Goal: Task Accomplishment & Management: Use online tool/utility

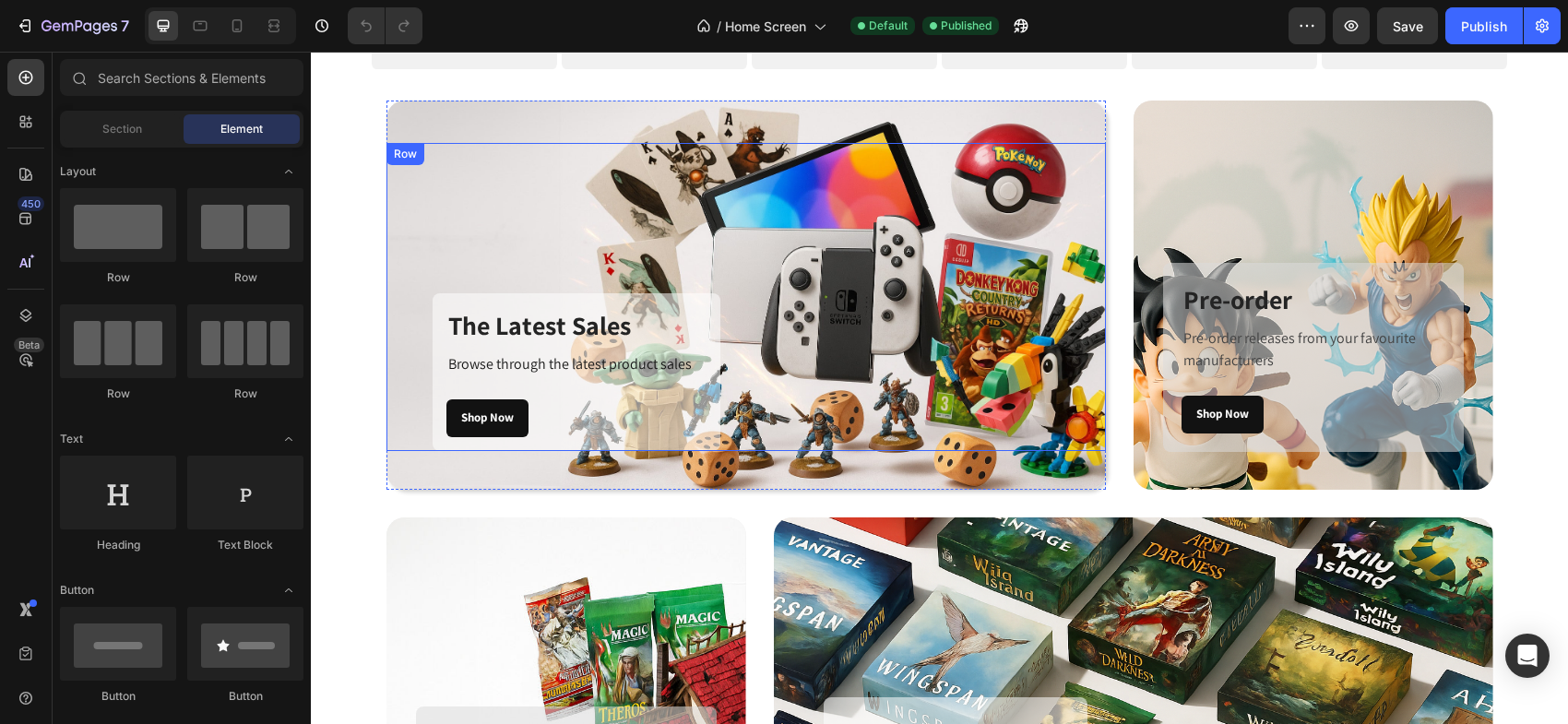
scroll to position [584, 0]
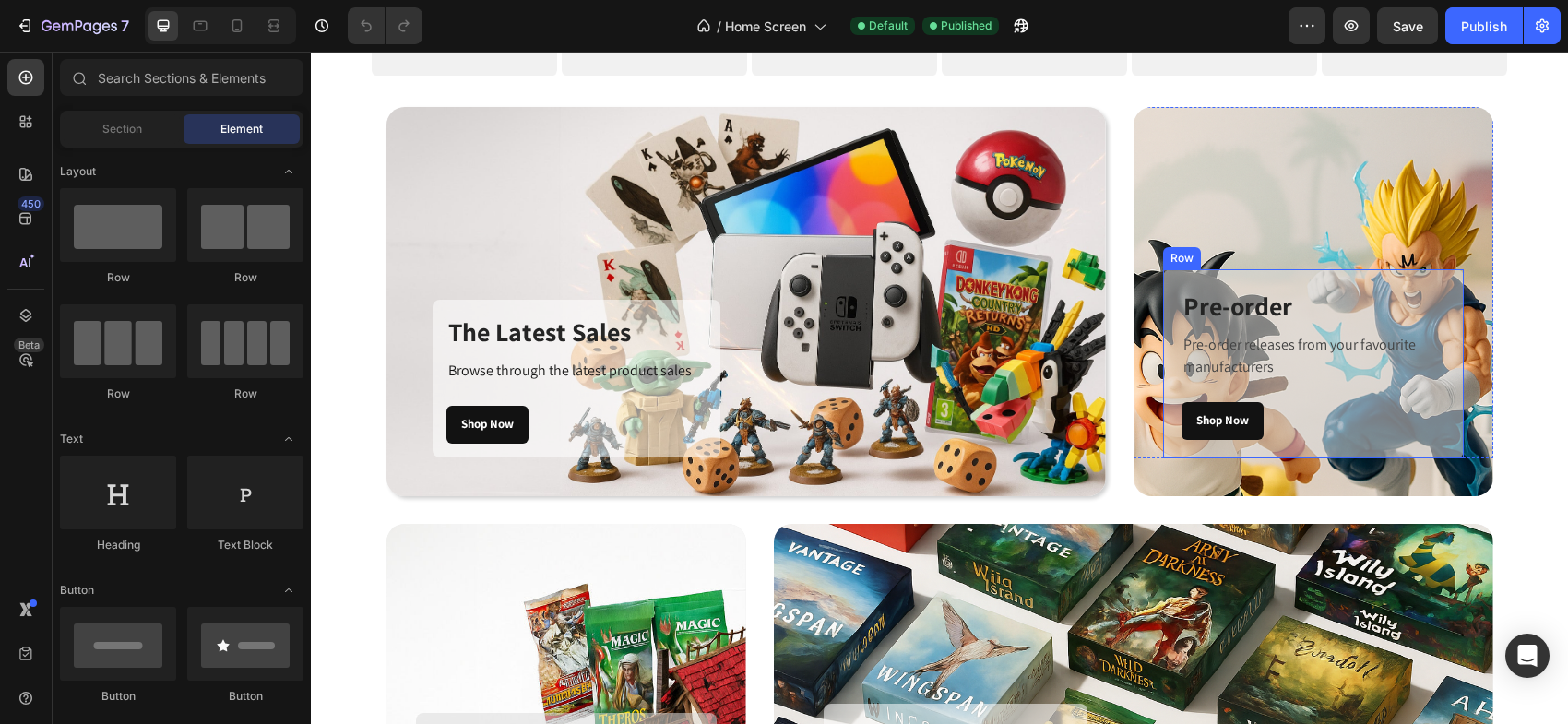
click at [1368, 417] on div "Shop Now Button" at bounding box center [1313, 421] width 264 height 38
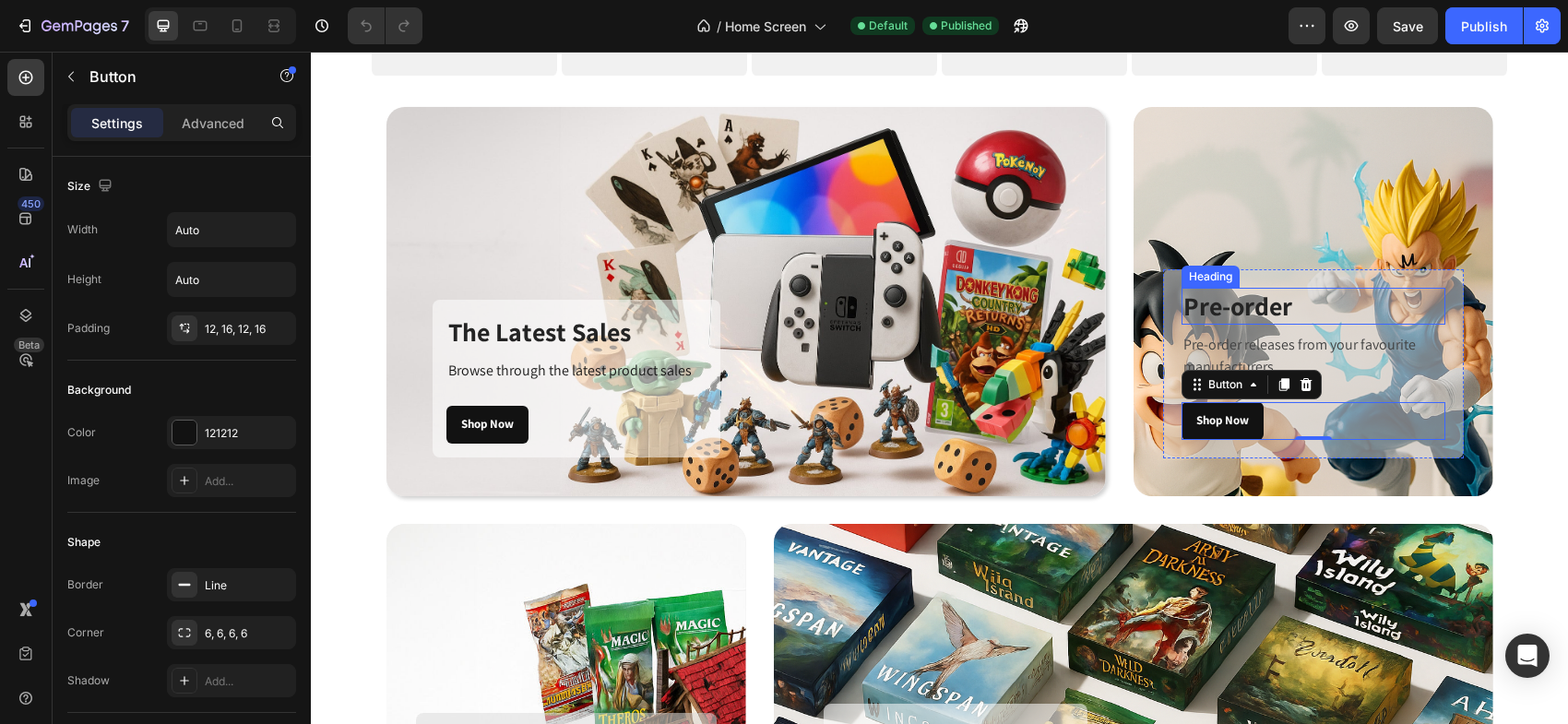
click at [1422, 299] on h3 "Pre-order" at bounding box center [1313, 305] width 264 height 37
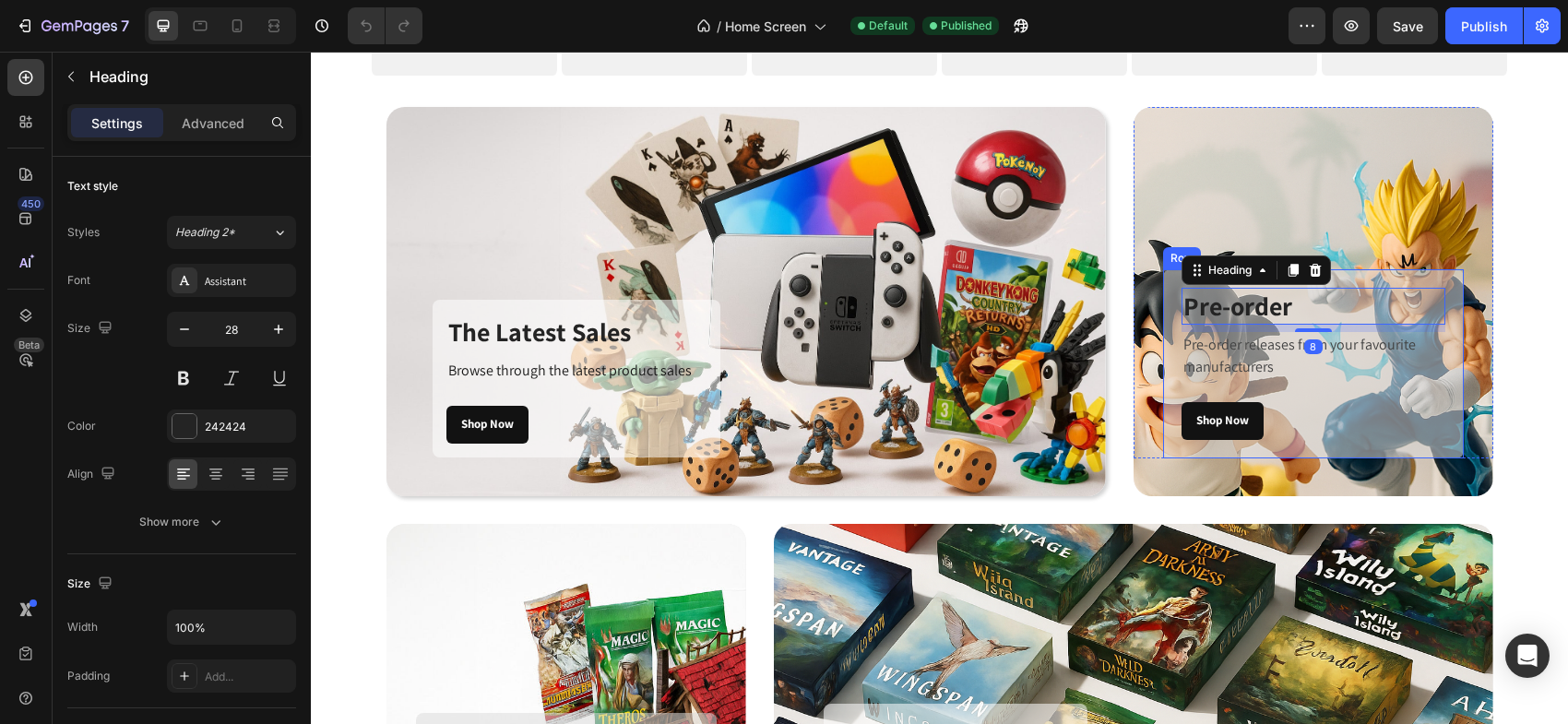
click at [1448, 295] on div "Pre-order Heading 8 Pre-order releases from your favourite manufacturers Text b…" at bounding box center [1313, 363] width 301 height 189
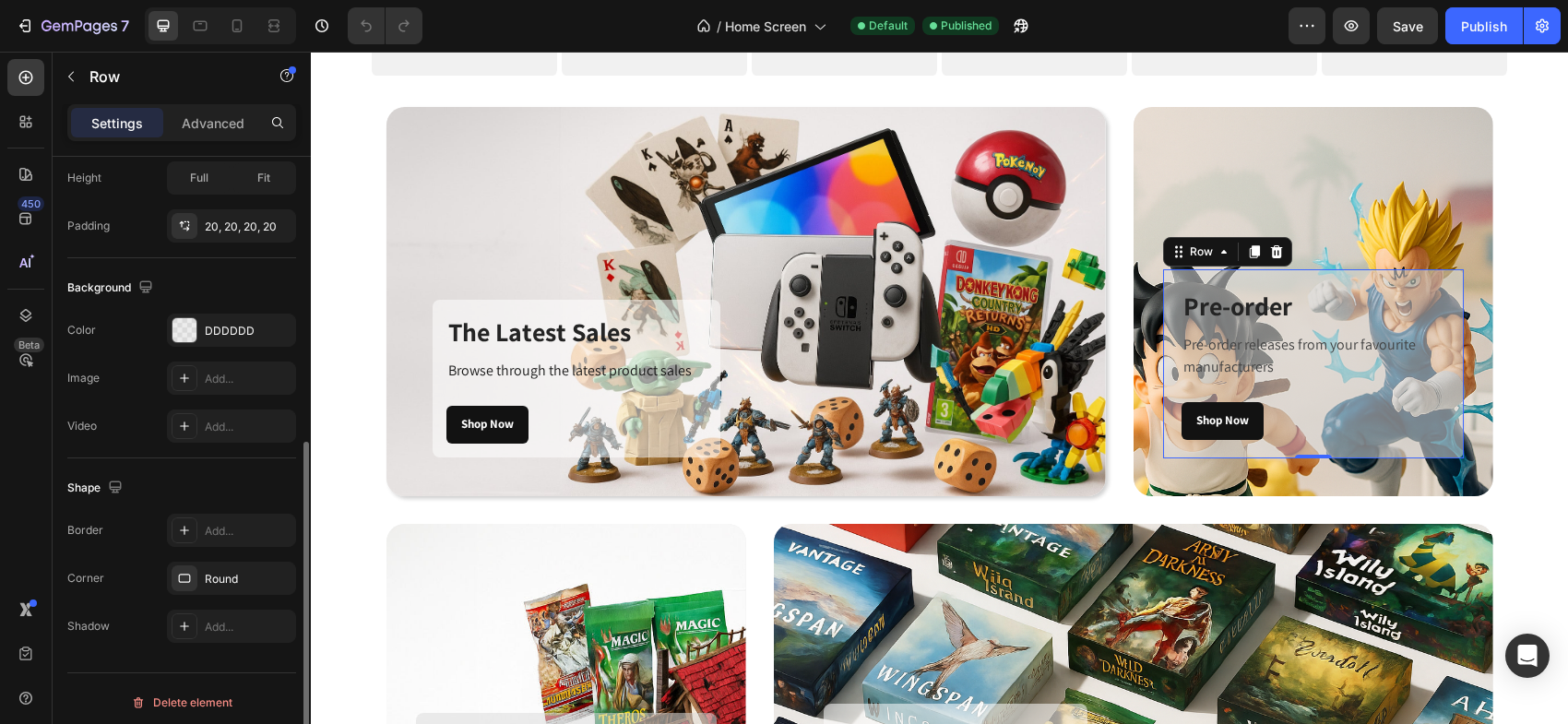
scroll to position [504, 0]
click at [245, 317] on div "DDDDDD" at bounding box center [231, 323] width 53 height 16
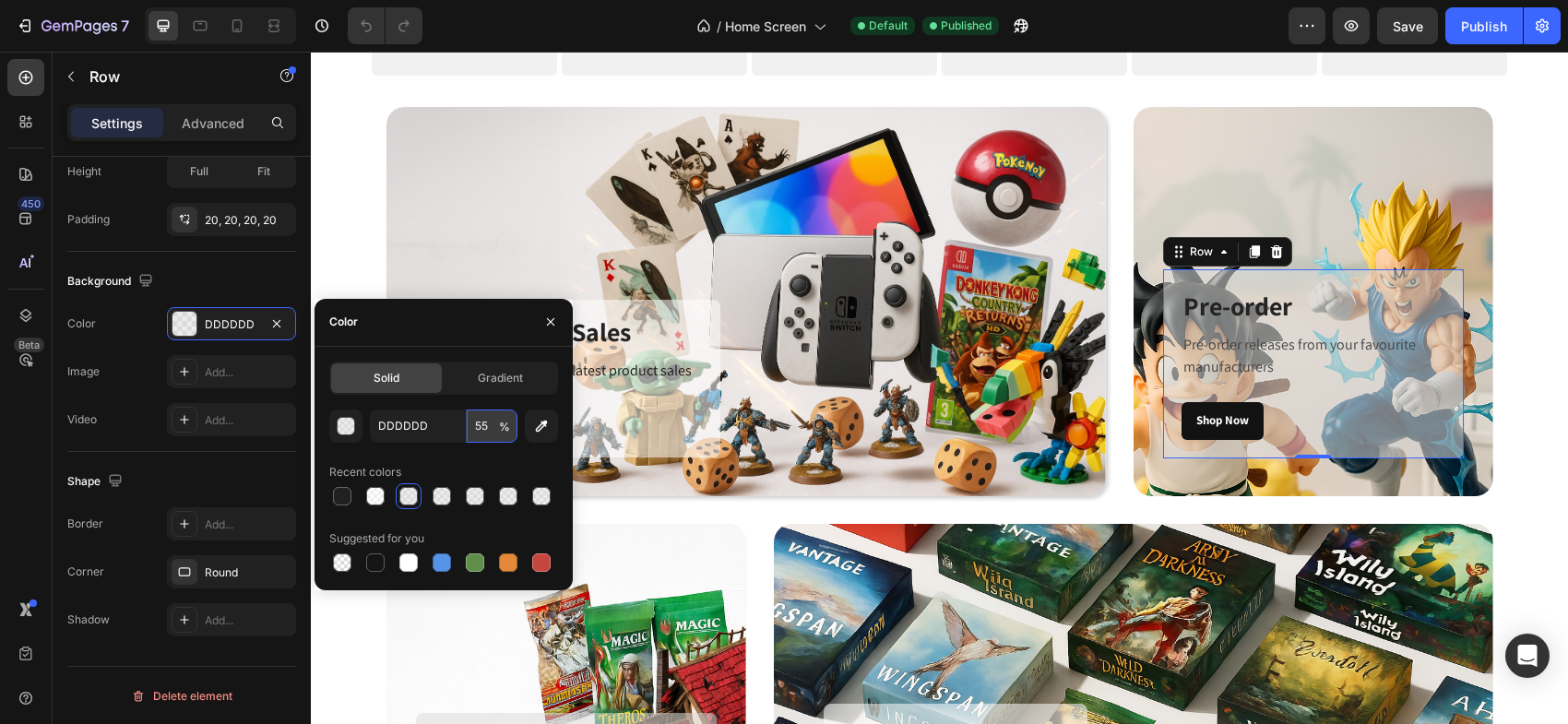
click at [480, 428] on input "55" at bounding box center [491, 425] width 50 height 33
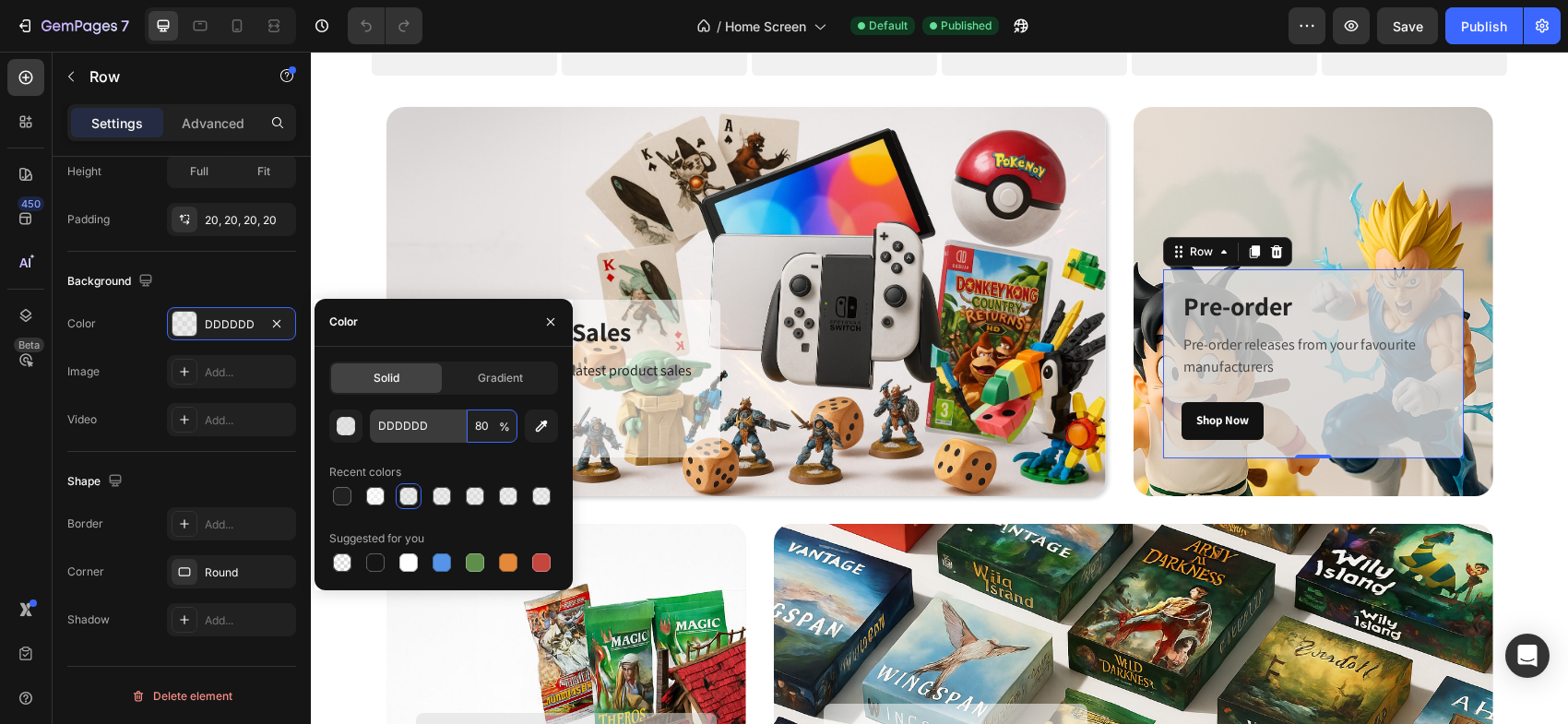
type input "8"
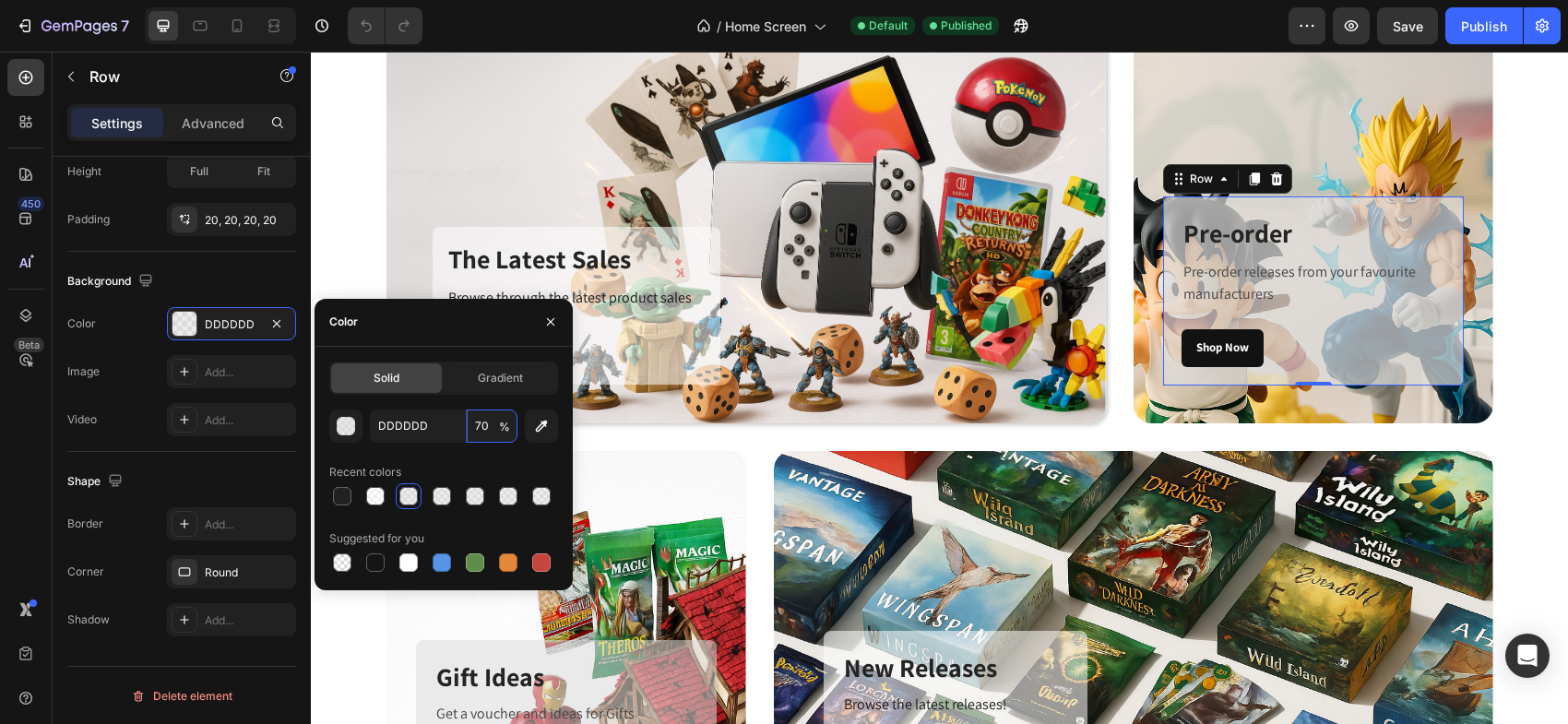
scroll to position [436, 0]
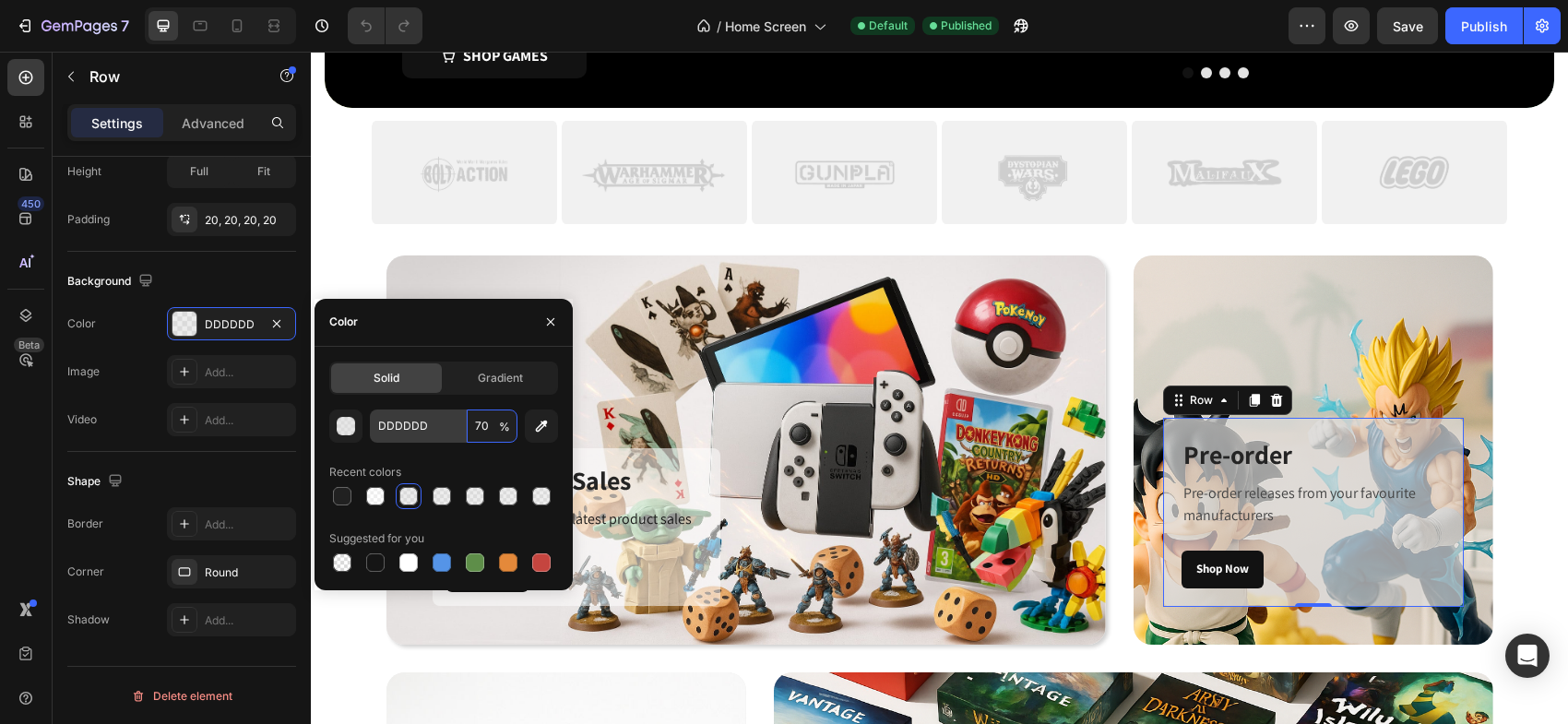
type input "70"
click at [376, 418] on input "DDDDDD" at bounding box center [418, 425] width 96 height 33
click at [344, 430] on div "button" at bounding box center [346, 426] width 18 height 18
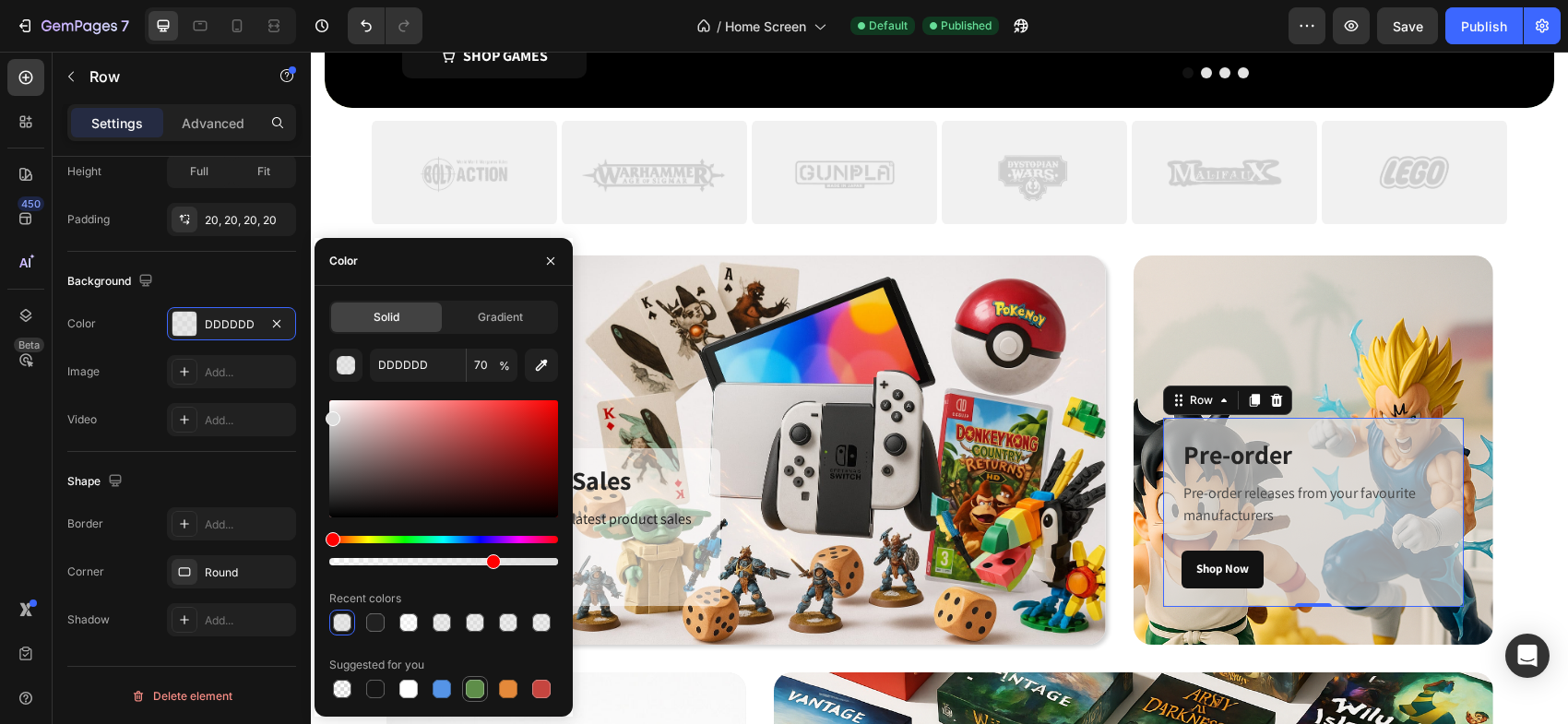
click at [462, 695] on div at bounding box center [475, 689] width 26 height 26
type input "5E8E49"
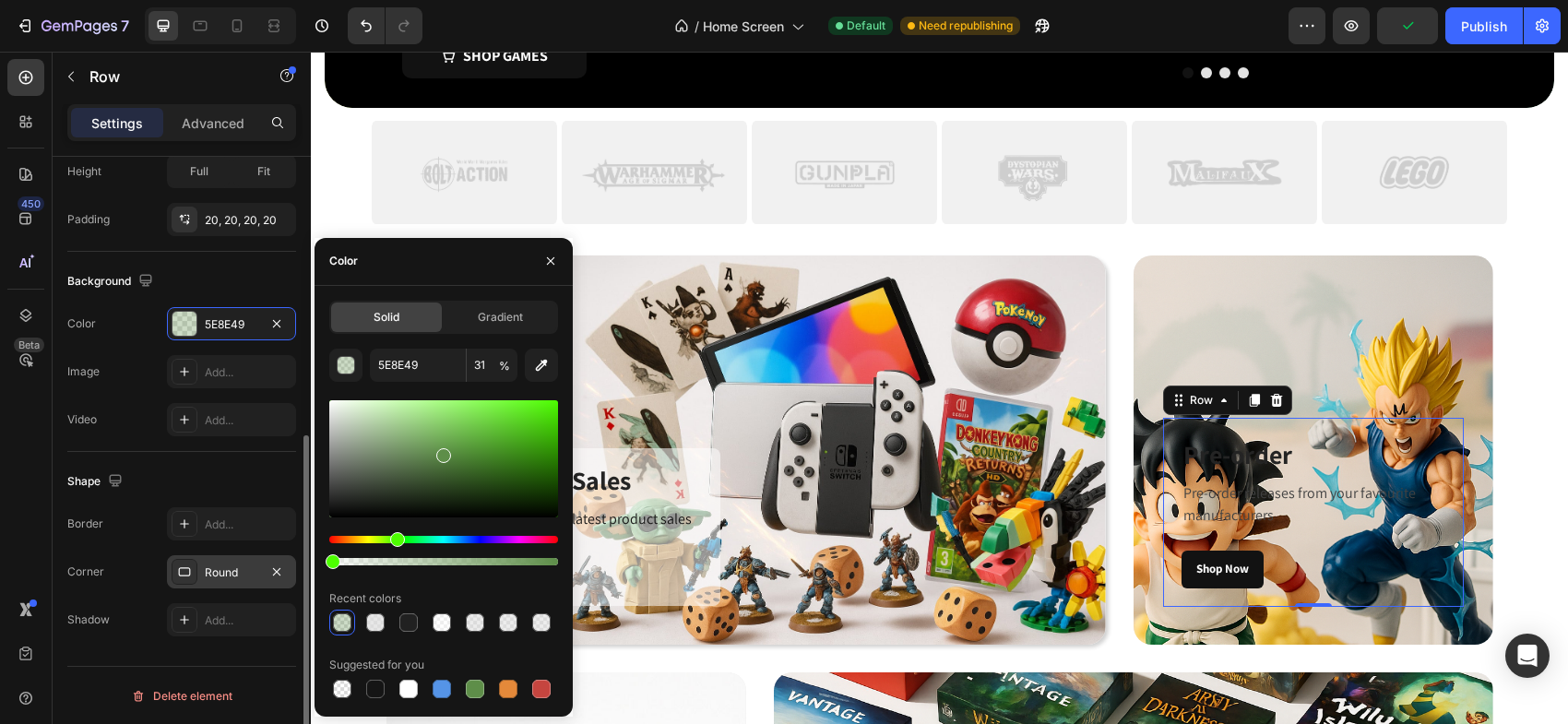
type input "0"
drag, startPoint x: 413, startPoint y: 562, endPoint x: 293, endPoint y: 564, distance: 120.0
click at [293, 564] on div "450 Beta Sections(18) Elements(83) Section Element Hero Section Product Detail …" at bounding box center [155, 387] width 311 height 673
click at [548, 266] on icon "button" at bounding box center [551, 262] width 15 height 15
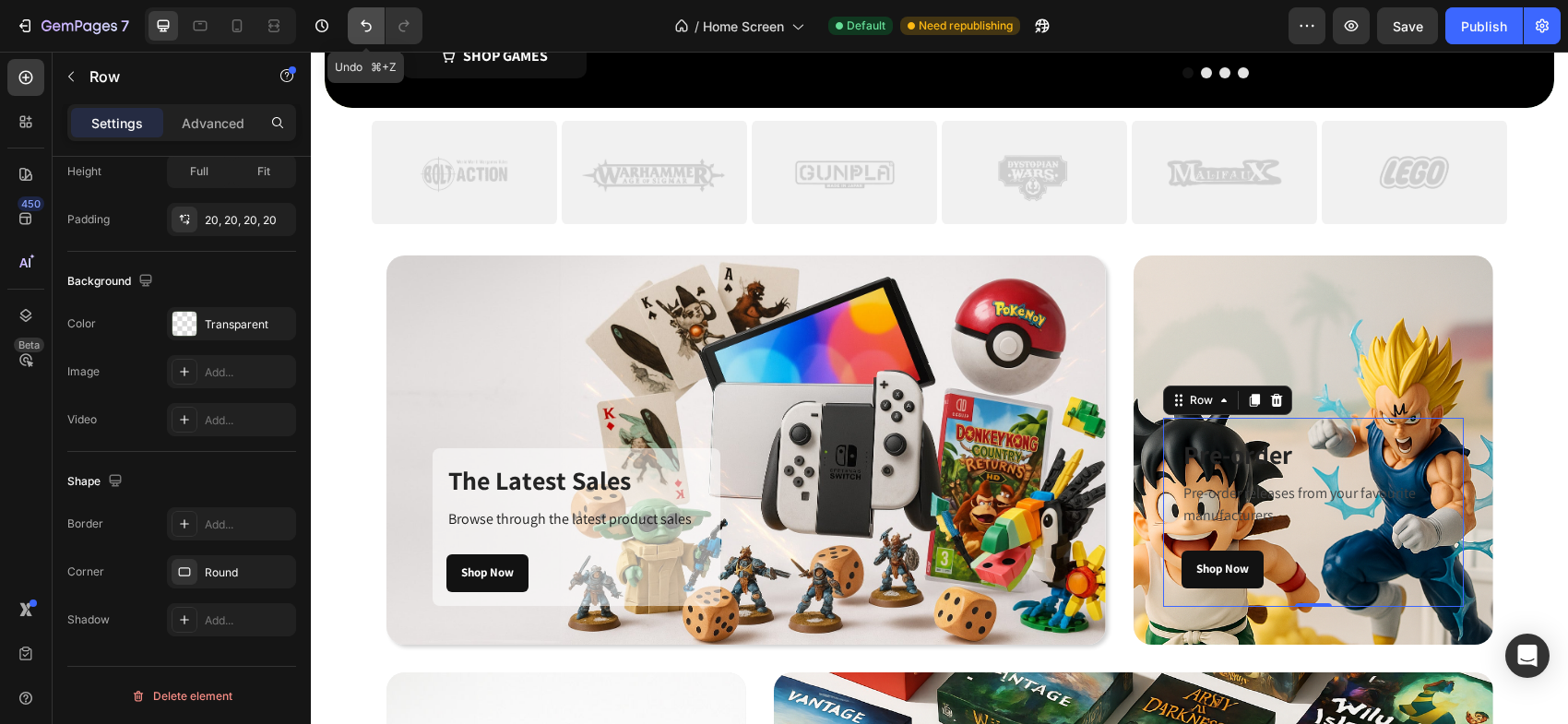
click at [362, 24] on icon "Undo/Redo" at bounding box center [366, 26] width 11 height 12
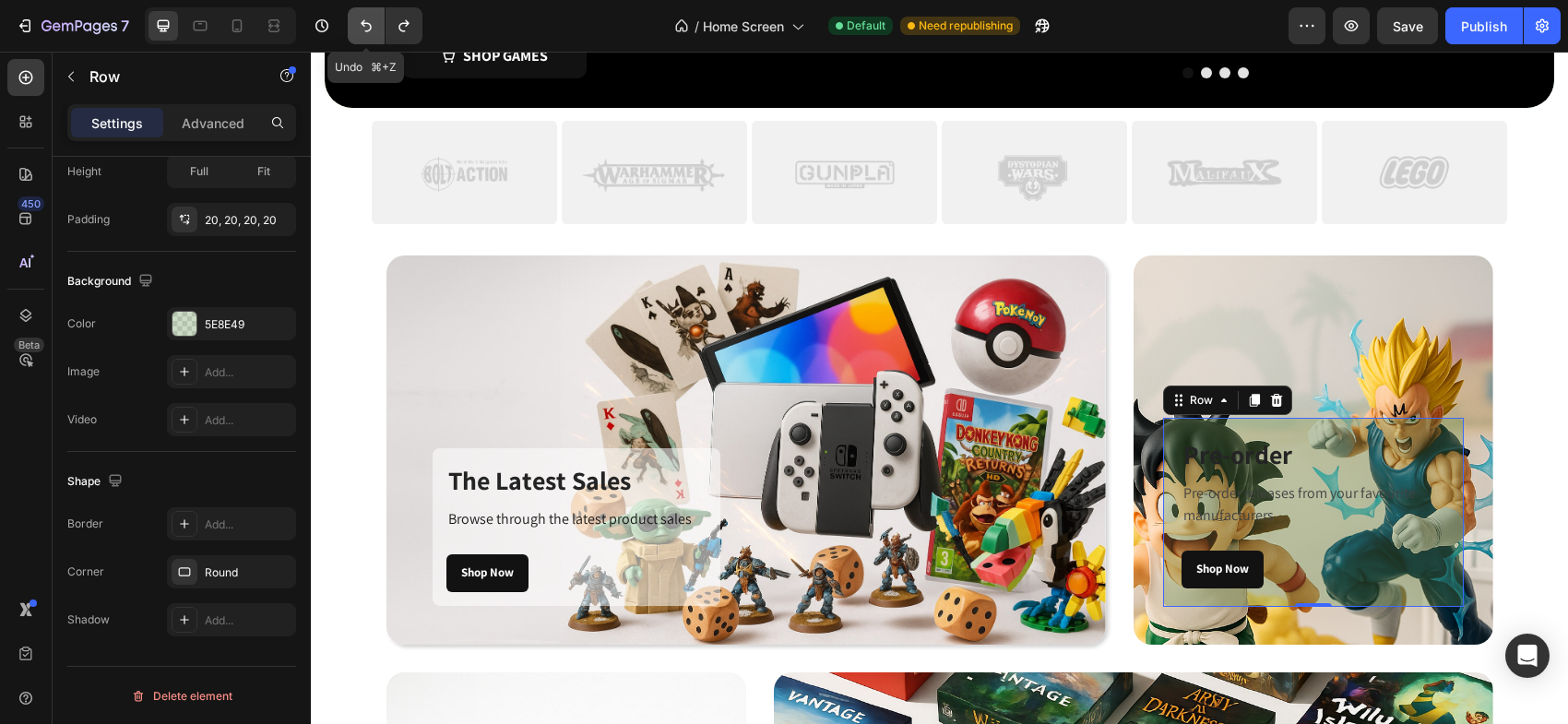
click at [362, 24] on icon "Undo/Redo" at bounding box center [366, 26] width 11 height 12
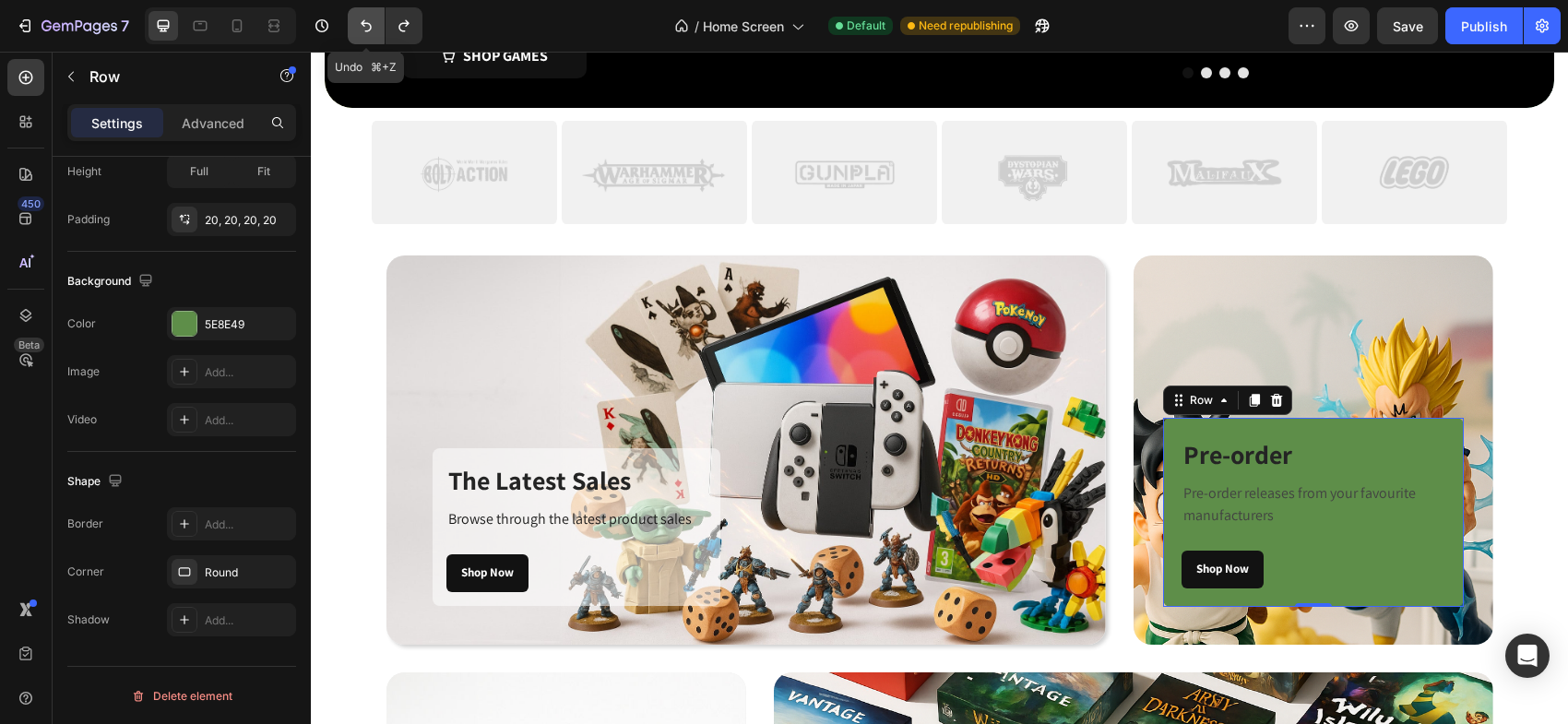
click at [362, 24] on icon "Undo/Redo" at bounding box center [366, 26] width 11 height 12
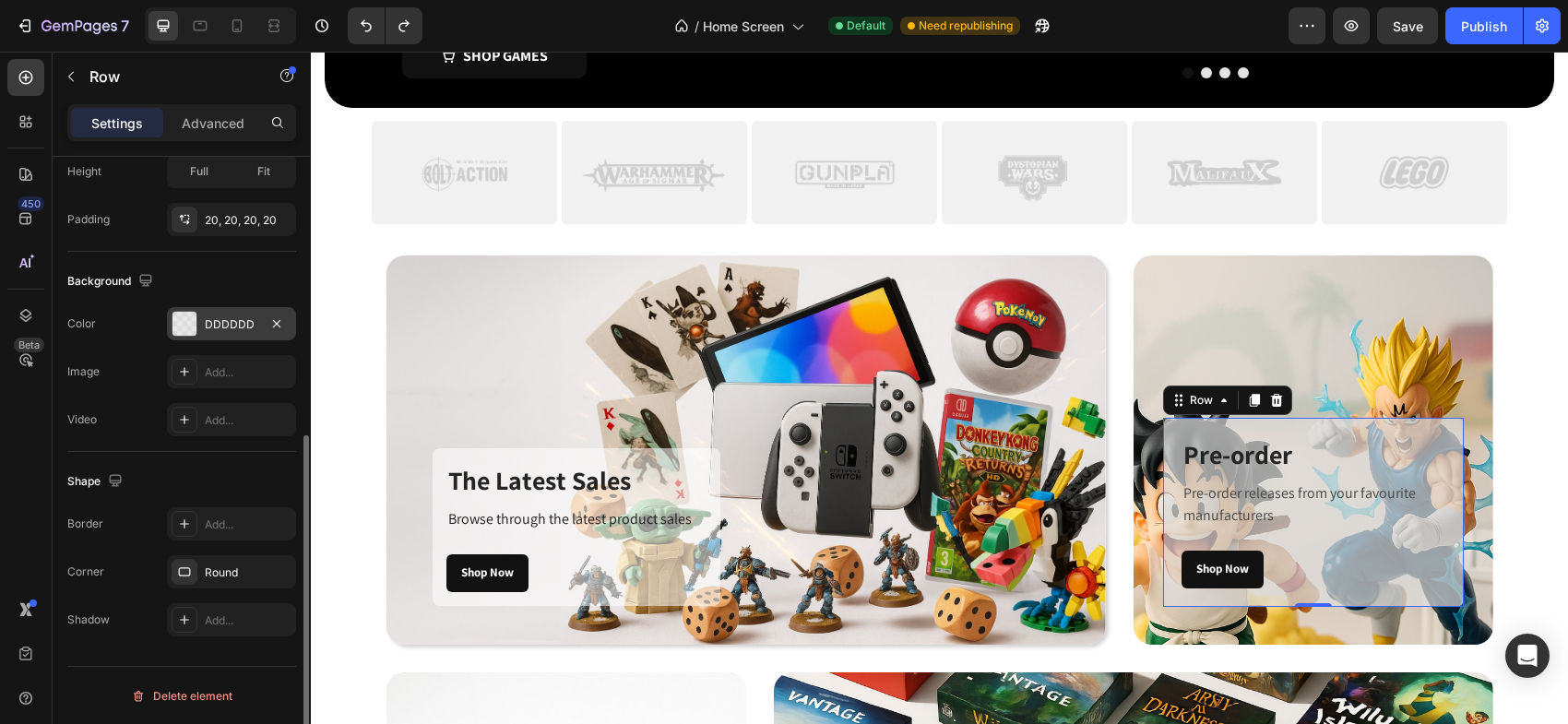
click at [244, 322] on div "DDDDDD" at bounding box center [231, 323] width 53 height 16
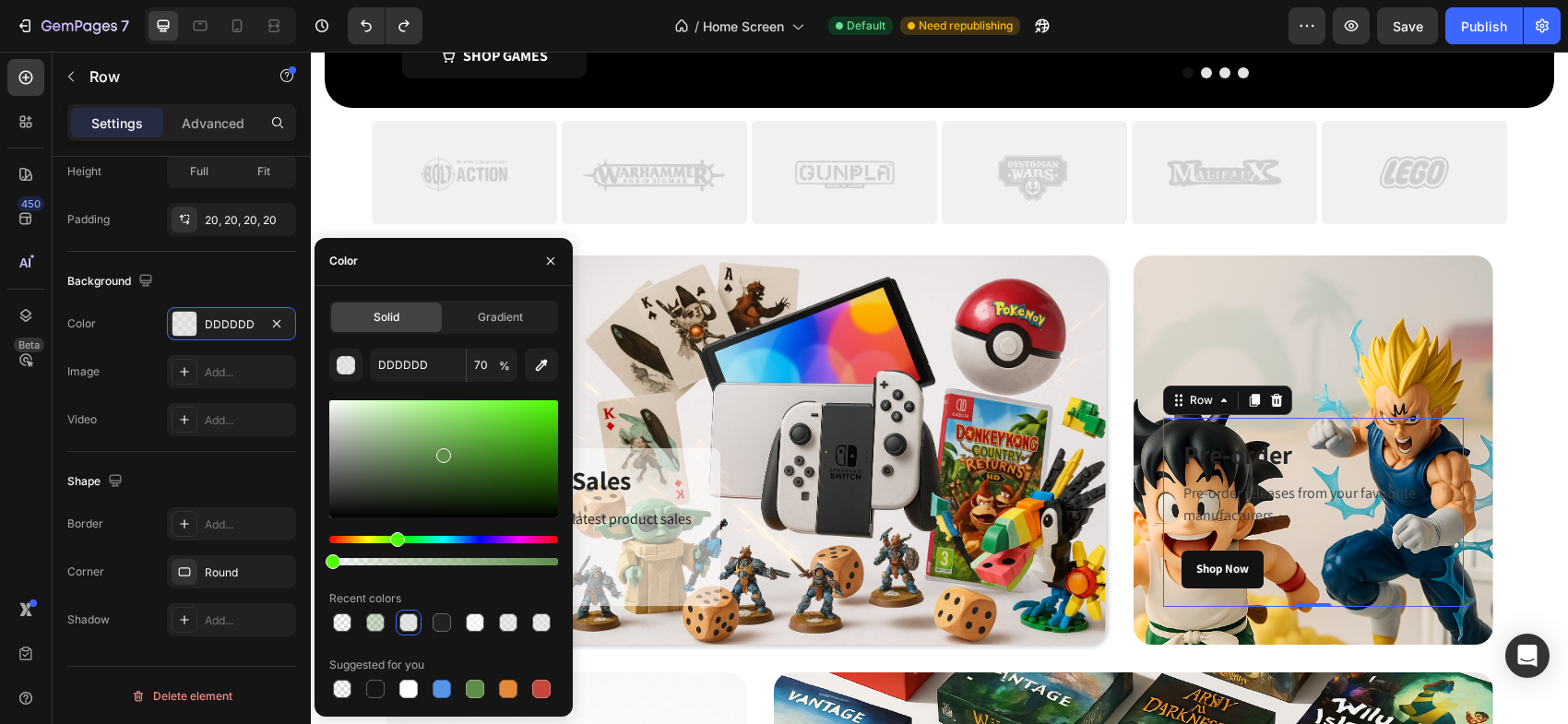
click at [439, 477] on div at bounding box center [443, 459] width 228 height 117
type input "3A562D"
type input "0"
click at [439, 466] on div at bounding box center [443, 459] width 228 height 117
type input "496D3A"
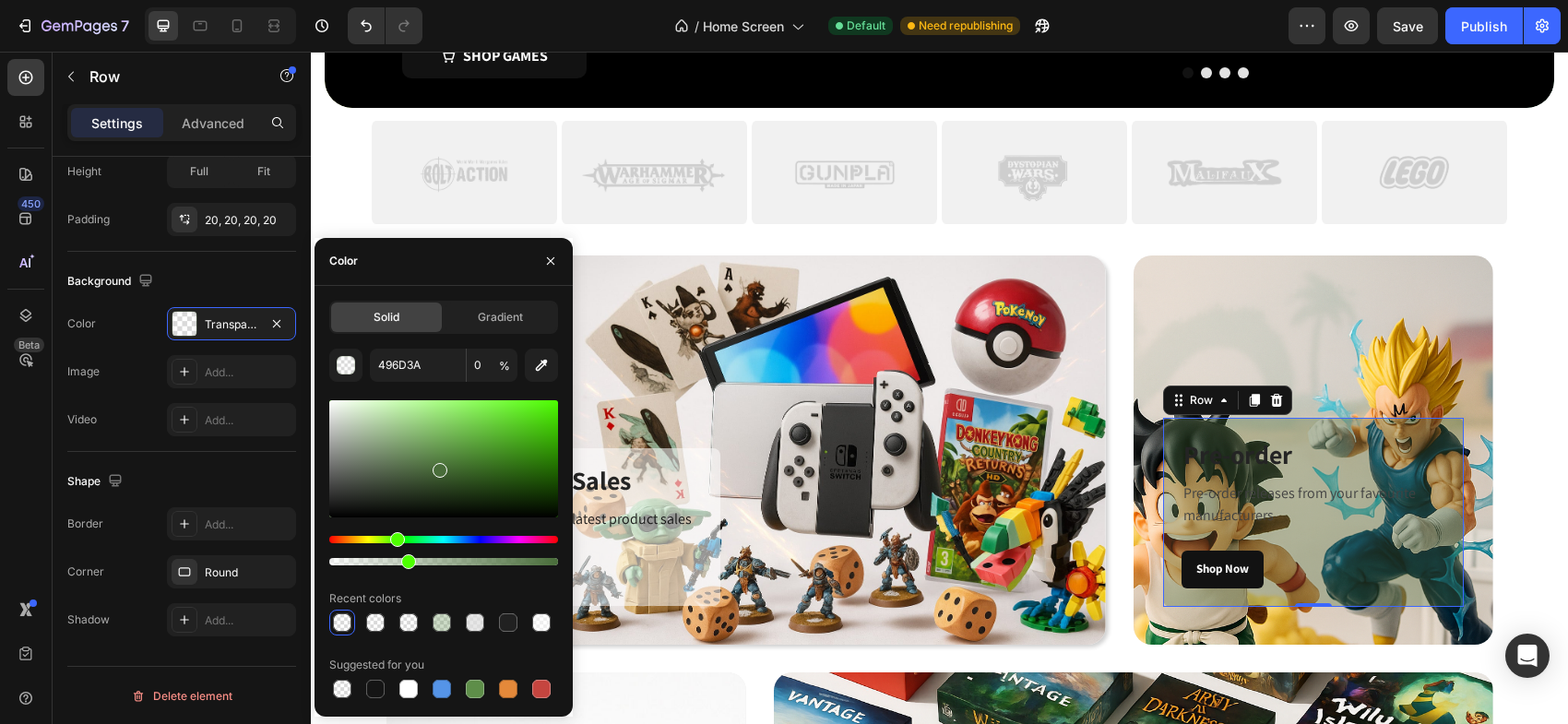
click at [404, 558] on div at bounding box center [443, 561] width 228 height 8
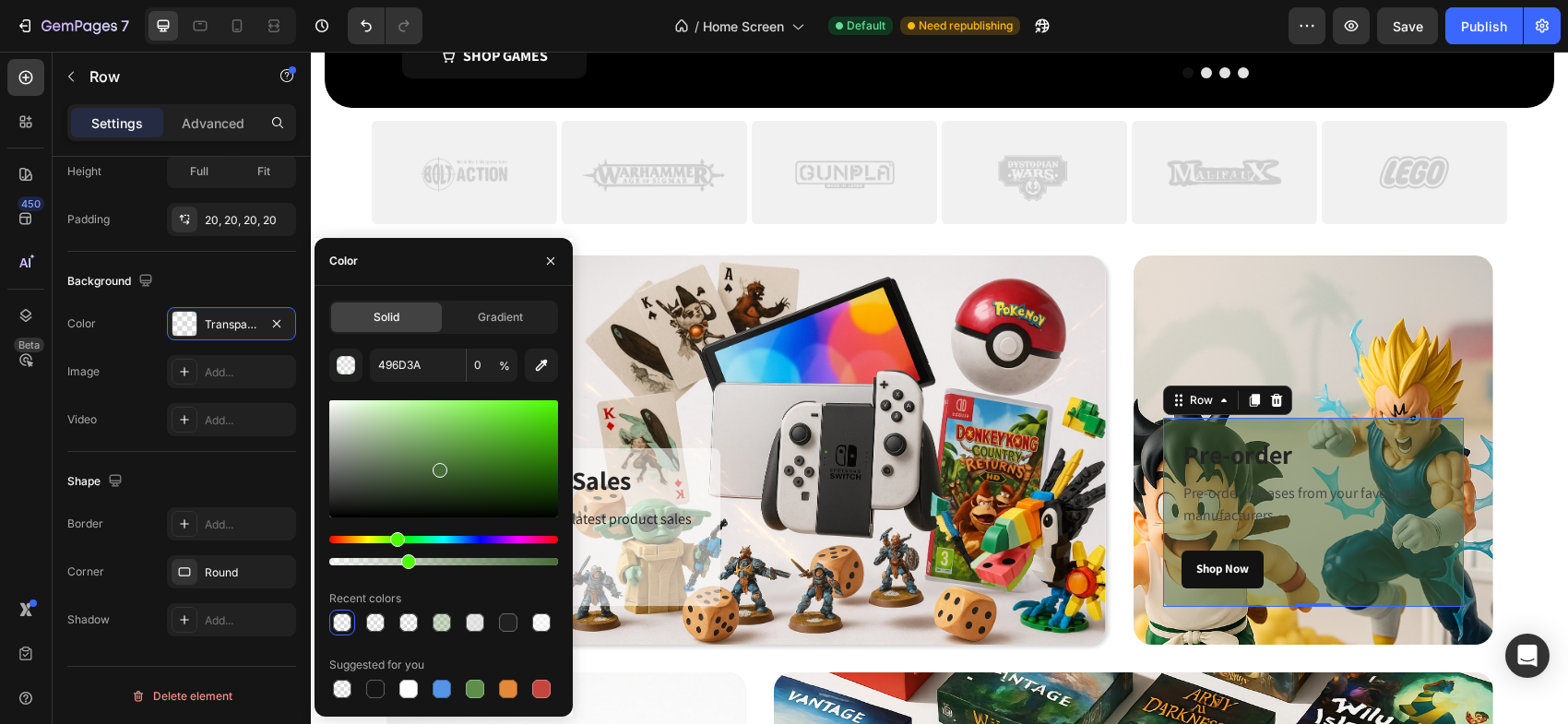
click at [440, 558] on div at bounding box center [443, 561] width 228 height 8
type input "48"
click at [361, 28] on icon "Undo/Redo" at bounding box center [365, 25] width 18 height 18
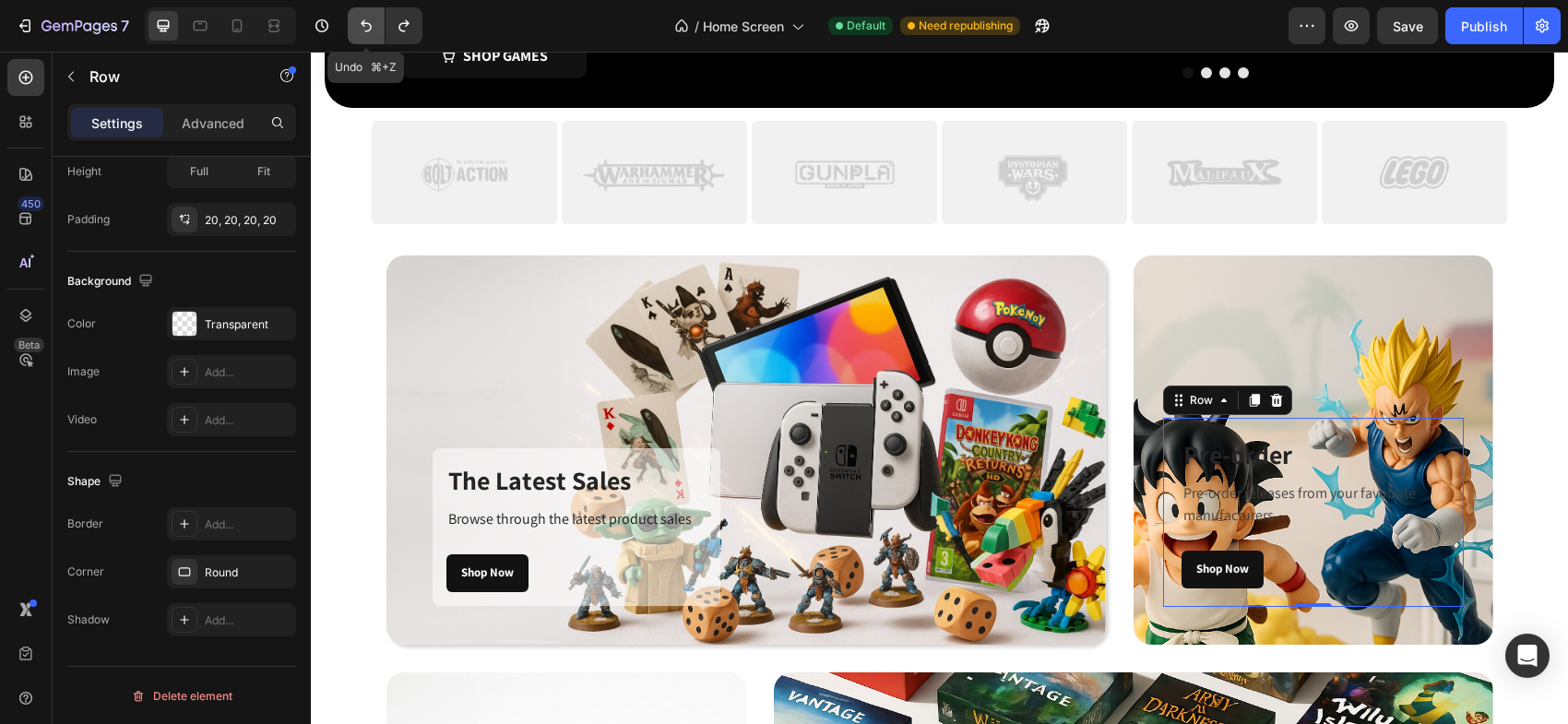
click at [369, 28] on icon "Undo/Redo" at bounding box center [365, 25] width 18 height 18
type input "DDDDDD"
type input "70"
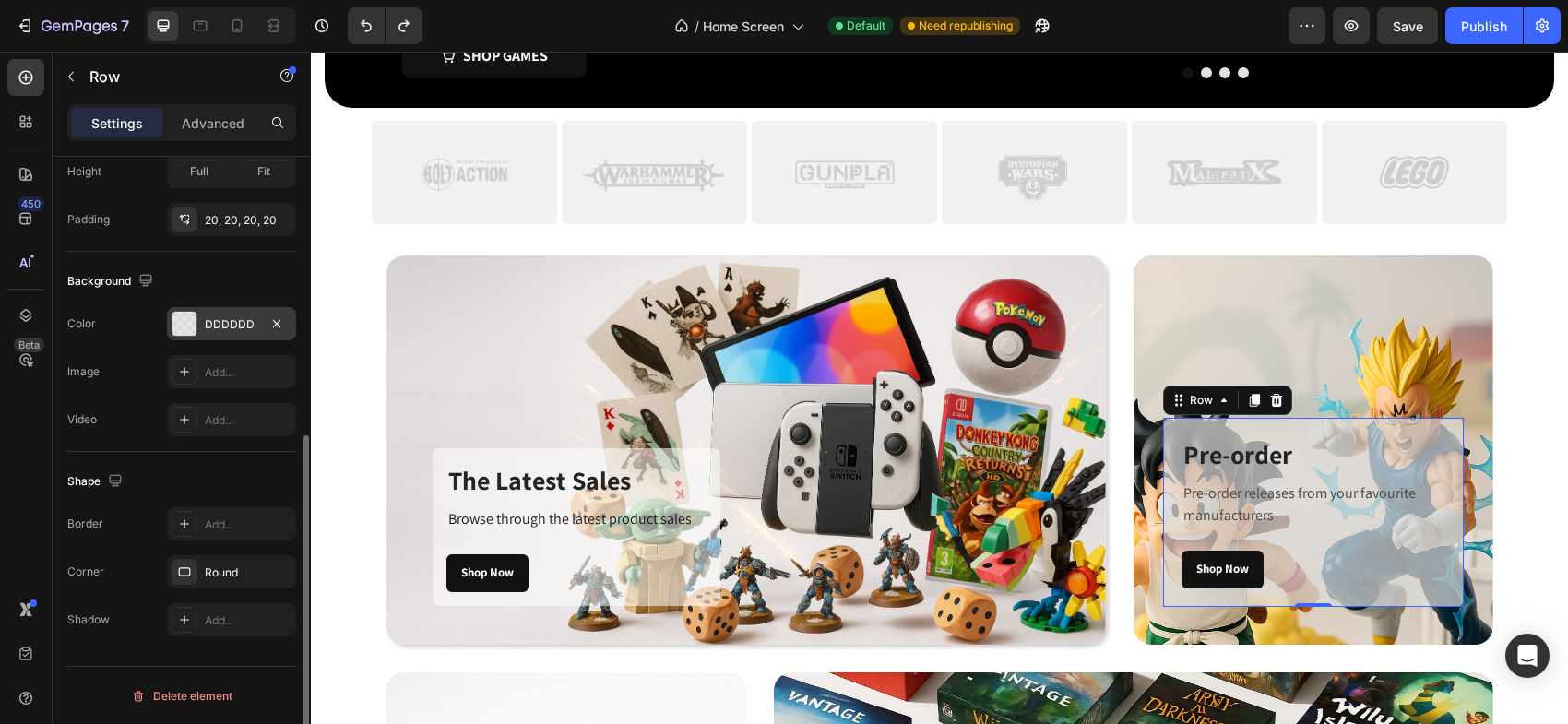
click at [176, 324] on div at bounding box center [184, 323] width 24 height 24
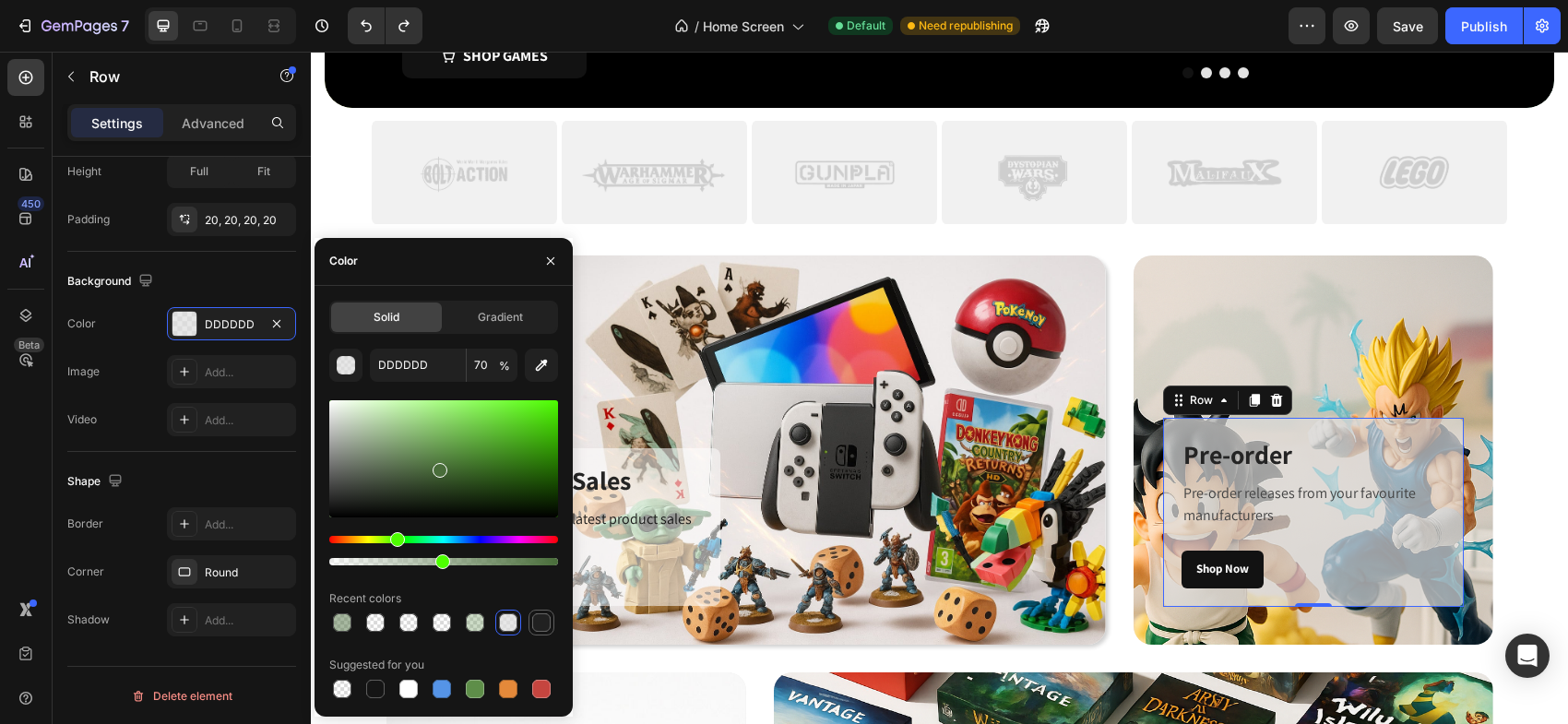
click at [539, 623] on div at bounding box center [540, 622] width 18 height 18
type input "212121"
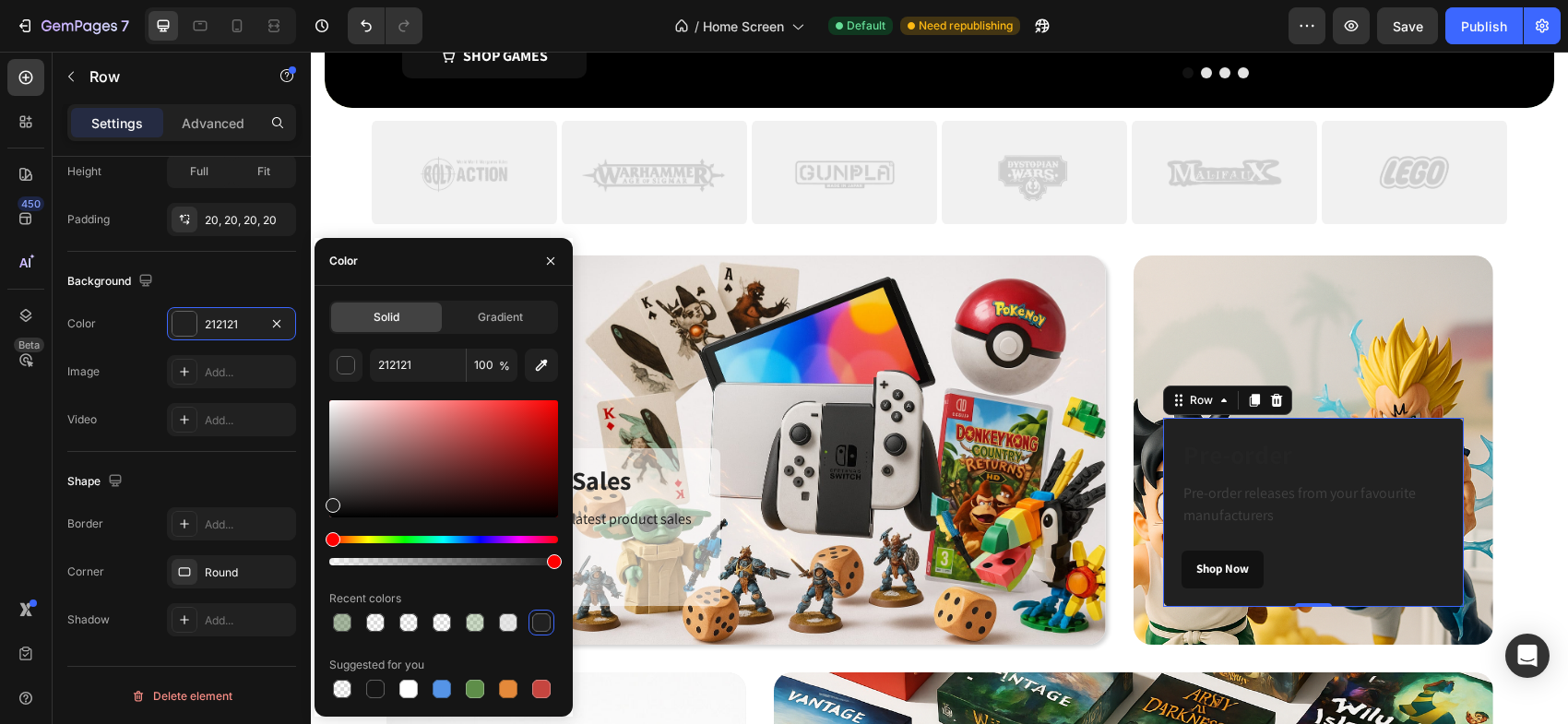
click at [427, 558] on div at bounding box center [443, 561] width 228 height 8
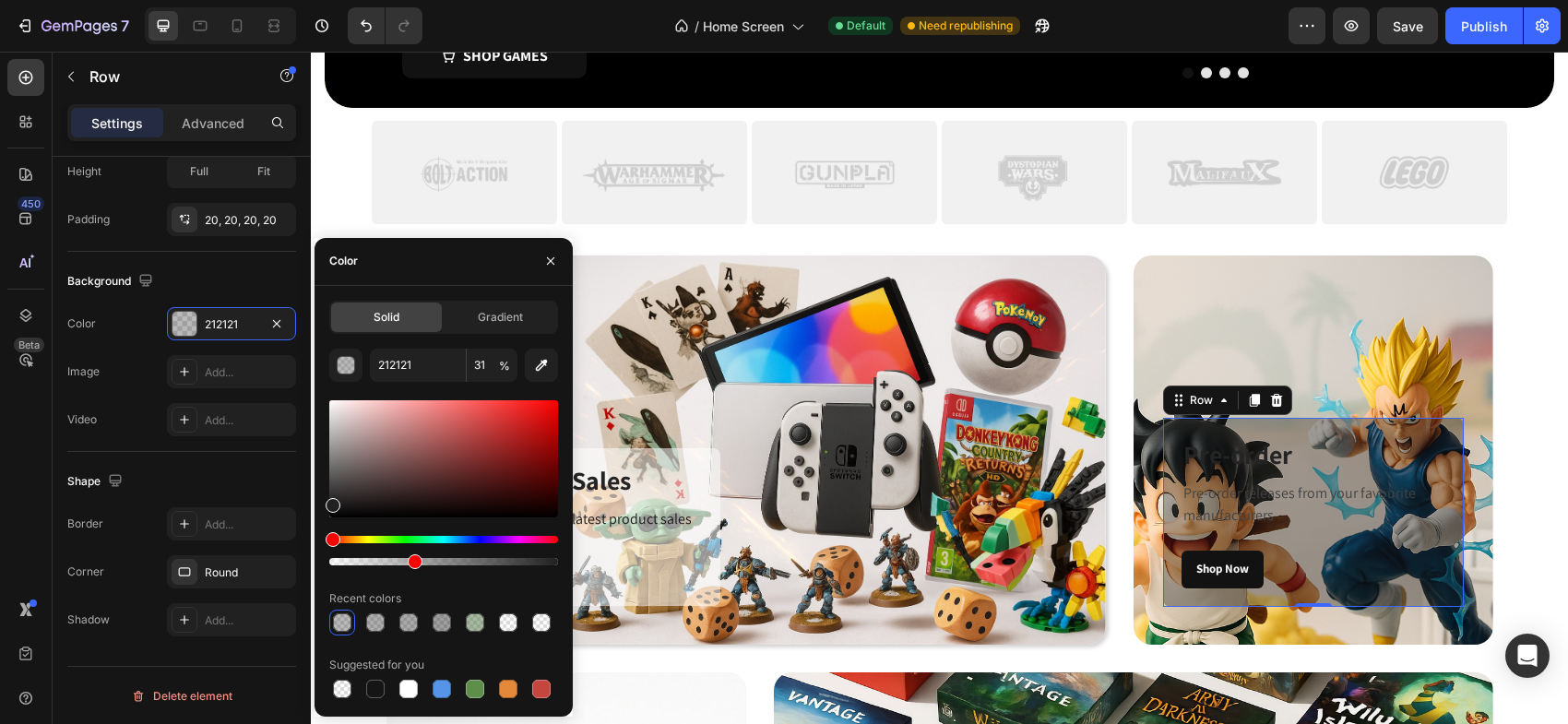
drag, startPoint x: 427, startPoint y: 557, endPoint x: 411, endPoint y: 559, distance: 16.1
click at [411, 559] on div at bounding box center [415, 562] width 15 height 15
type input "36"
click at [552, 258] on icon "button" at bounding box center [551, 262] width 15 height 15
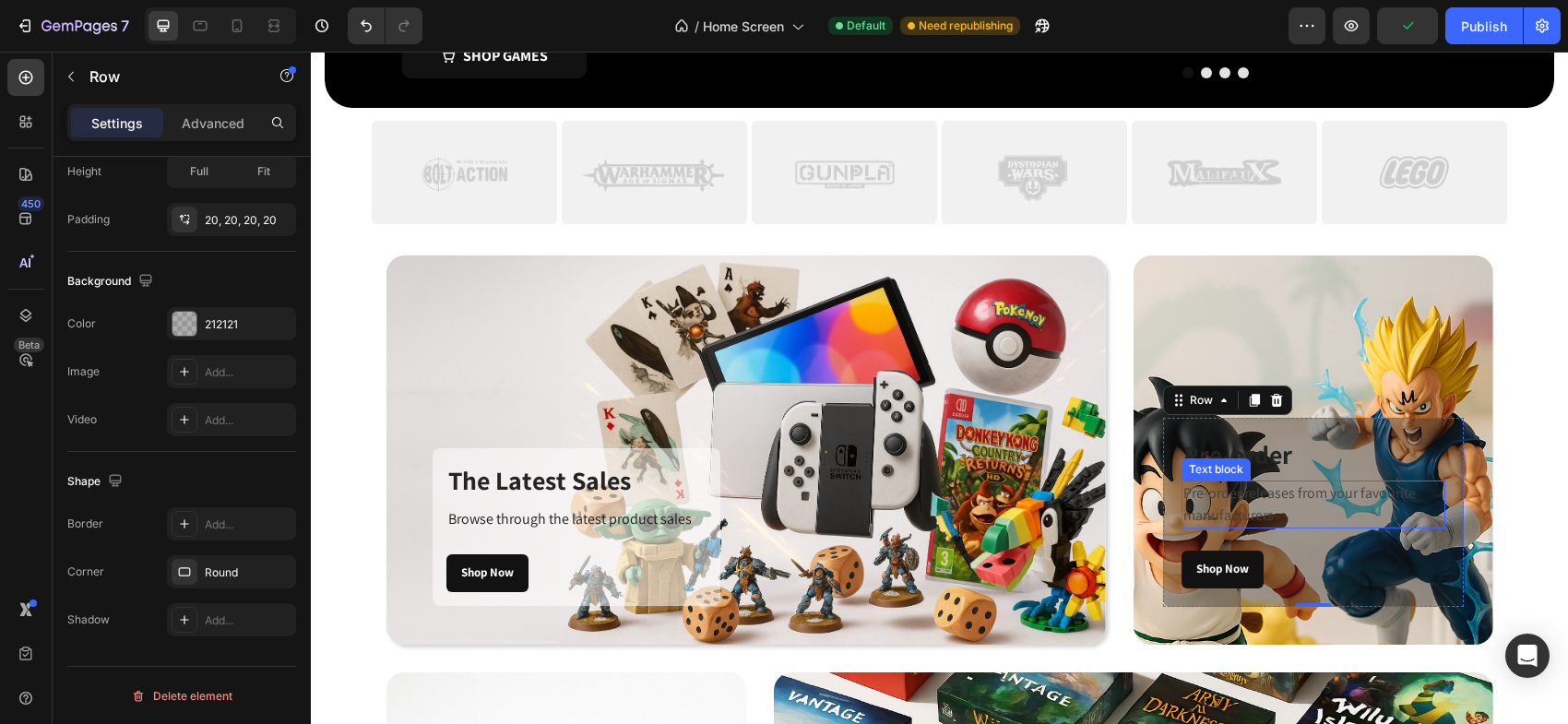
click at [1236, 511] on p "Pre-order releases from your favourite manufacturers" at bounding box center [1313, 504] width 260 height 45
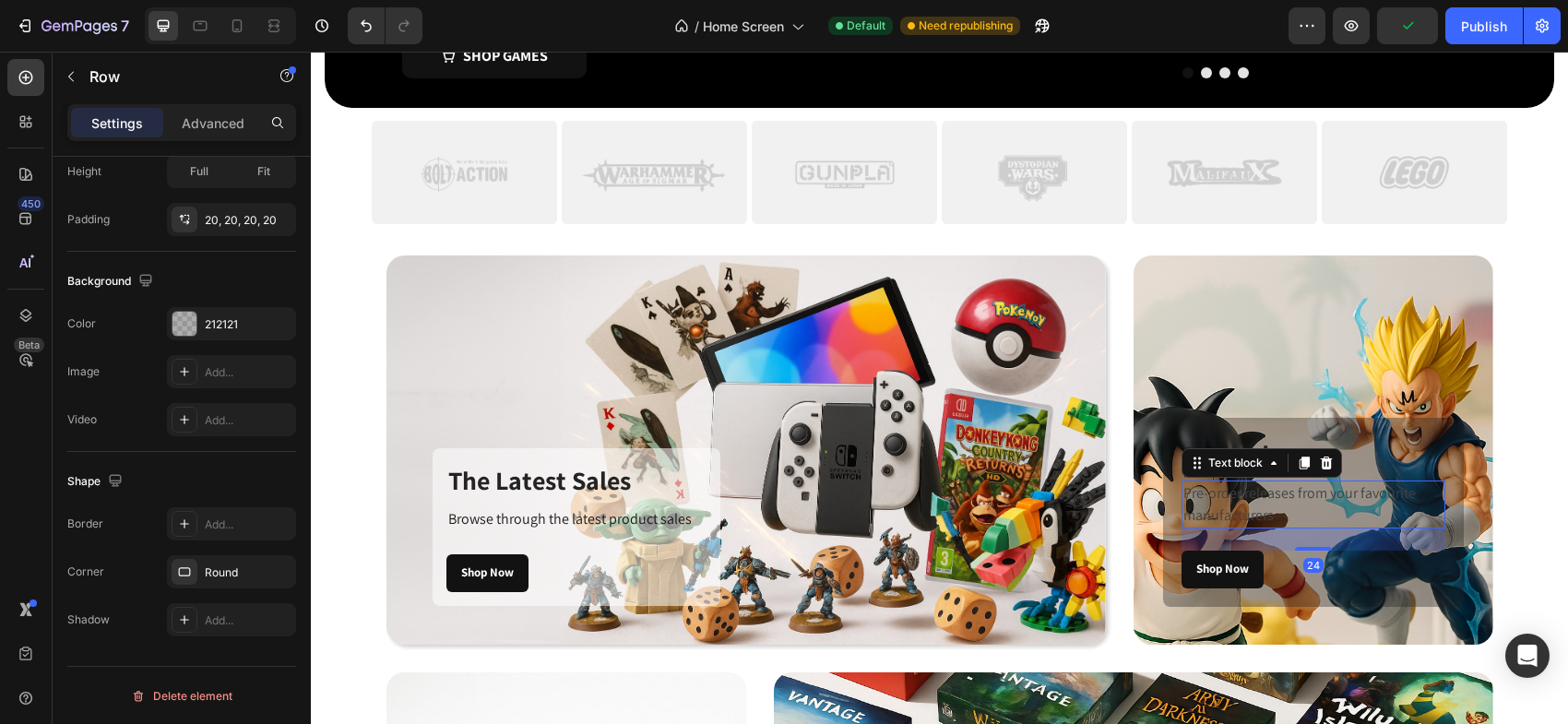
scroll to position [0, 0]
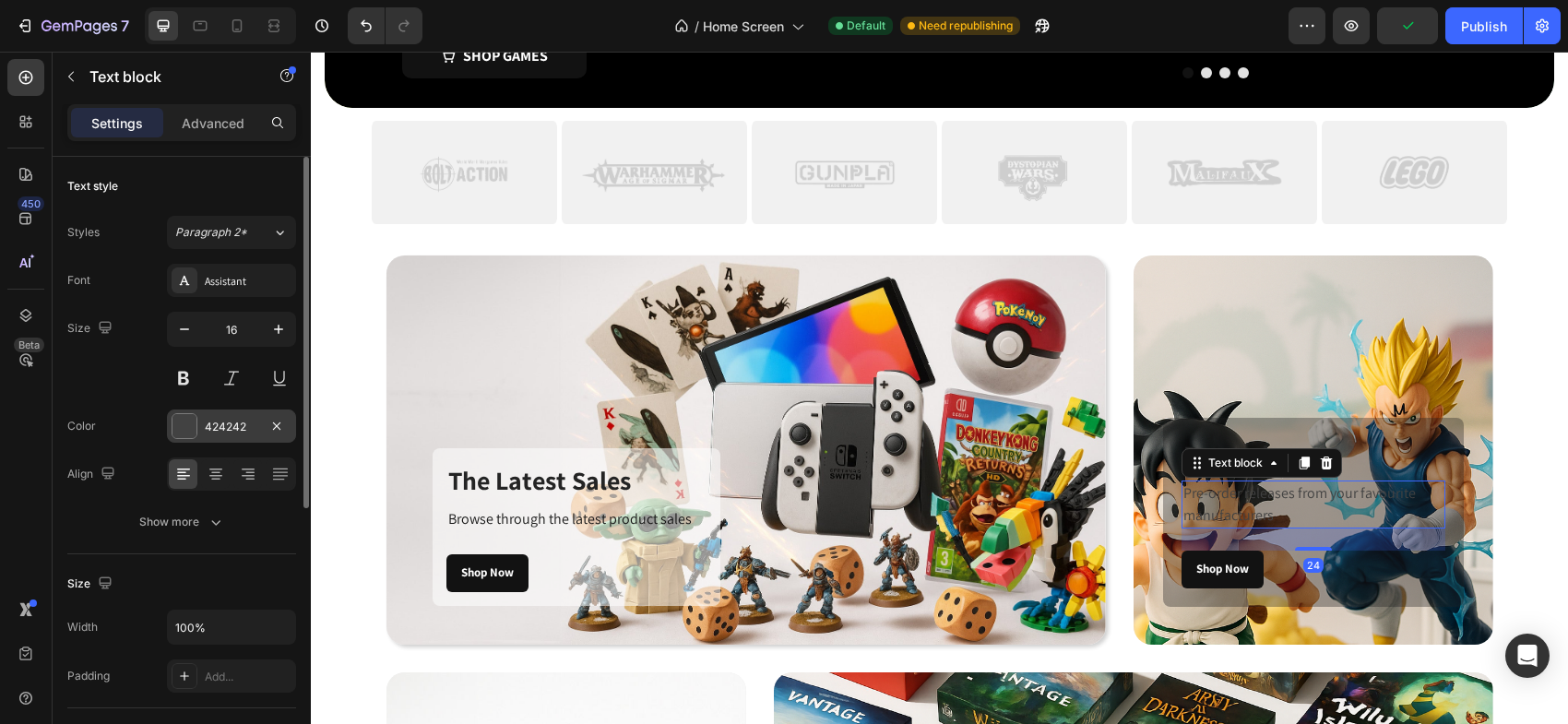
click at [186, 426] on div at bounding box center [184, 425] width 24 height 24
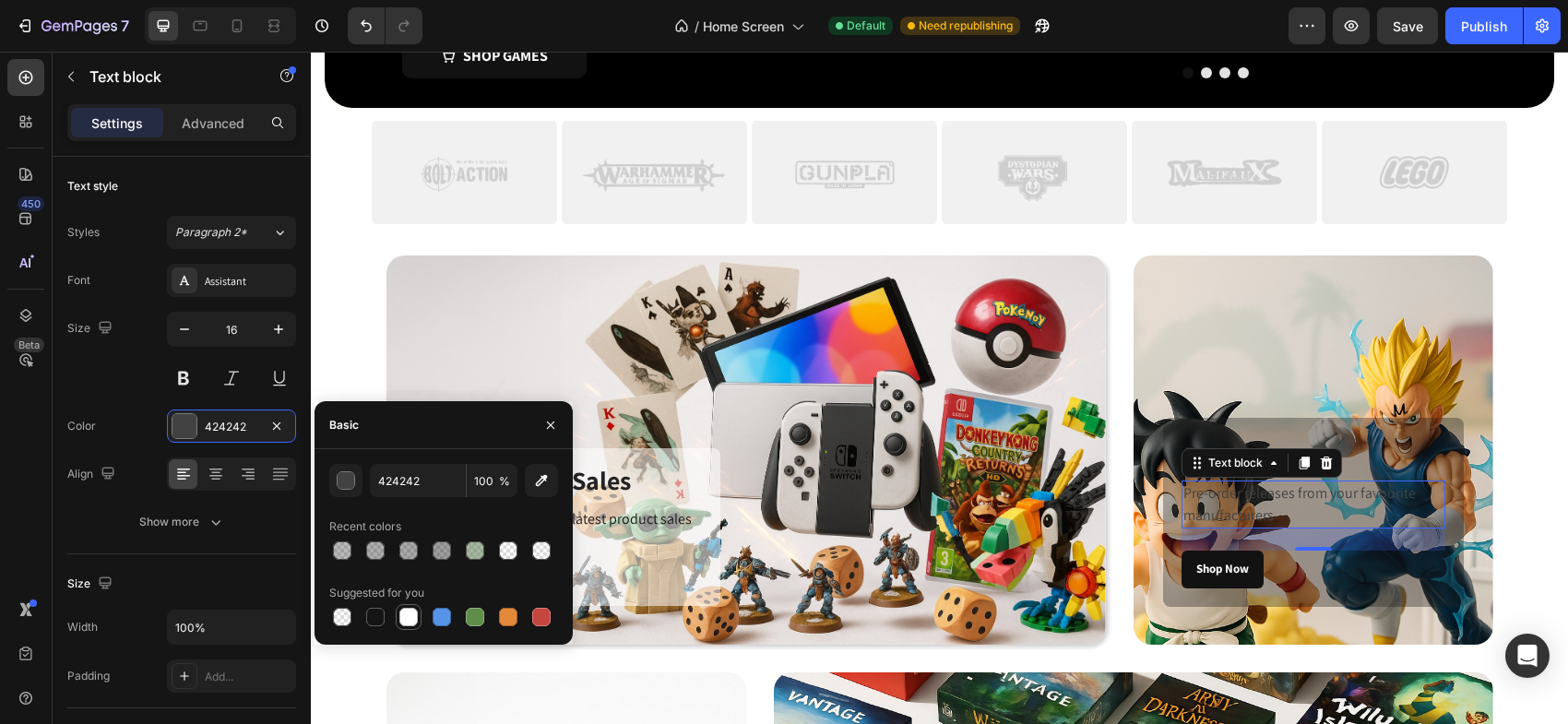
click at [417, 618] on div at bounding box center [408, 616] width 18 height 18
type input "FFFFFF"
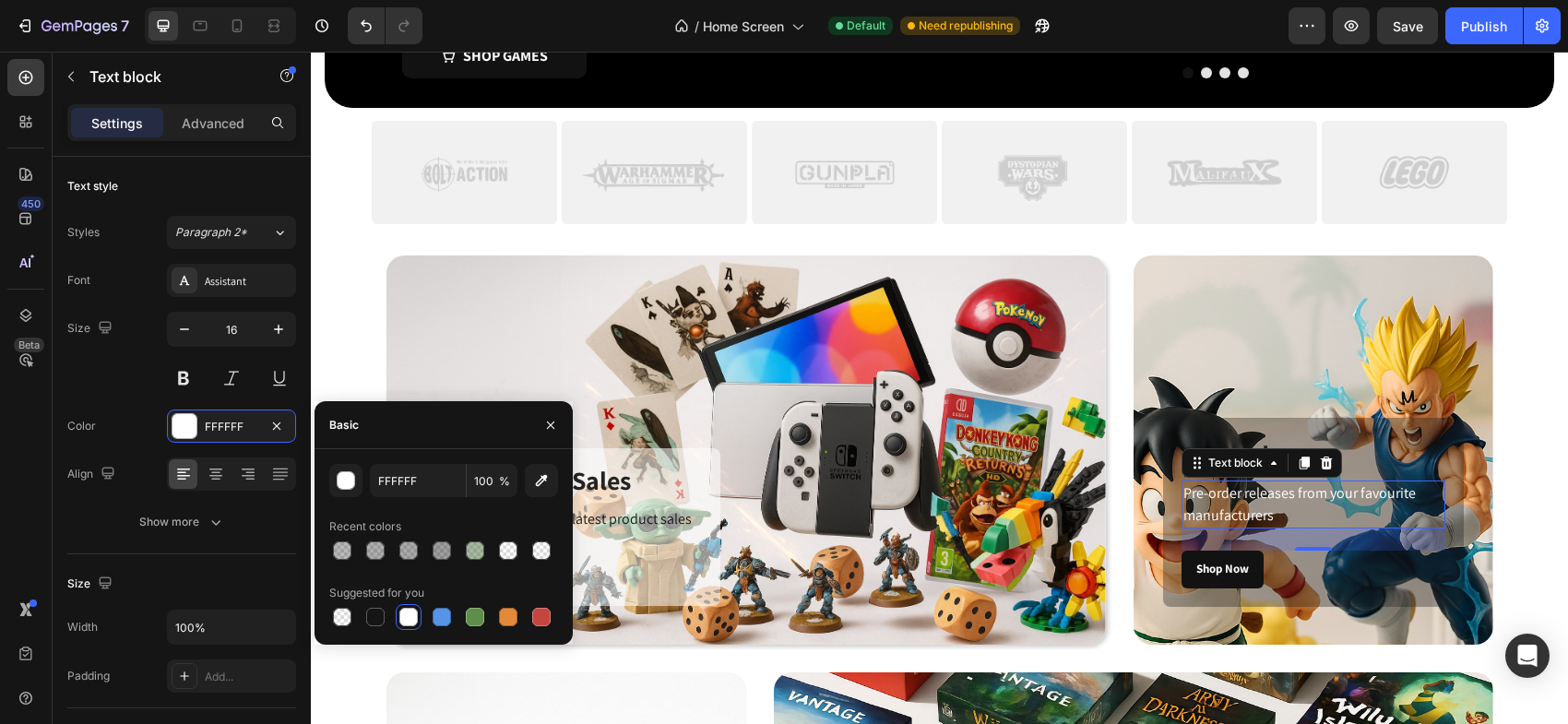
click at [1386, 465] on h3 "Pre-order" at bounding box center [1313, 454] width 264 height 37
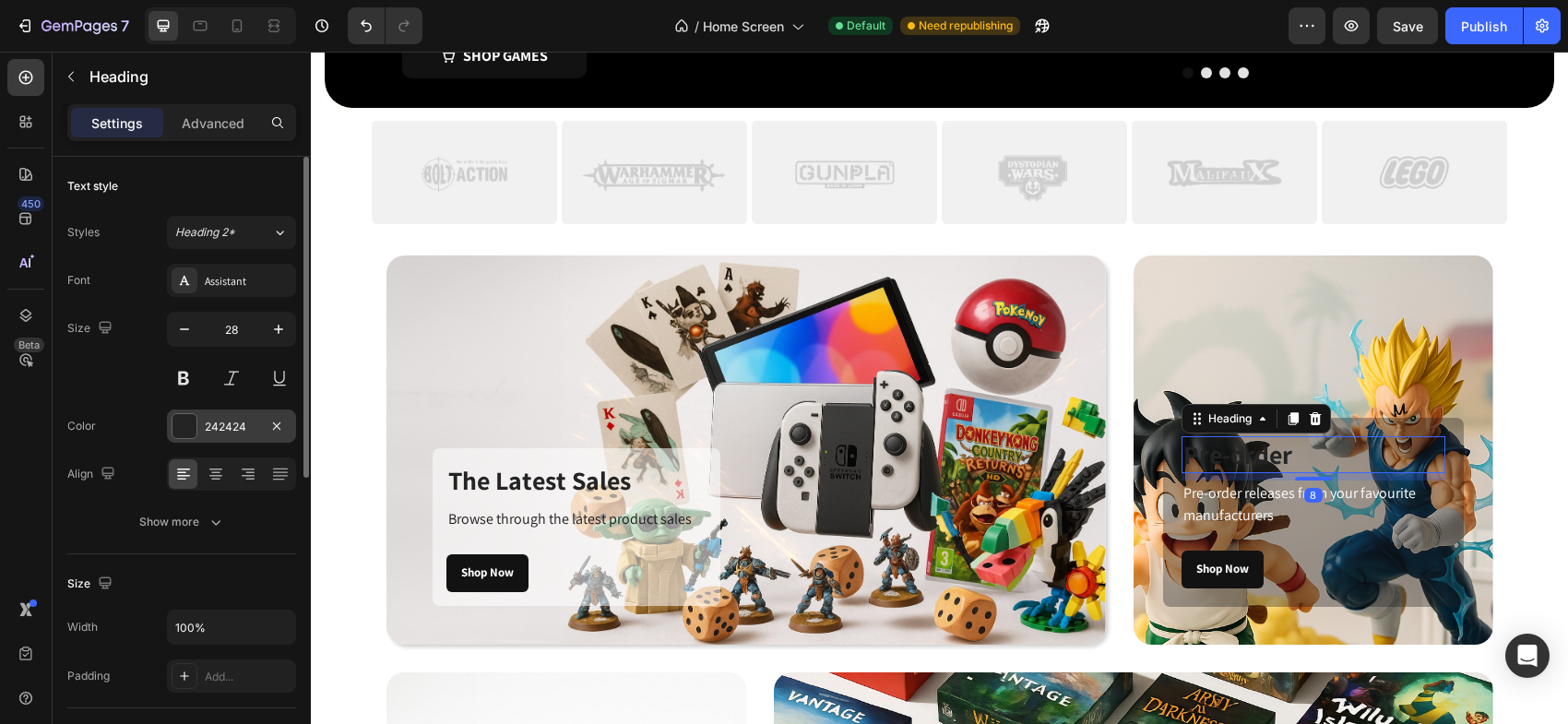
click at [190, 430] on div at bounding box center [184, 425] width 24 height 24
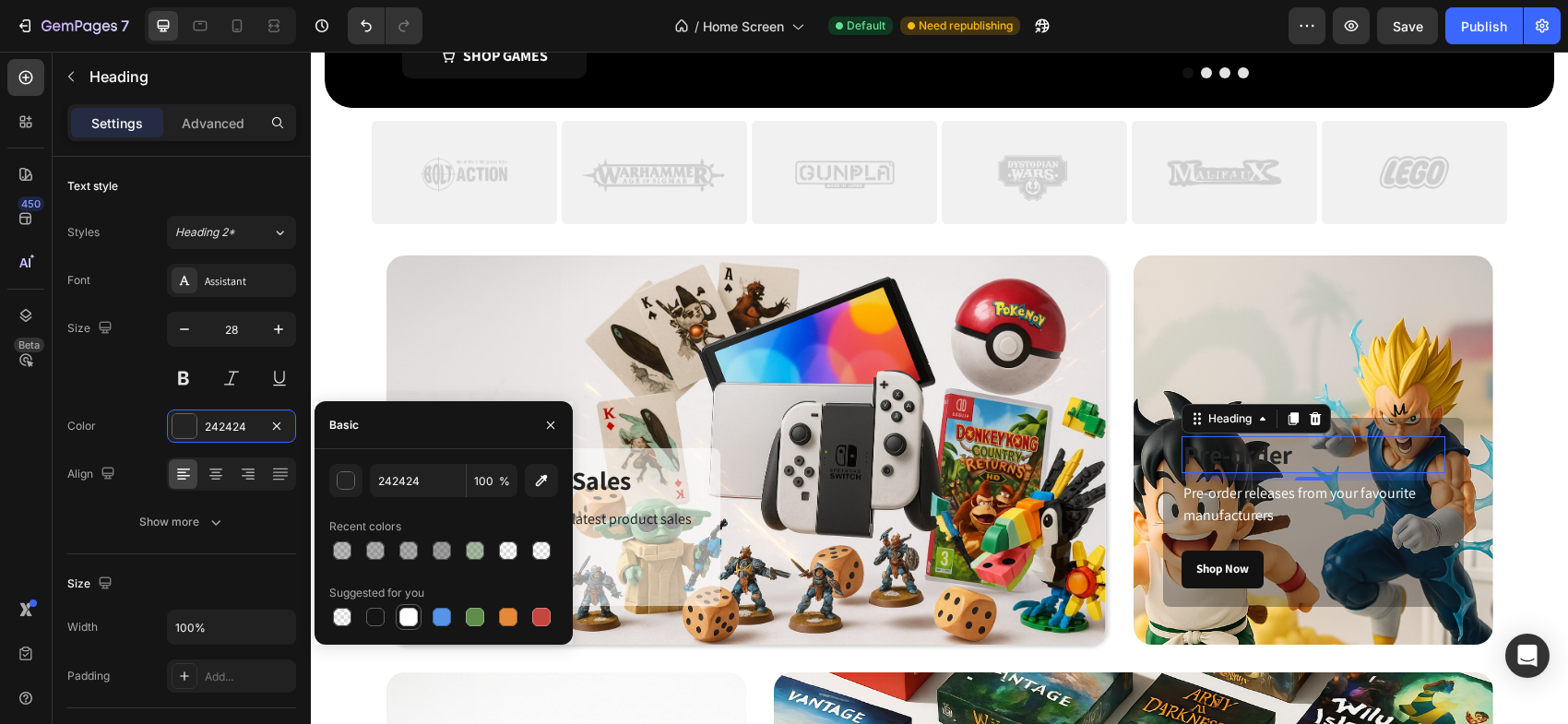
click at [414, 616] on div at bounding box center [408, 616] width 18 height 18
type input "FFFFFF"
click at [676, 477] on h3 "The Latest Sales" at bounding box center [576, 480] width 260 height 37
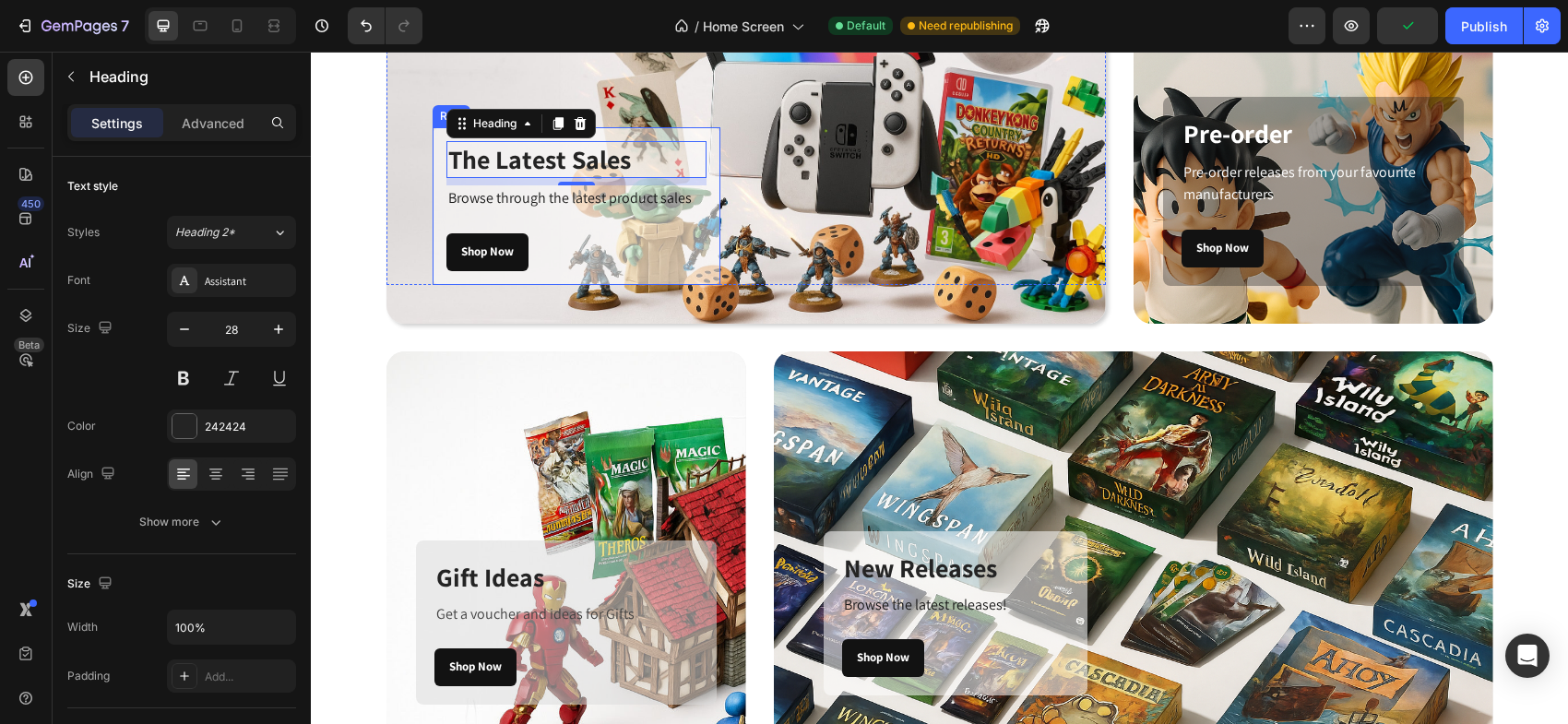
scroll to position [582, 0]
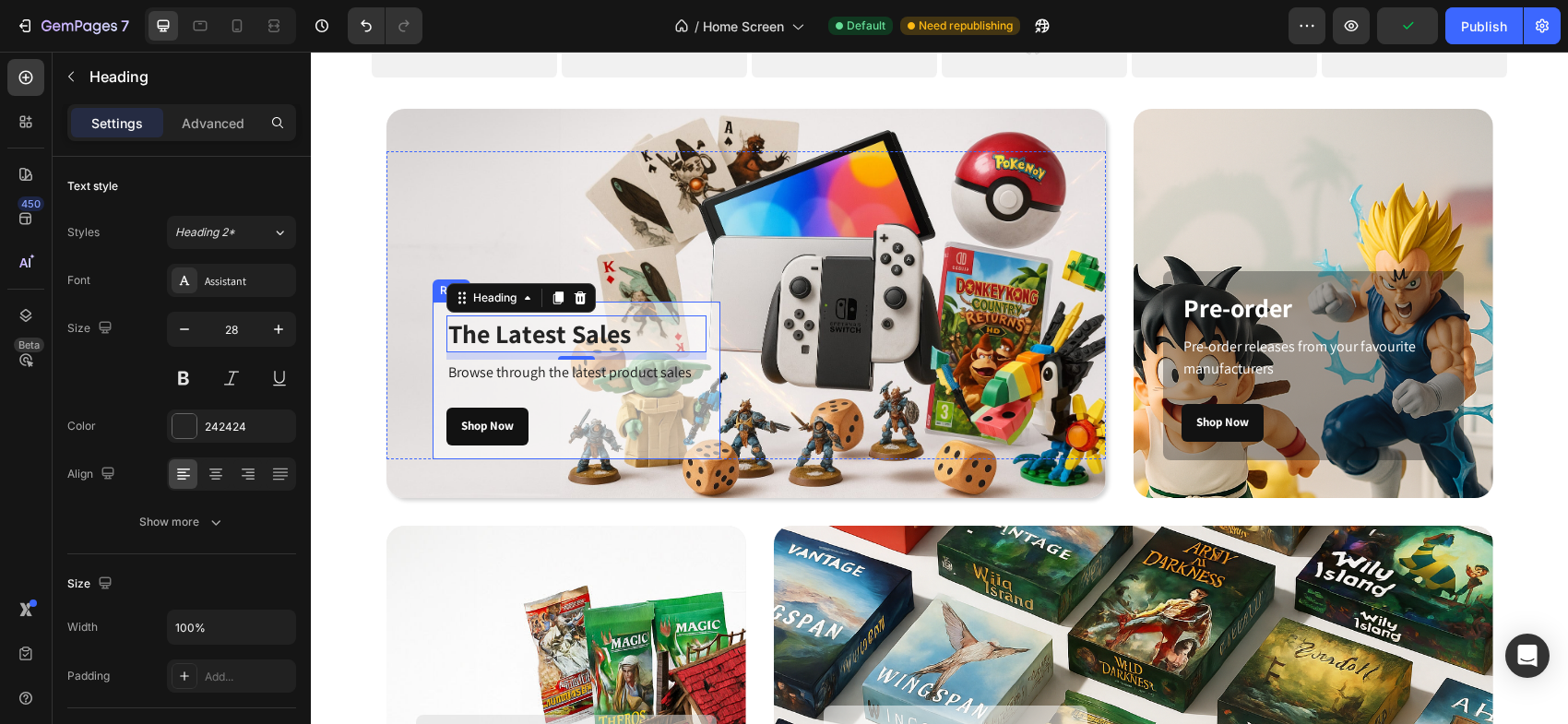
click at [707, 311] on div "The Latest Sales Heading 8 Browse through the latest product sales Text block S…" at bounding box center [577, 381] width 287 height 158
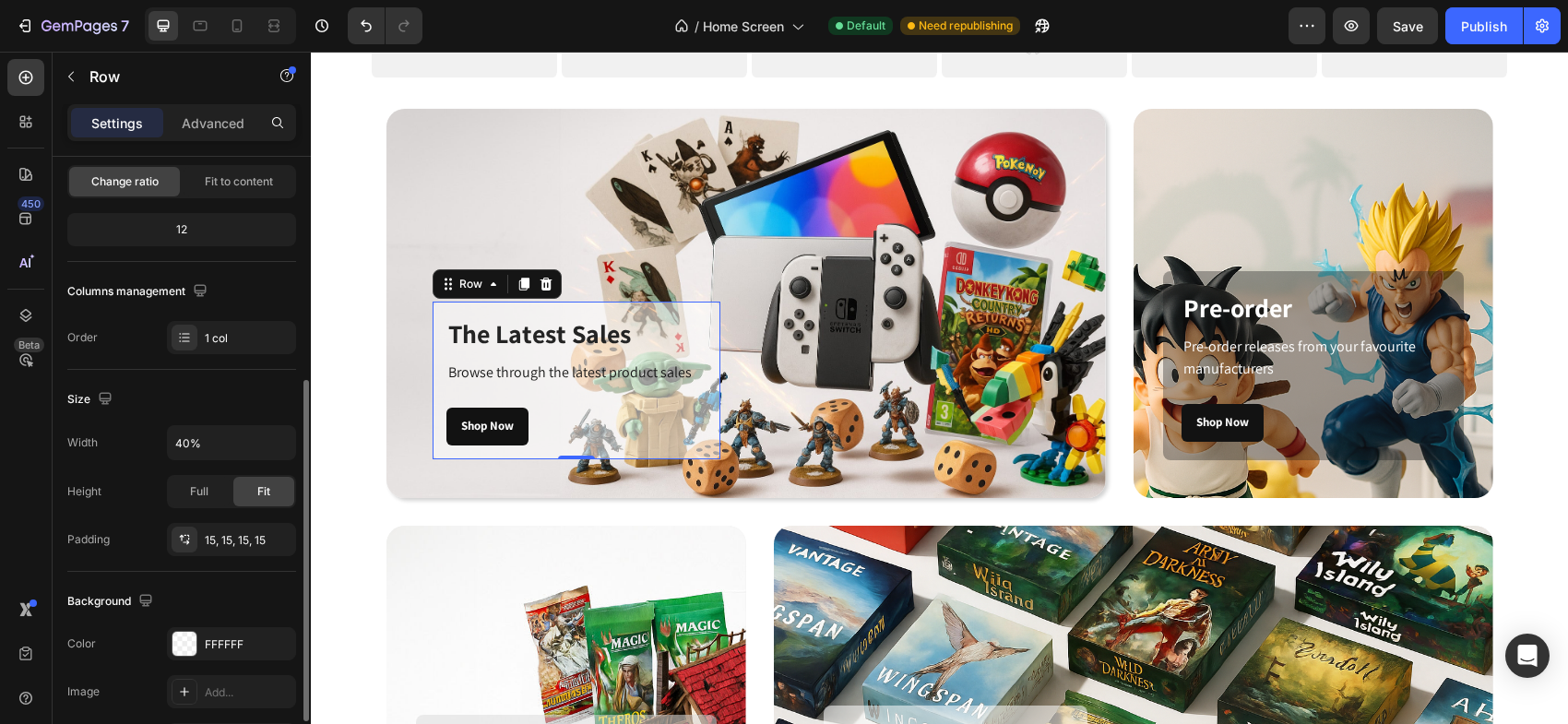
scroll to position [279, 0]
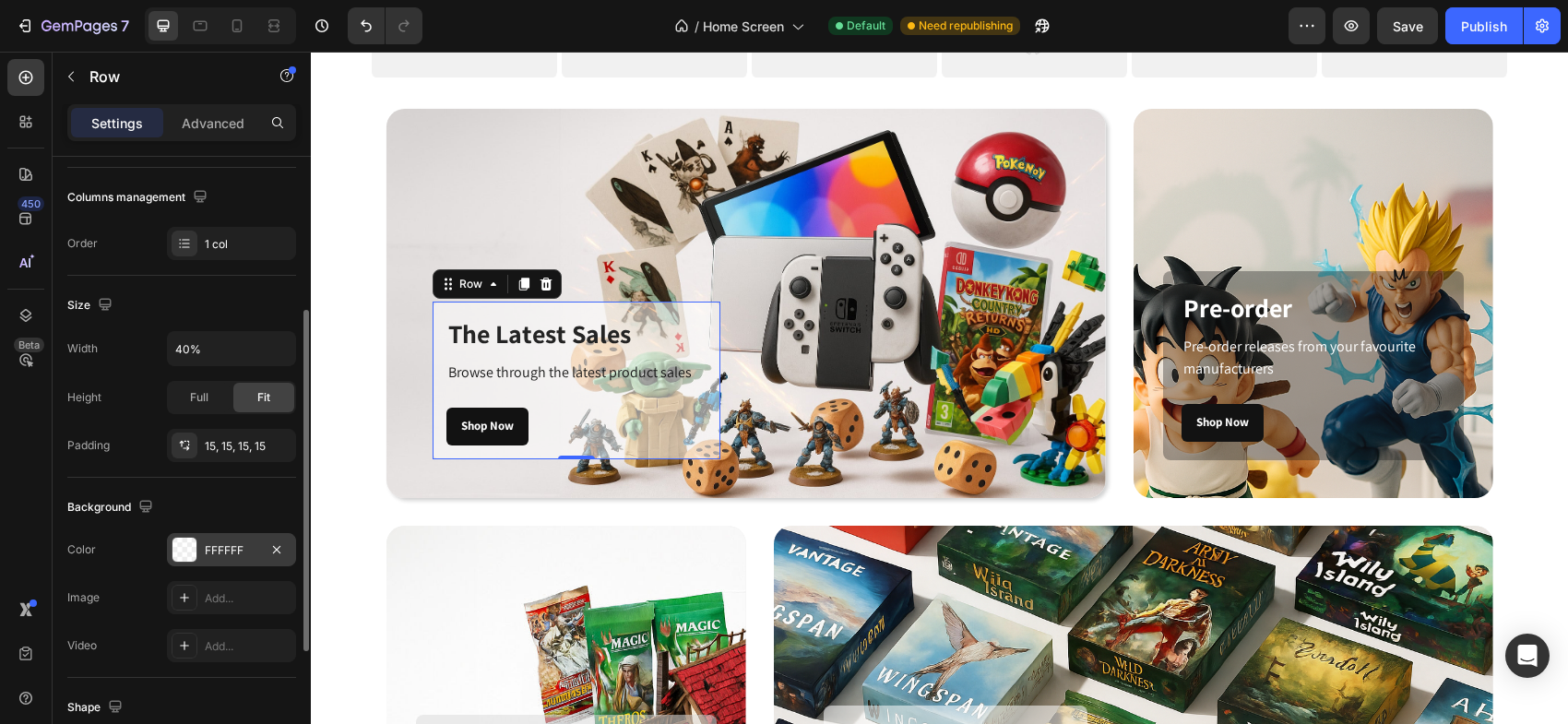
click at [173, 550] on div at bounding box center [184, 549] width 24 height 24
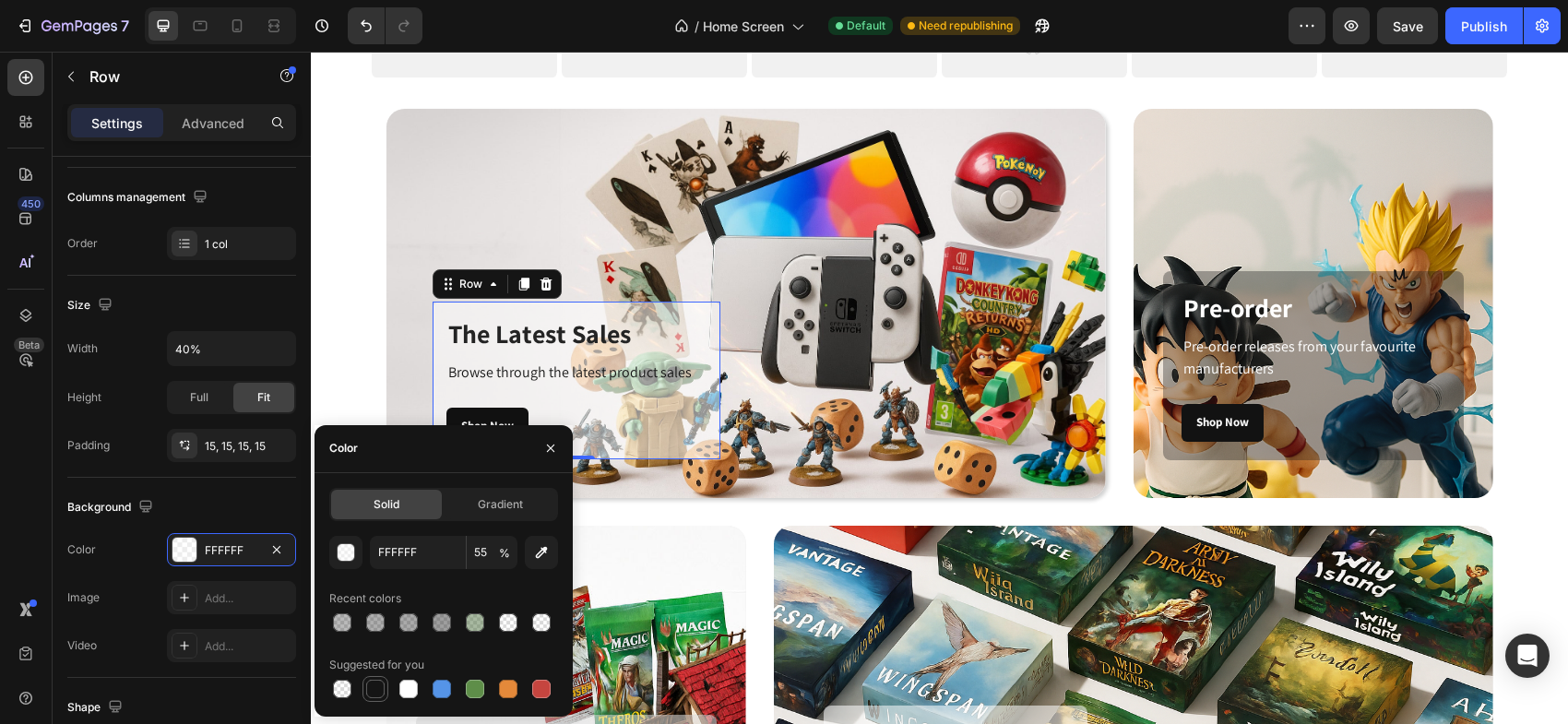
click at [372, 690] on div at bounding box center [375, 688] width 18 height 18
type input "151515"
type input "100"
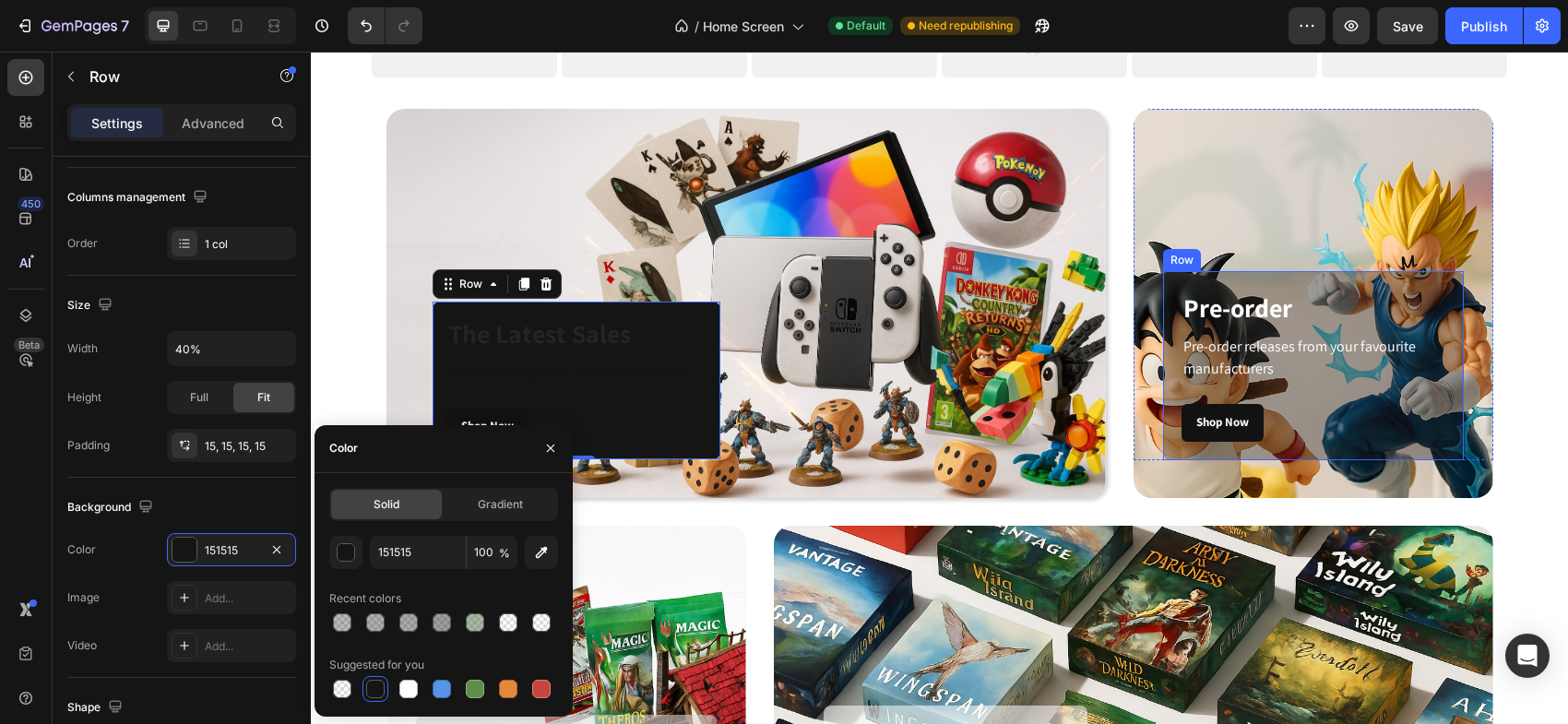
click at [1440, 311] on div "Pre-order Heading Pre-order releases from your favourite manufacturers Text blo…" at bounding box center [1313, 365] width 301 height 189
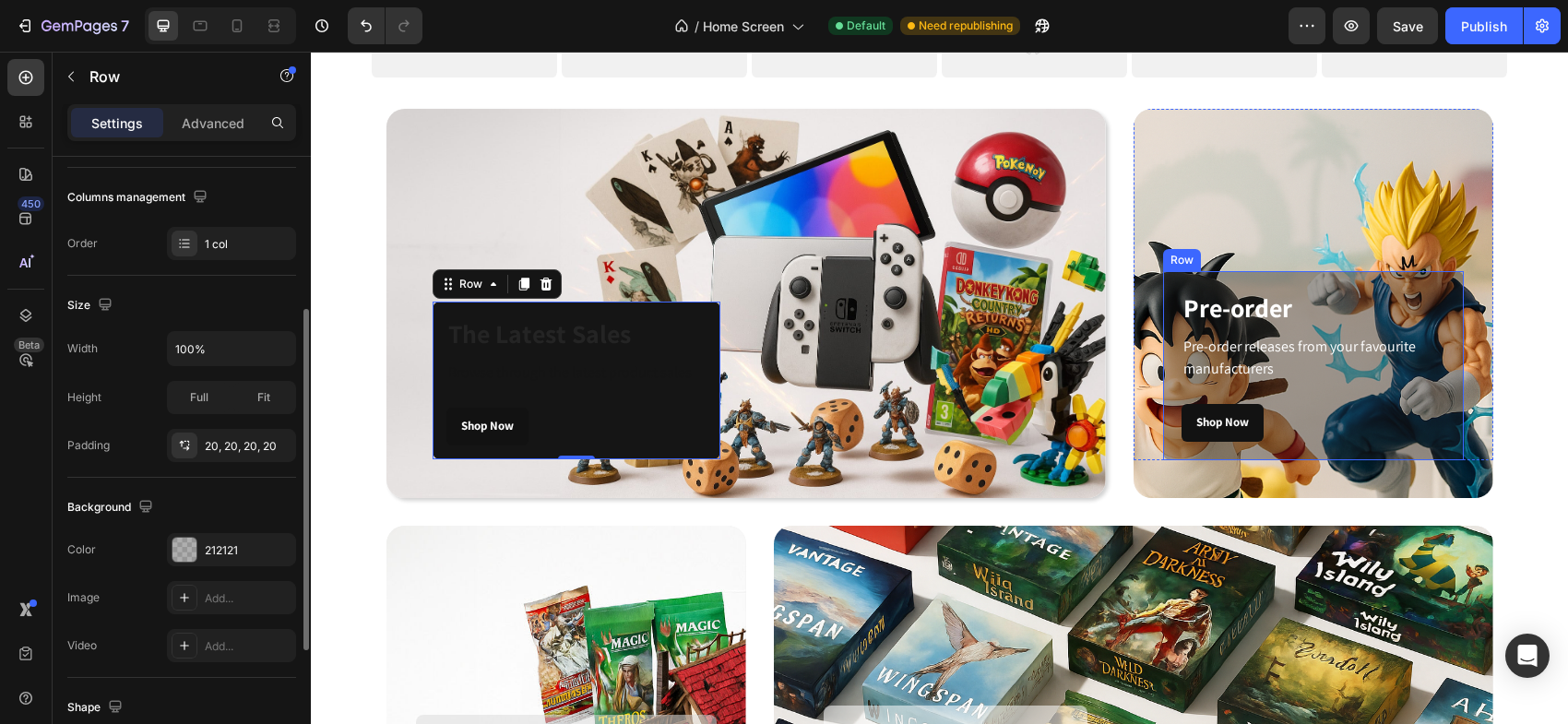
scroll to position [278, 0]
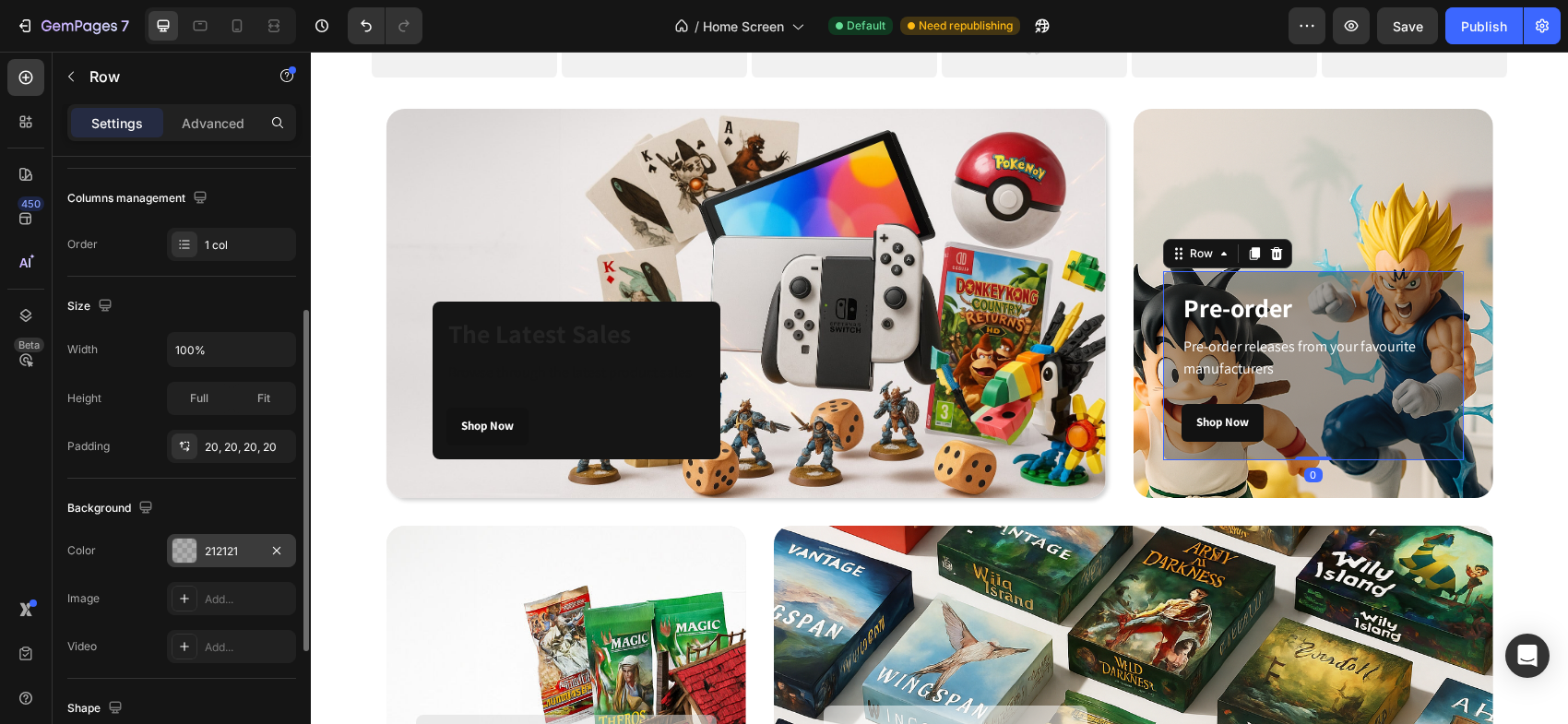
click at [241, 545] on div "212121" at bounding box center [231, 551] width 53 height 16
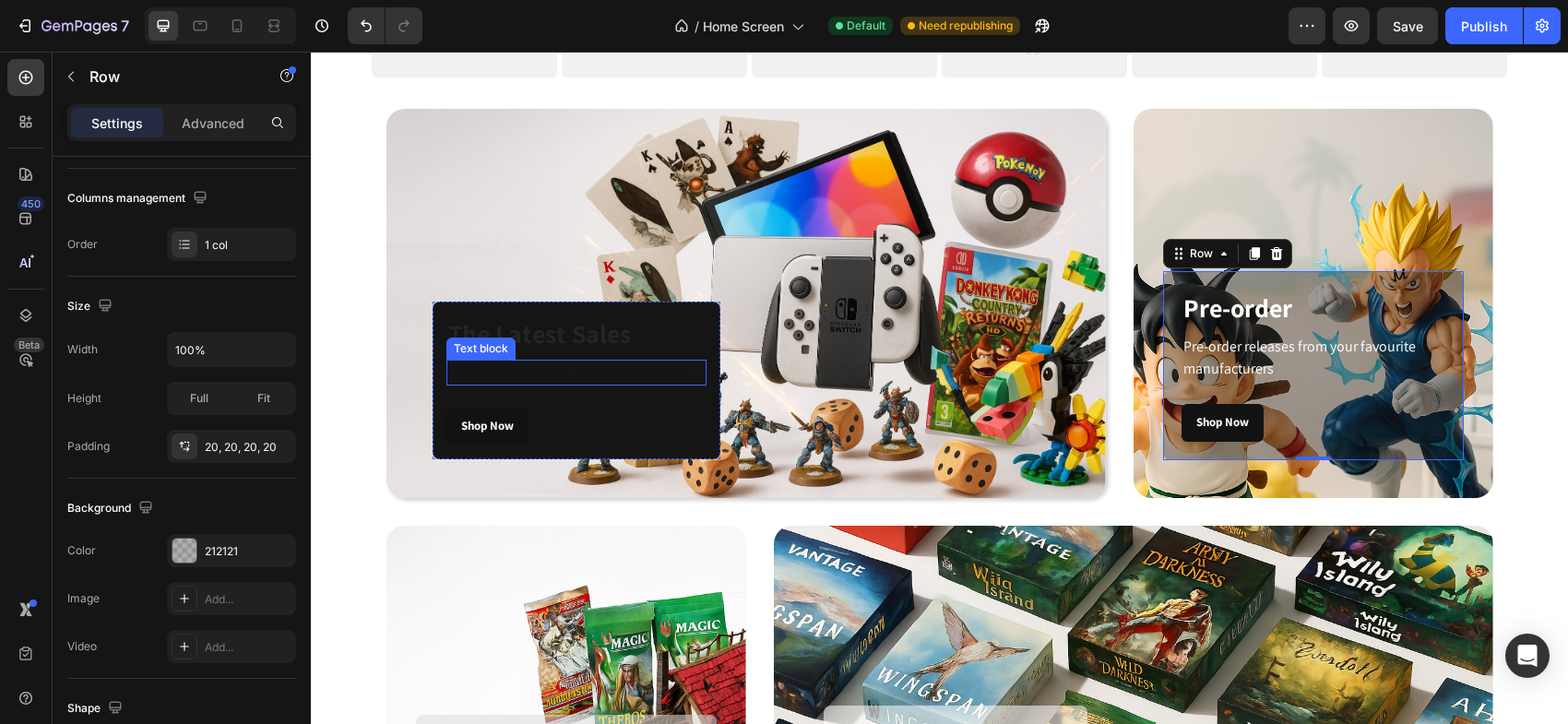
click at [698, 376] on div "Browse through the latest product sales" at bounding box center [576, 372] width 260 height 26
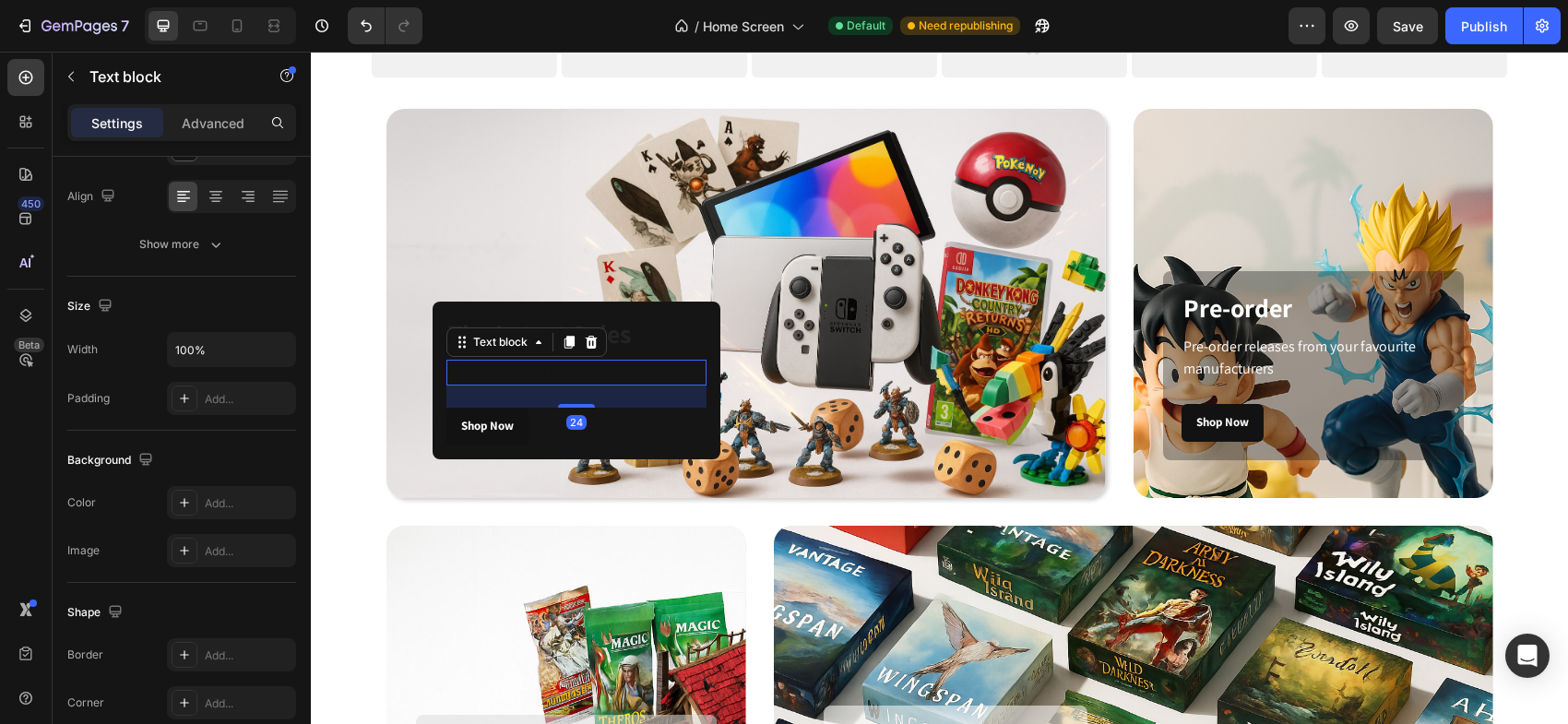
scroll to position [0, 0]
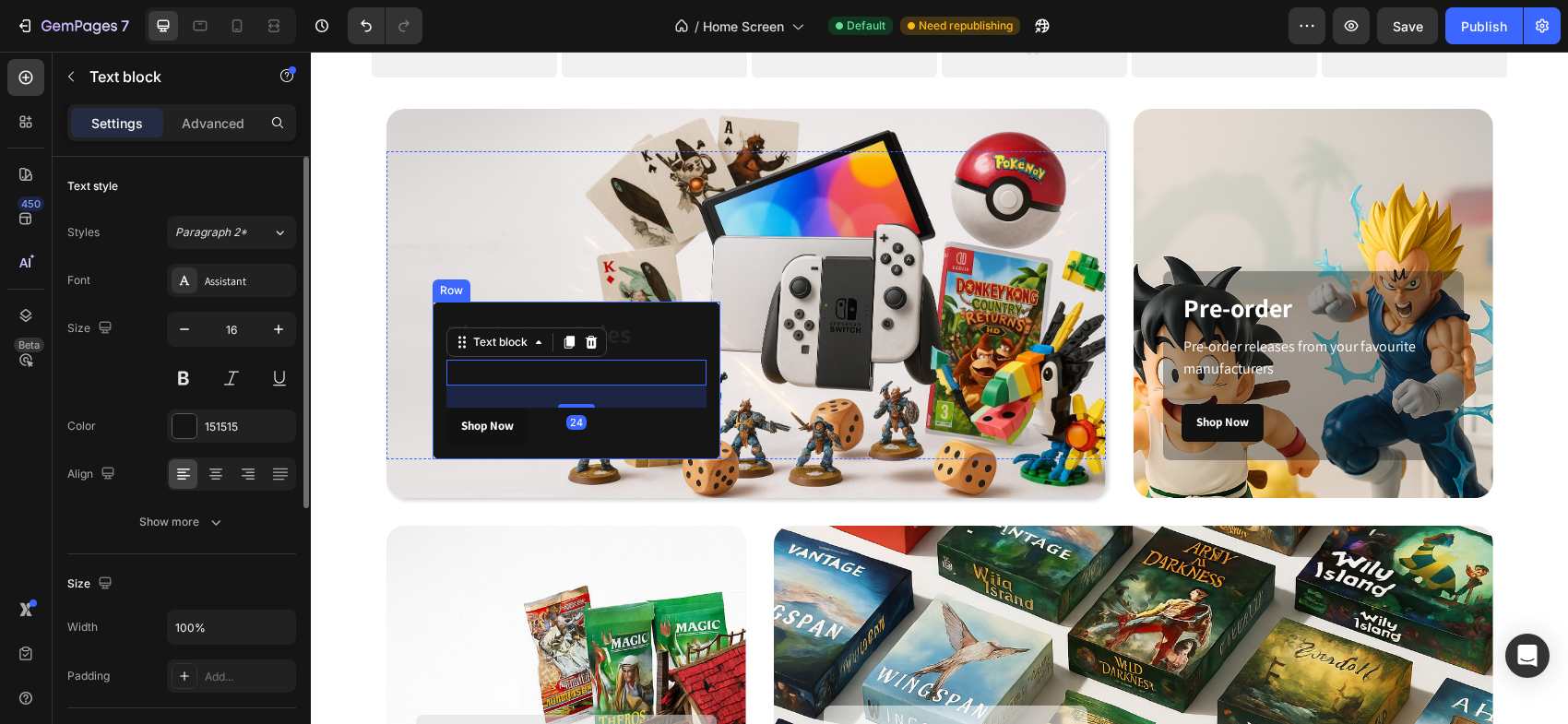
click at [705, 341] on div "The Latest Sales Heading Browse through the latest product sales Text block 24 …" at bounding box center [577, 381] width 287 height 158
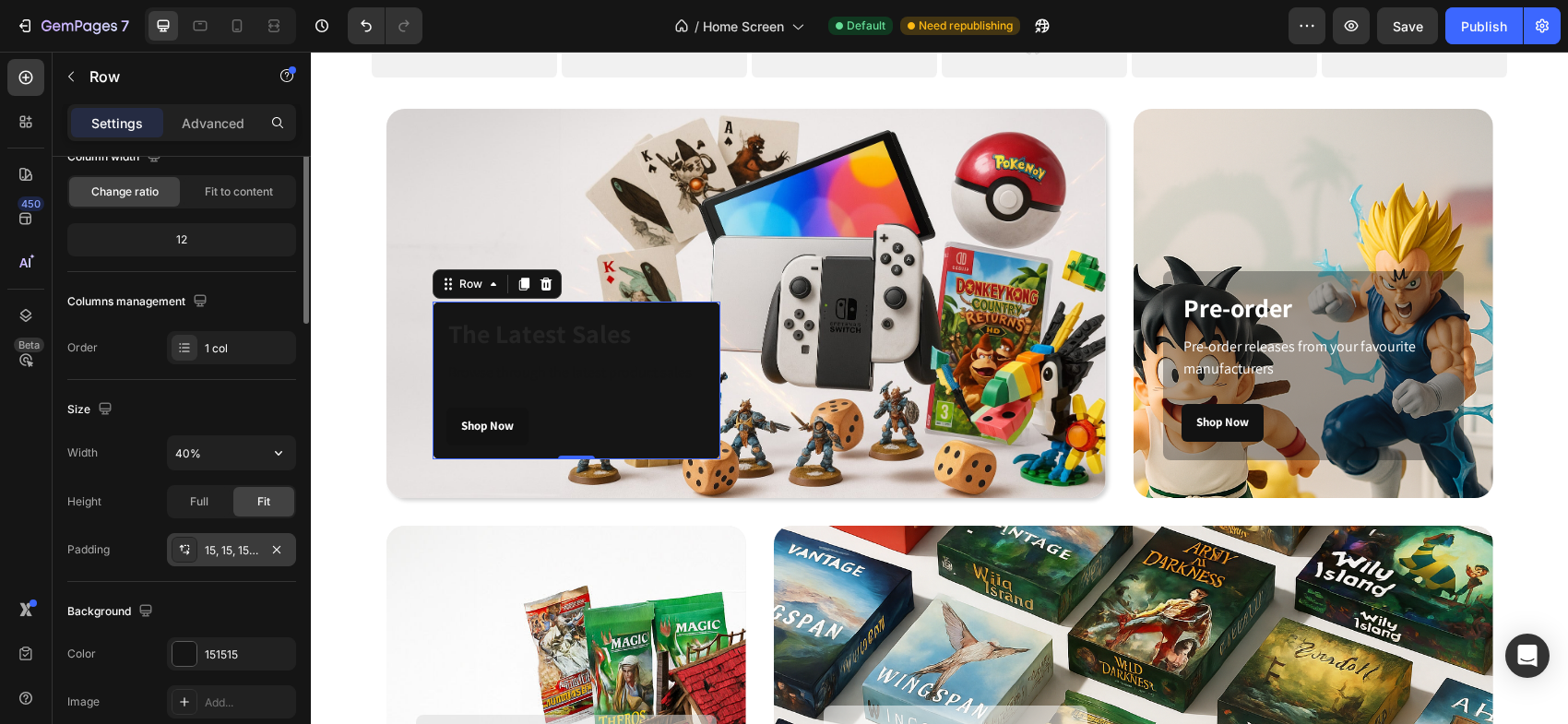
scroll to position [212, 0]
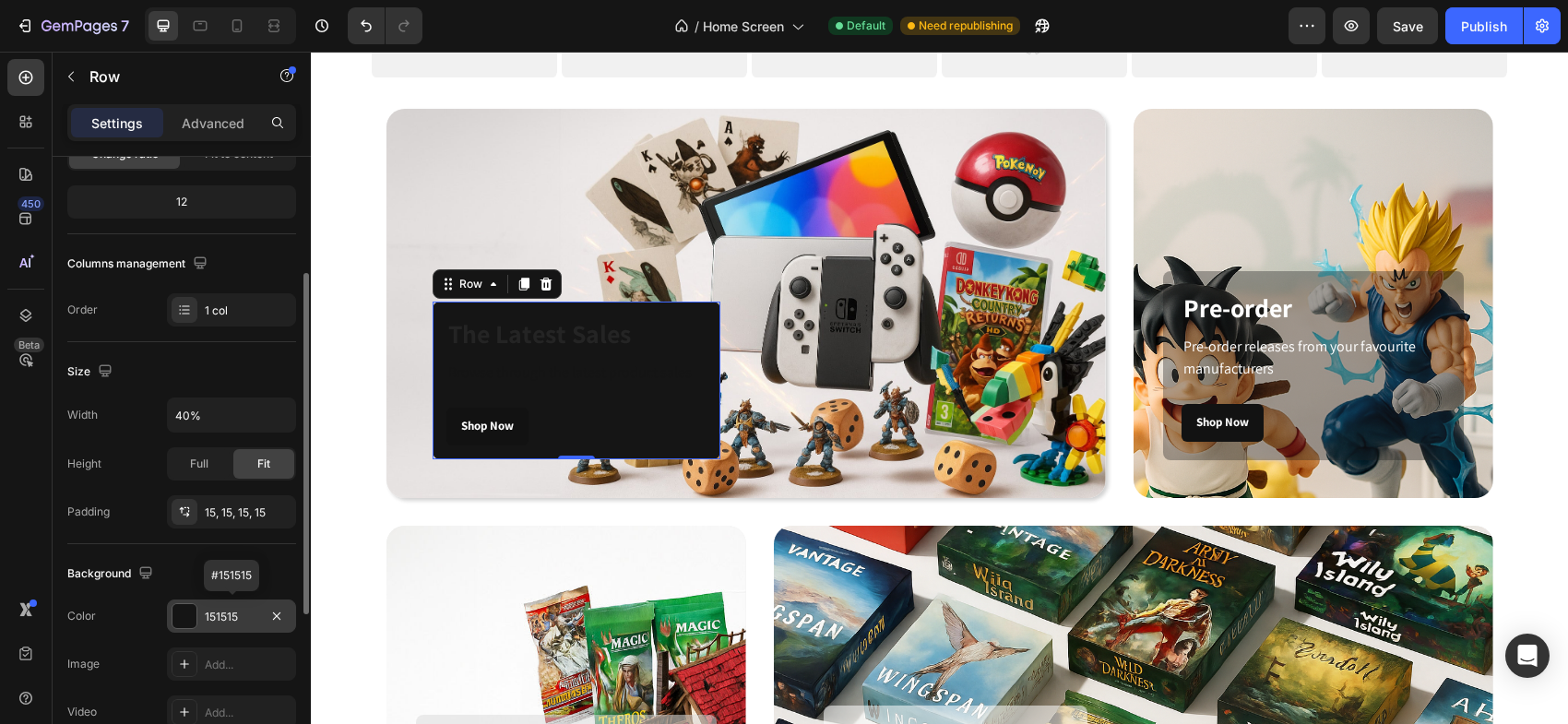
click at [225, 610] on div "151515" at bounding box center [231, 616] width 53 height 16
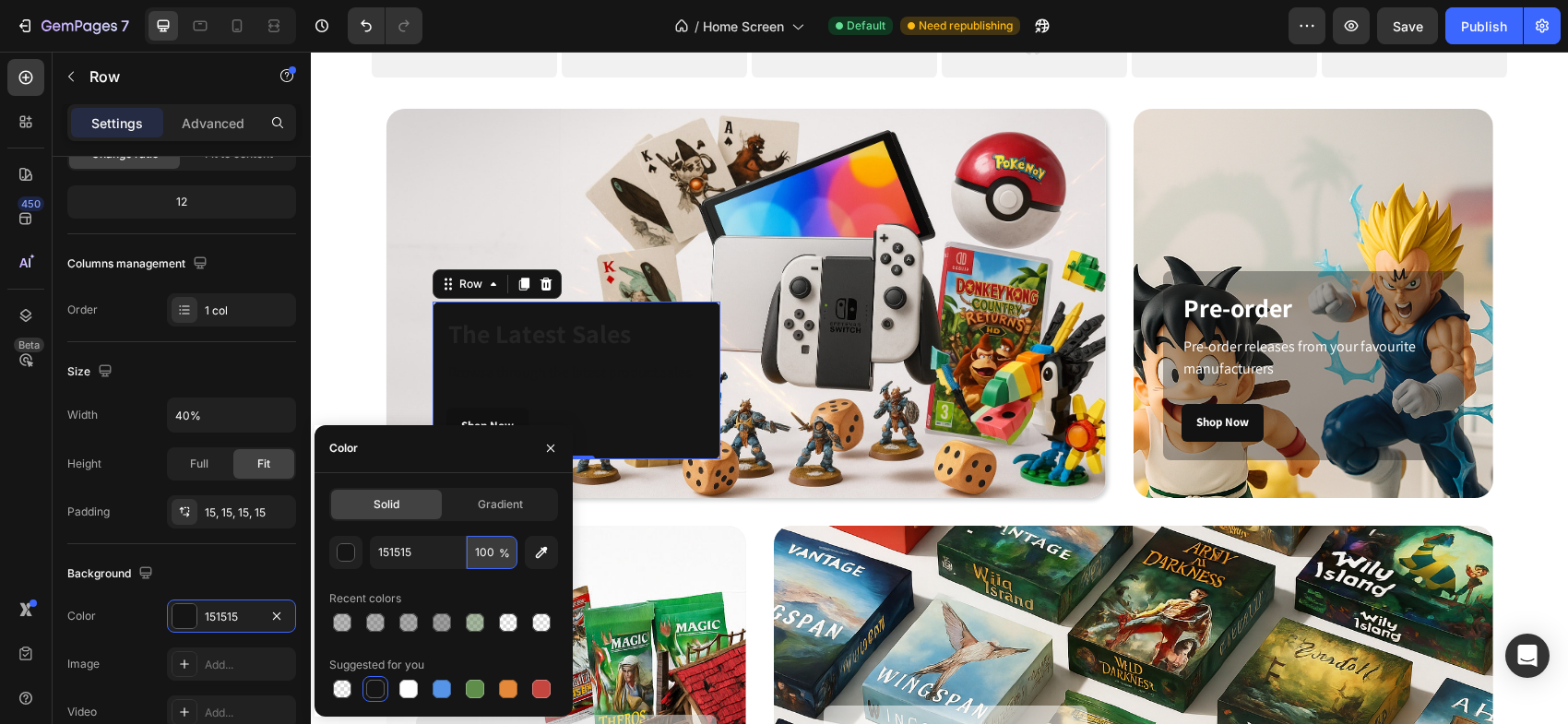
click at [488, 547] on input "100" at bounding box center [491, 552] width 50 height 33
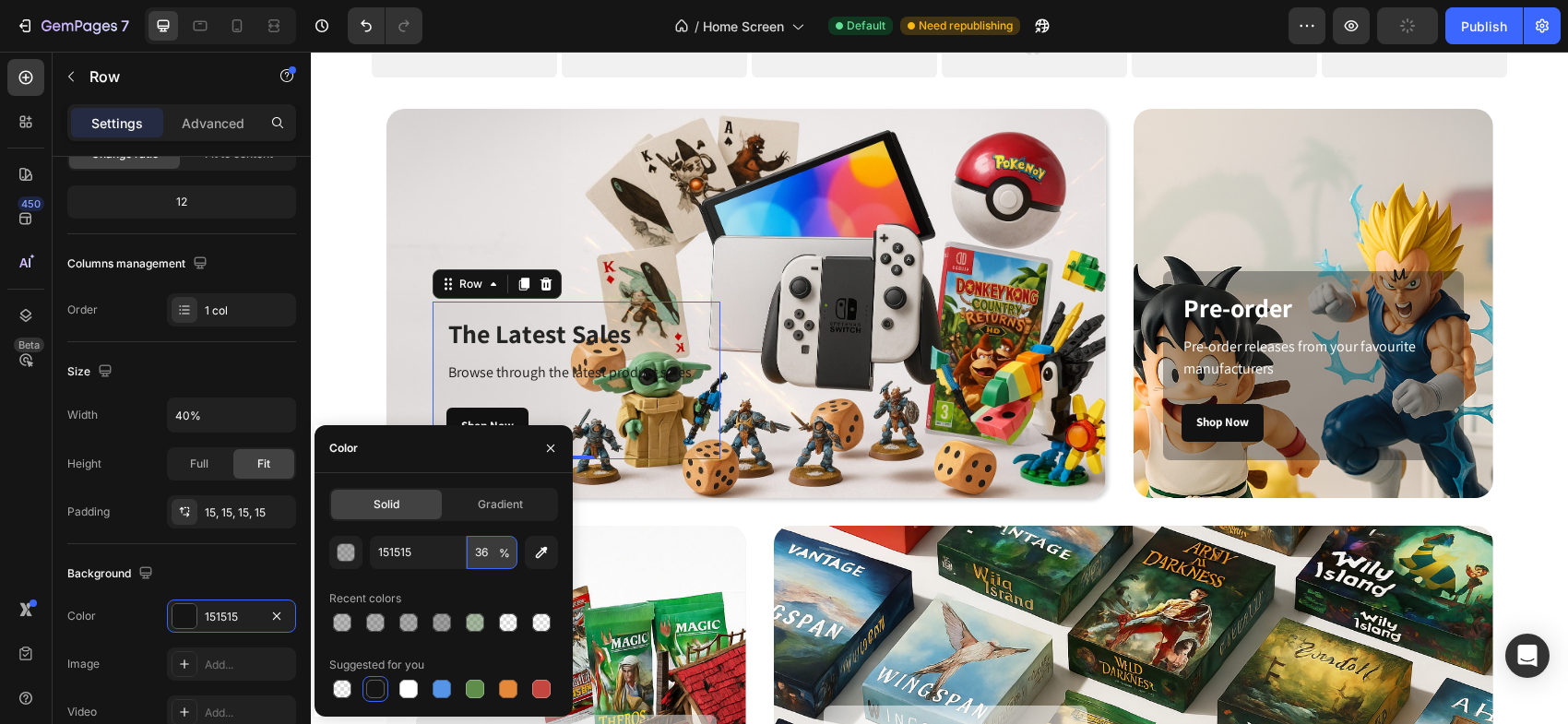
type input "36"
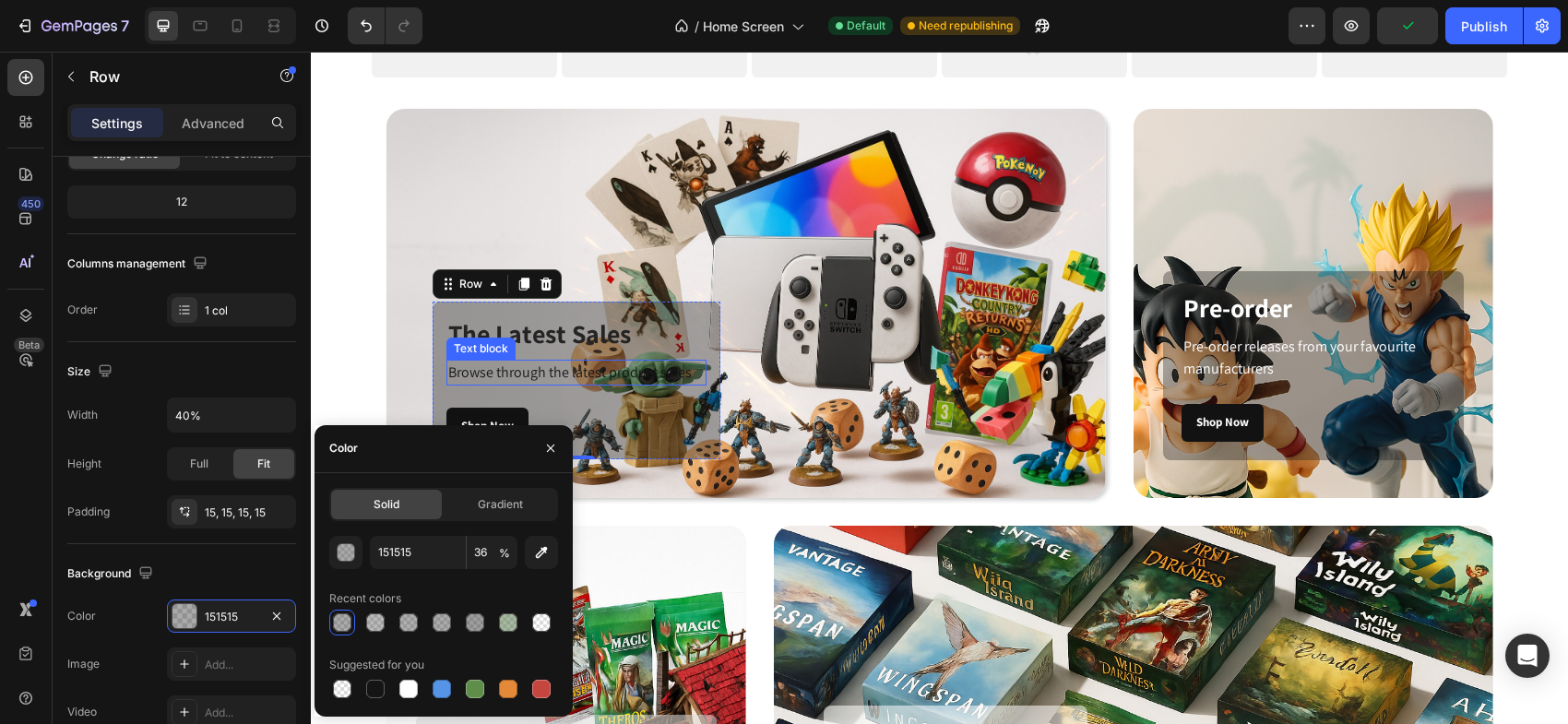
click at [540, 376] on p "Browse through the latest product sales" at bounding box center [576, 372] width 256 height 22
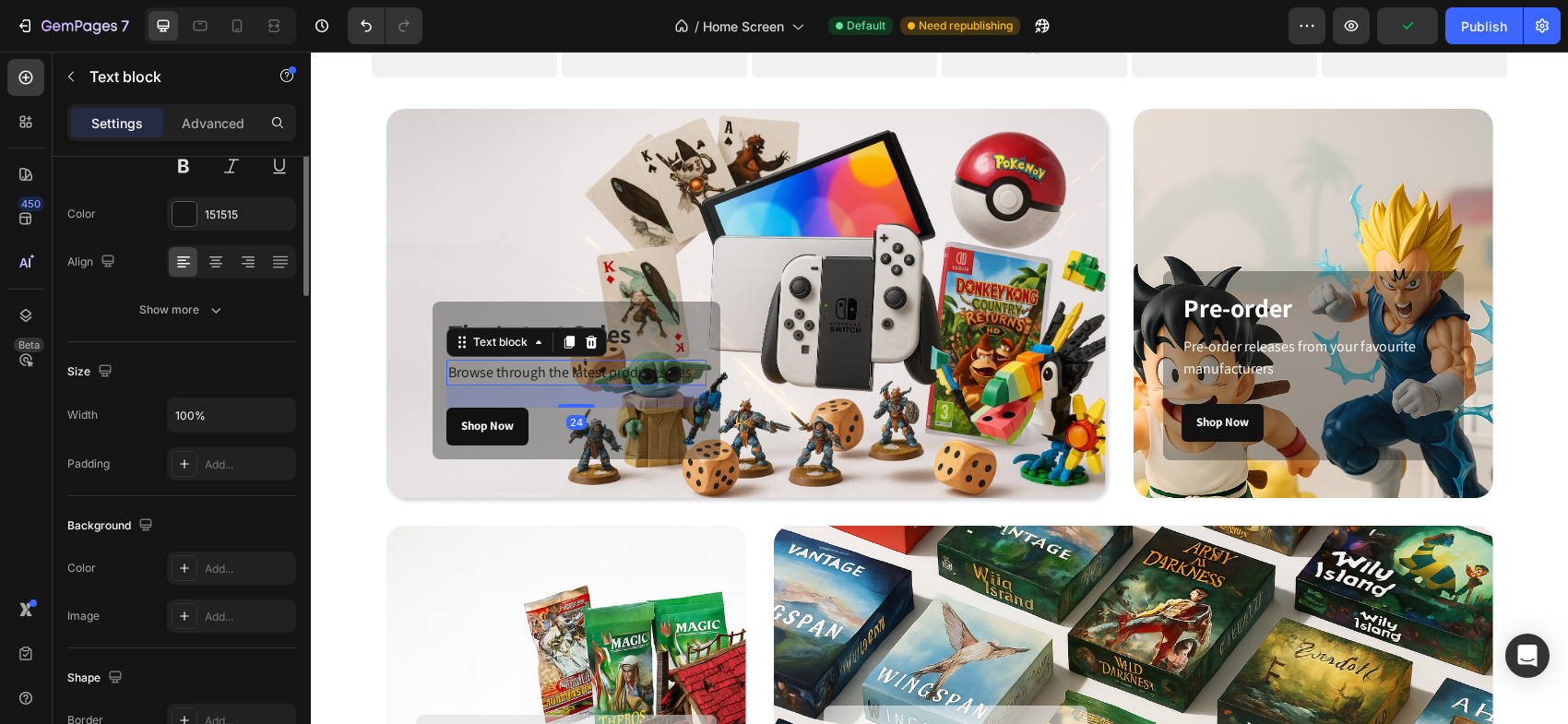
scroll to position [0, 0]
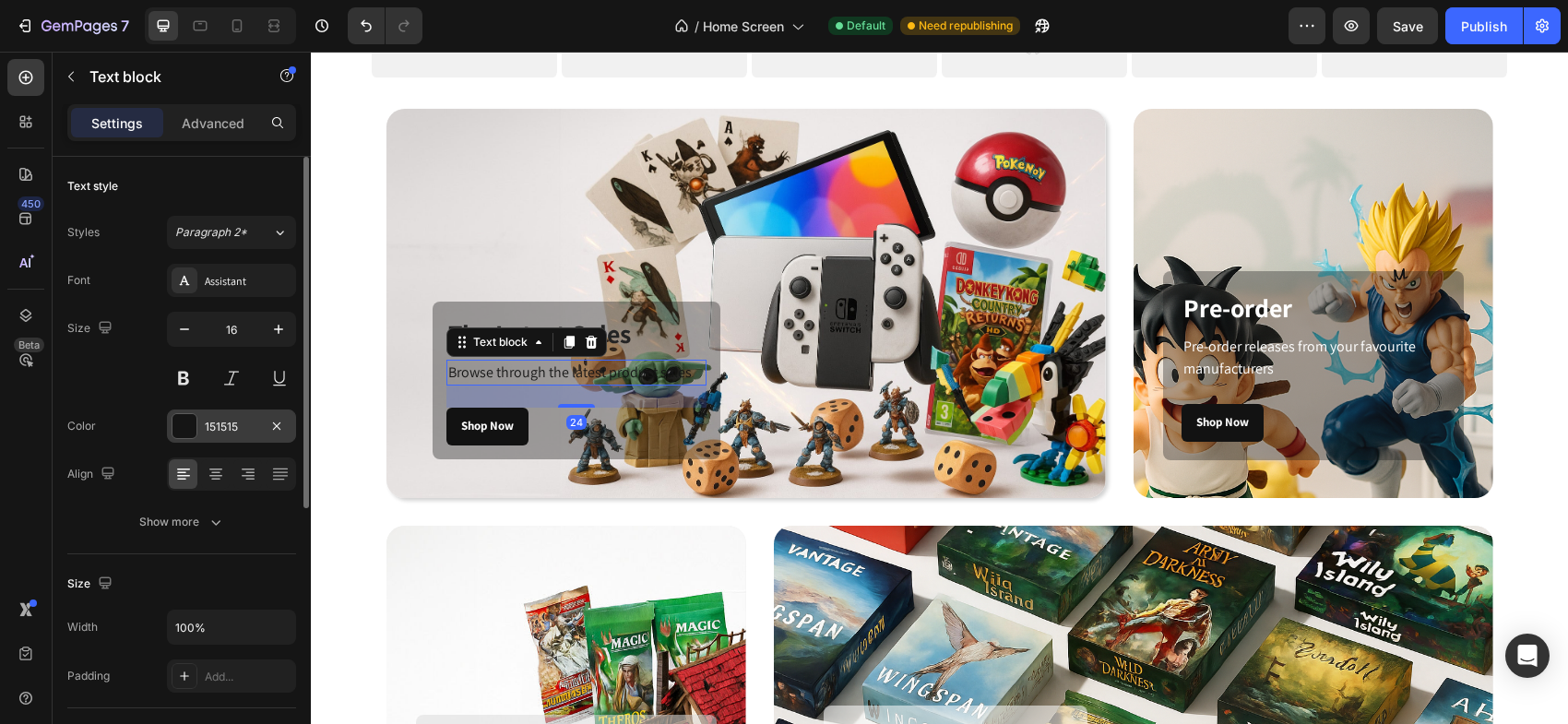
click at [188, 419] on div at bounding box center [184, 425] width 24 height 24
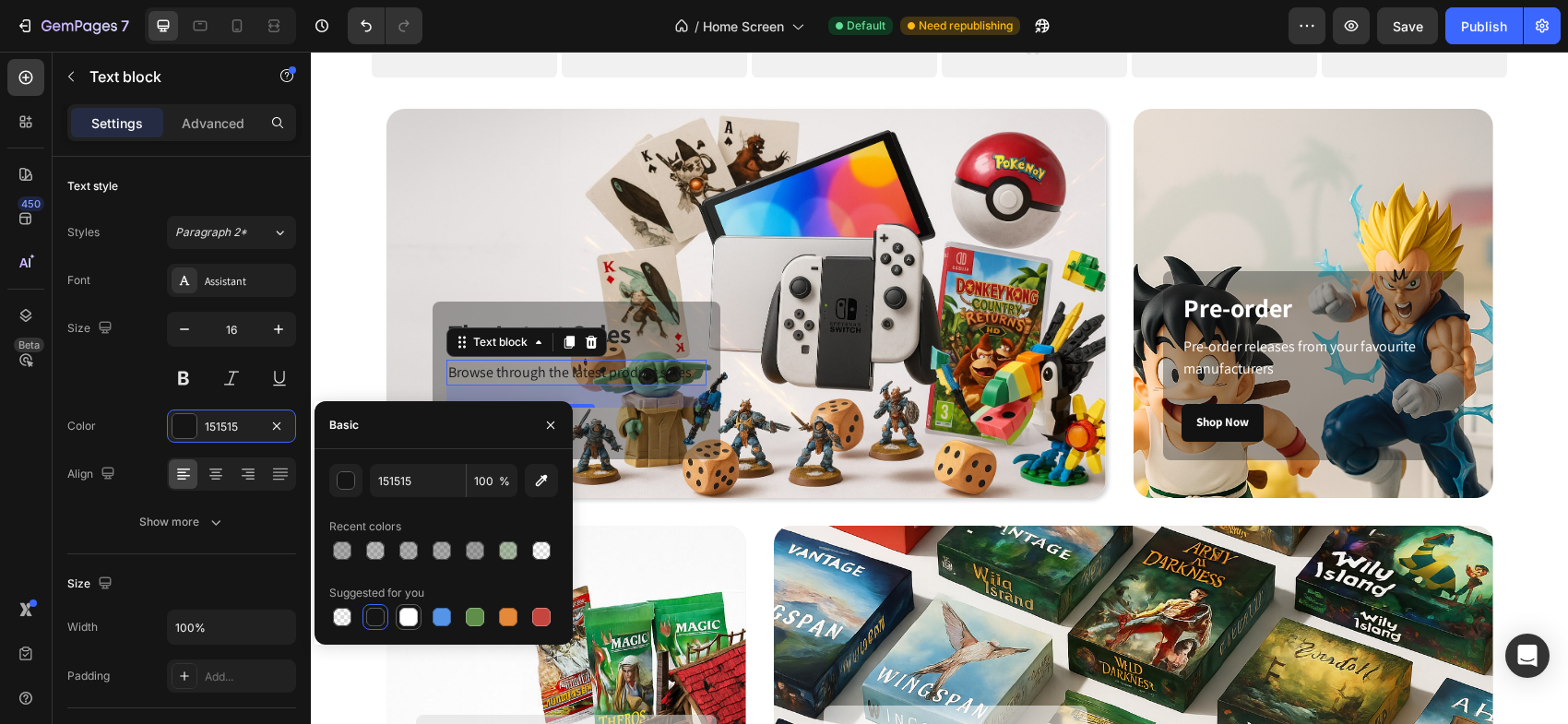
click at [406, 613] on div at bounding box center [408, 616] width 18 height 18
type input "FFFFFF"
click at [647, 339] on h3 "The Latest Sales" at bounding box center [576, 334] width 260 height 37
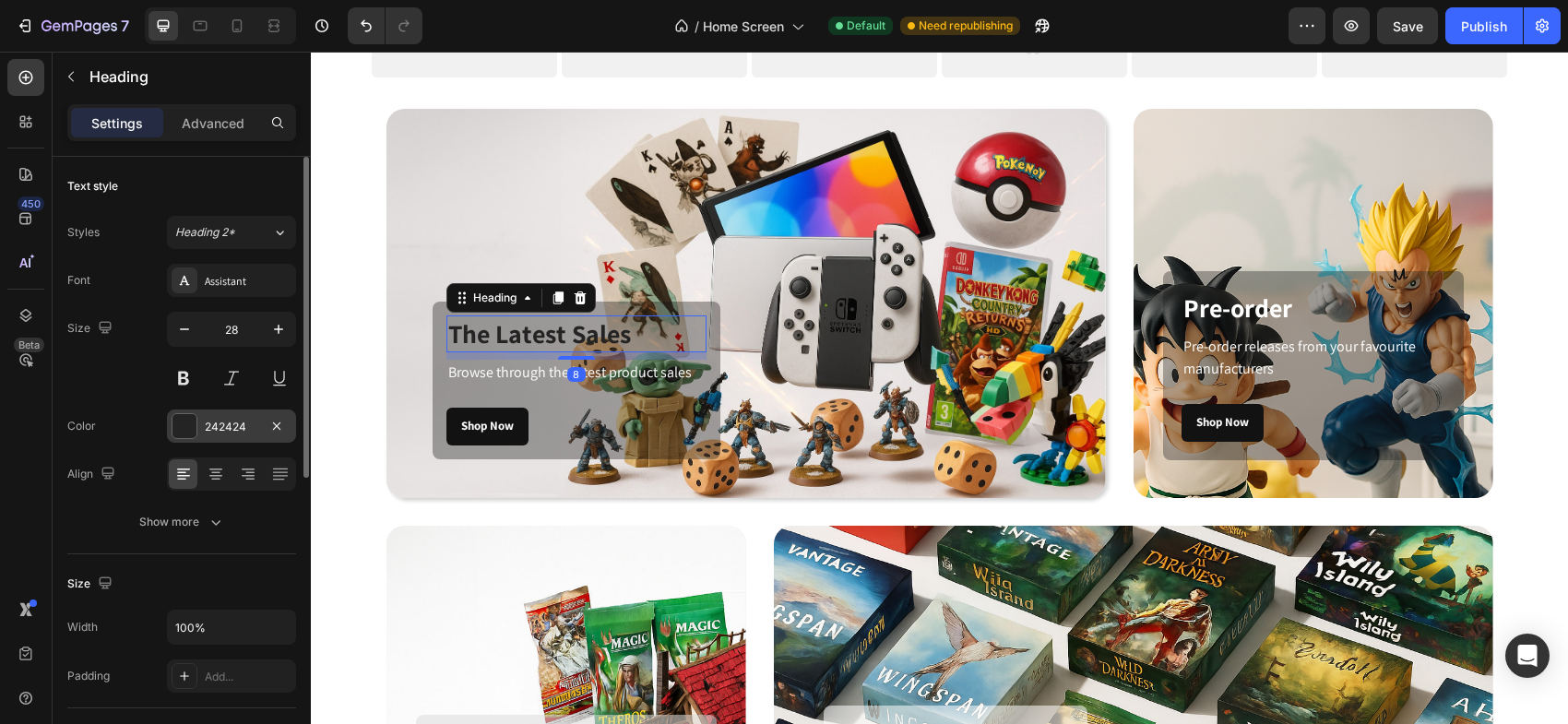
click at [186, 428] on div at bounding box center [184, 425] width 24 height 24
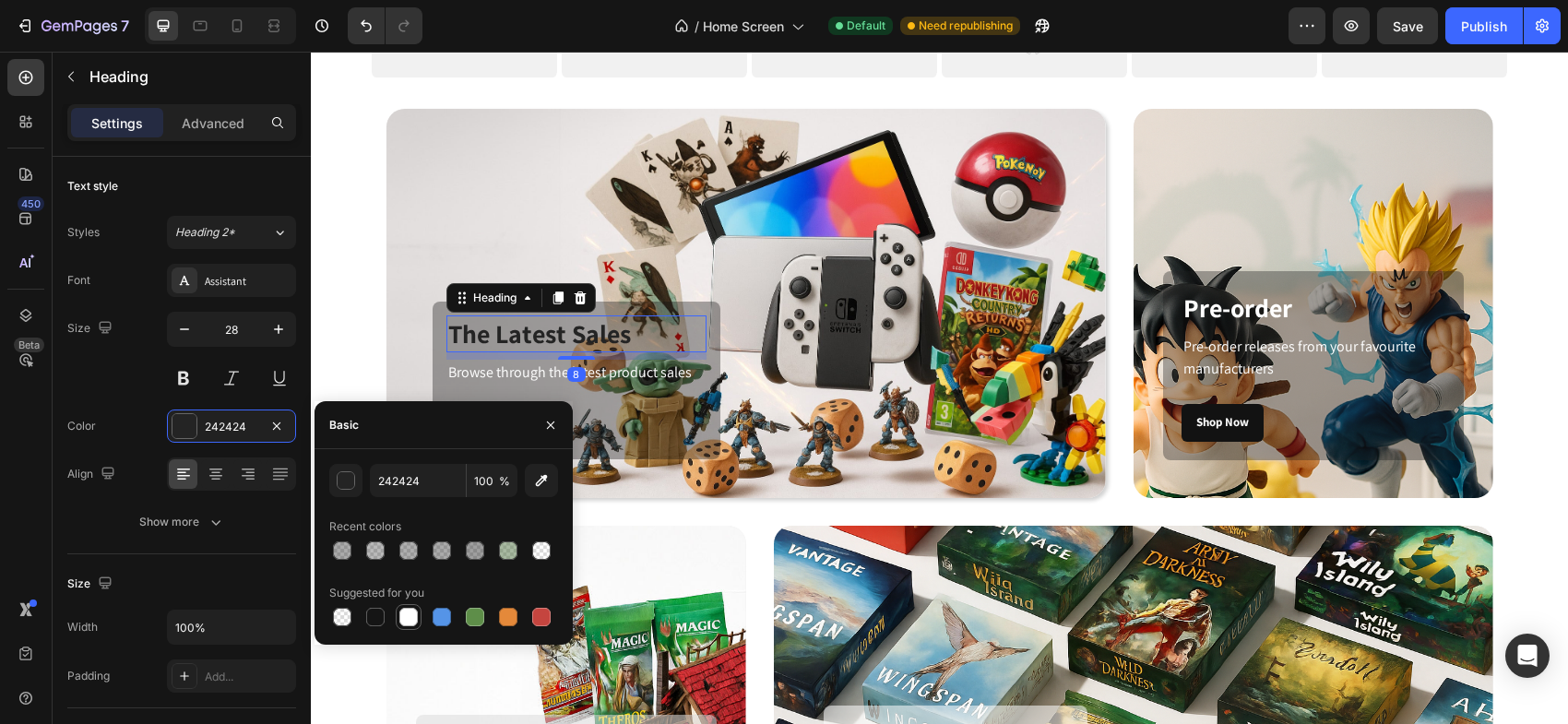
click at [408, 616] on div at bounding box center [408, 616] width 18 height 18
type input "FFFFFF"
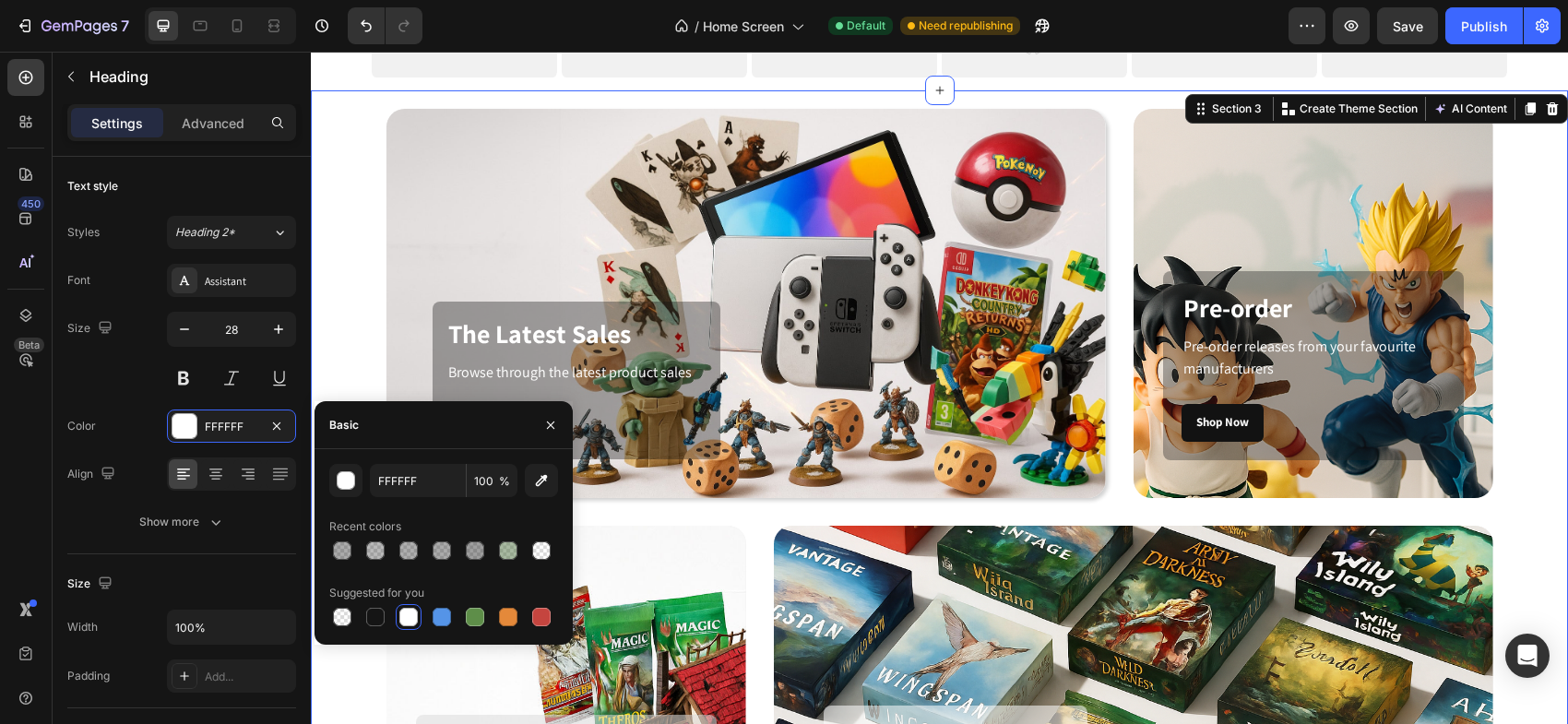
click at [362, 324] on div "The Latest Sales Heading Browse through the latest product sales Text block Sho…" at bounding box center [939, 511] width 1229 height 806
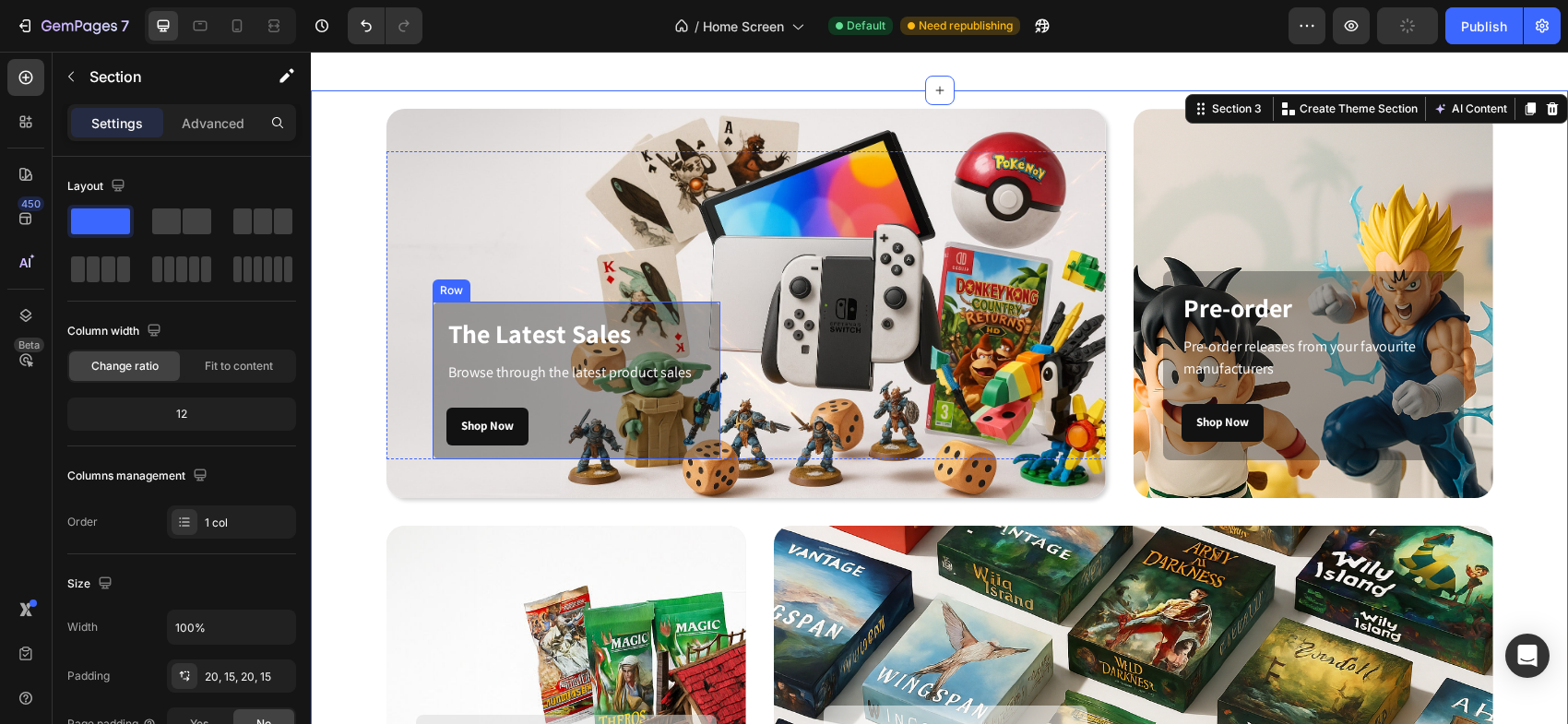
scroll to position [867, 0]
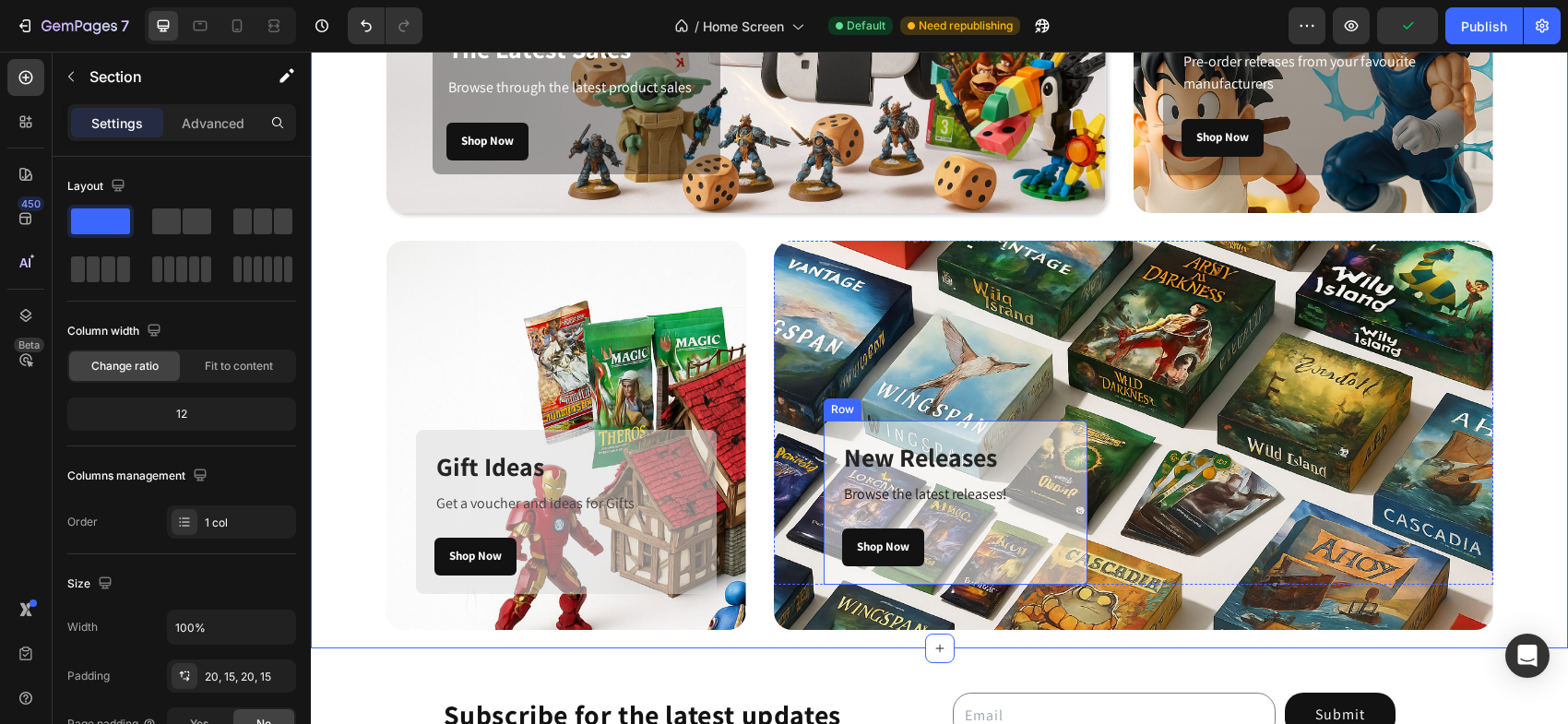
click at [1061, 432] on div "New Releases Heading Browse the latest releases! Text block Shop Now Button Row" at bounding box center [955, 502] width 264 height 165
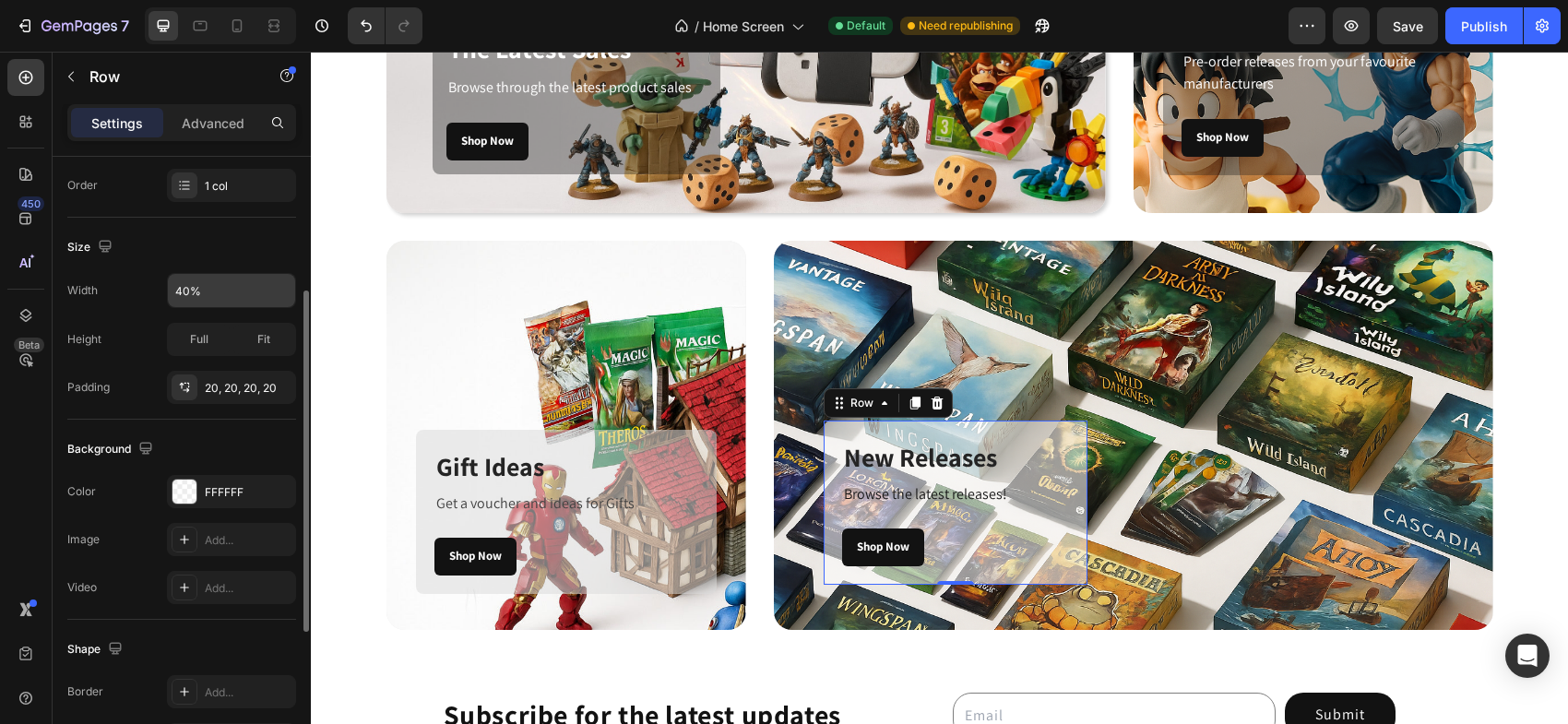
scroll to position [342, 0]
click at [186, 481] on div at bounding box center [184, 486] width 24 height 24
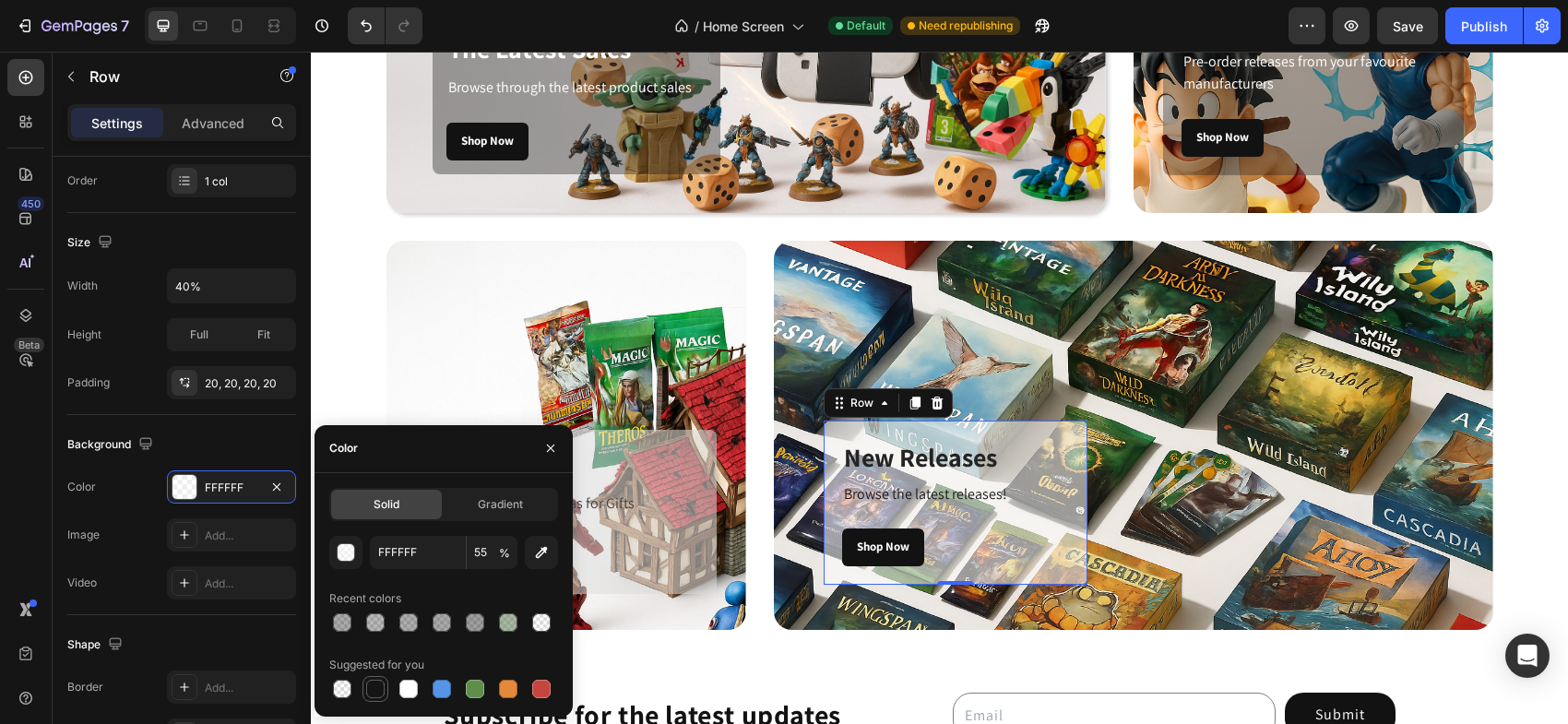
click at [378, 680] on div at bounding box center [375, 688] width 18 height 18
type input "151515"
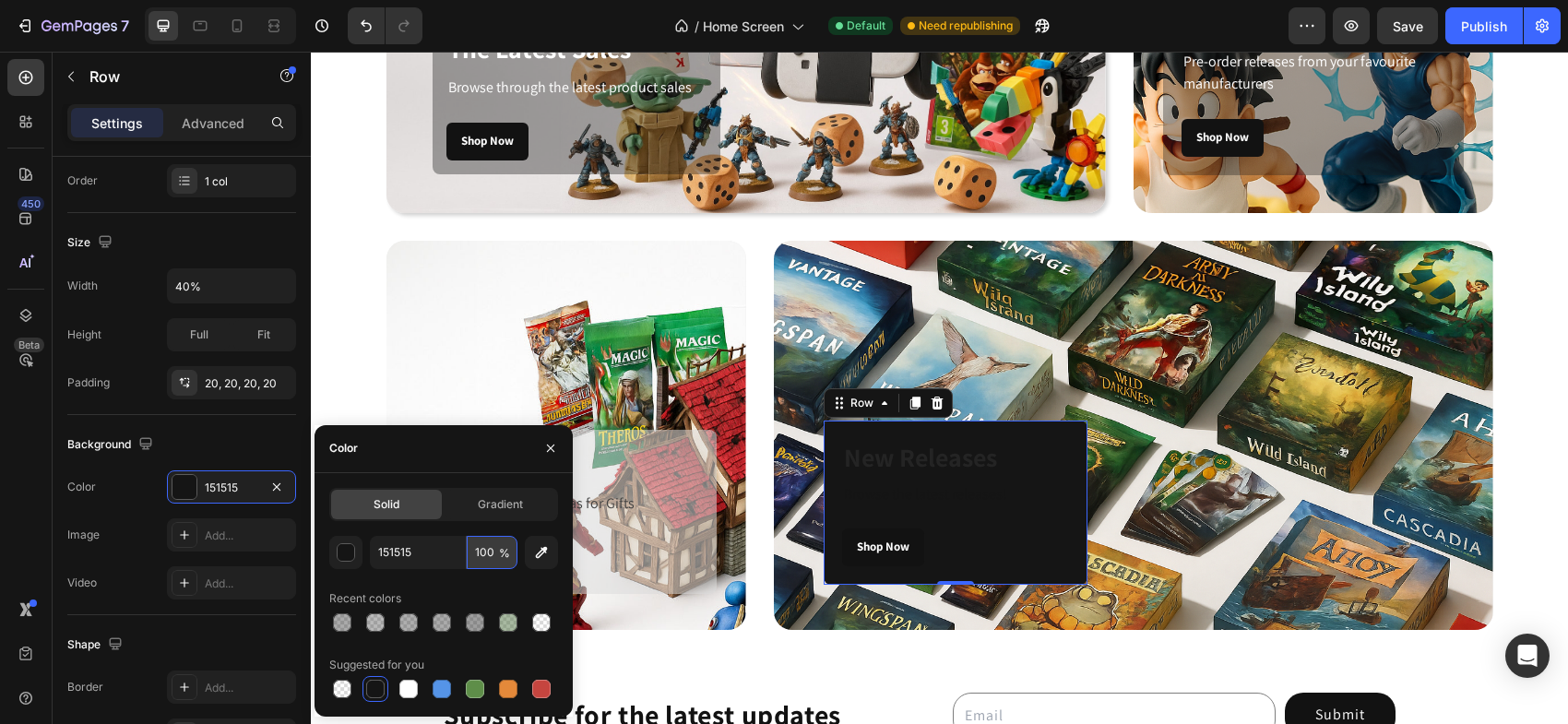
click at [483, 558] on input "100" at bounding box center [491, 552] width 50 height 33
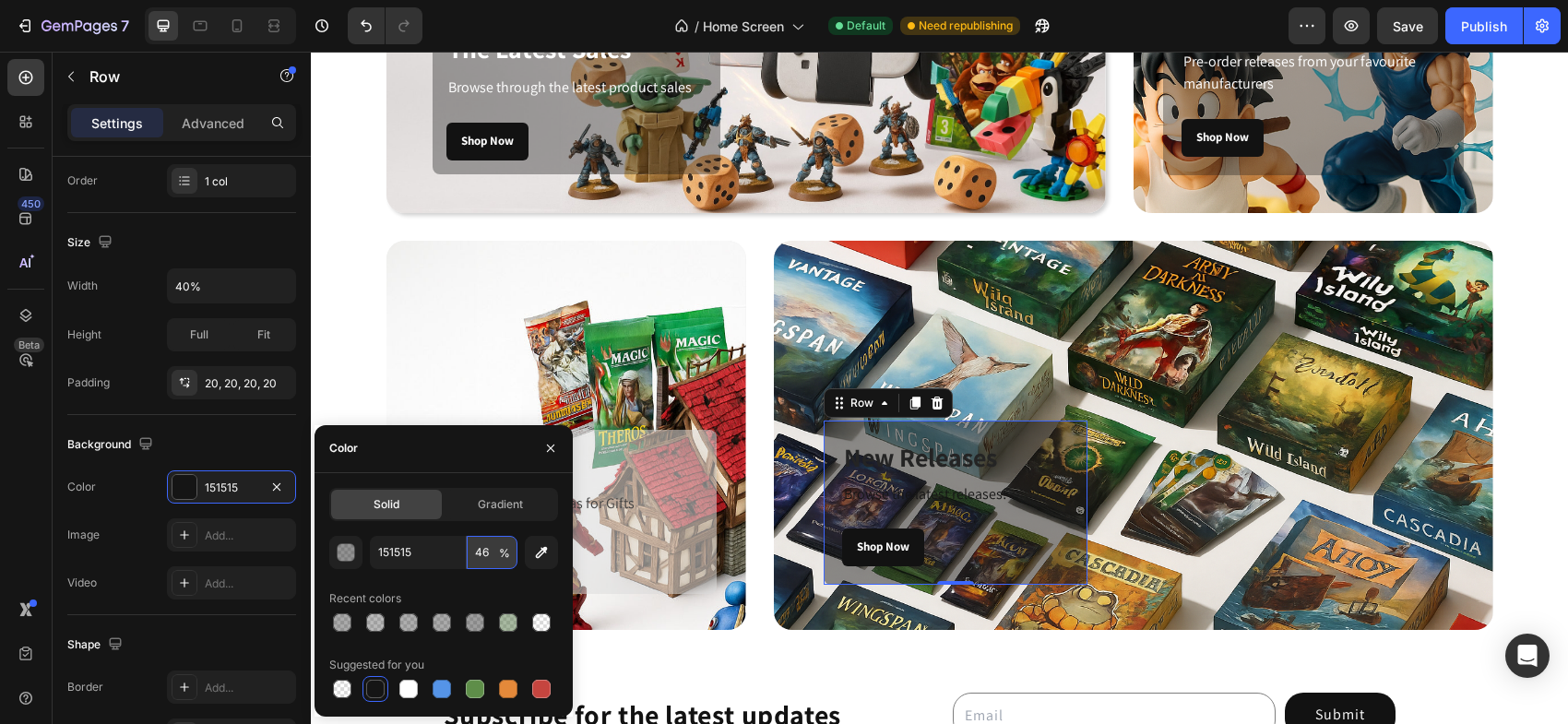
type input "46"
click at [922, 460] on h3 "New Releases" at bounding box center [955, 457] width 226 height 37
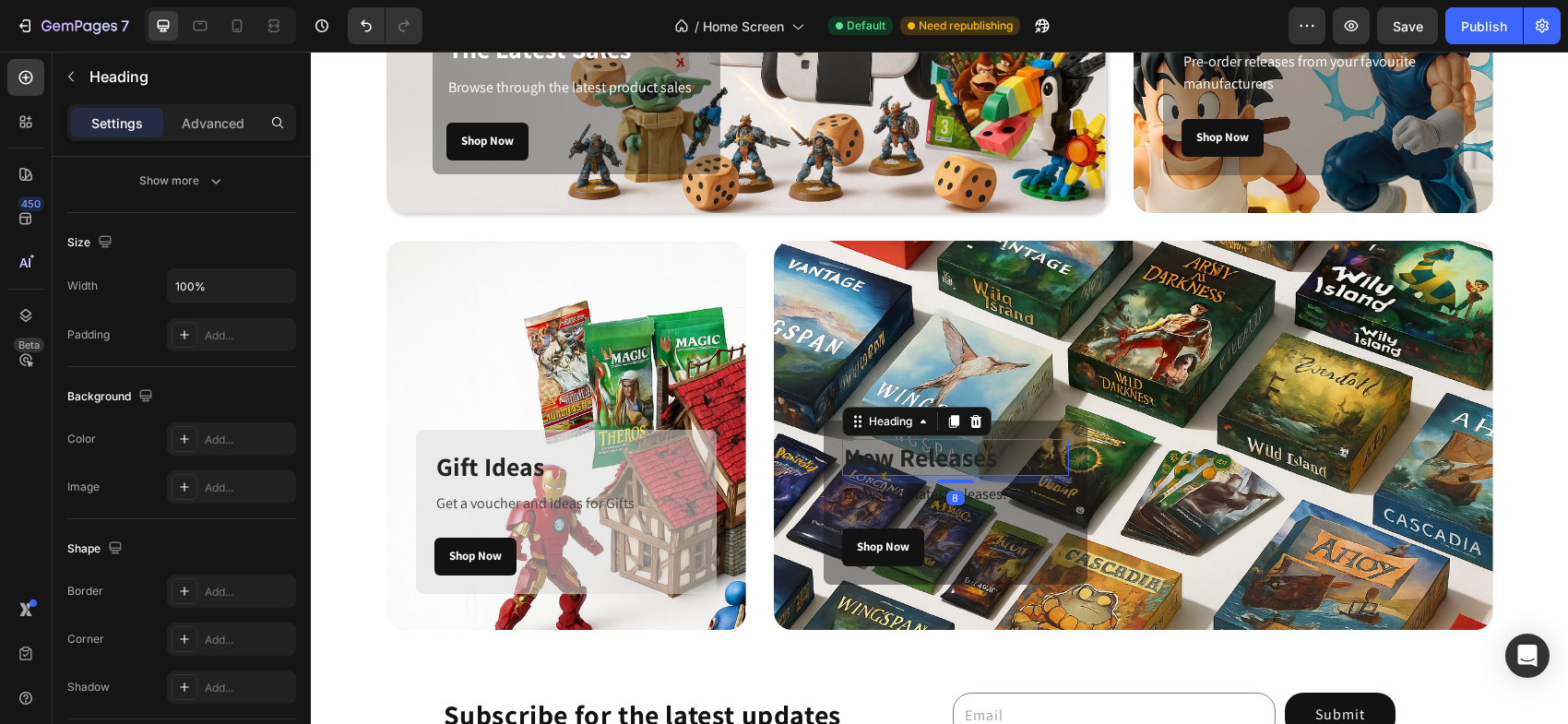
scroll to position [0, 0]
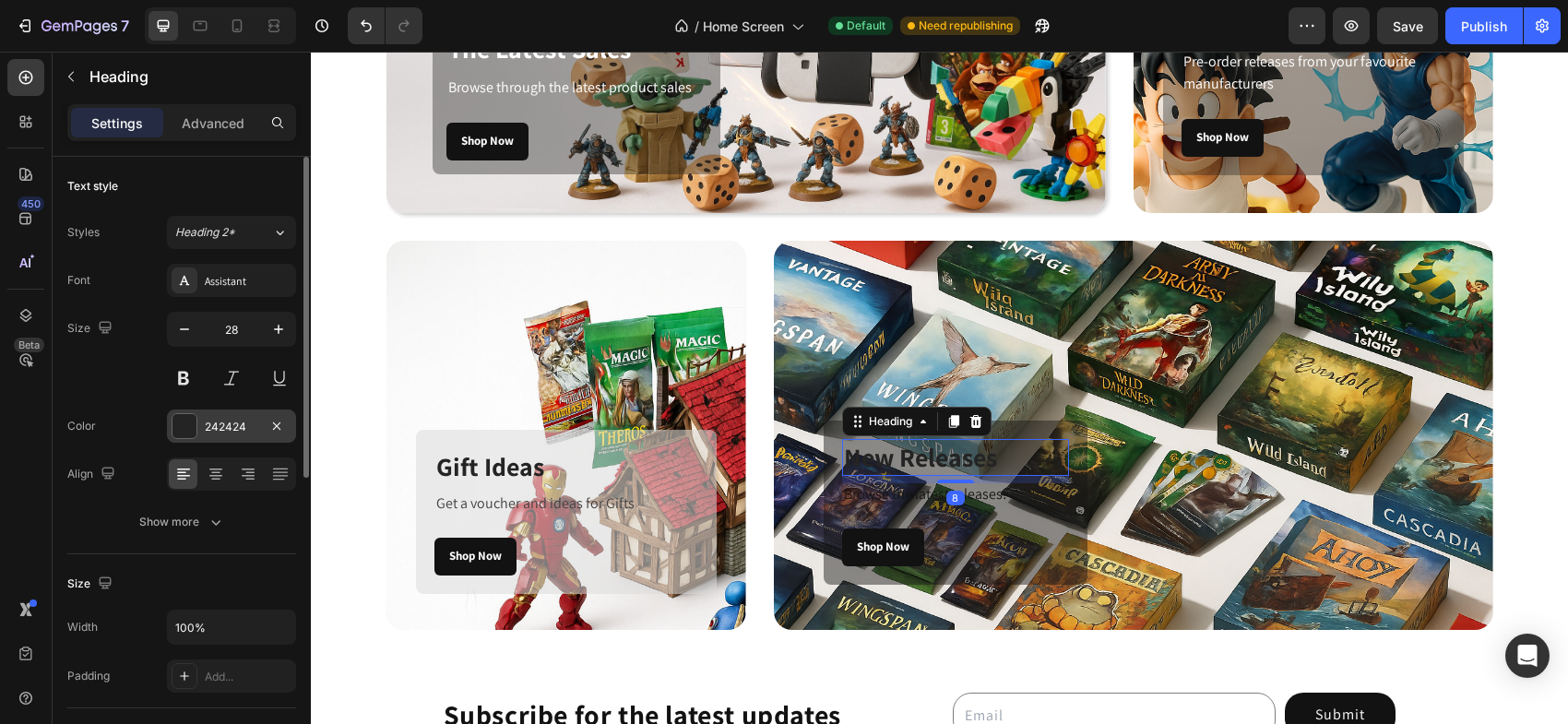
click at [183, 422] on div at bounding box center [184, 425] width 24 height 24
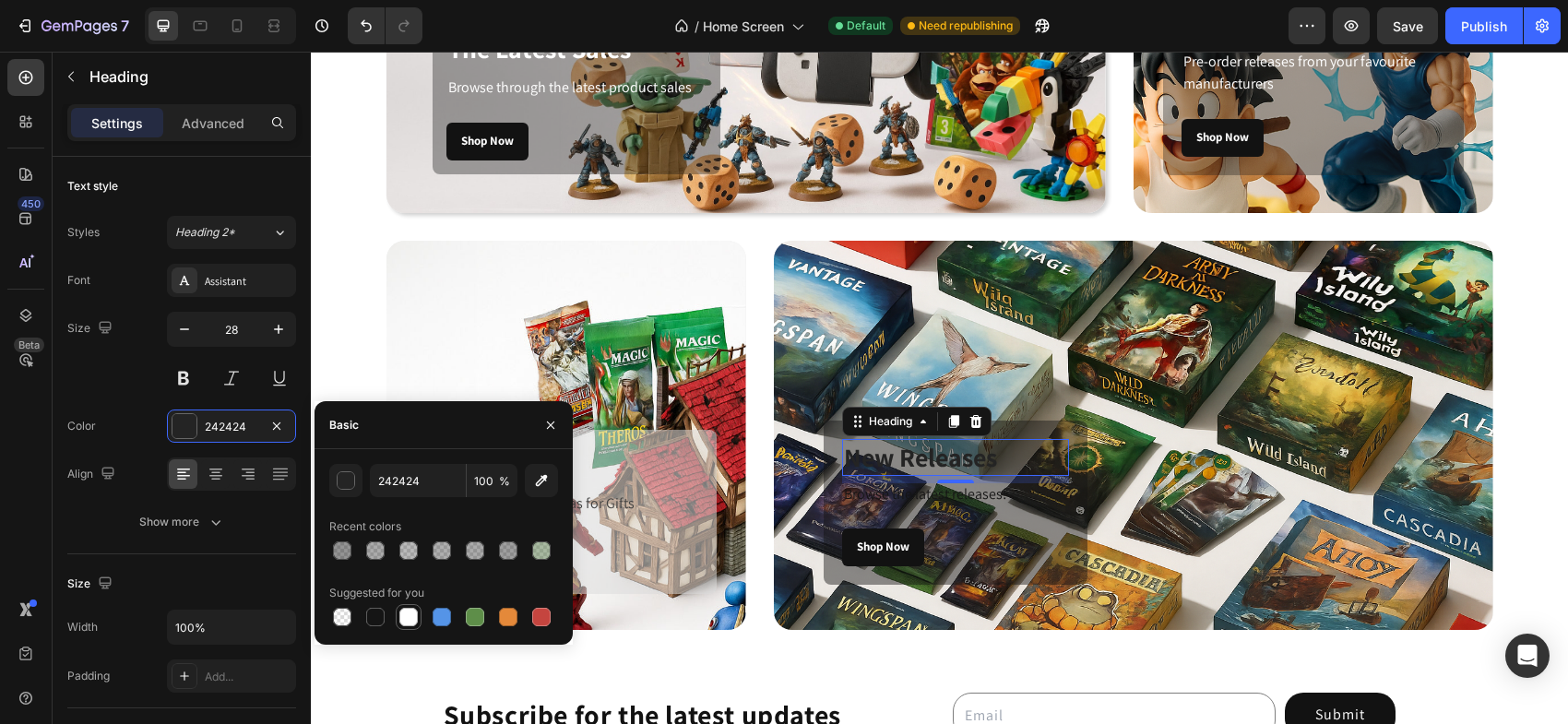
drag, startPoint x: 409, startPoint y: 615, endPoint x: 323, endPoint y: 511, distance: 135.0
click at [409, 615] on div at bounding box center [408, 616] width 18 height 18
type input "FFFFFF"
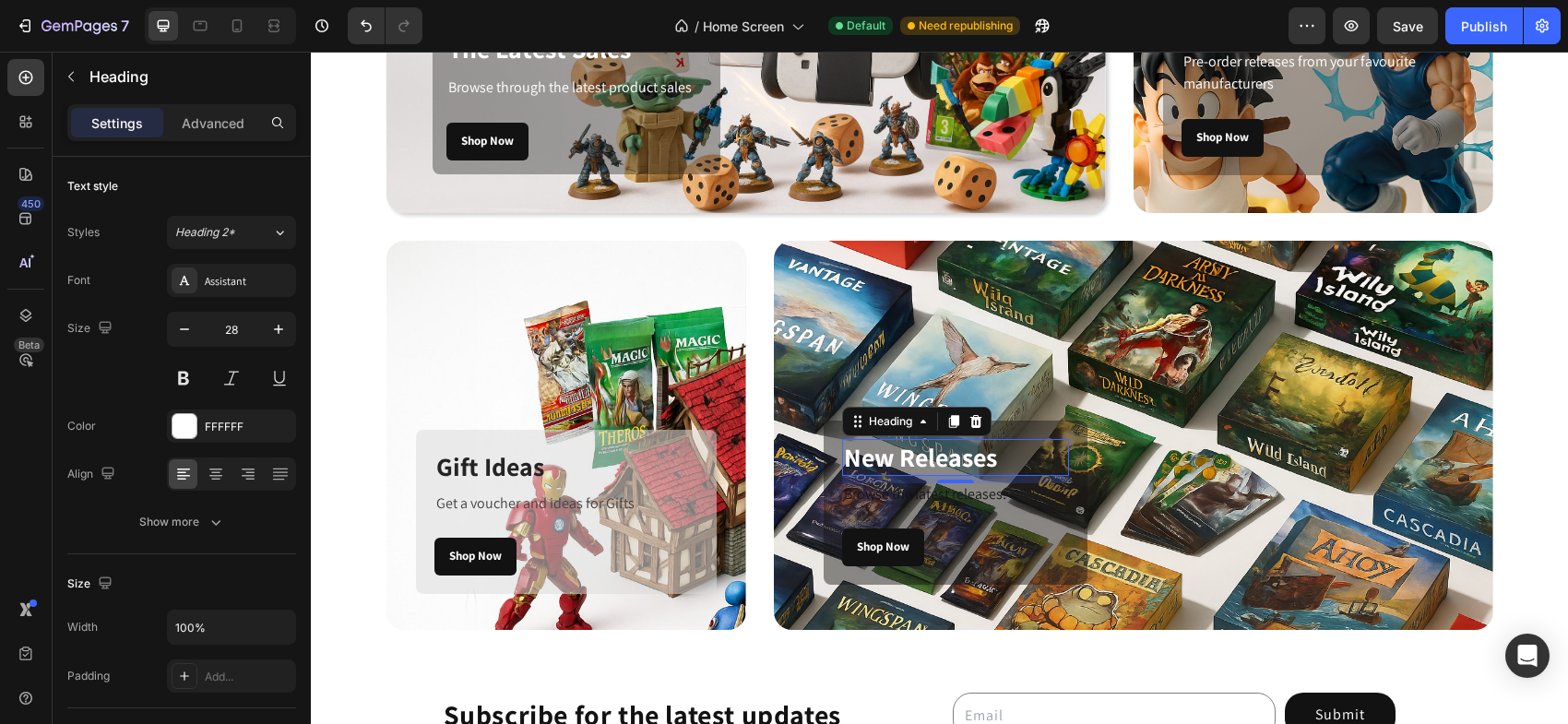
click at [950, 497] on div "8" at bounding box center [955, 499] width 18 height 15
click at [953, 493] on div "8" at bounding box center [955, 499] width 18 height 15
click at [983, 489] on p "Browse the latest releases!" at bounding box center [955, 495] width 224 height 19
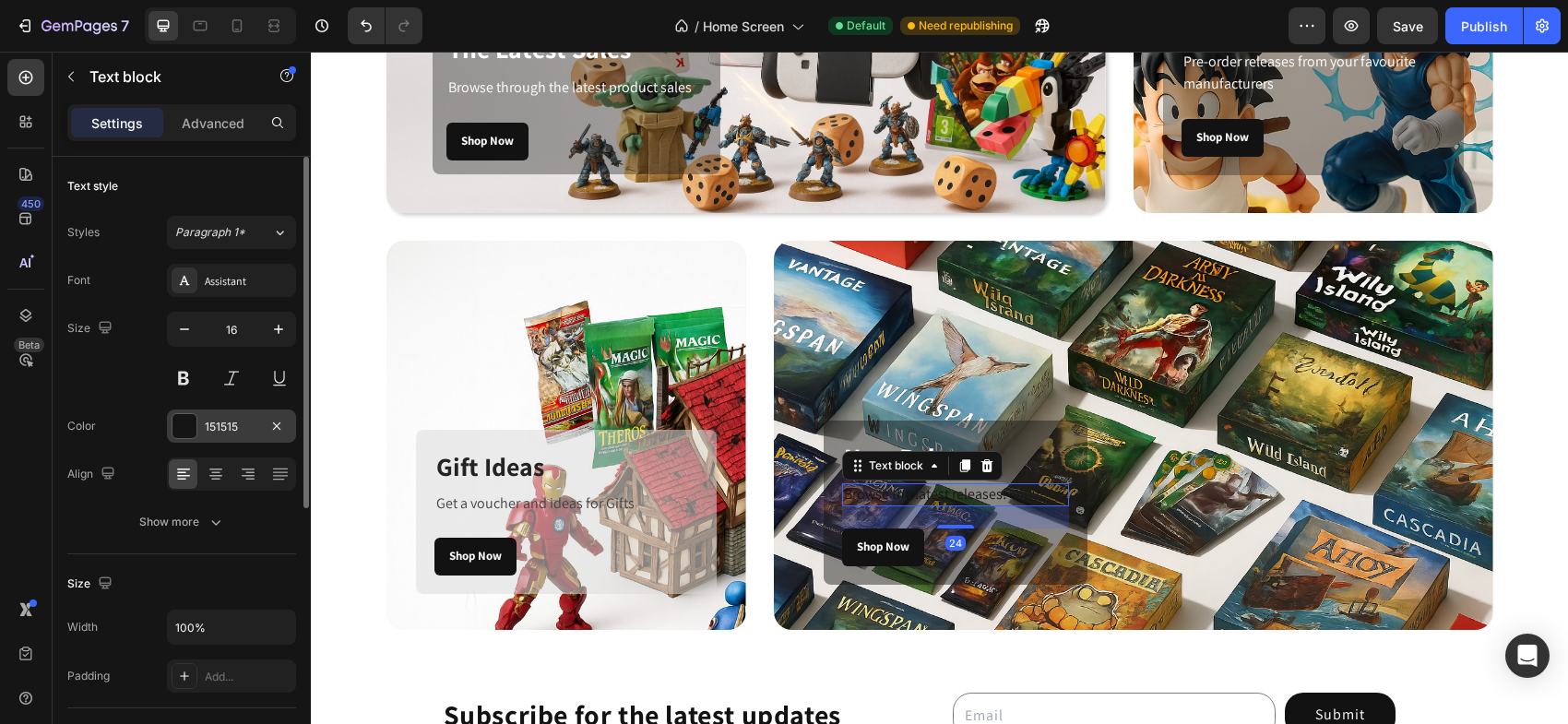
click at [184, 425] on div at bounding box center [184, 425] width 24 height 24
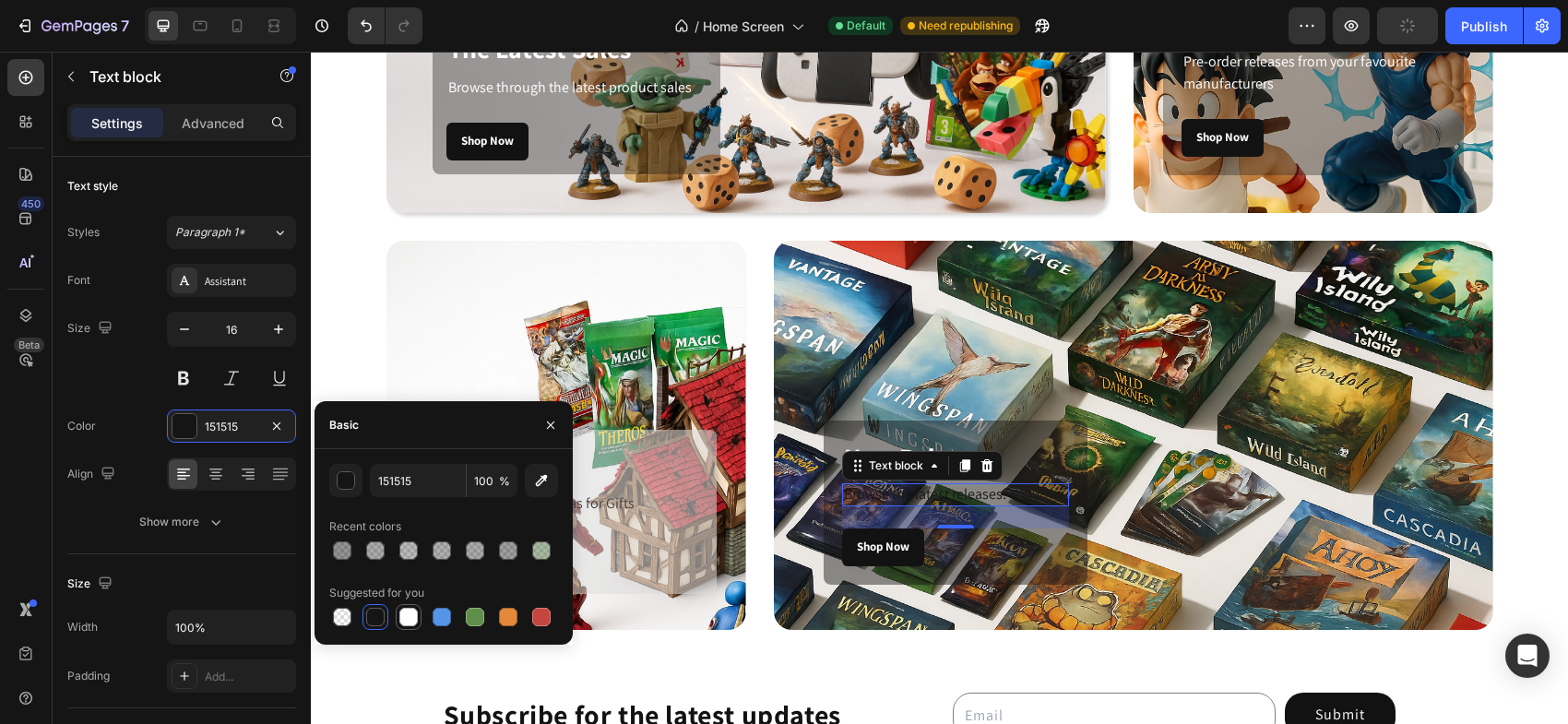
click at [408, 616] on div at bounding box center [408, 616] width 18 height 18
type input "FFFFFF"
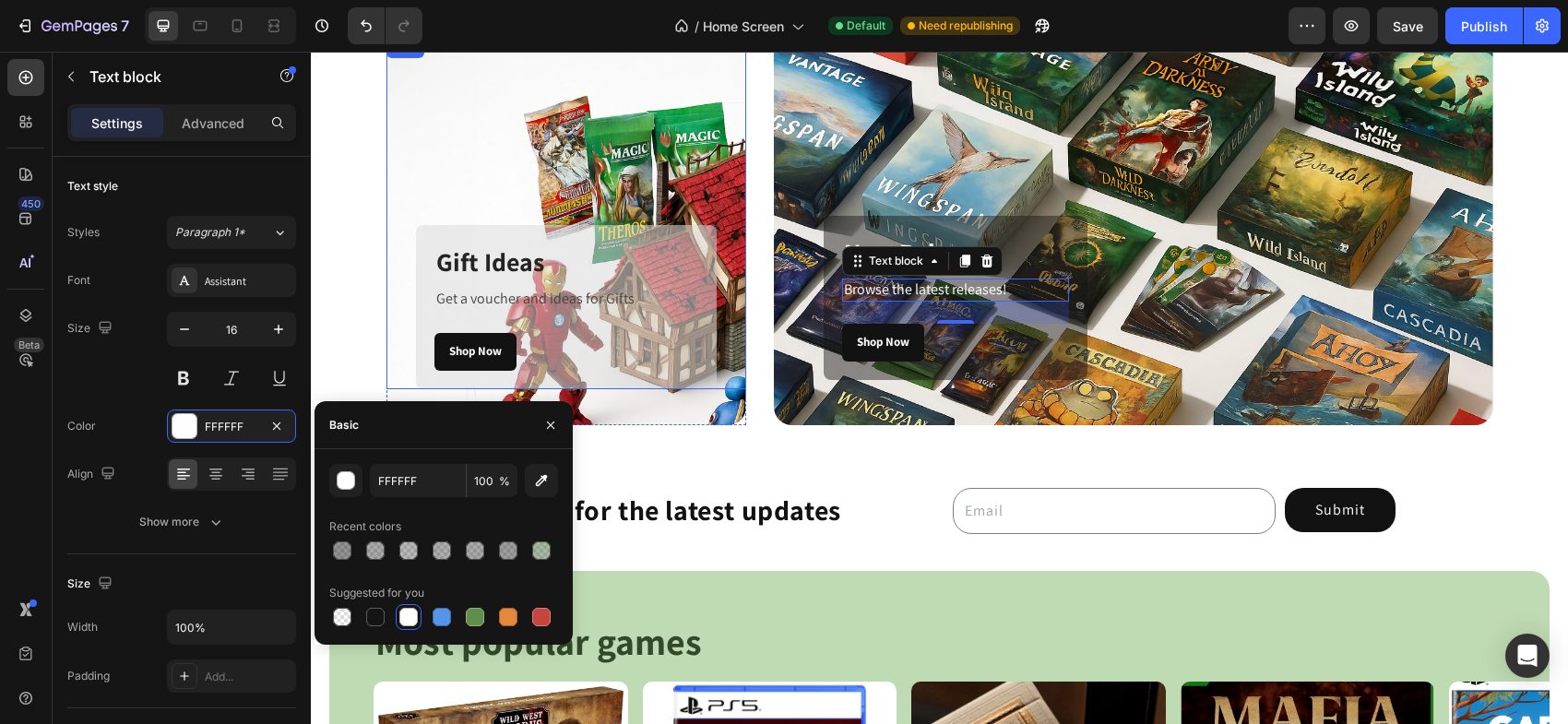
scroll to position [1106, 0]
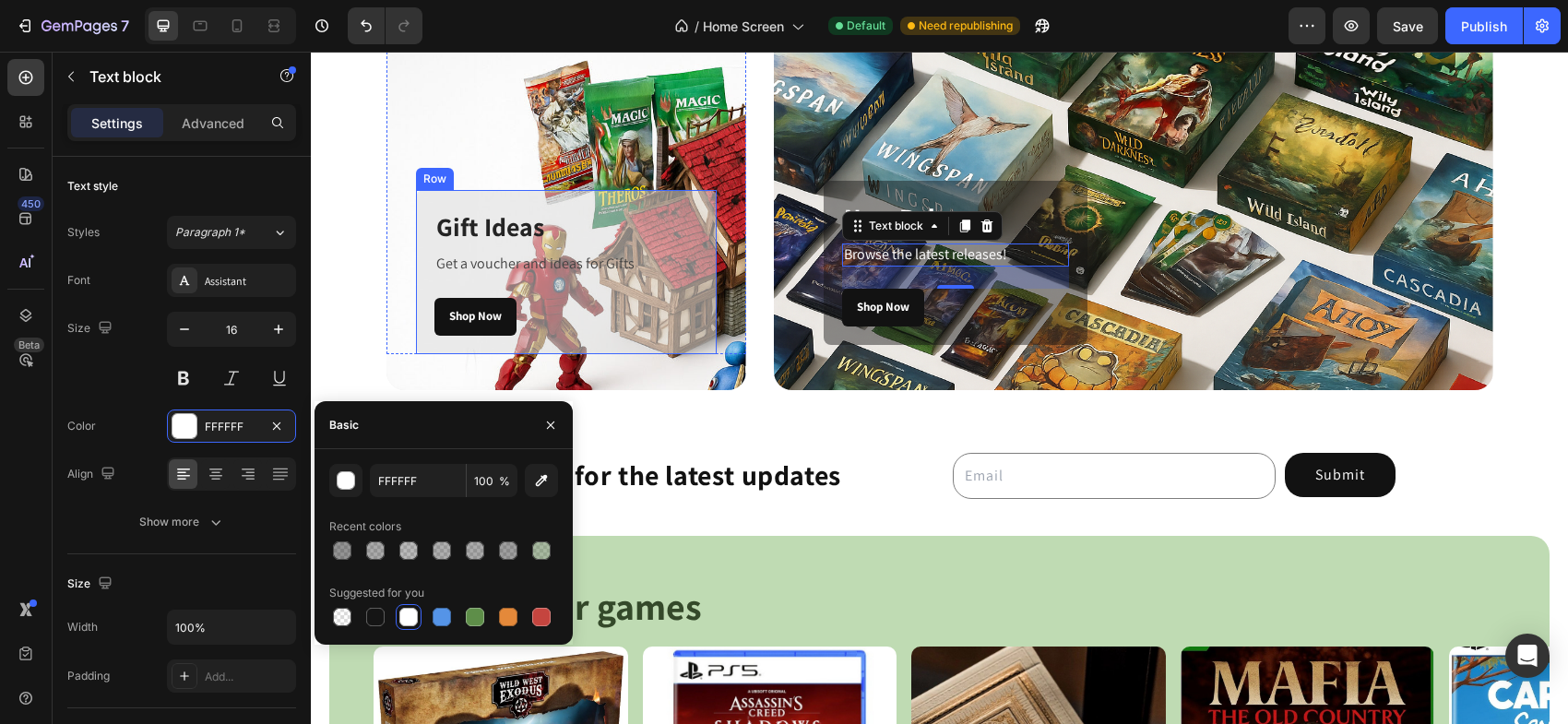
click at [688, 315] on div "Gift Ideas Heading Get a voucher and ideas for Gifts Text block Shop Now Button…" at bounding box center [566, 272] width 301 height 165
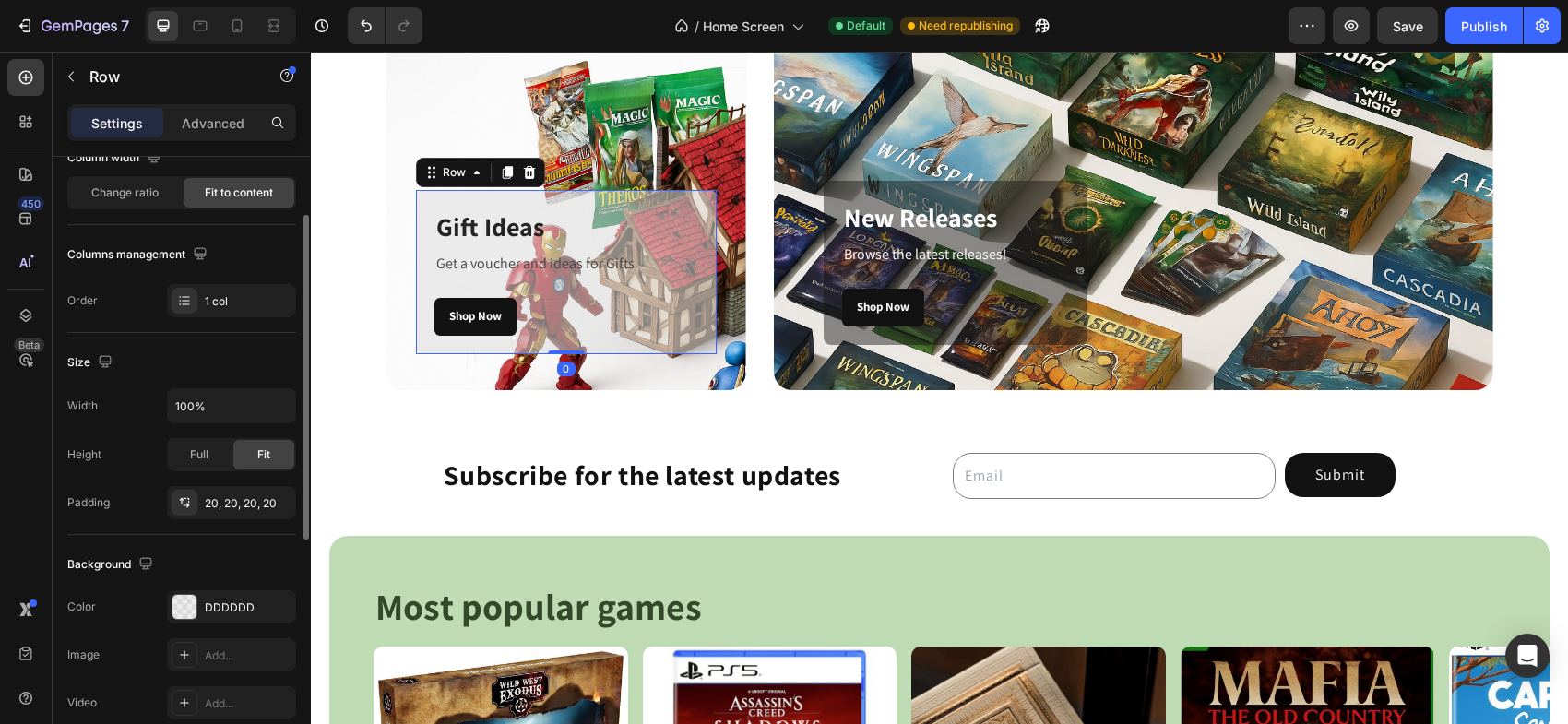
scroll to position [174, 0]
click at [184, 607] on div at bounding box center [184, 605] width 24 height 24
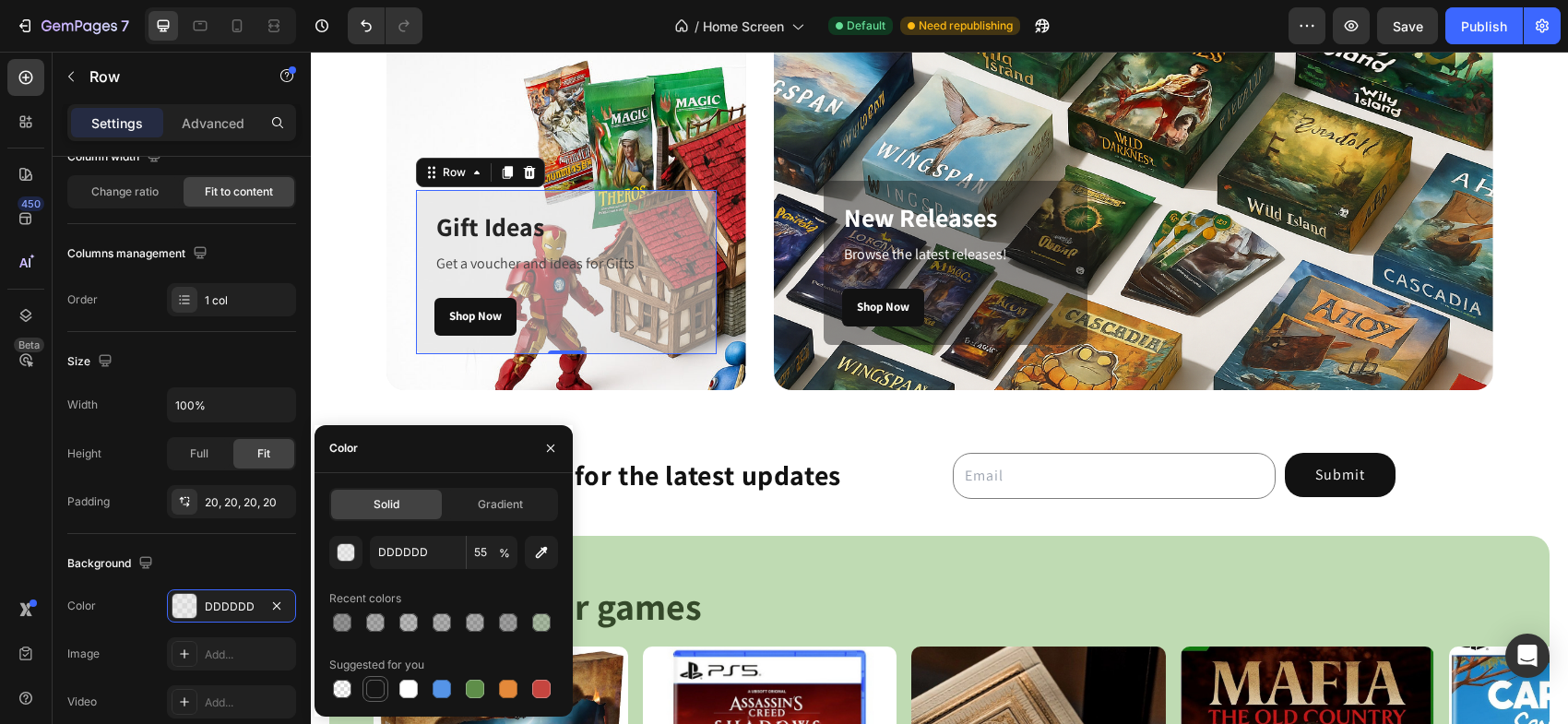
click at [382, 693] on div at bounding box center [375, 688] width 18 height 18
type input "151515"
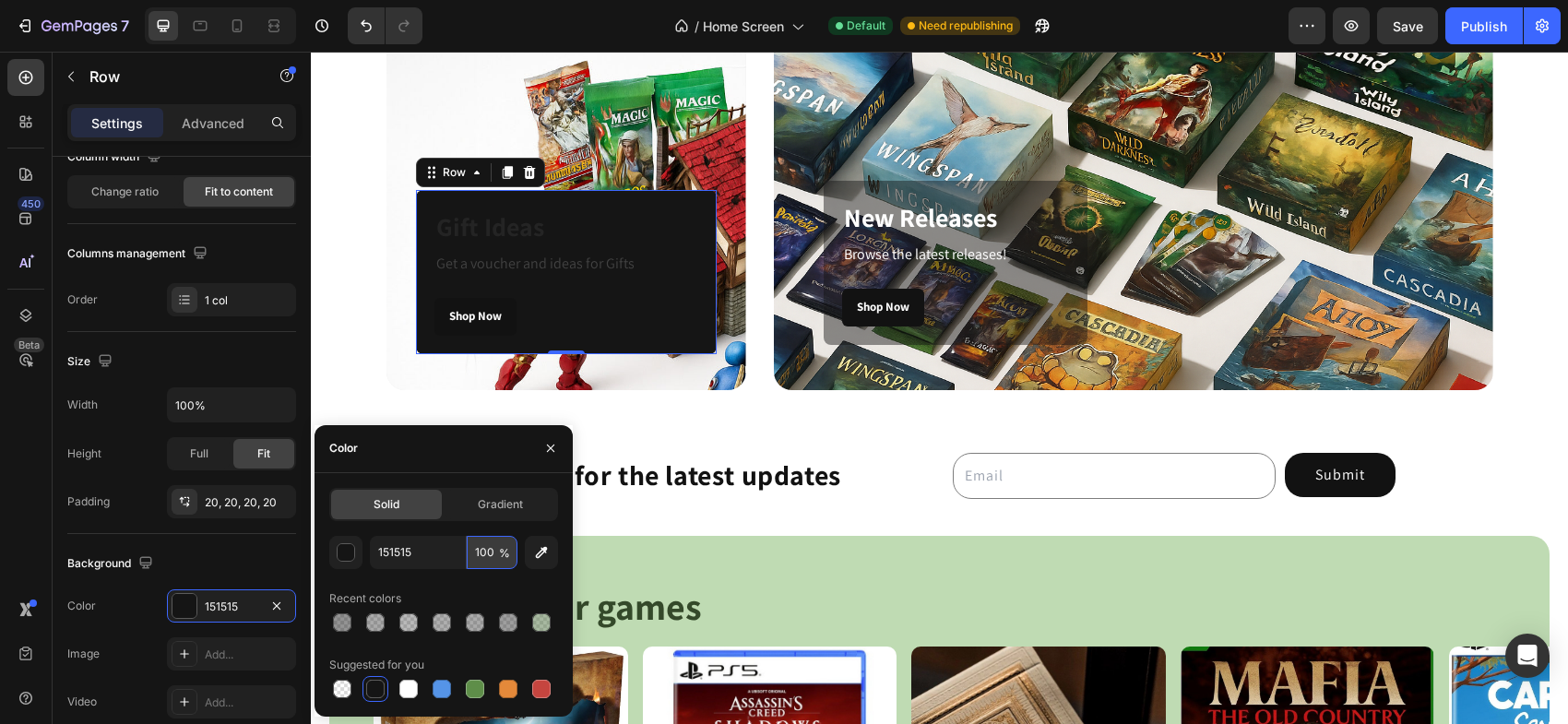
click at [484, 554] on input "100" at bounding box center [491, 552] width 50 height 33
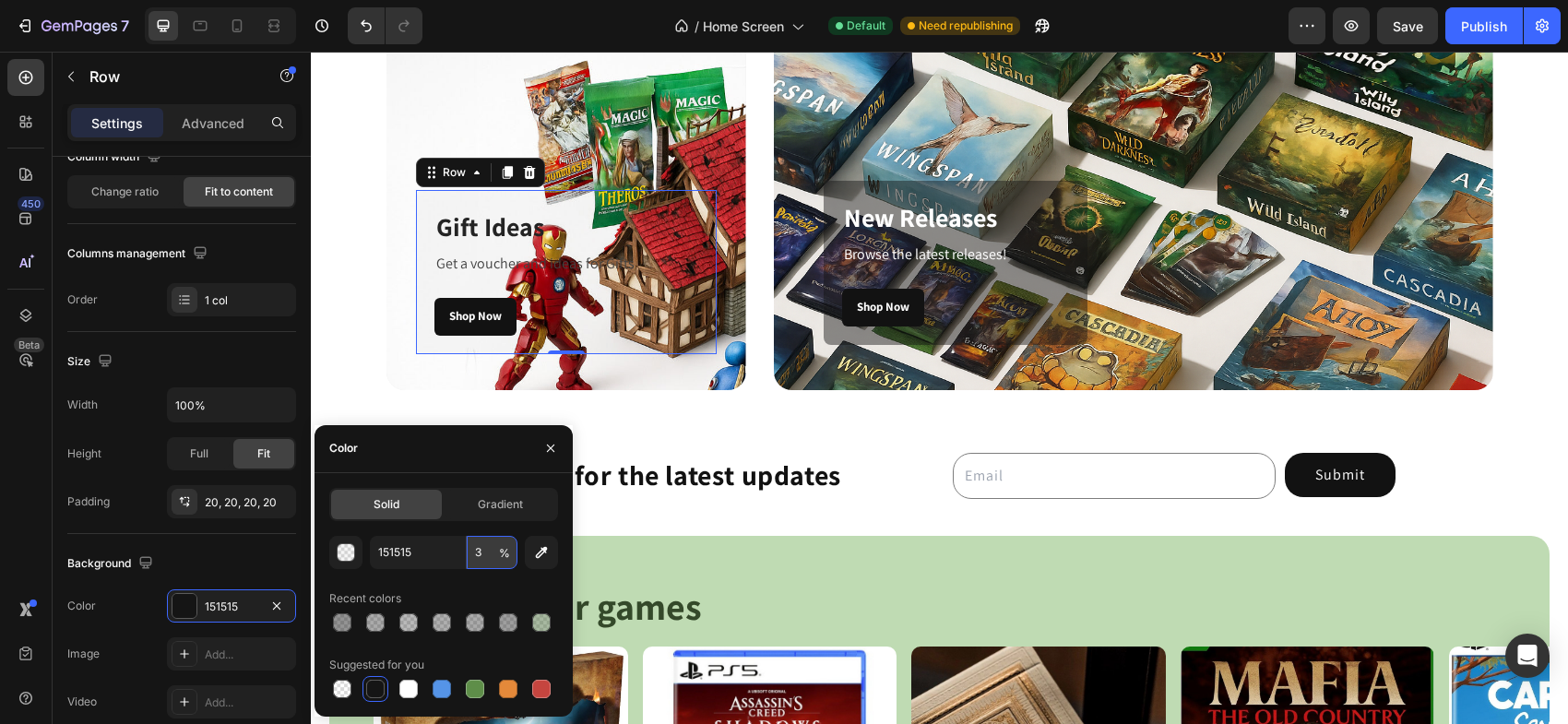
type input "36"
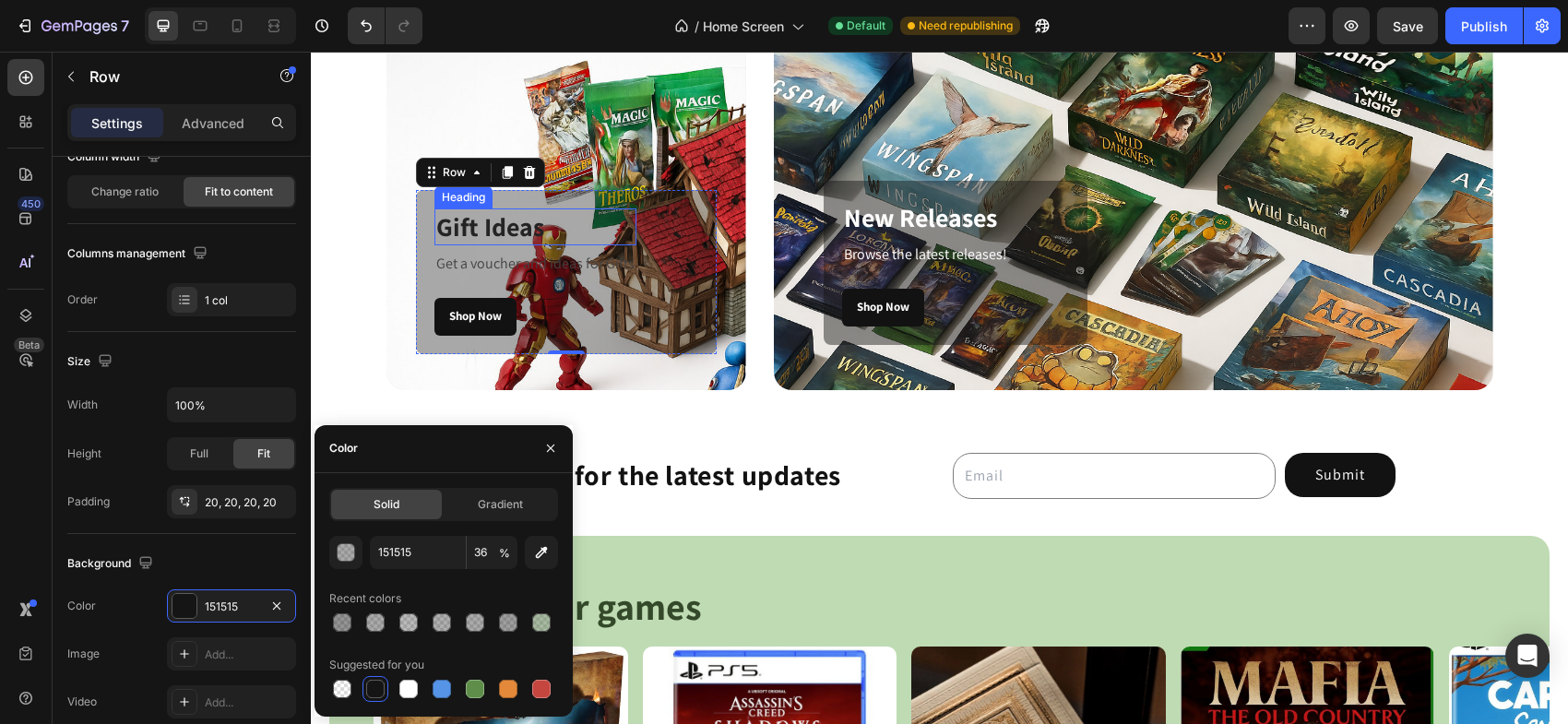
click at [518, 236] on h3 "Gift Ideas" at bounding box center [536, 226] width 202 height 37
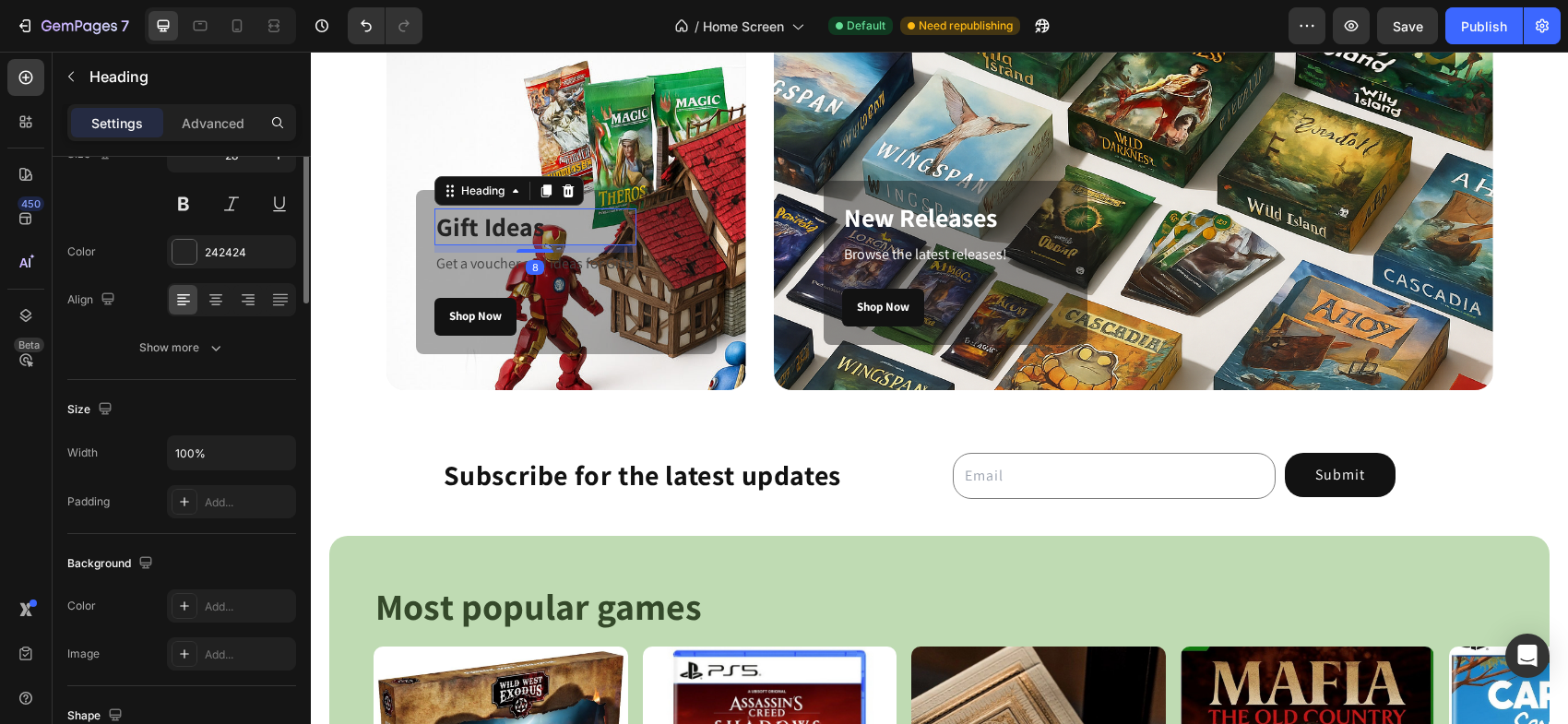
scroll to position [0, 0]
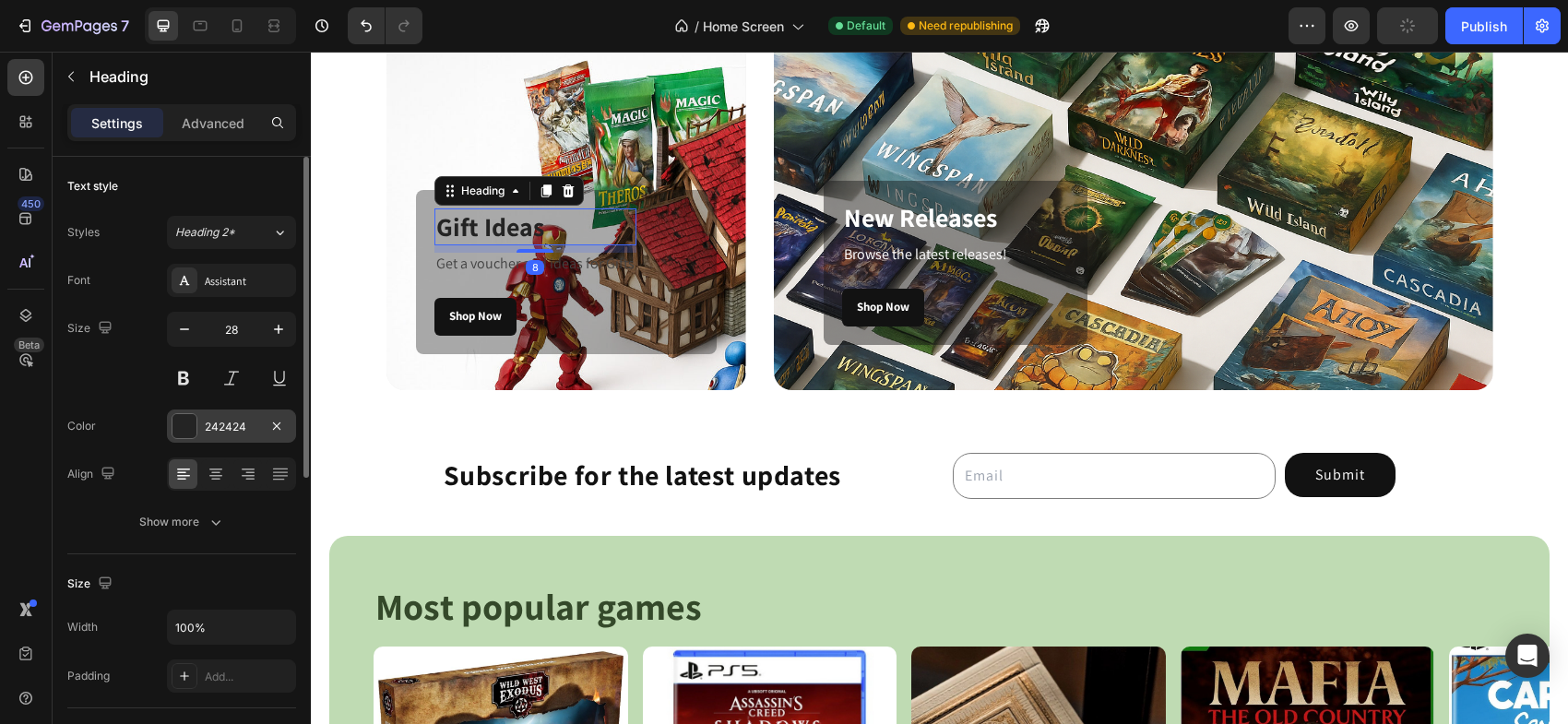
click at [181, 426] on div at bounding box center [184, 425] width 24 height 24
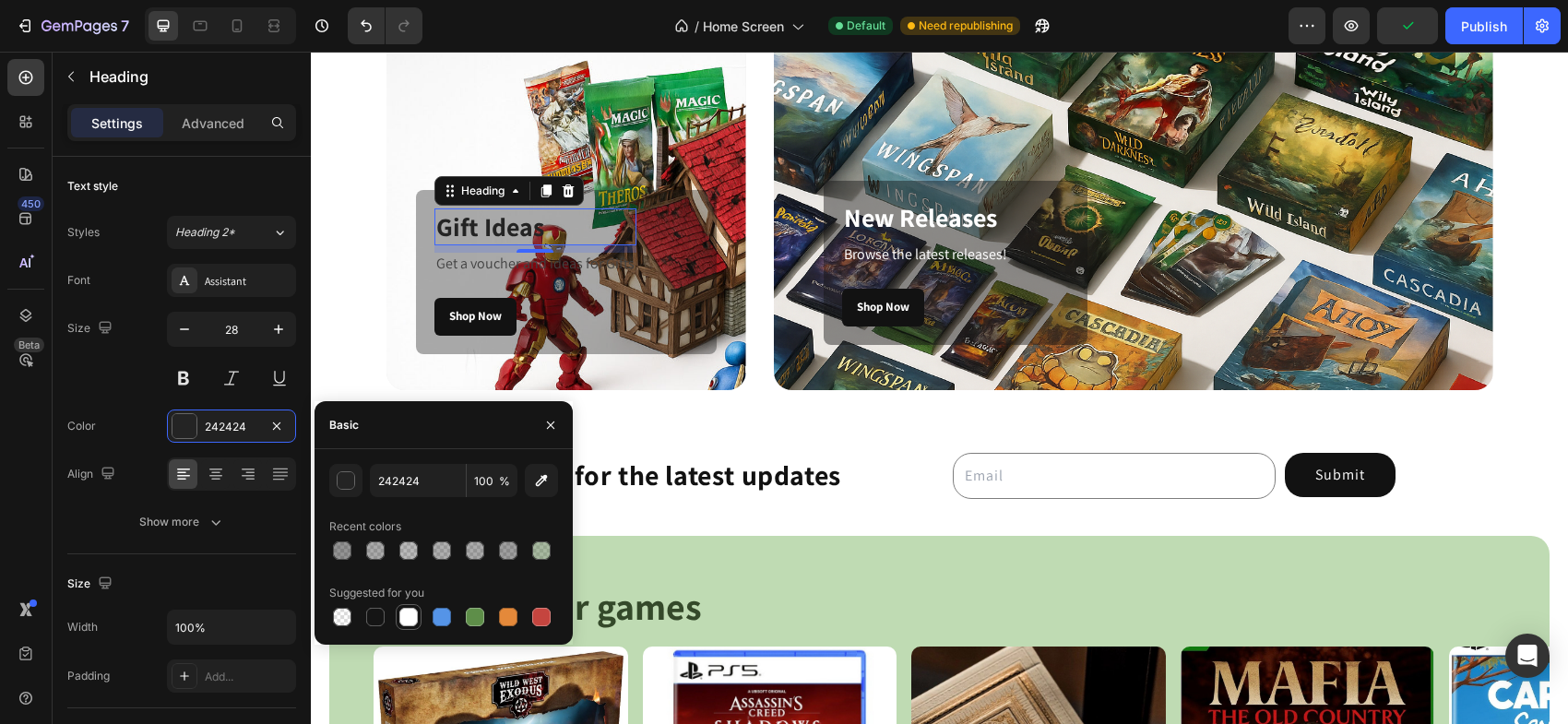
click at [402, 616] on div at bounding box center [408, 616] width 18 height 18
type input "FFFFFF"
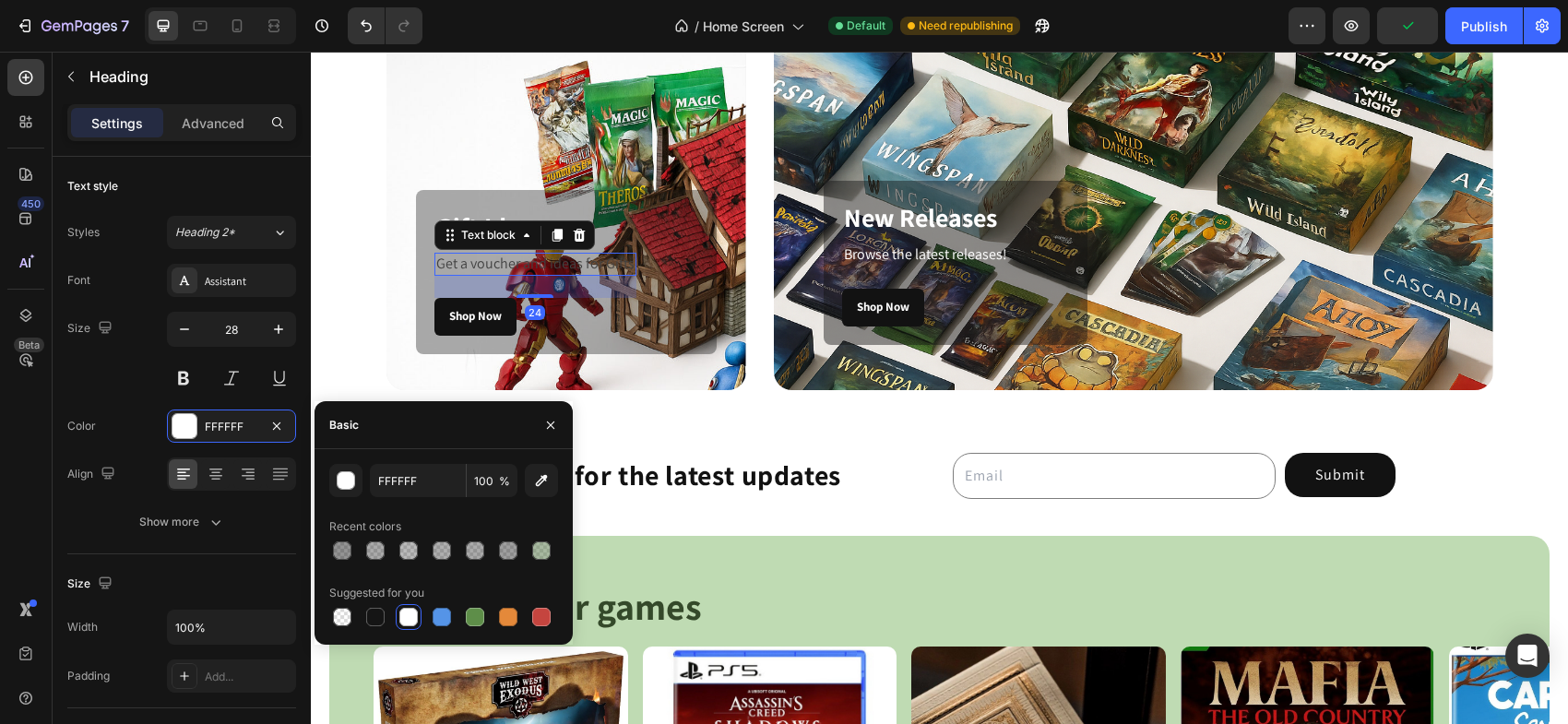
click at [462, 264] on p "Get a voucher and ideas for Gifts" at bounding box center [535, 264] width 198 height 19
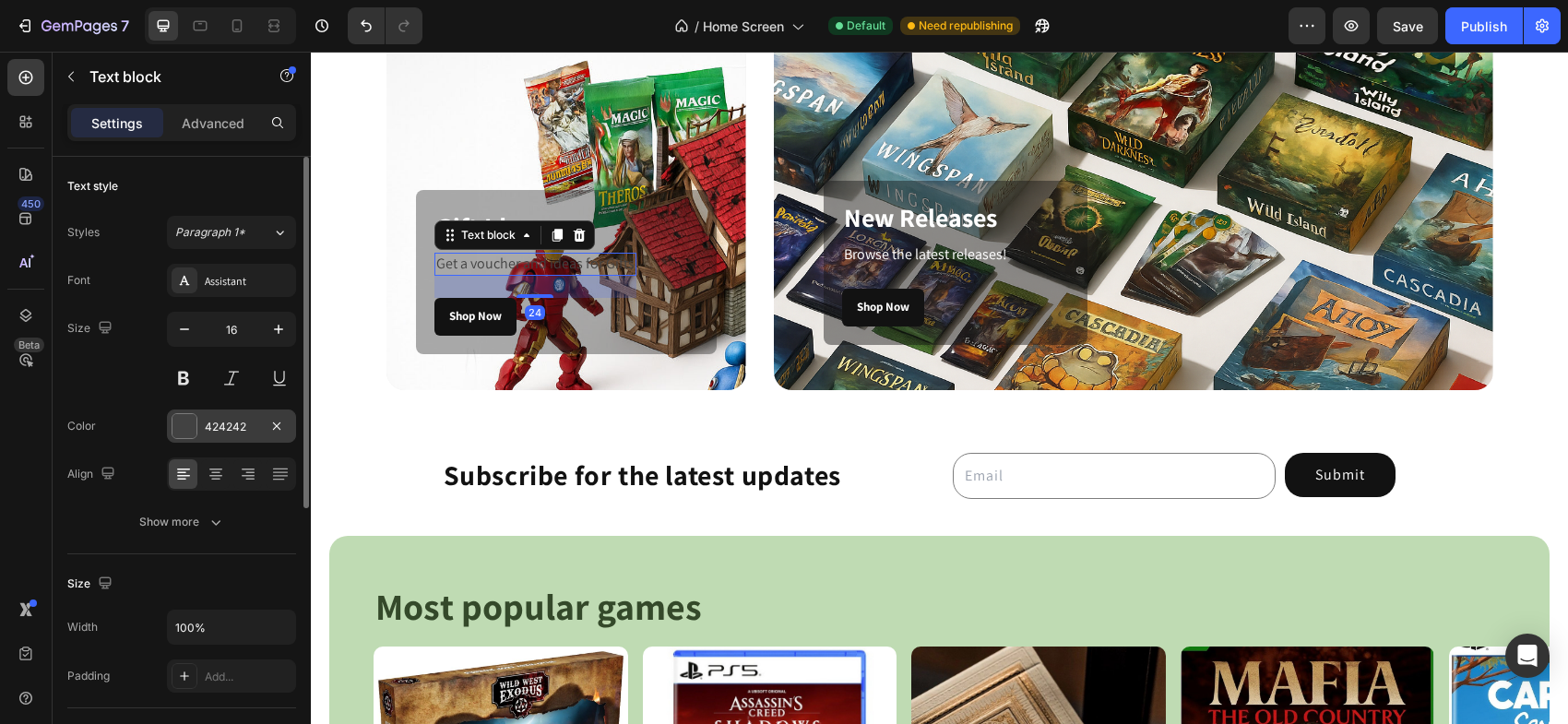
drag, startPoint x: 186, startPoint y: 425, endPoint x: 200, endPoint y: 423, distance: 14.1
click at [186, 425] on div at bounding box center [184, 425] width 24 height 24
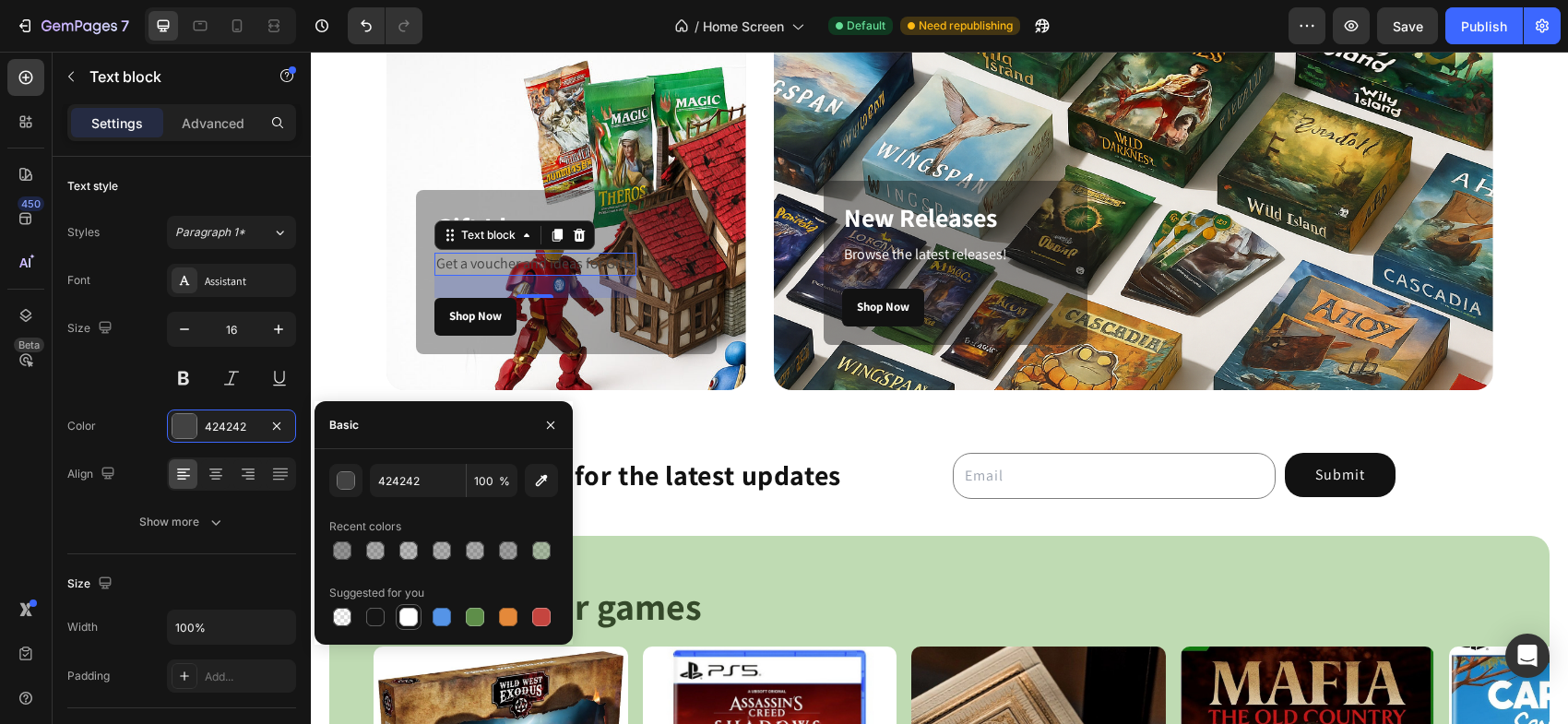
click at [413, 612] on div at bounding box center [408, 616] width 18 height 18
type input "FFFFFF"
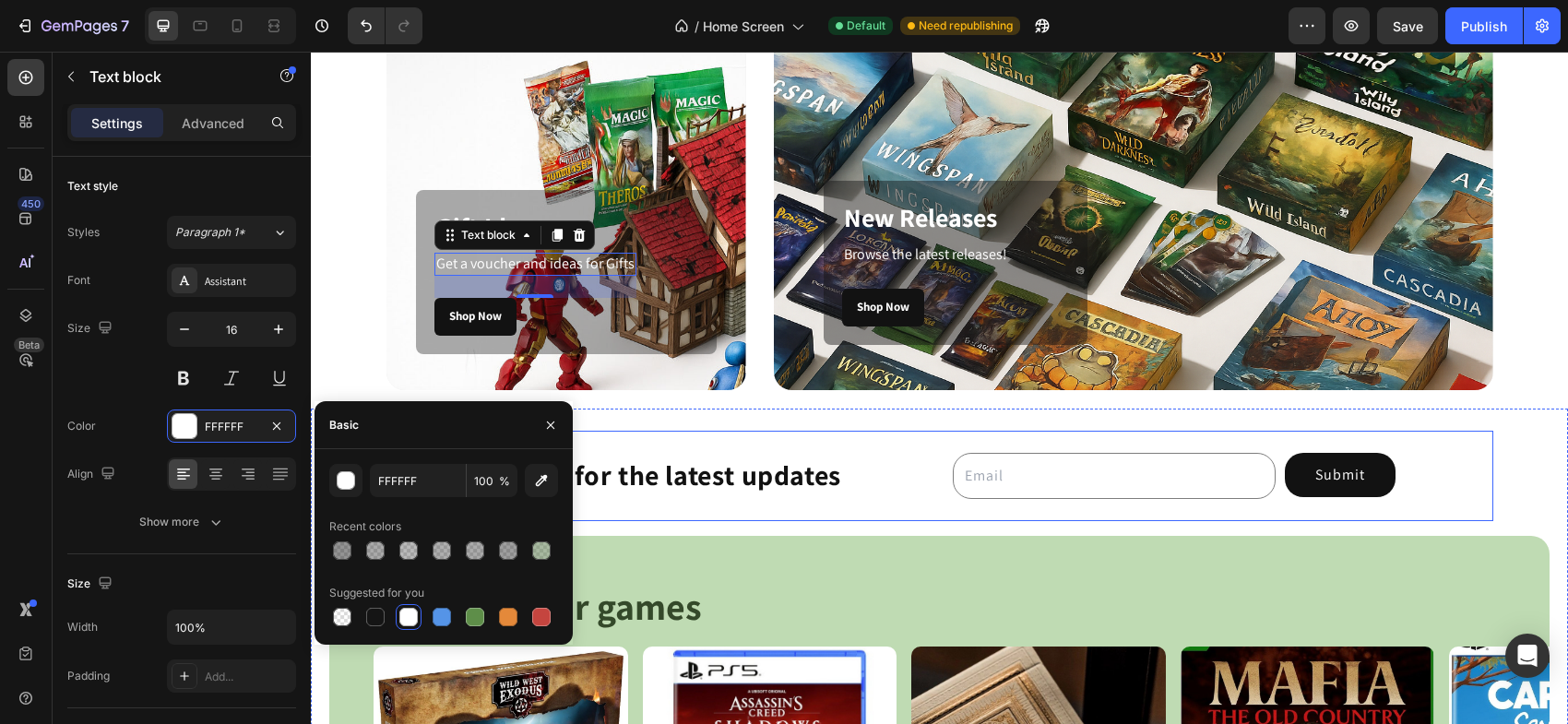
click at [823, 504] on h4 "Subscribe for the latest updates" at bounding box center [614, 468] width 455 height 75
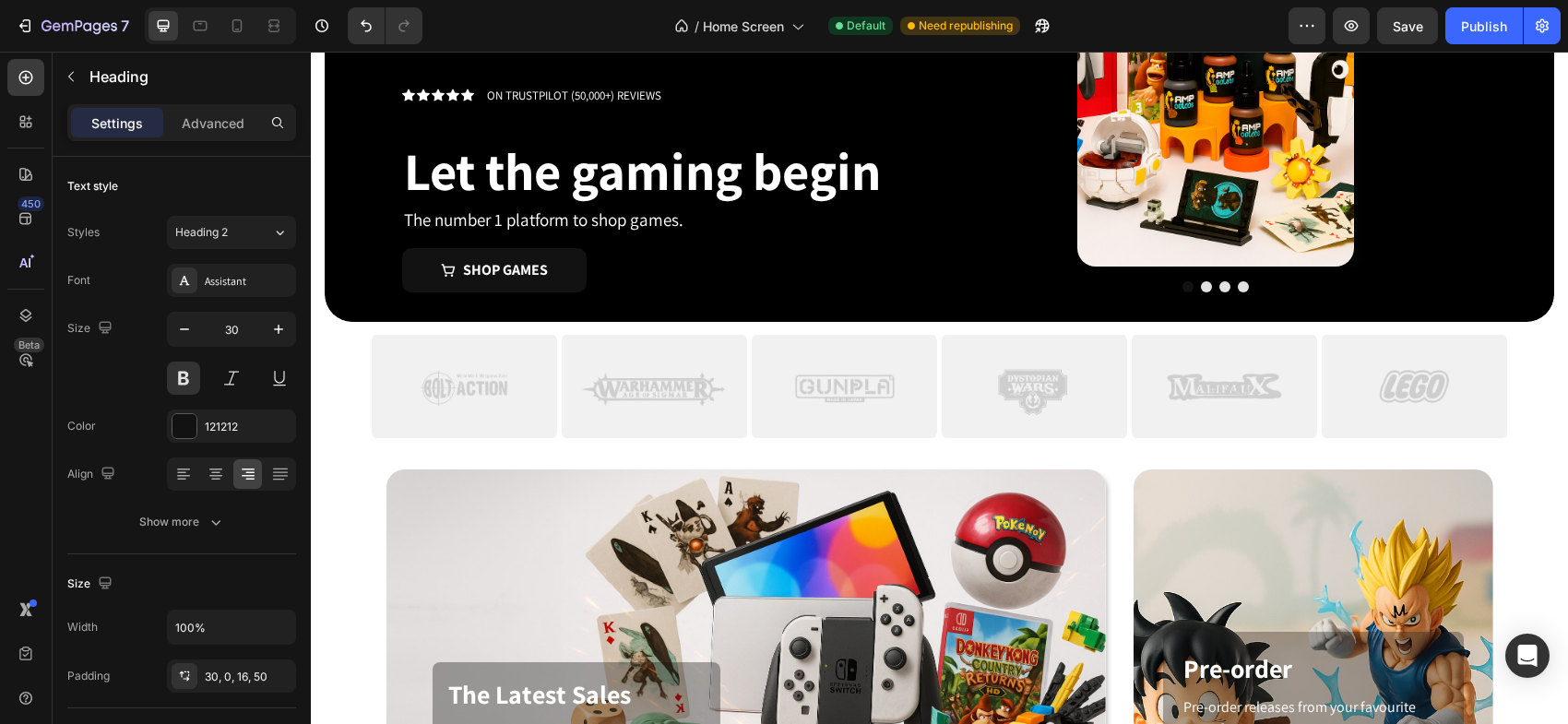
scroll to position [217, 0]
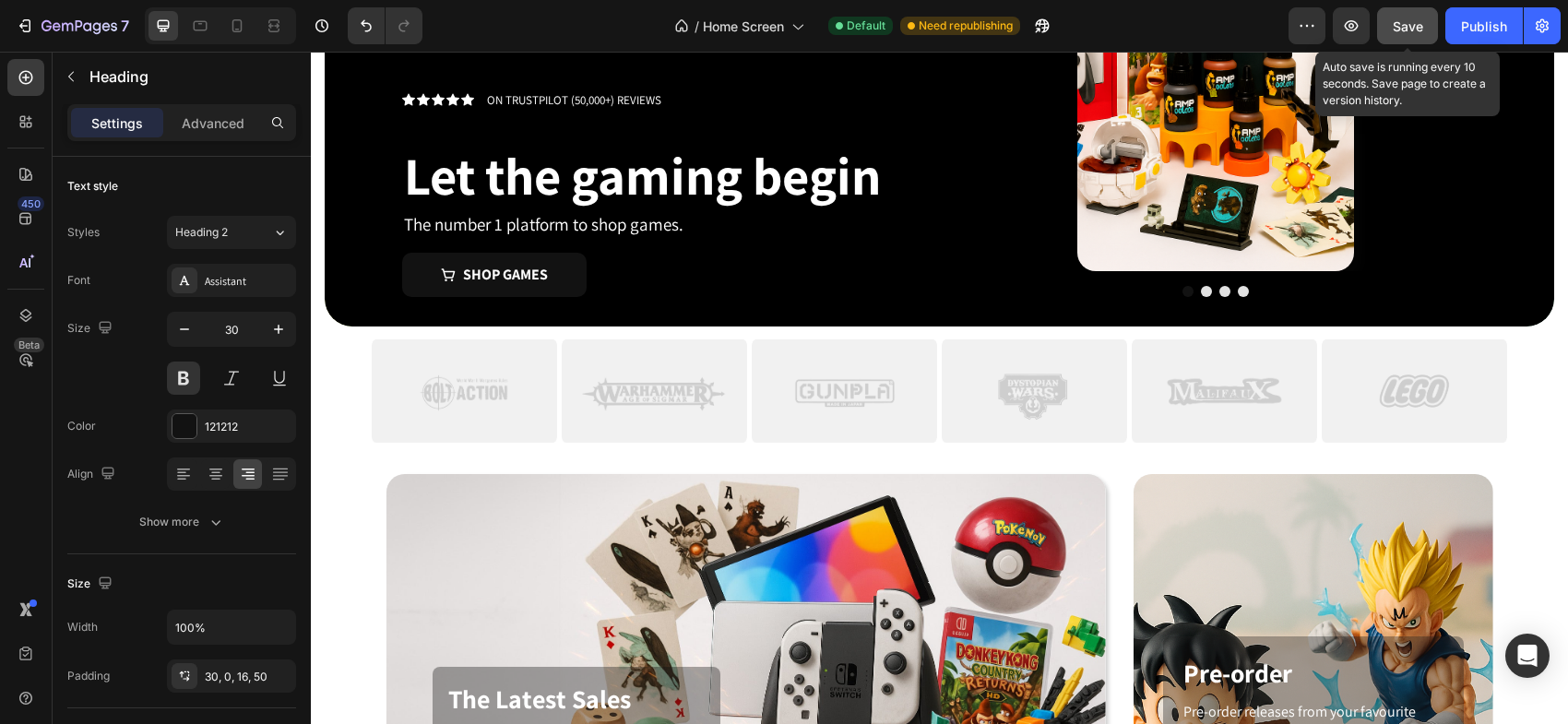
click at [1414, 29] on span "Save" at bounding box center [1408, 26] width 30 height 15
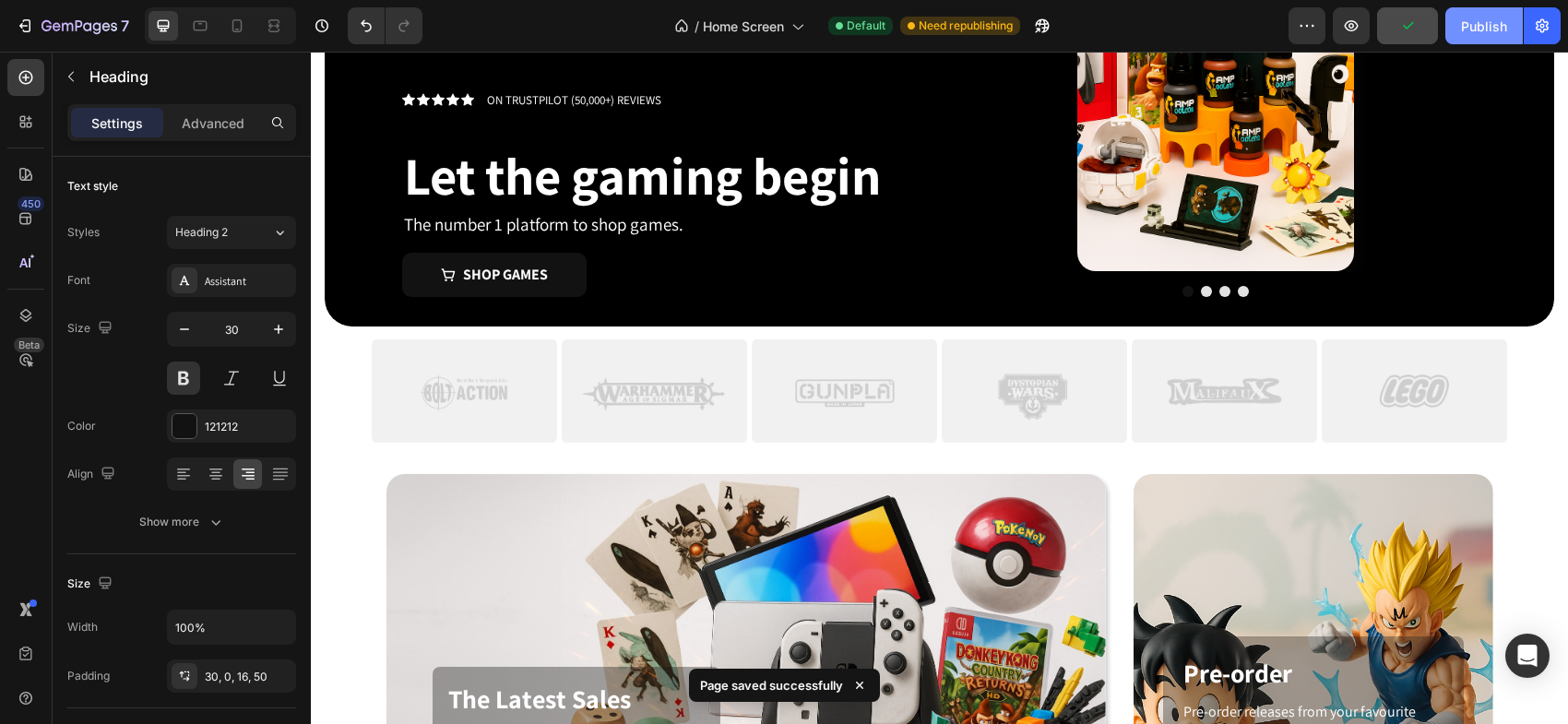
click at [1462, 27] on div "Publish" at bounding box center [1483, 26] width 46 height 19
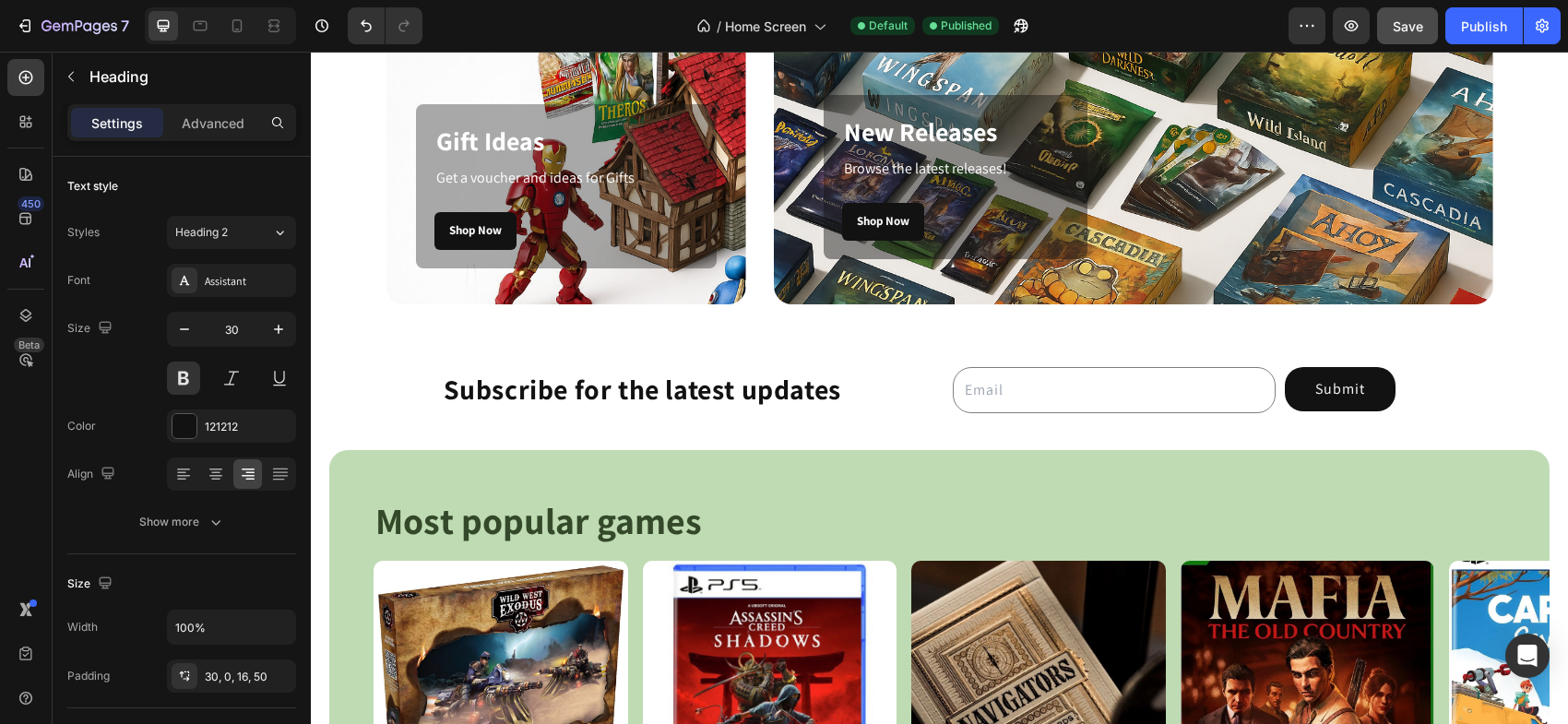
scroll to position [1189, 0]
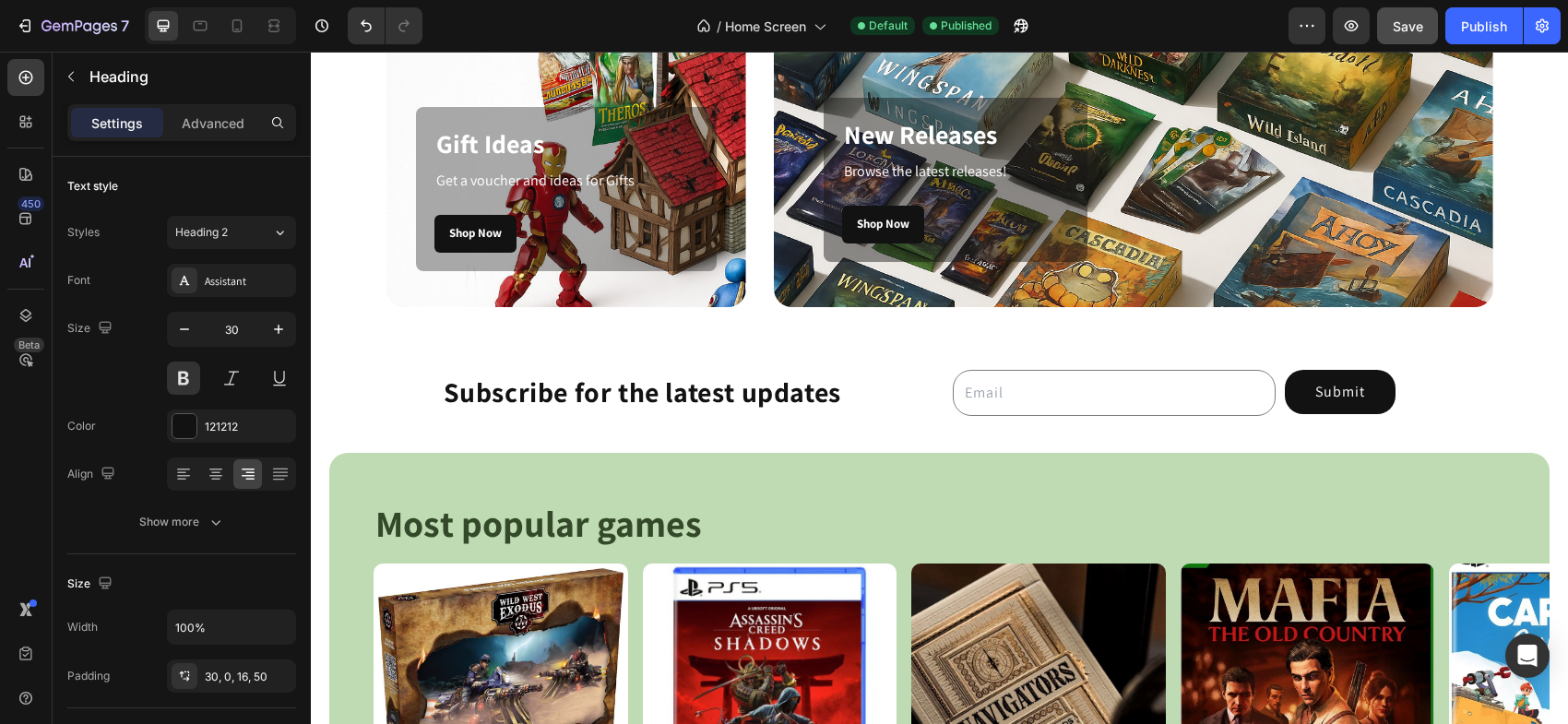
click at [719, 390] on h4 "Subscribe for the latest updates" at bounding box center [614, 384] width 455 height 75
click at [1058, 385] on input "email" at bounding box center [1113, 393] width 323 height 46
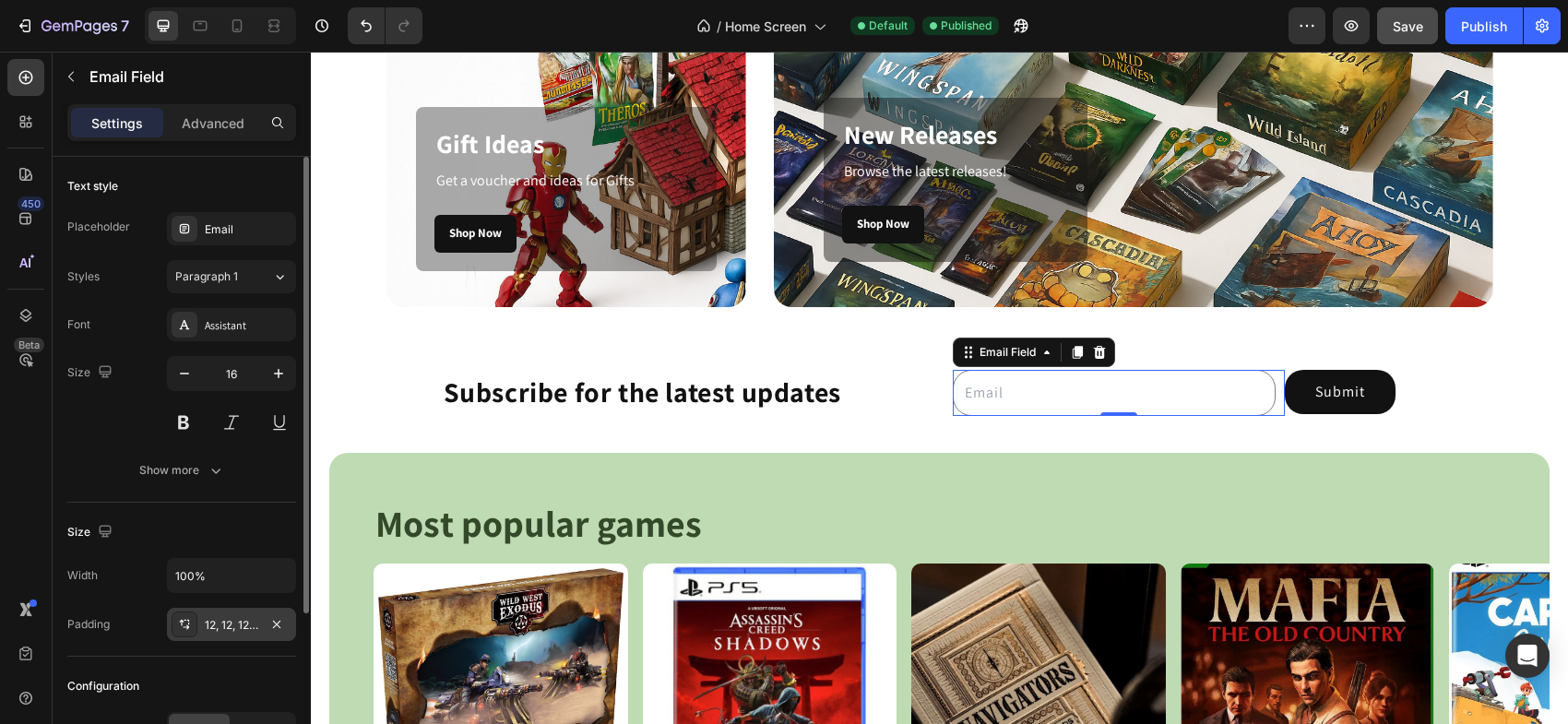
click at [255, 624] on div "12, 12, 12, 12" at bounding box center [231, 624] width 53 height 16
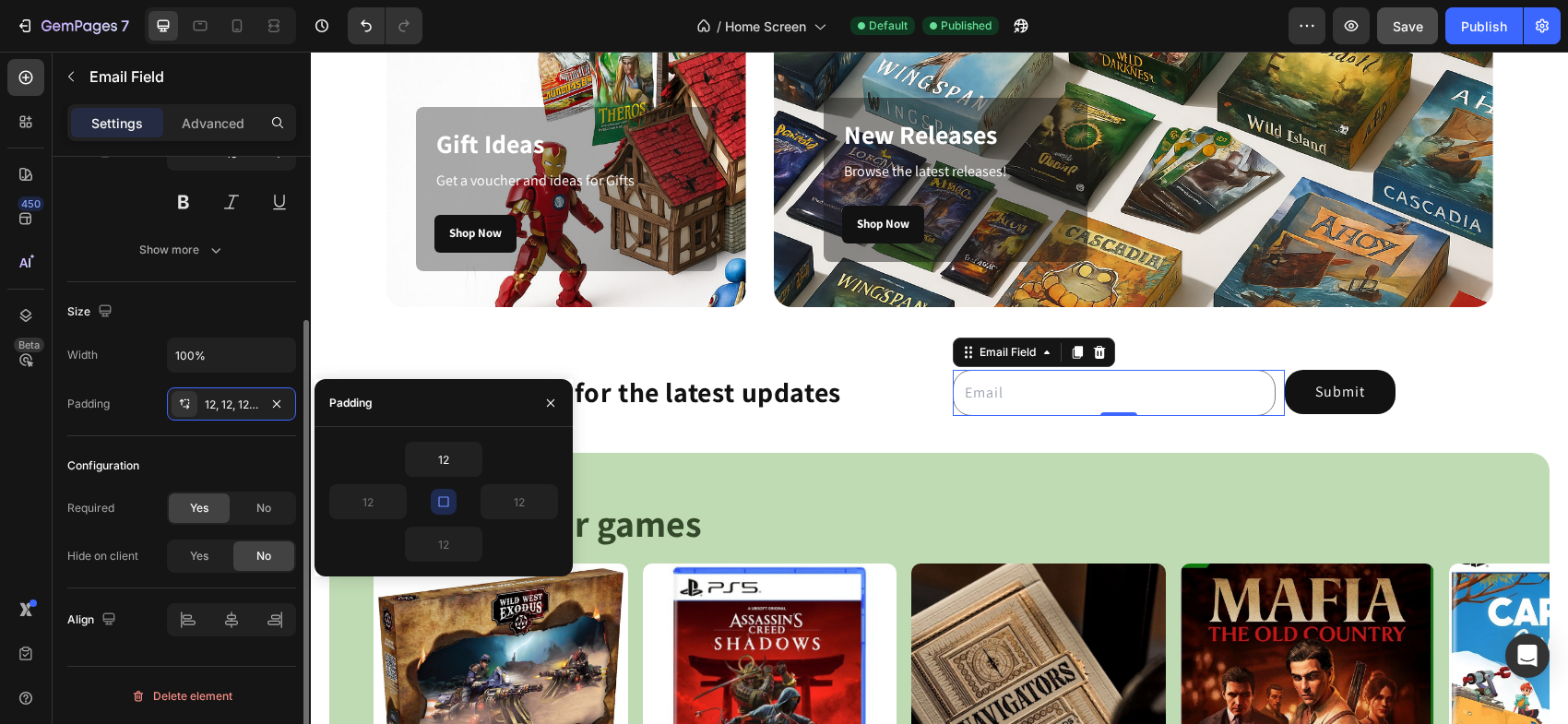
scroll to position [221, 0]
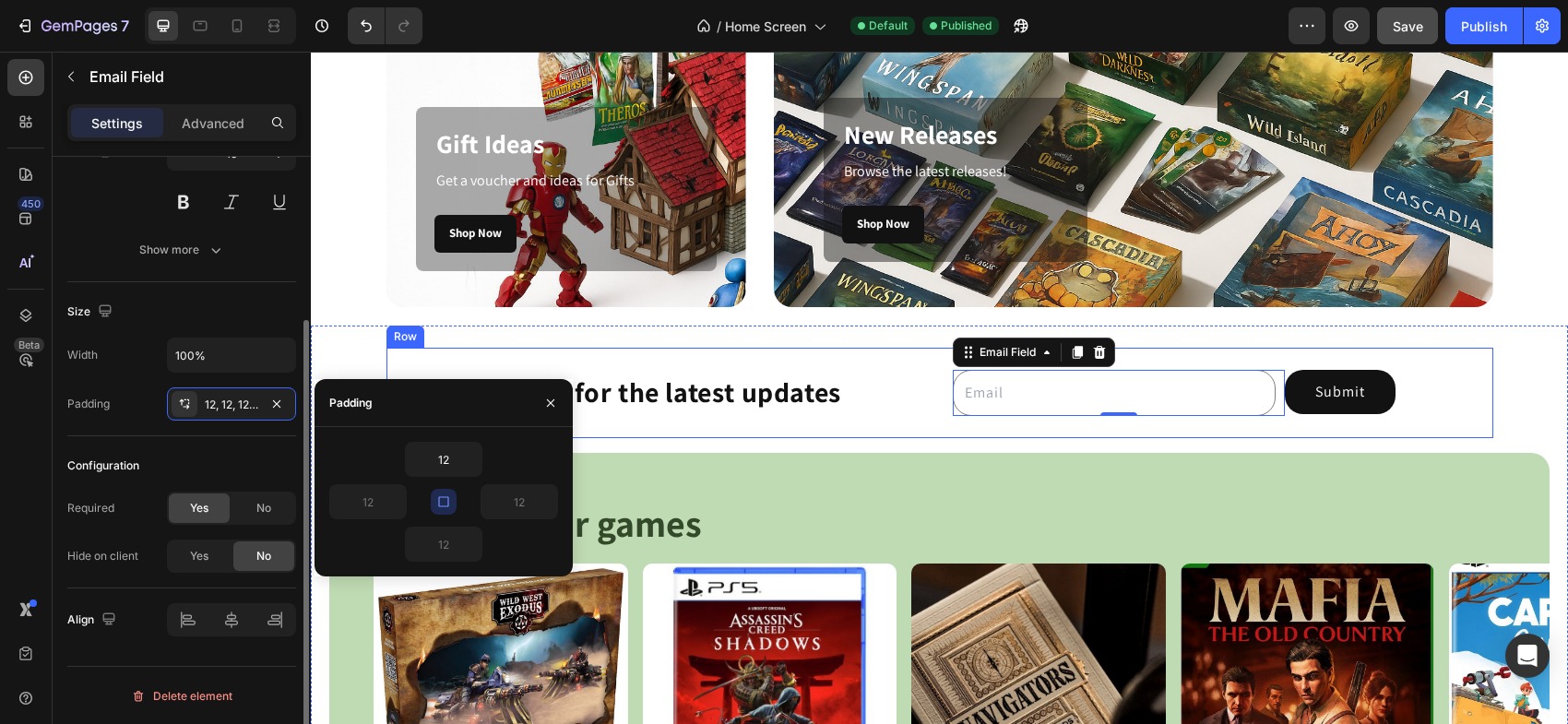
click at [794, 428] on div "Subscribe for the latest updates Heading" at bounding box center [614, 392] width 455 height 90
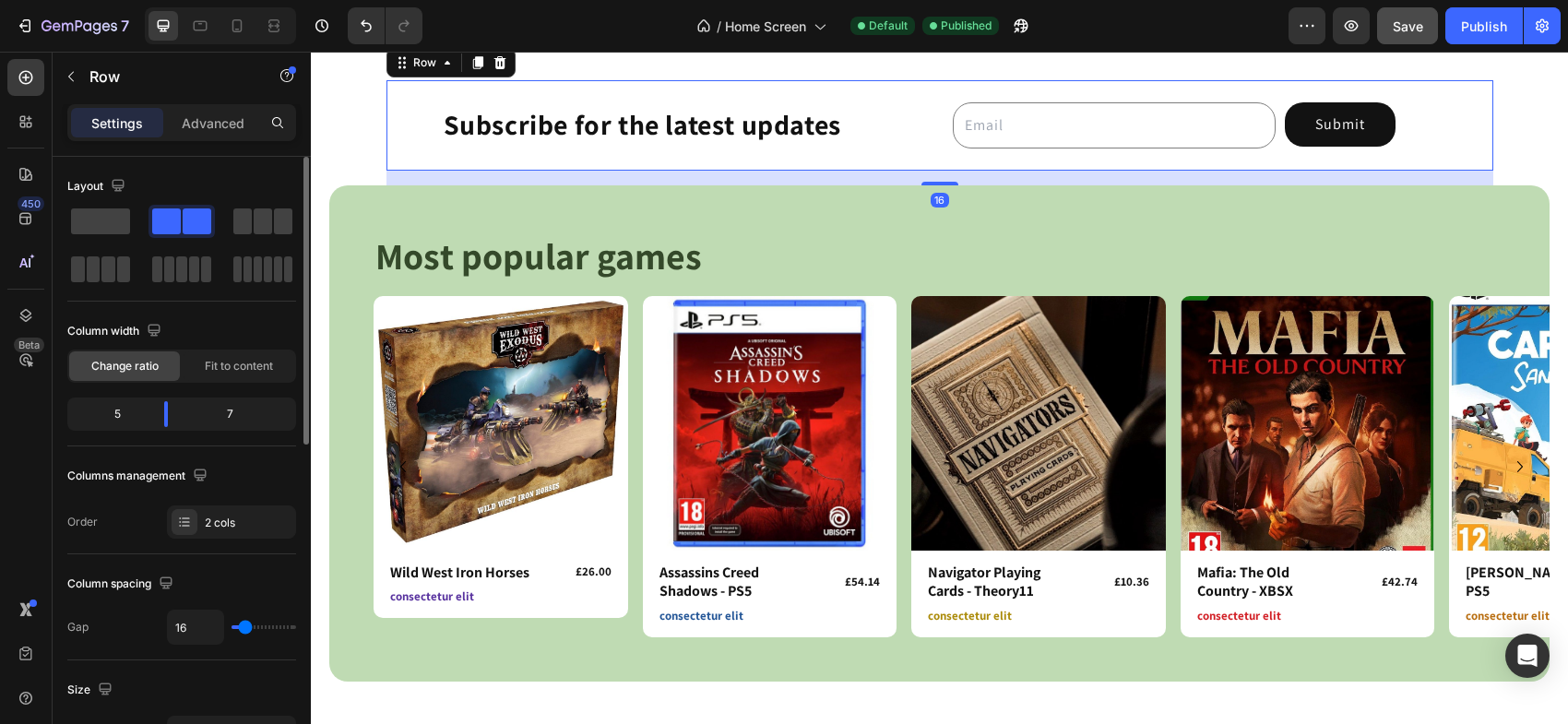
scroll to position [1458, 0]
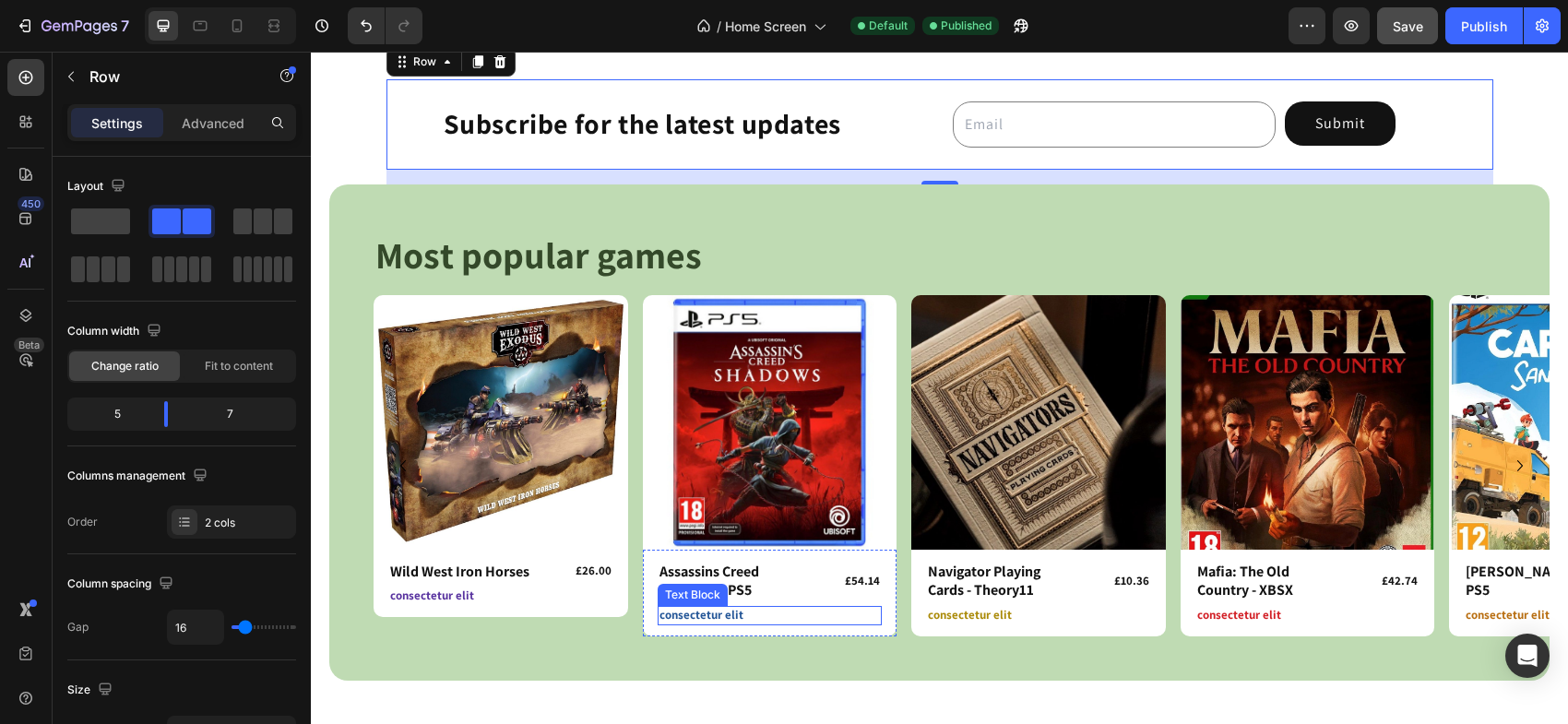
click at [696, 616] on p "consectetur elit" at bounding box center [770, 616] width 222 height 15
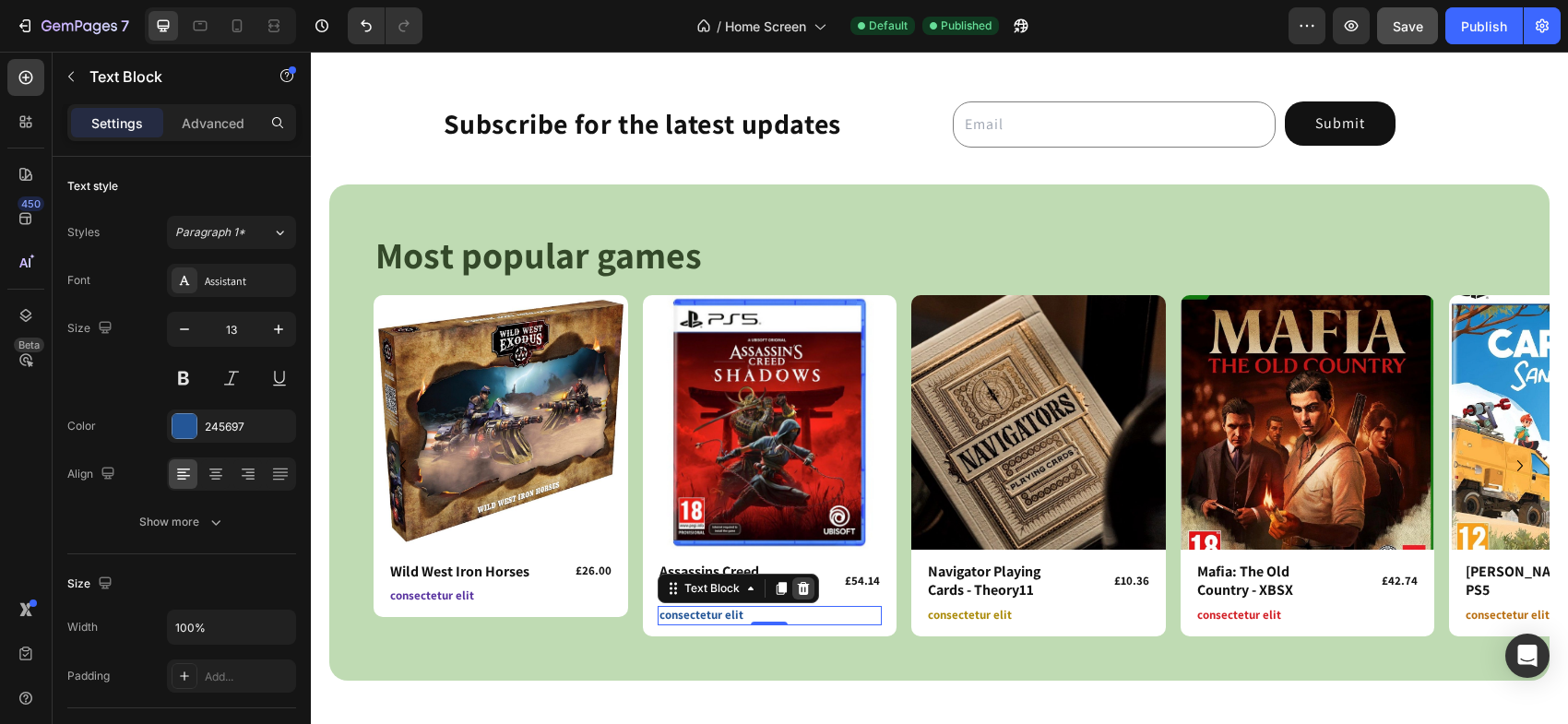
click at [804, 586] on icon at bounding box center [803, 589] width 12 height 13
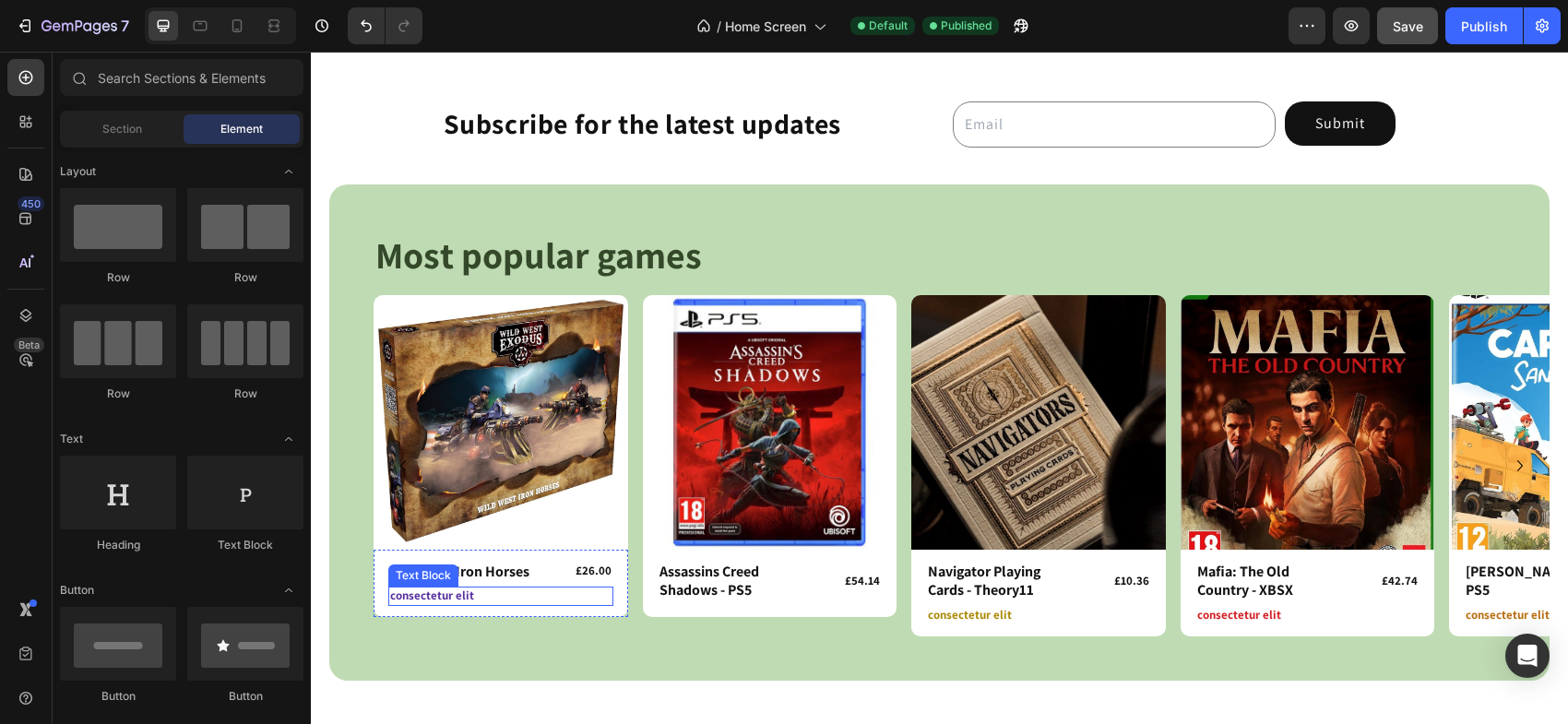
click at [455, 596] on p "consectetur elit" at bounding box center [500, 596] width 222 height 15
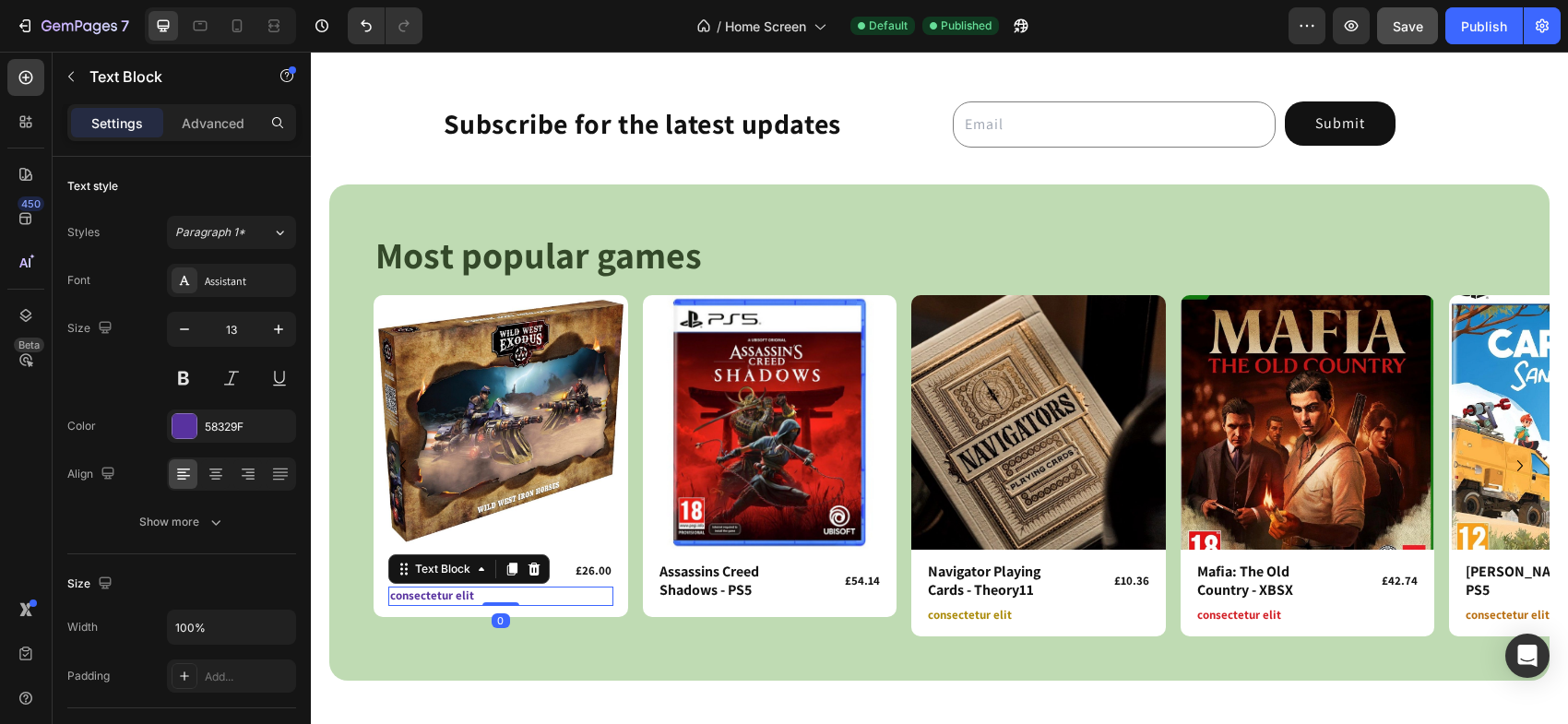
click at [455, 596] on p "consectetur elit" at bounding box center [500, 596] width 222 height 15
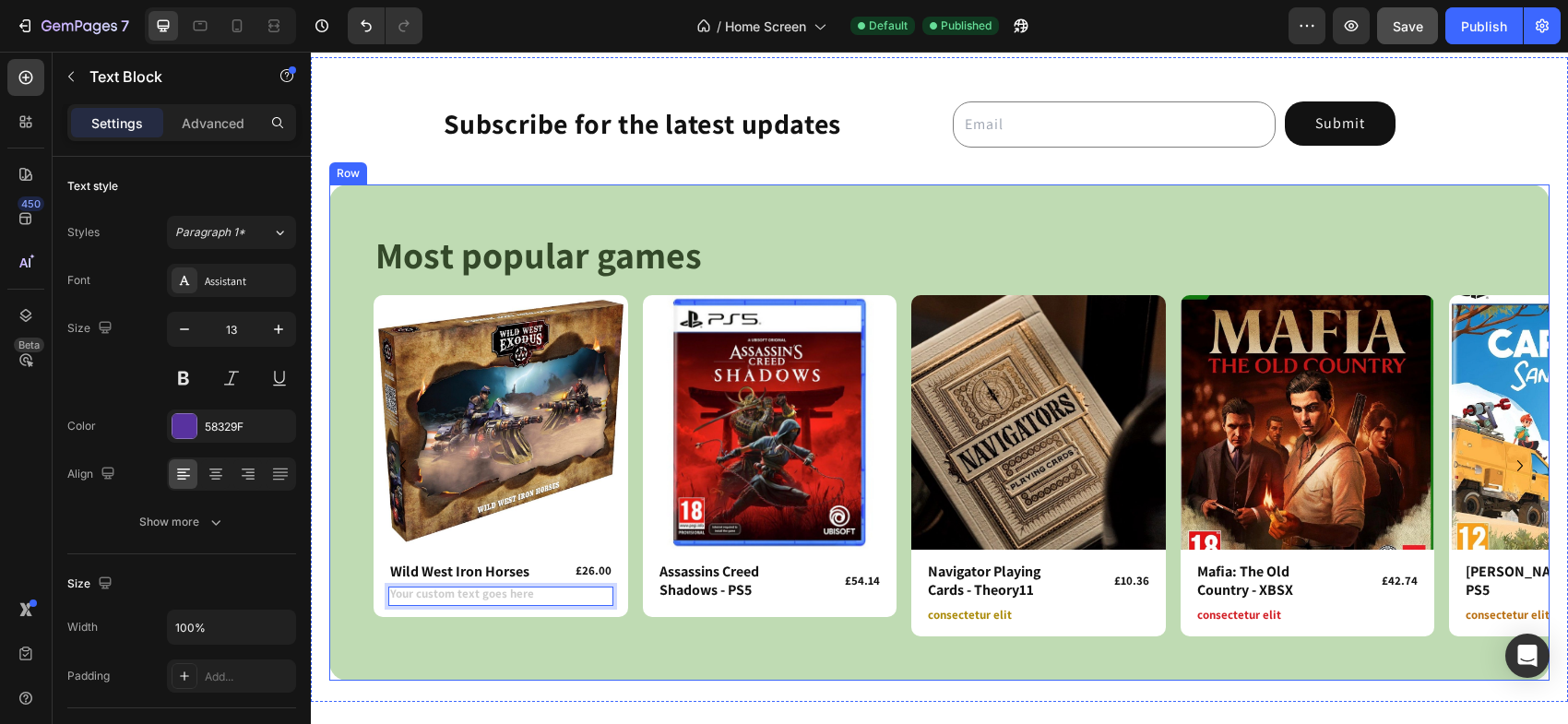
click at [682, 636] on div "Most popular games Heading Row Product Images Row Wild West Iron Horses Product…" at bounding box center [939, 433] width 1220 height 497
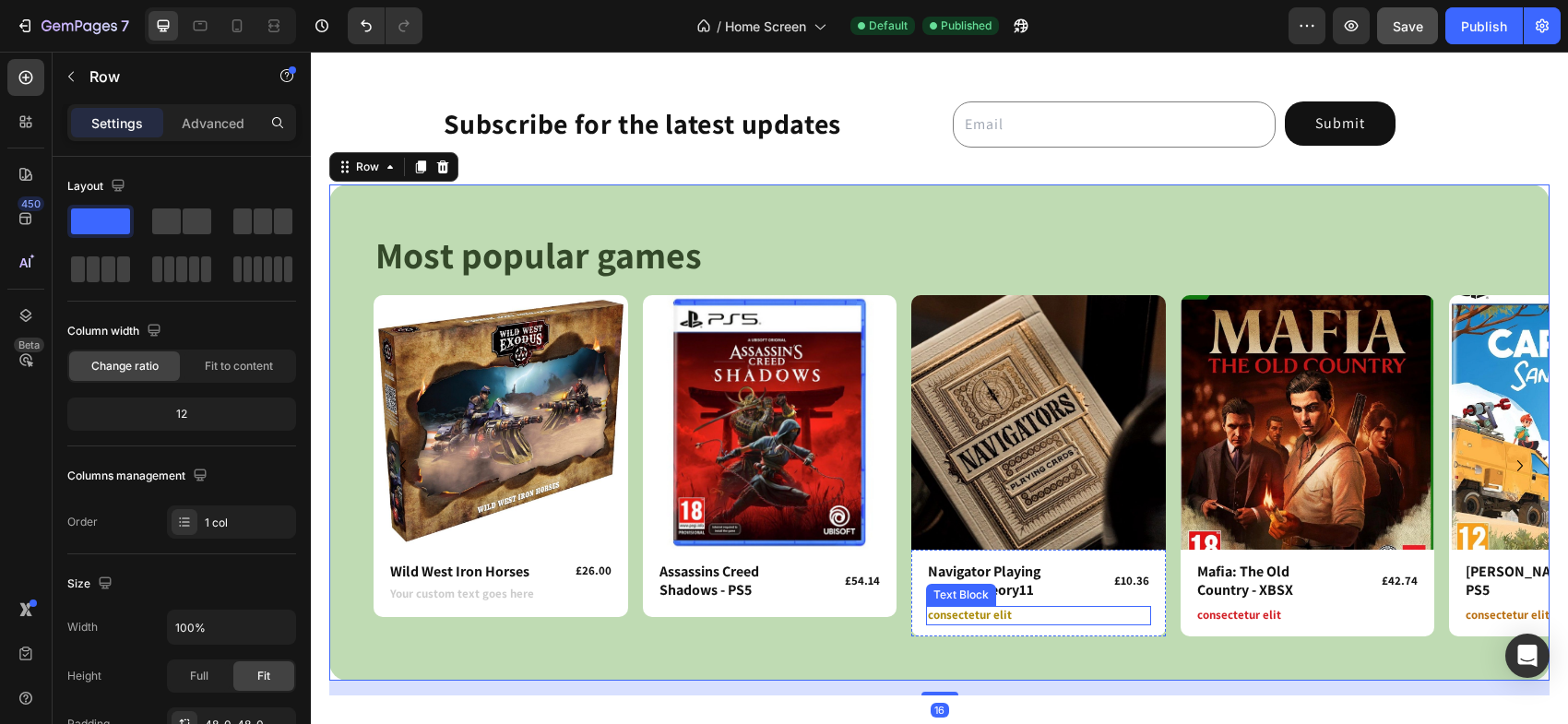
click at [968, 616] on p "consectetur elit" at bounding box center [1038, 616] width 222 height 15
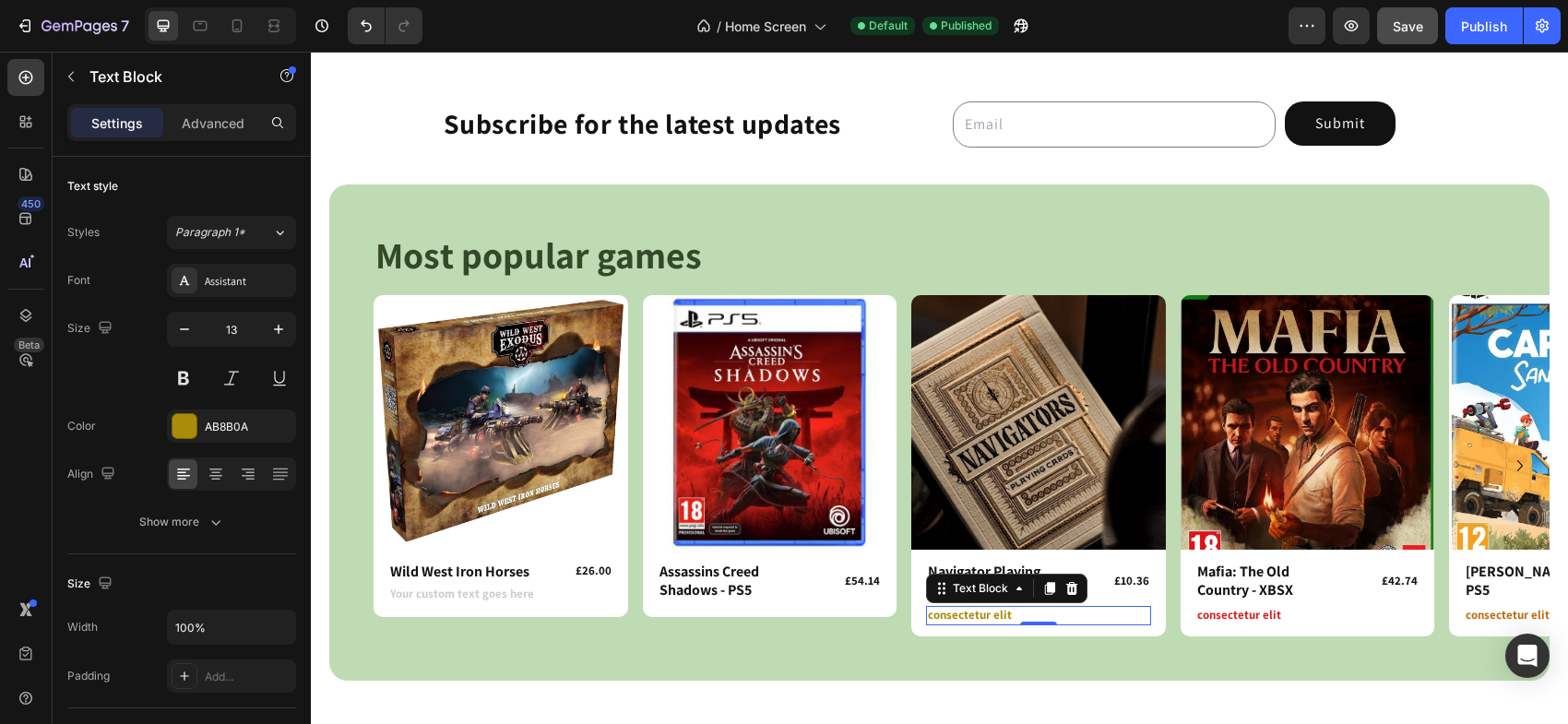
click at [968, 616] on p "consectetur elit" at bounding box center [1038, 616] width 222 height 15
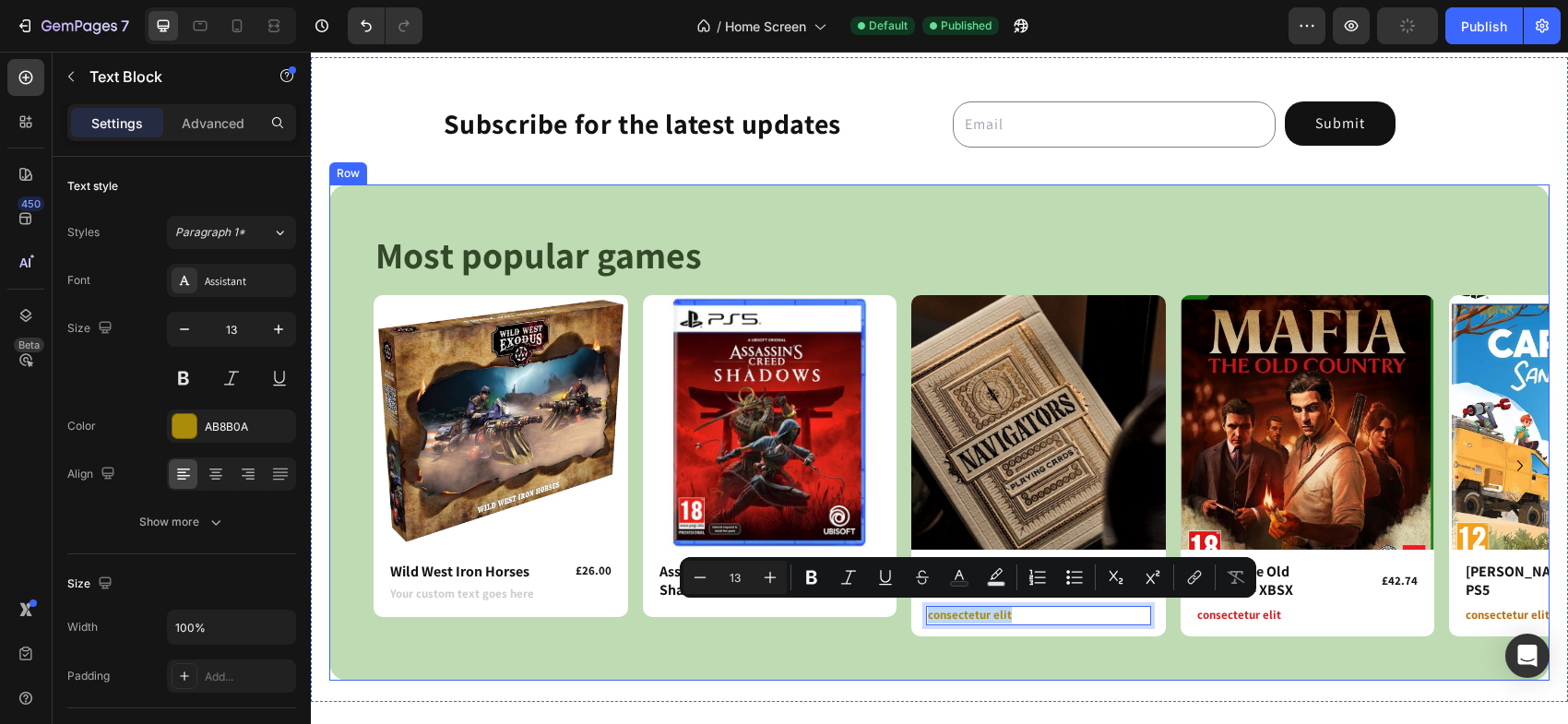
click at [905, 648] on div "Most popular games Heading Row Product Images Row Wild West Iron Horses Product…" at bounding box center [939, 433] width 1220 height 497
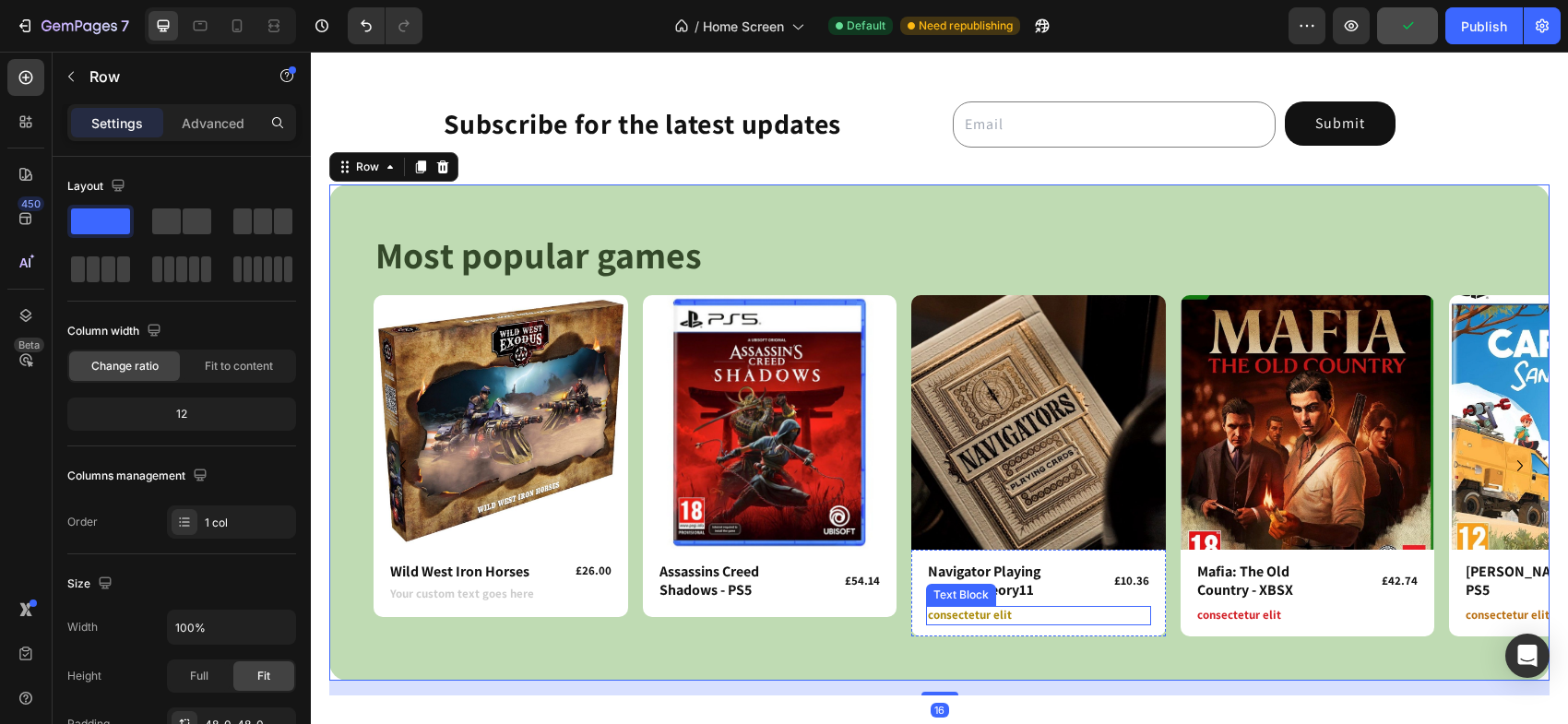
click at [994, 608] on p "consectetur elit" at bounding box center [1038, 616] width 222 height 15
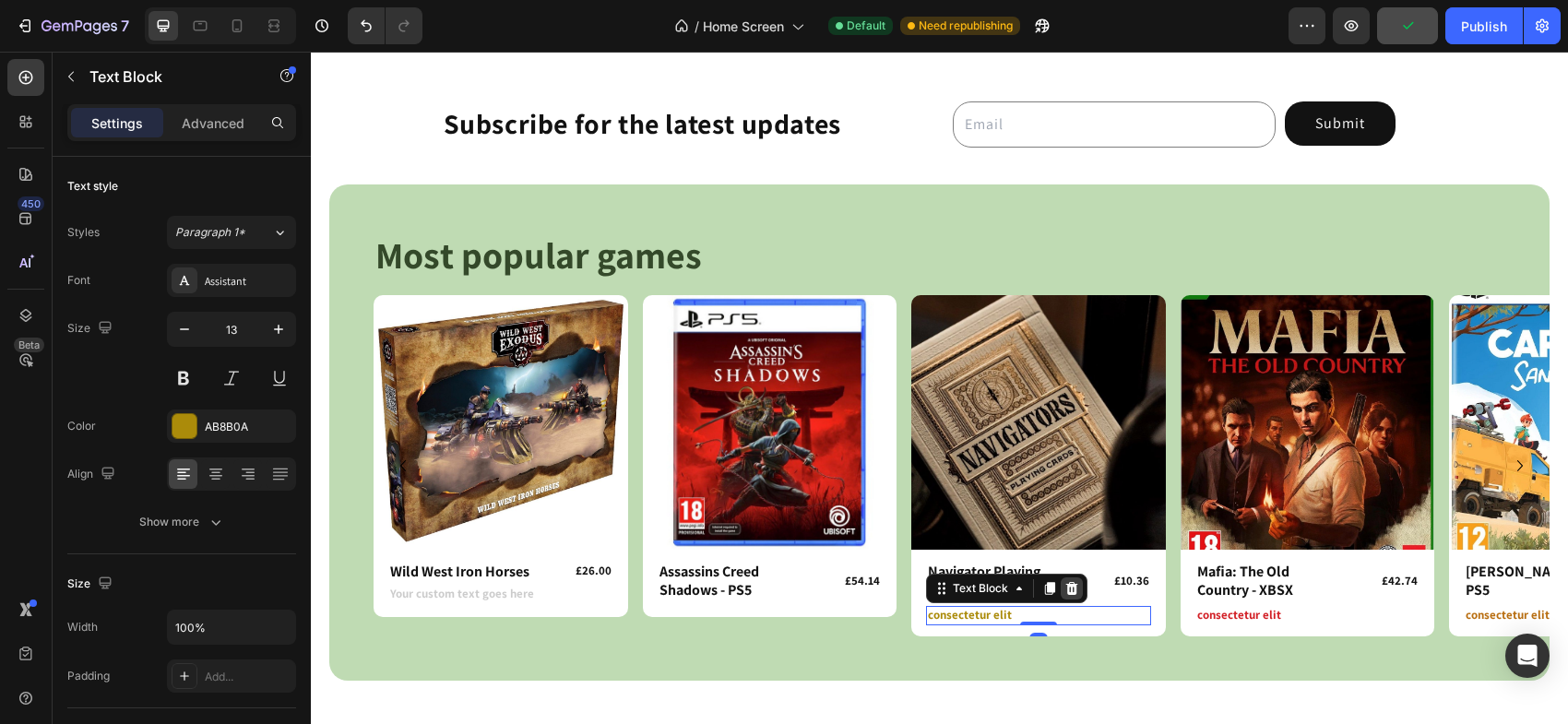
click at [1074, 588] on icon at bounding box center [1072, 589] width 12 height 13
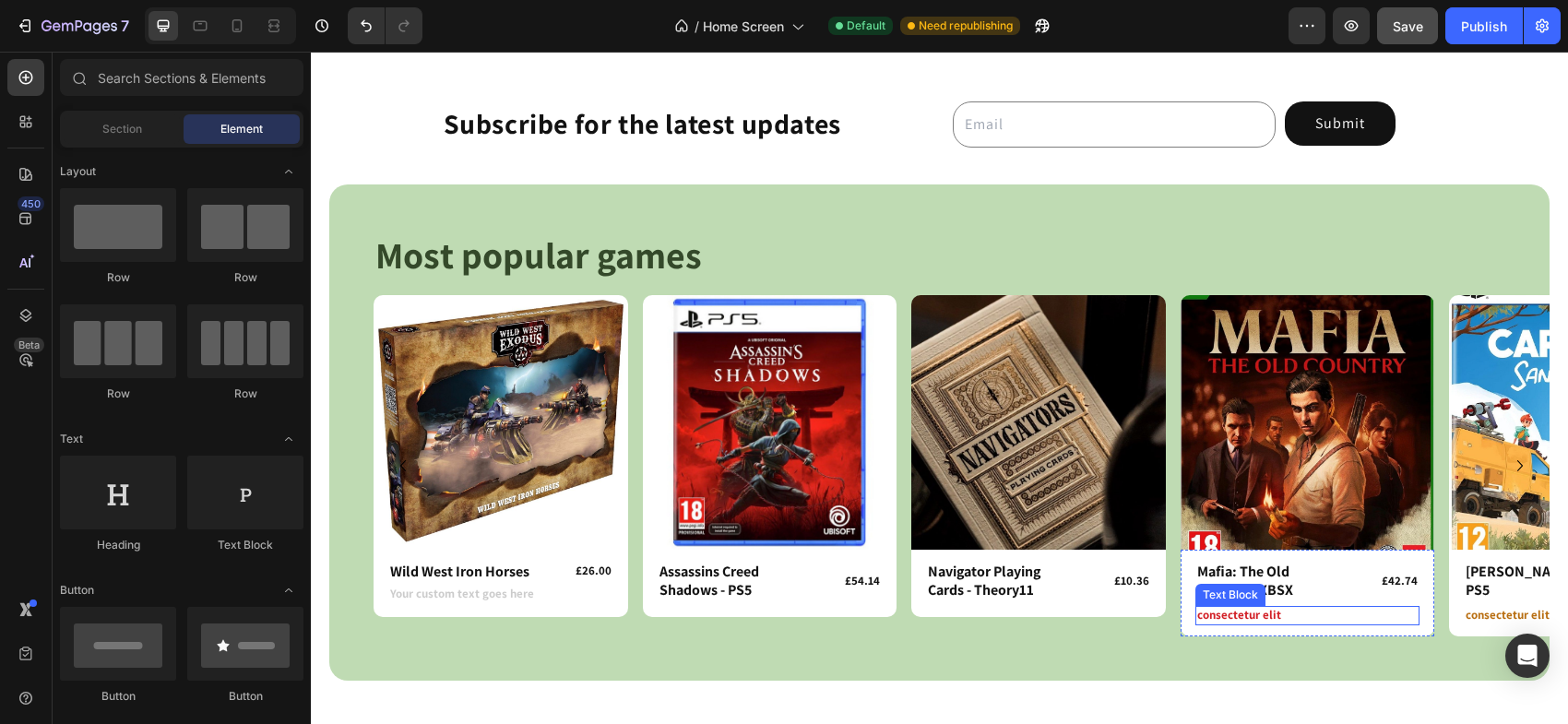
click at [1234, 609] on p "consectetur elit" at bounding box center [1307, 616] width 222 height 15
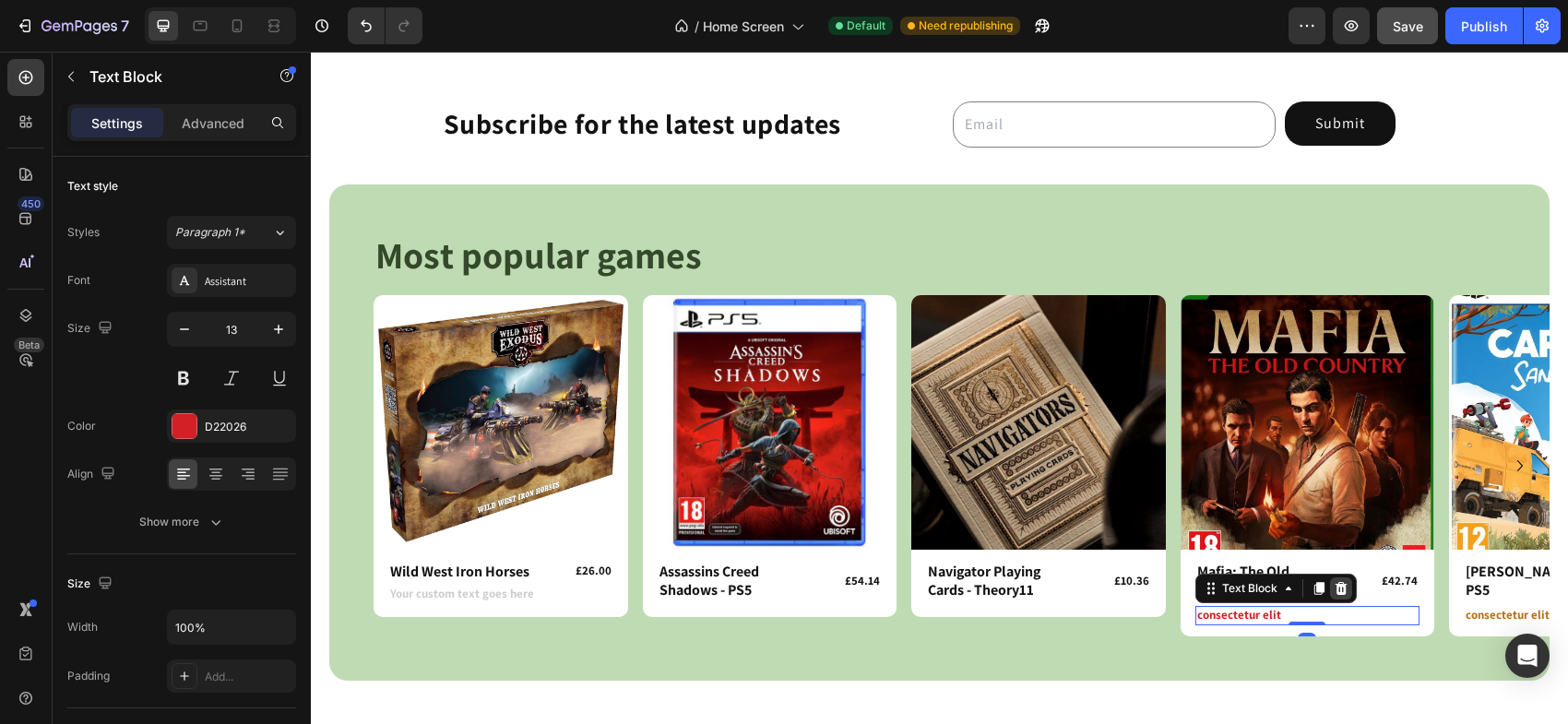
click at [1339, 586] on icon at bounding box center [1342, 589] width 15 height 15
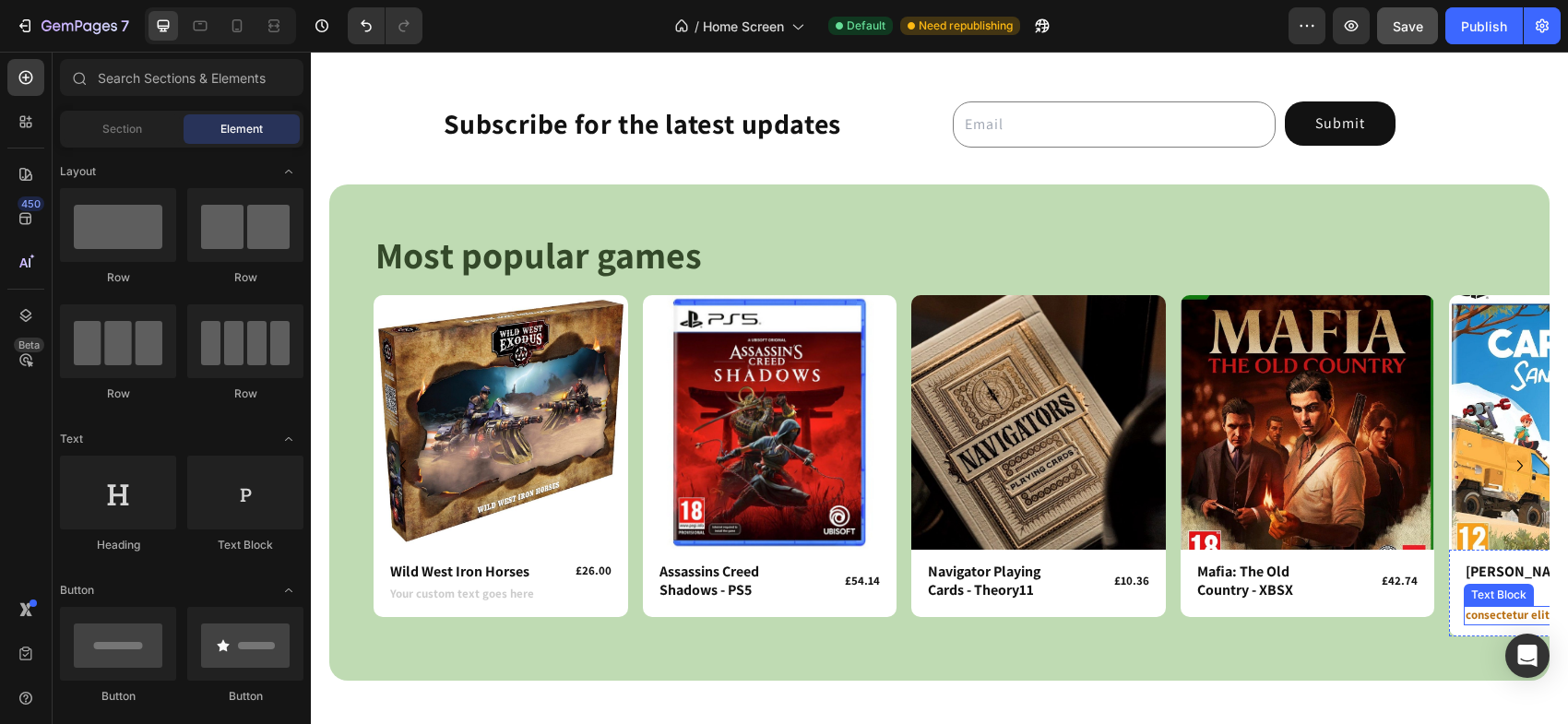
click at [1478, 620] on p "consectetur elit" at bounding box center [1576, 616] width 222 height 15
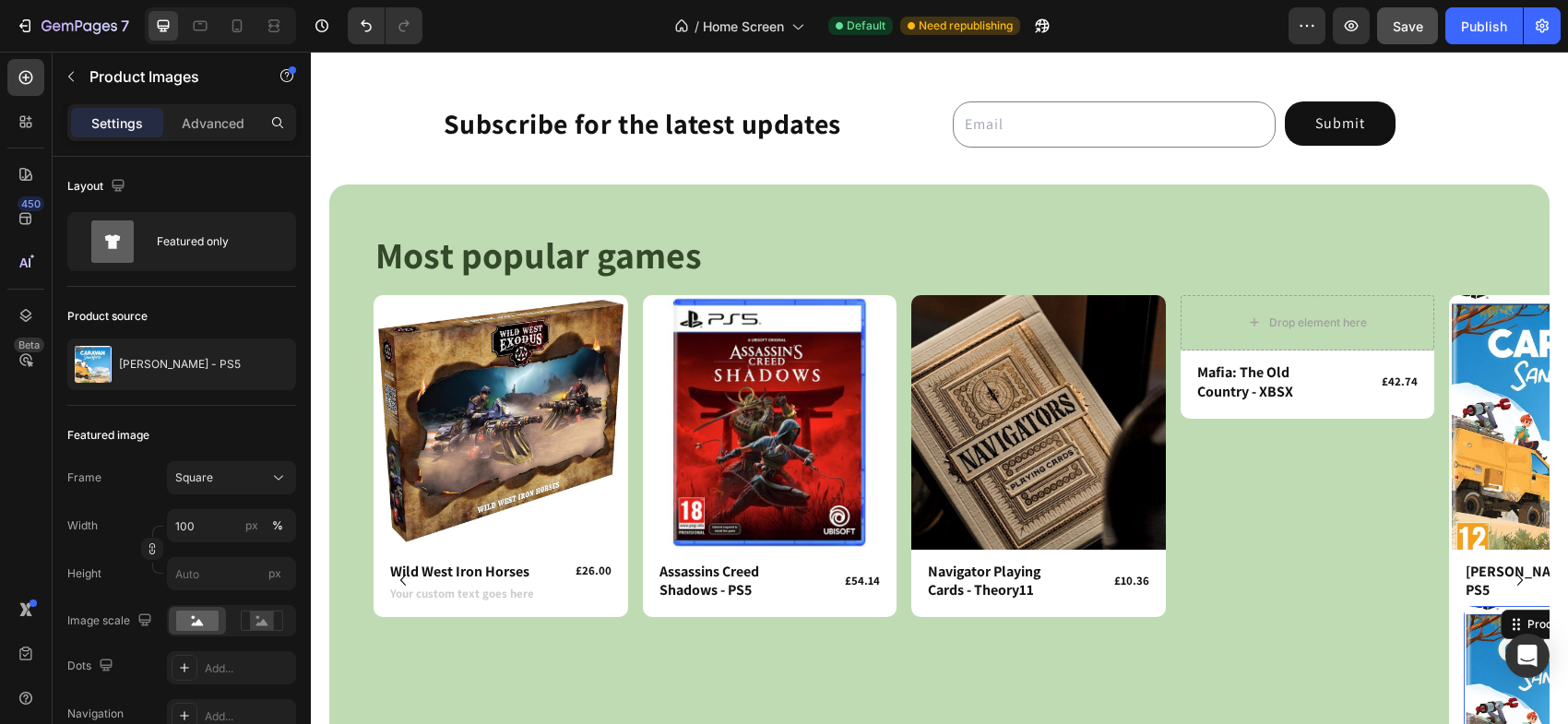
click at [1484, 616] on img at bounding box center [1576, 718] width 225 height 225
click at [348, 27] on button "Undo/Redo" at bounding box center [365, 26] width 37 height 37
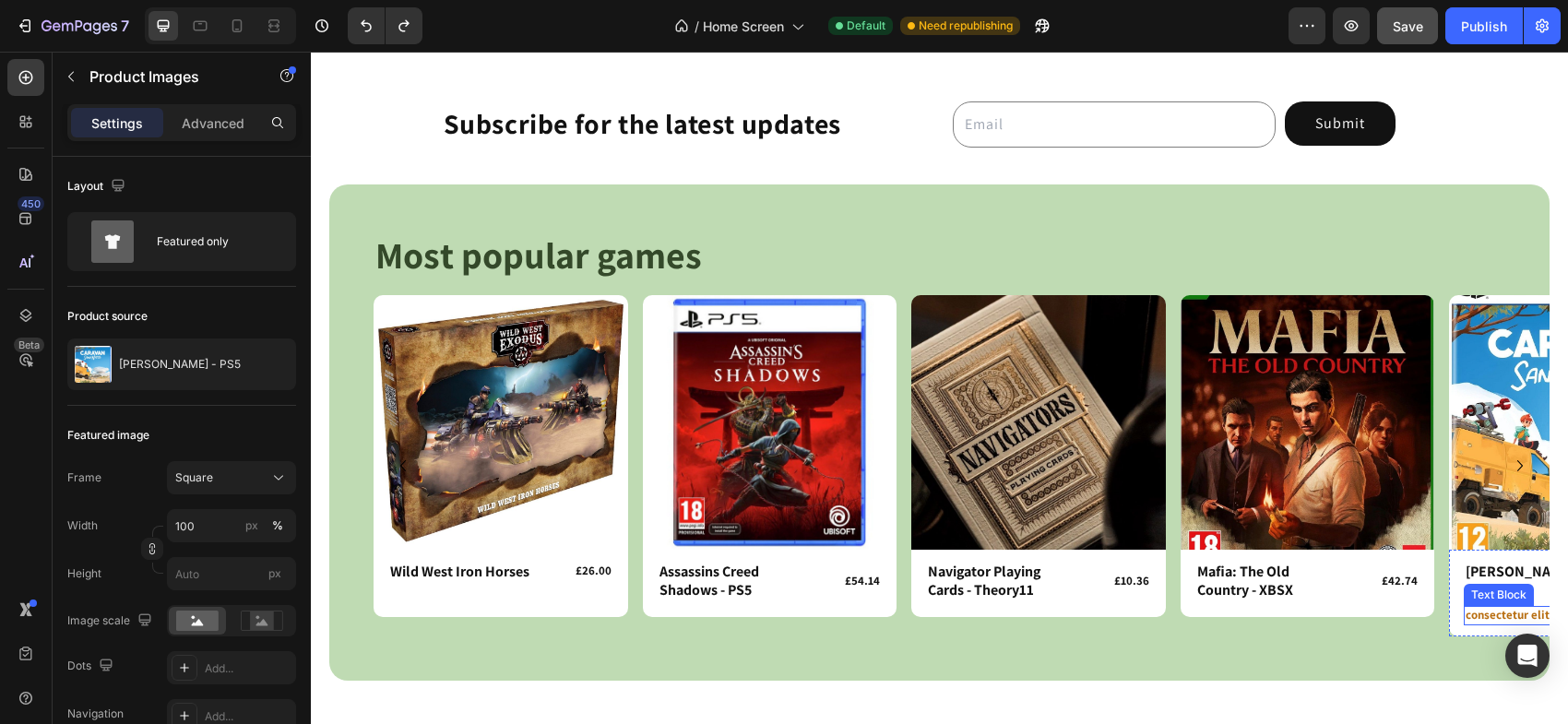
click at [1499, 615] on p "consectetur elit" at bounding box center [1576, 616] width 222 height 15
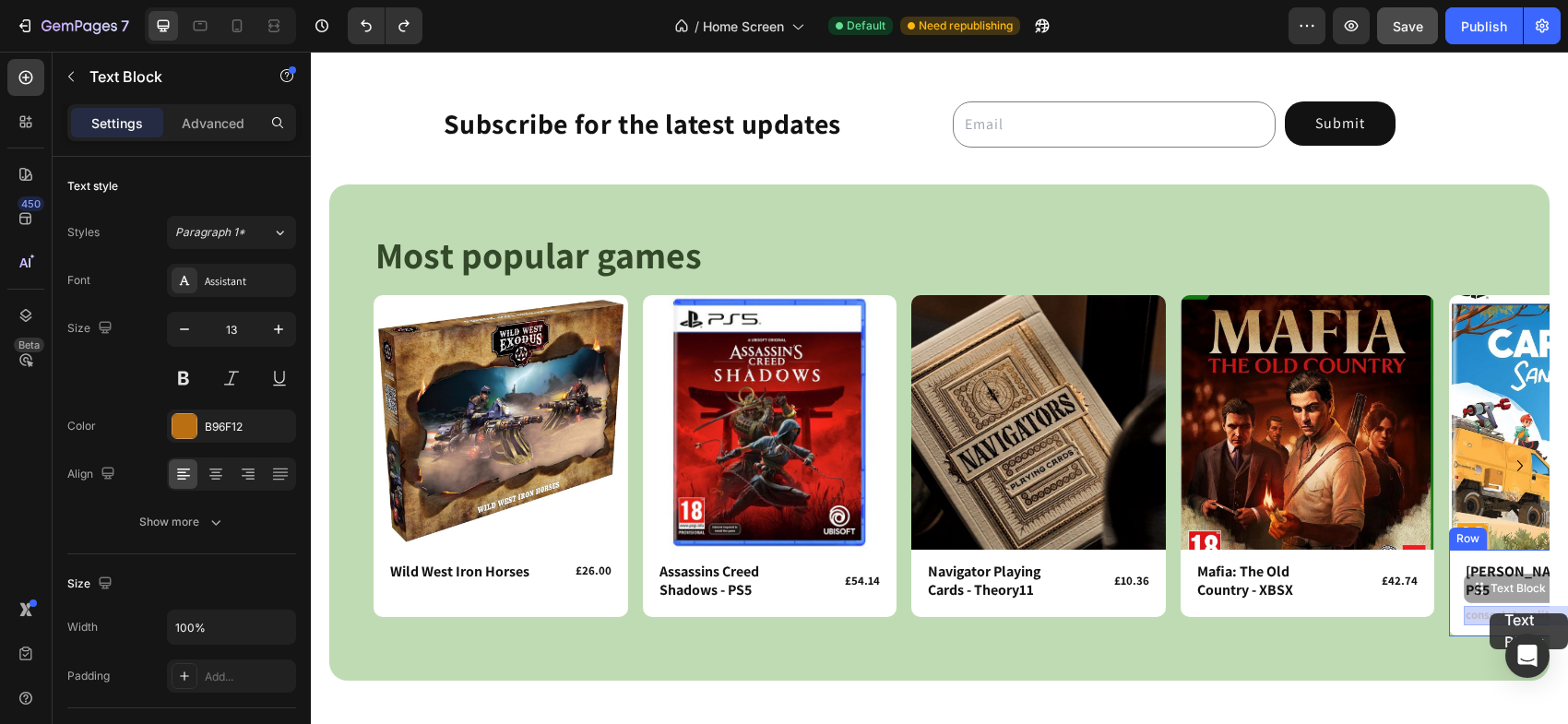
drag, startPoint x: 1484, startPoint y: 586, endPoint x: 1489, endPoint y: 614, distance: 28.4
click at [1499, 617] on p "consectetur elit" at bounding box center [1576, 616] width 222 height 15
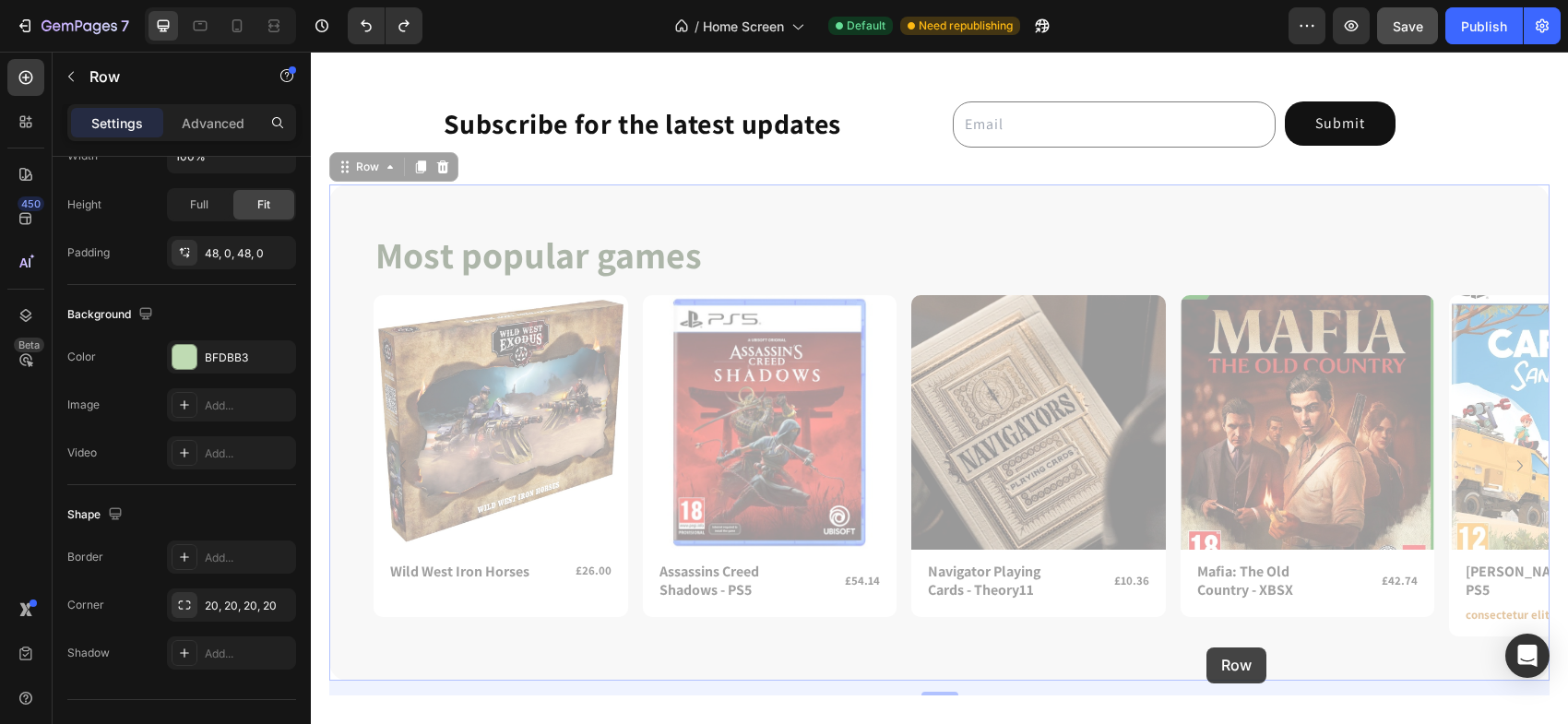
scroll to position [0, 0]
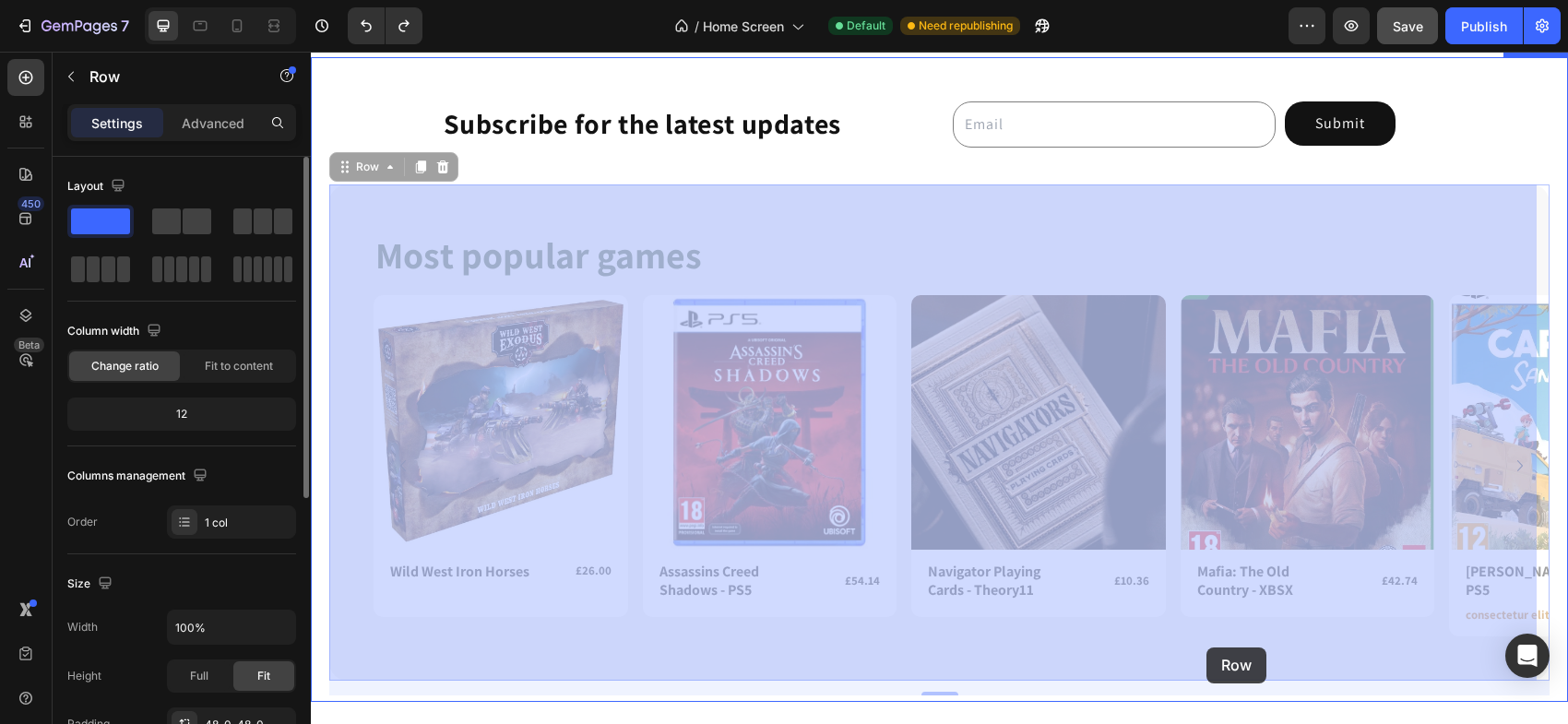
drag, startPoint x: 1327, startPoint y: 643, endPoint x: 1213, endPoint y: 647, distance: 114.1
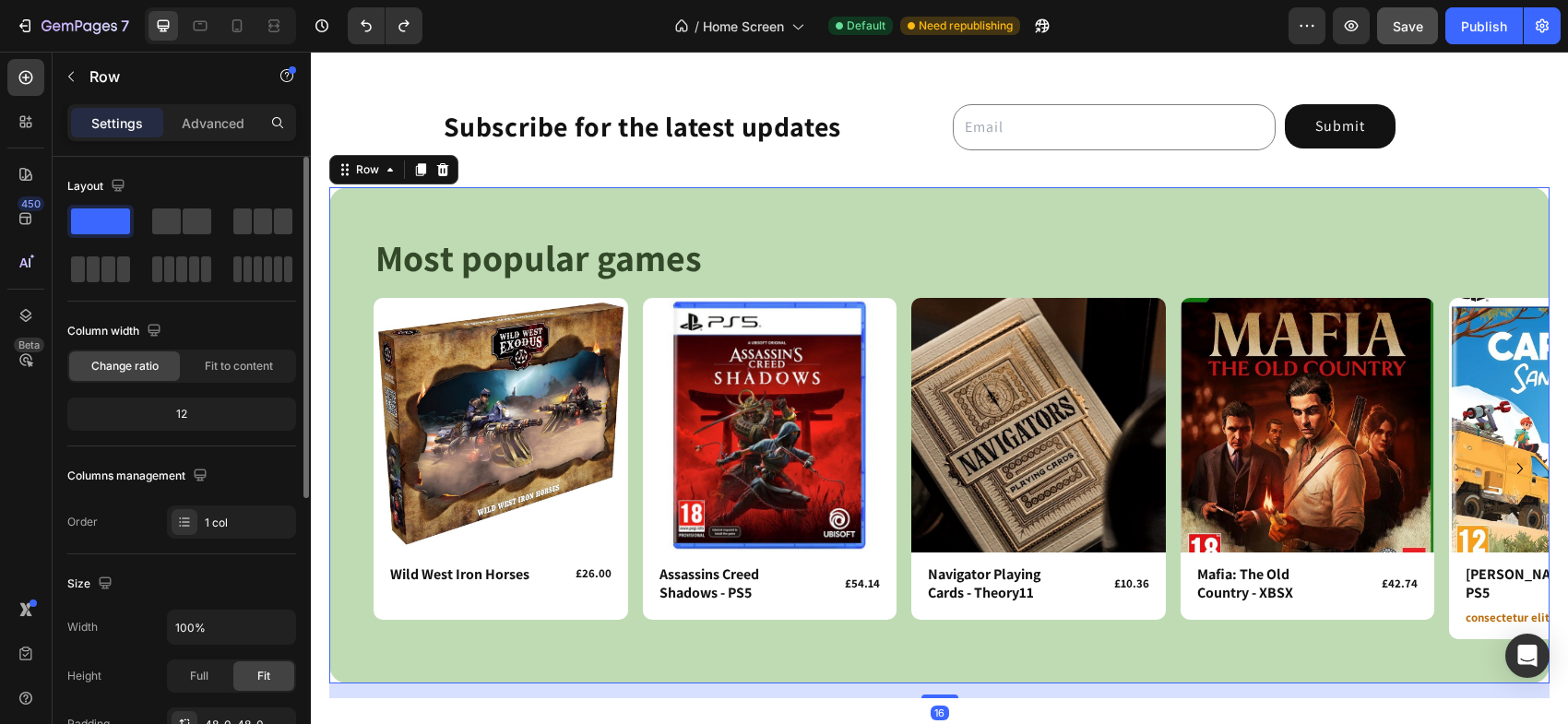
scroll to position [1455, 0]
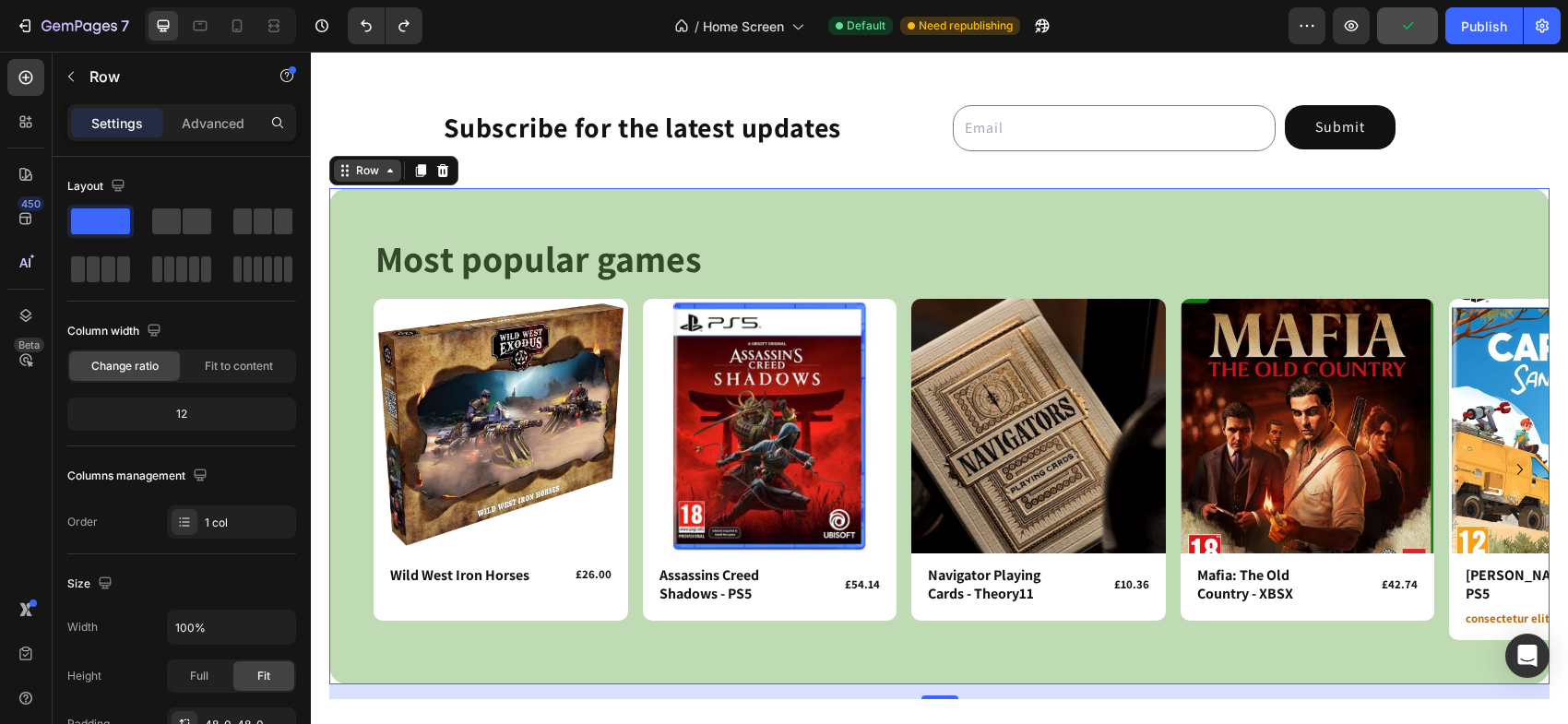
click at [390, 172] on icon at bounding box center [390, 171] width 15 height 15
click at [363, 168] on div "Row" at bounding box center [367, 170] width 30 height 16
click at [248, 369] on span "Fit to content" at bounding box center [239, 365] width 69 height 16
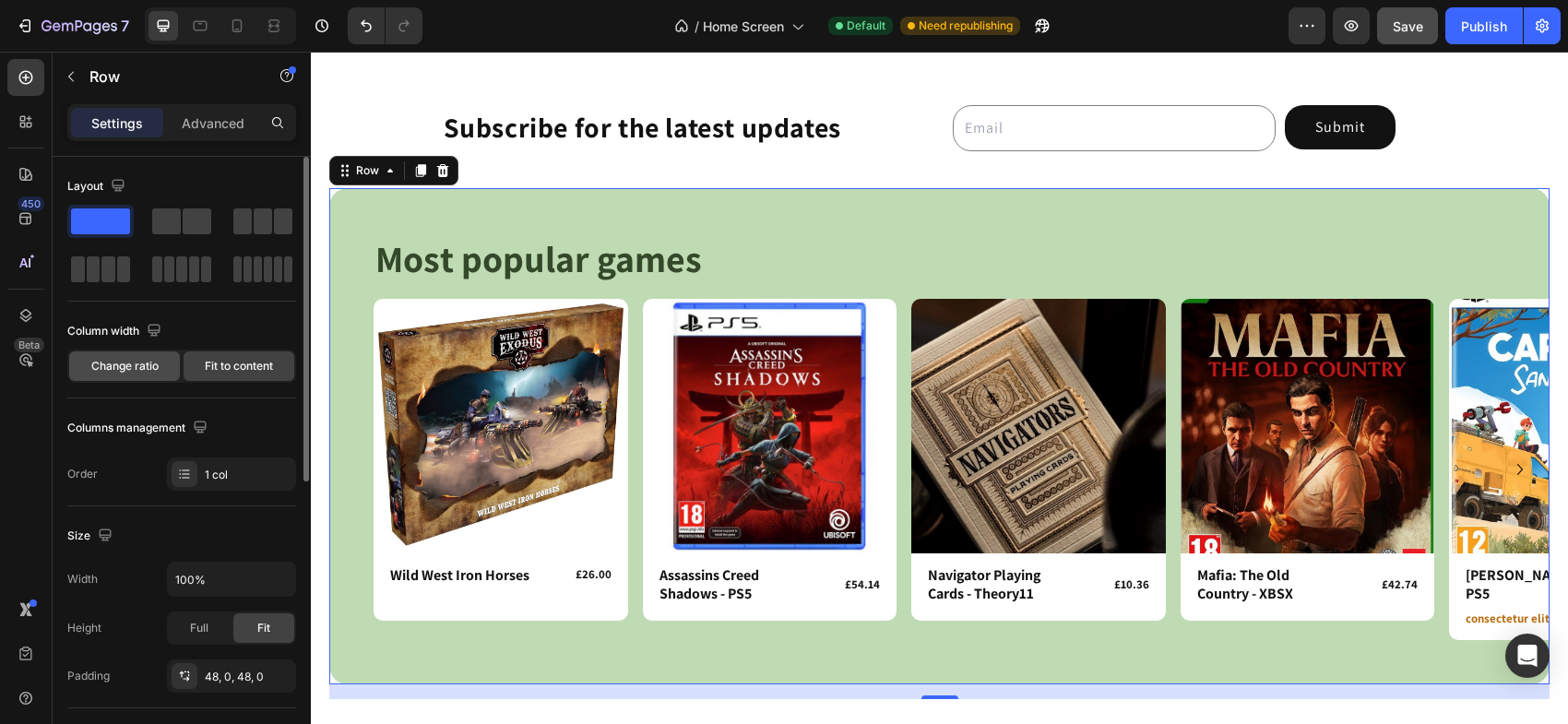
click at [155, 368] on span "Change ratio" at bounding box center [125, 365] width 68 height 16
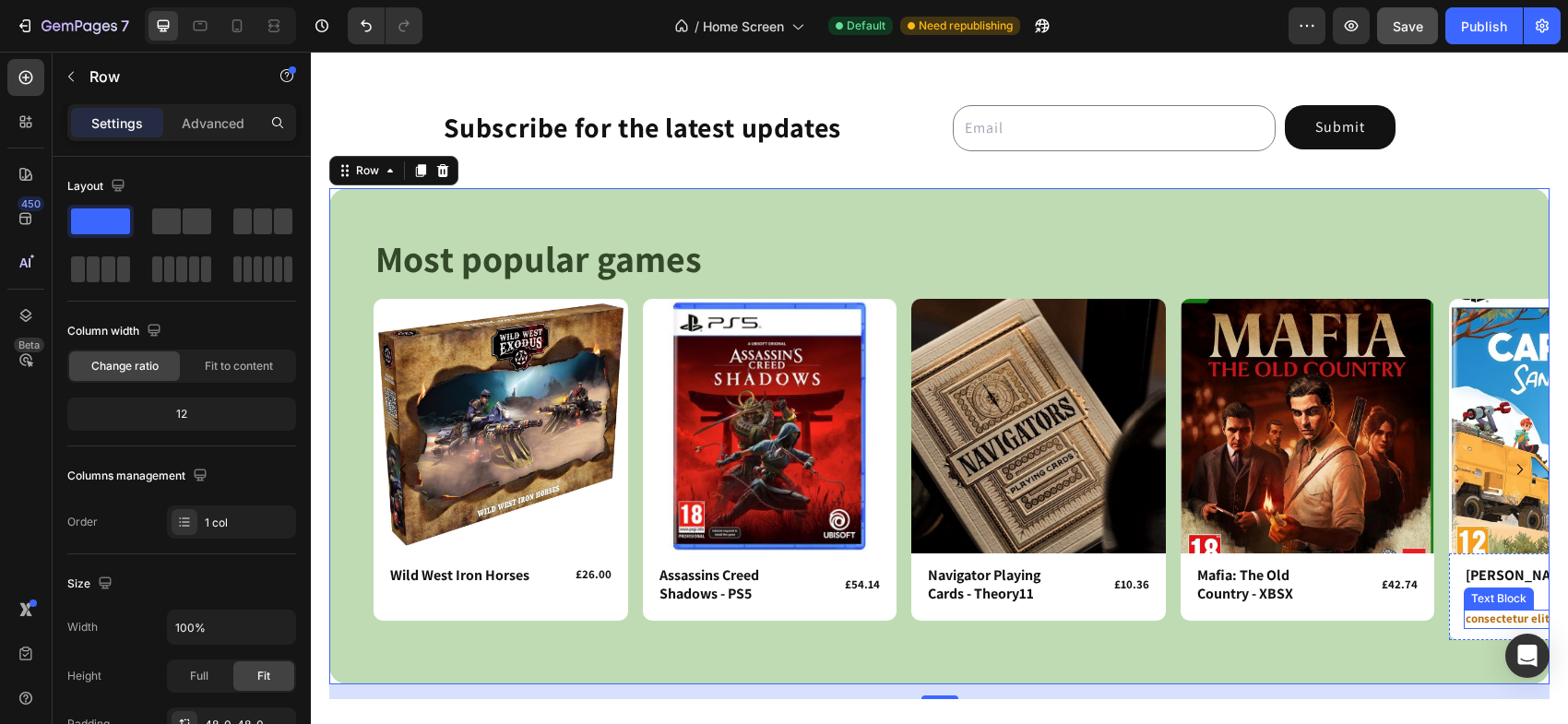
click at [1500, 617] on p "consectetur elit" at bounding box center [1576, 619] width 222 height 15
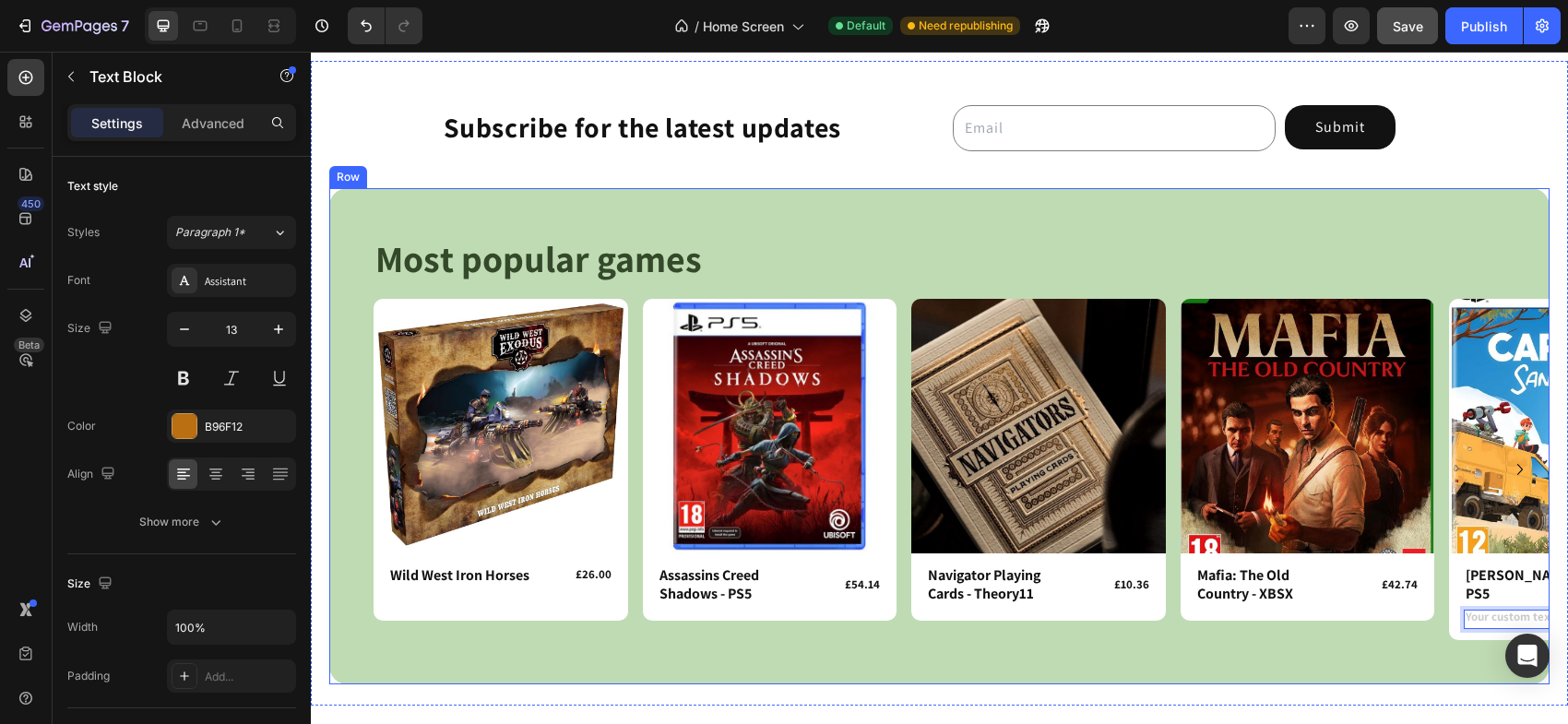
click at [1413, 648] on div "Most popular games Heading Row Product Images Row Wild West Iron Horses Product…" at bounding box center [939, 437] width 1220 height 497
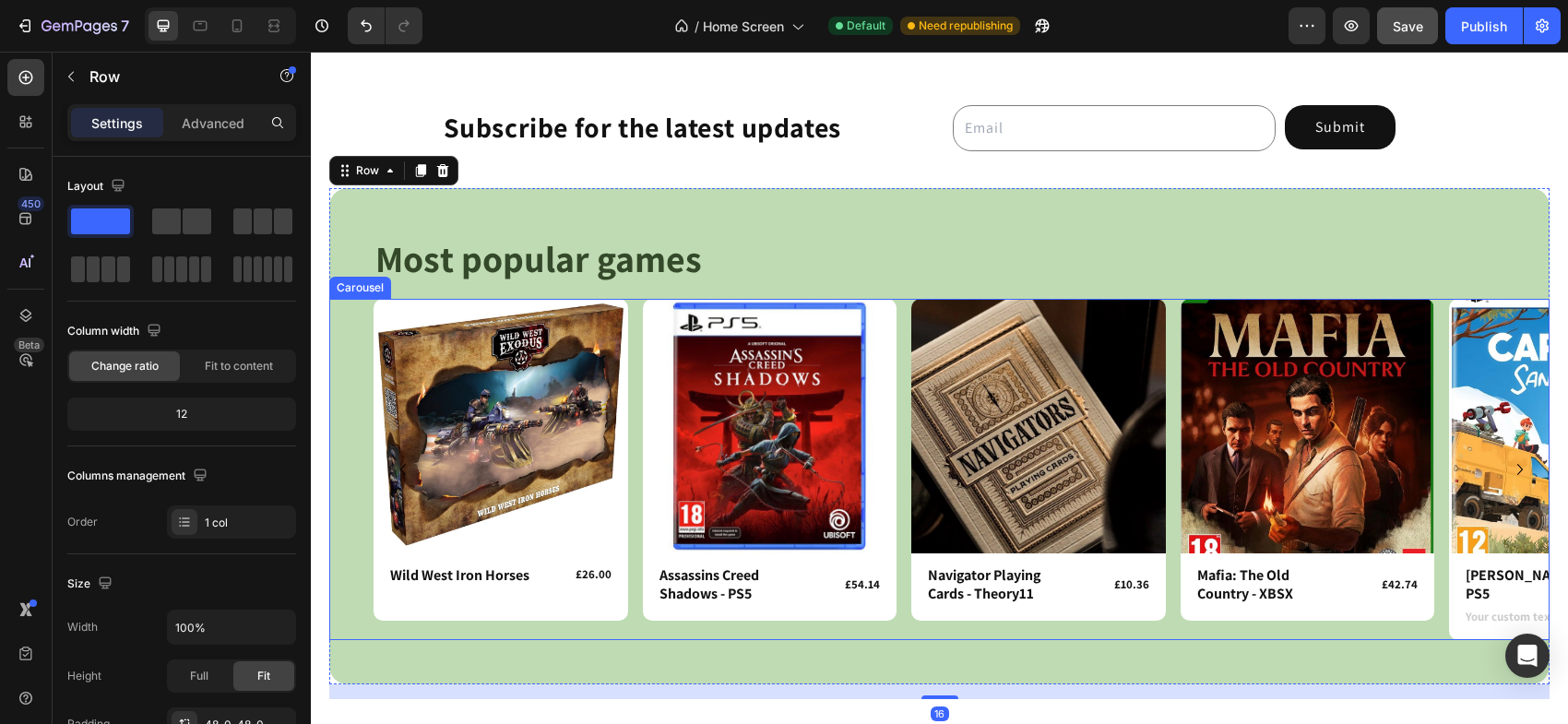
click at [1477, 621] on div "Rich Text Editor. Editing area: main" at bounding box center [1576, 619] width 225 height 19
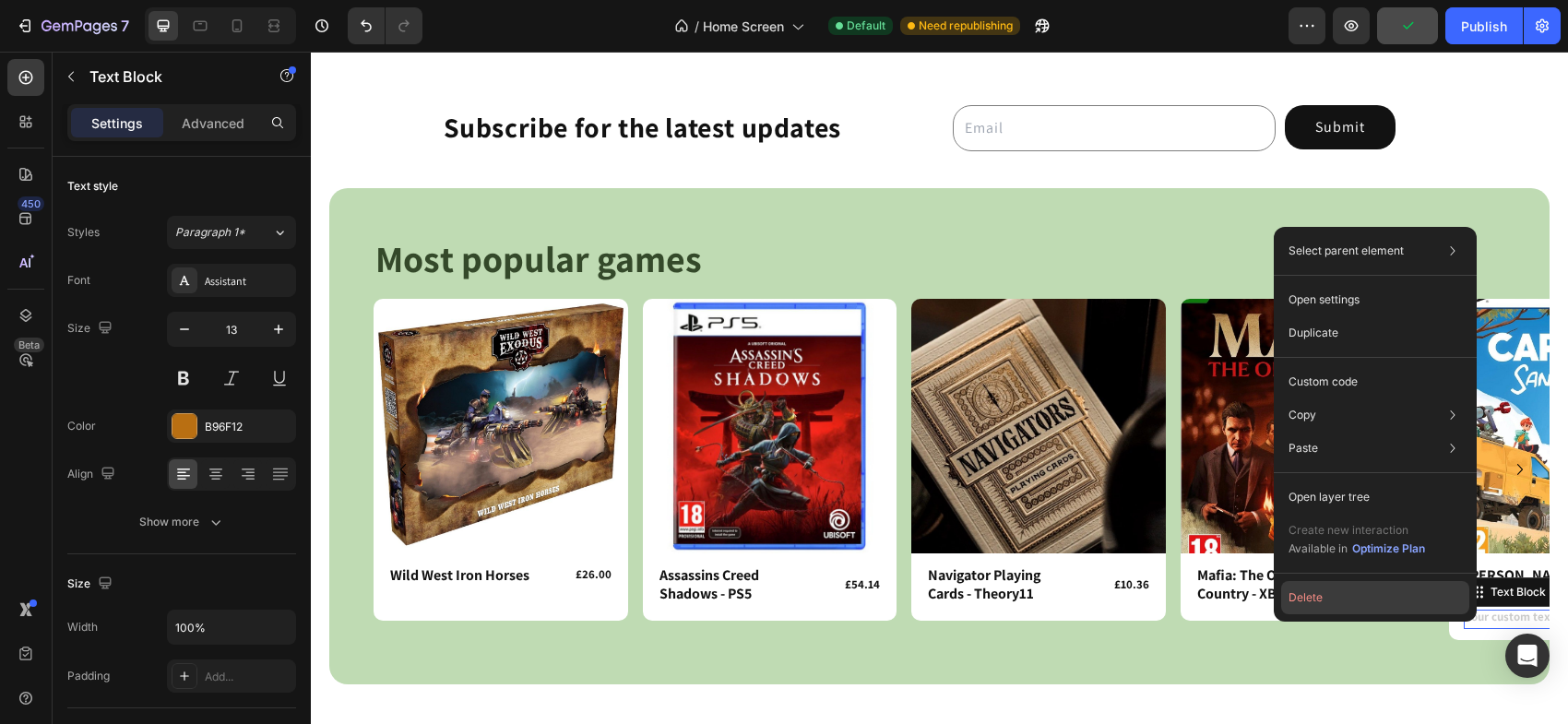
click at [1311, 596] on button "Delete" at bounding box center [1375, 597] width 188 height 33
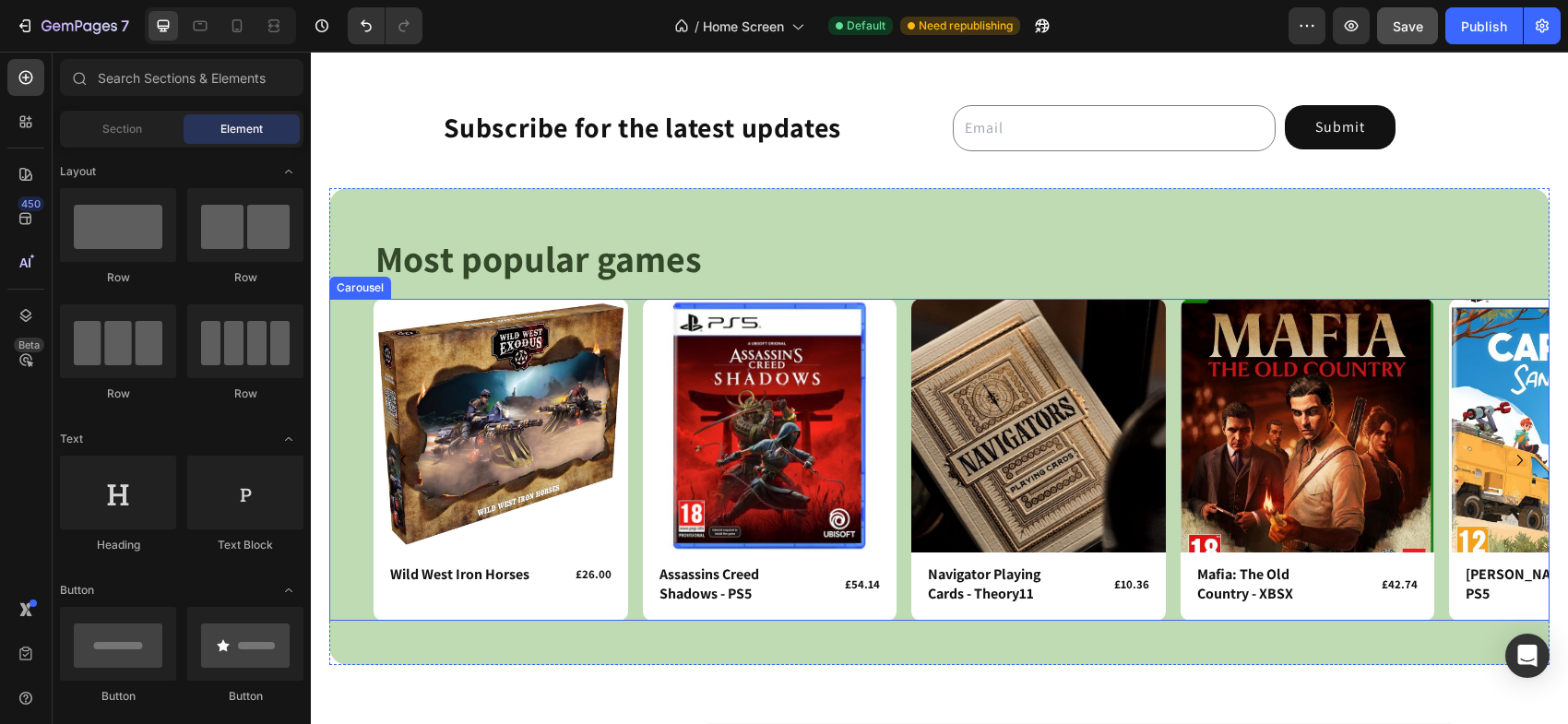
scroll to position [1769, 0]
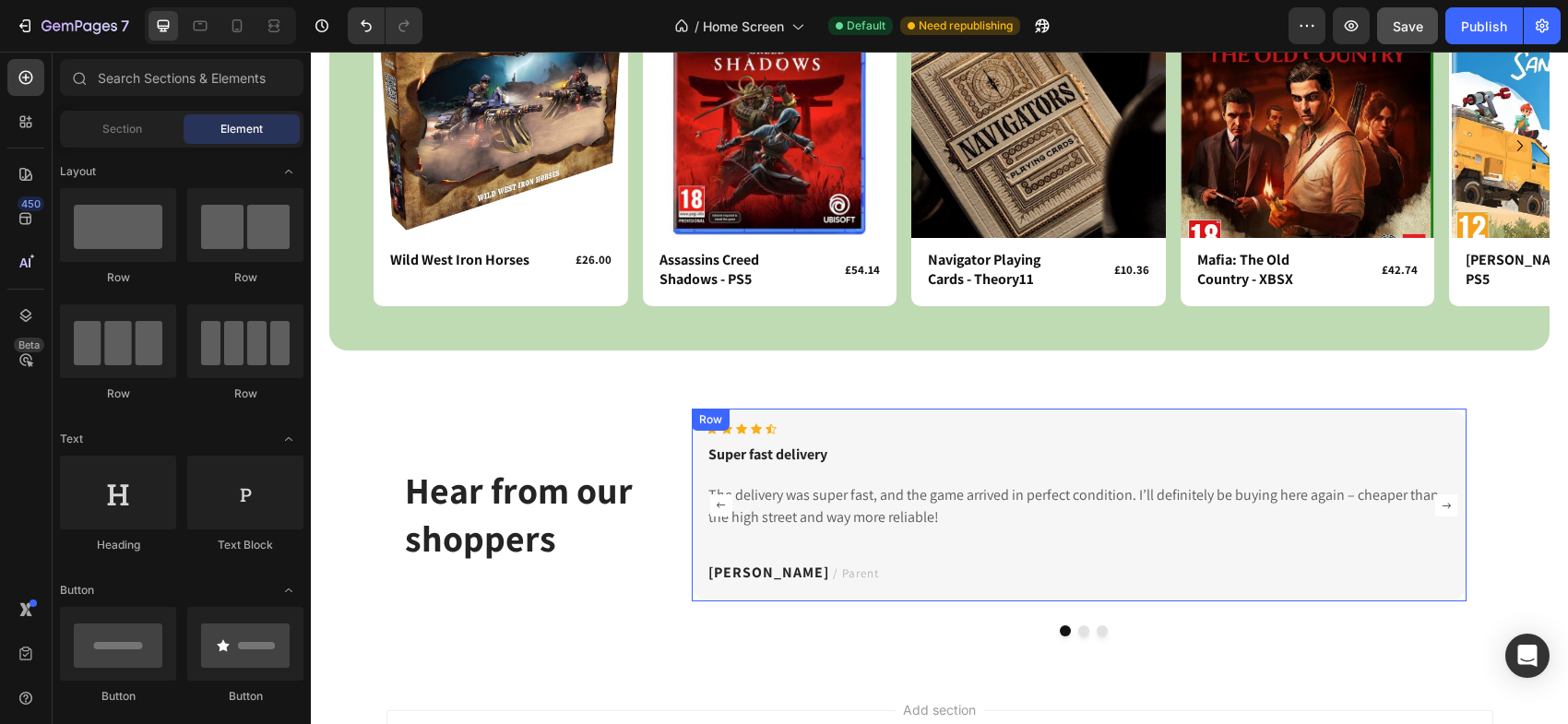
click at [926, 436] on div "Icon Icon Icon Icon Icon Icon List Hoz Super fast delivery Text block The deliv…" at bounding box center [1079, 505] width 744 height 164
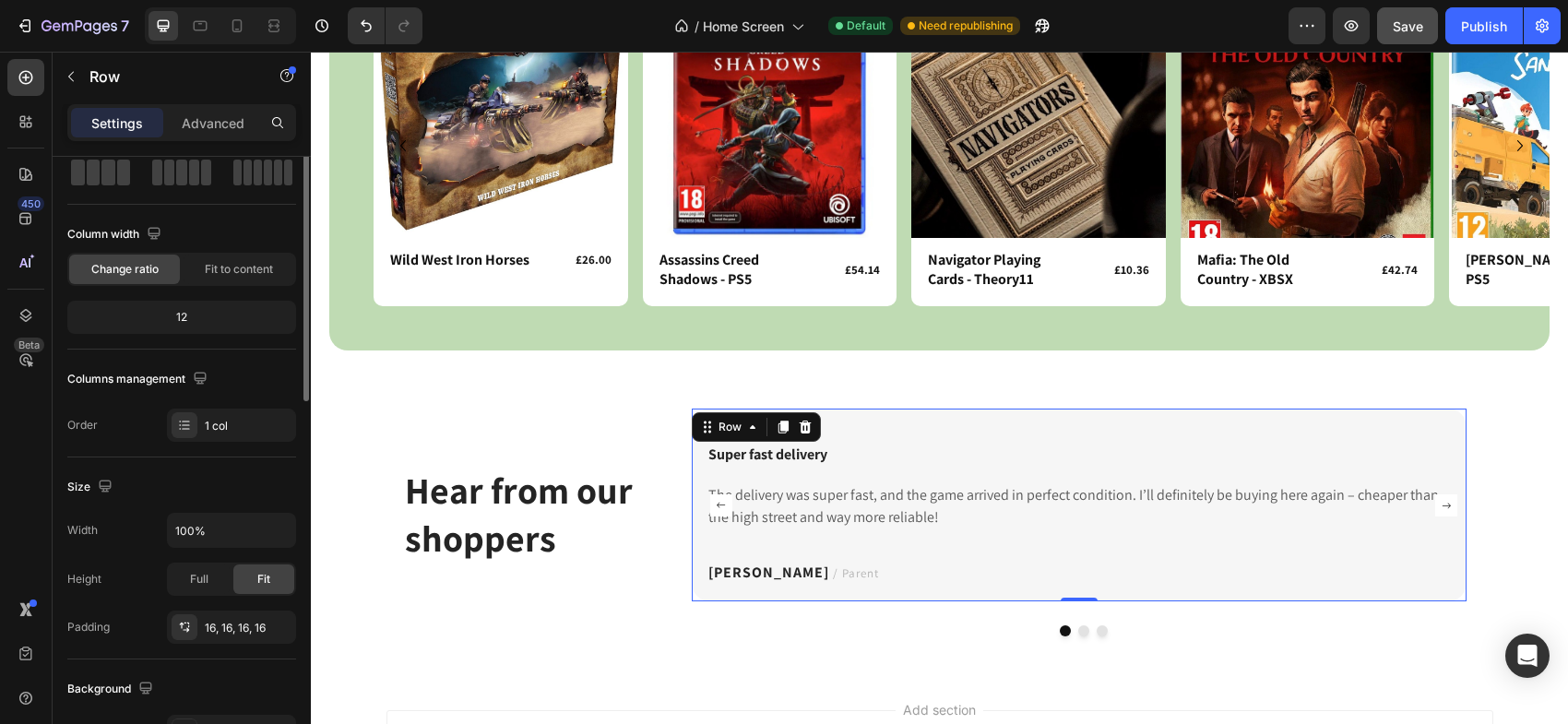
scroll to position [0, 0]
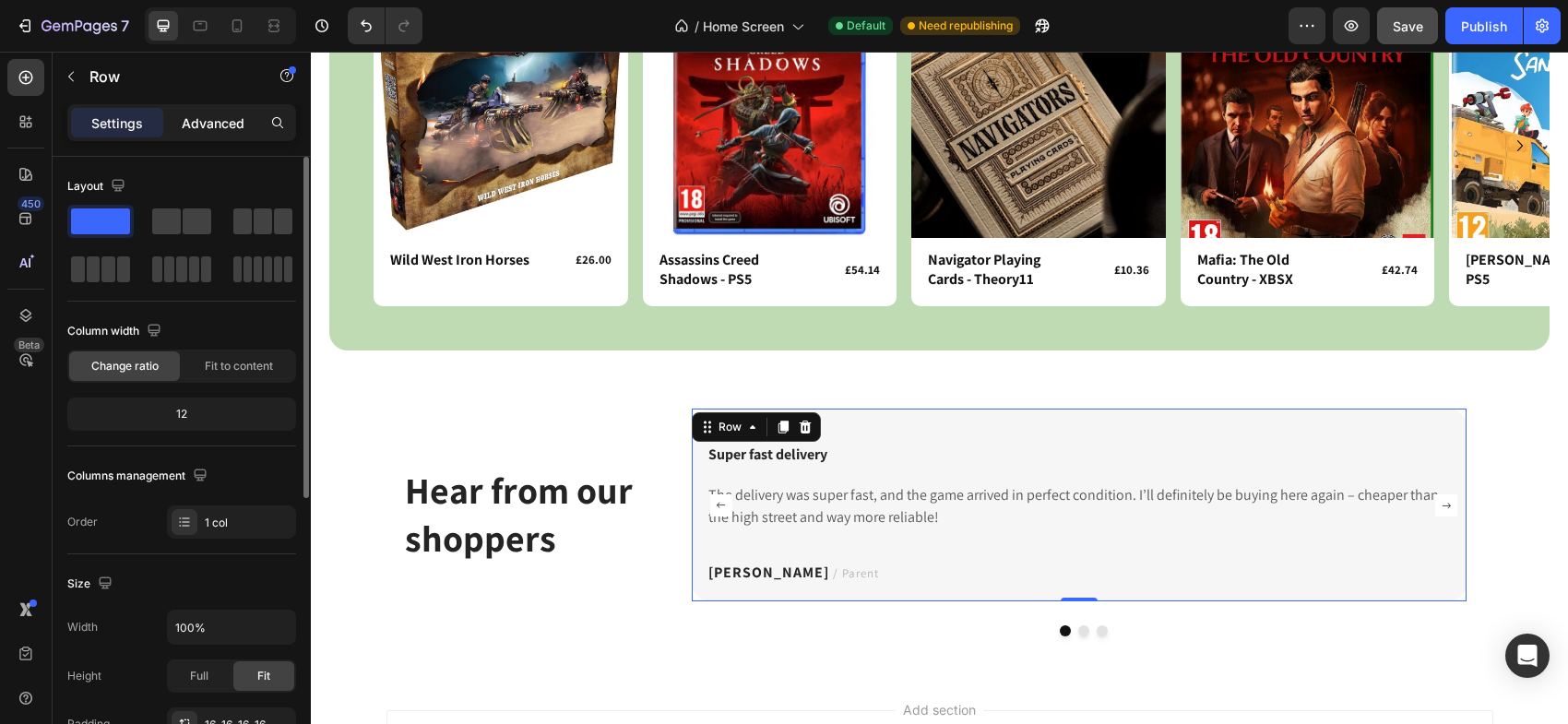
click at [200, 133] on div "Advanced" at bounding box center [212, 122] width 92 height 29
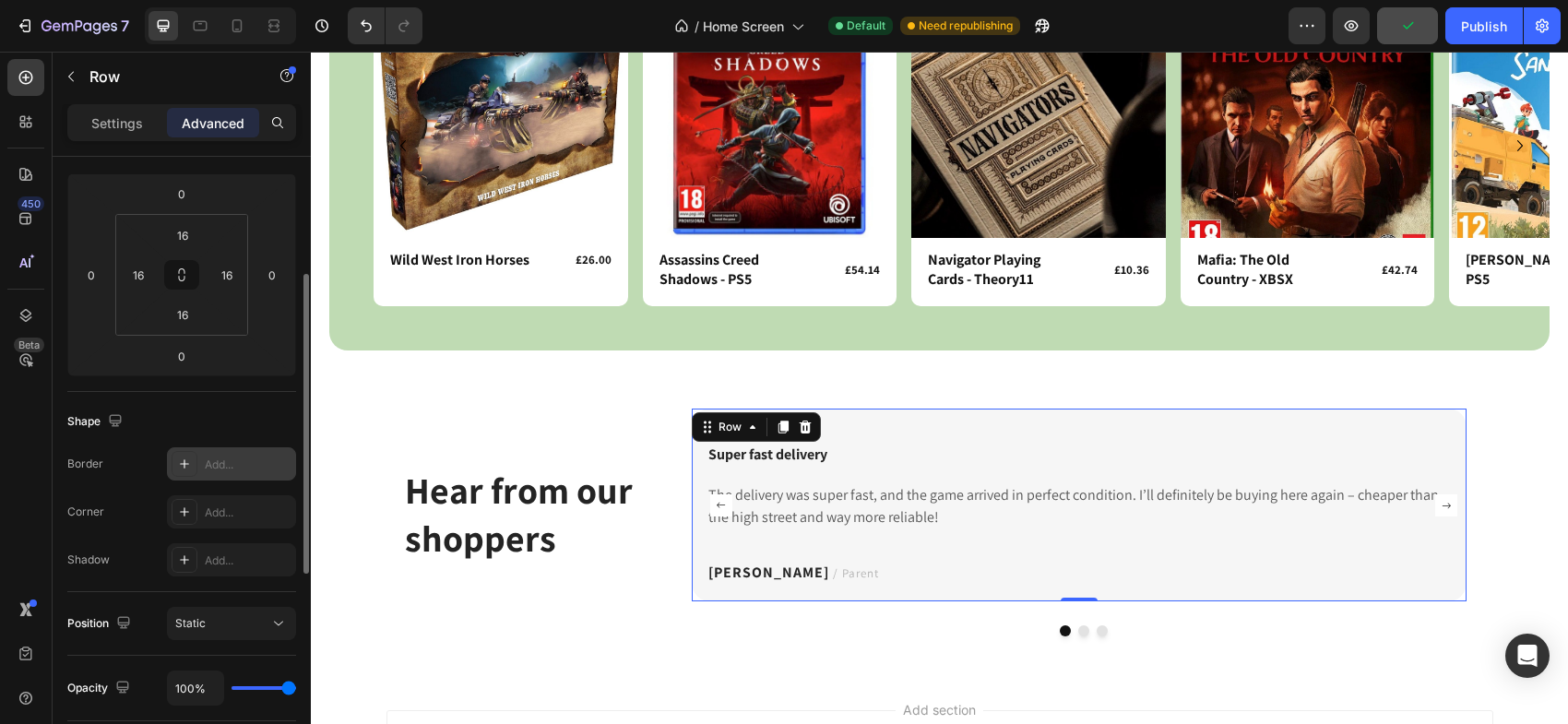
scroll to position [240, 0]
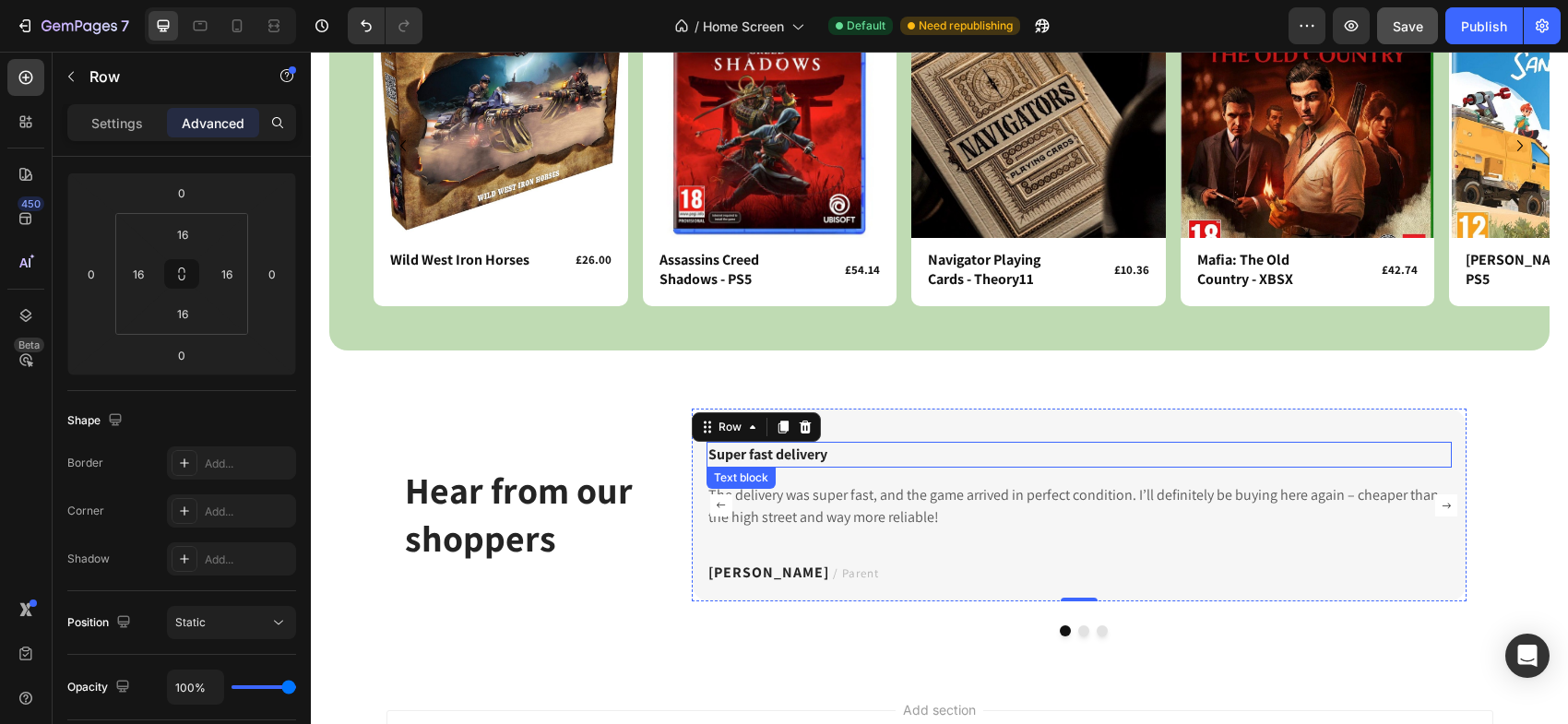
click at [978, 449] on p "Super fast delivery" at bounding box center [1078, 454] width 740 height 22
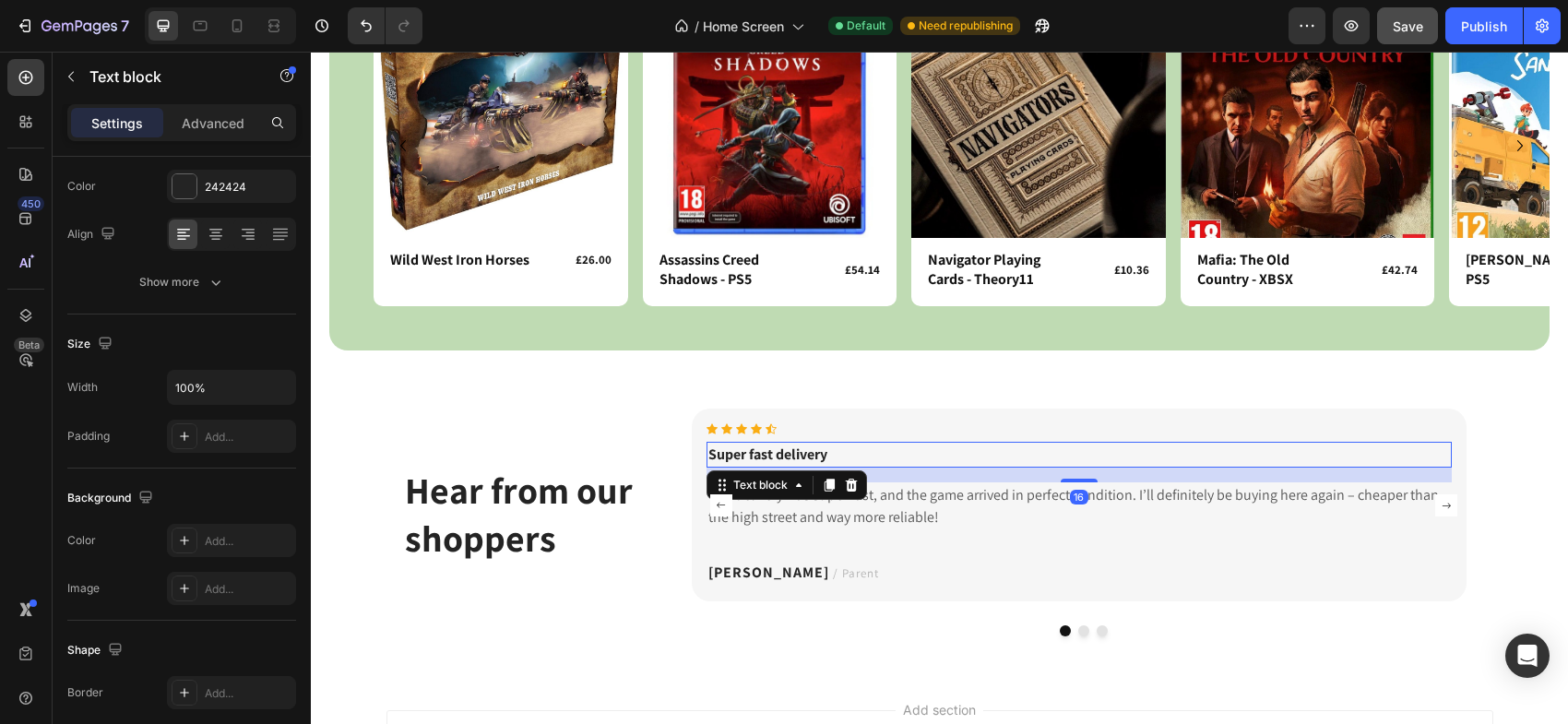
scroll to position [0, 0]
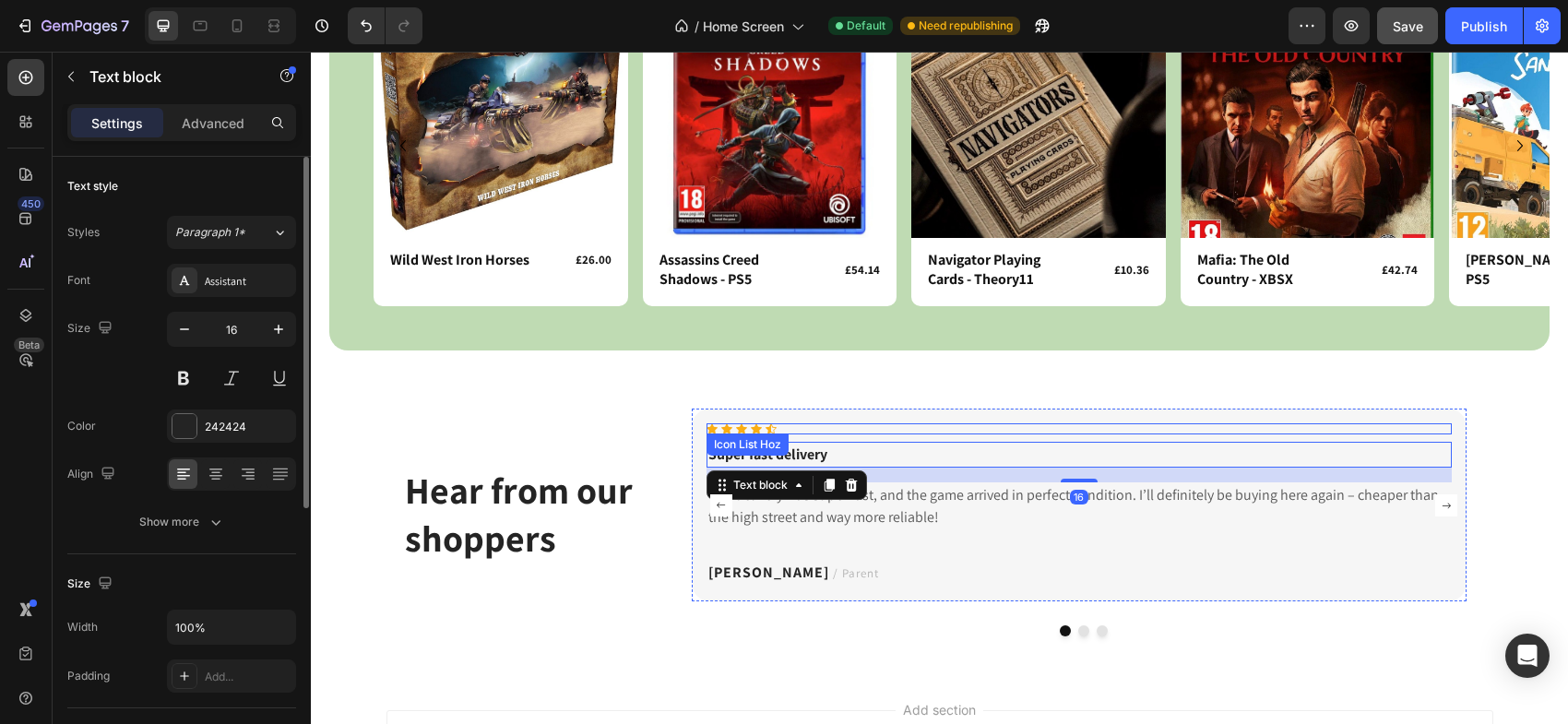
click at [975, 423] on div "Icon Icon Icon Icon Icon" at bounding box center [1079, 429] width 744 height 11
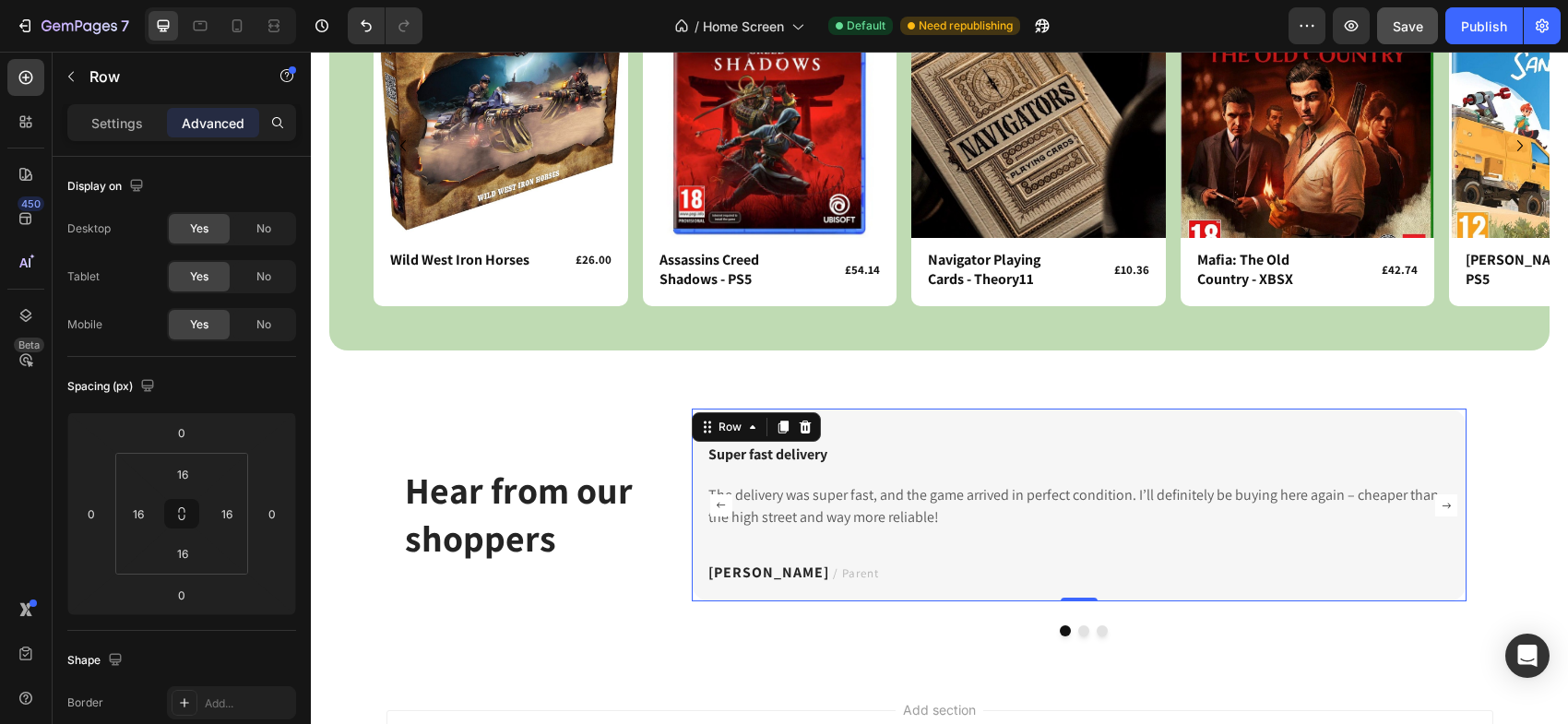
click at [975, 414] on div "Icon Icon Icon Icon Icon Icon List Hoz Super fast delivery Text block The deliv…" at bounding box center [1078, 504] width 774 height 193
click at [113, 125] on p "Settings" at bounding box center [117, 123] width 51 height 19
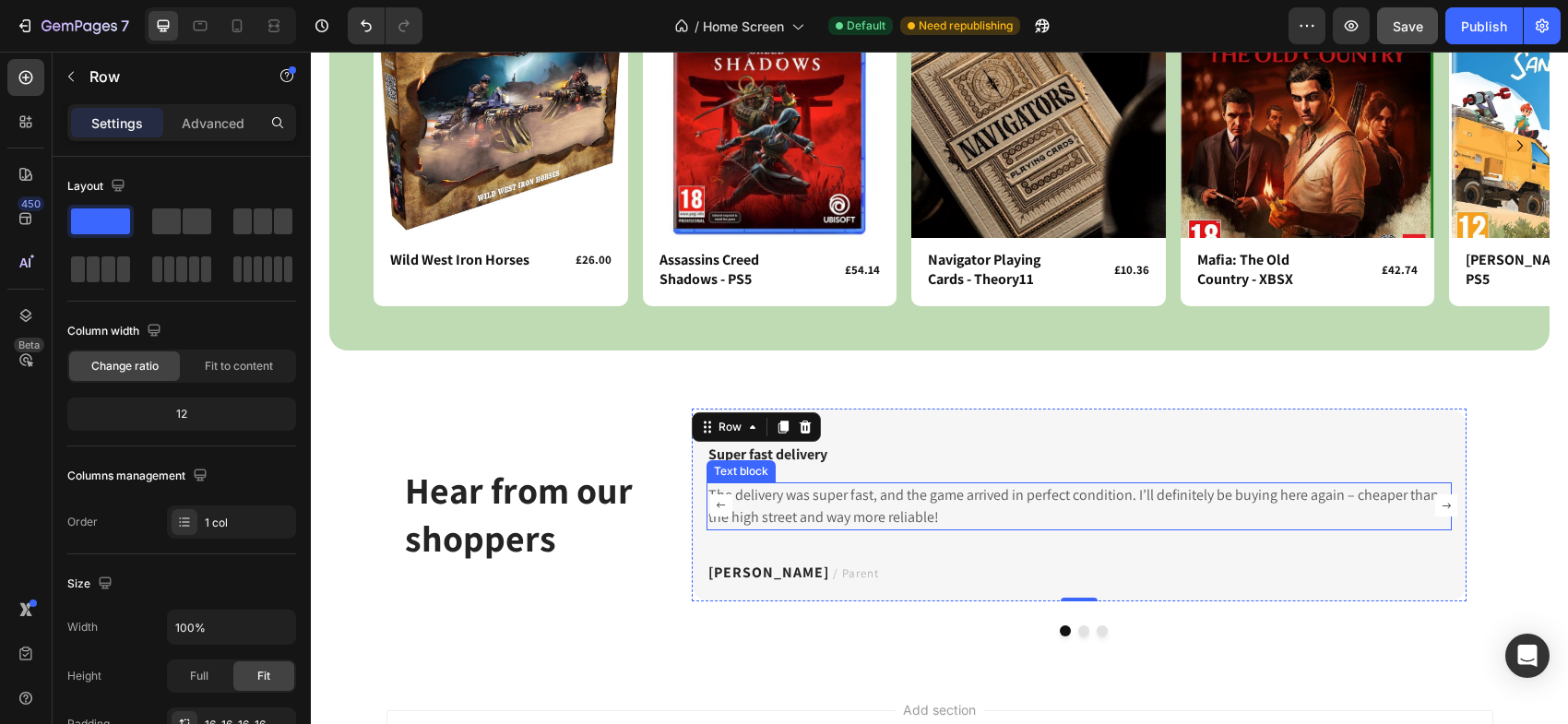
click at [713, 511] on rect "Carousel Back Arrow" at bounding box center [720, 505] width 22 height 22
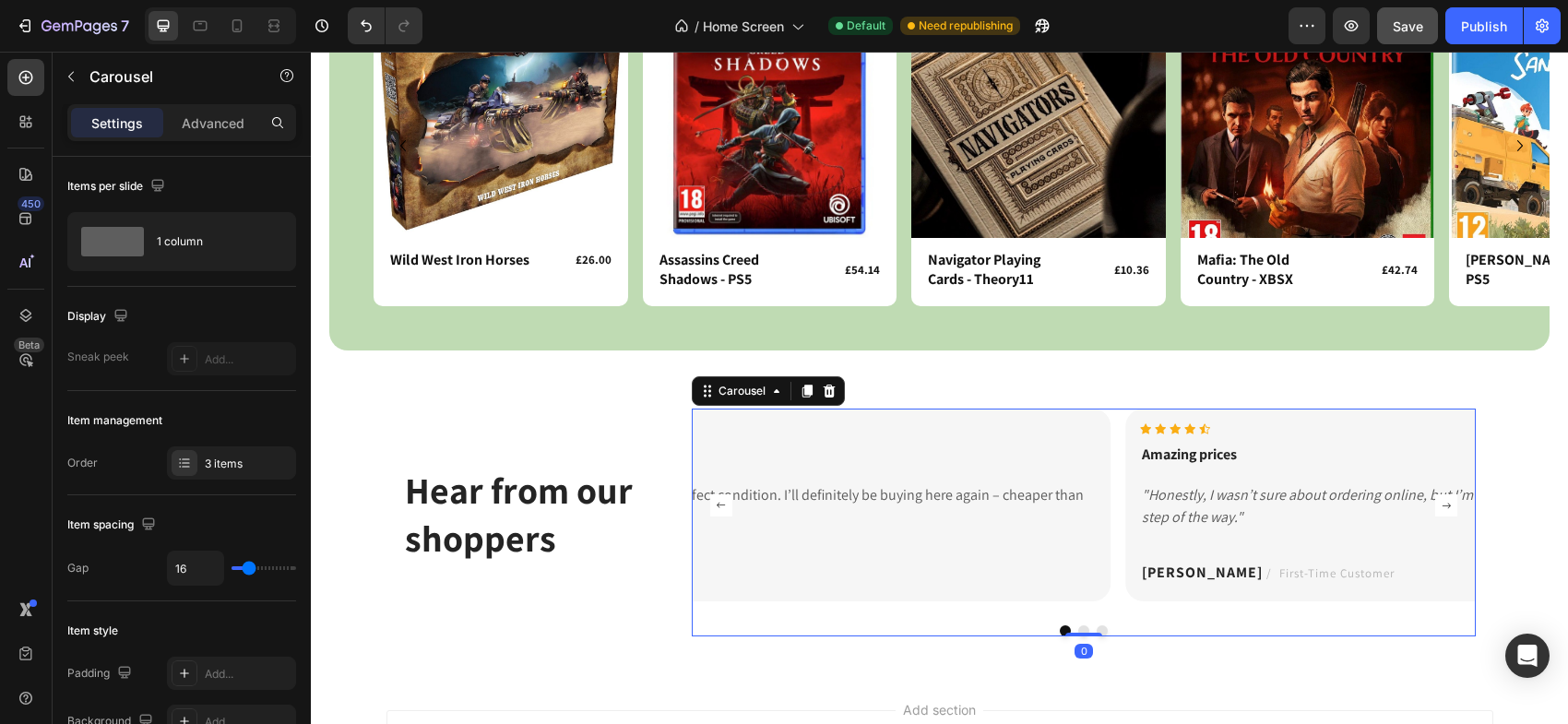
click at [726, 502] on rect "Carousel Back Arrow" at bounding box center [720, 505] width 22 height 22
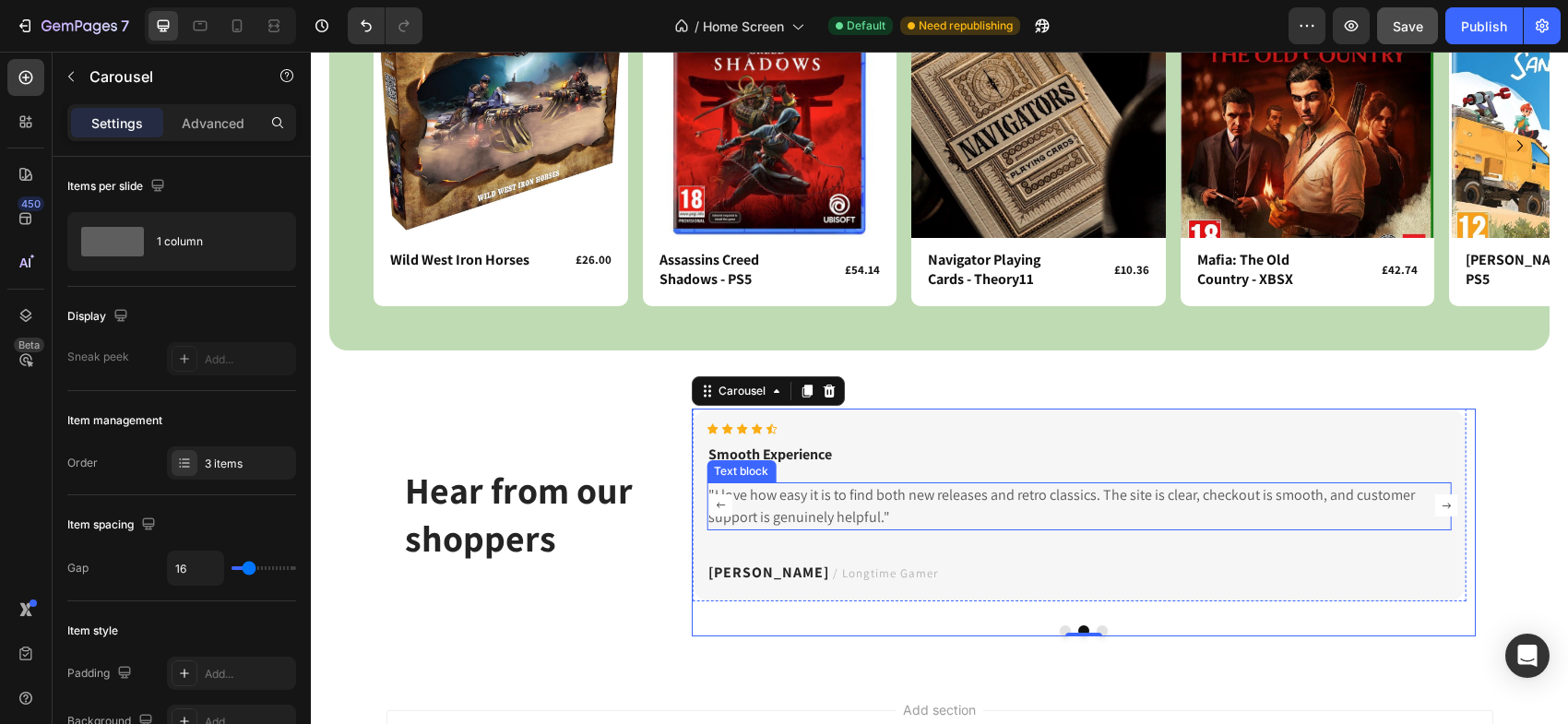
click at [1421, 526] on p ""I love how easy it is to find both new releases and retro classics. The site i…" at bounding box center [1078, 506] width 740 height 45
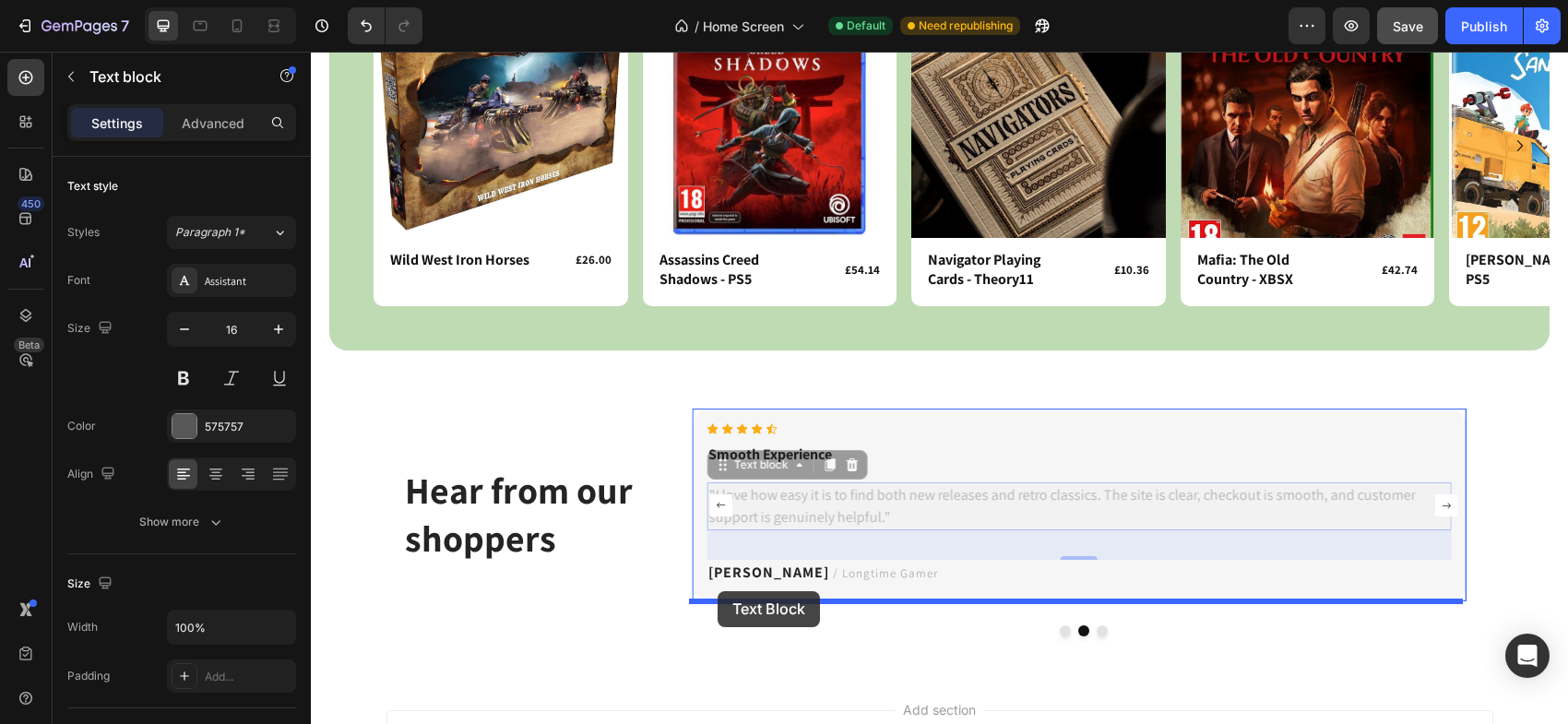
drag, startPoint x: 722, startPoint y: 467, endPoint x: 717, endPoint y: 591, distance: 124.1
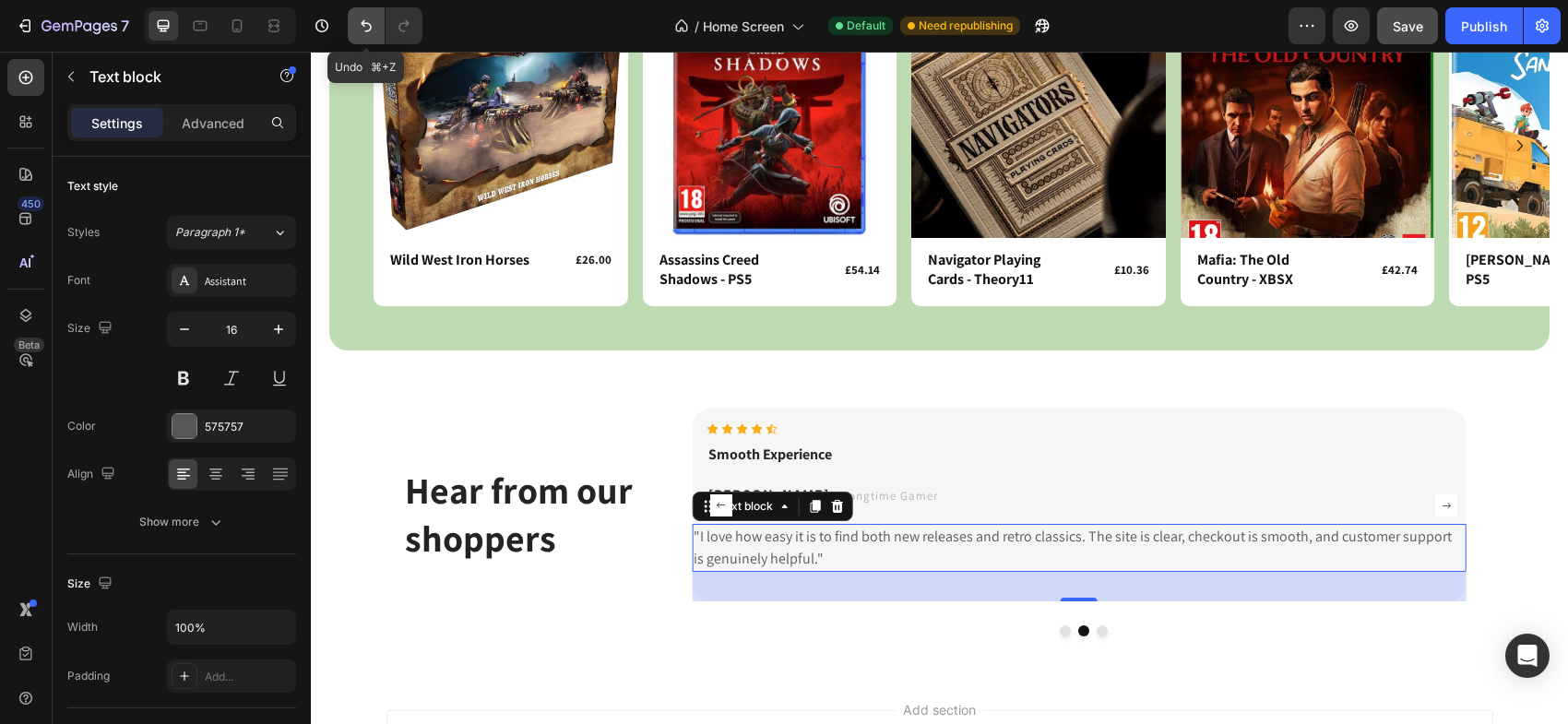
click at [364, 25] on icon "Undo/Redo" at bounding box center [365, 25] width 18 height 18
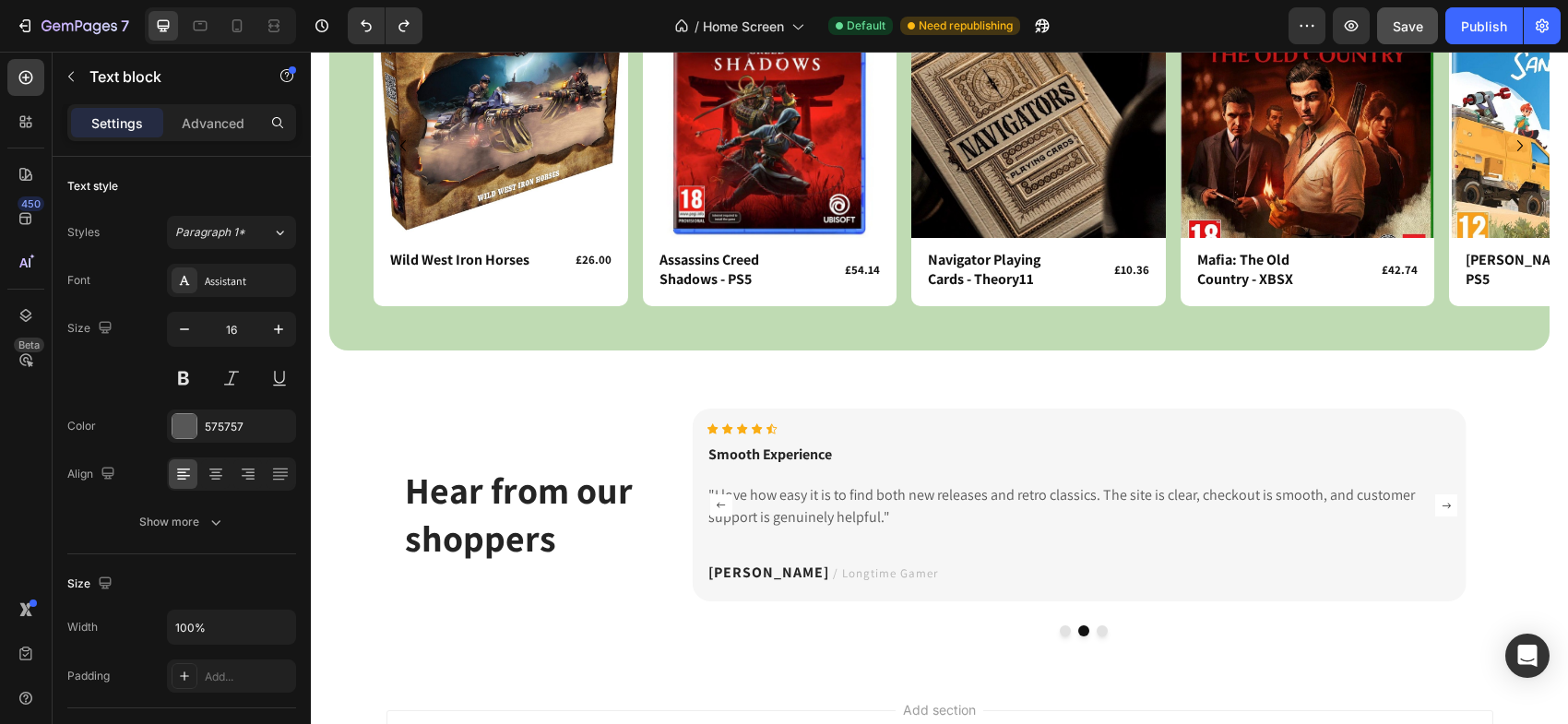
click at [997, 505] on p ""I love how easy it is to find both new releases and retro classics. The site i…" at bounding box center [1078, 506] width 740 height 45
click at [712, 506] on rect "Carousel Back Arrow" at bounding box center [720, 505] width 22 height 22
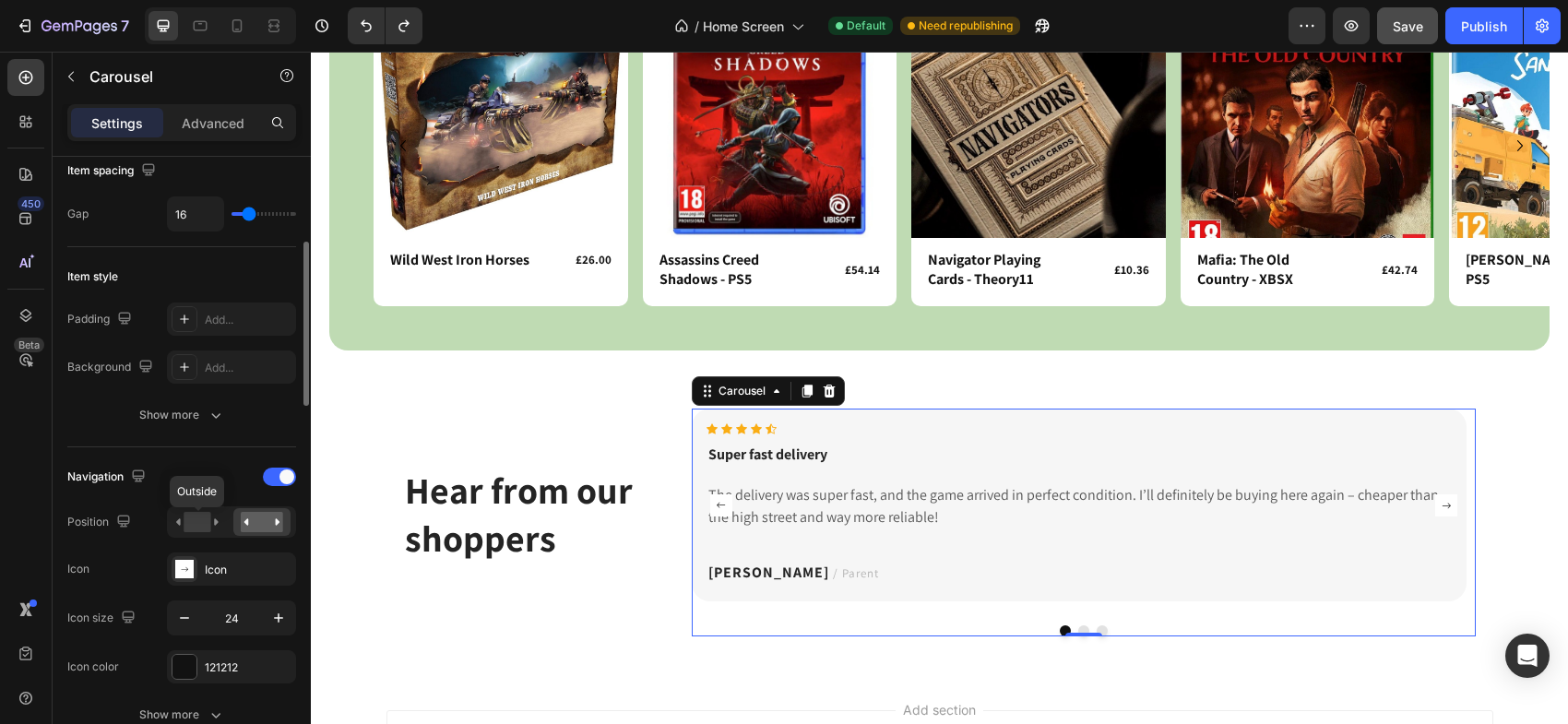
scroll to position [355, 0]
click at [191, 521] on rect at bounding box center [197, 520] width 27 height 20
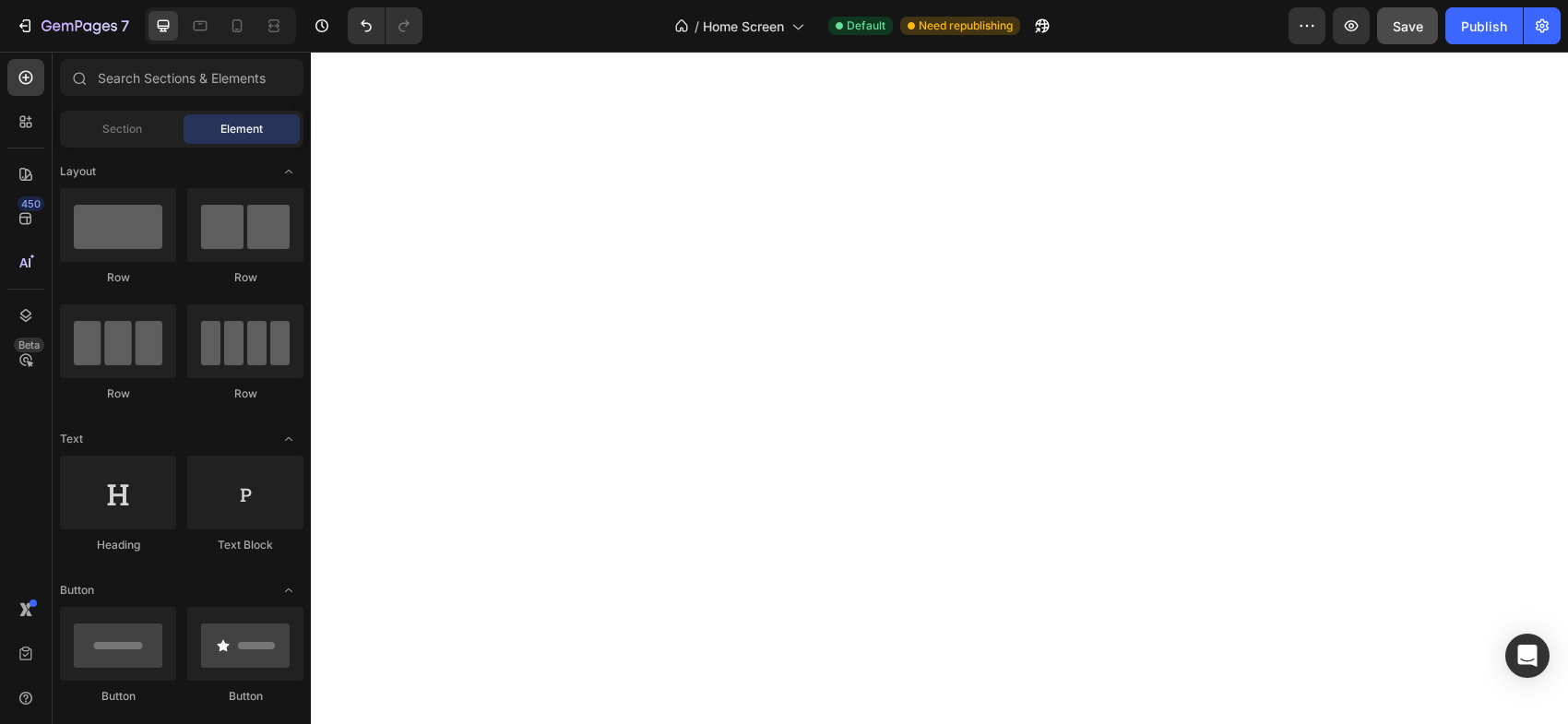
scroll to position [0, 0]
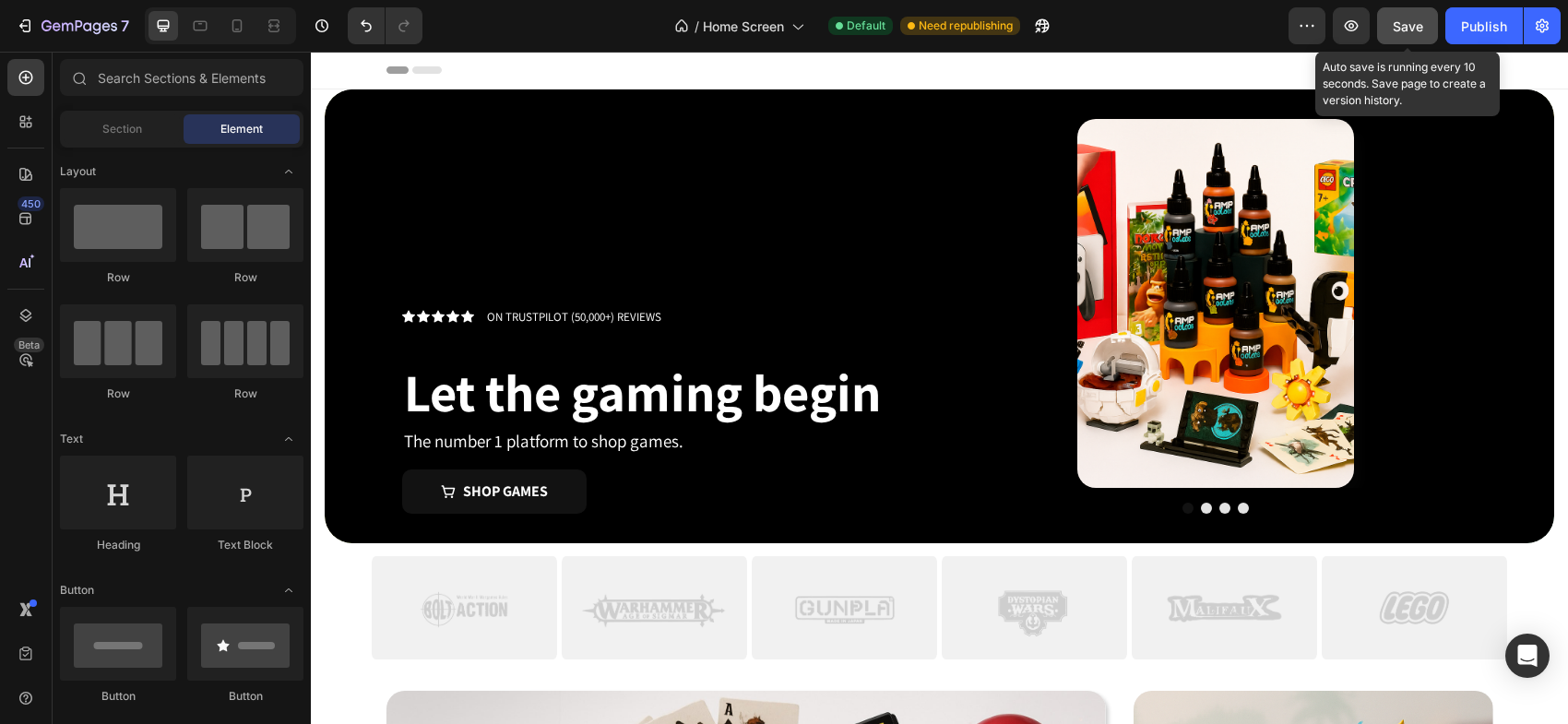
click at [1403, 34] on div "Save" at bounding box center [1408, 26] width 30 height 19
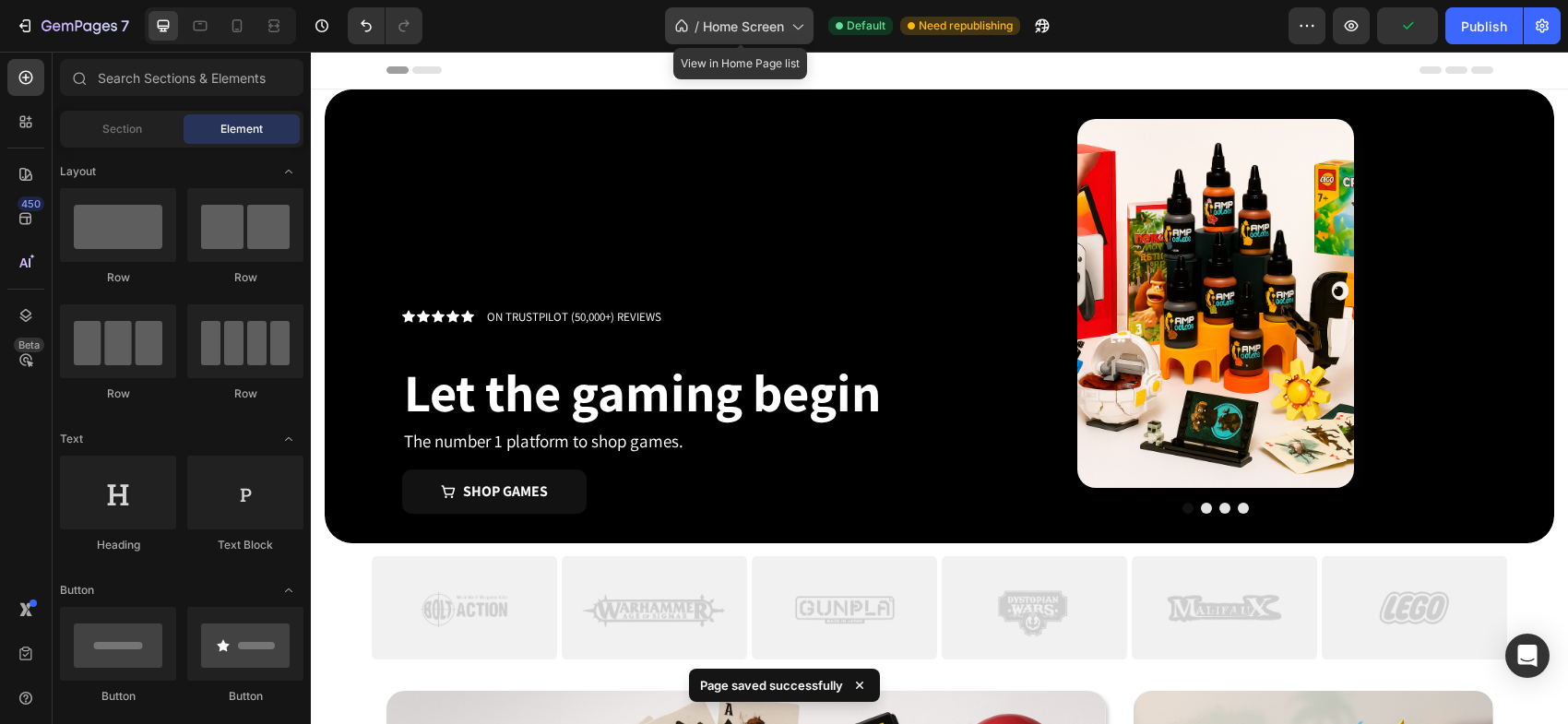
click at [771, 35] on span "Home Screen" at bounding box center [743, 26] width 81 height 19
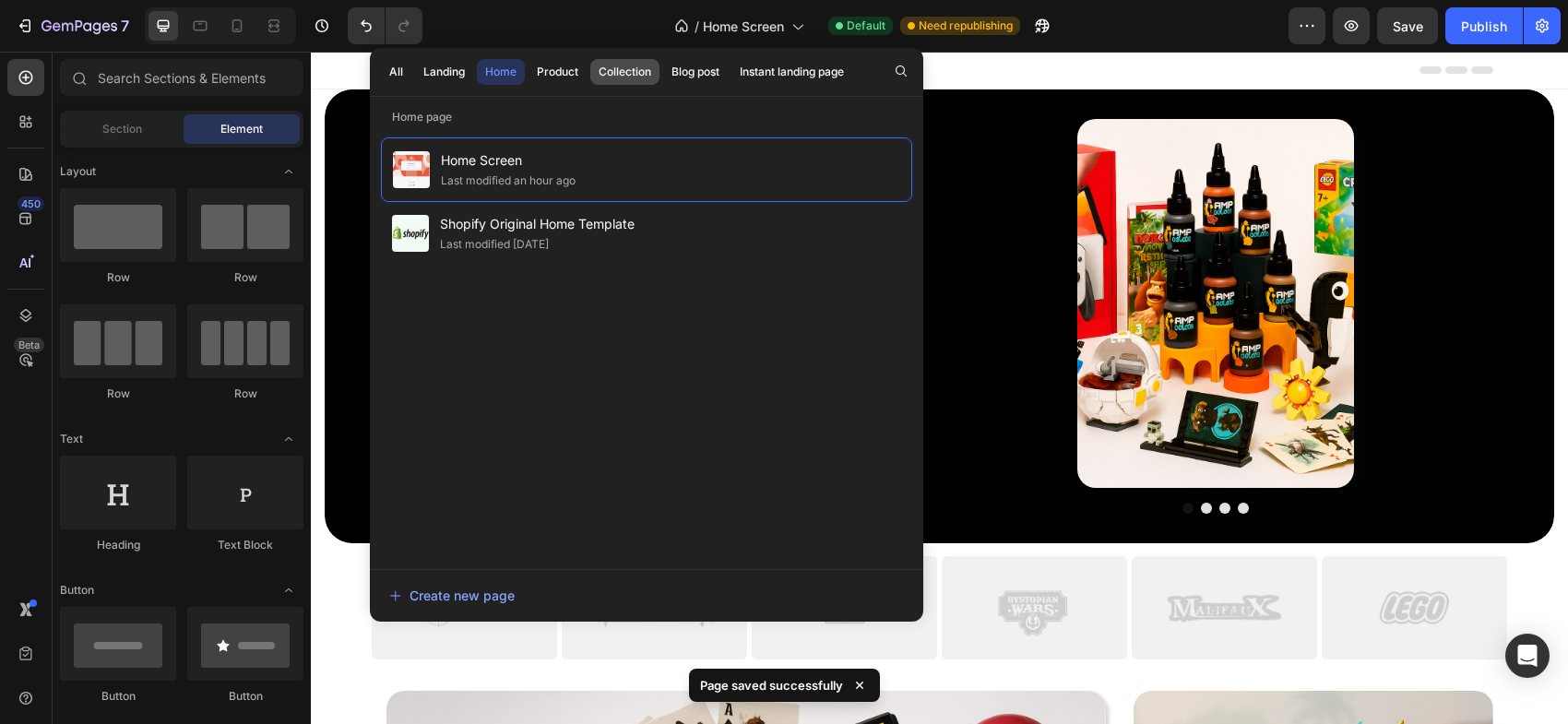
click at [611, 72] on div "Collection" at bounding box center [624, 71] width 52 height 16
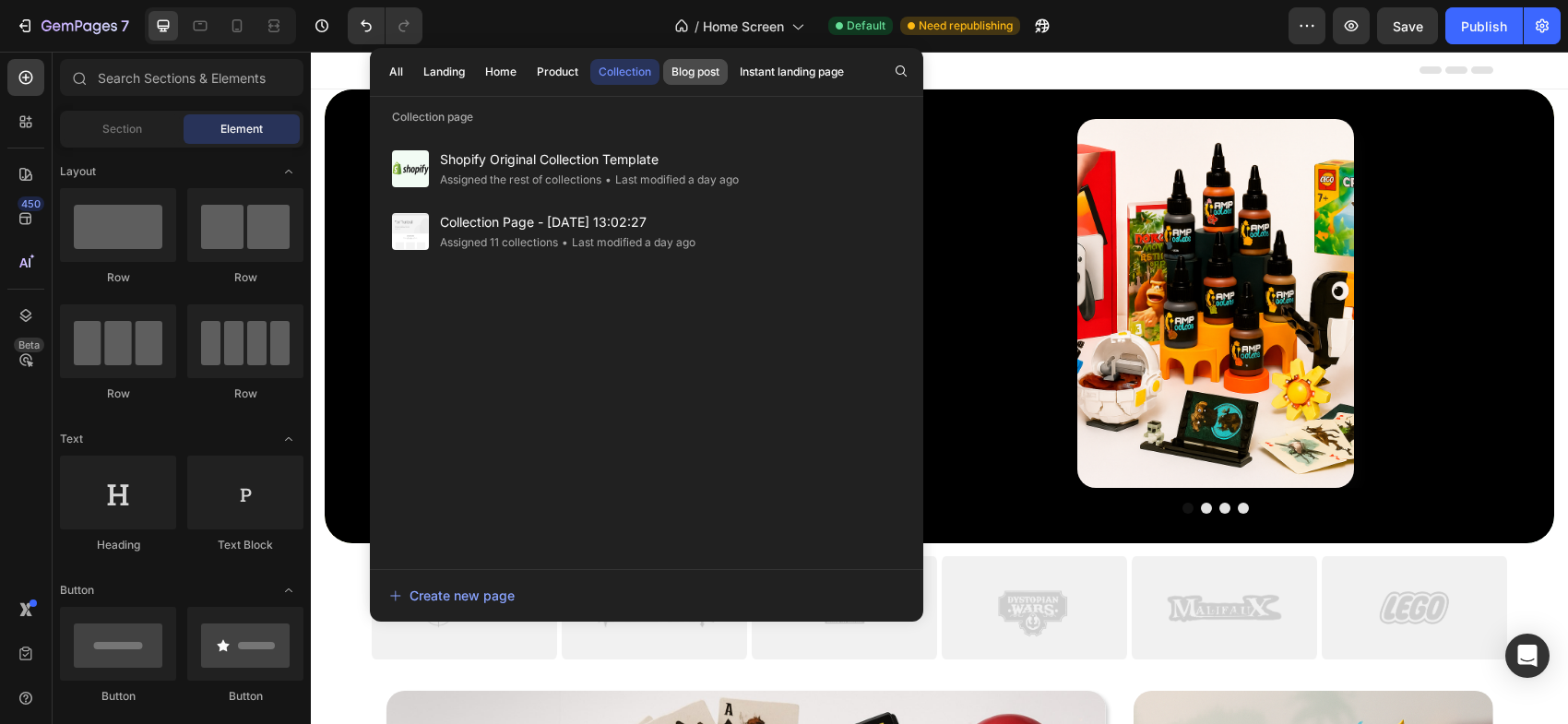
click at [684, 76] on div "Blog post" at bounding box center [696, 71] width 48 height 16
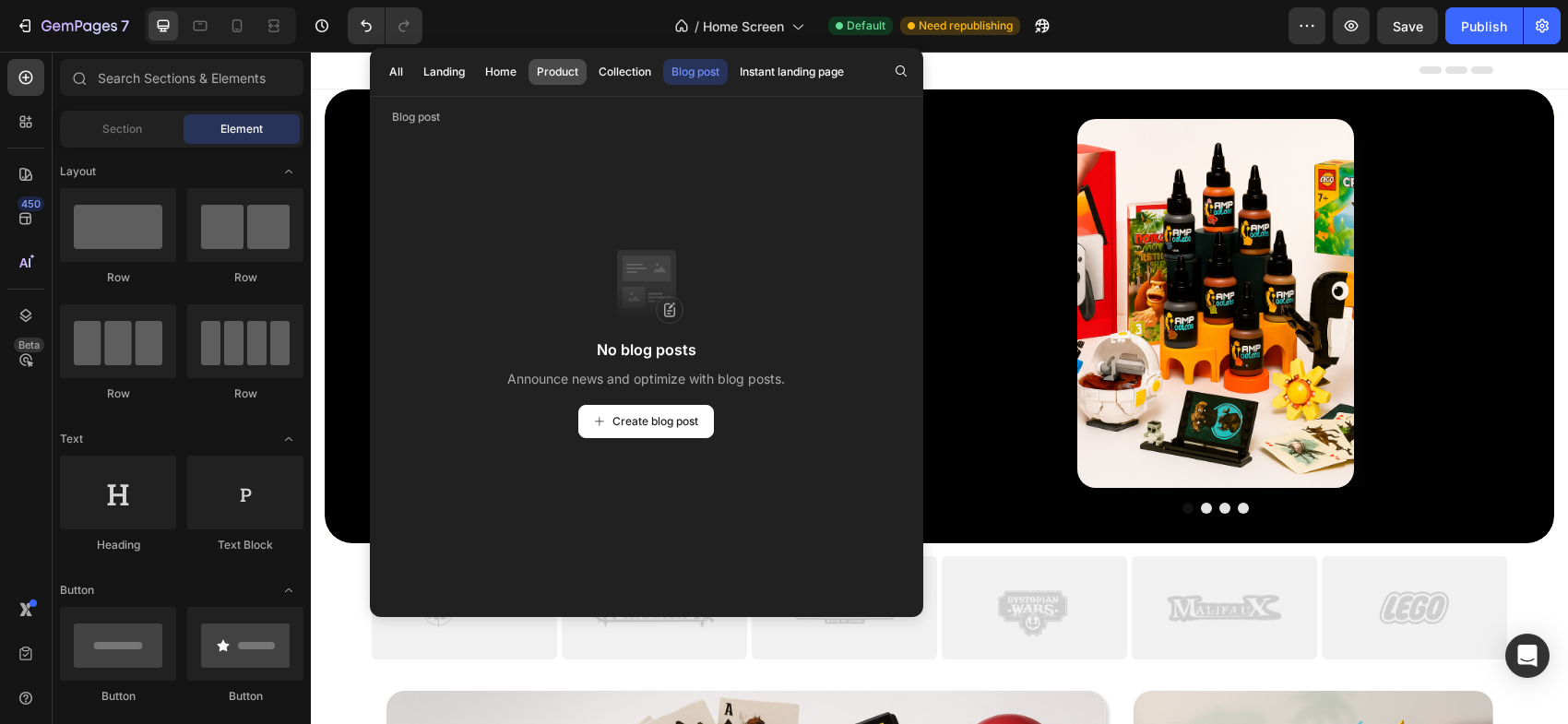
click at [553, 72] on div "Product" at bounding box center [558, 71] width 42 height 16
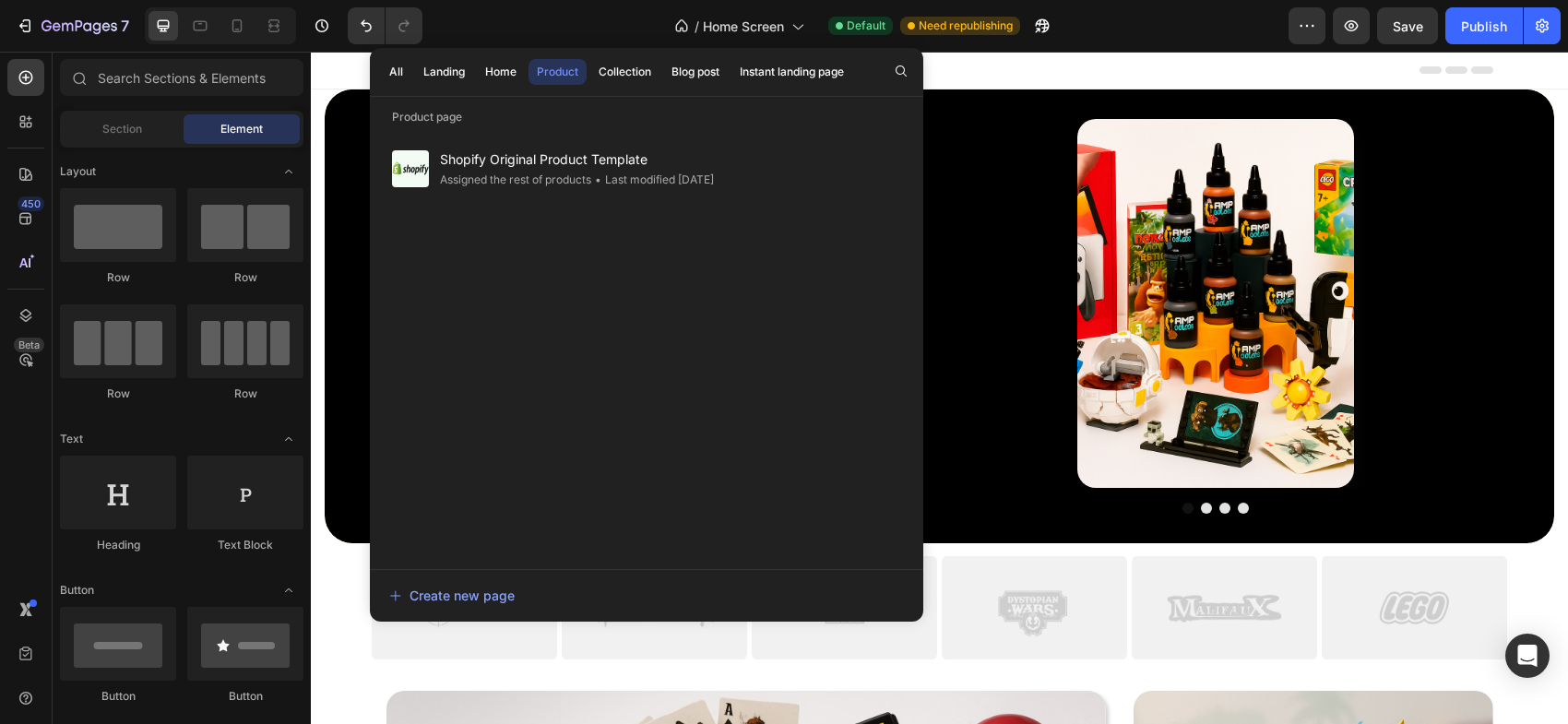
click at [1017, 62] on div "Header" at bounding box center [939, 69] width 1107 height 37
click at [1485, 16] on div "Publish" at bounding box center [1483, 26] width 46 height 19
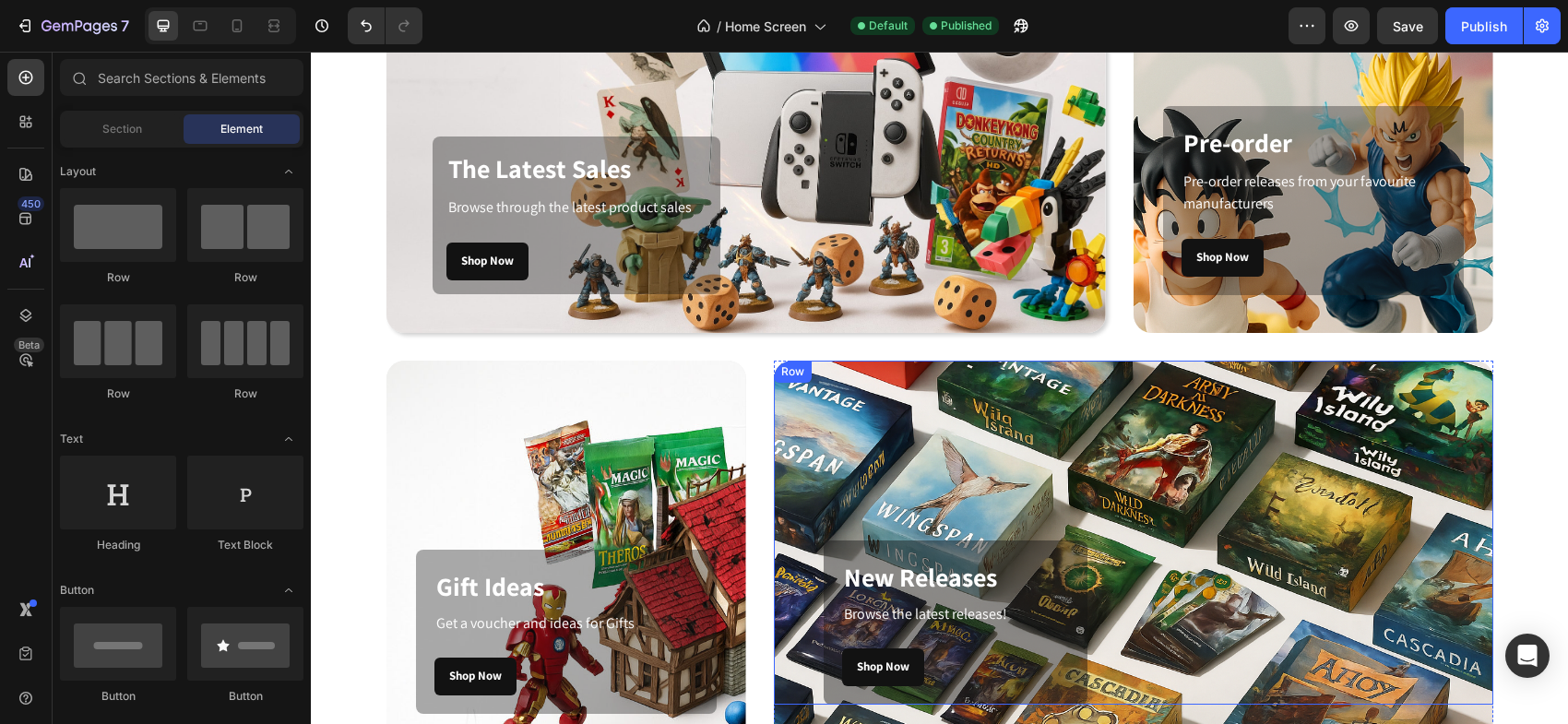
scroll to position [830, 0]
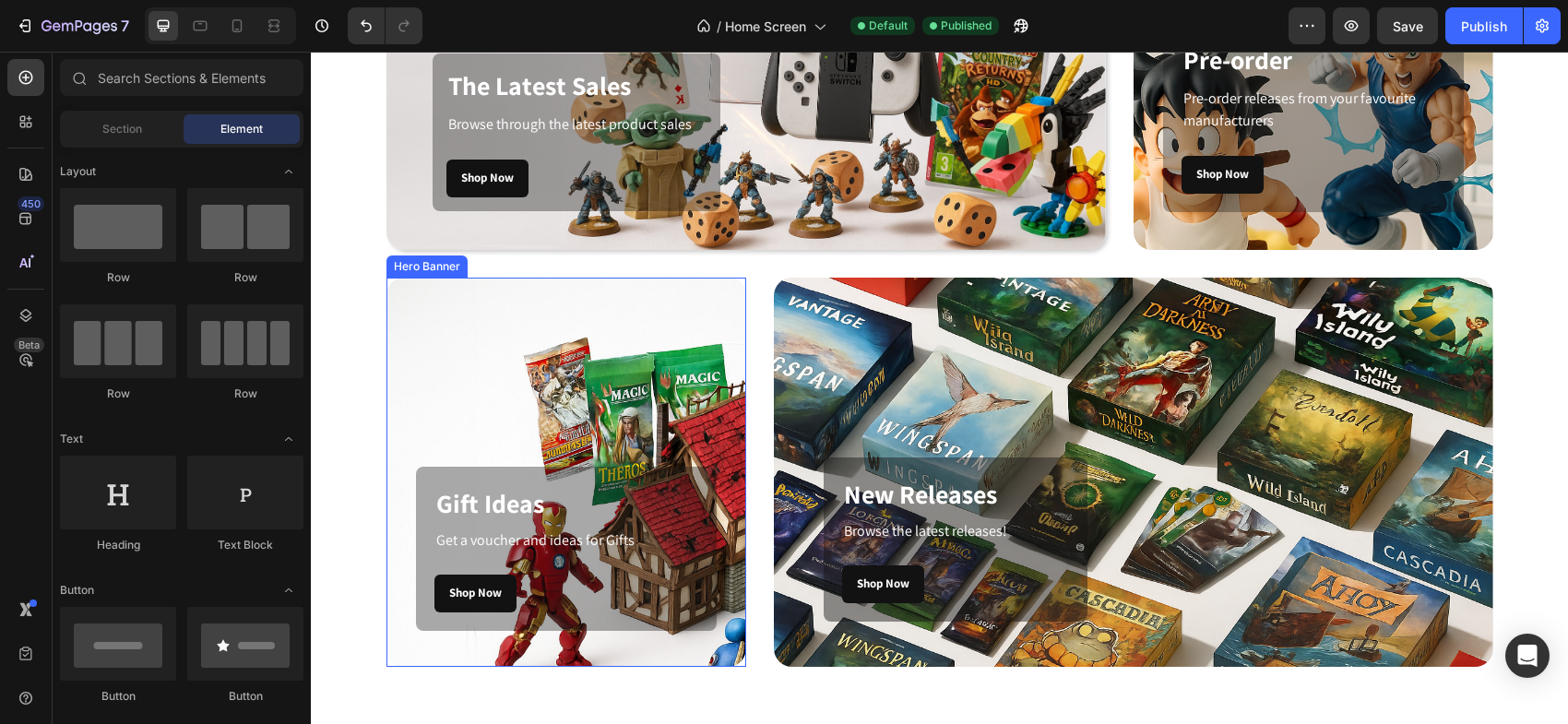
click at [727, 659] on div "Overlay" at bounding box center [566, 472] width 360 height 389
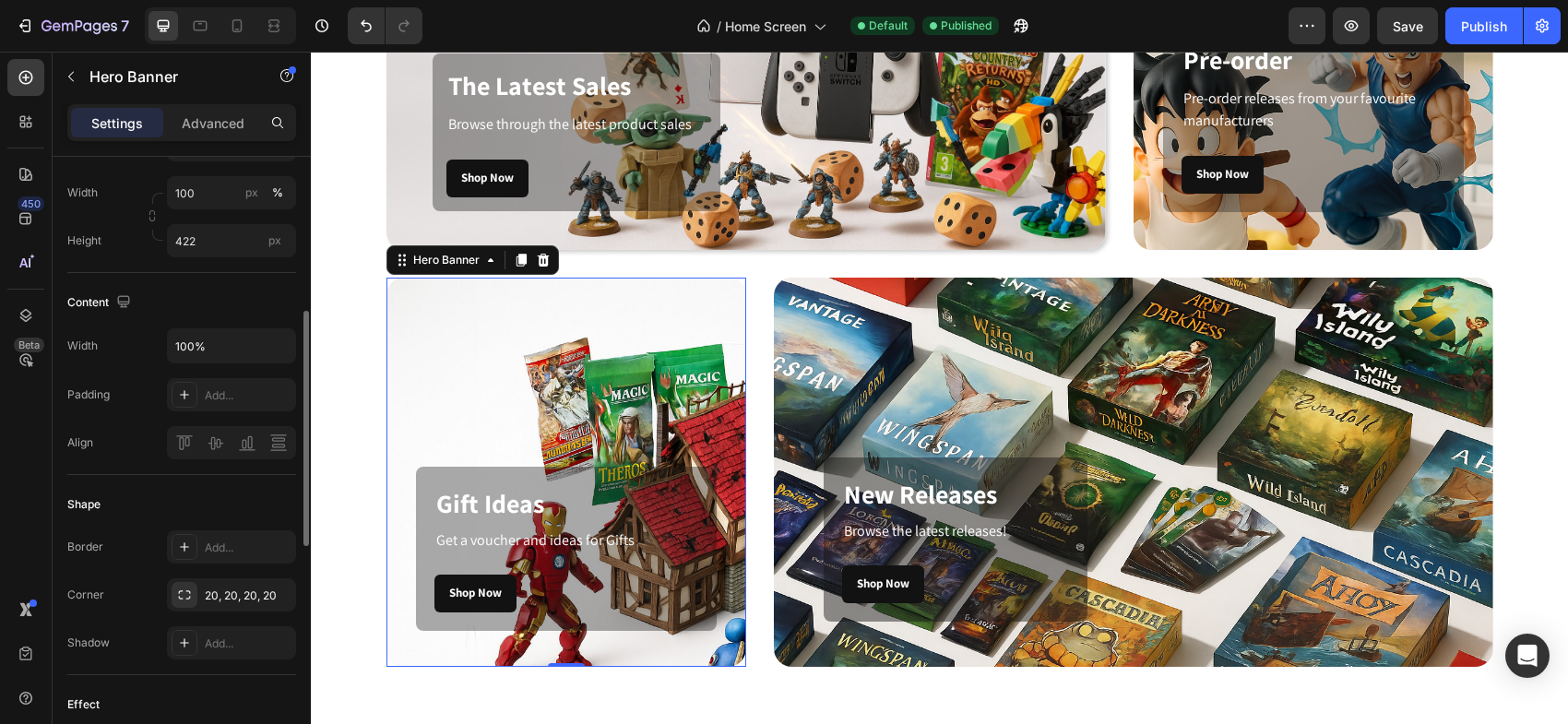
scroll to position [468, 0]
click at [174, 636] on div at bounding box center [184, 636] width 26 height 26
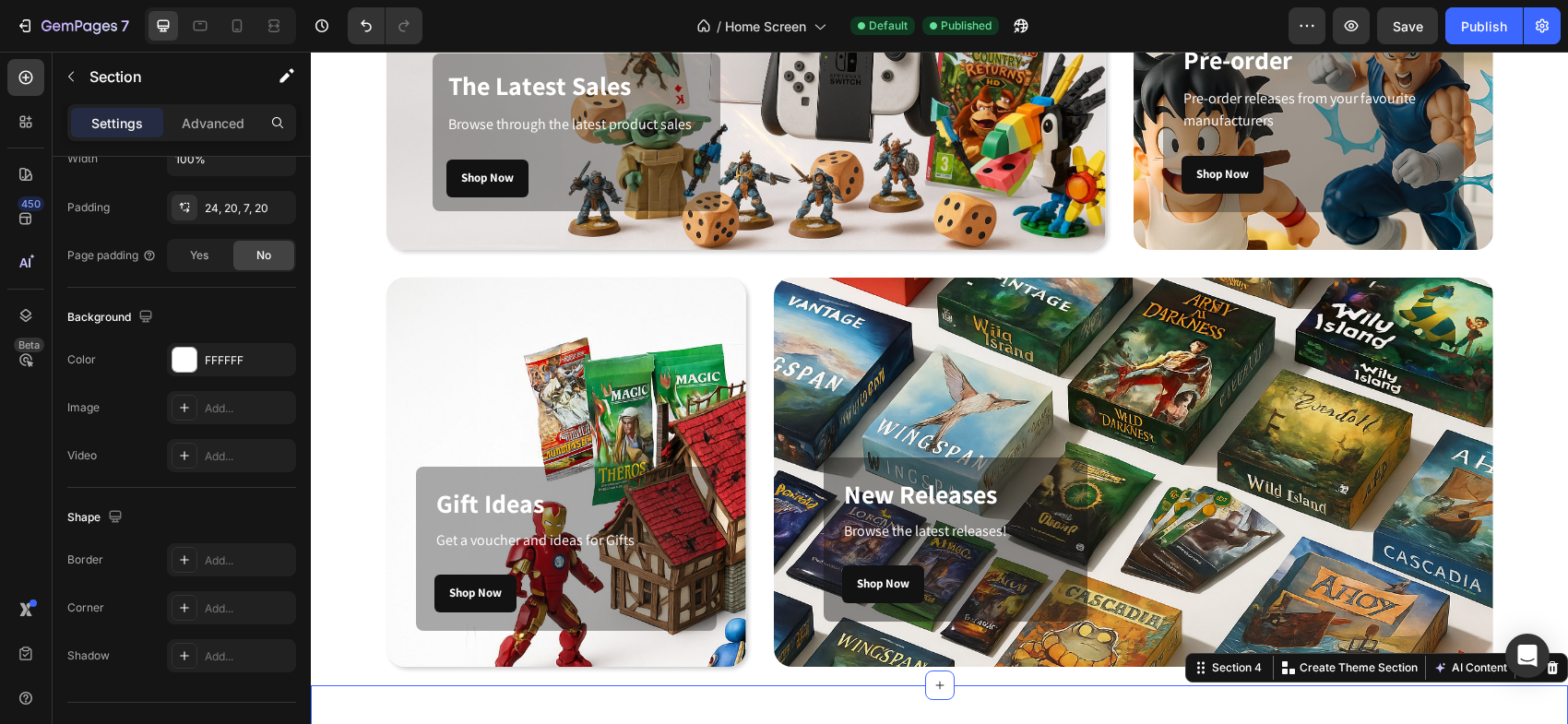
scroll to position [0, 0]
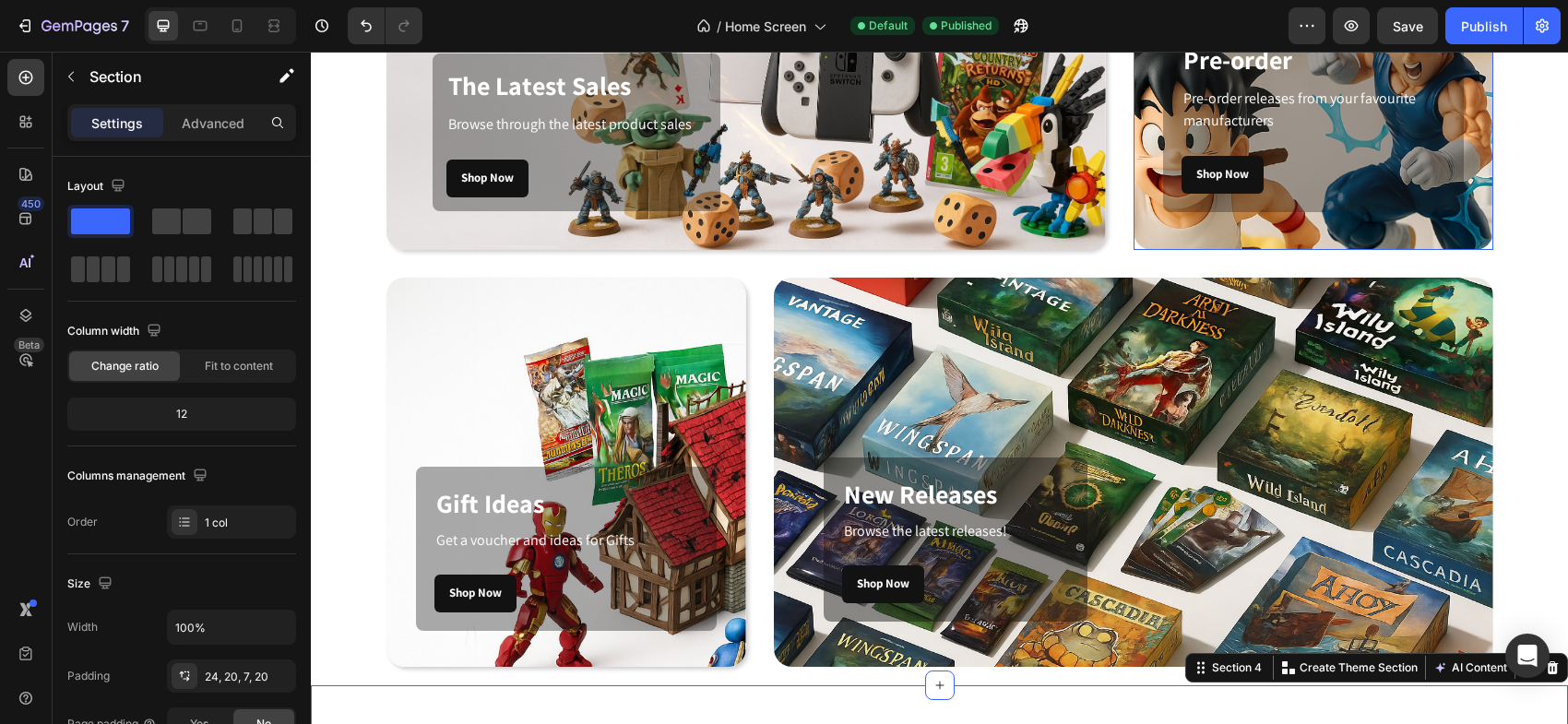
click at [1152, 229] on div "Overlay" at bounding box center [1313, 55] width 360 height 389
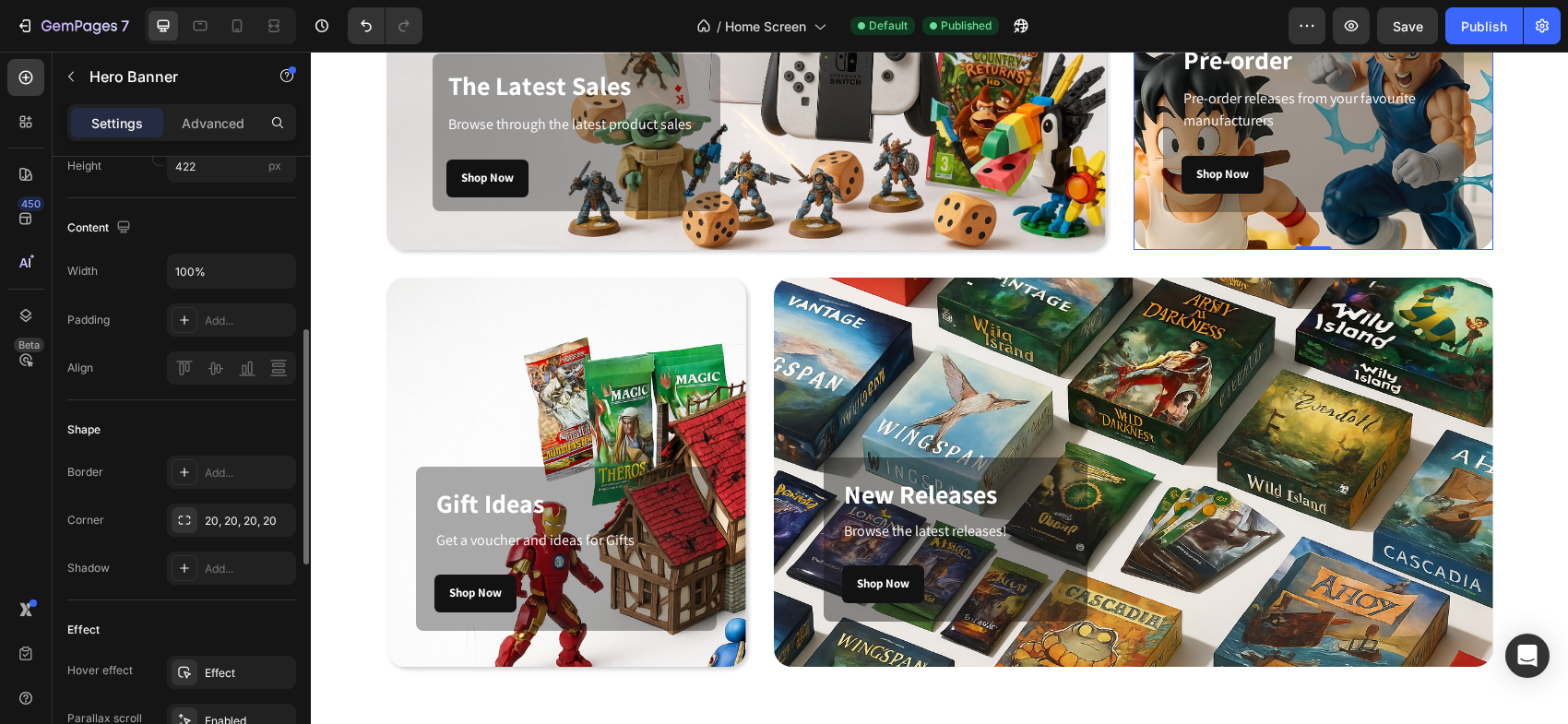
scroll to position [541, 0]
click at [181, 563] on icon at bounding box center [185, 564] width 15 height 15
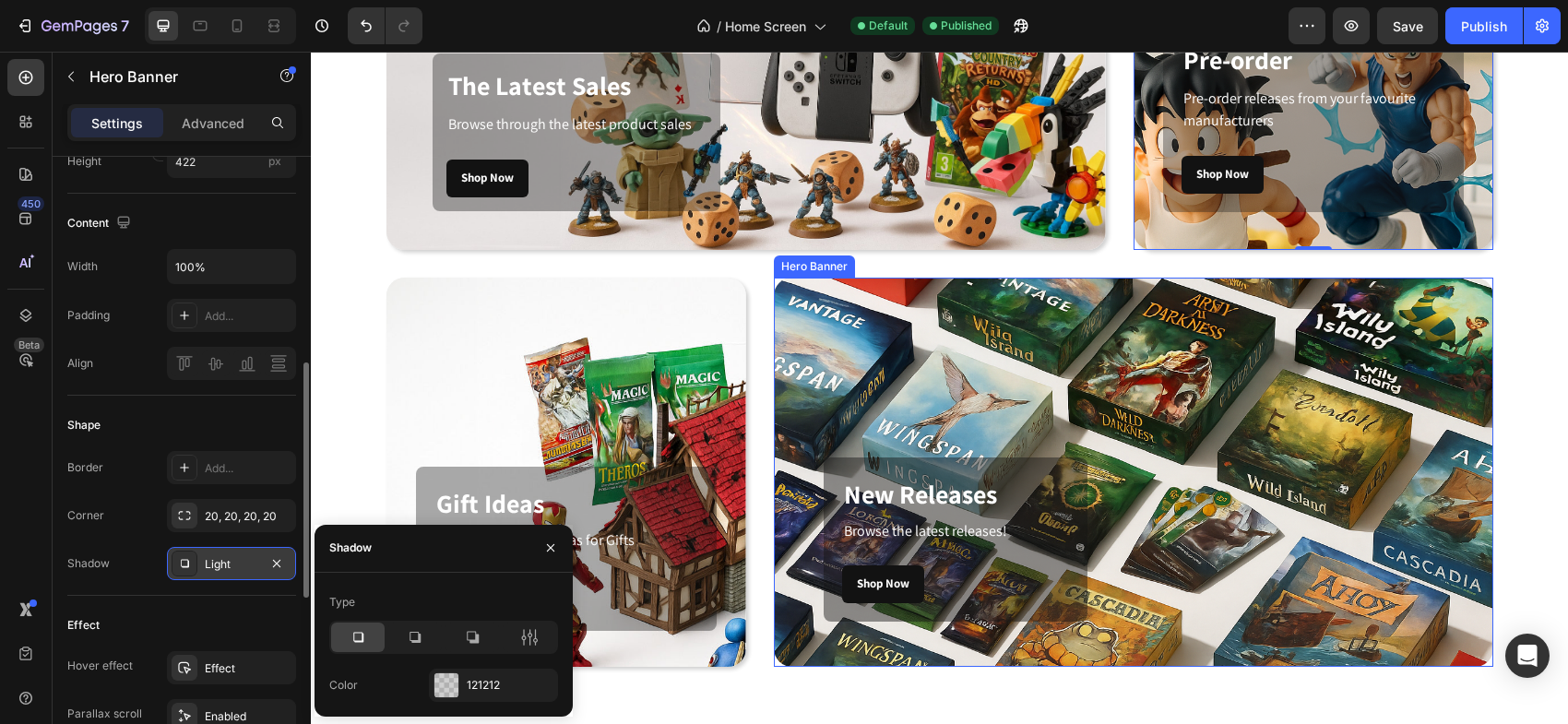
click at [853, 652] on div "Overlay" at bounding box center [1133, 472] width 719 height 389
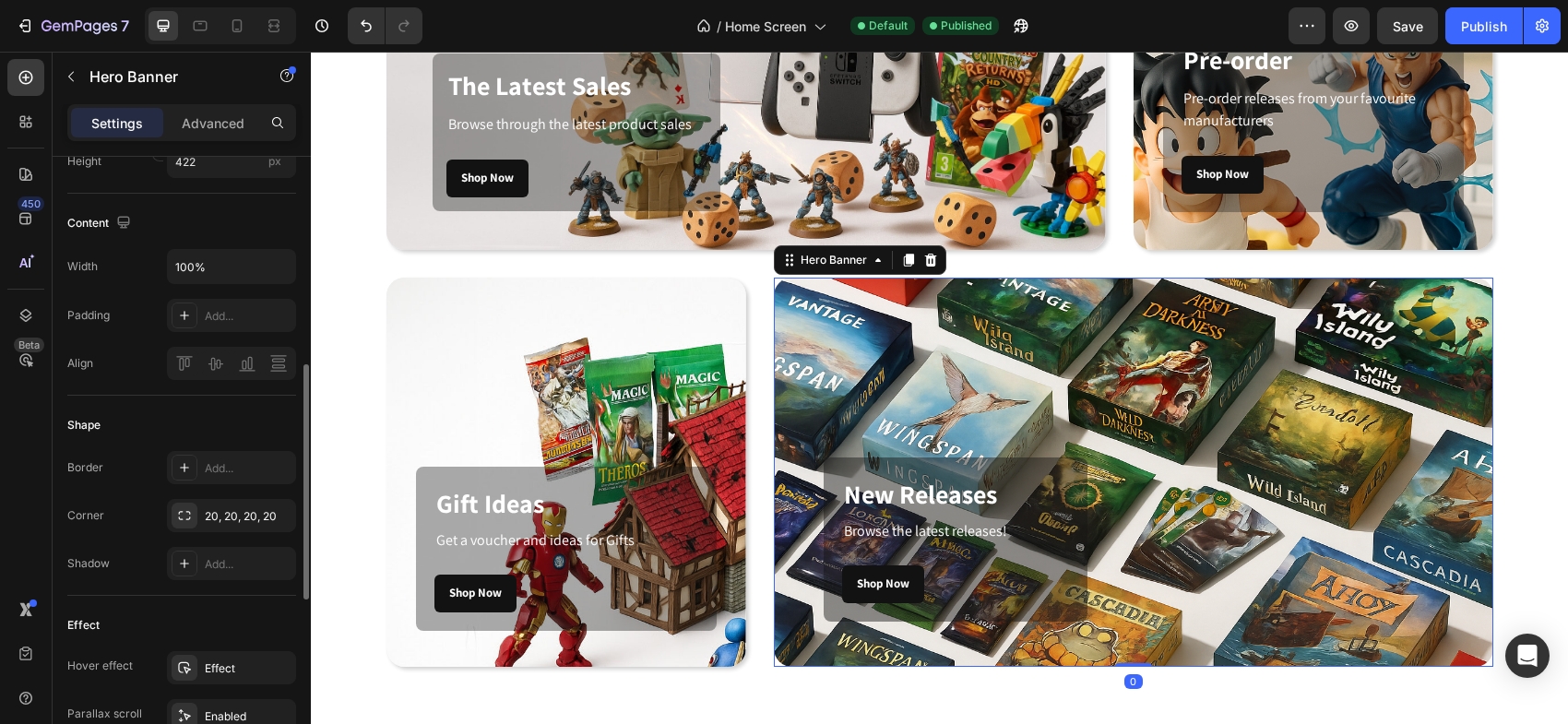
scroll to position [628, 0]
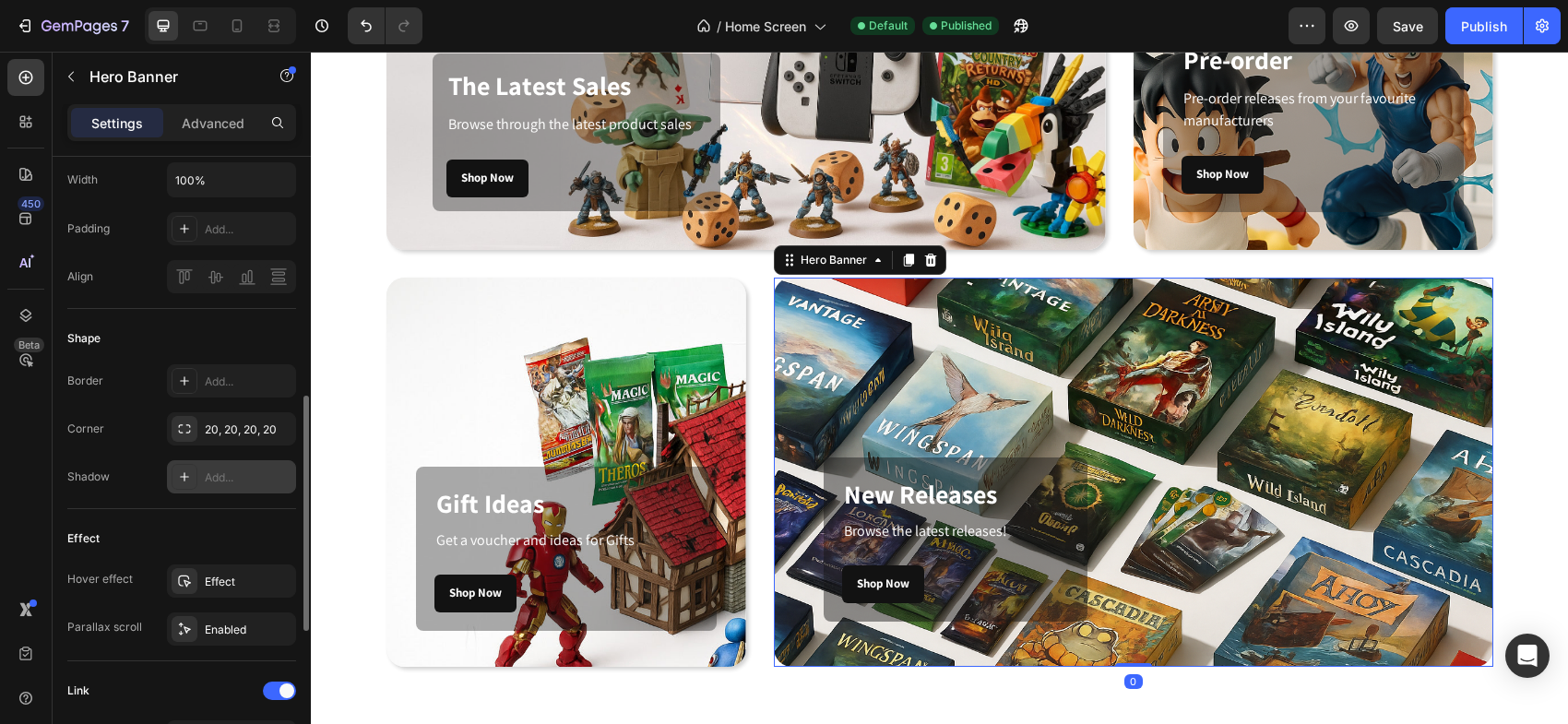
click at [181, 473] on icon at bounding box center [185, 477] width 15 height 15
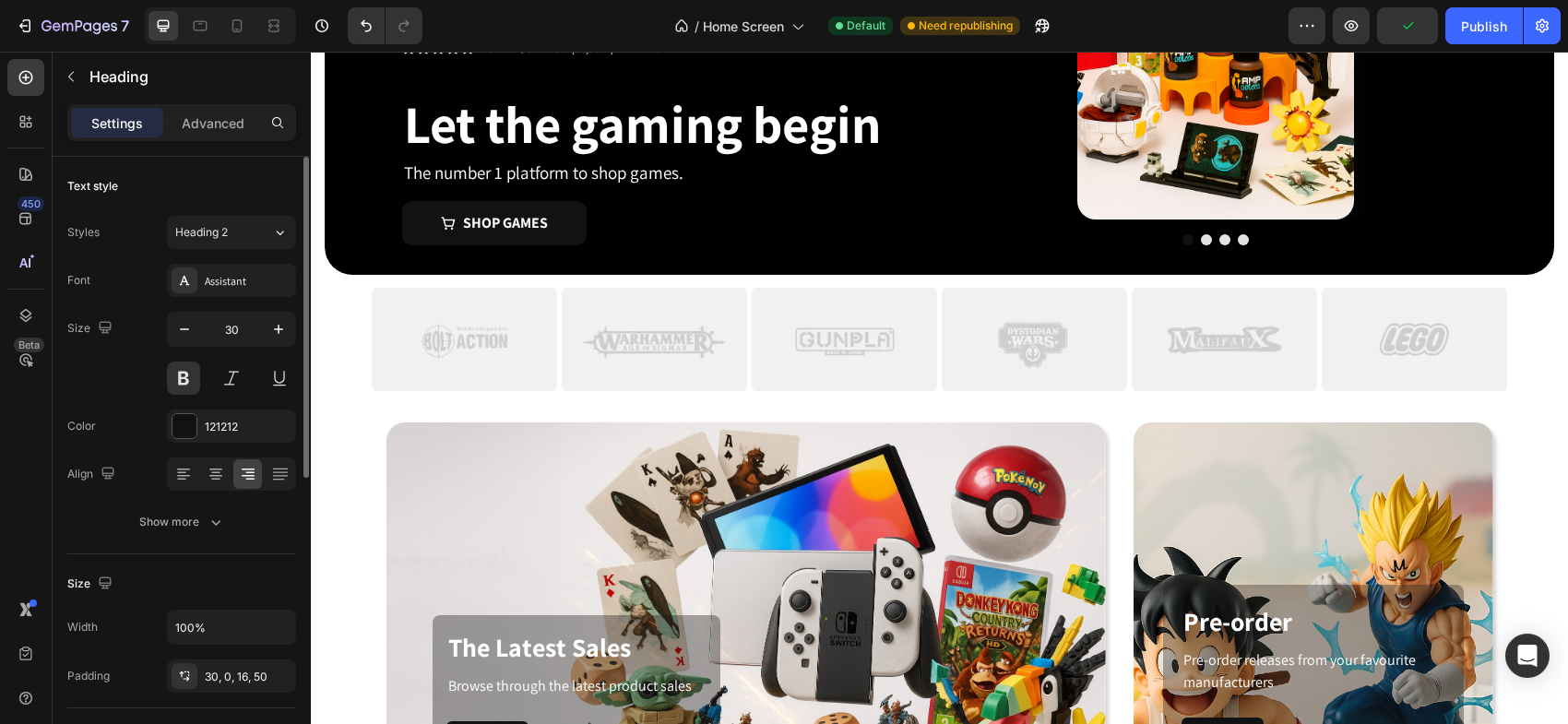
scroll to position [70, 0]
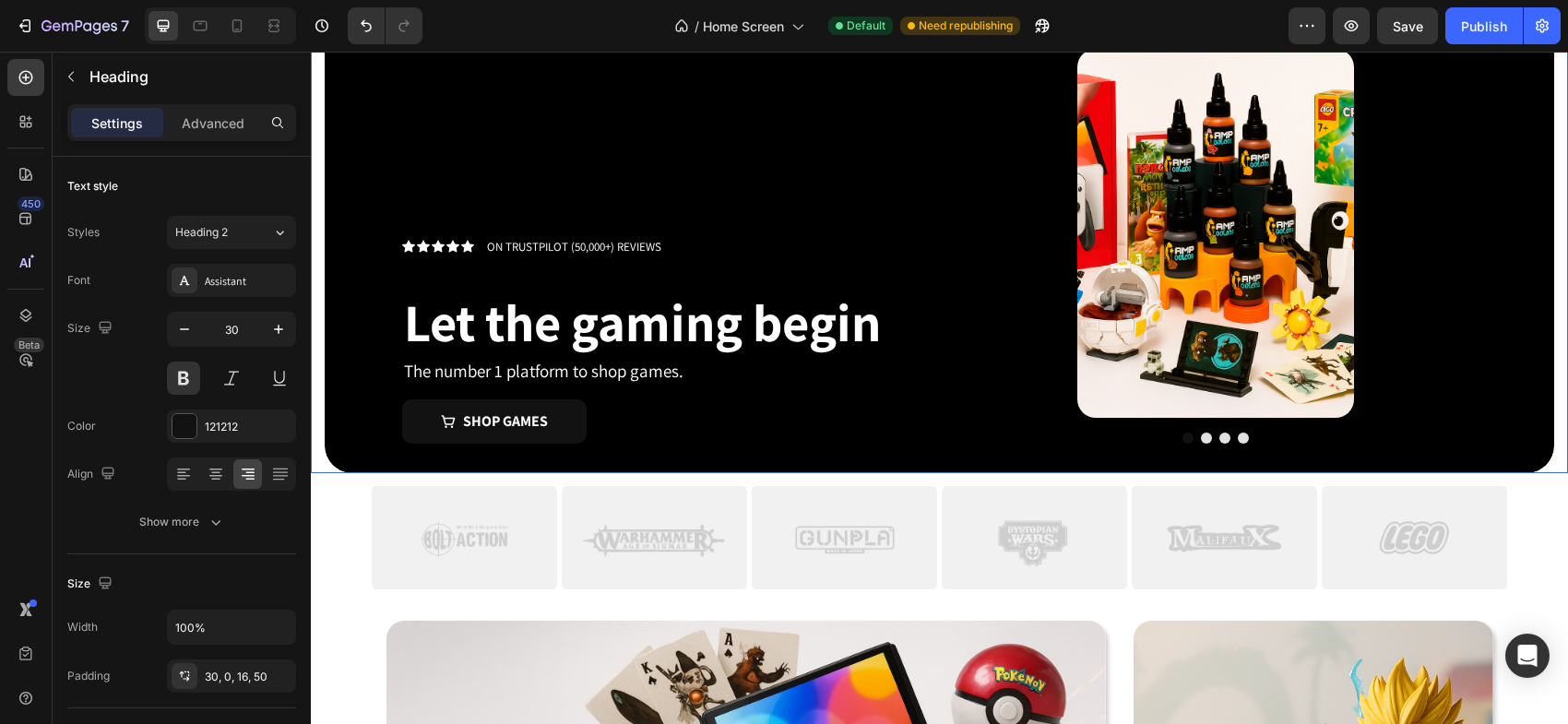
click at [333, 461] on div "Overlay" at bounding box center [939, 245] width 1229 height 454
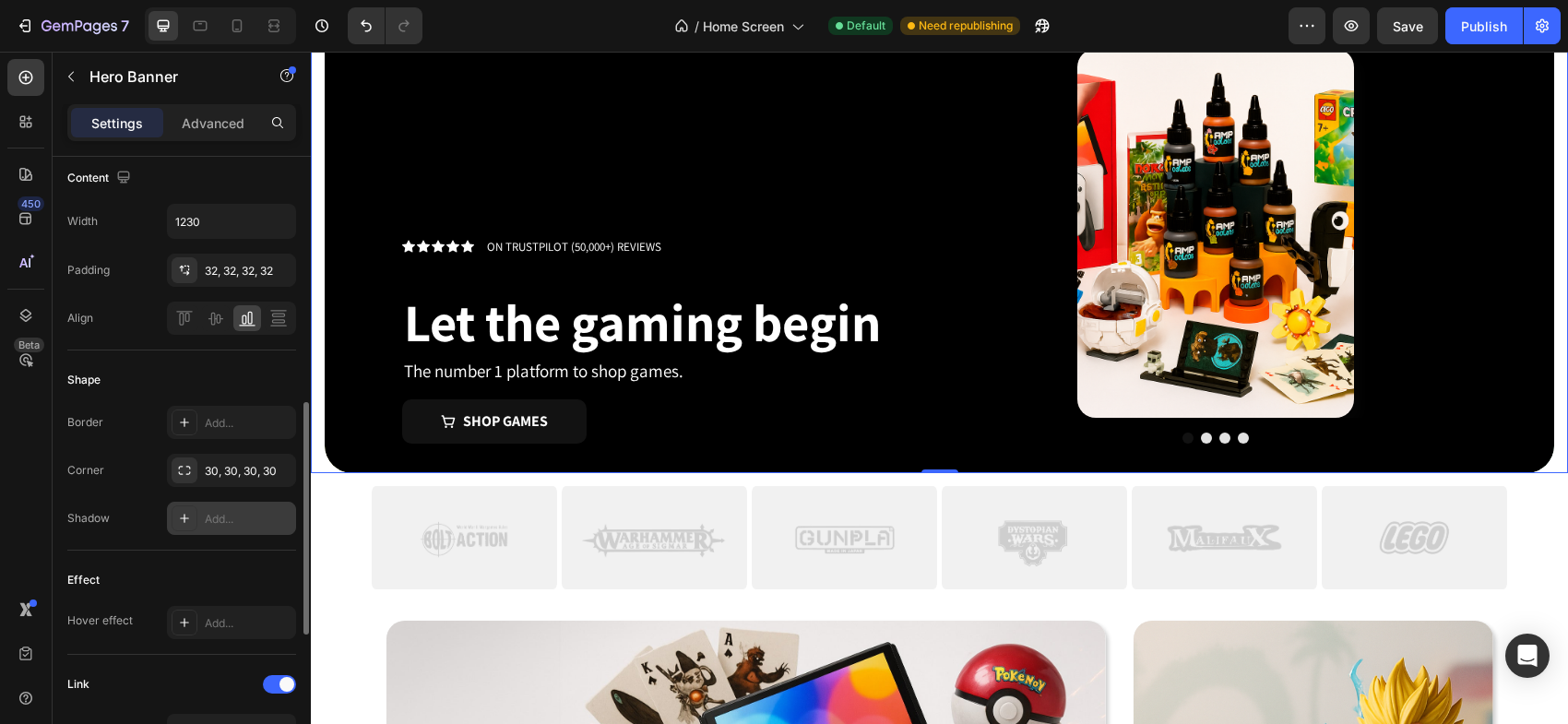
click at [177, 520] on icon at bounding box center [185, 519] width 15 height 15
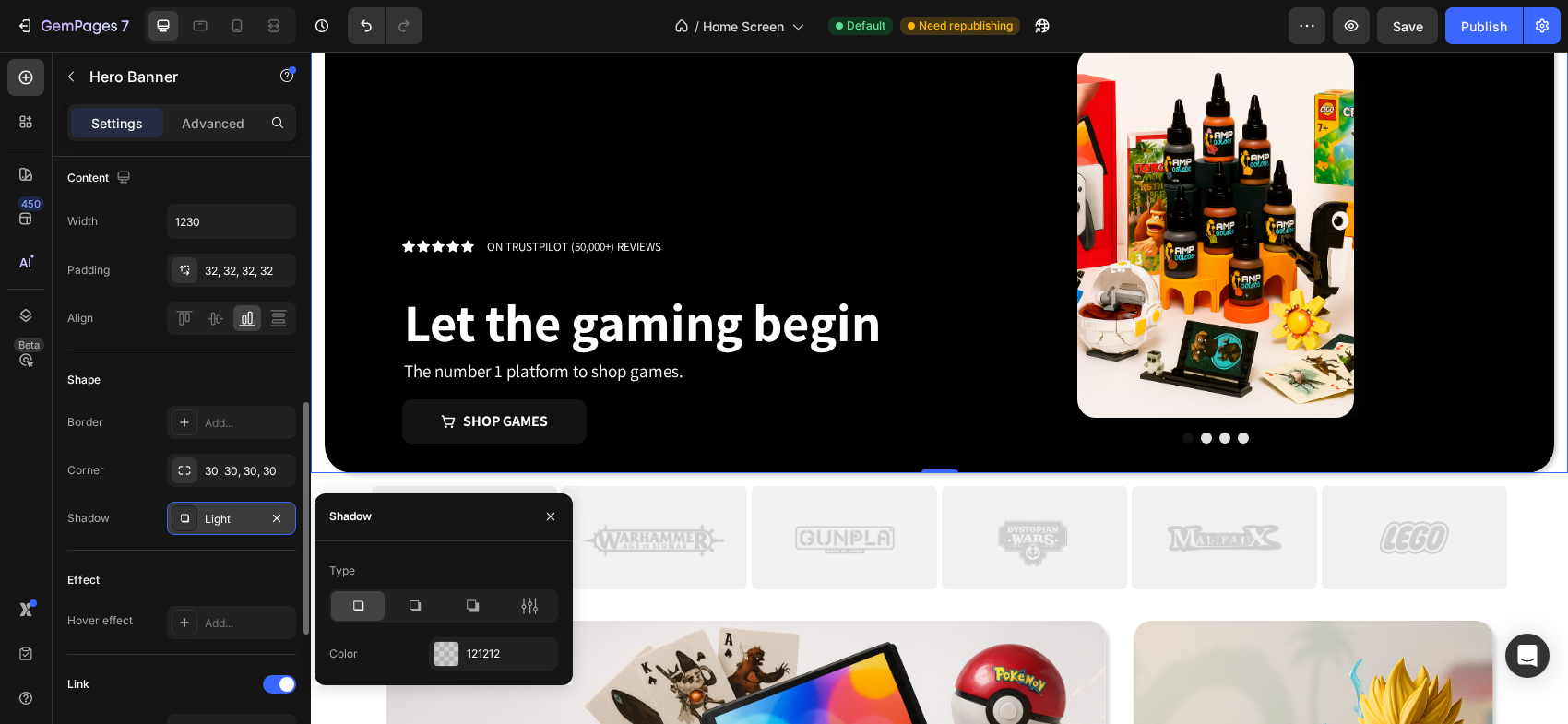
scroll to position [654, 0]
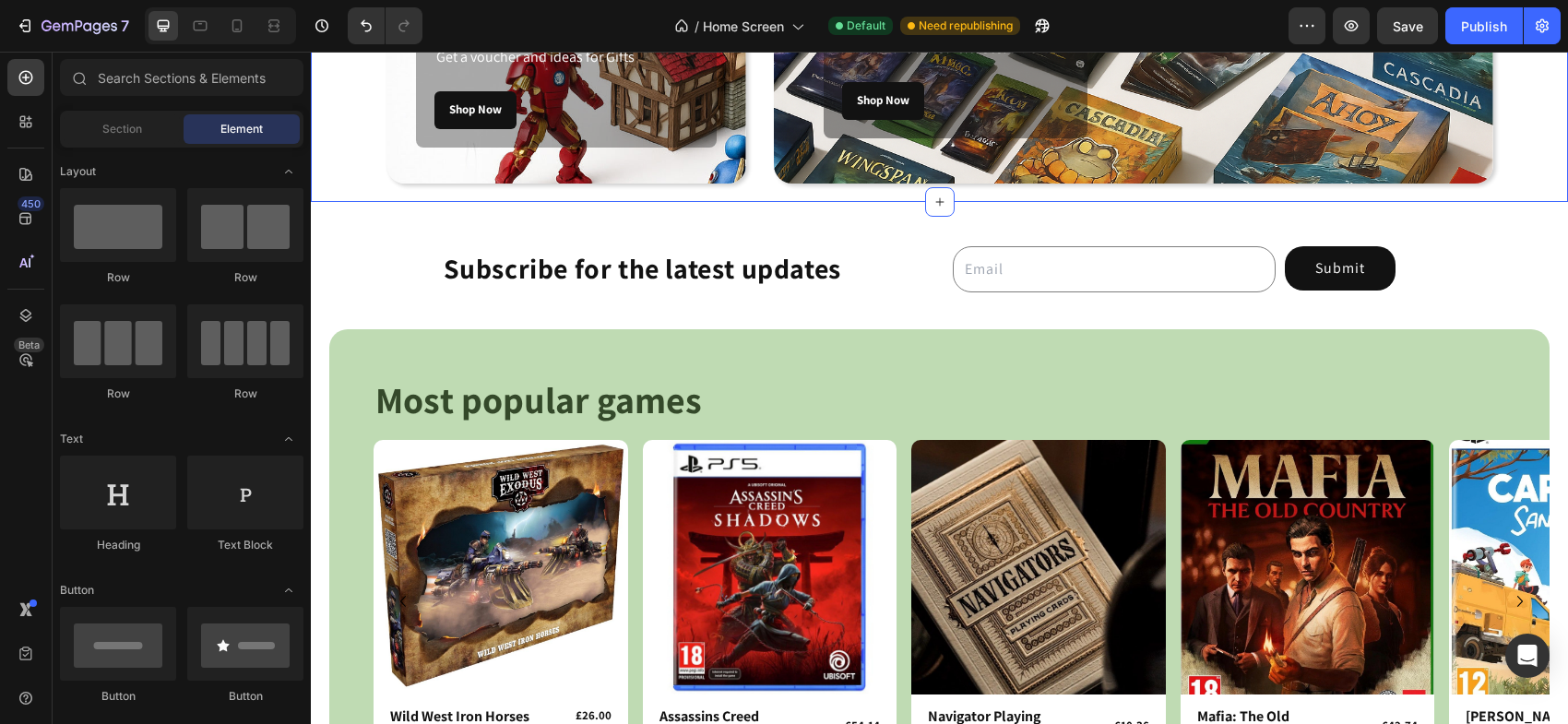
scroll to position [1549, 0]
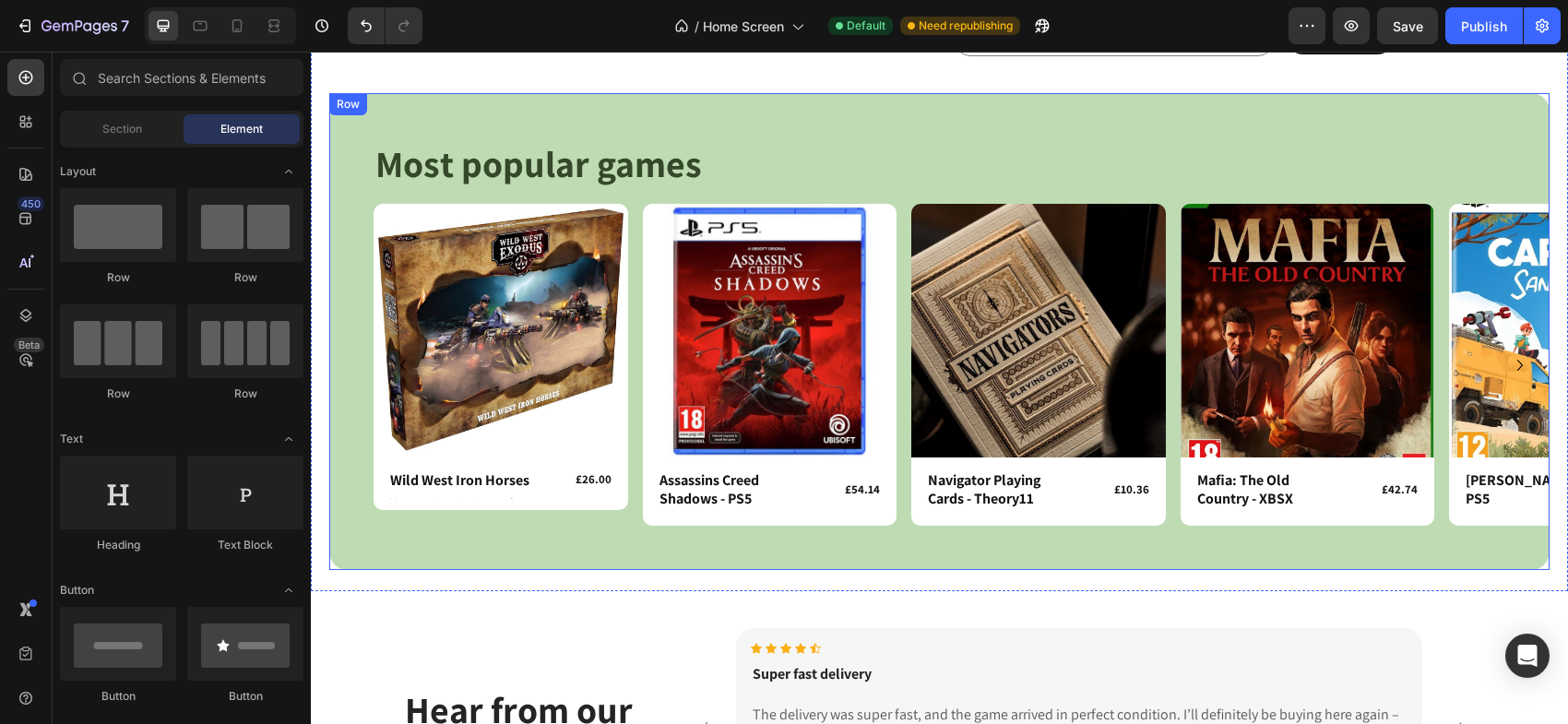
click at [461, 569] on div "Most popular games Heading Row Product Images Row Wild West Iron Horses Product…" at bounding box center [939, 331] width 1220 height 477
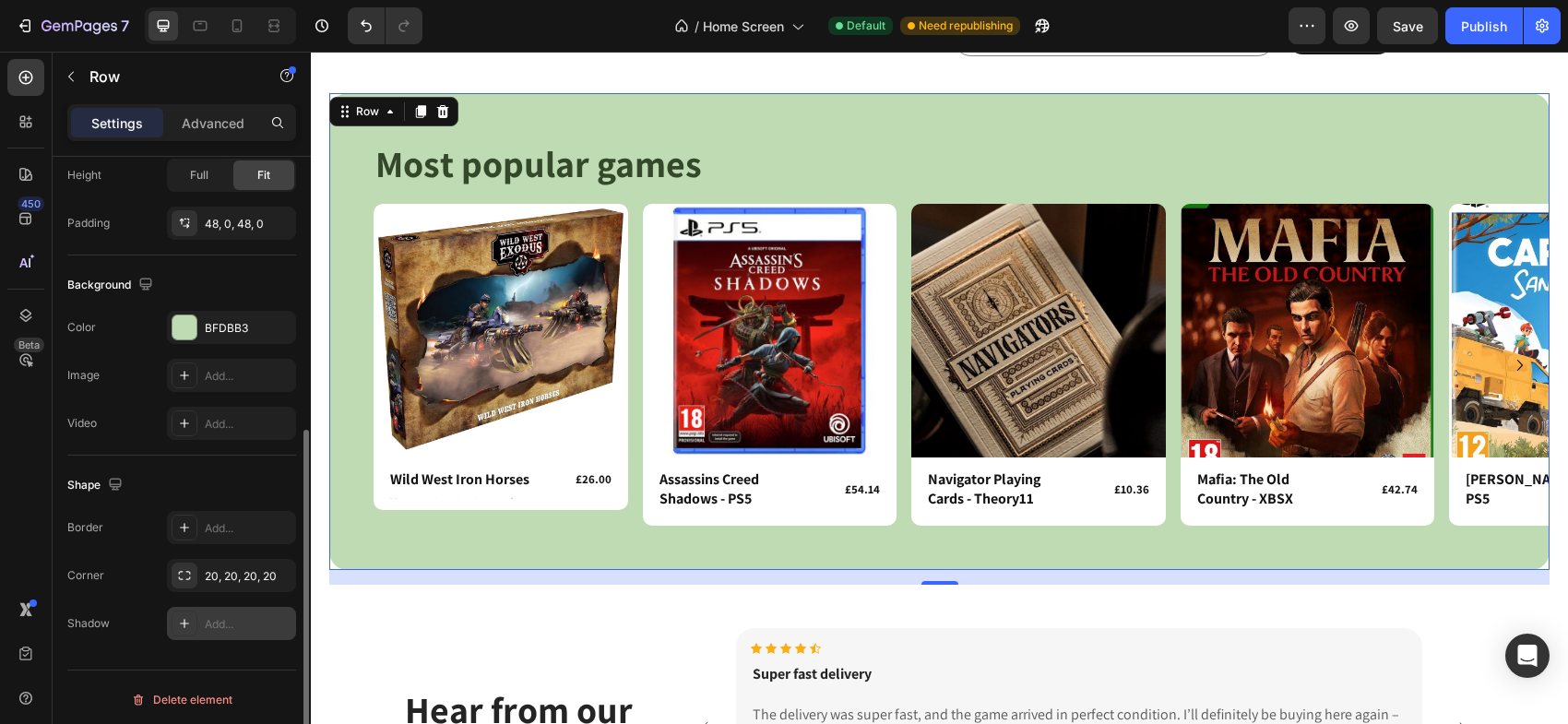
click at [181, 618] on icon at bounding box center [185, 624] width 15 height 15
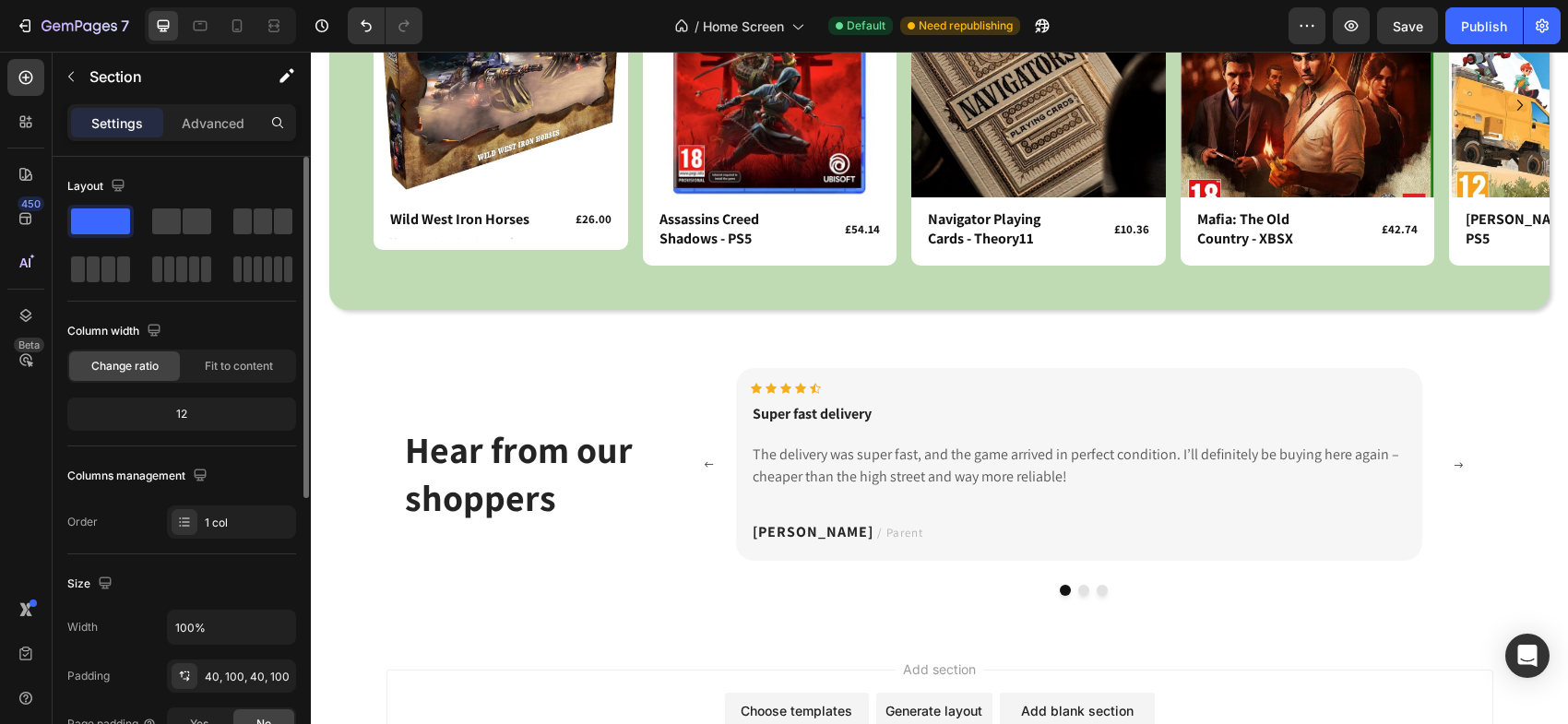
scroll to position [1983, 0]
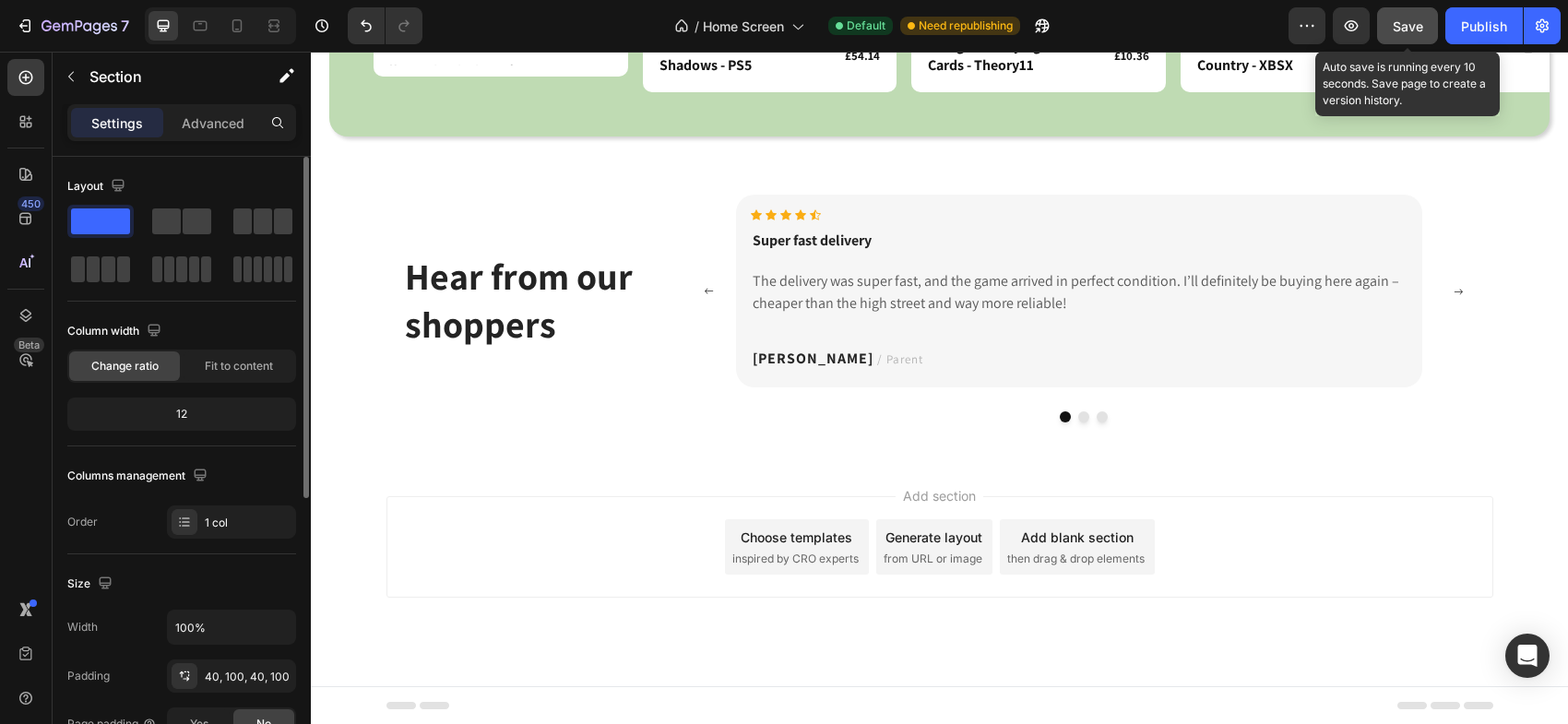
click at [1396, 29] on span "Save" at bounding box center [1408, 26] width 30 height 15
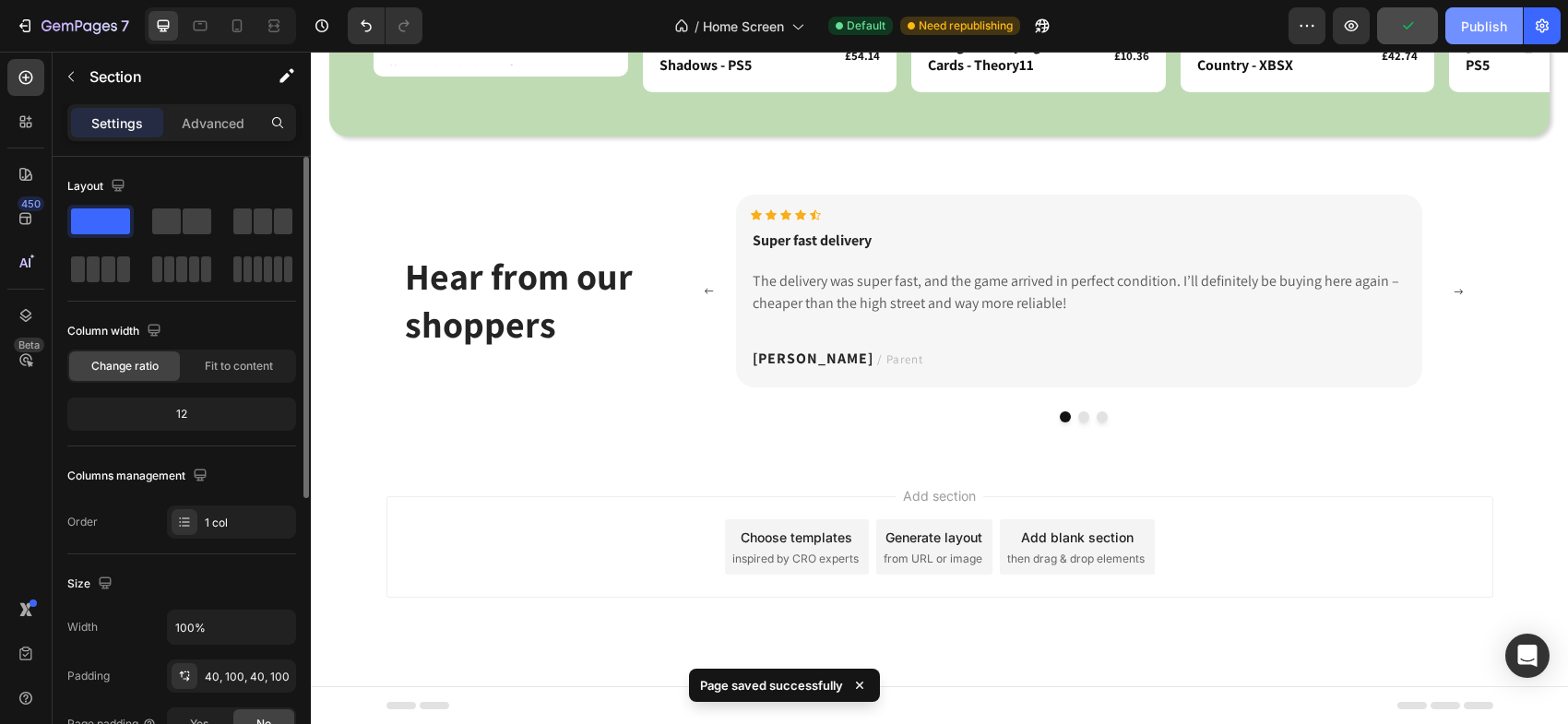
click at [1481, 29] on div "Publish" at bounding box center [1483, 26] width 46 height 19
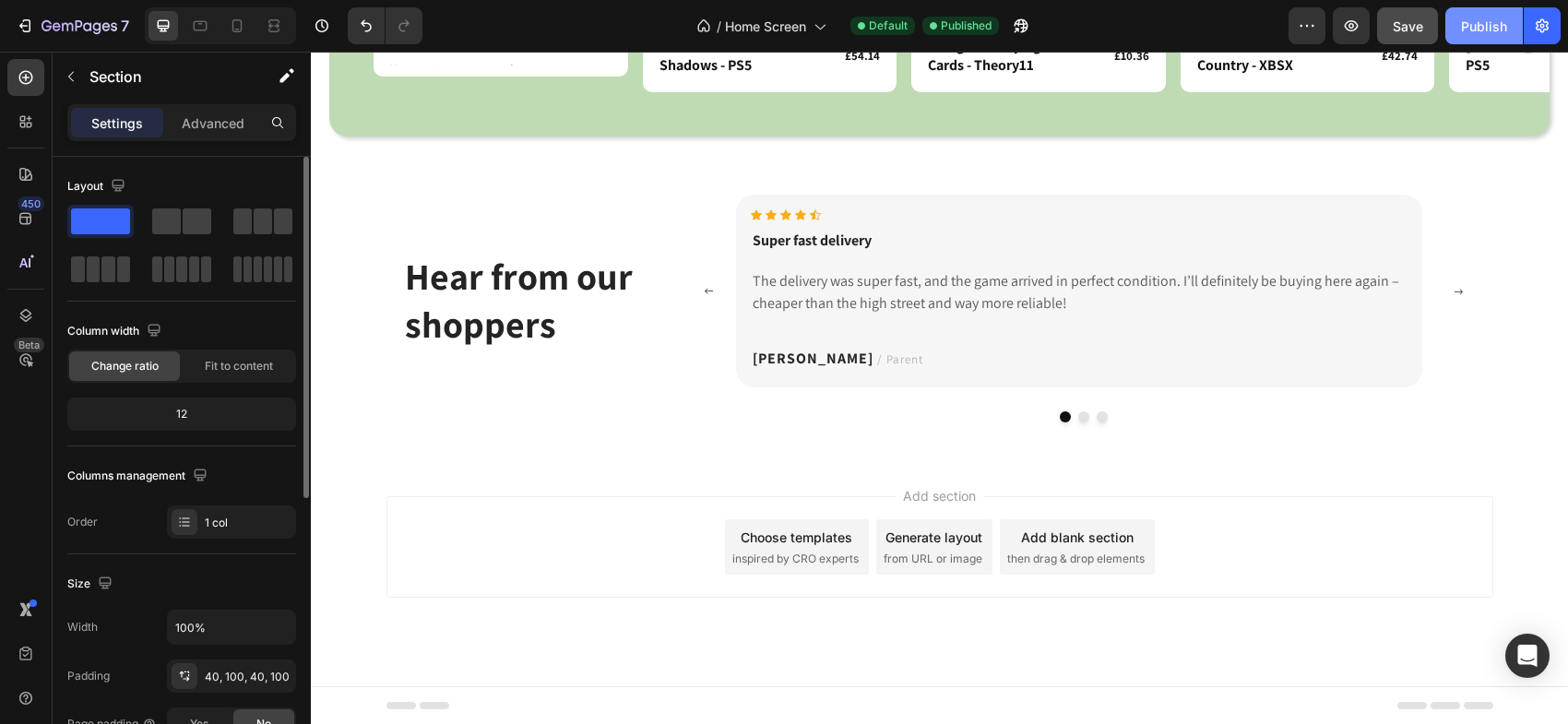
click at [1457, 18] on button "Publish" at bounding box center [1483, 26] width 77 height 37
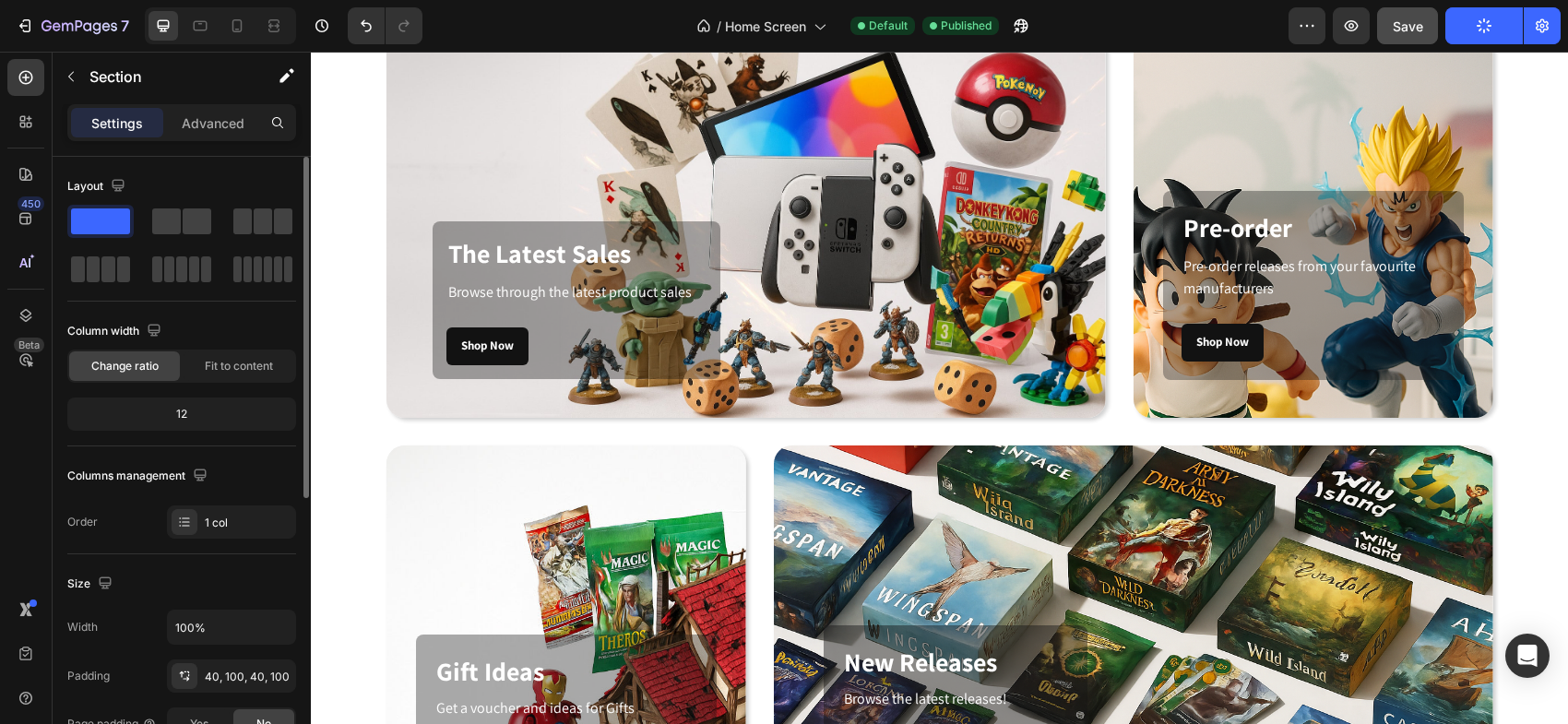
scroll to position [87, 0]
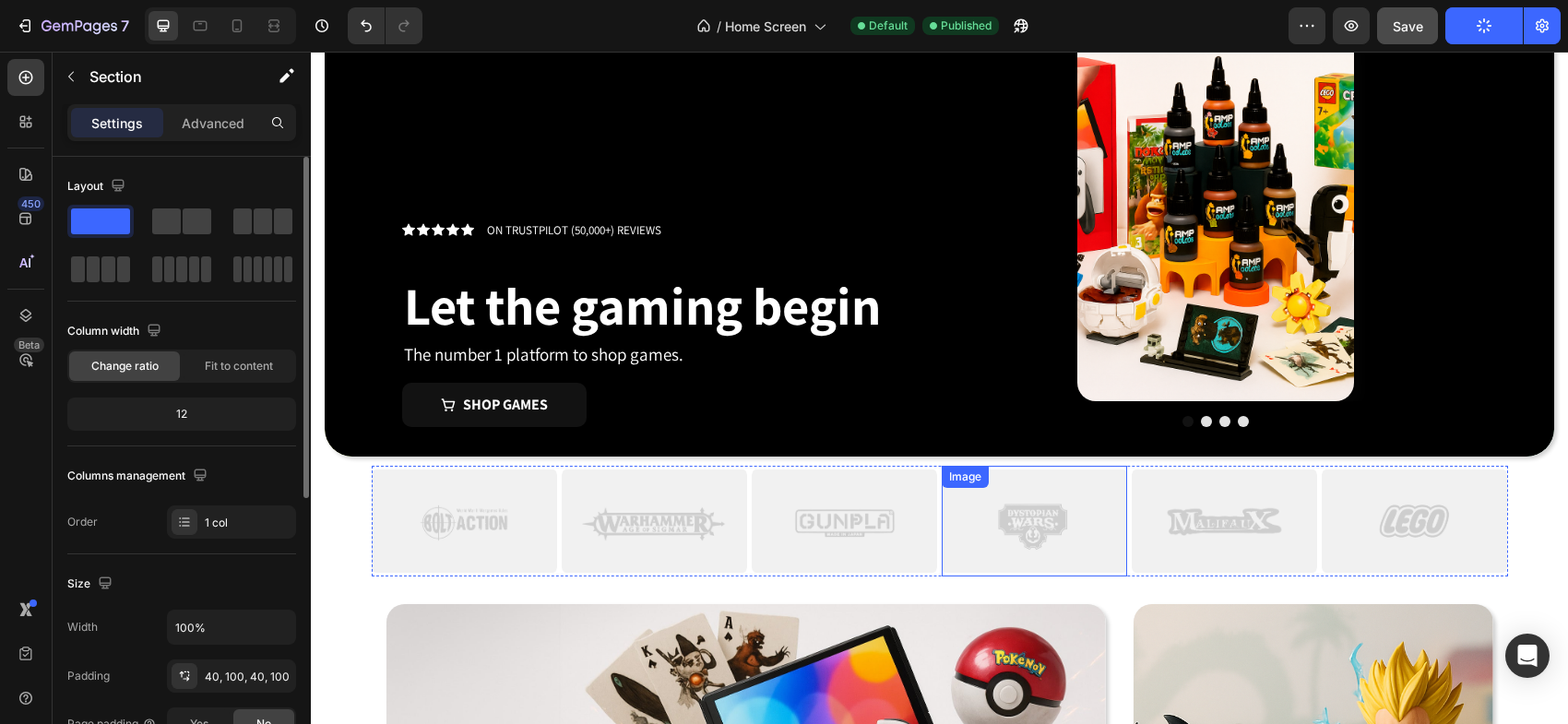
click at [1093, 505] on img at bounding box center [1034, 521] width 186 height 110
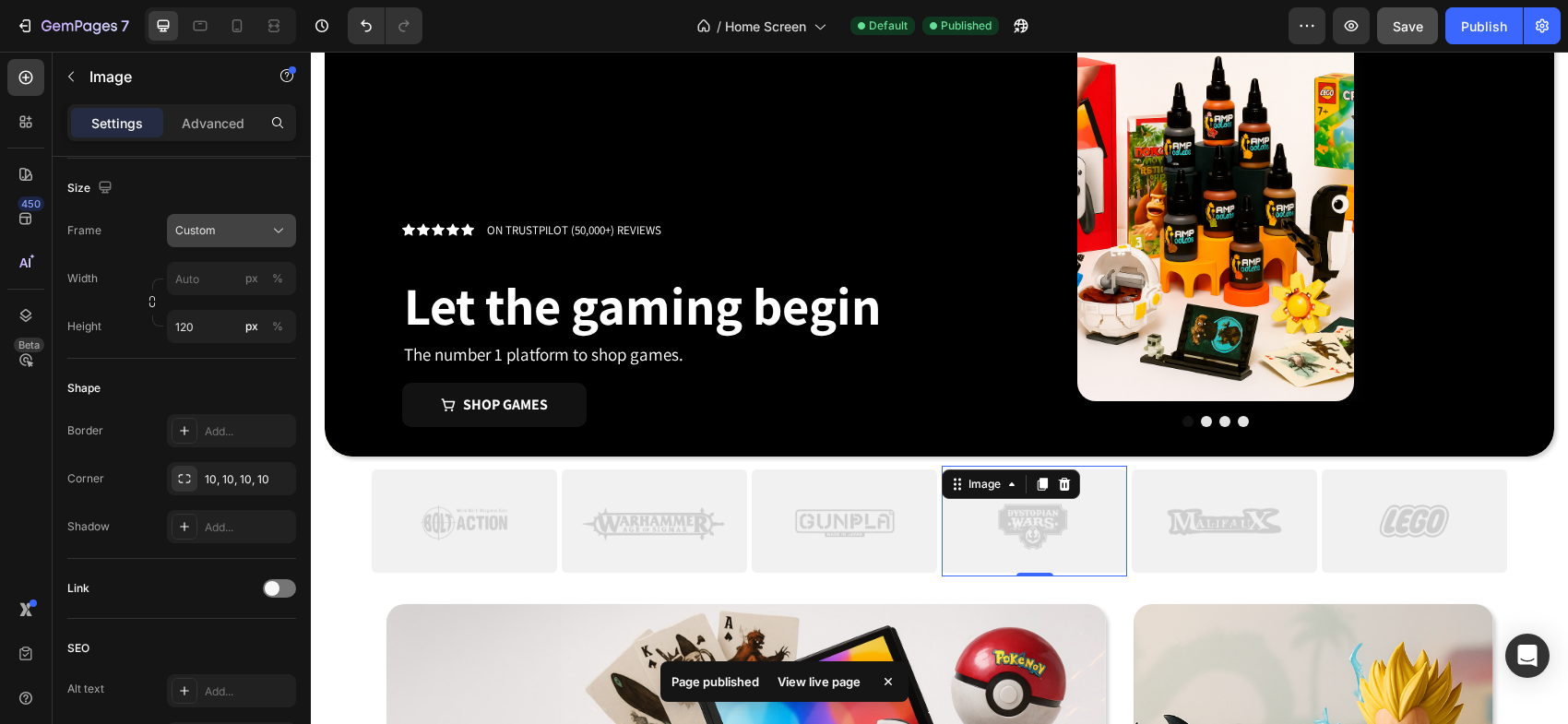
scroll to position [0, 0]
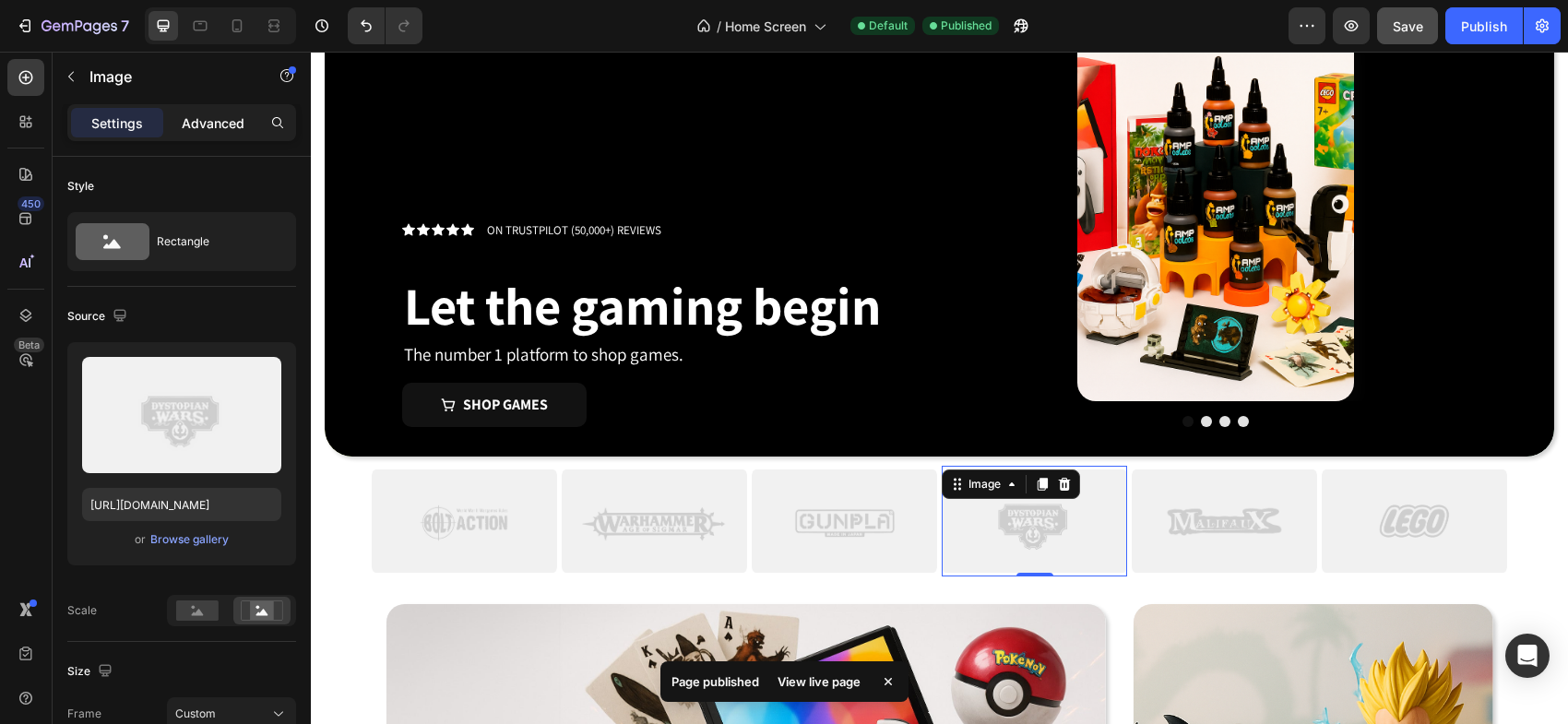
click at [206, 133] on div "Advanced" at bounding box center [212, 122] width 92 height 29
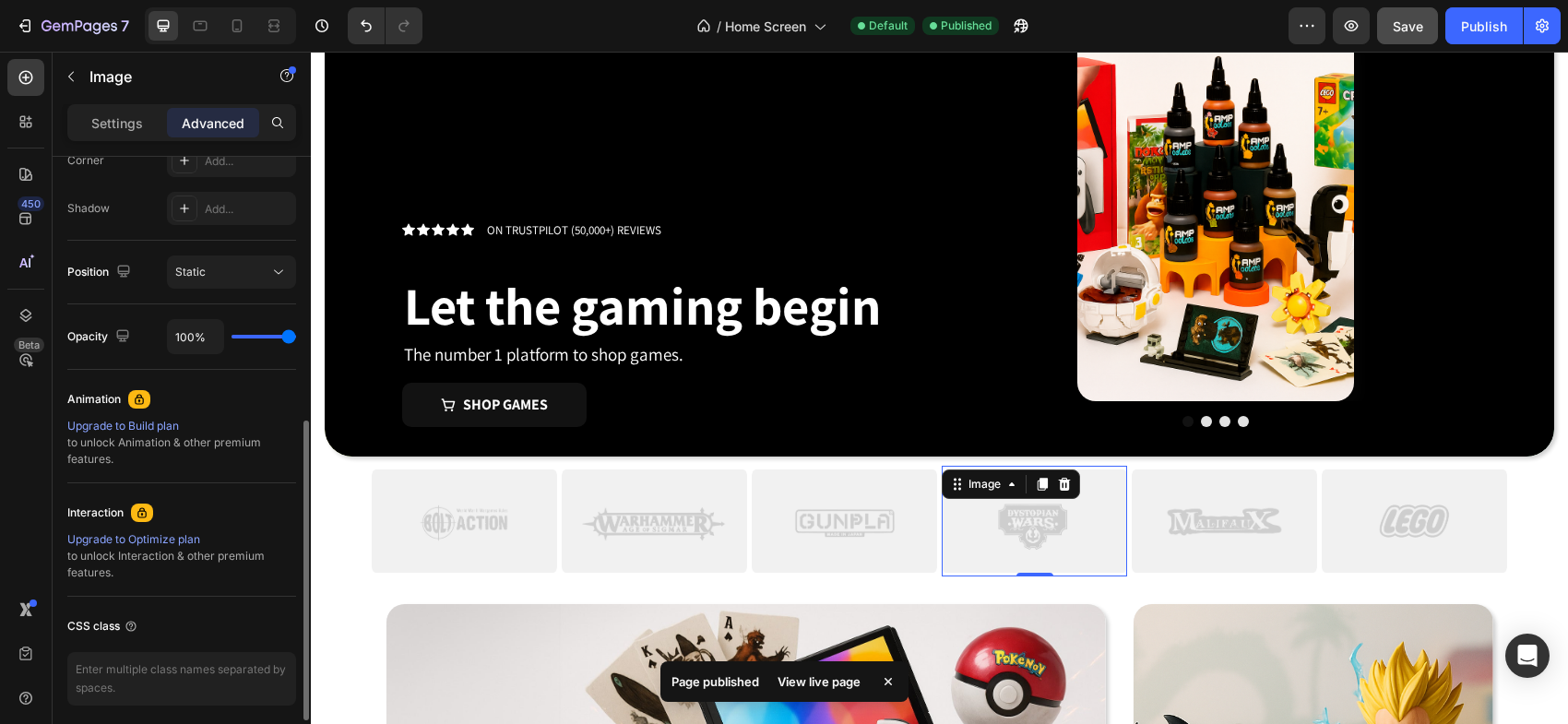
scroll to position [590, 0]
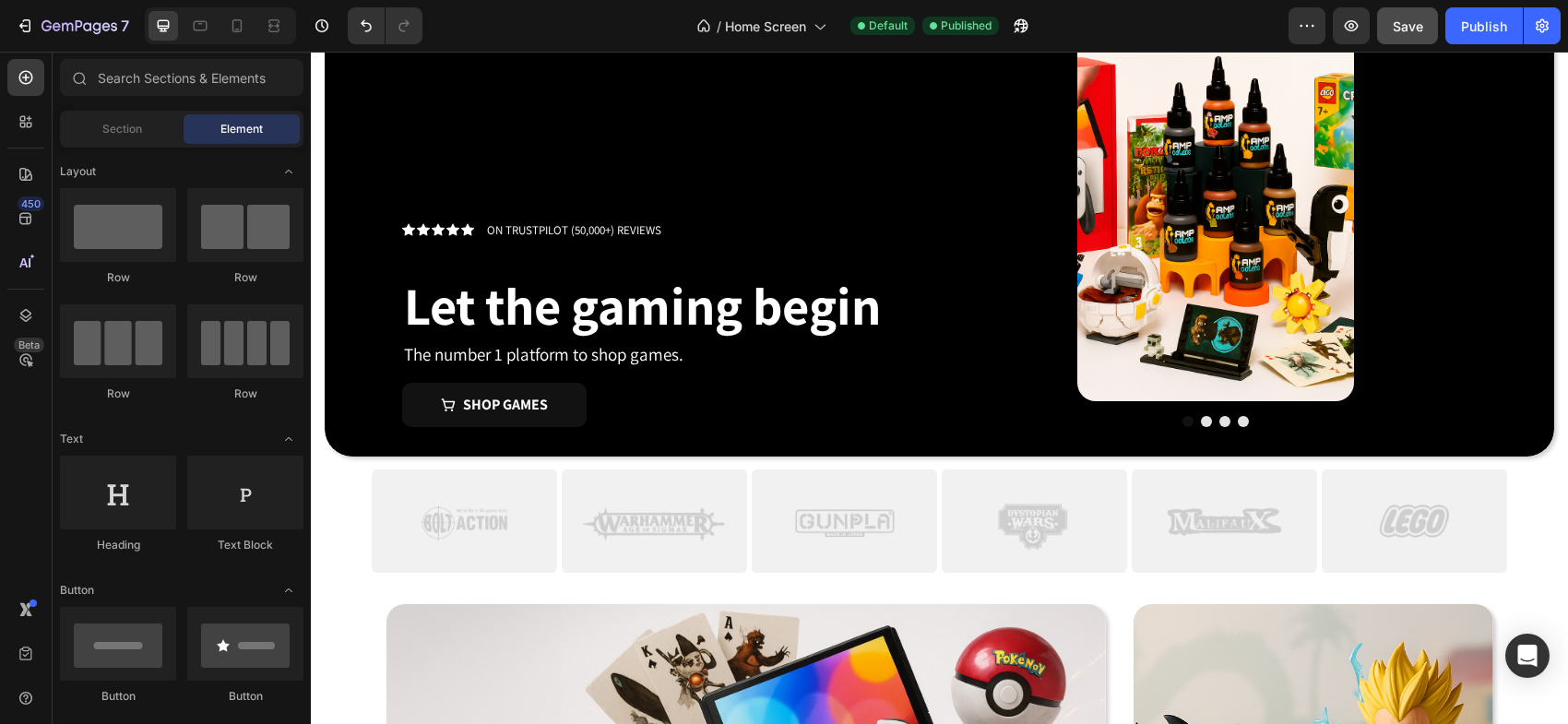
click at [401, 576] on img at bounding box center [464, 521] width 186 height 110
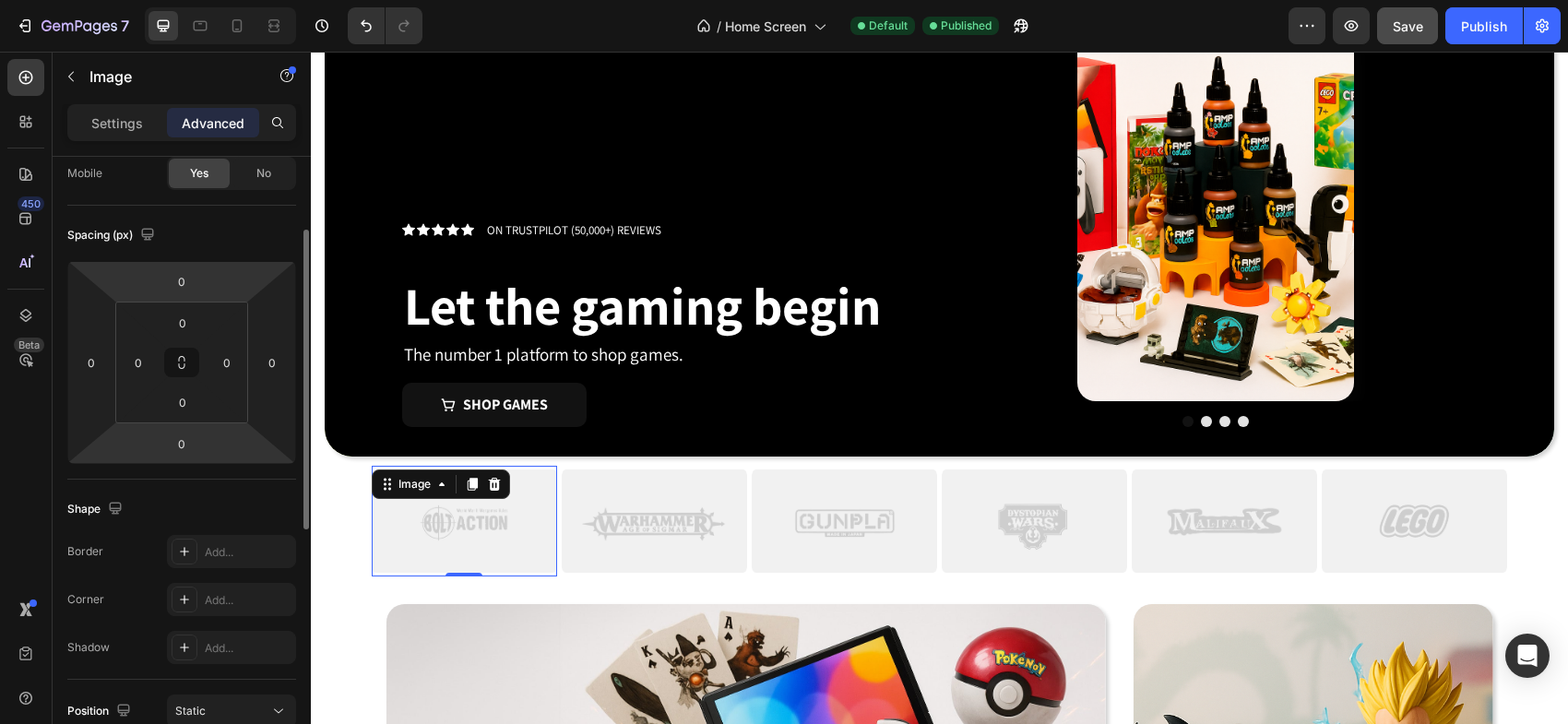
scroll to position [0, 0]
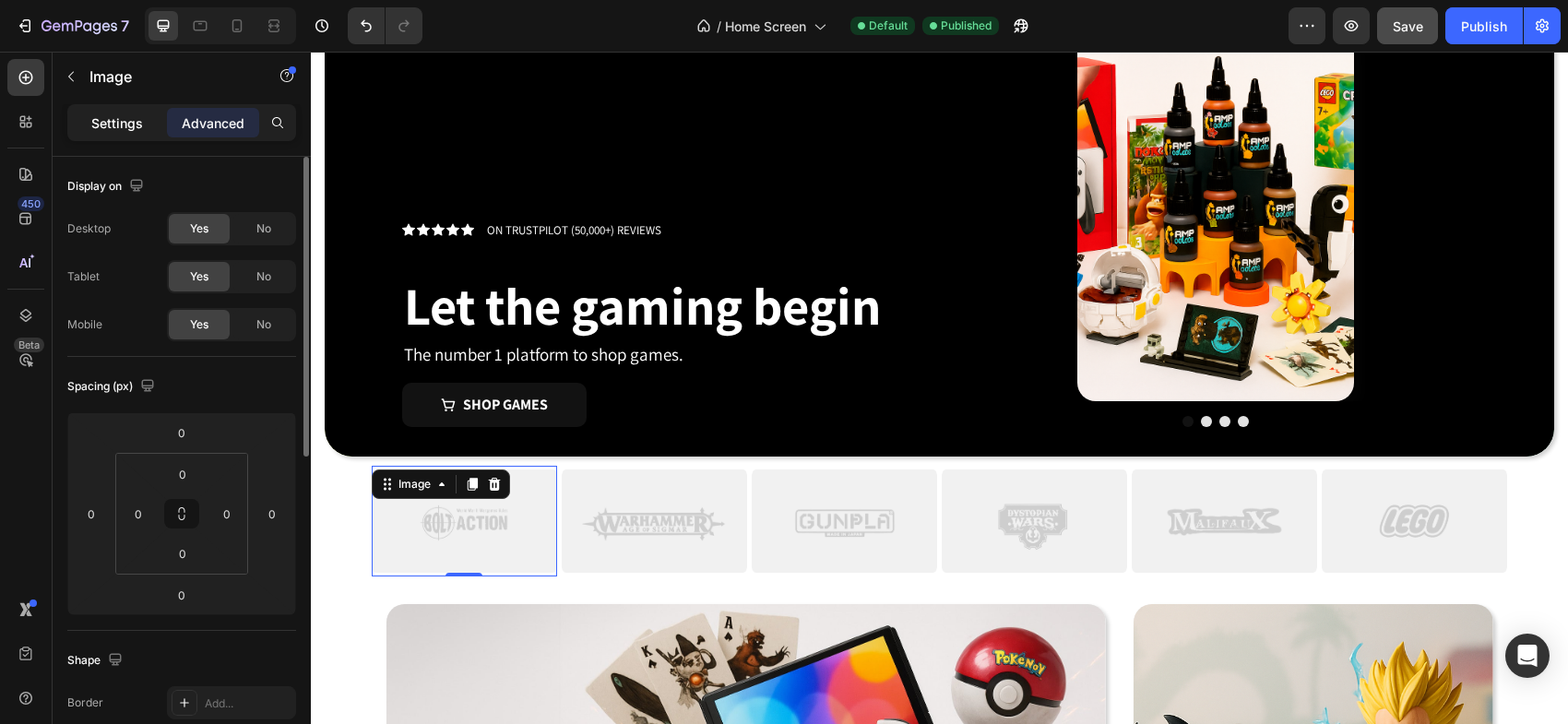
click at [120, 123] on p "Settings" at bounding box center [117, 123] width 51 height 19
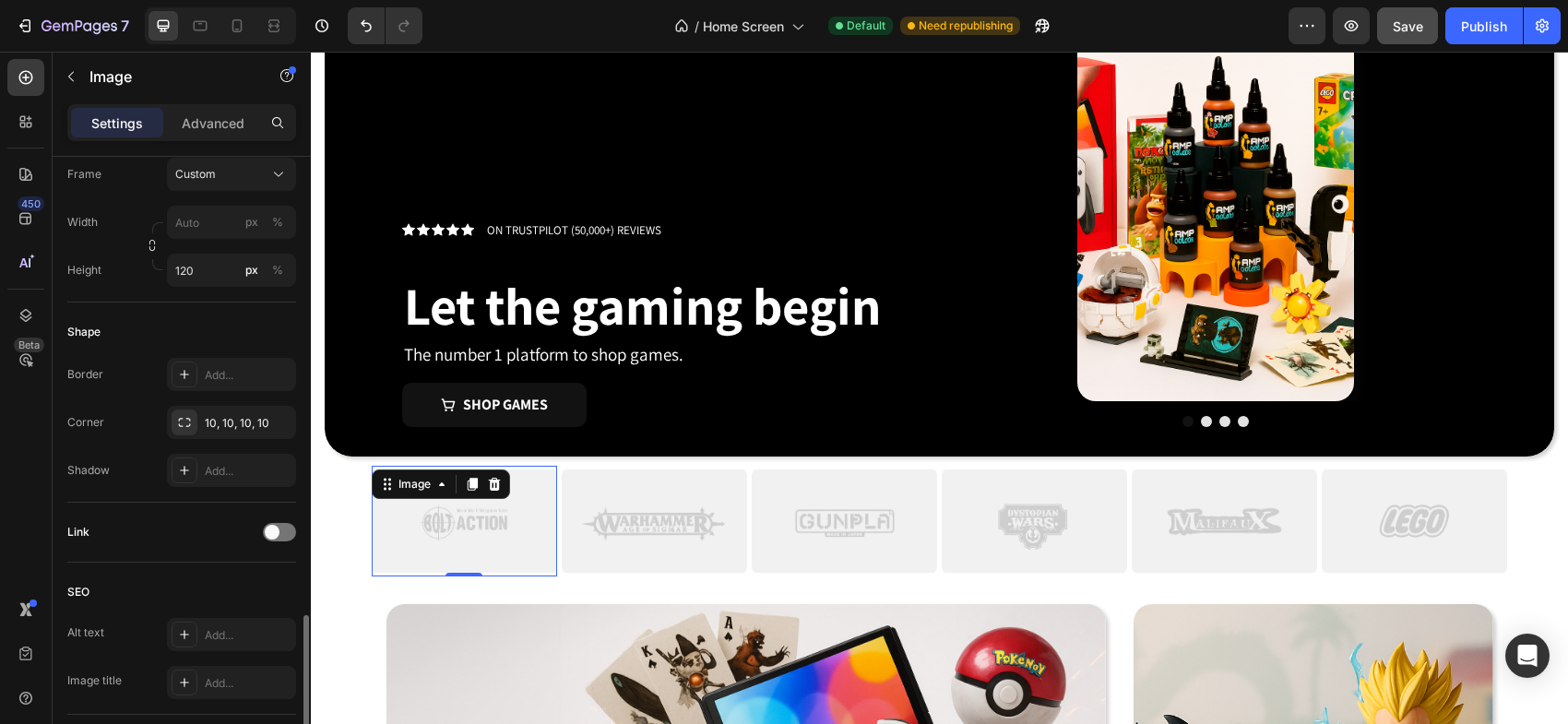
scroll to position [818, 0]
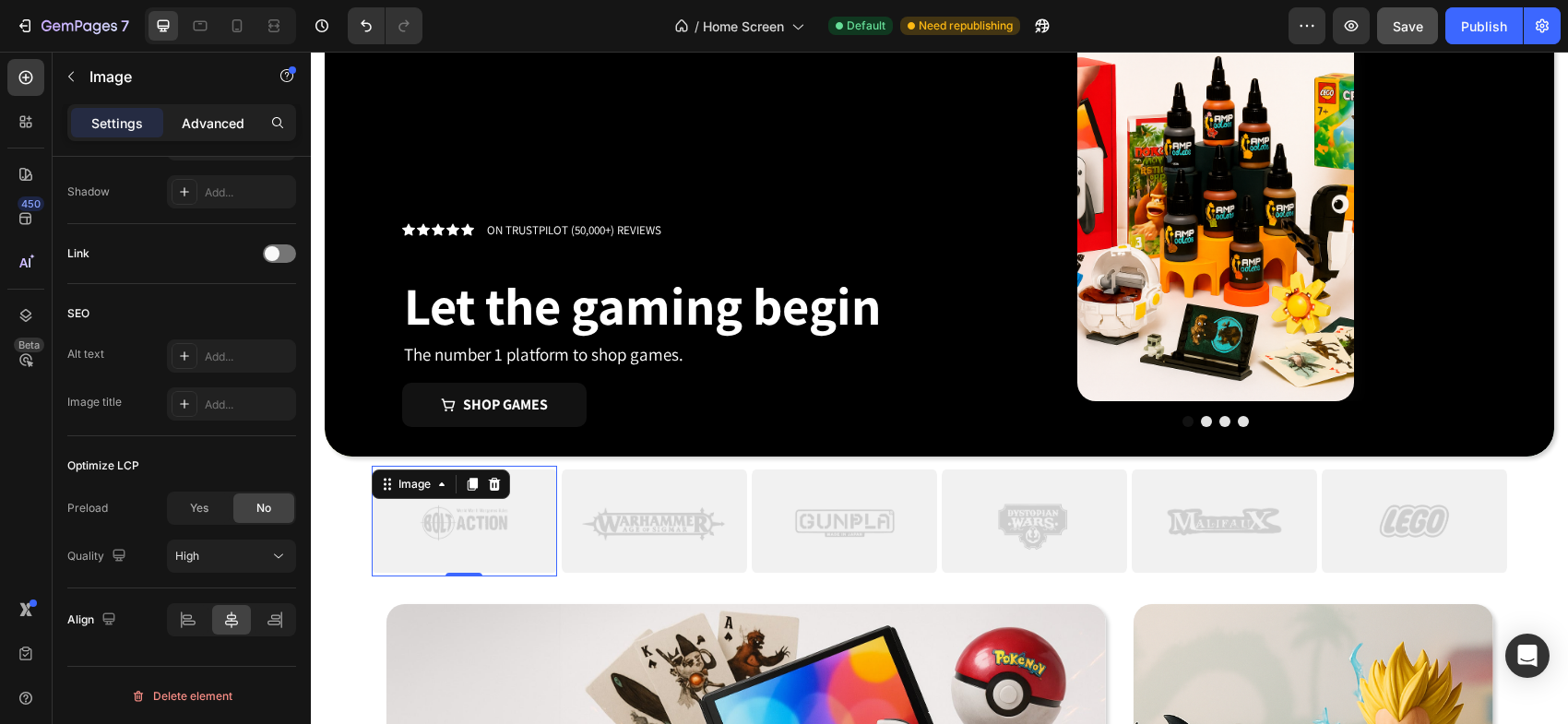
click at [208, 126] on p "Advanced" at bounding box center [213, 123] width 63 height 19
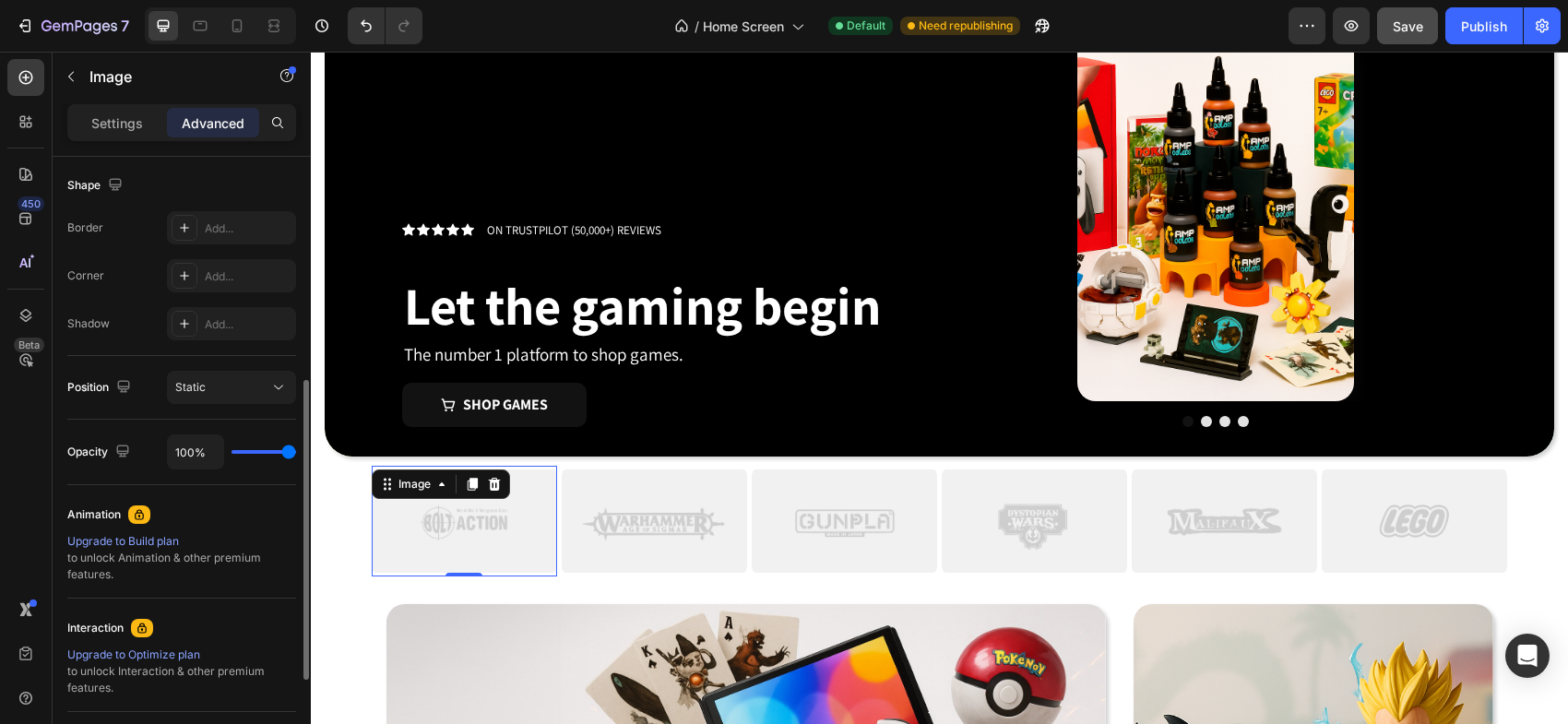
scroll to position [476, 0]
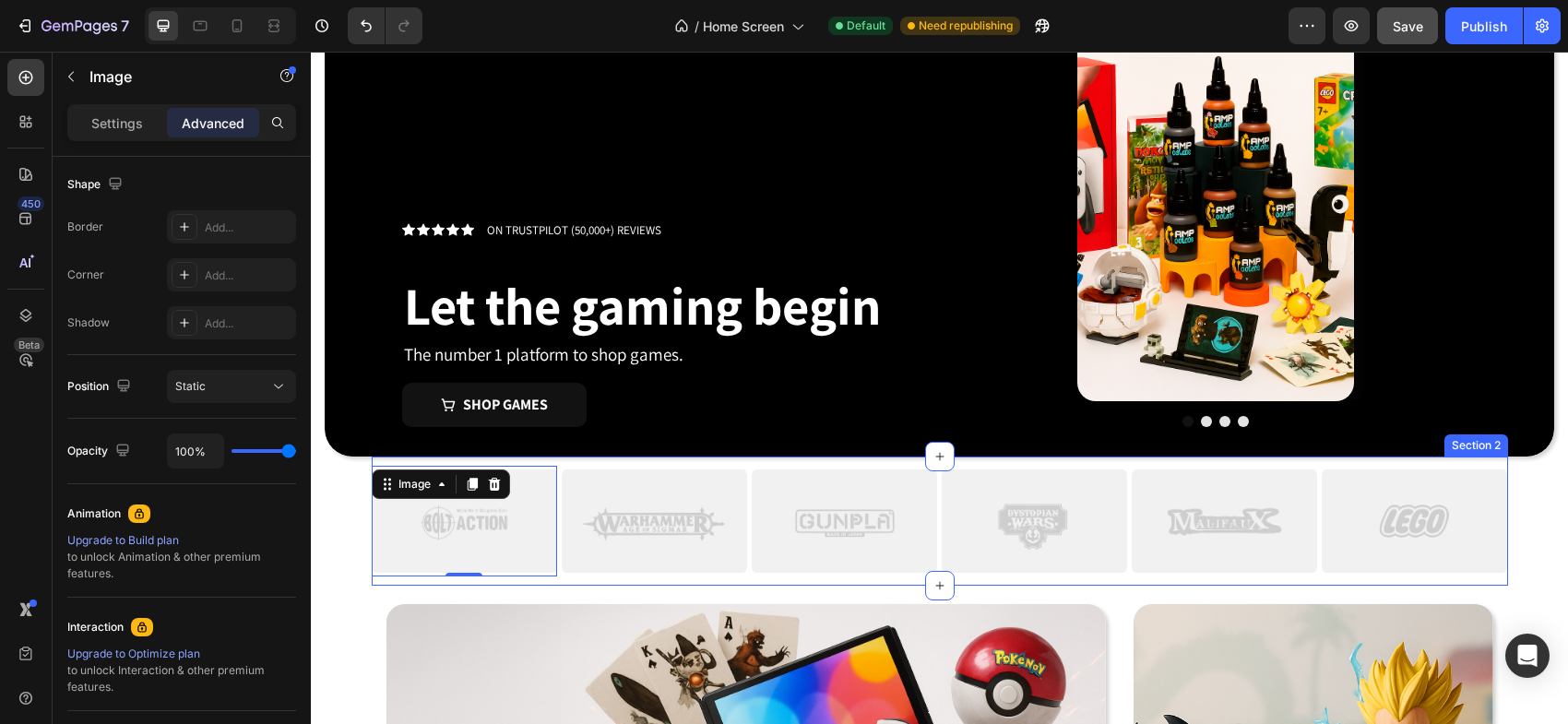
click at [581, 580] on div "Image 0 Image Image Image Image Image Image Image Drop element here Drop elemen…" at bounding box center [940, 521] width 1136 height 129
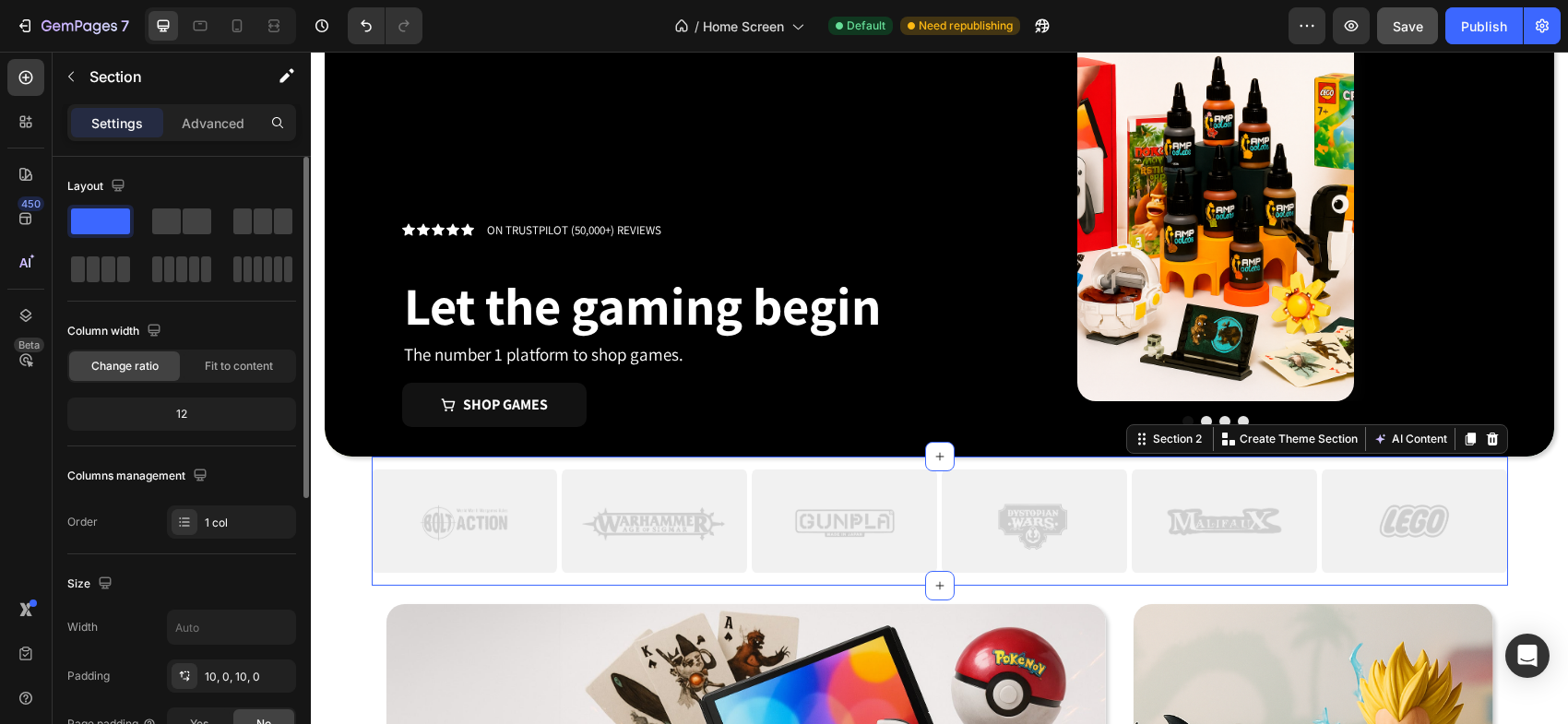
scroll to position [201, 0]
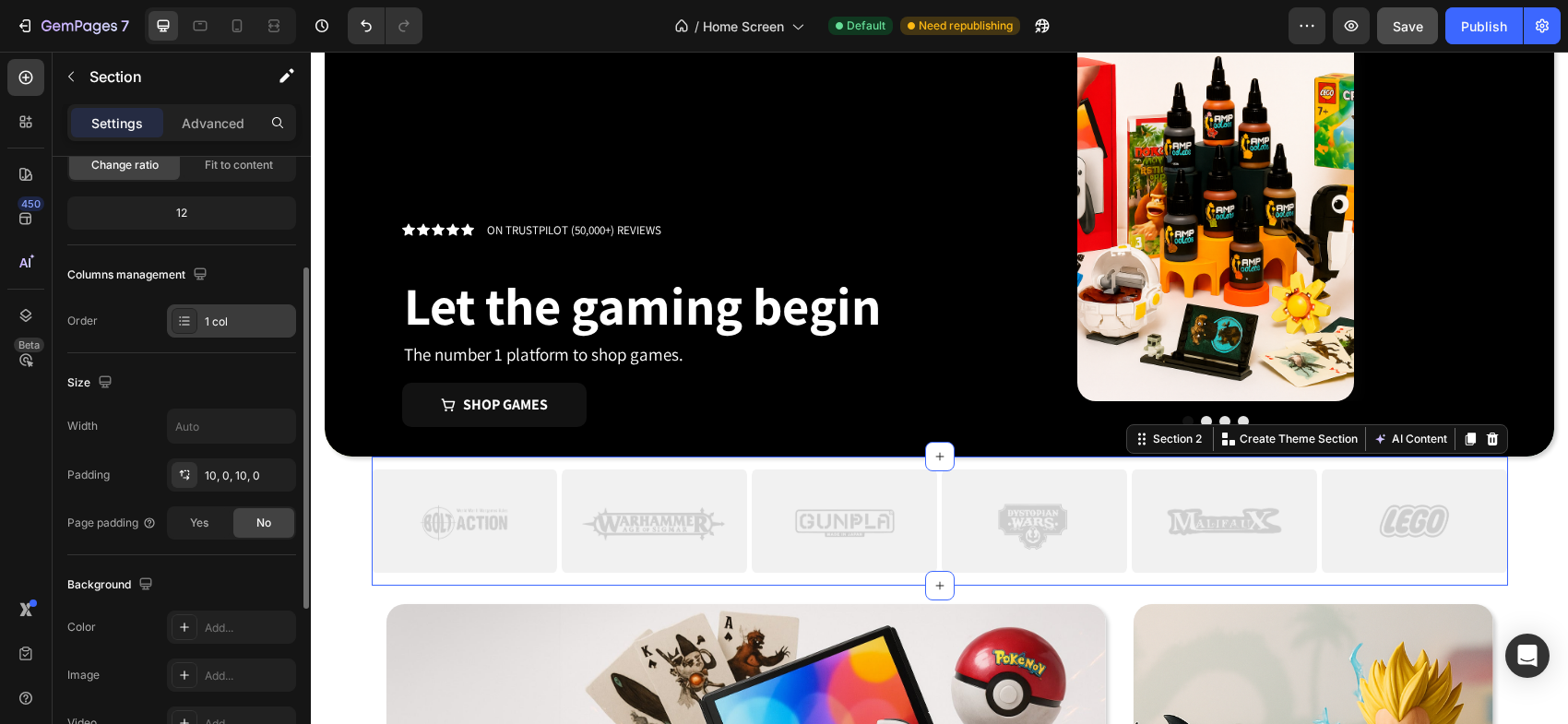
click at [236, 324] on div "1 col" at bounding box center [247, 322] width 87 height 16
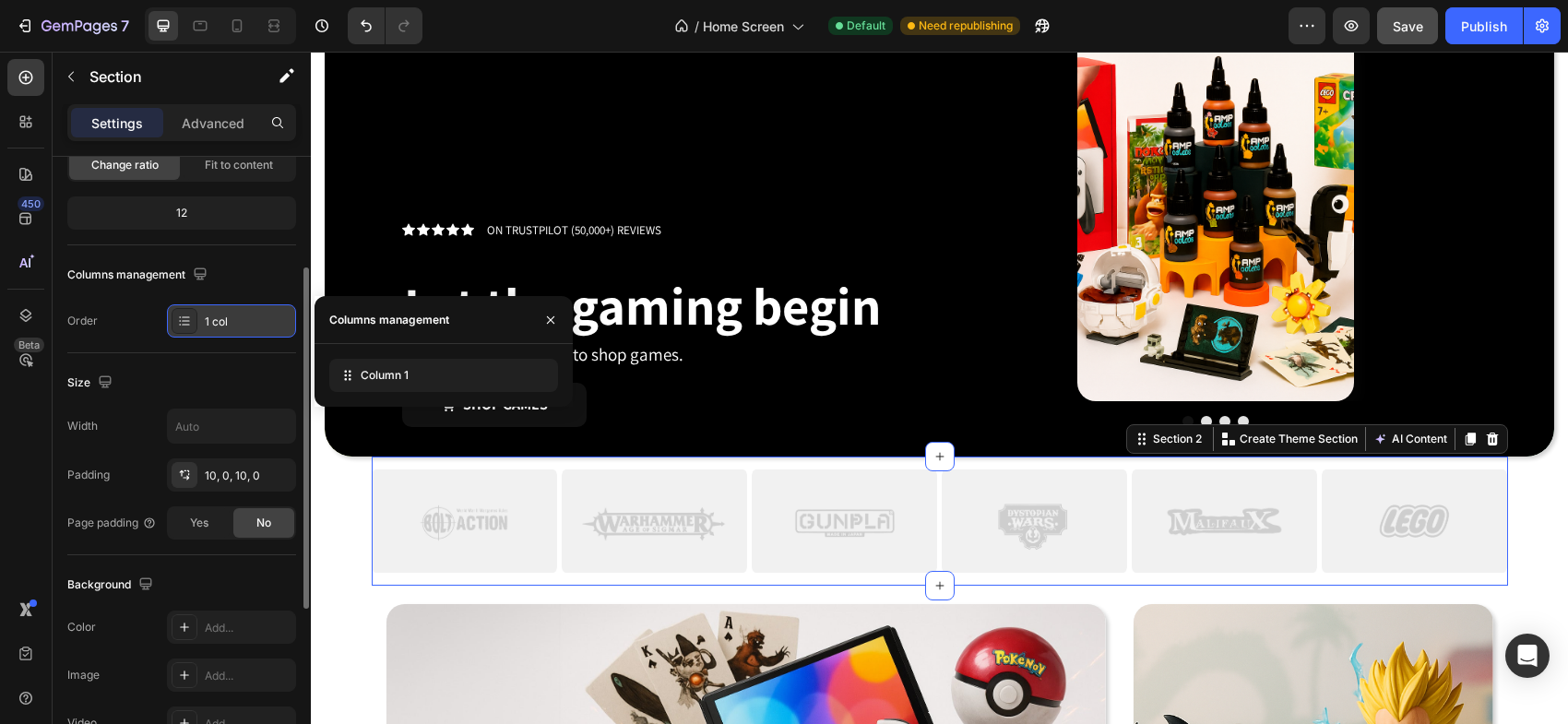
click at [236, 324] on div "1 col" at bounding box center [247, 322] width 87 height 16
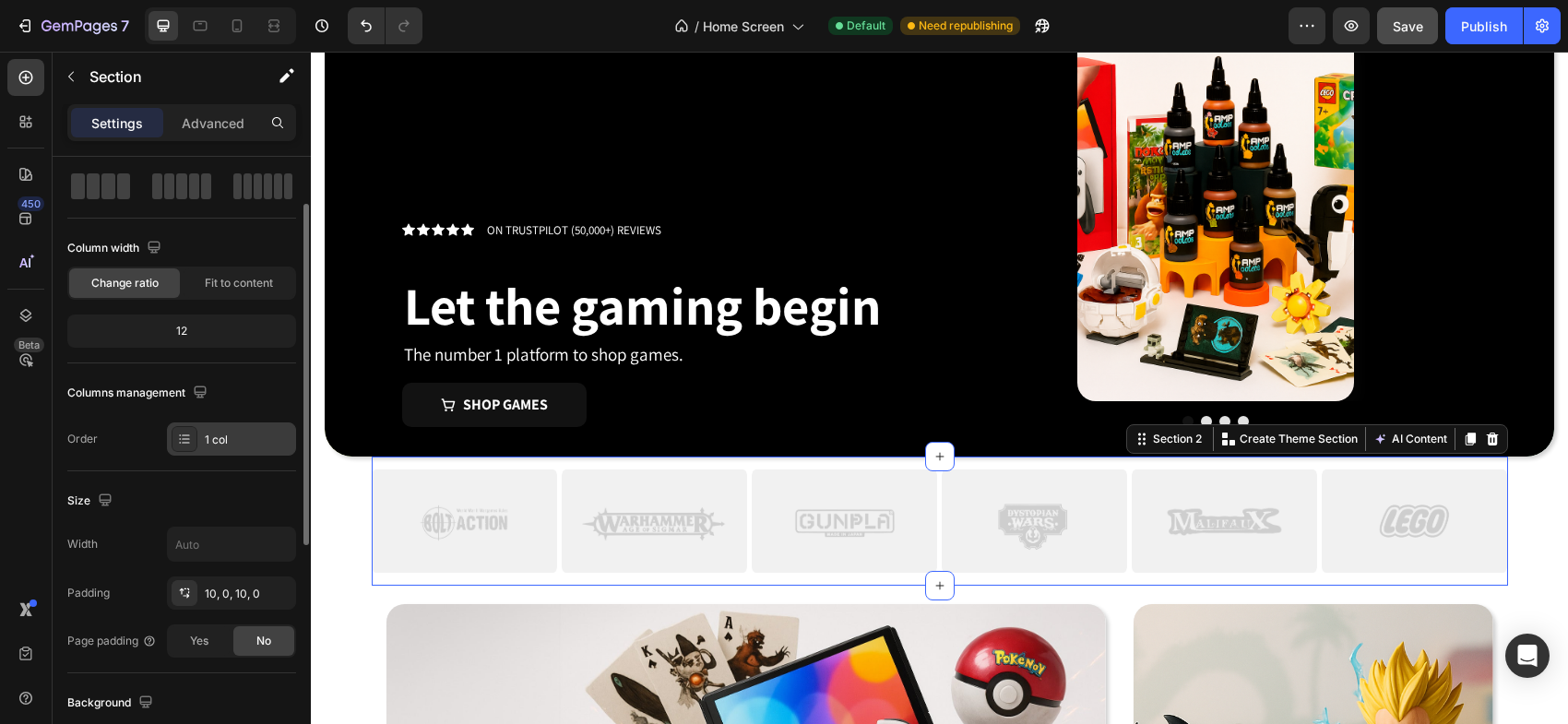
scroll to position [84, 0]
click at [195, 328] on div "12" at bounding box center [182, 329] width 222 height 26
click at [171, 334] on div "12" at bounding box center [182, 329] width 222 height 26
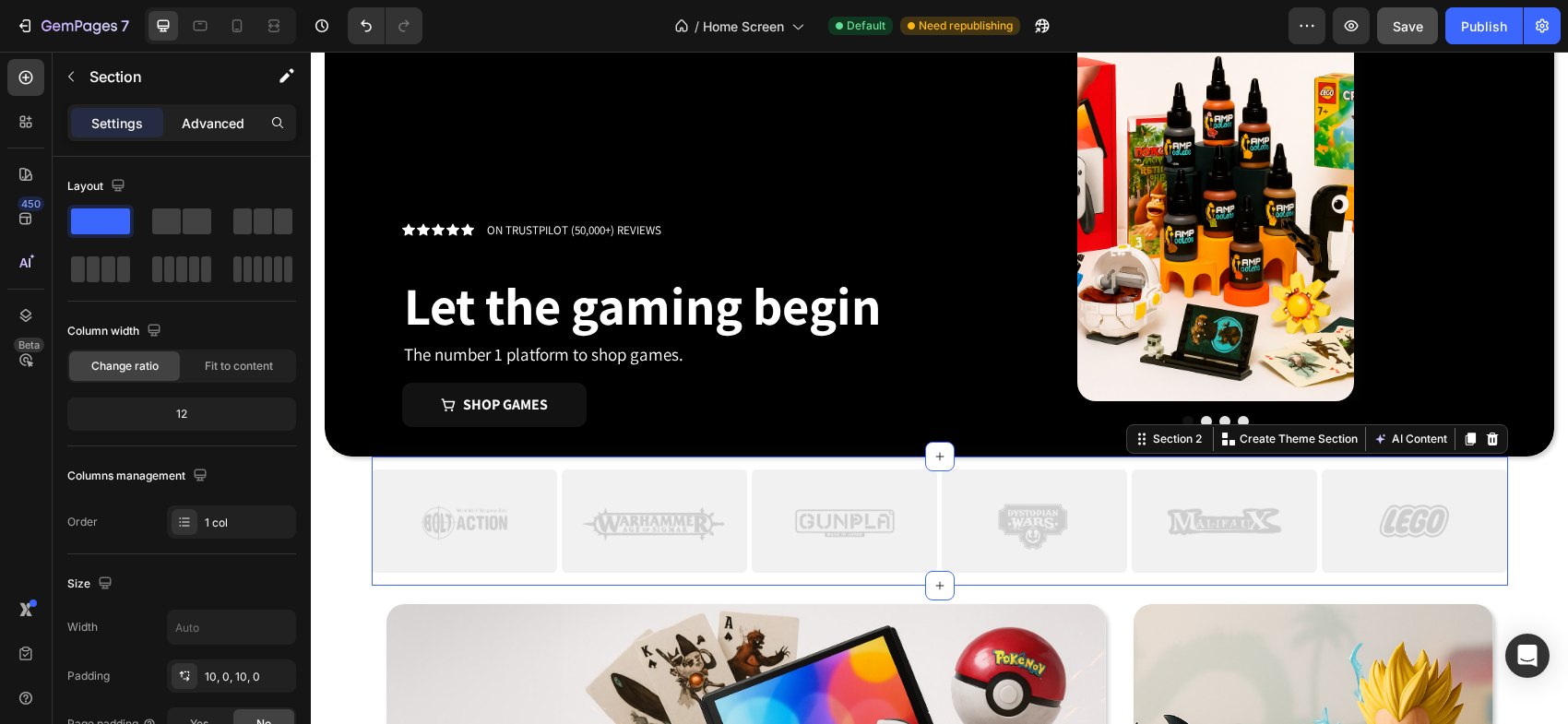
click at [206, 133] on div "Advanced" at bounding box center [212, 122] width 92 height 29
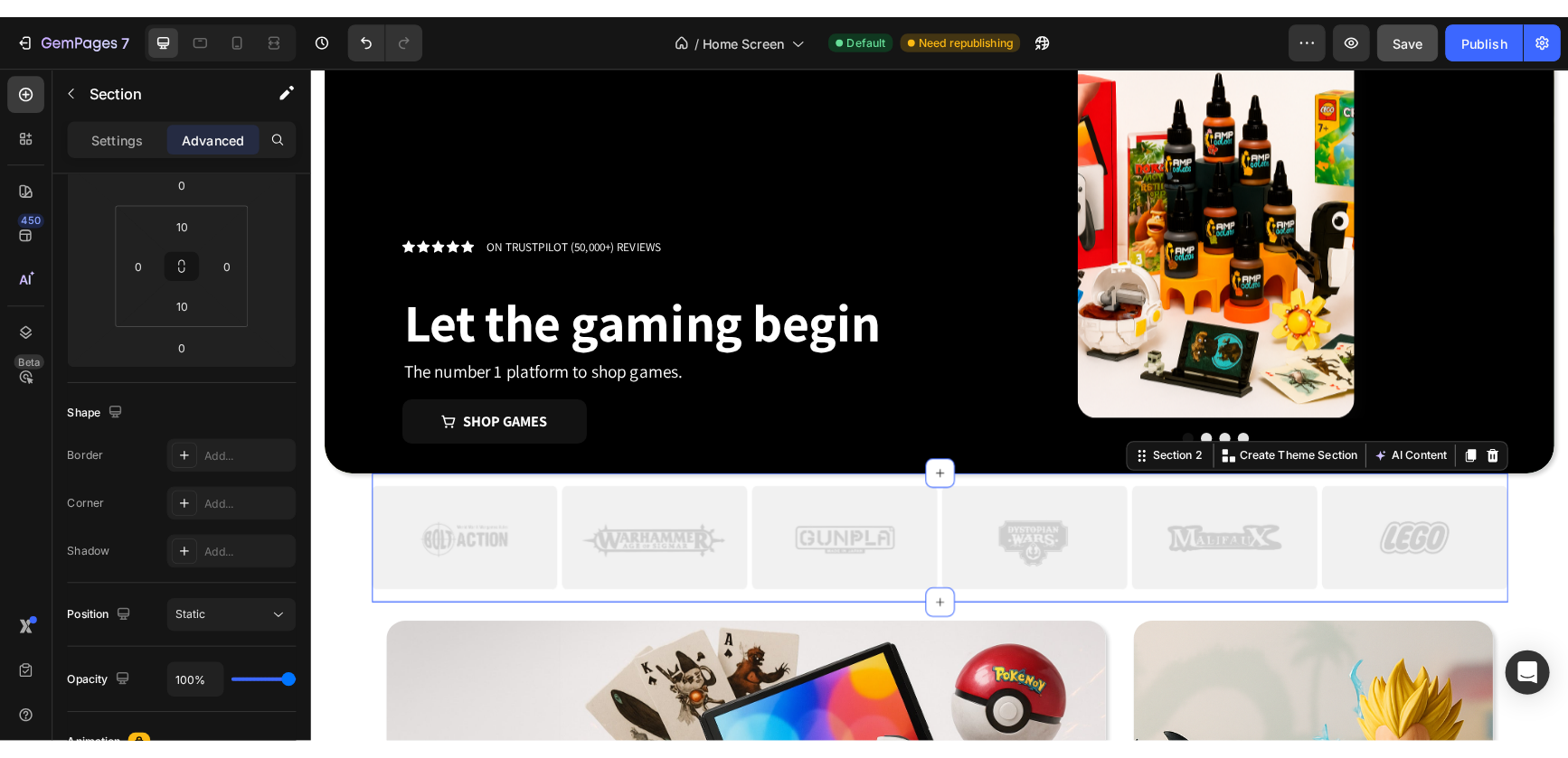
scroll to position [573, 0]
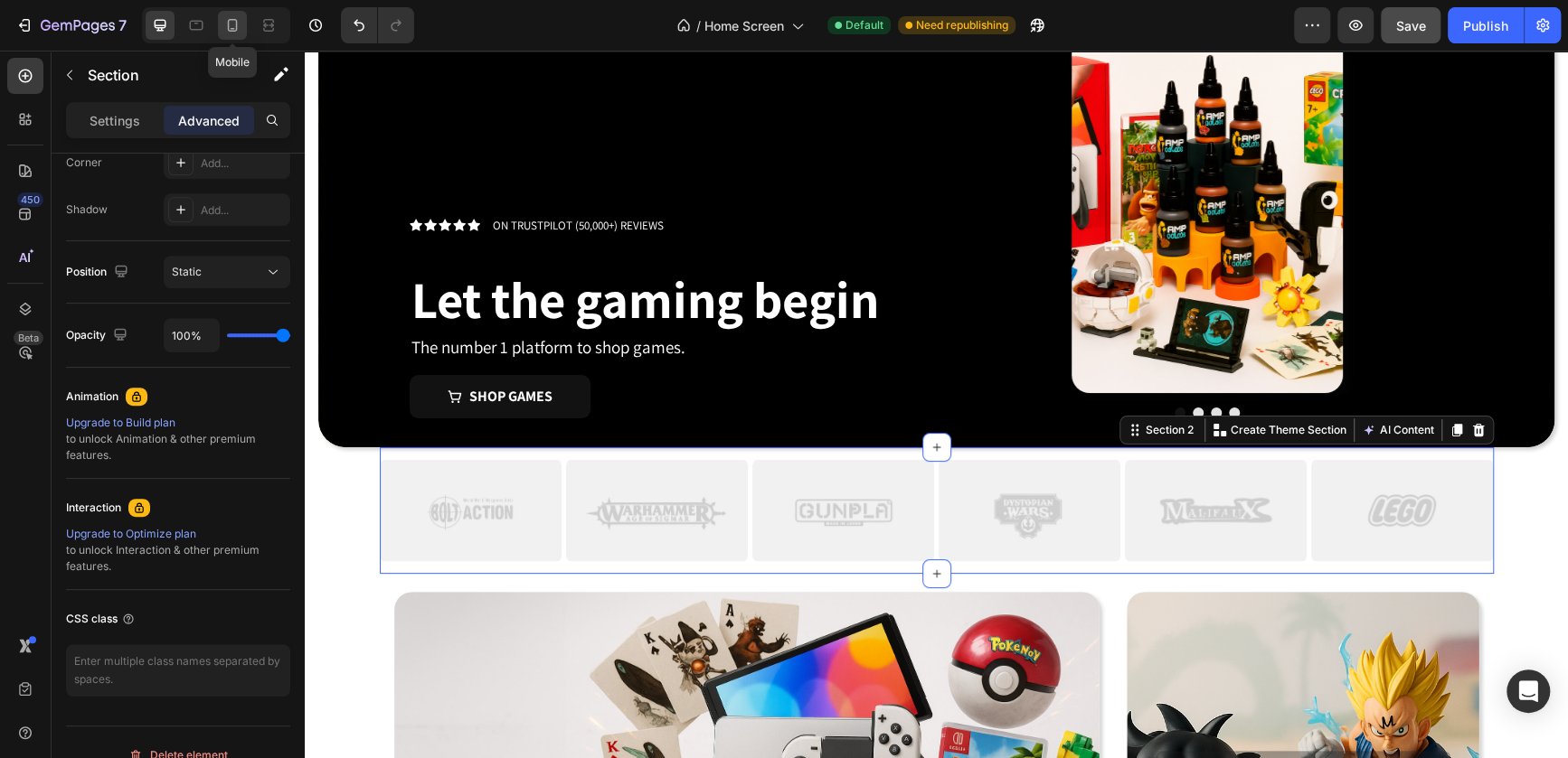
click at [240, 23] on icon at bounding box center [231, 24] width 18 height 18
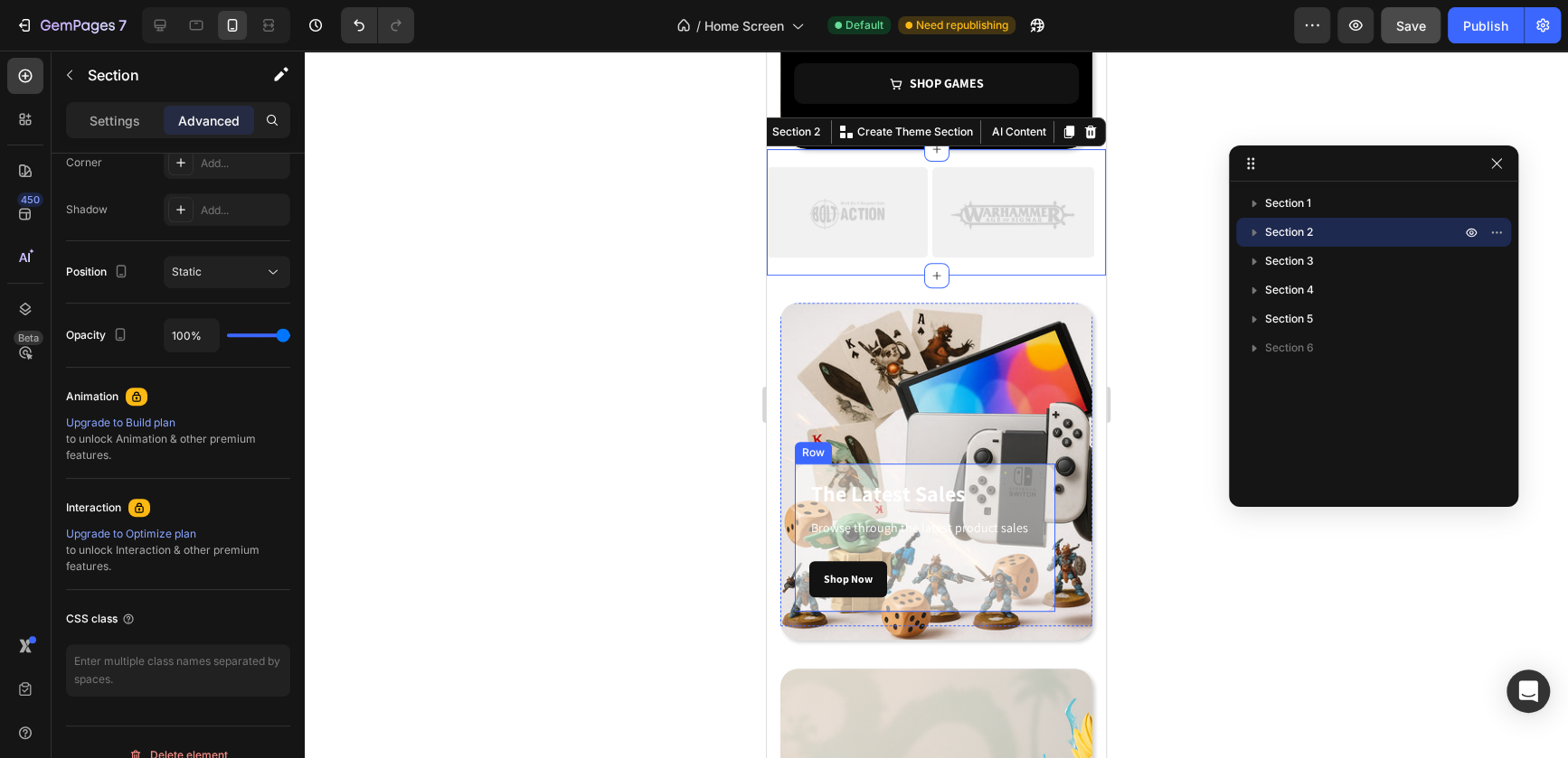
scroll to position [416, 0]
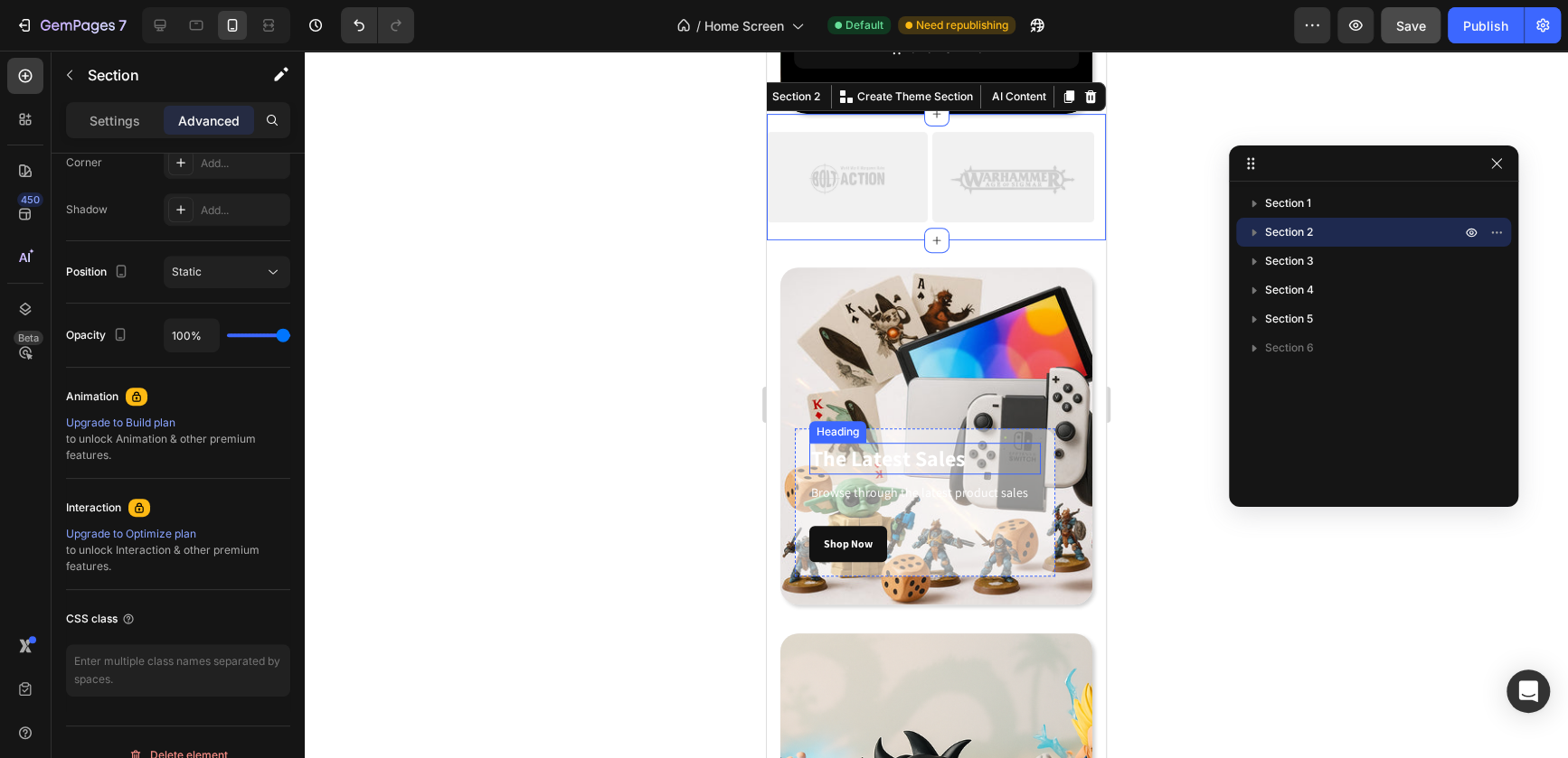
click at [1029, 443] on h3 "The Latest Sales" at bounding box center [925, 459] width 231 height 32
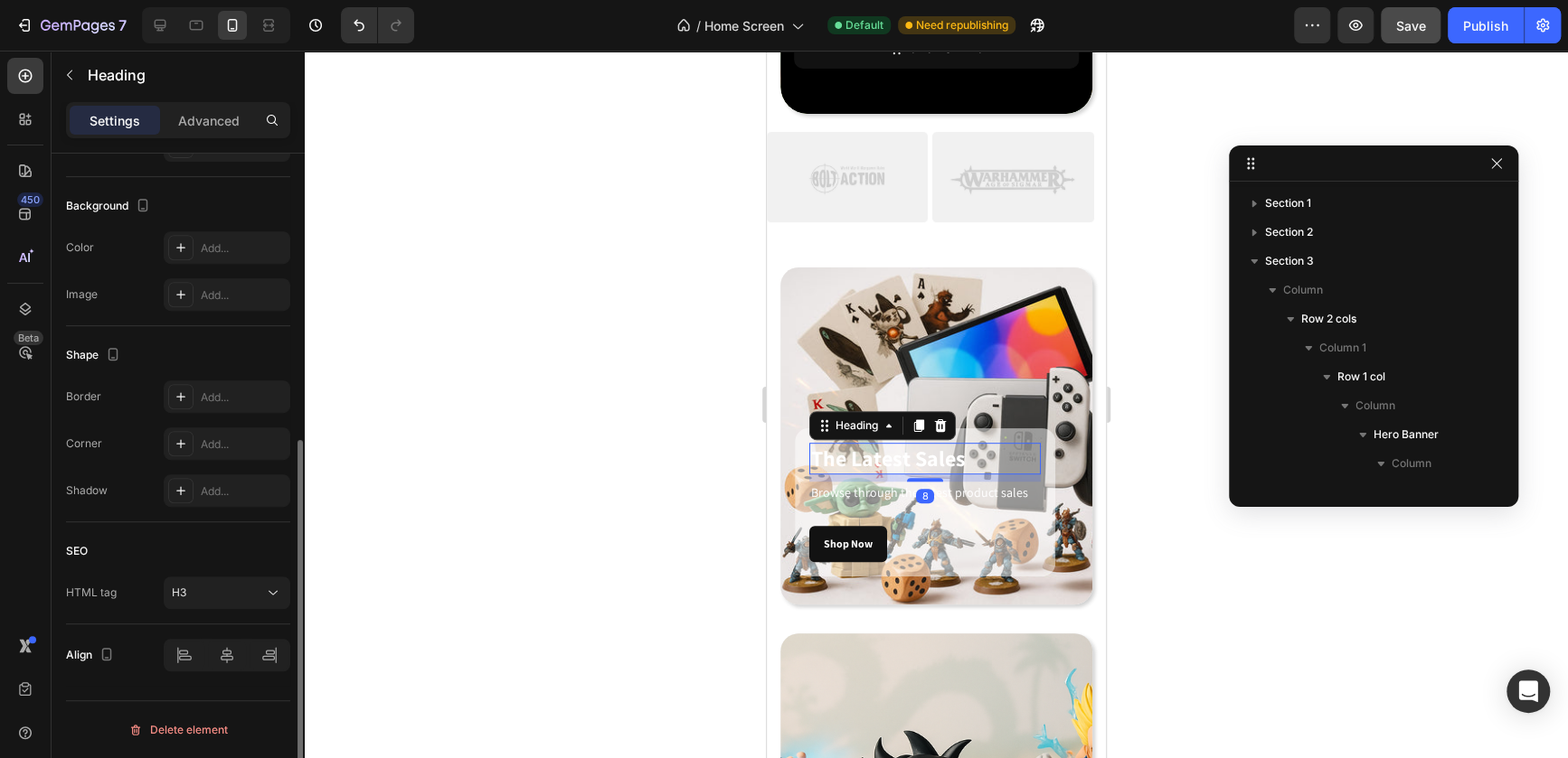
scroll to position [0, 0]
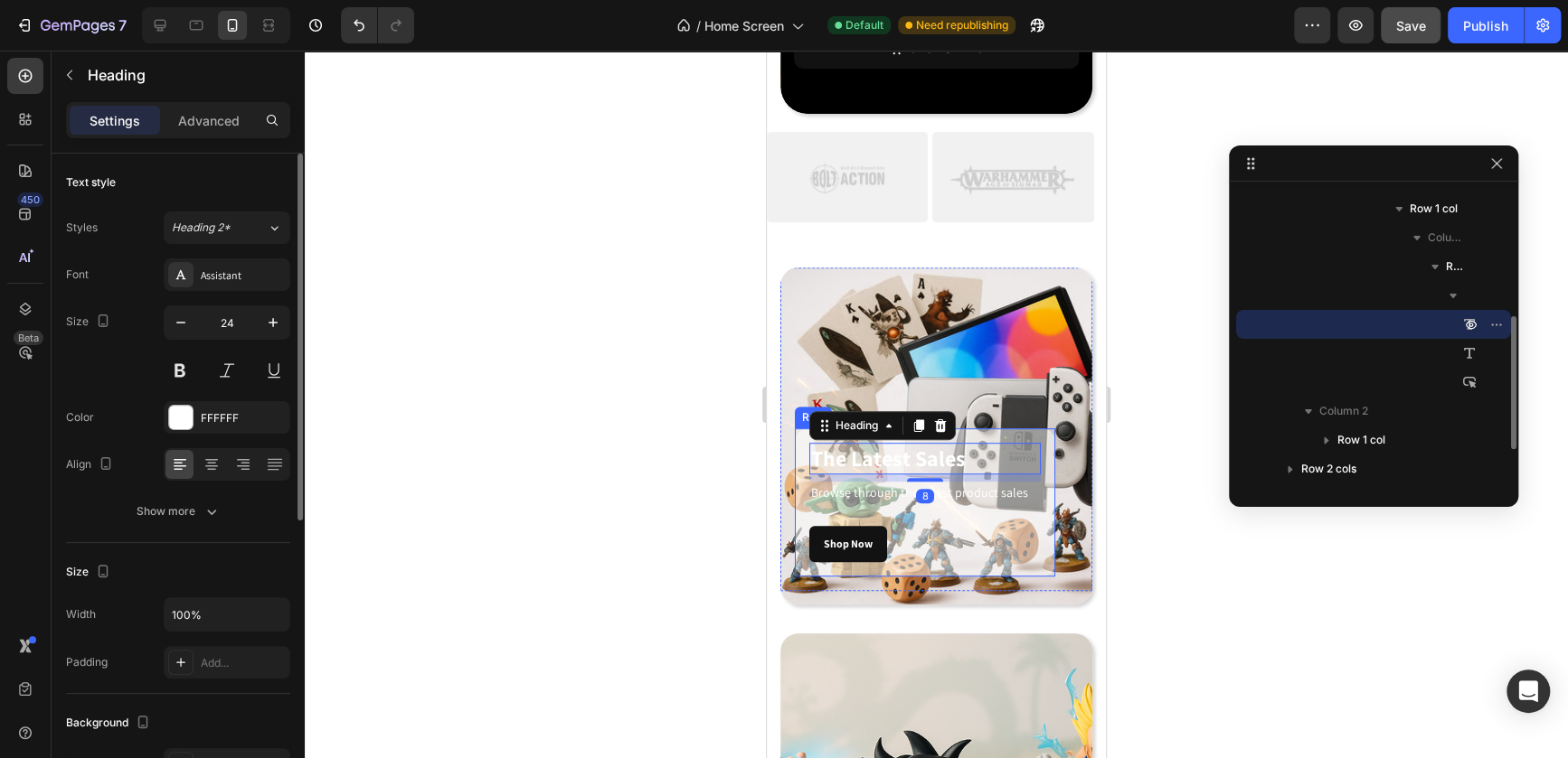
click at [1037, 445] on div "The Latest Sales Heading 8 Browse through the latest product sales Text block S…" at bounding box center [924, 502] width 260 height 148
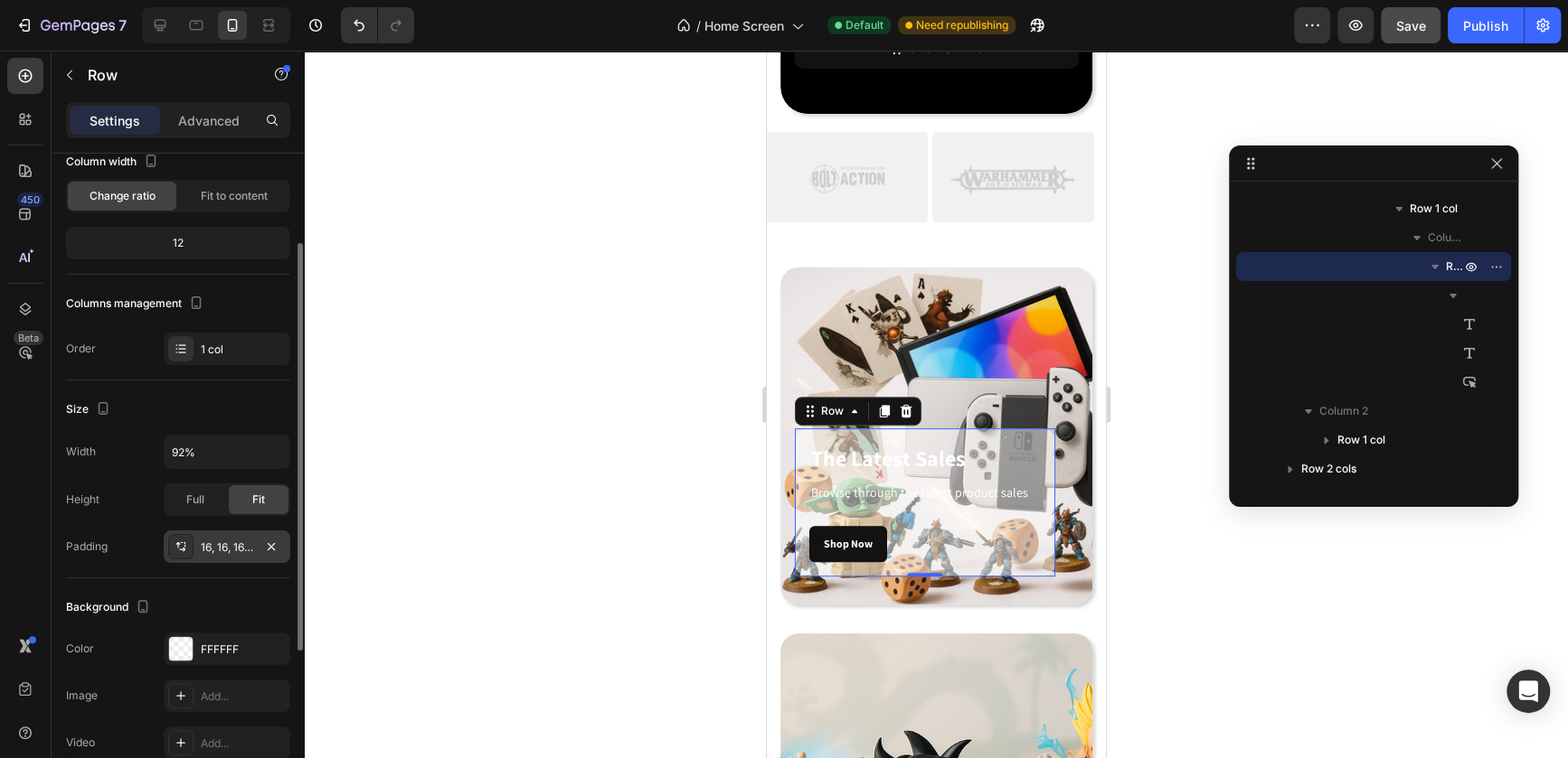
scroll to position [158, 0]
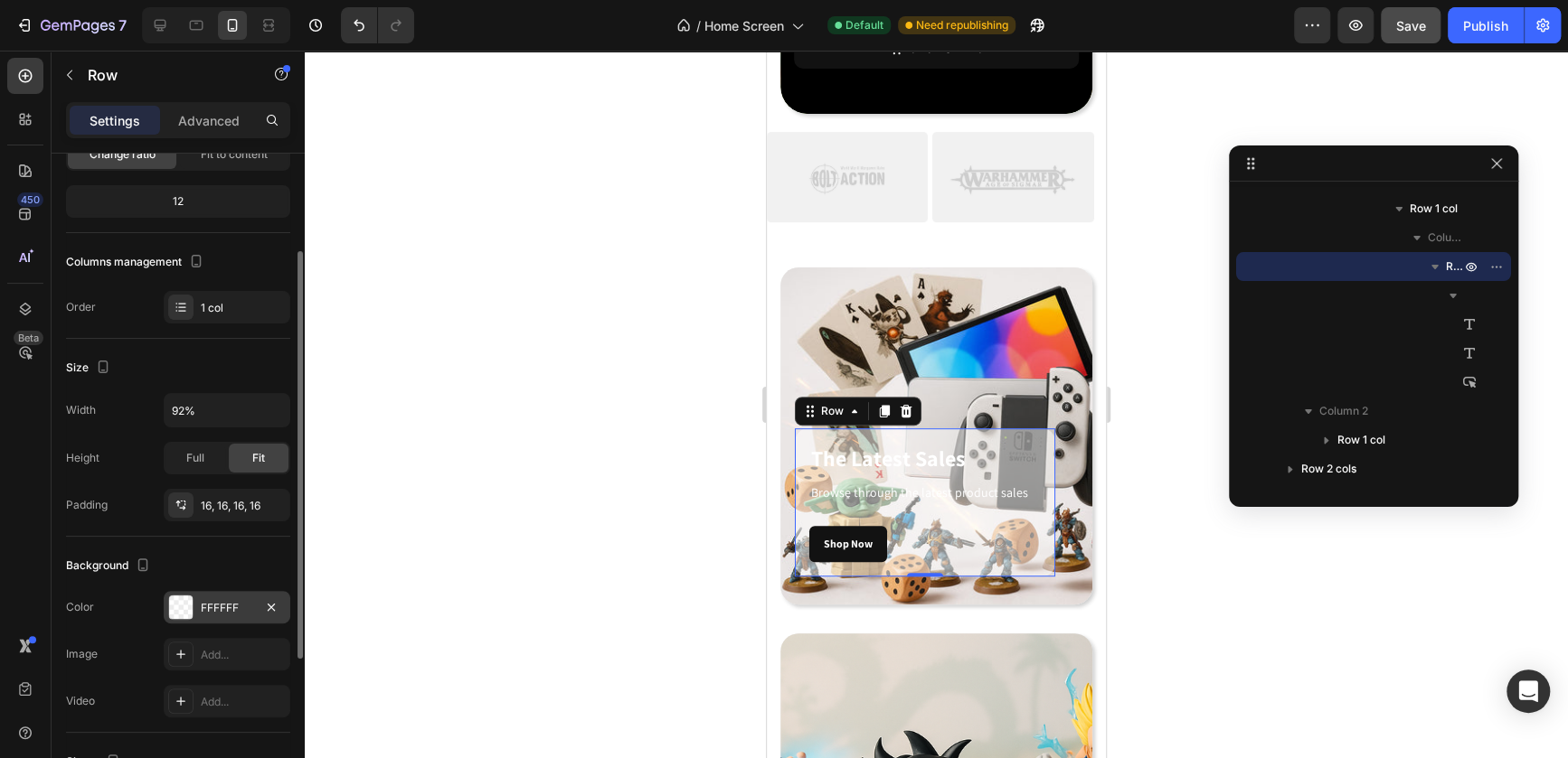
click at [182, 604] on div at bounding box center [180, 607] width 23 height 23
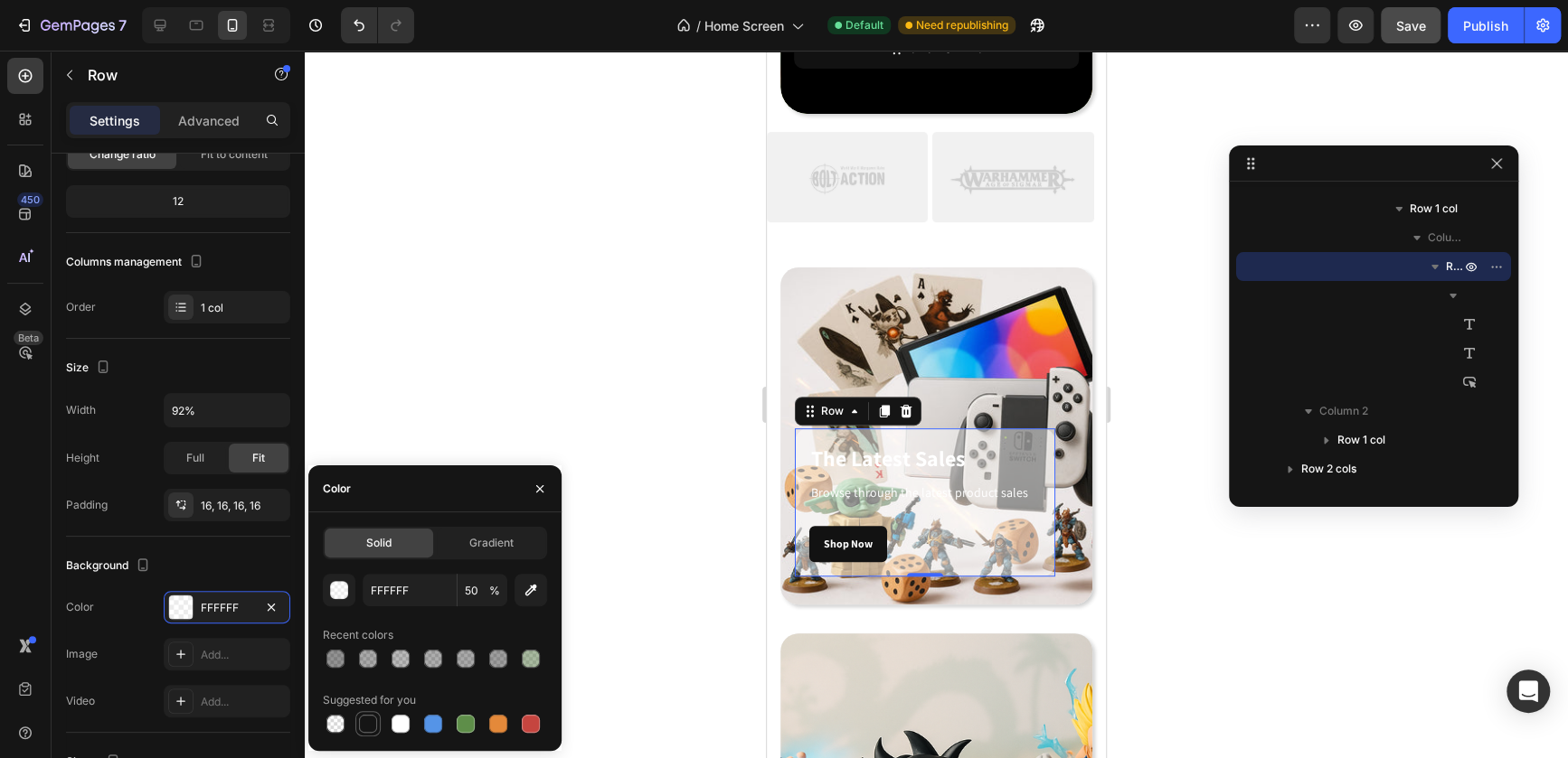
click at [364, 709] on div at bounding box center [368, 724] width 18 height 18
type input "151515"
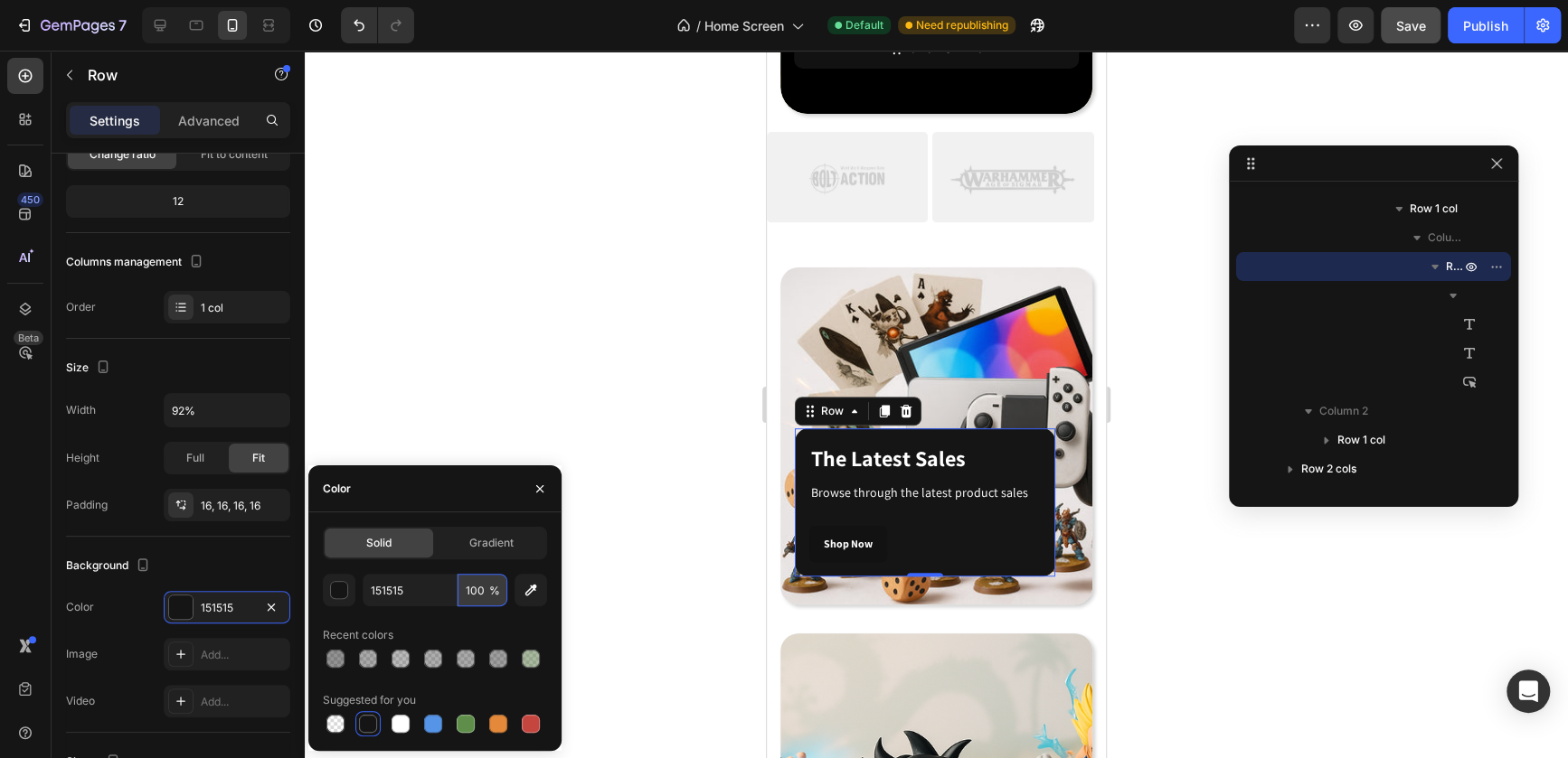
click at [465, 595] on input "100" at bounding box center [481, 590] width 49 height 33
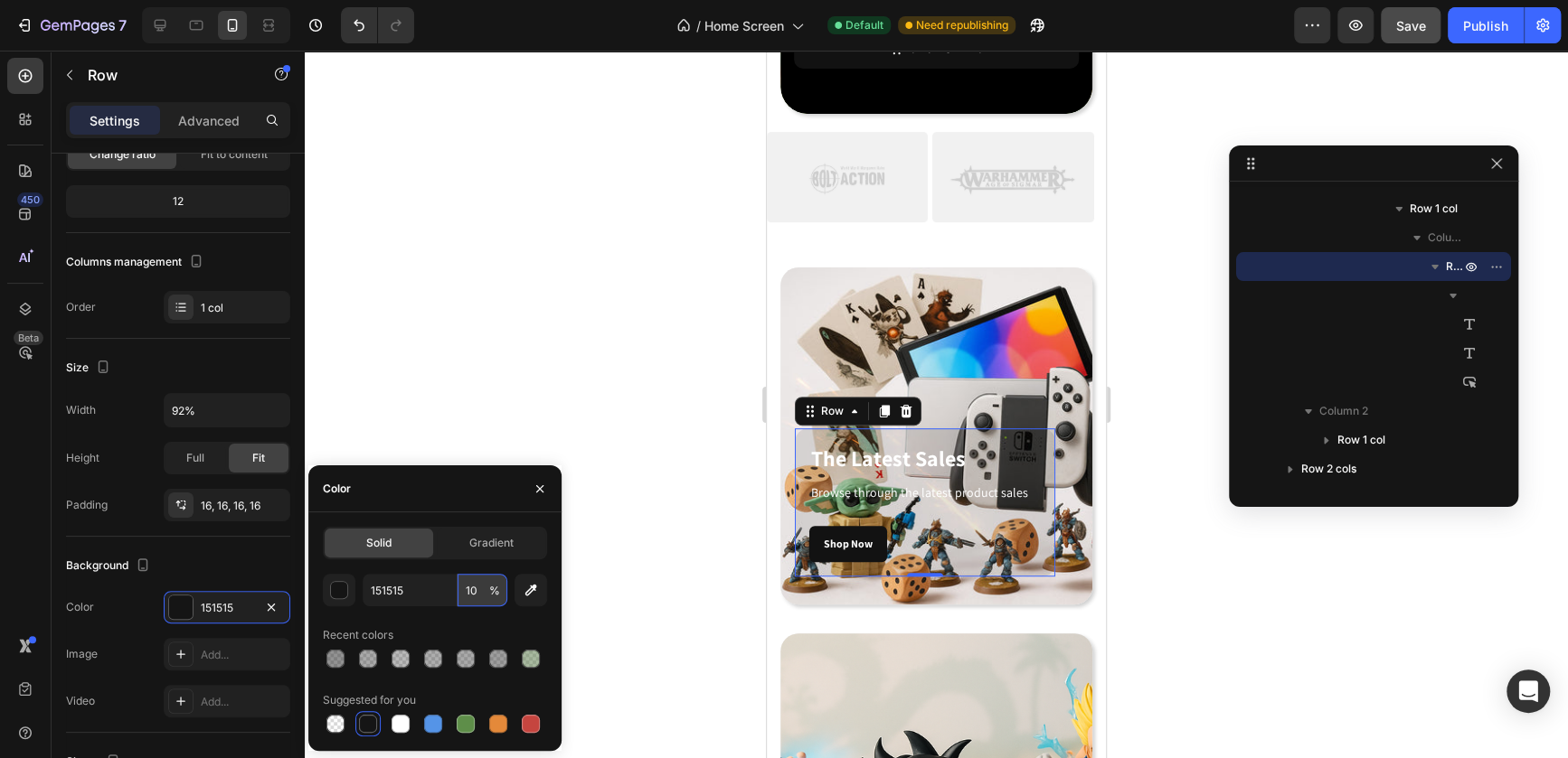
type input "1"
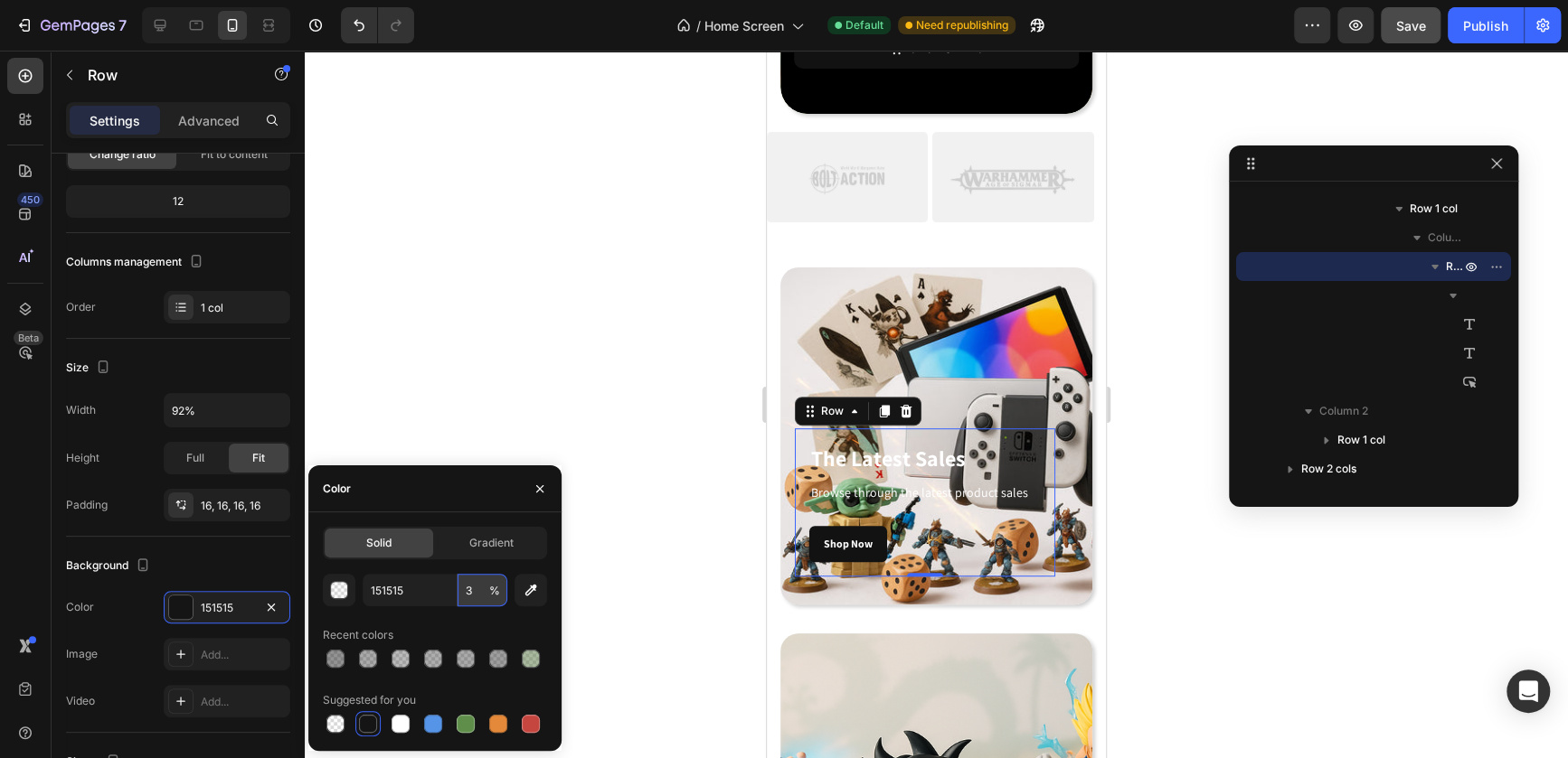
type input "38"
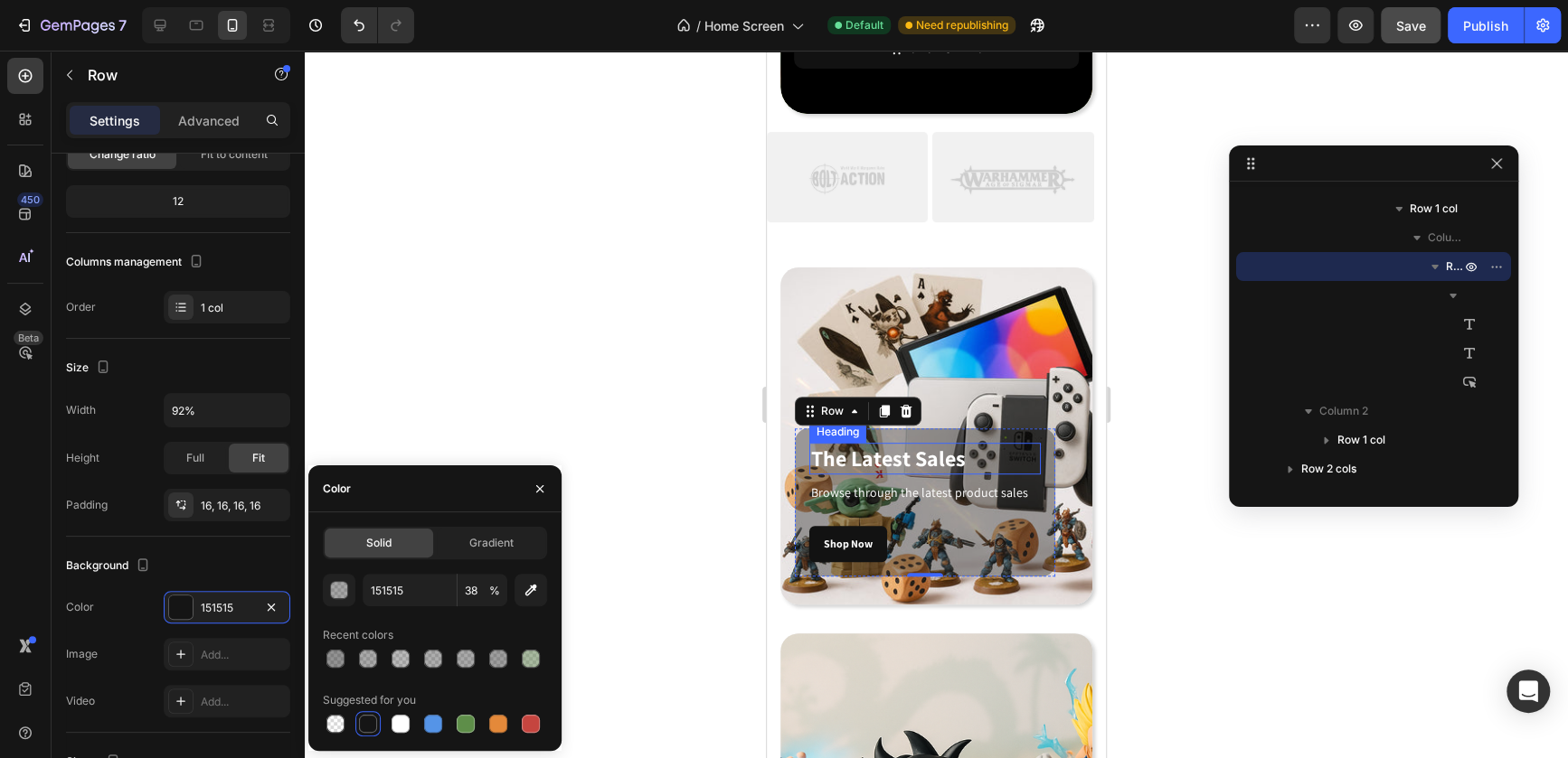
click at [832, 452] on h3 "The Latest Sales" at bounding box center [925, 459] width 231 height 32
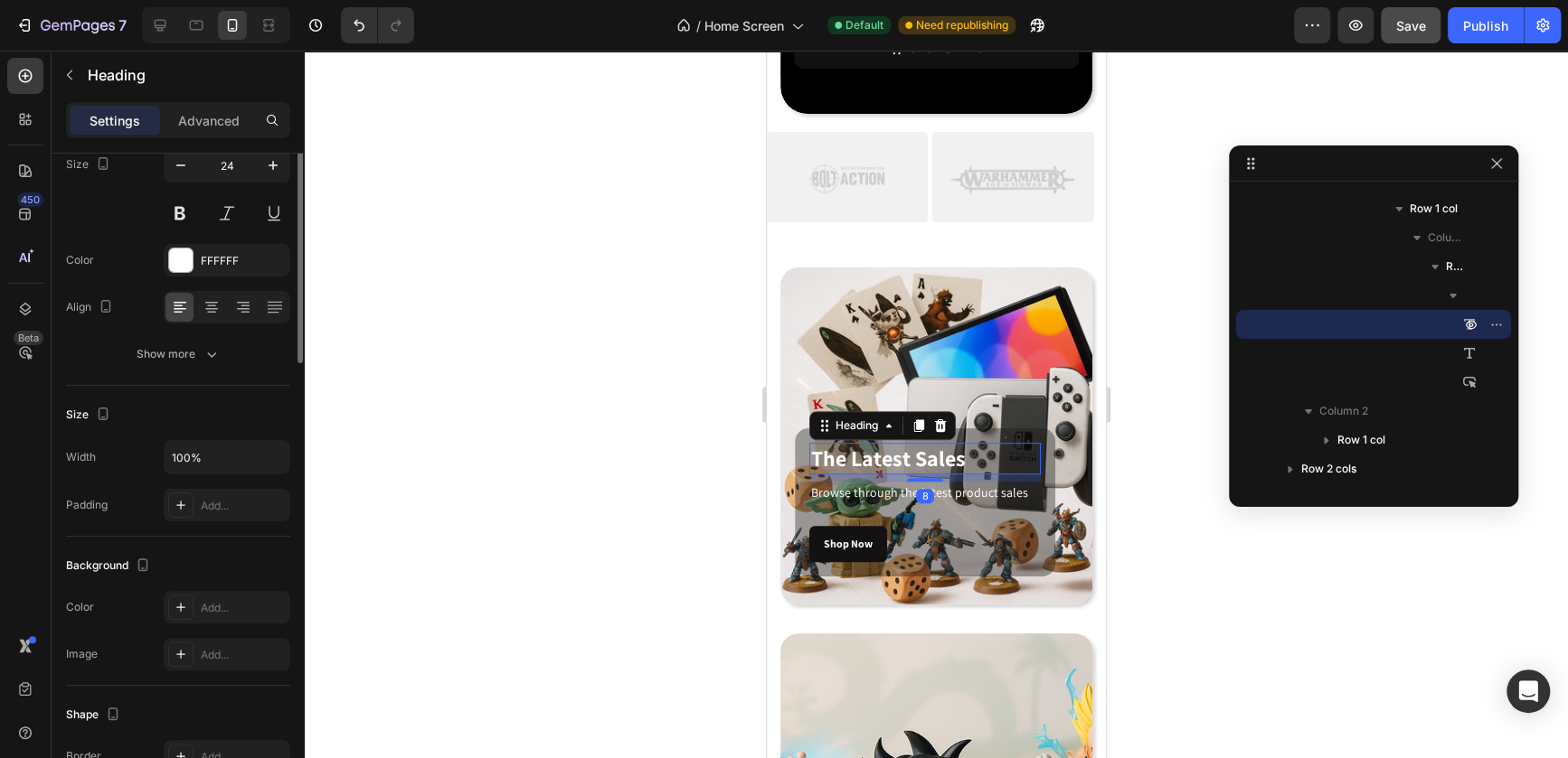
scroll to position [0, 0]
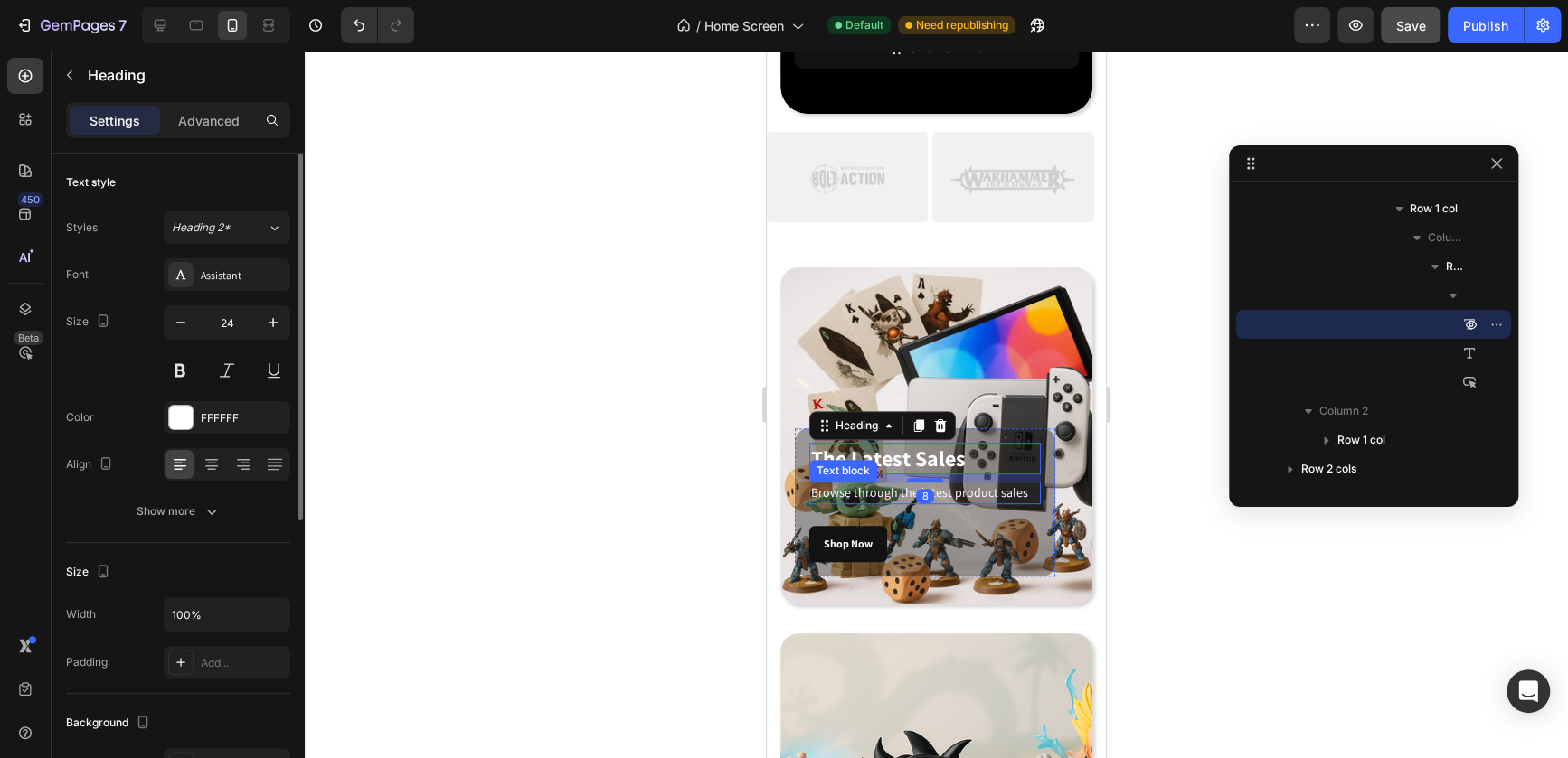
click at [839, 495] on p "Browse through the latest product sales" at bounding box center [924, 493] width 228 height 19
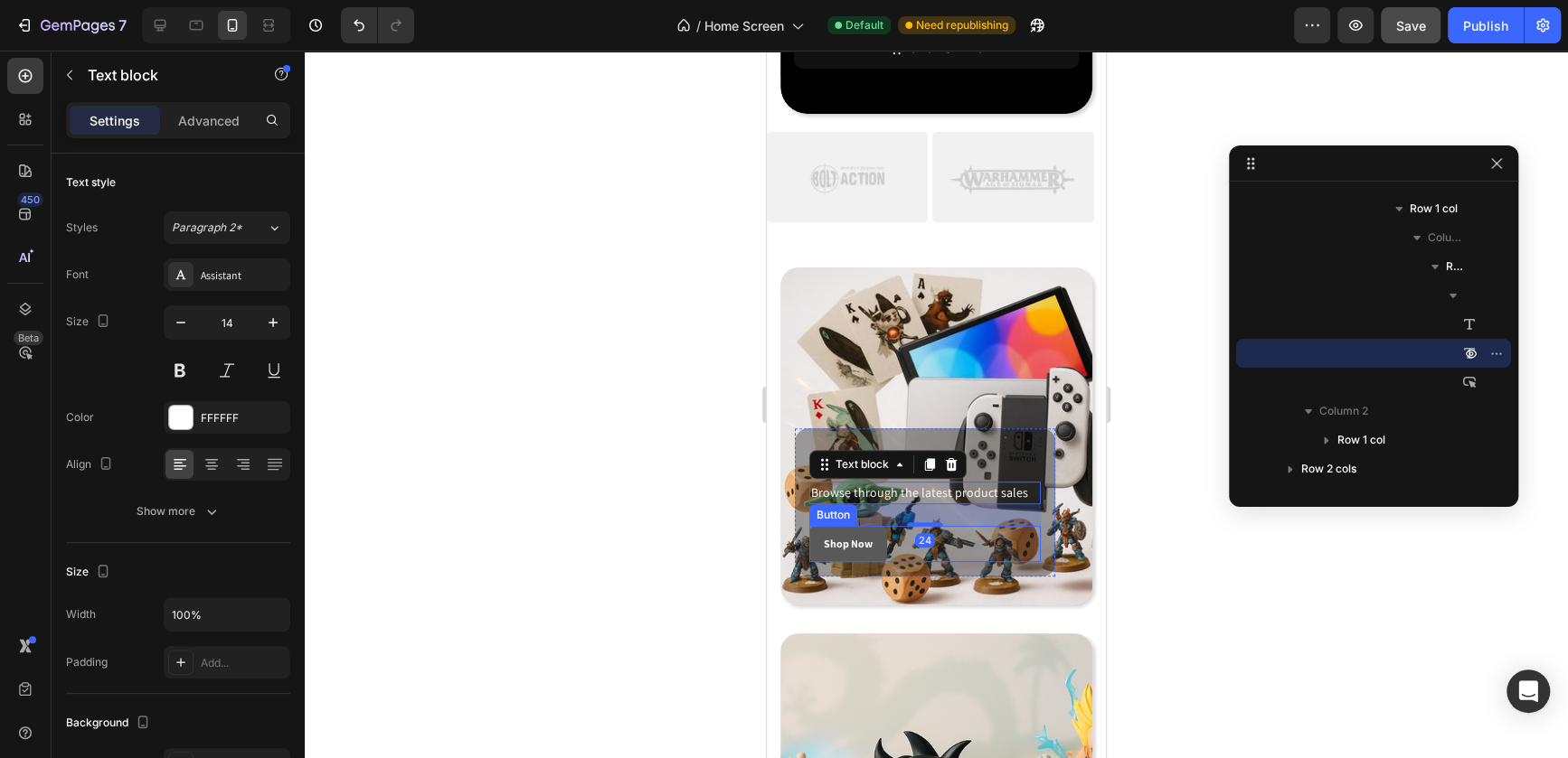
scroll to position [652, 0]
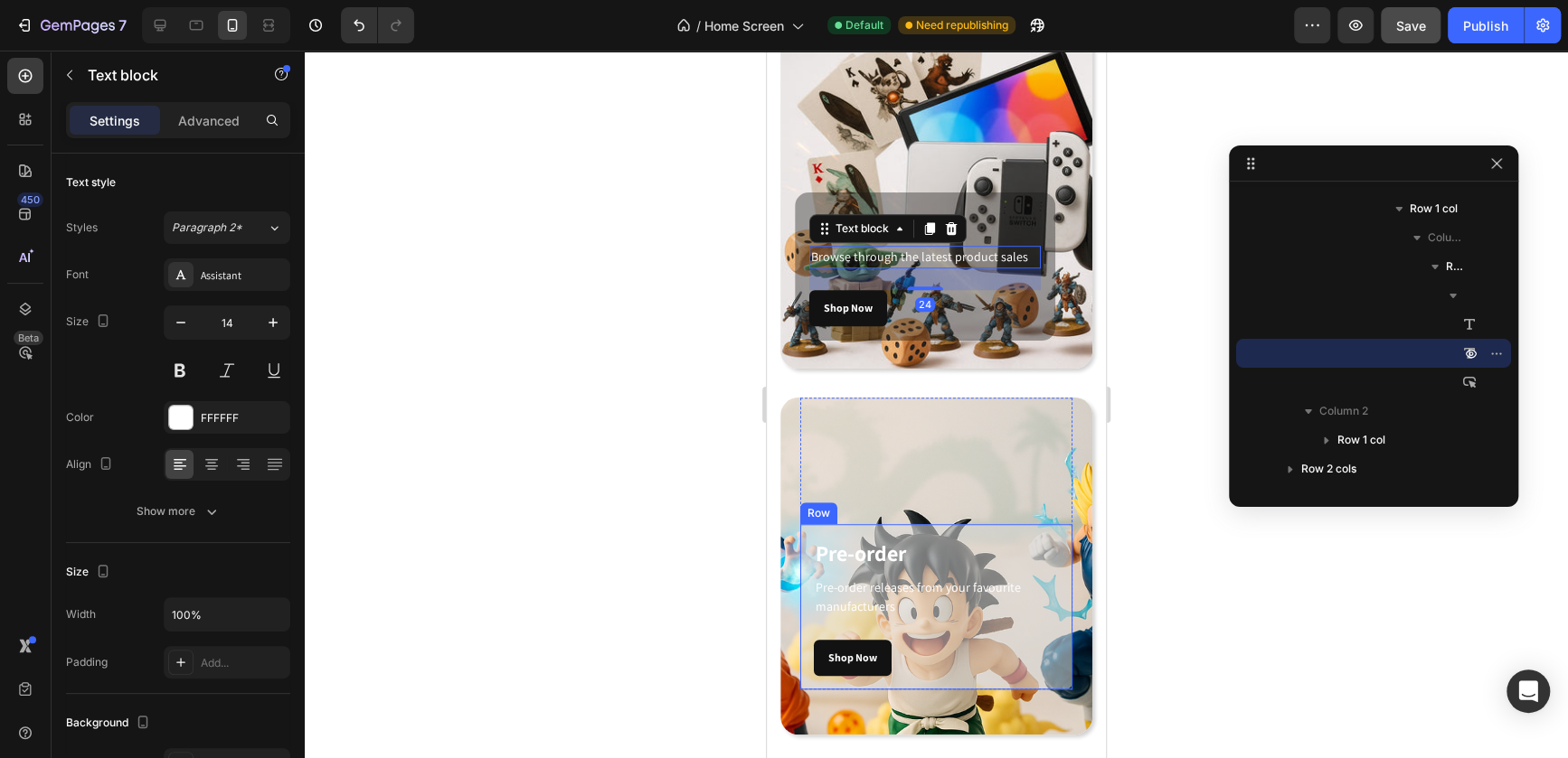
click at [1005, 531] on div "Pre-order Heading Pre-order releases from your favourite manufacturers Text blo…" at bounding box center [936, 606] width 271 height 165
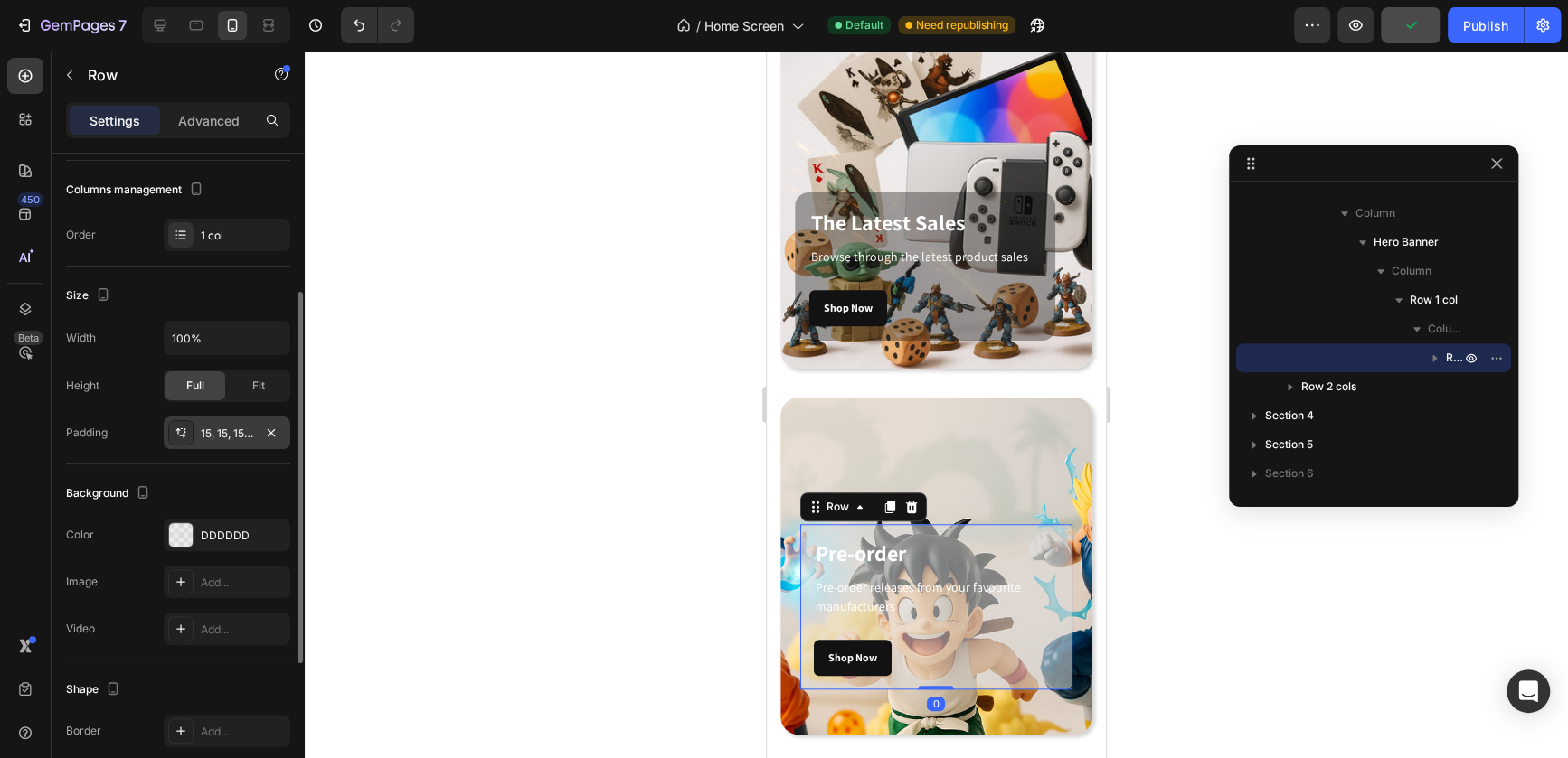
scroll to position [235, 0]
click at [176, 524] on div at bounding box center [180, 529] width 23 height 23
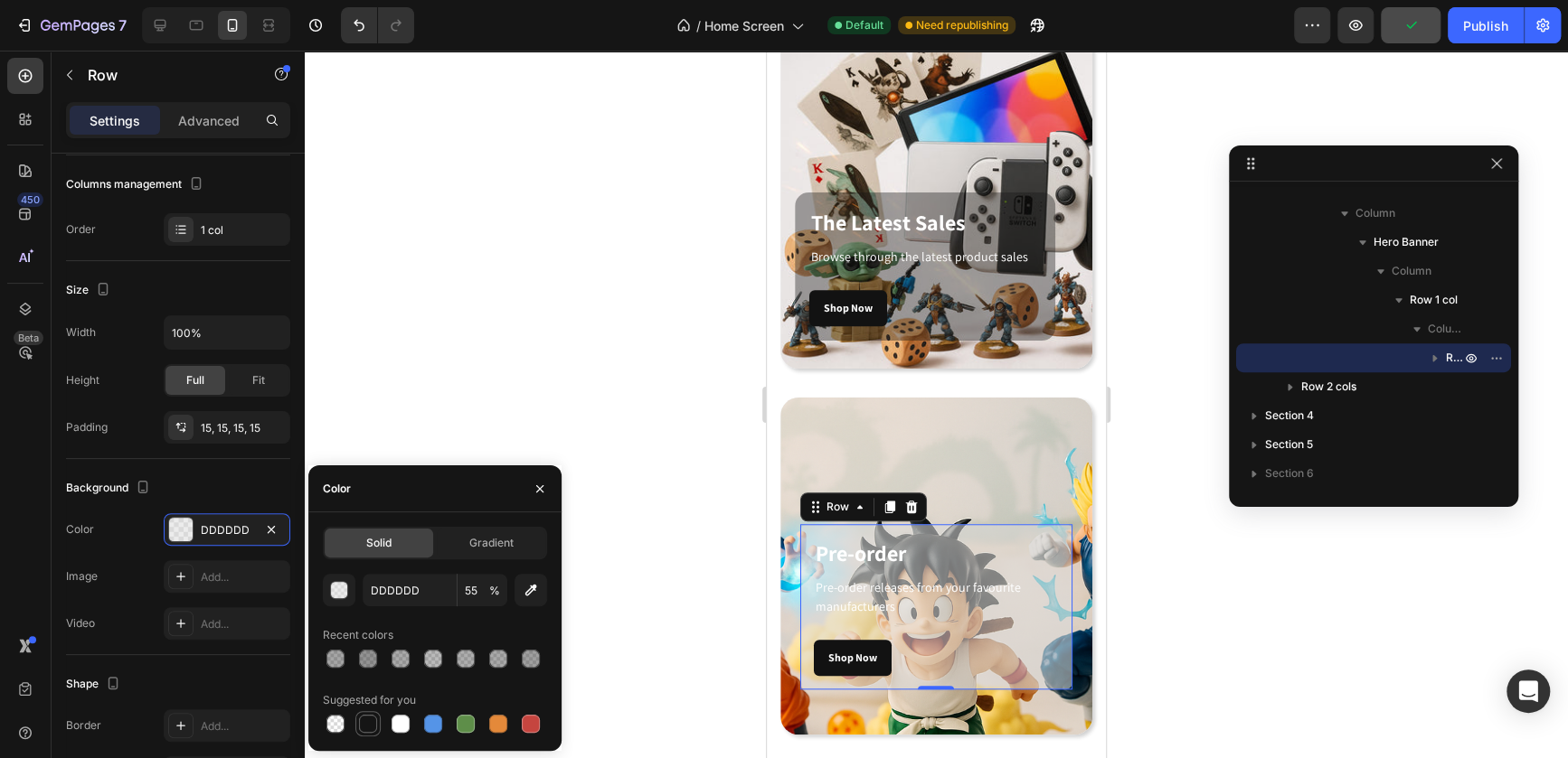
click at [373, 709] on div at bounding box center [368, 724] width 18 height 18
type input "151515"
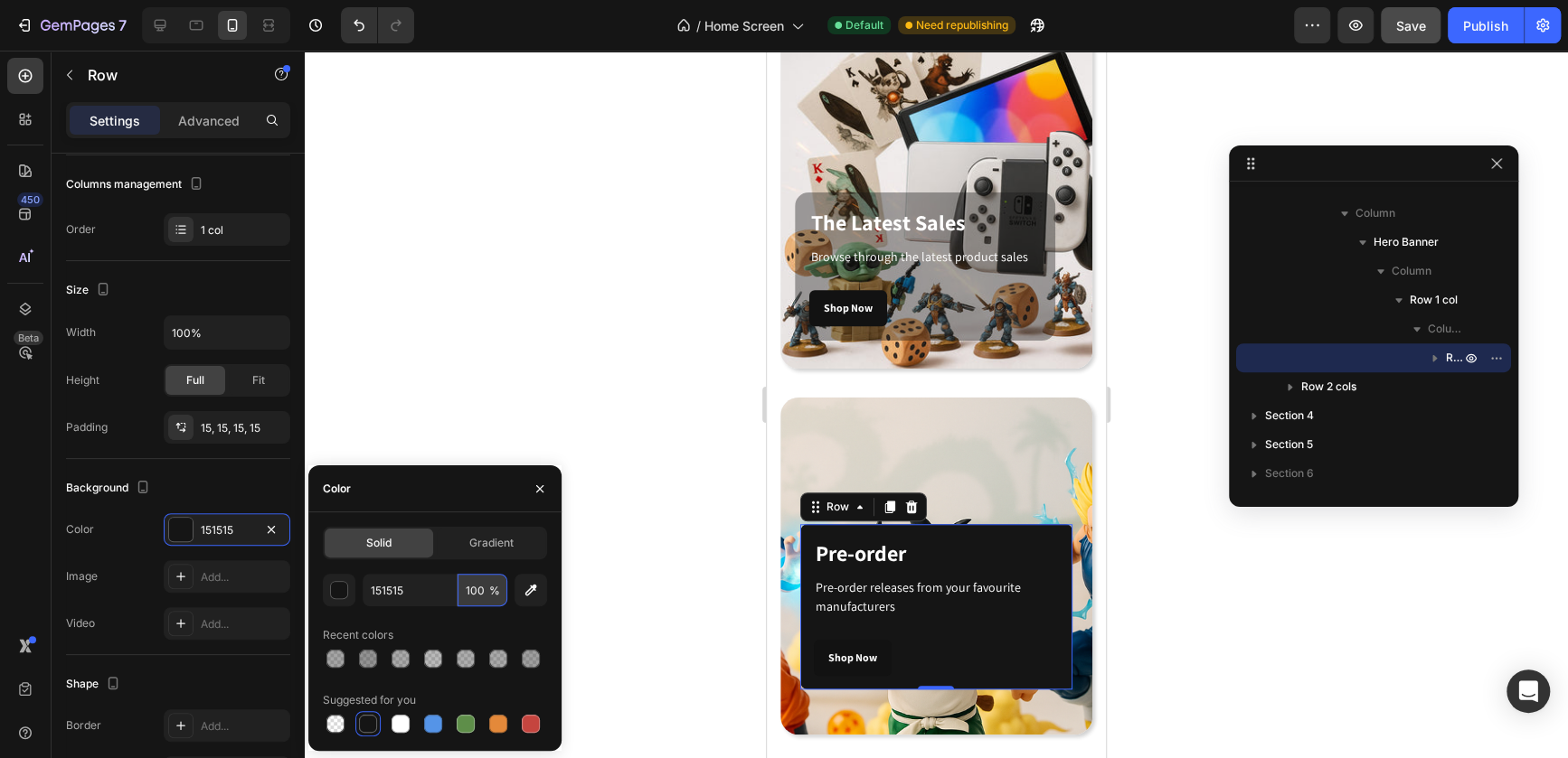
click at [472, 593] on input "100" at bounding box center [481, 590] width 49 height 33
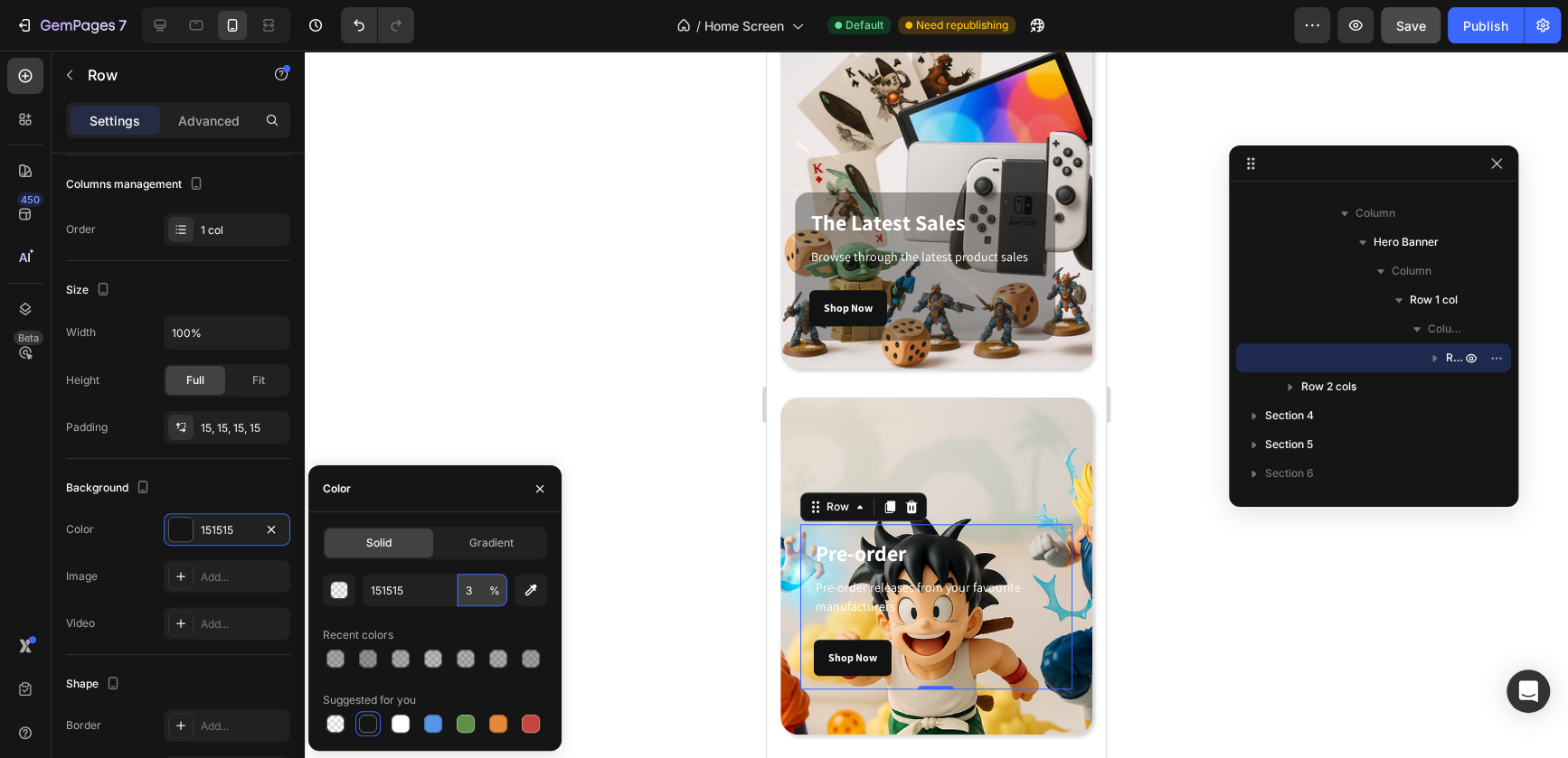
type input "38"
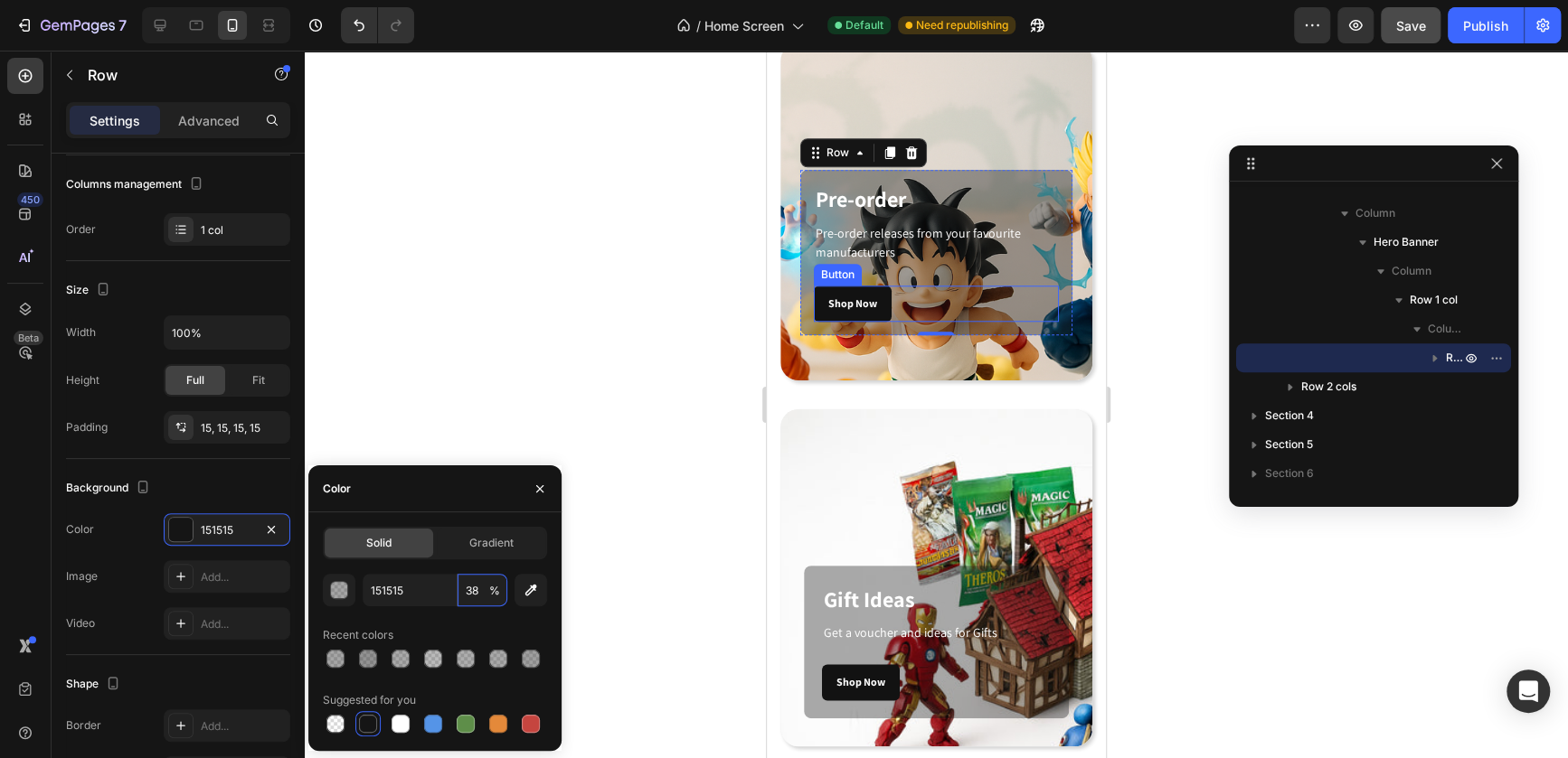
scroll to position [1004, 0]
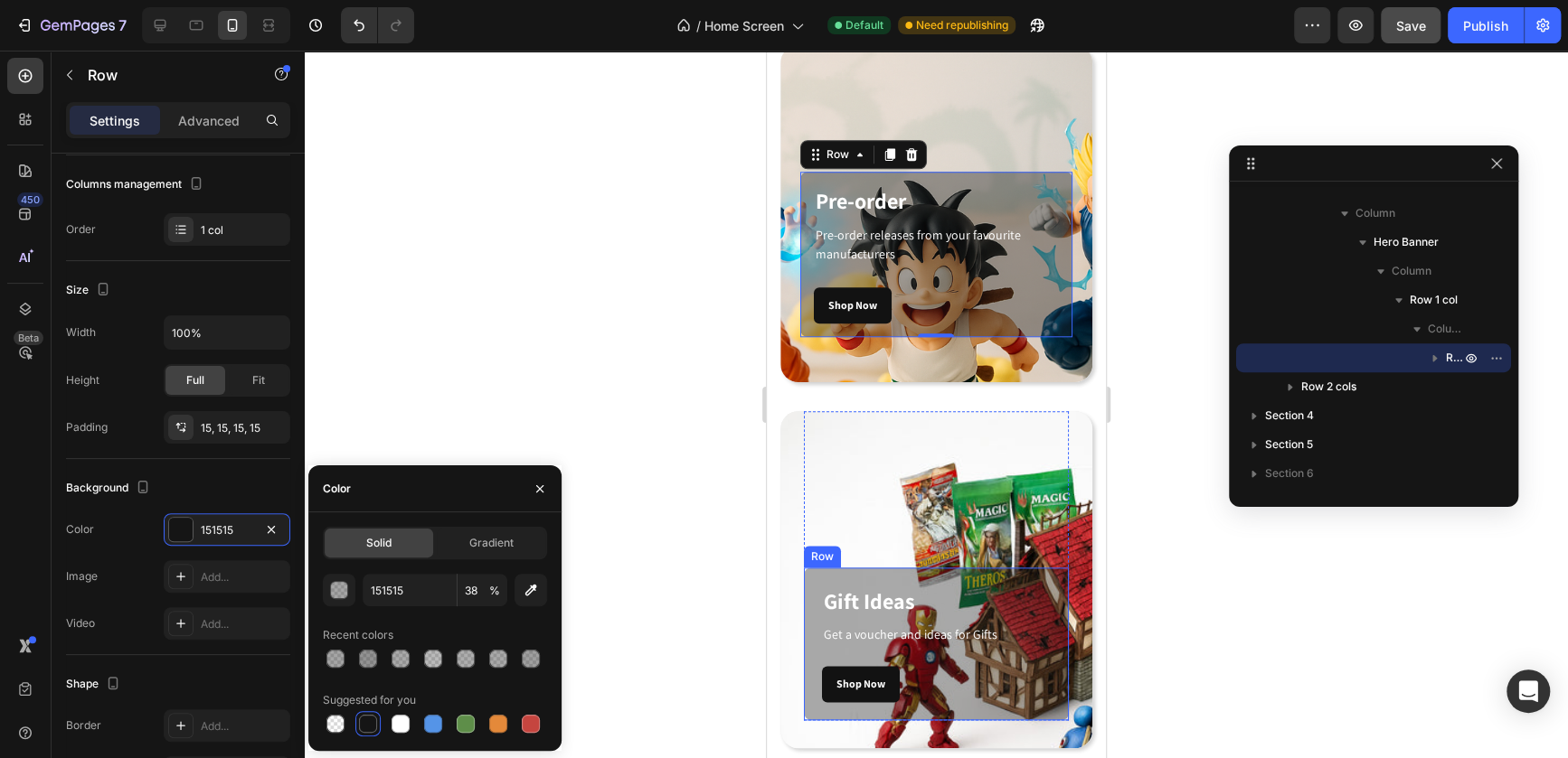
click at [1030, 595] on div "Gift Ideas Heading Get a voucher and ideas for Gifts Text block Shop Now Button…" at bounding box center [937, 644] width 265 height 153
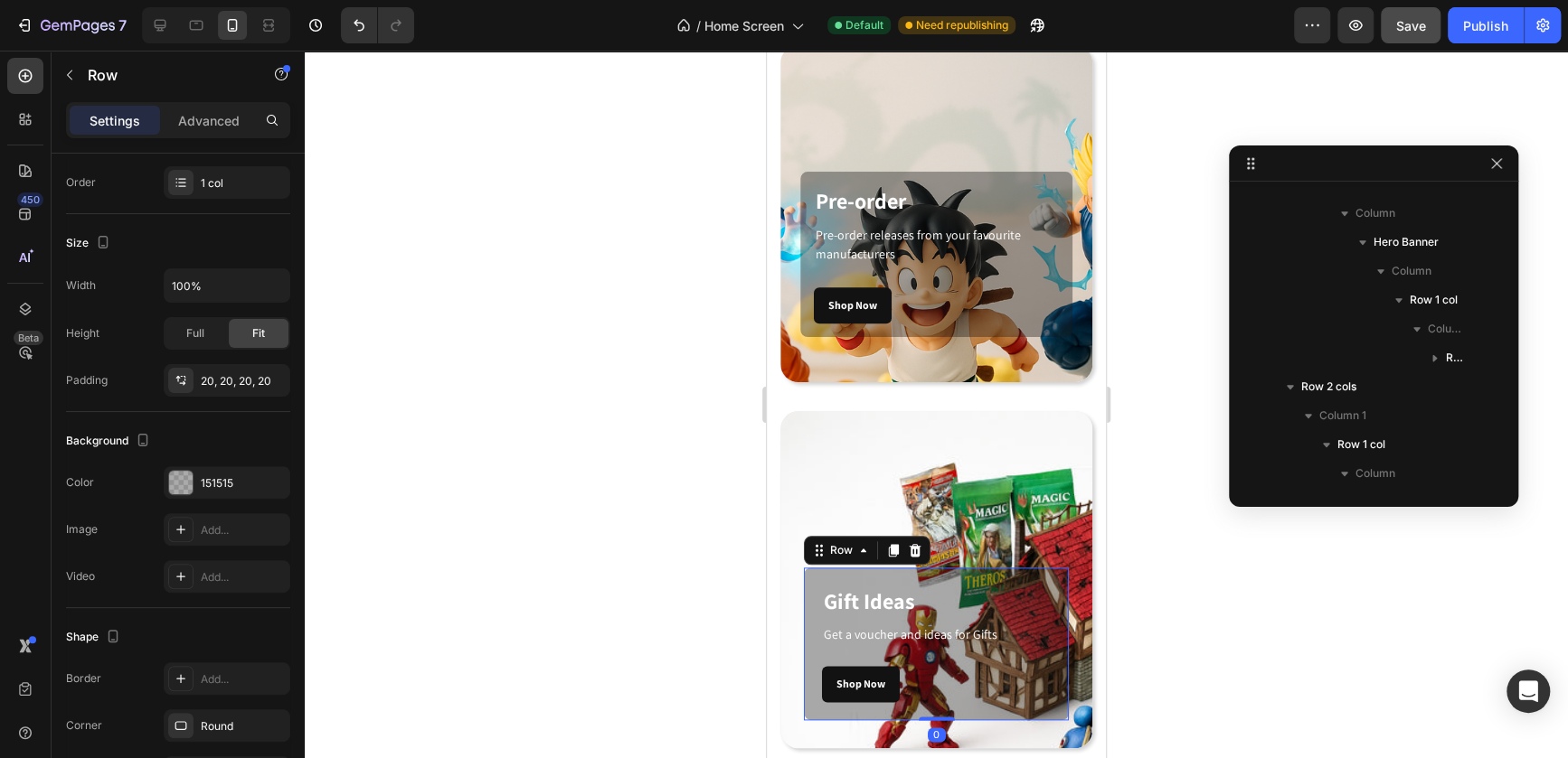
scroll to position [829, 0]
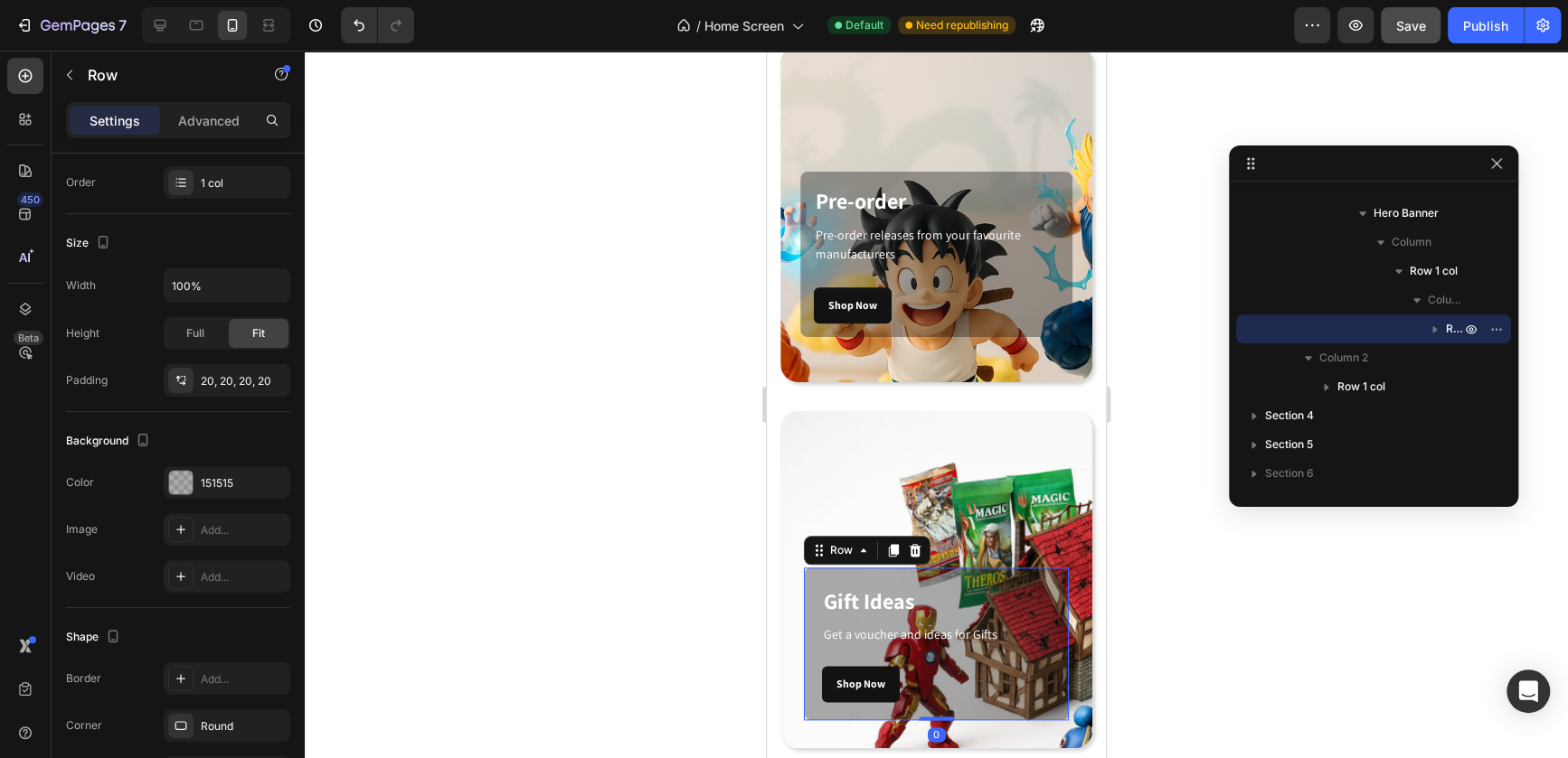
click at [1023, 590] on div "Gift Ideas Heading Get a voucher and ideas for Gifts Text block Shop Now Button…" at bounding box center [937, 644] width 265 height 153
click at [179, 484] on div at bounding box center [180, 482] width 23 height 23
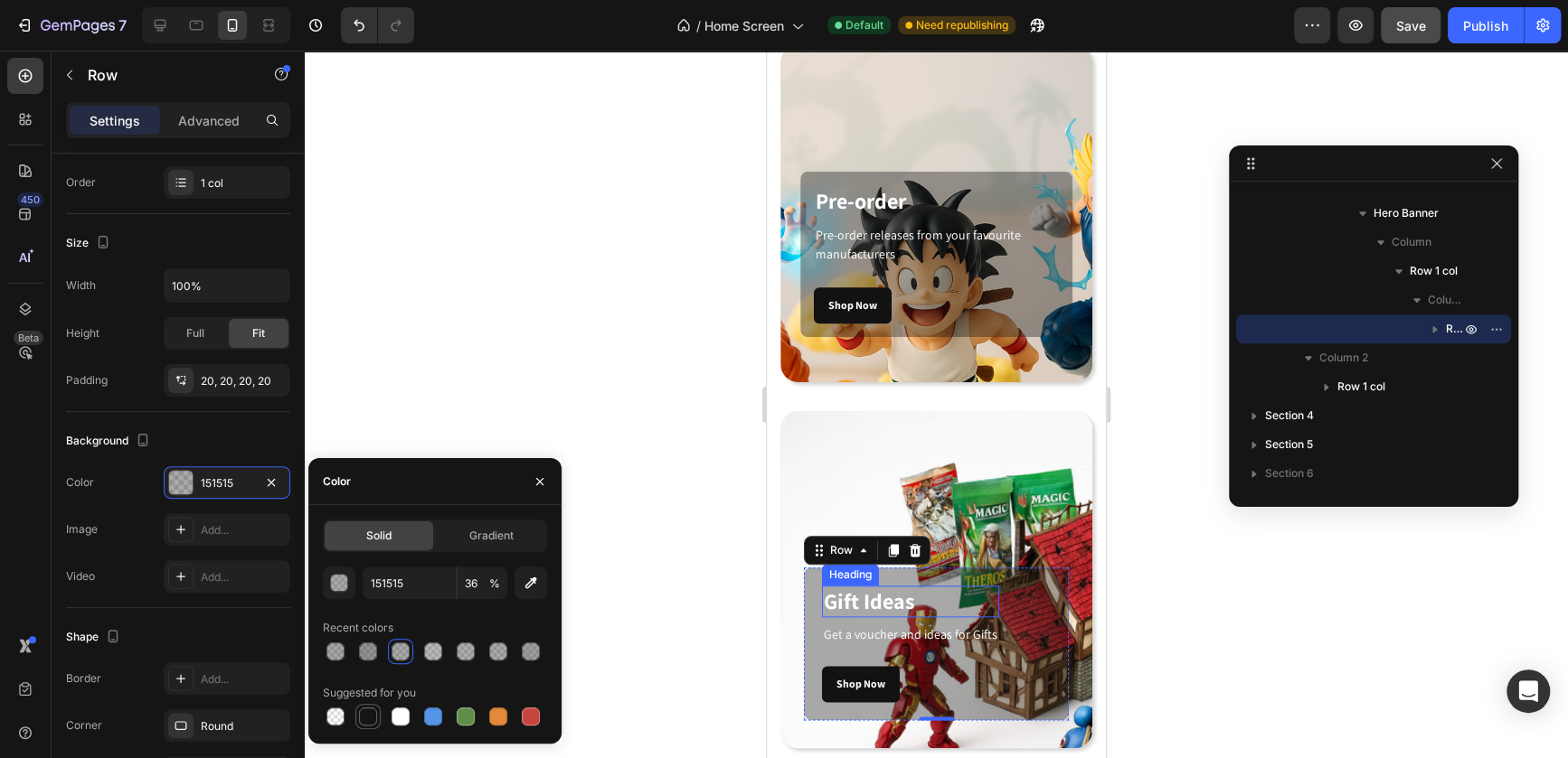
click at [371, 709] on div at bounding box center [368, 716] width 18 height 18
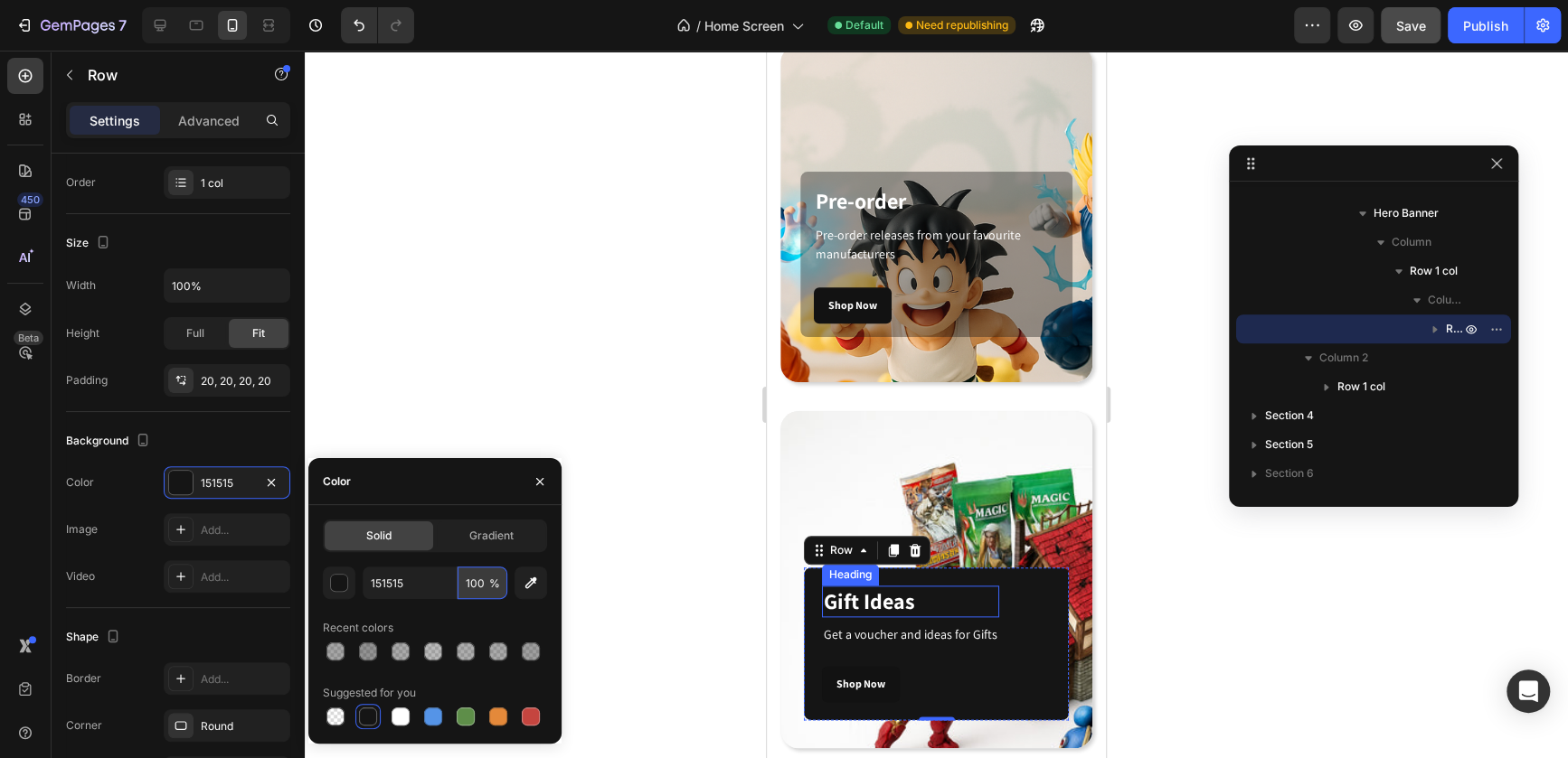
click at [463, 592] on input "100" at bounding box center [481, 583] width 49 height 33
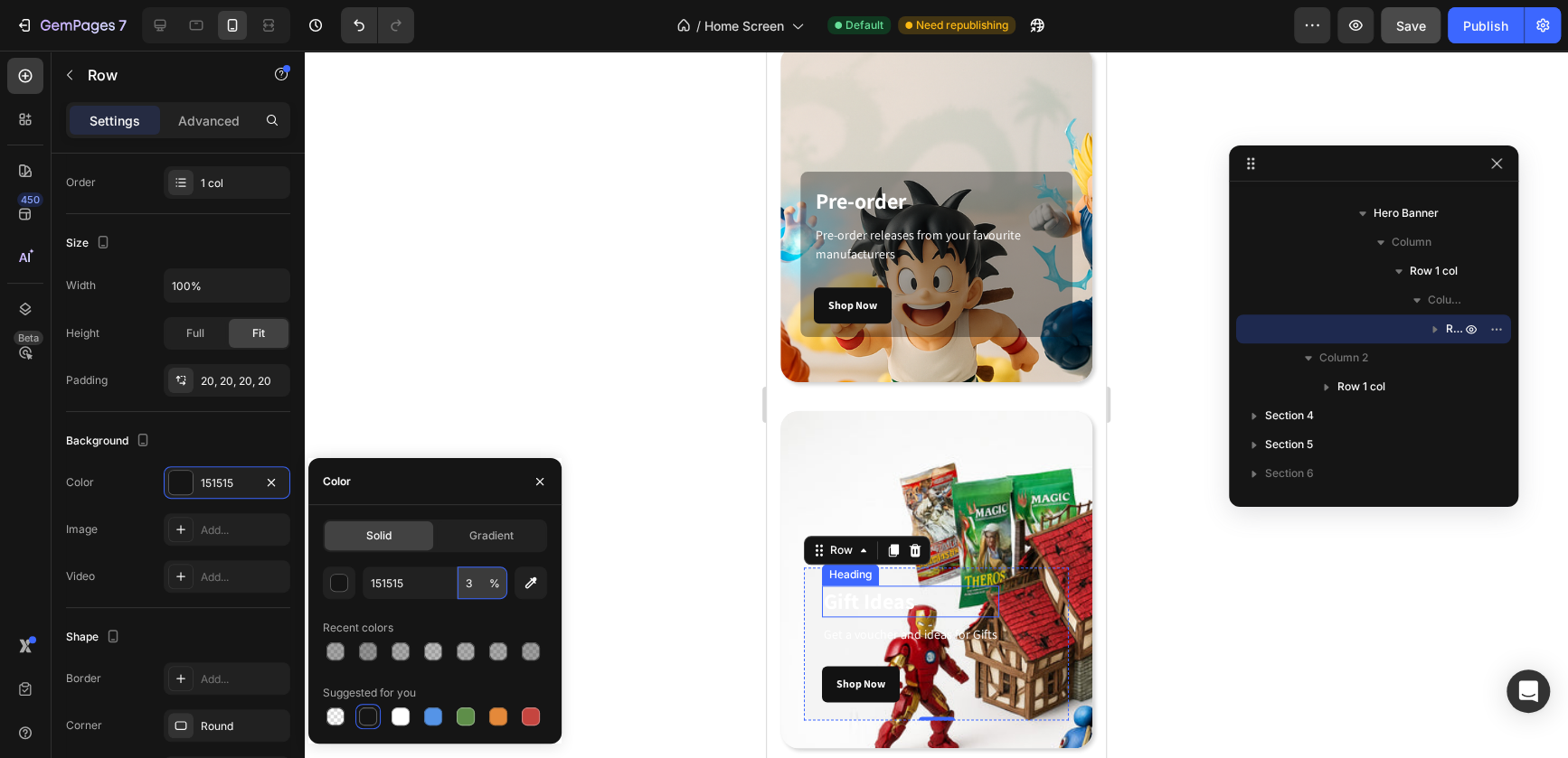
type input "38"
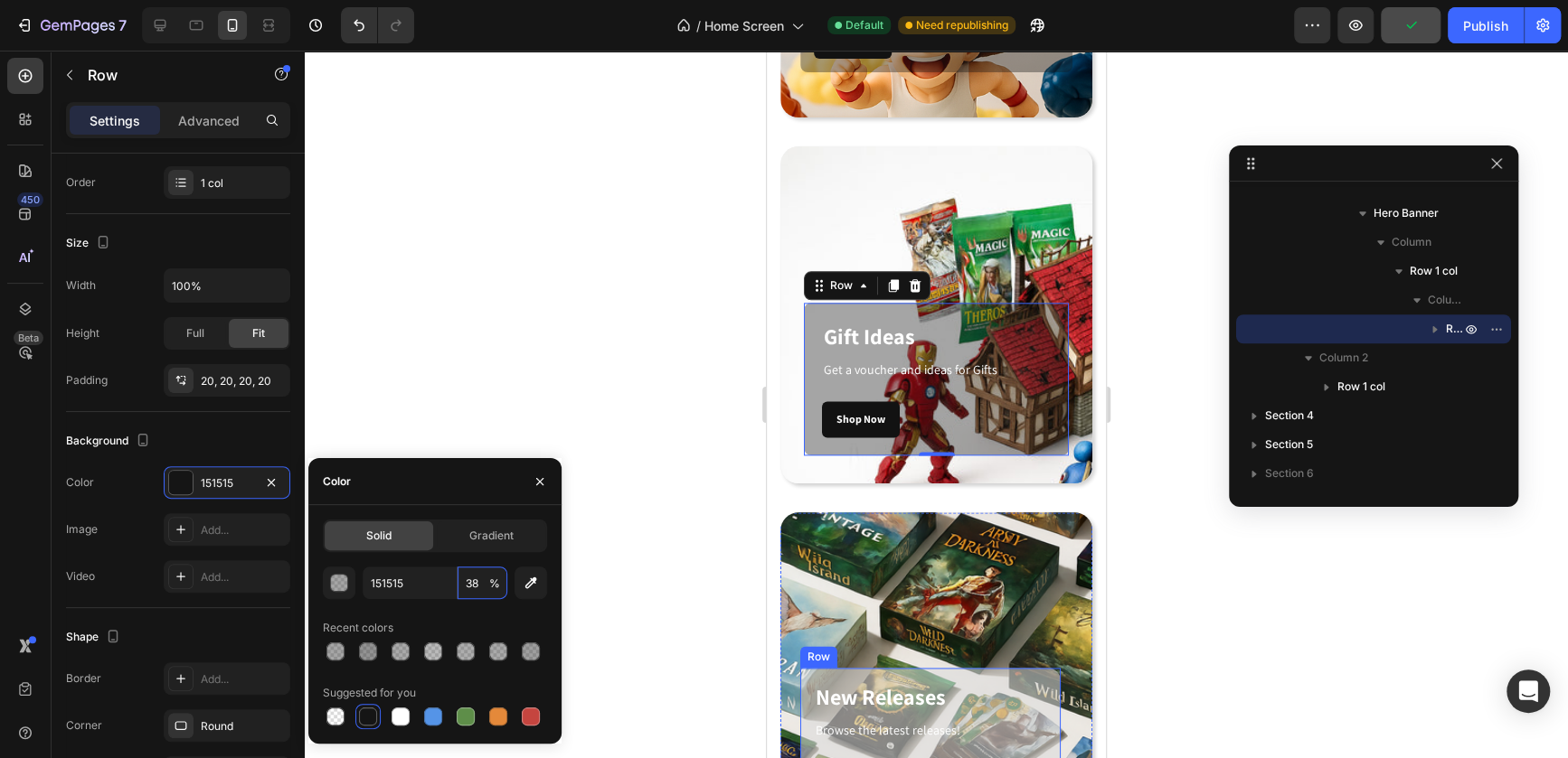
scroll to position [1279, 0]
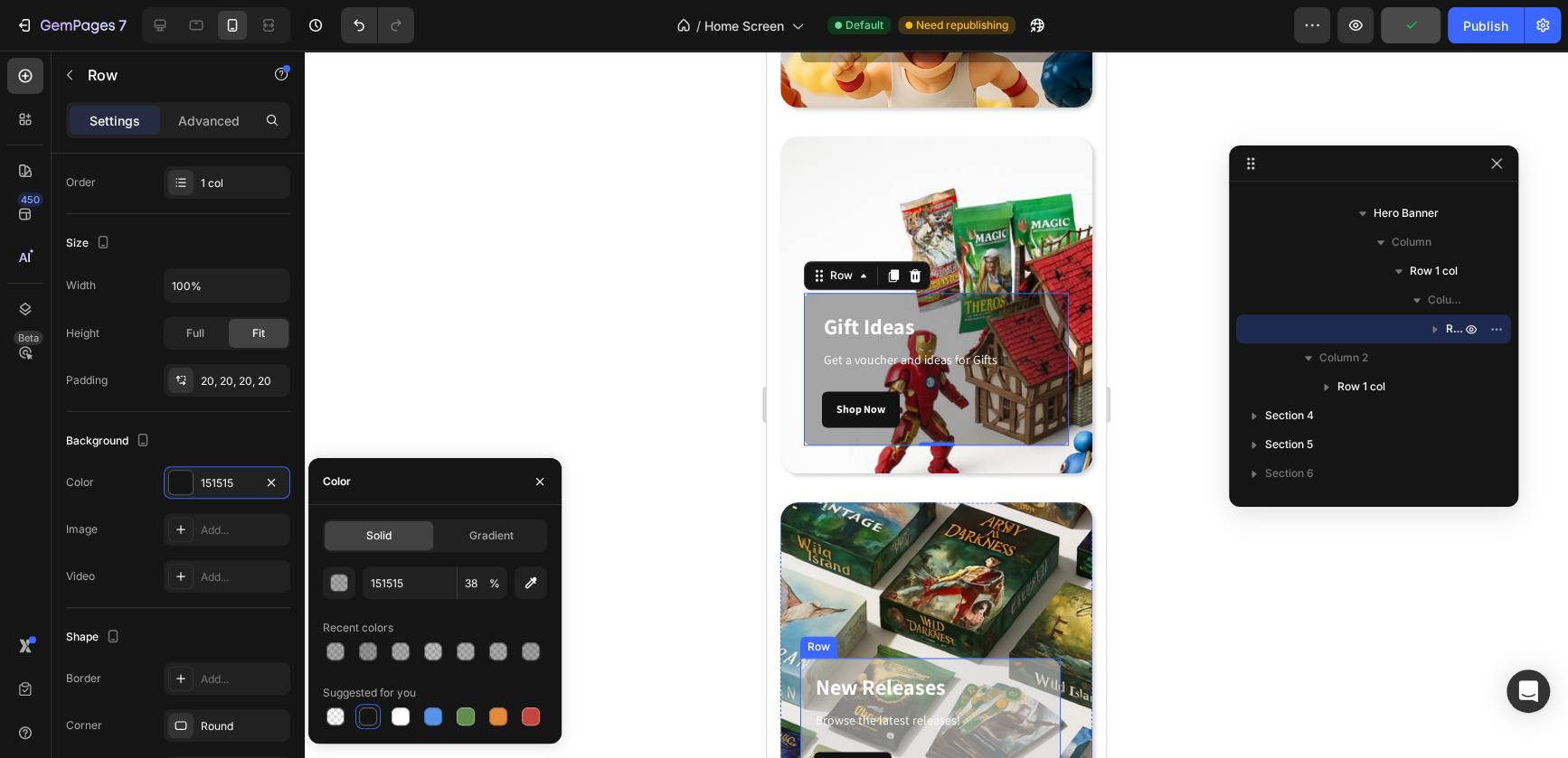
click at [1025, 699] on div "New Releases Heading Browse the latest releases! Text block Shop Now Button Row" at bounding box center [930, 730] width 260 height 144
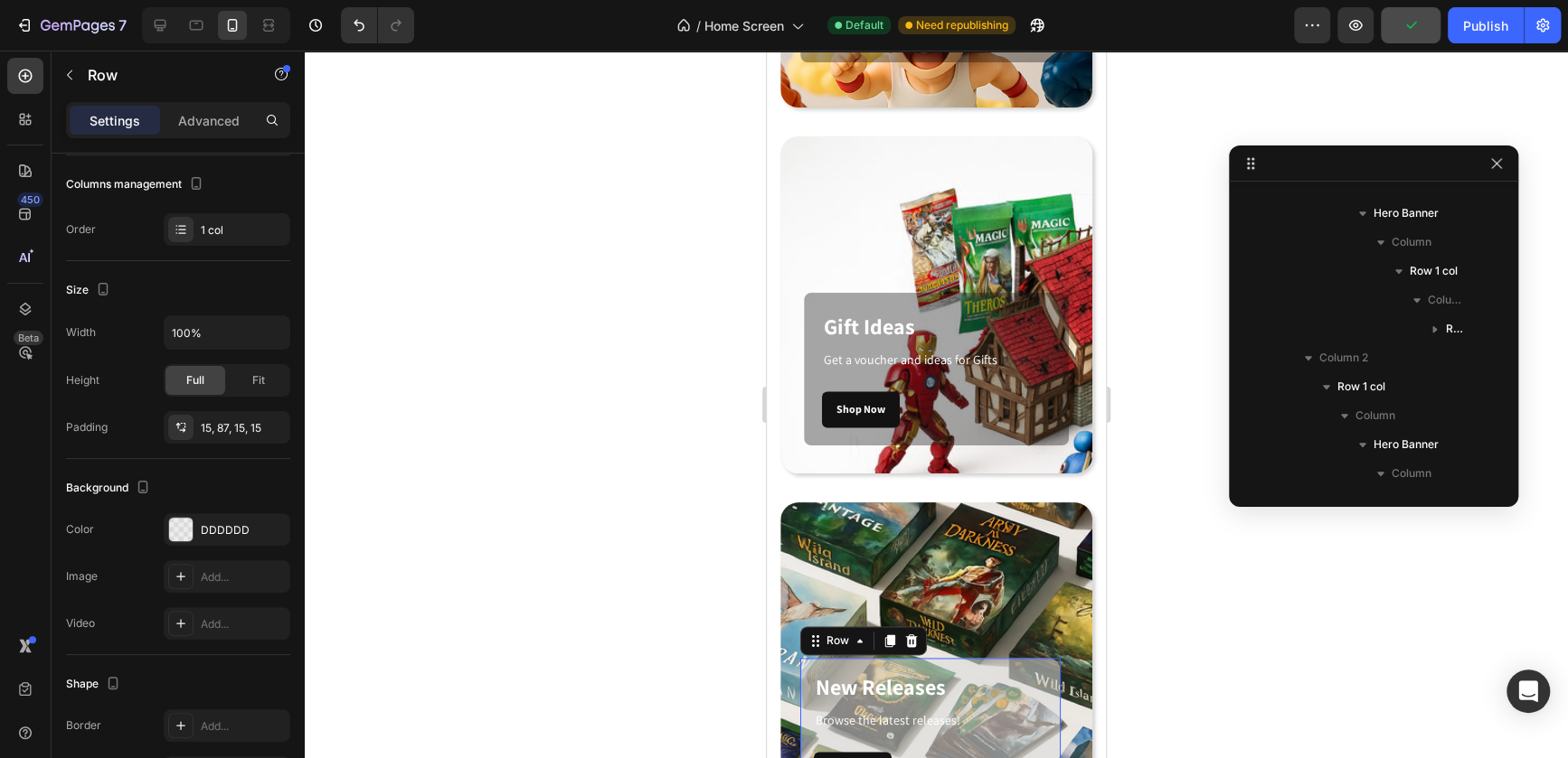
scroll to position [1281, 0]
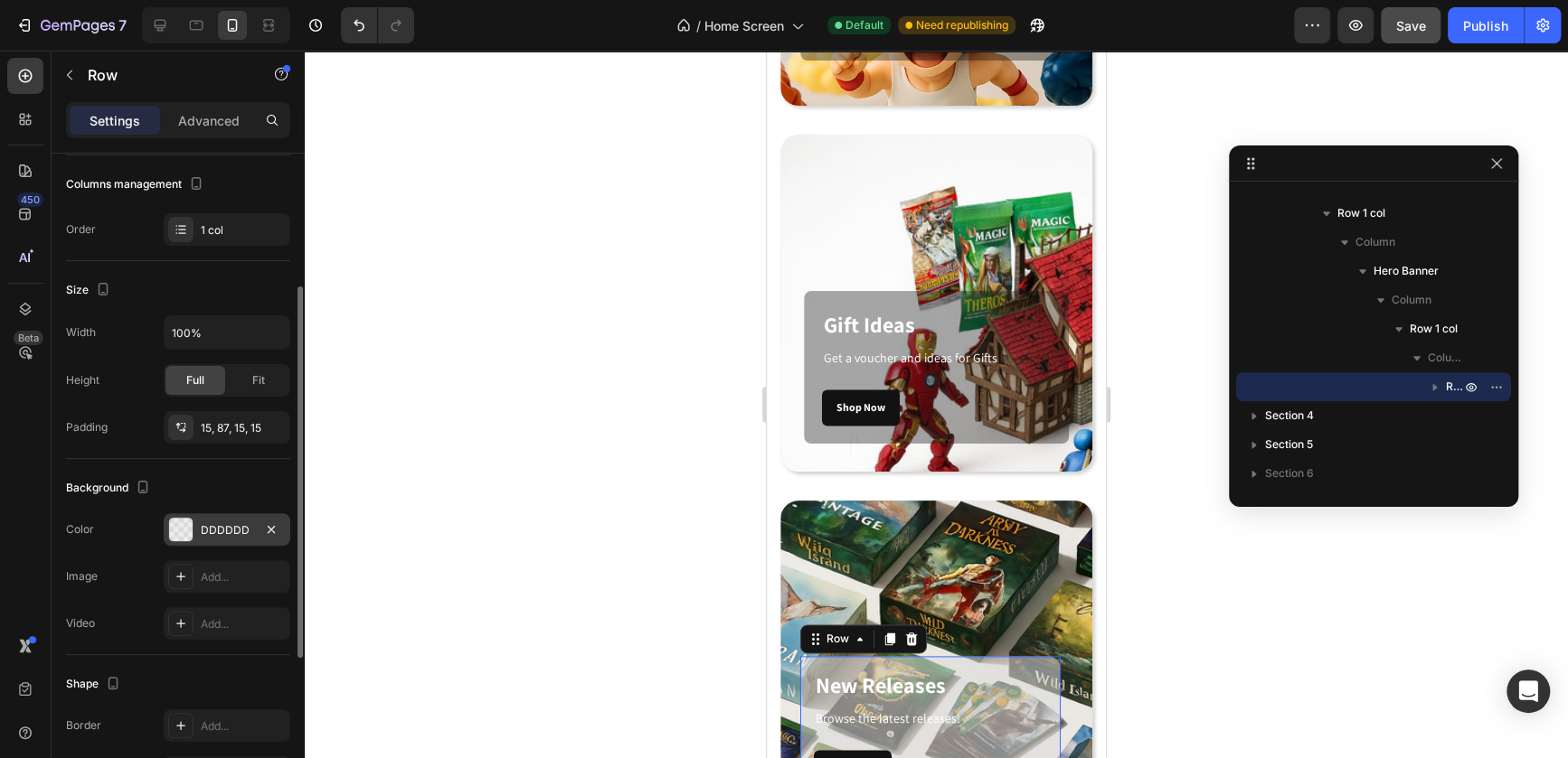
click at [187, 538] on div at bounding box center [180, 529] width 23 height 23
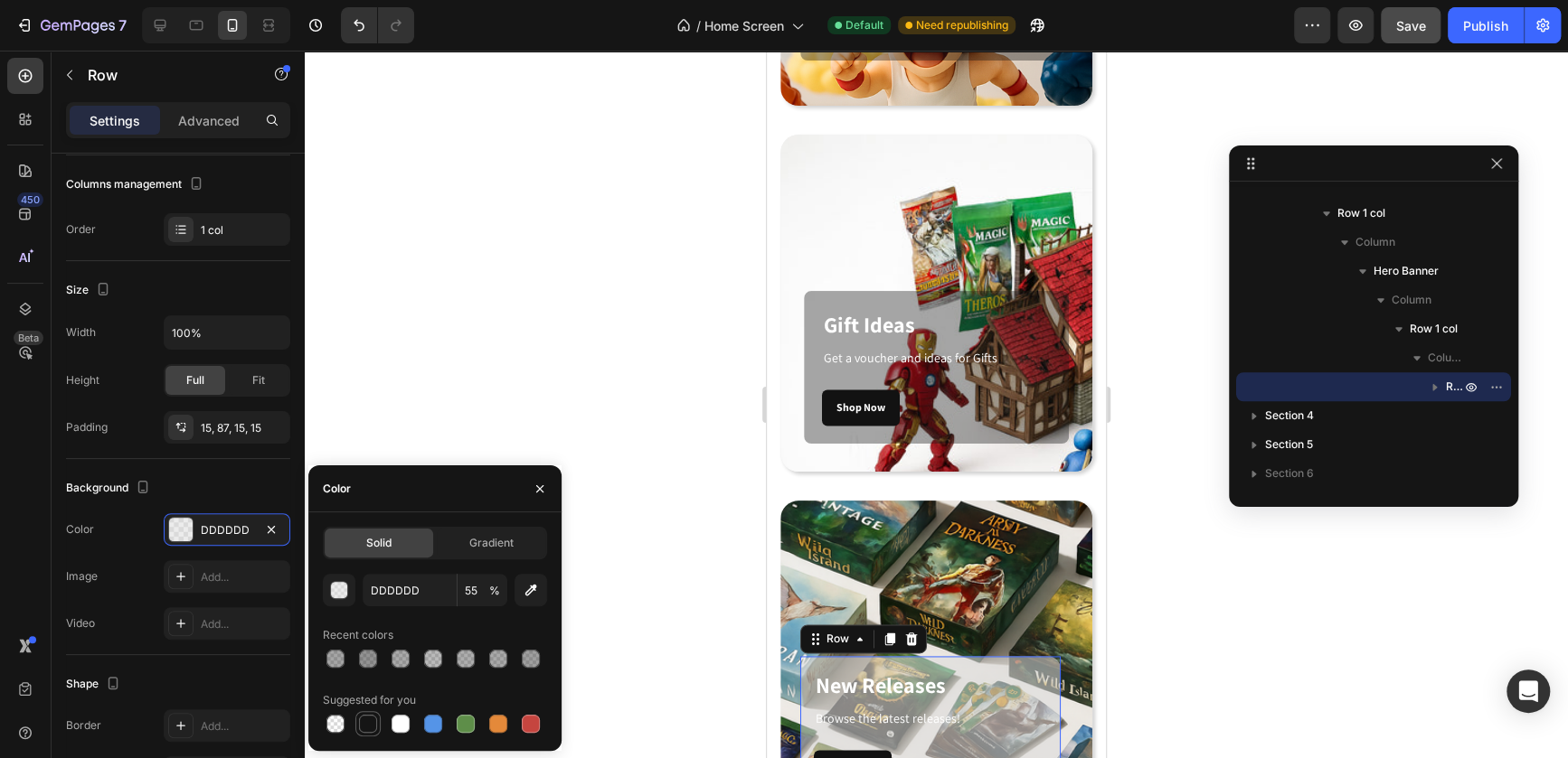
click at [358, 709] on div at bounding box center [368, 724] width 21 height 21
type input "151515"
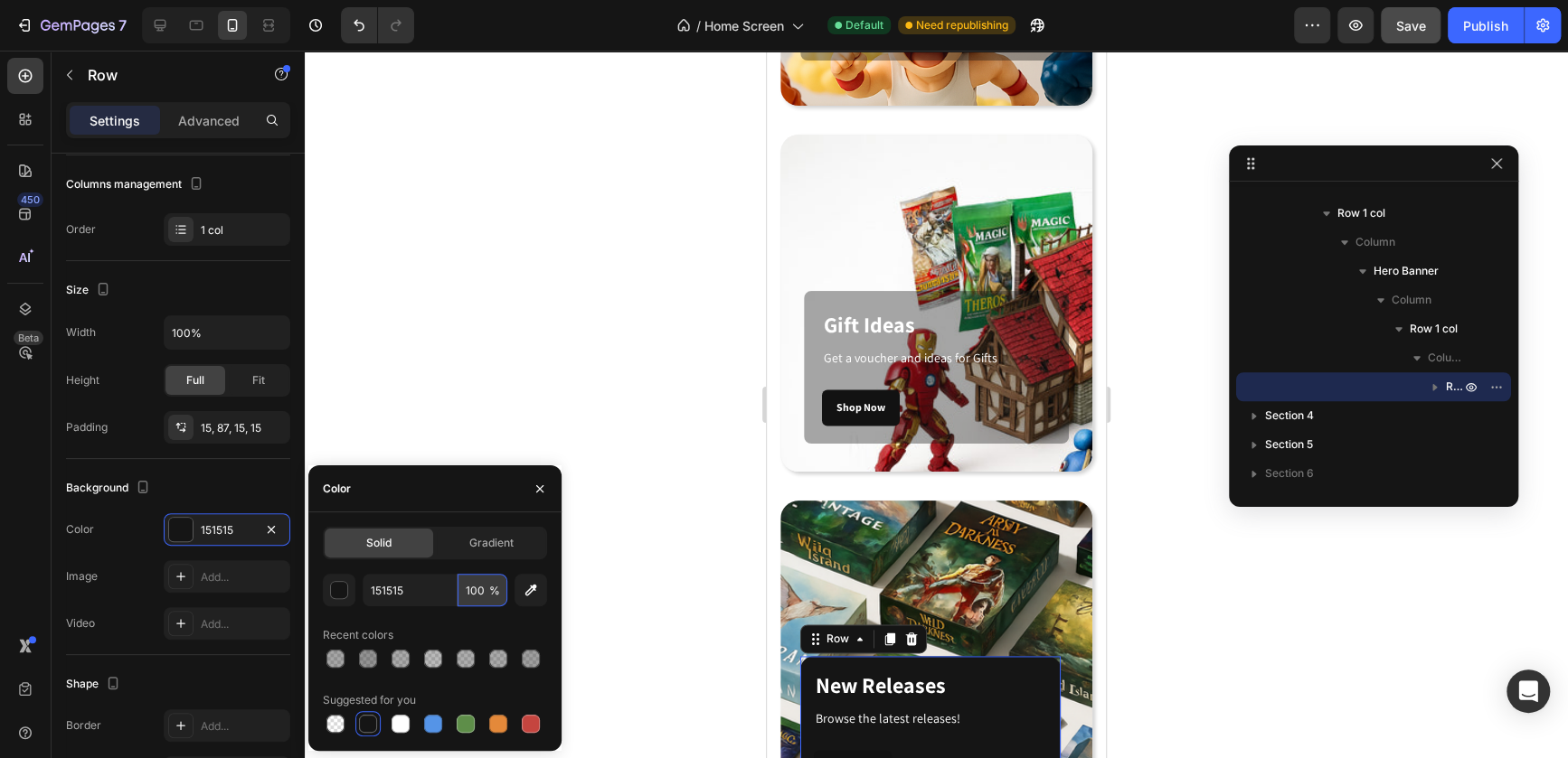
click at [481, 594] on input "100" at bounding box center [481, 590] width 49 height 33
type input "38"
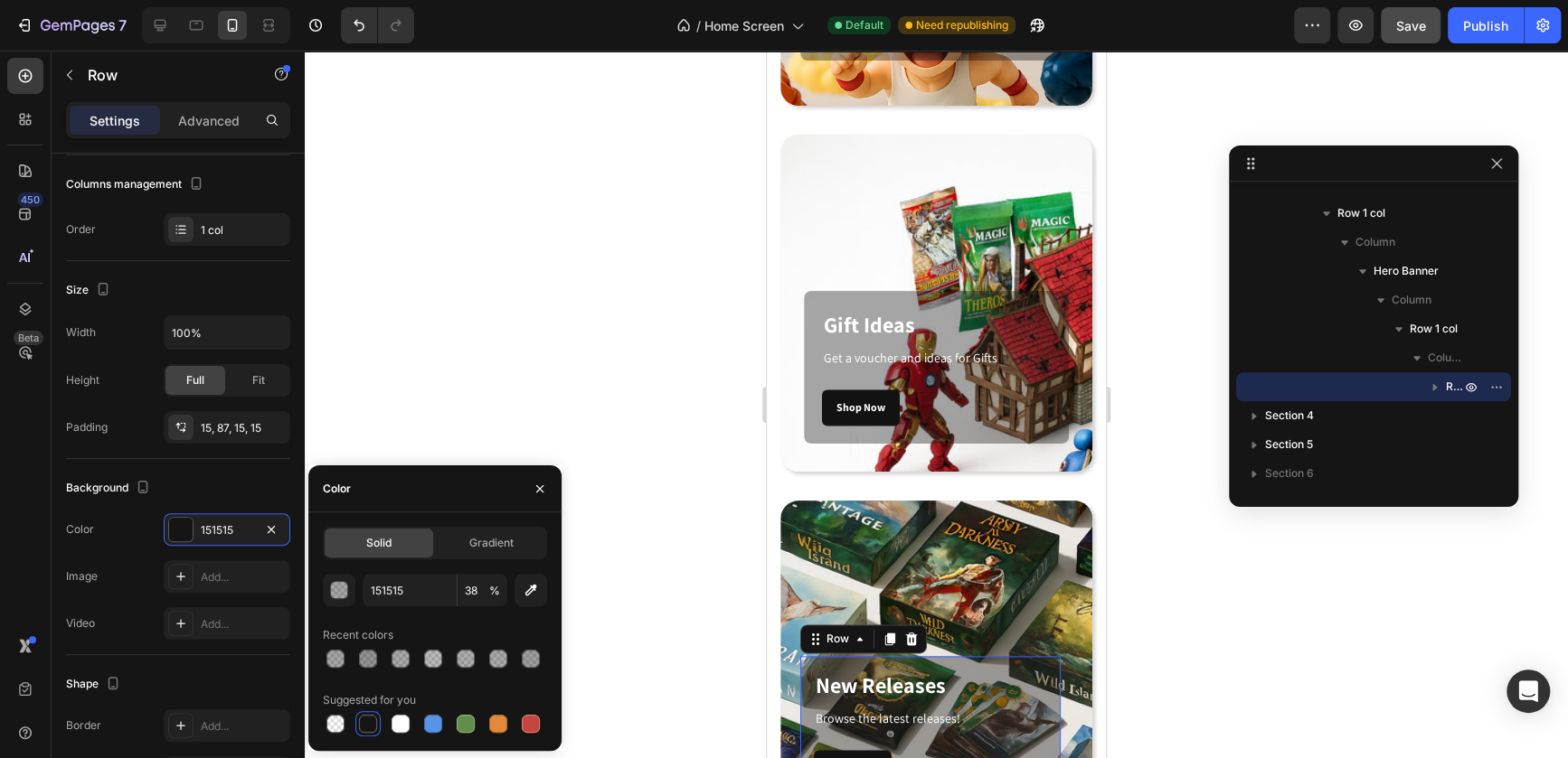
click at [562, 379] on div at bounding box center [937, 404] width 1263 height 708
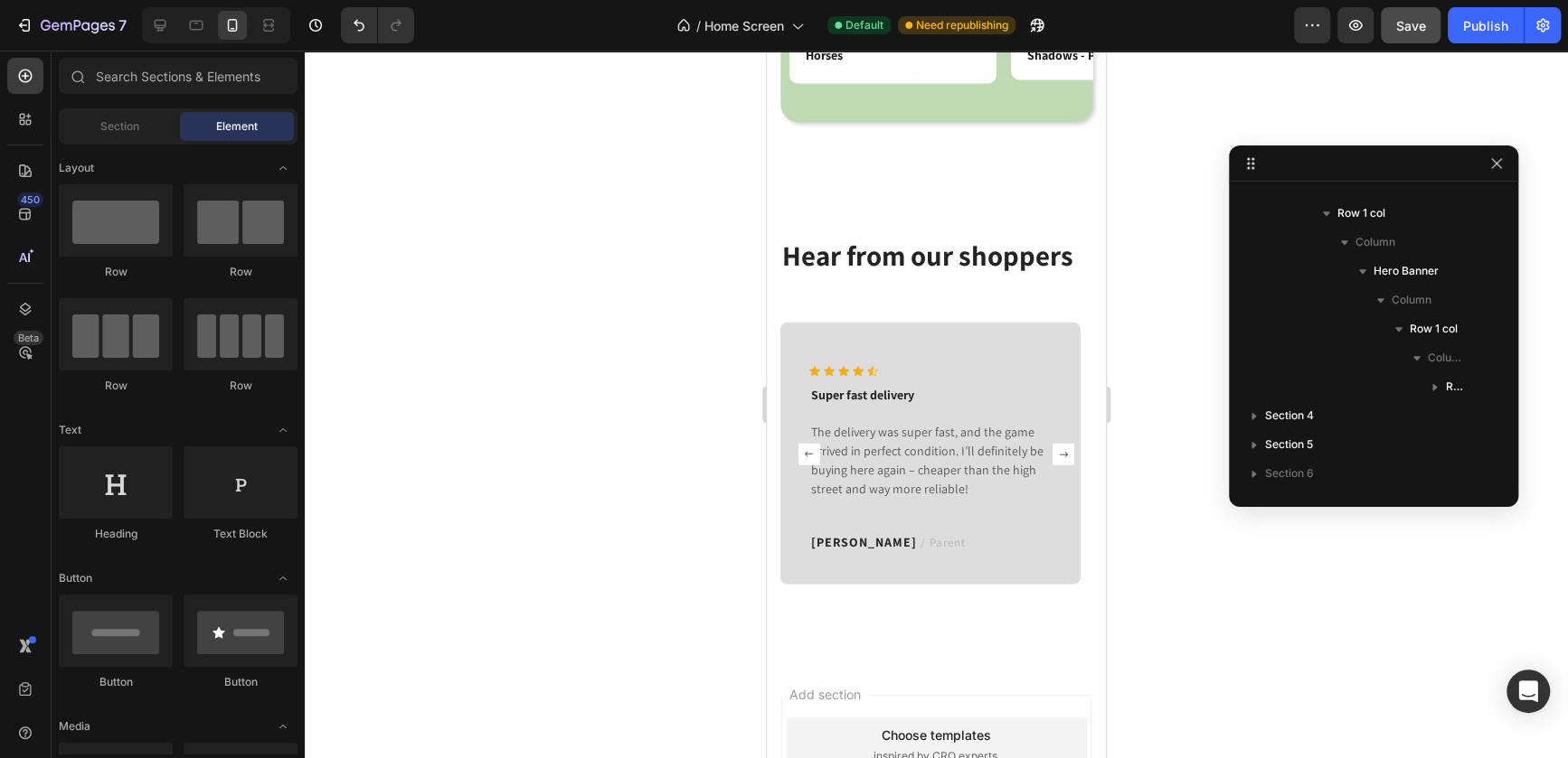
scroll to position [2791, 0]
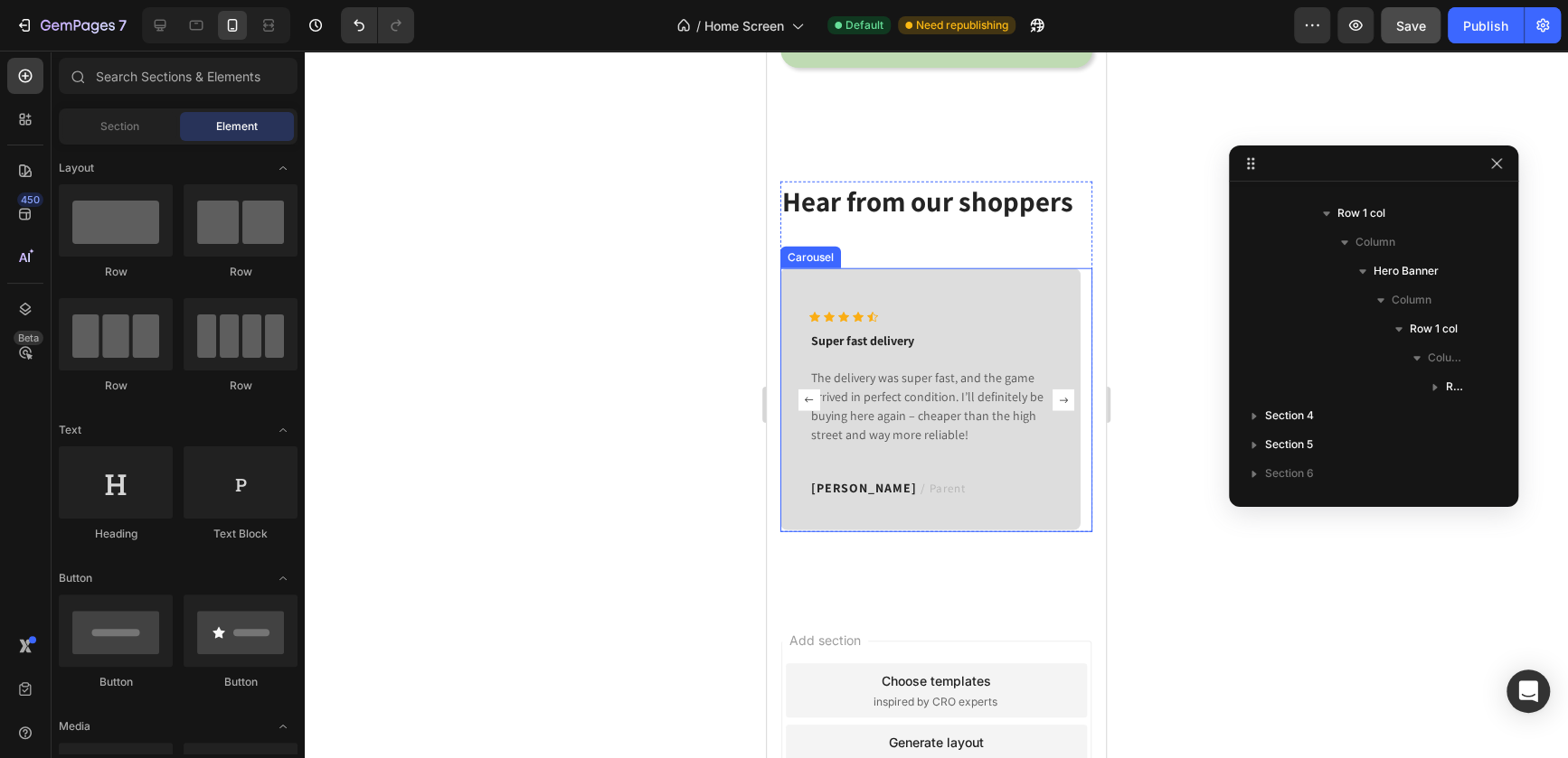
click at [1061, 398] on rect "Carousel Next Arrow" at bounding box center [1062, 400] width 21 height 21
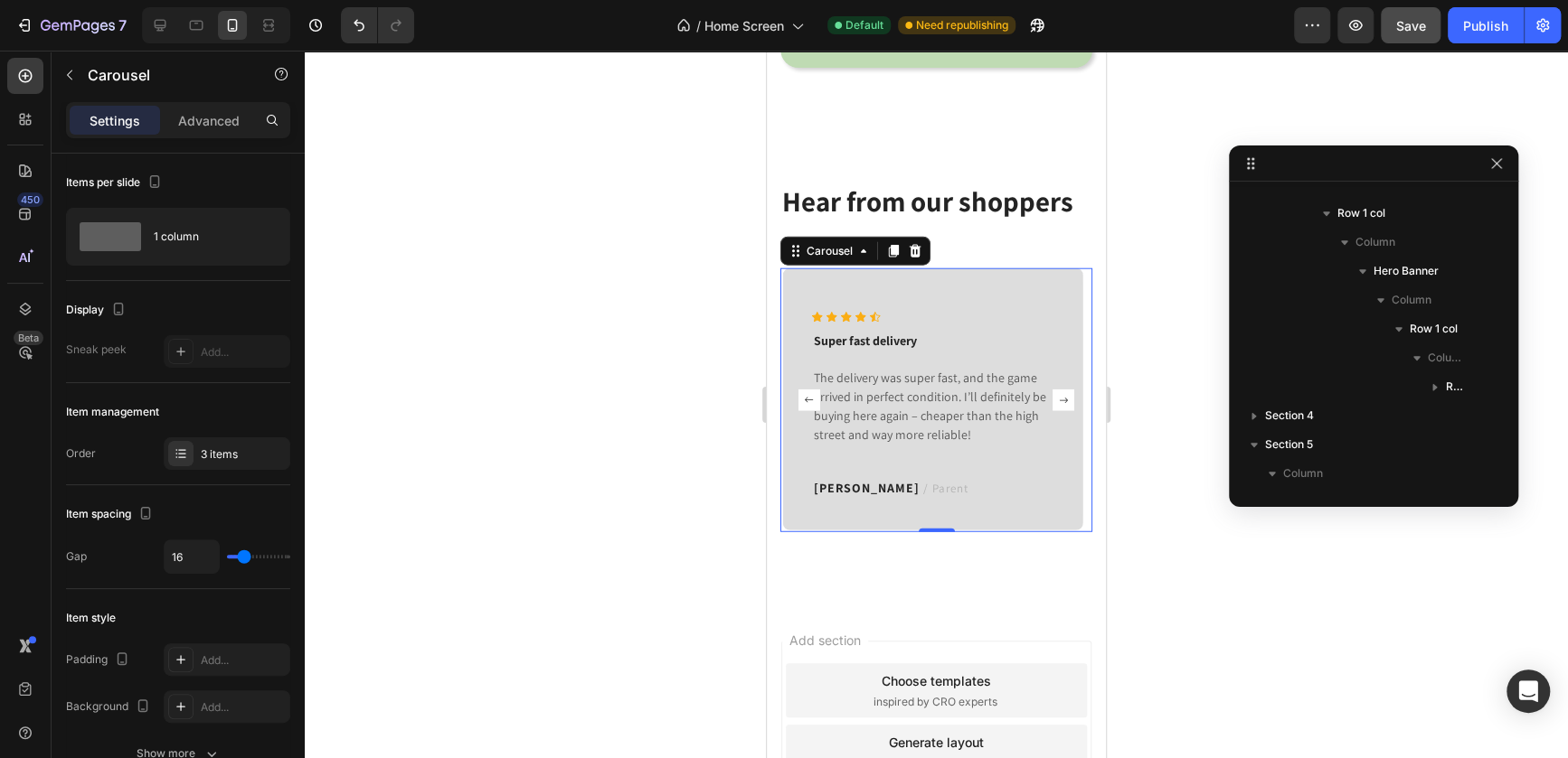
scroll to position [1205, 0]
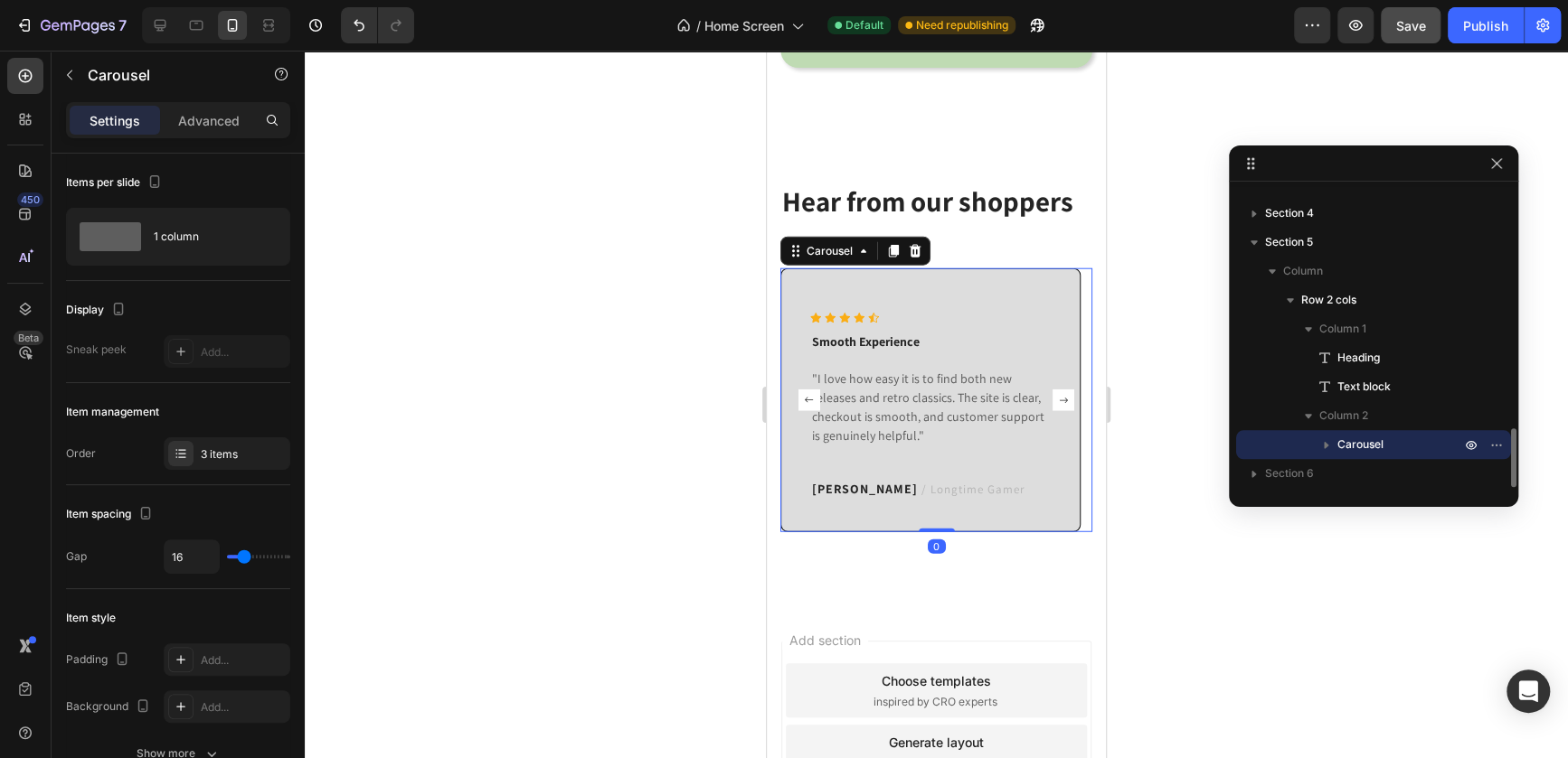
click at [1052, 406] on rect "Carousel Next Arrow" at bounding box center [1062, 400] width 21 height 21
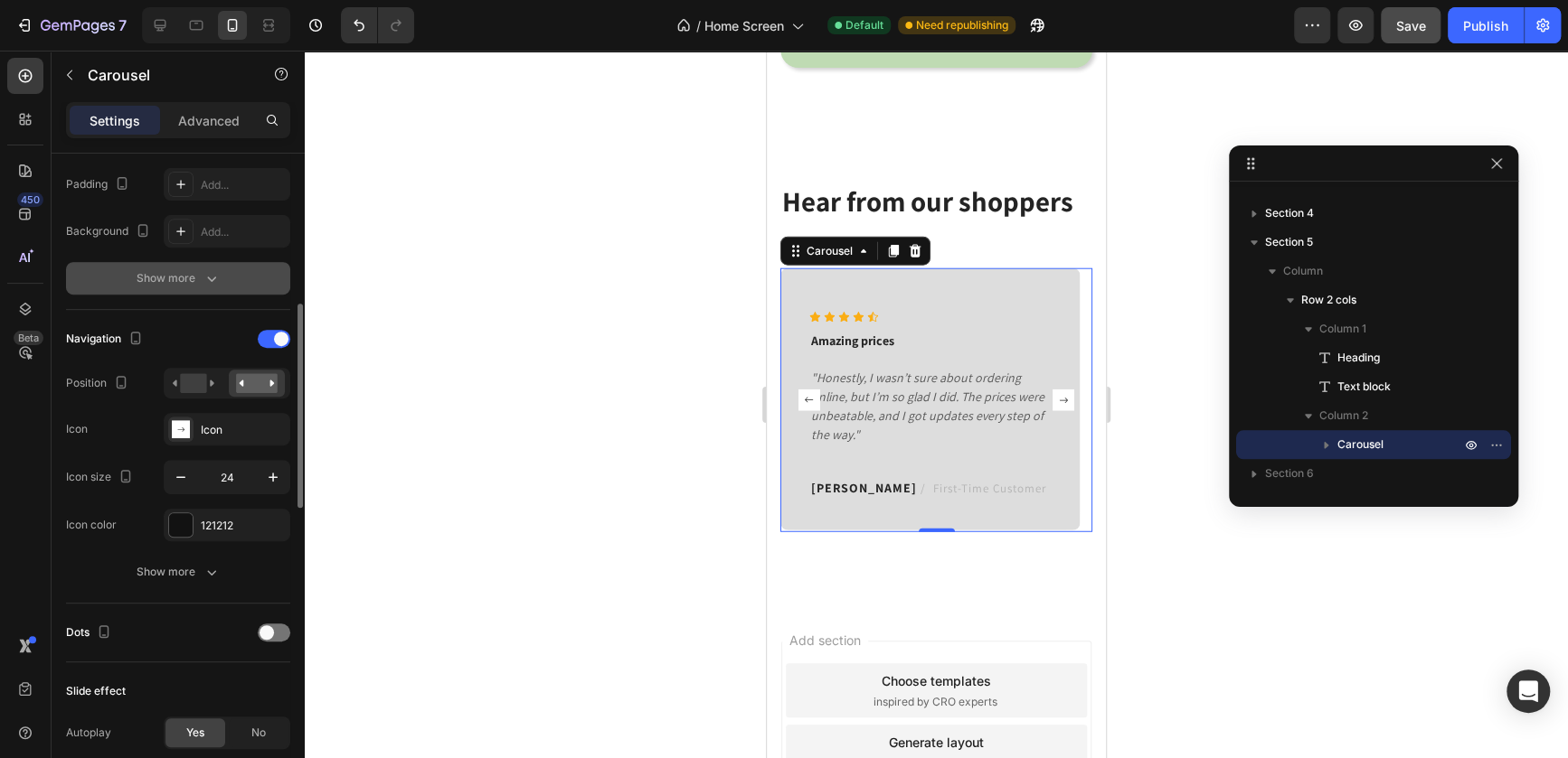
scroll to position [477, 0]
click at [276, 337] on span at bounding box center [282, 338] width 15 height 15
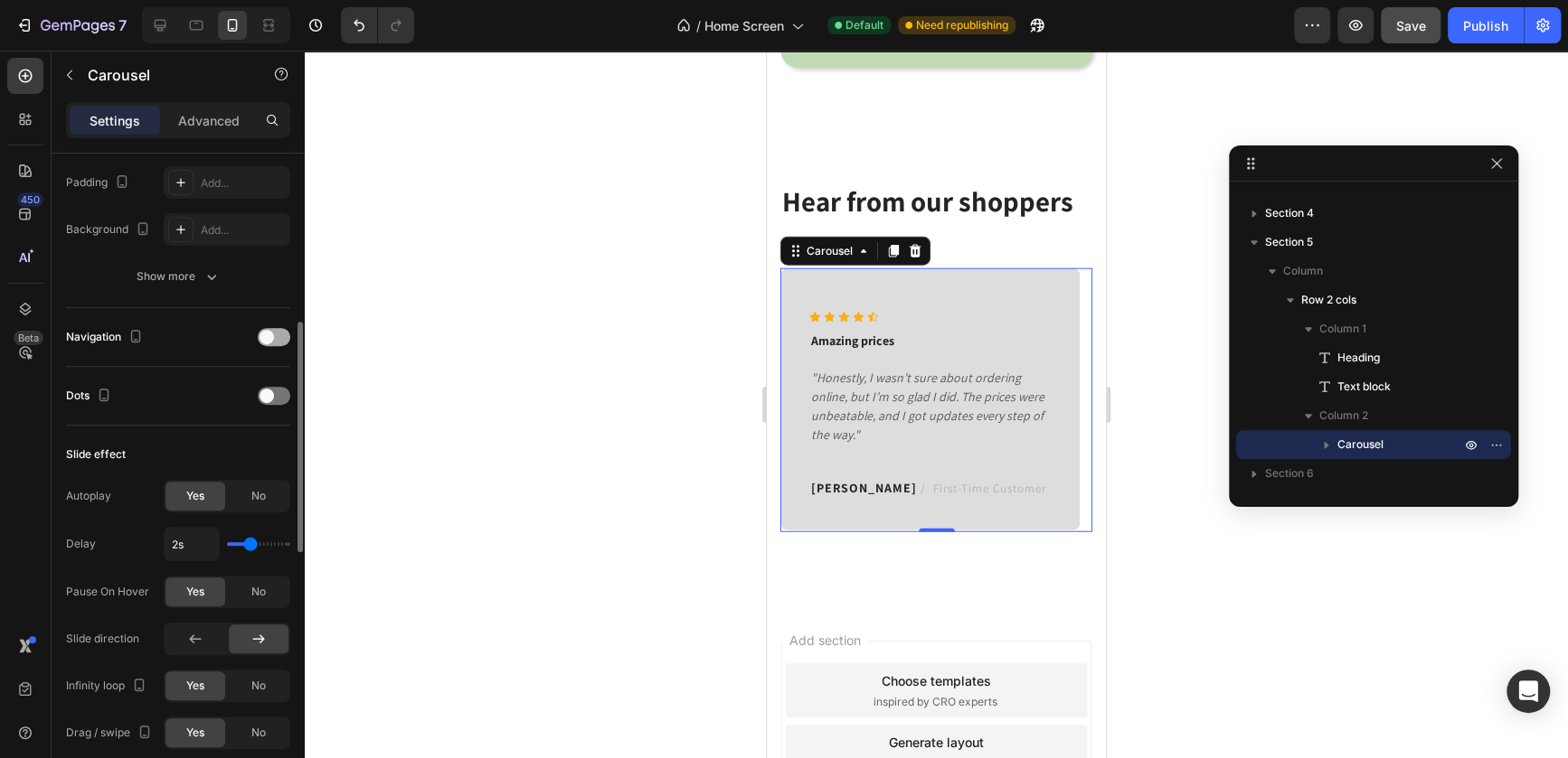
click at [276, 337] on div at bounding box center [273, 337] width 33 height 18
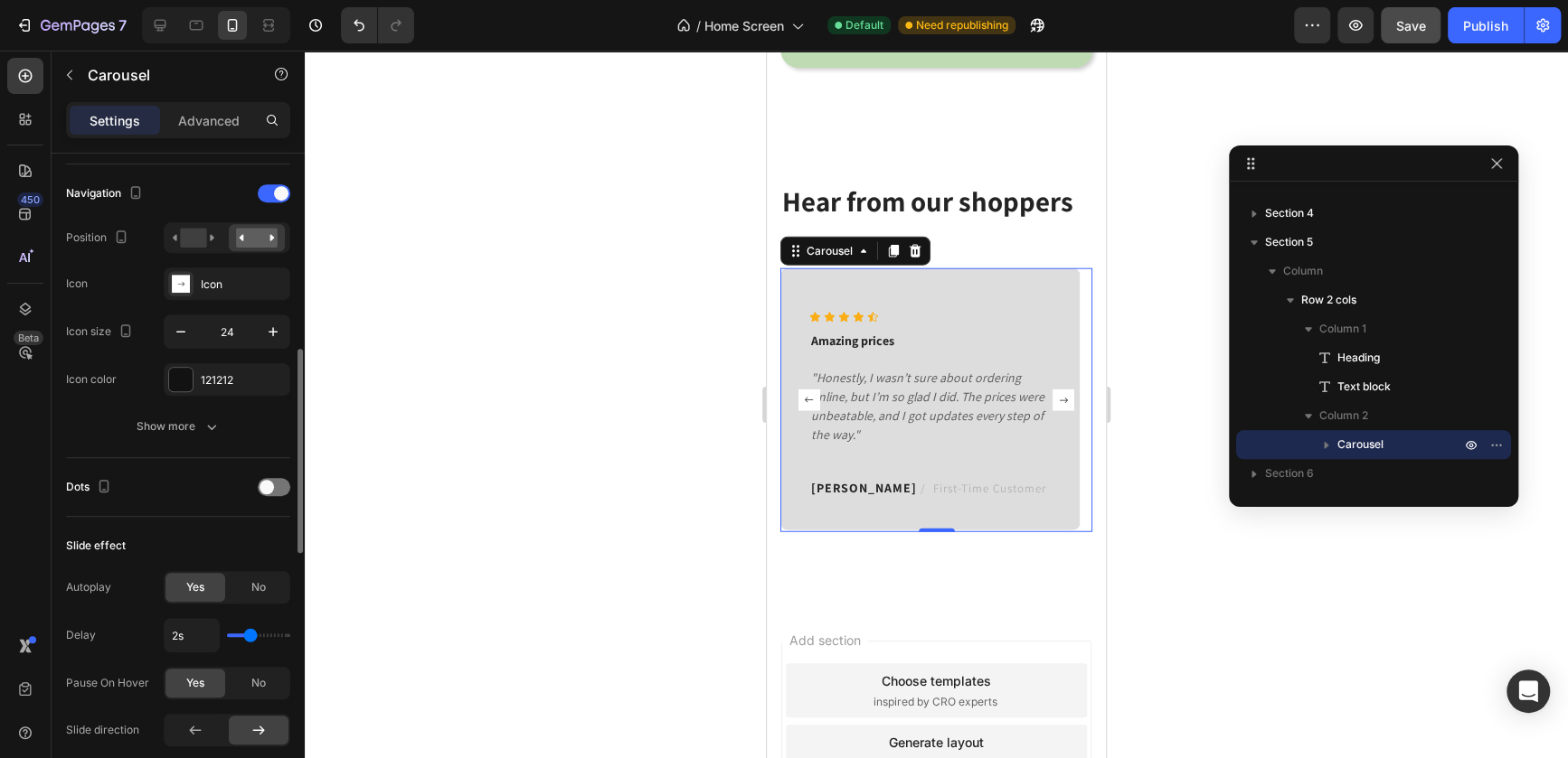
scroll to position [622, 0]
click at [262, 480] on span at bounding box center [267, 487] width 15 height 15
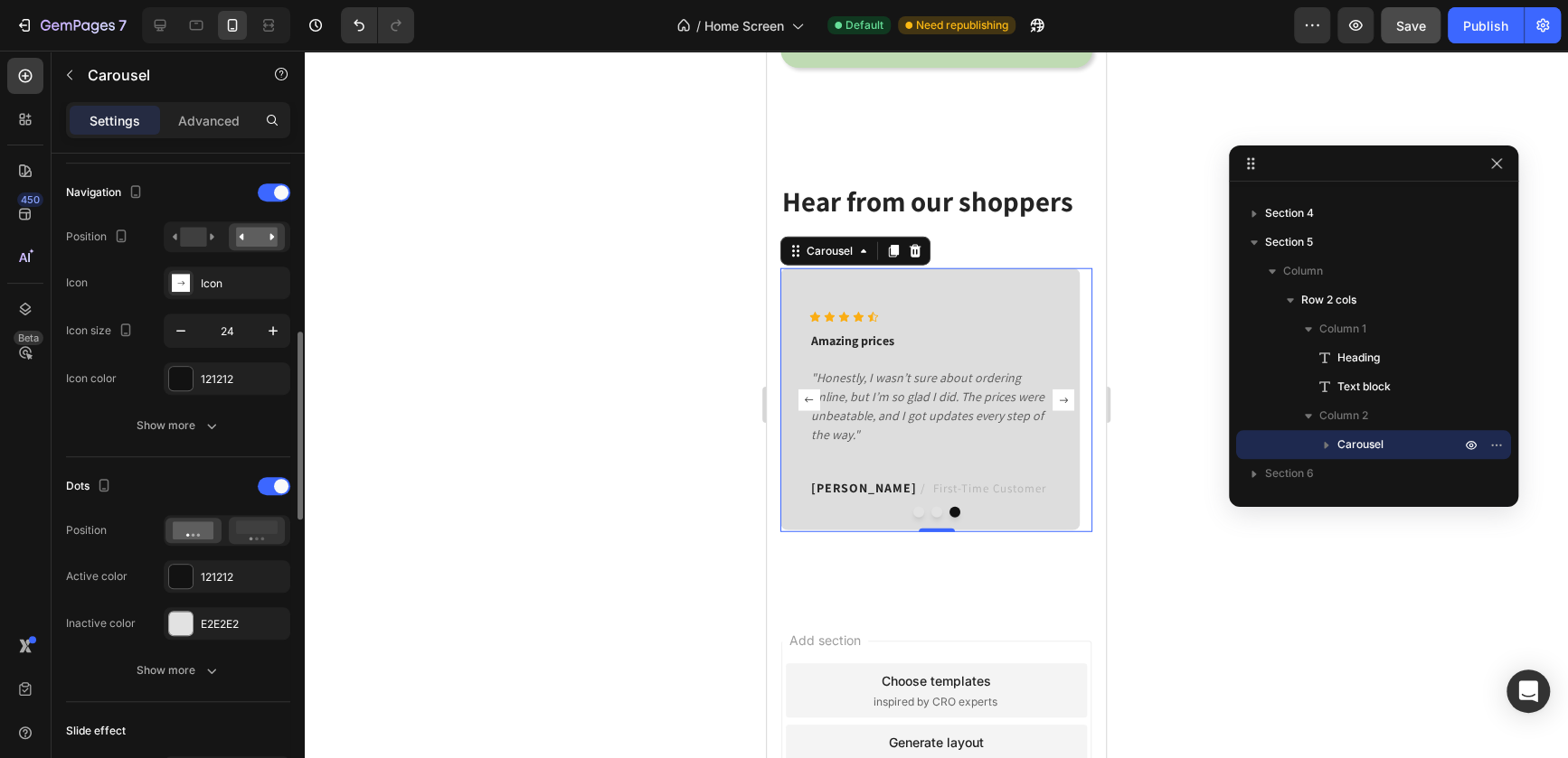
click at [251, 530] on rect at bounding box center [257, 527] width 42 height 14
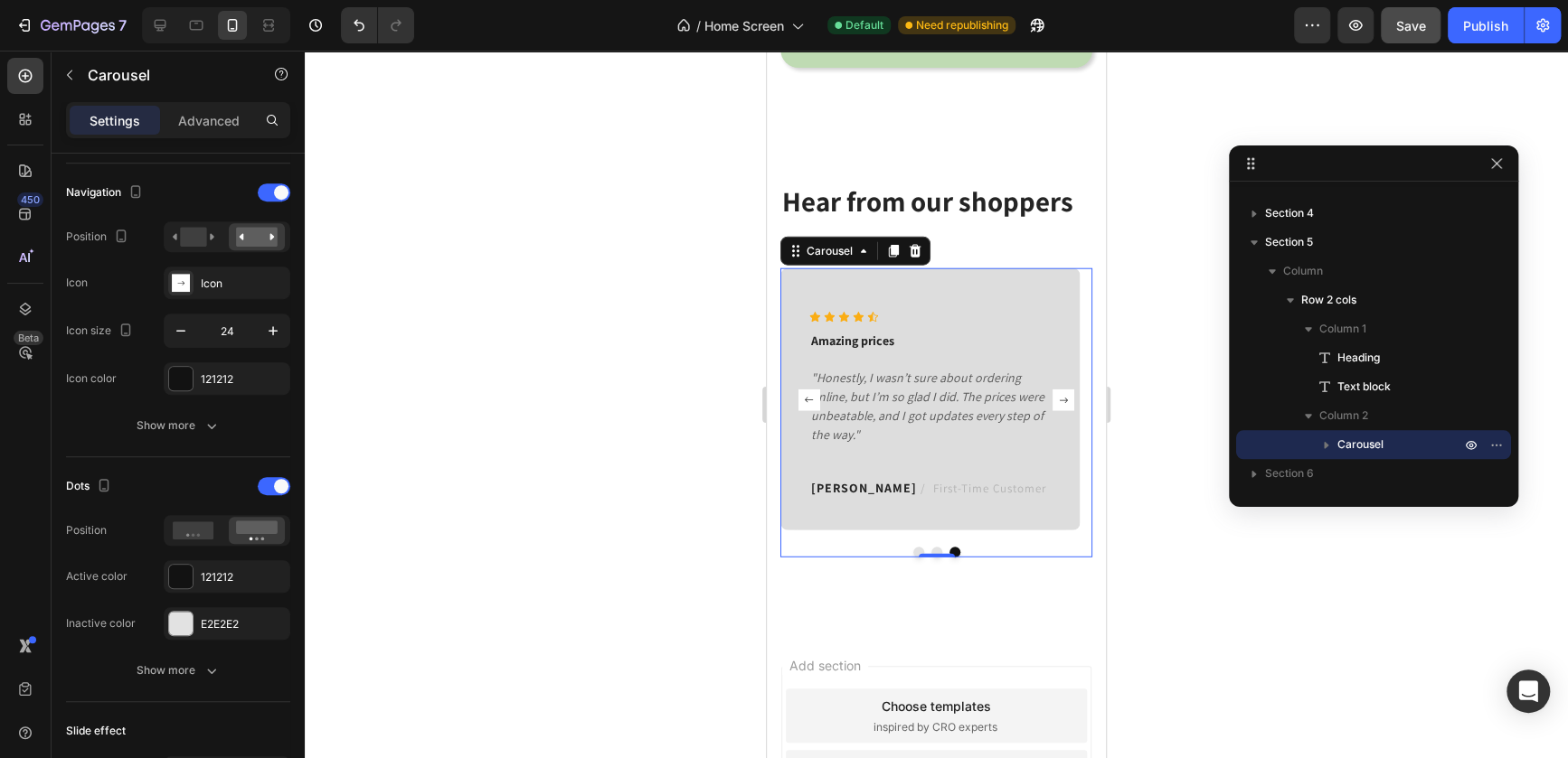
click at [616, 536] on div at bounding box center [937, 404] width 1263 height 708
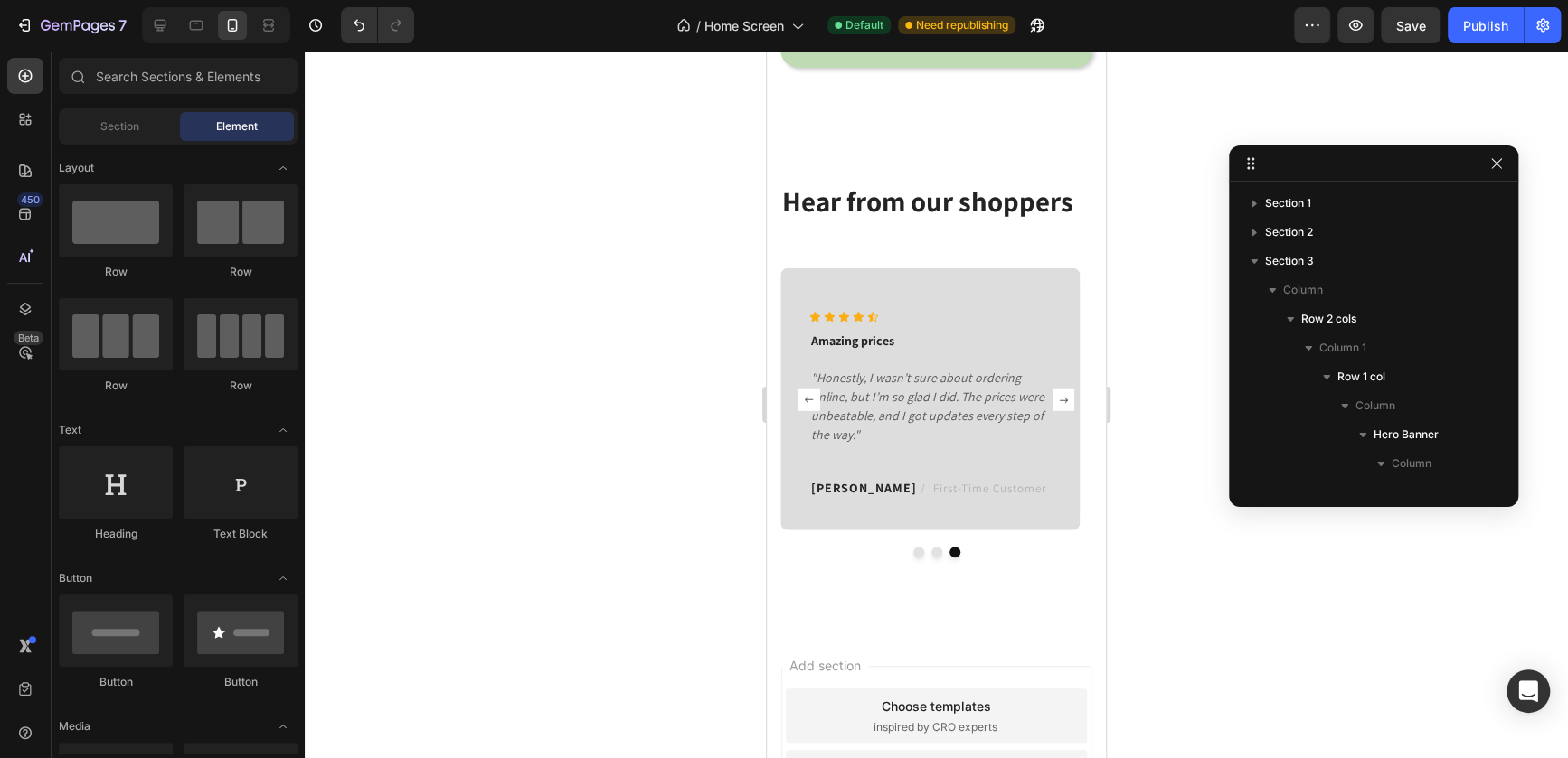
scroll to position [1205, 0]
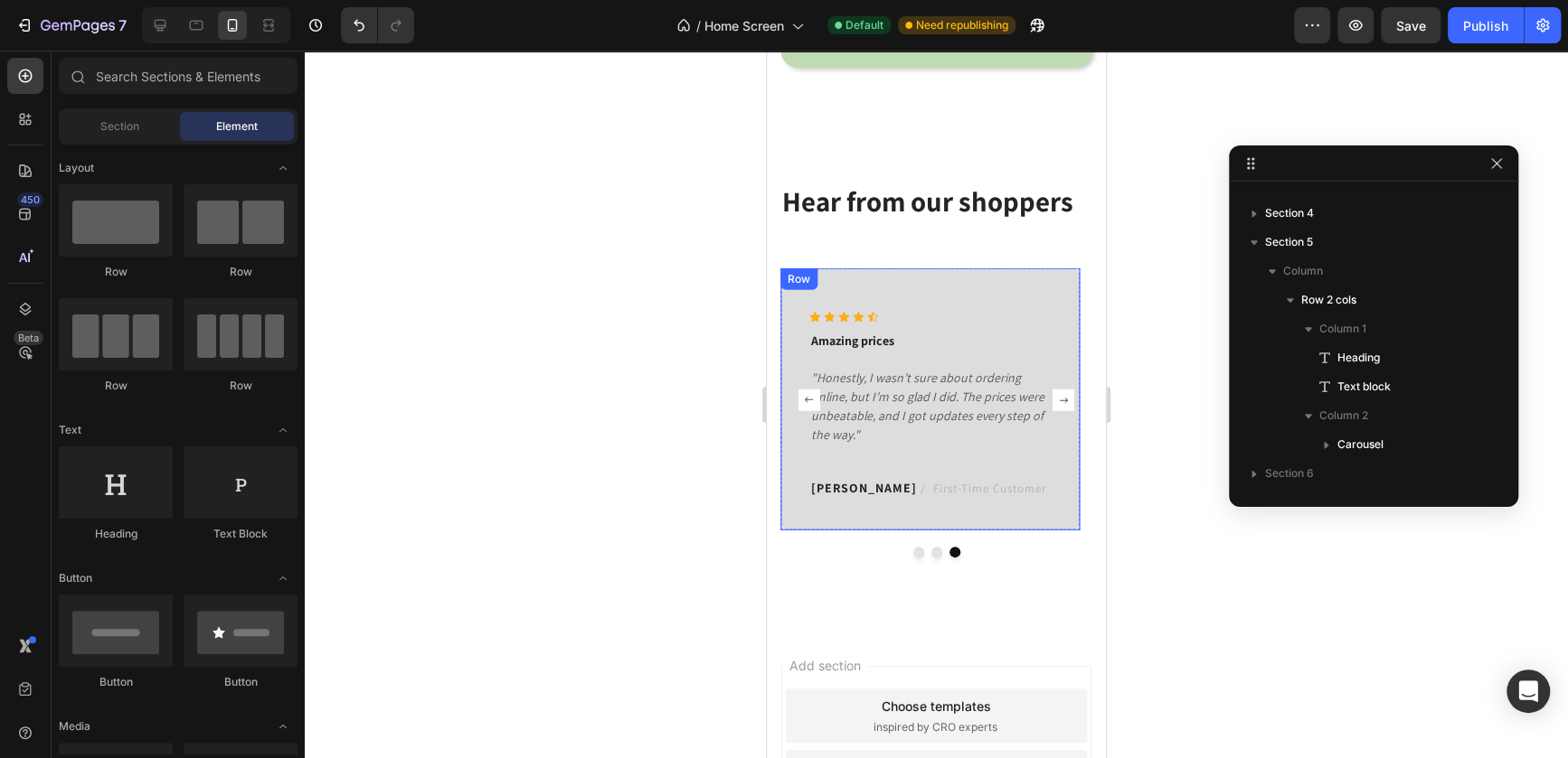
click at [1040, 466] on div "Icon Icon Icon Icon Icon Icon List Hoz Amazing prices Text block "Honestly, I w…" at bounding box center [931, 407] width 243 height 190
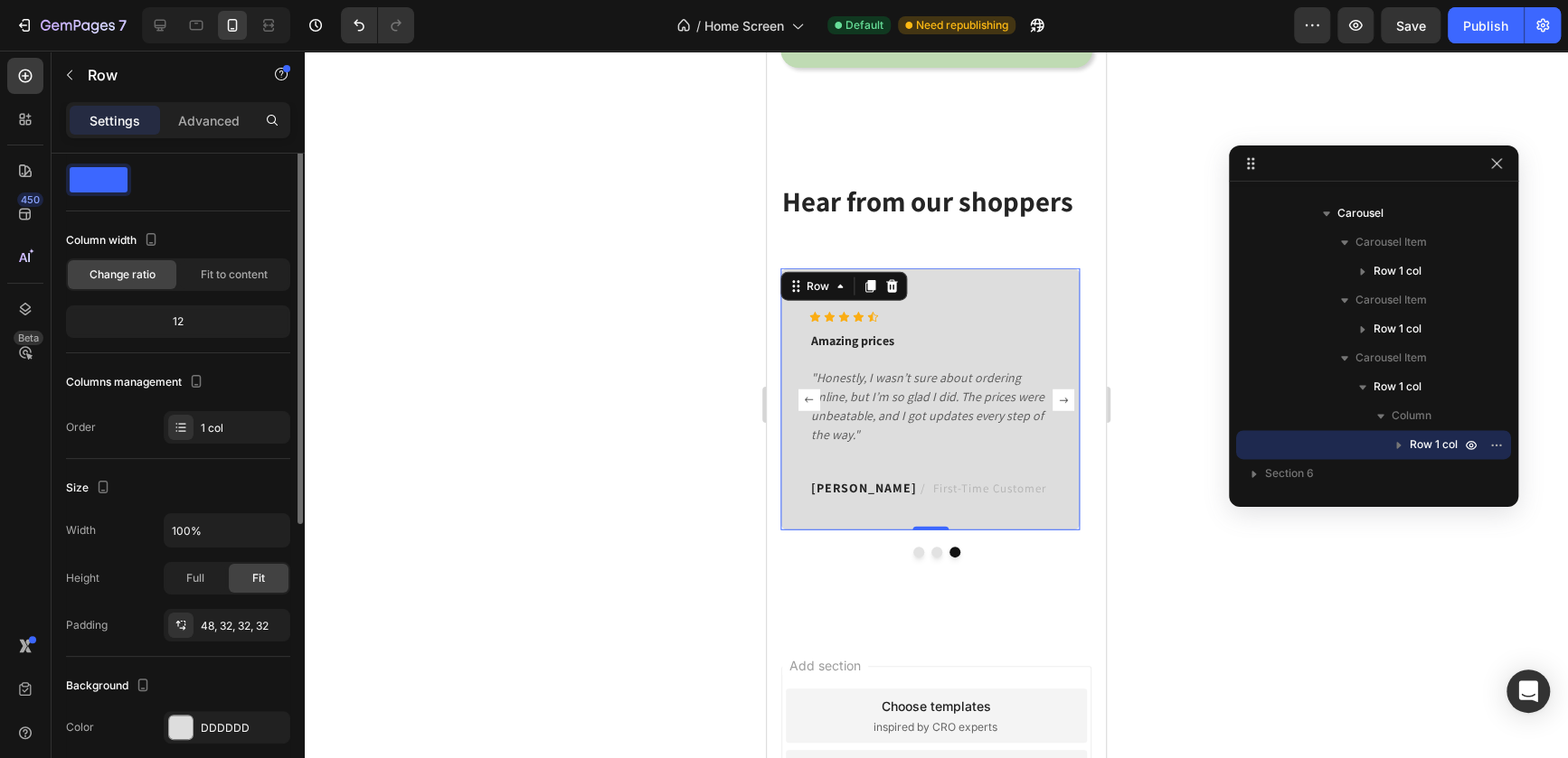
scroll to position [0, 0]
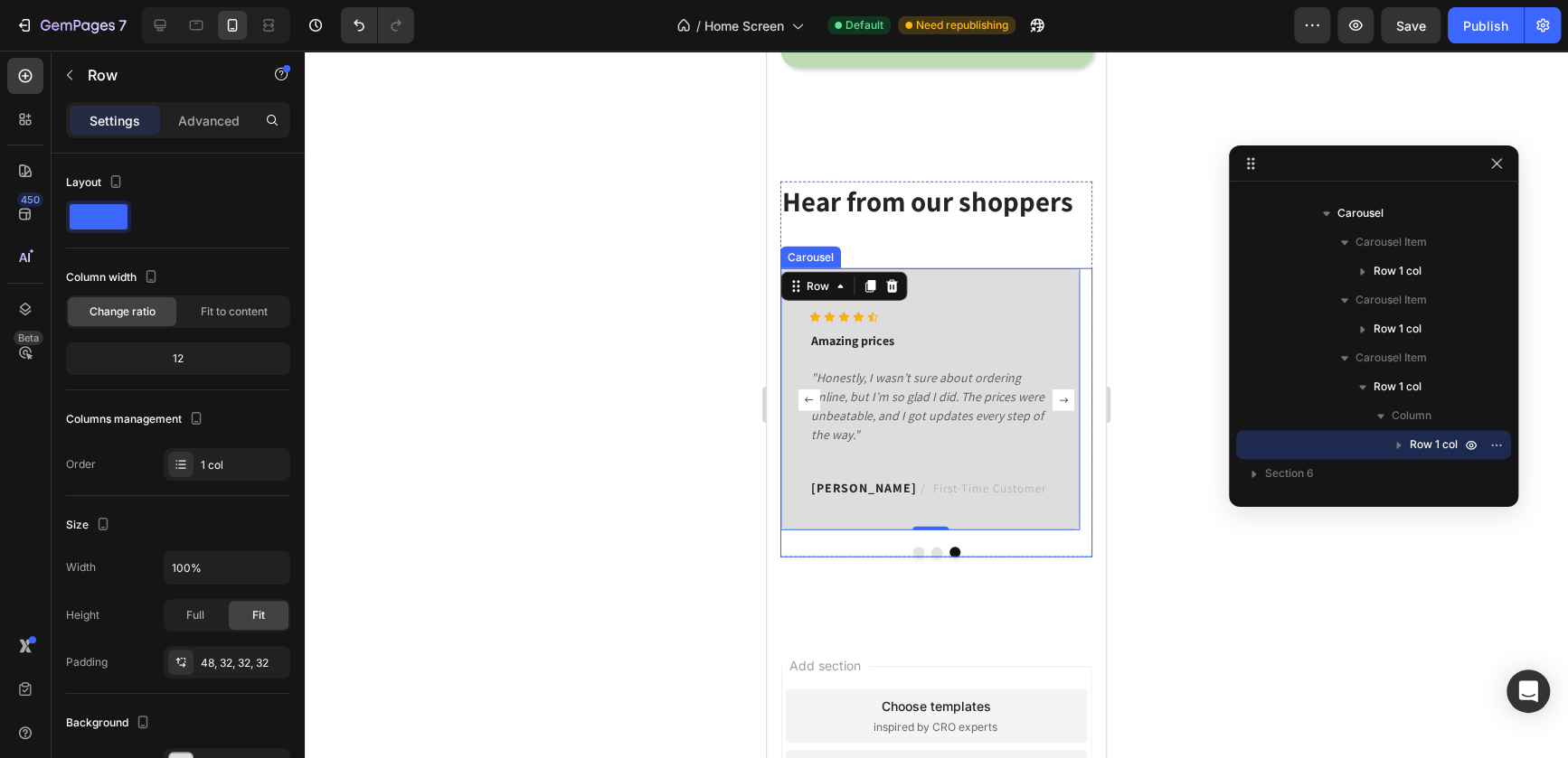
click at [1063, 401] on button "Carousel Next Arrow" at bounding box center [1062, 400] width 29 height 29
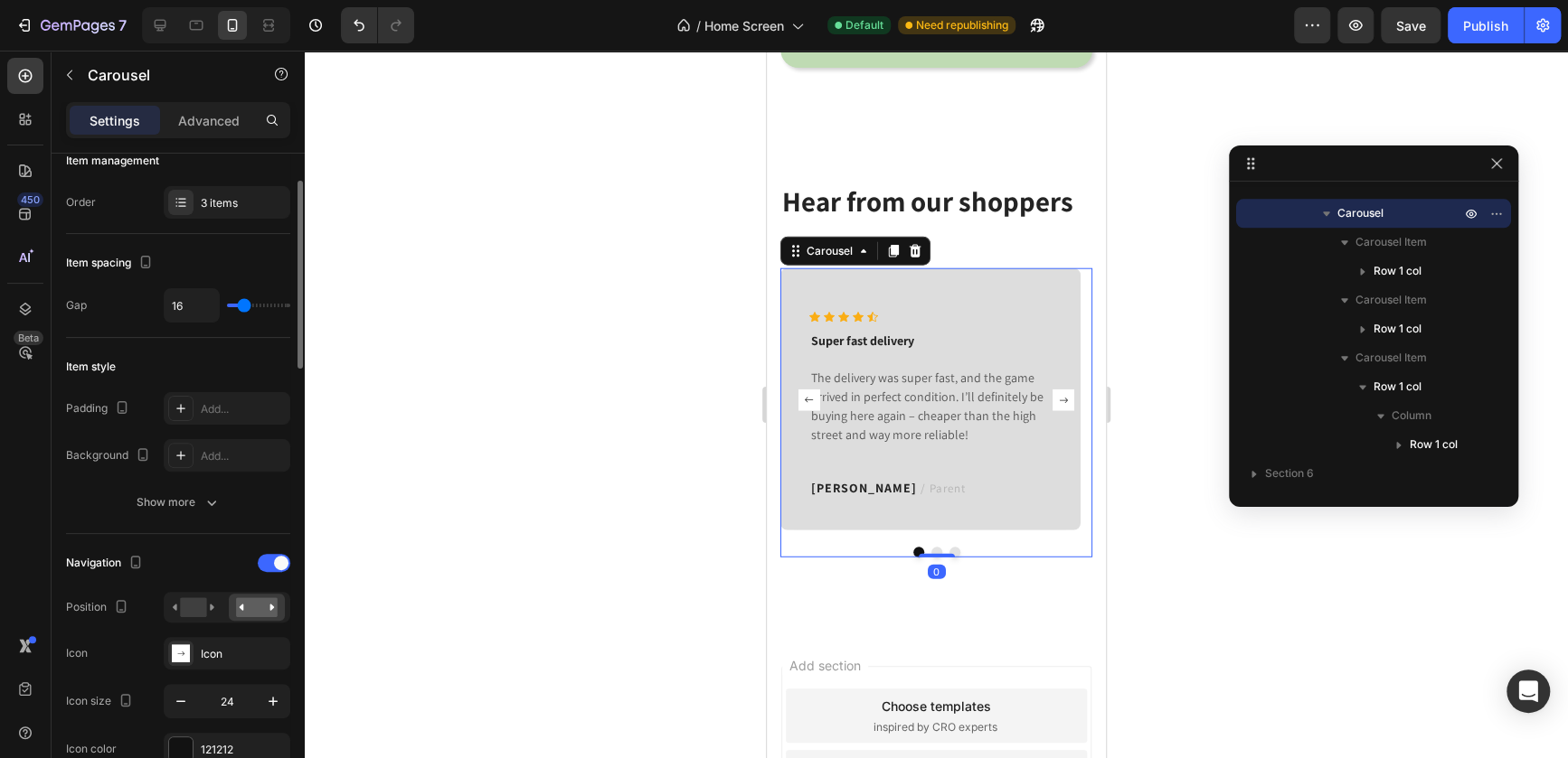
scroll to position [260, 0]
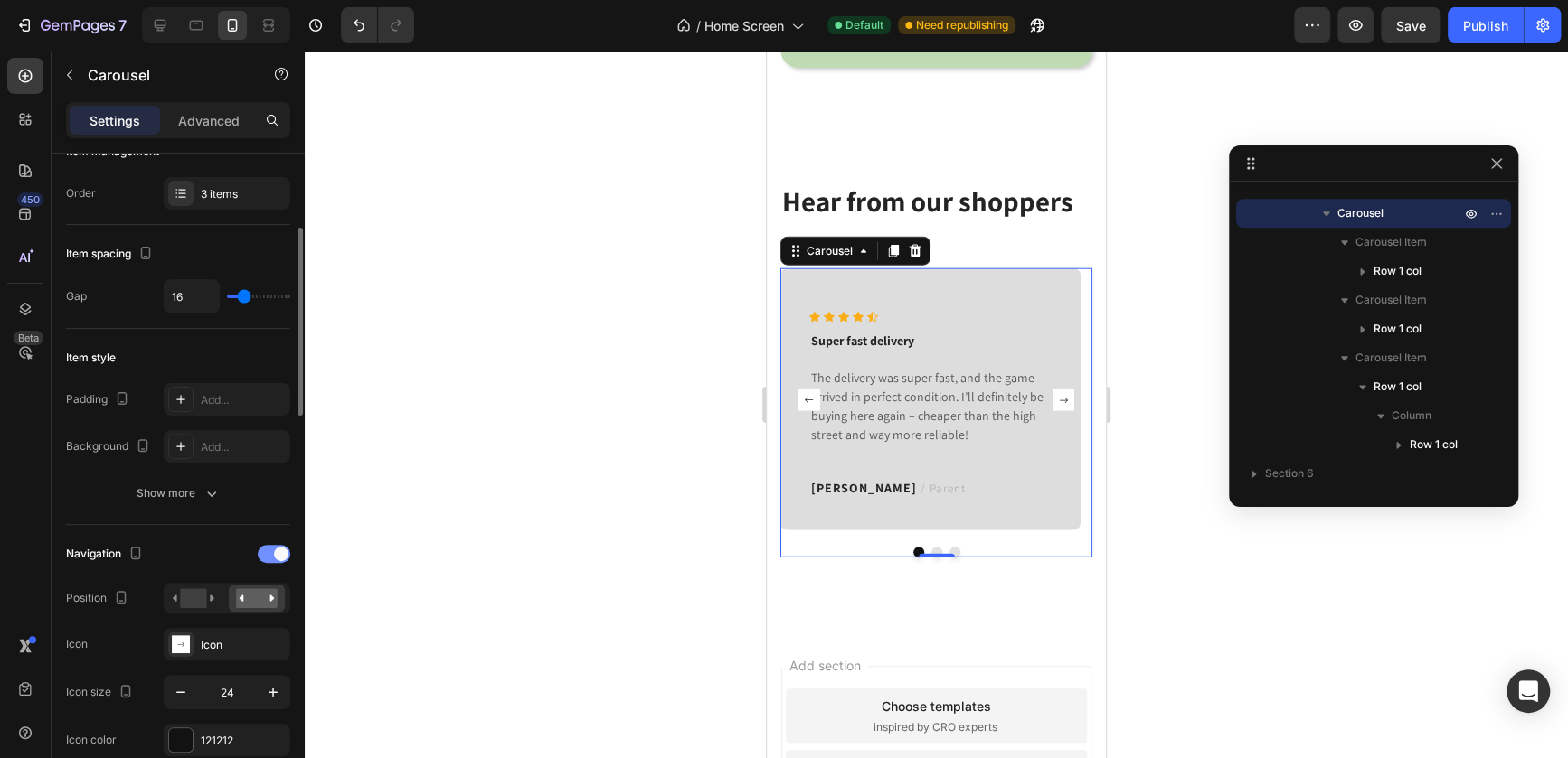
click at [279, 554] on span at bounding box center [282, 554] width 15 height 15
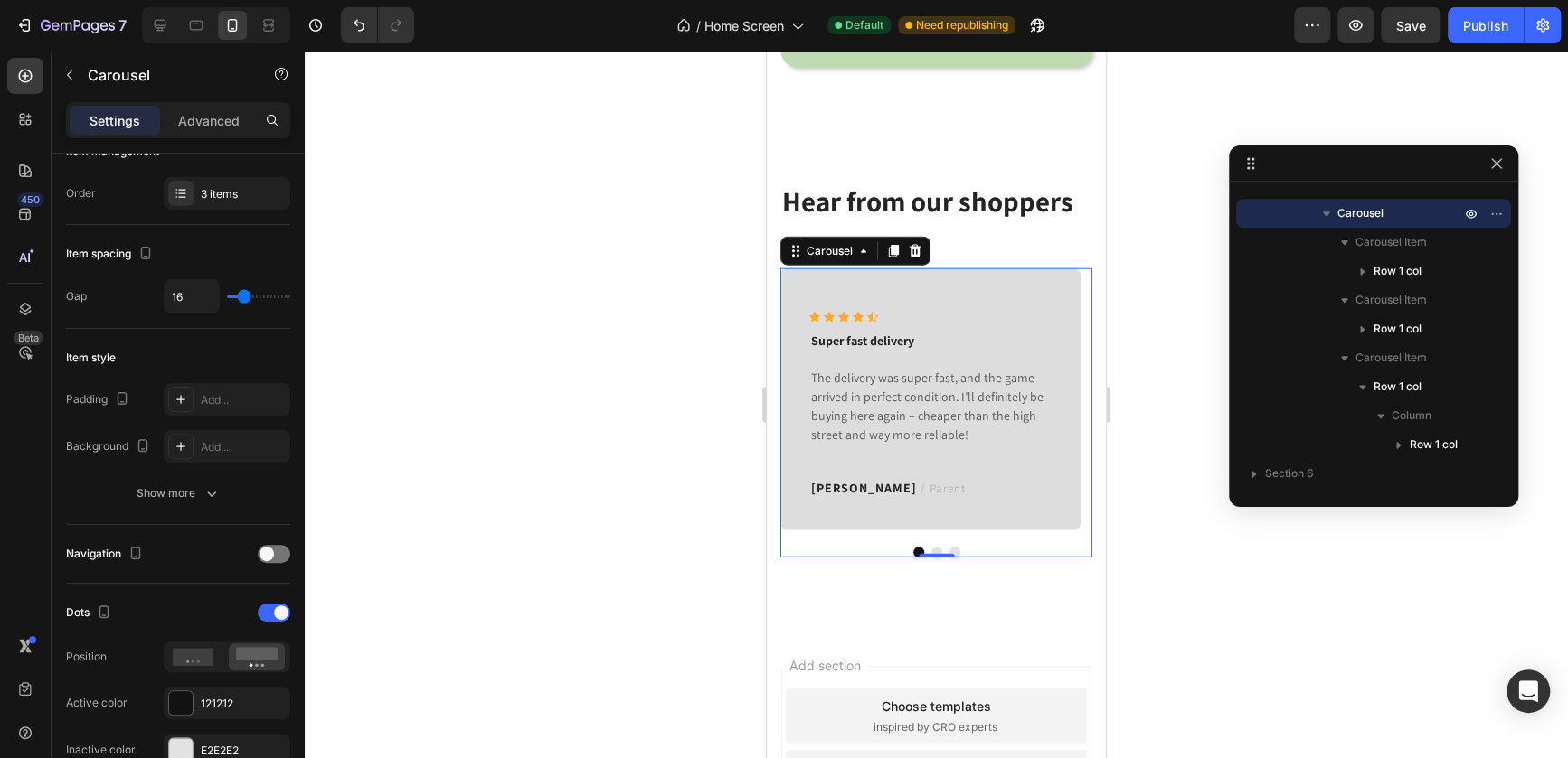
click at [535, 496] on div at bounding box center [937, 404] width 1263 height 708
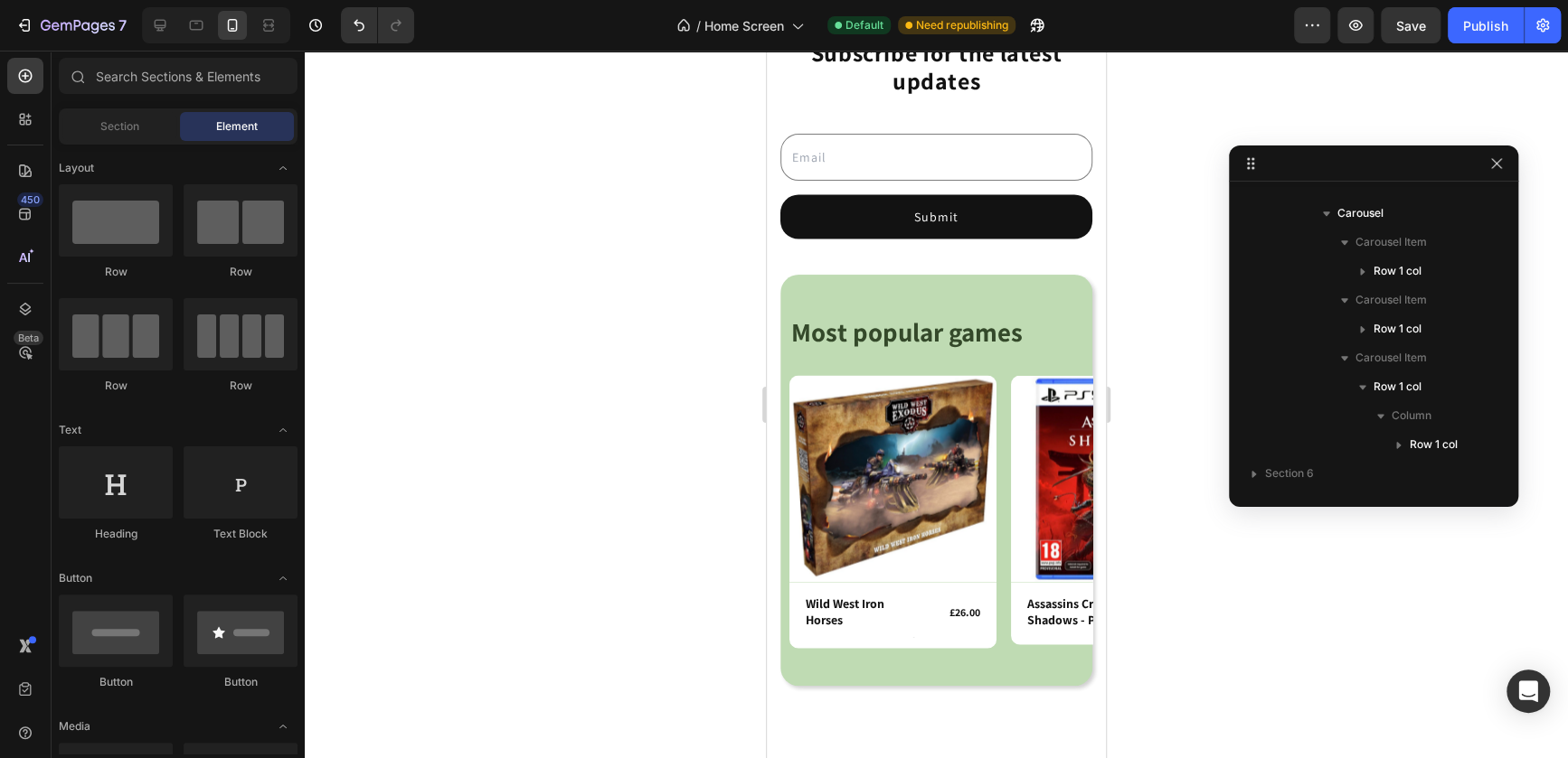
scroll to position [1498, 0]
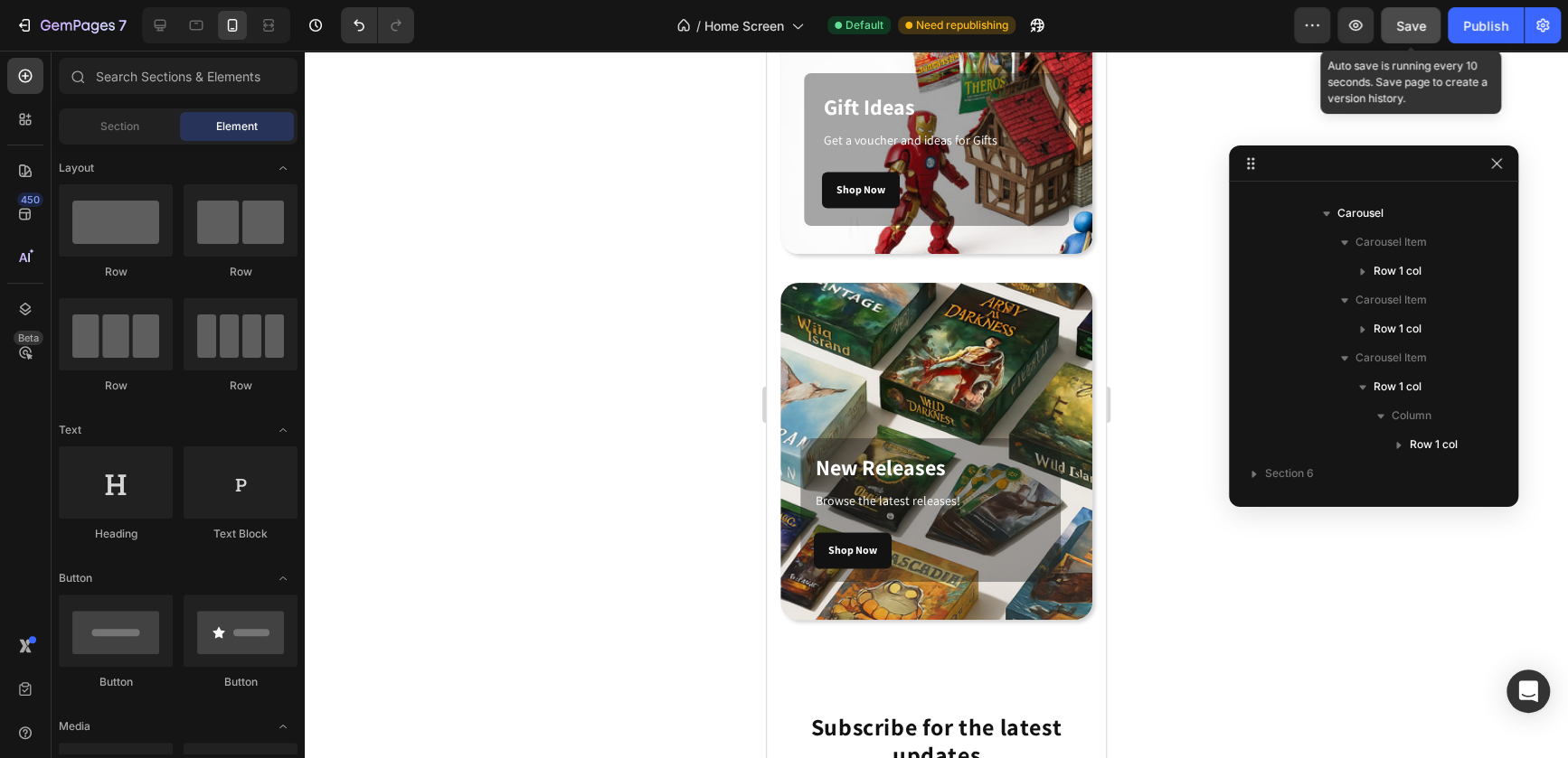
click at [1411, 25] on span "Save" at bounding box center [1411, 25] width 30 height 15
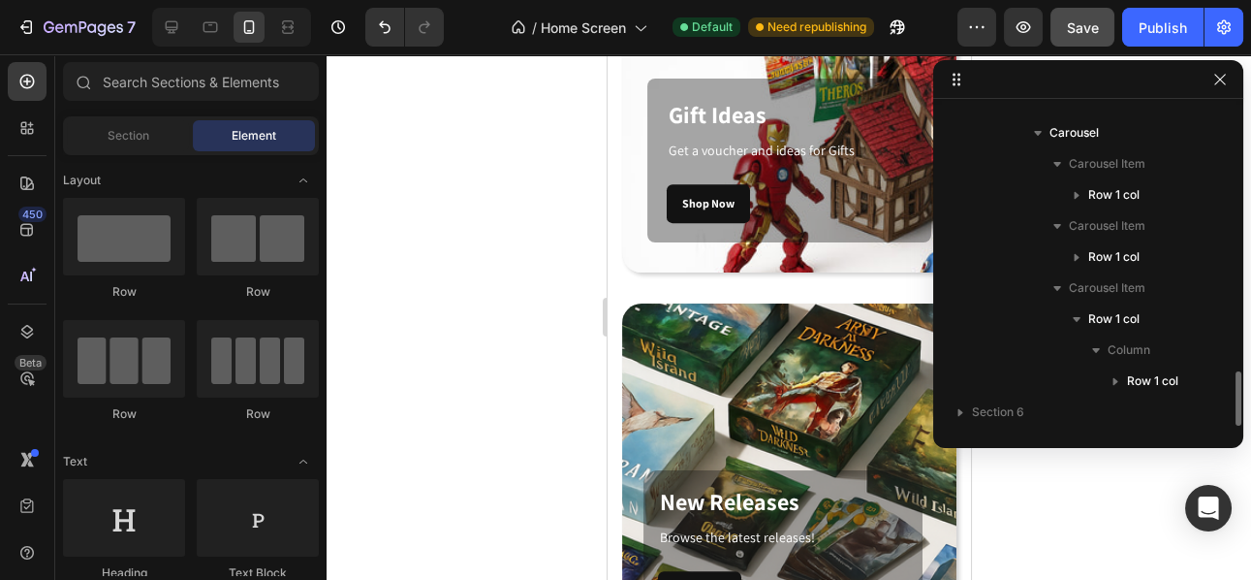
scroll to position [1540, 0]
click at [1224, 75] on icon "button" at bounding box center [1220, 79] width 11 height 11
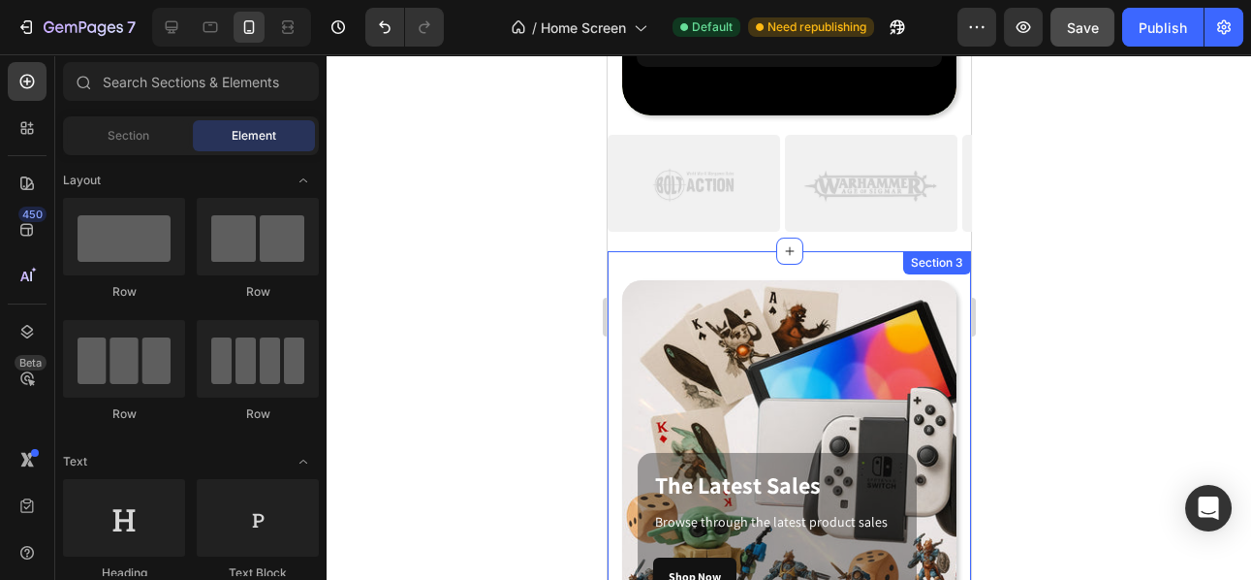
scroll to position [0, 0]
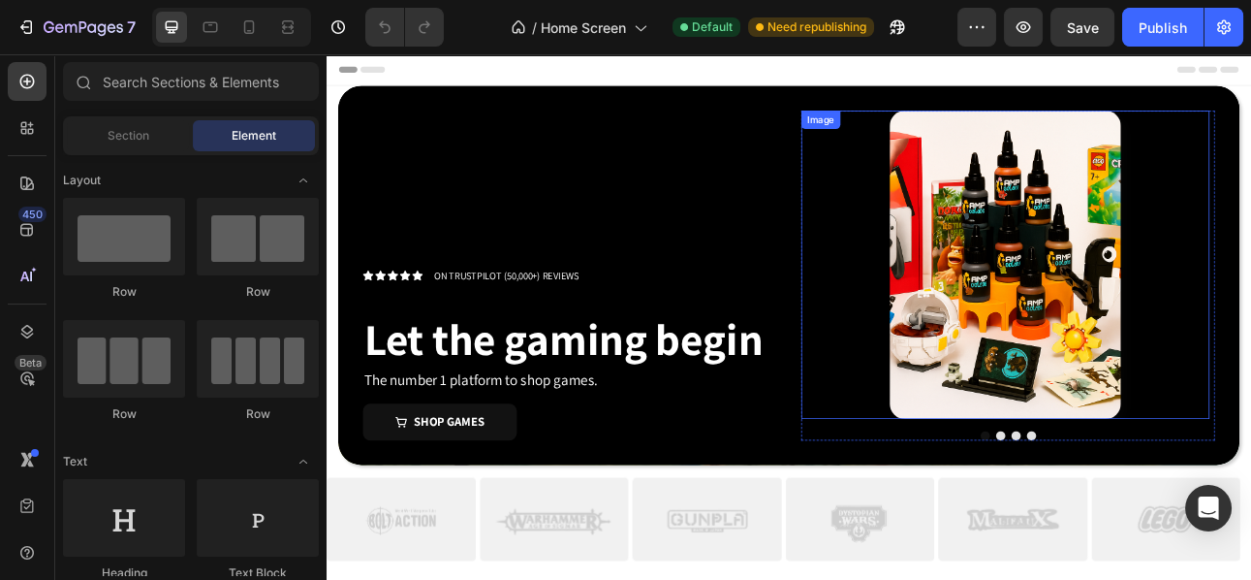
click at [1123, 249] on img at bounding box center [1180, 319] width 291 height 388
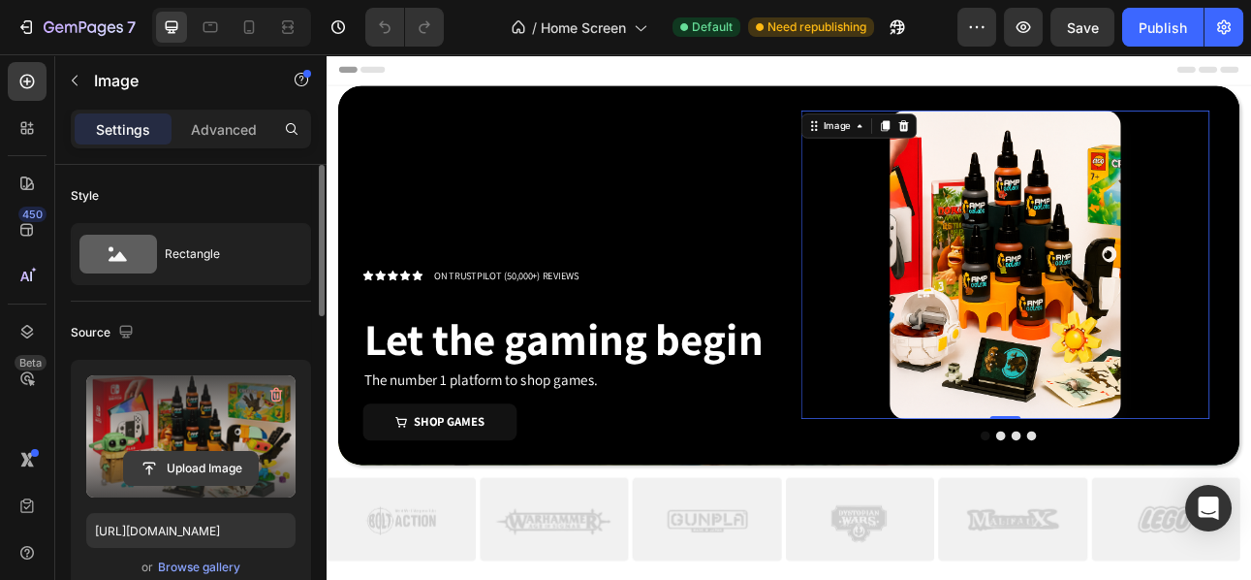
click at [174, 463] on input "file" at bounding box center [191, 468] width 134 height 33
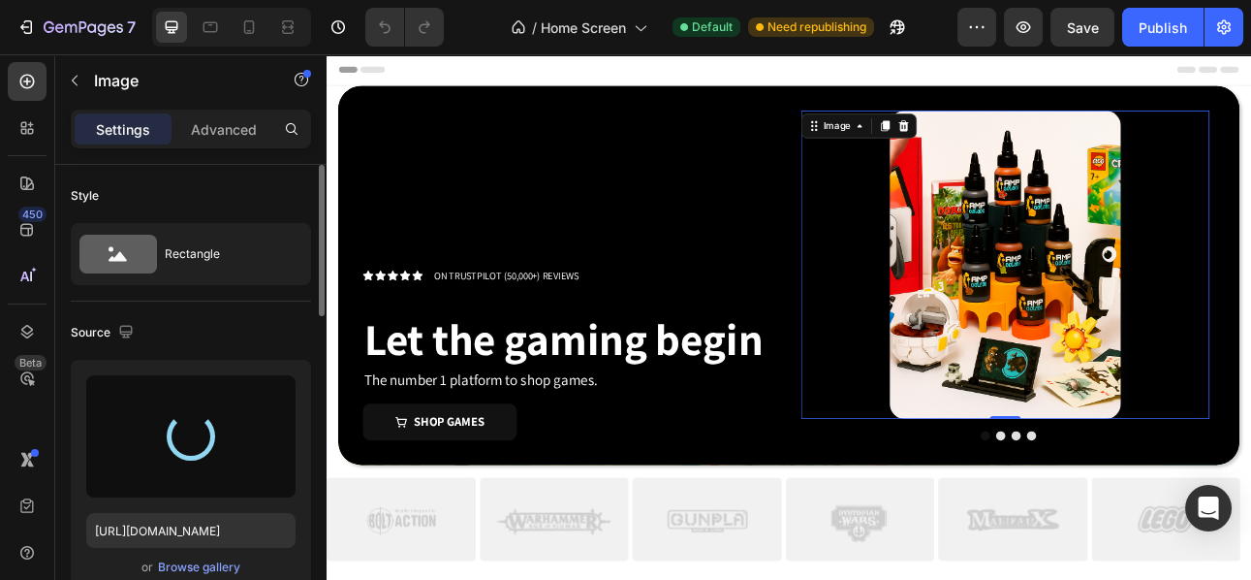
type input "https://cdn.shopify.com/s/files/1/0947/2140/9411/files/gempages_581327406824948…"
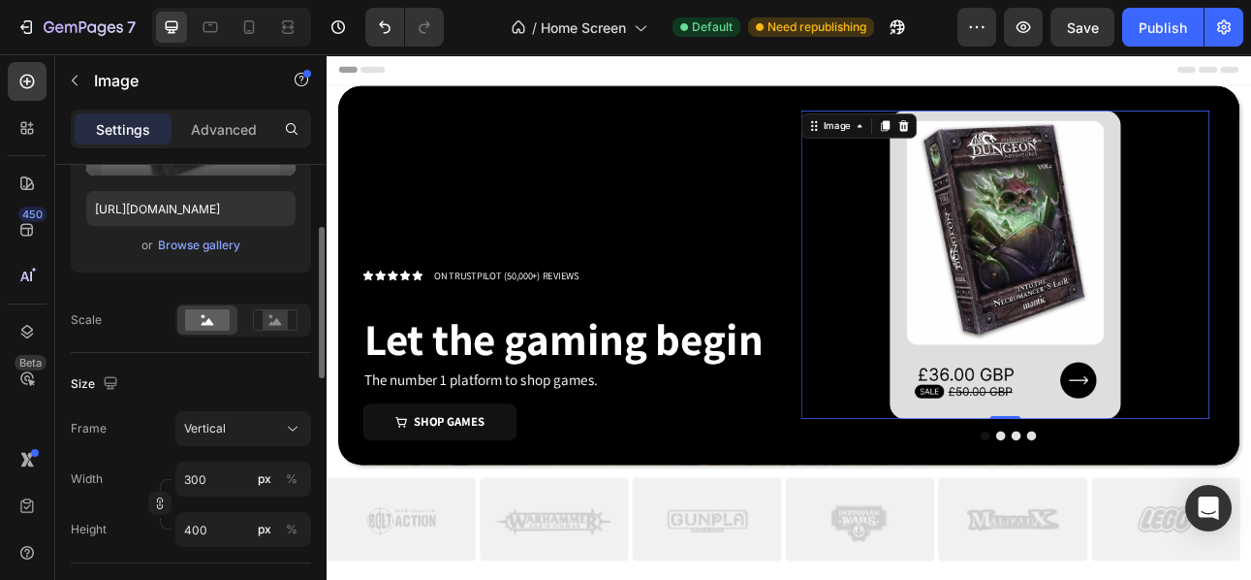
scroll to position [321, 0]
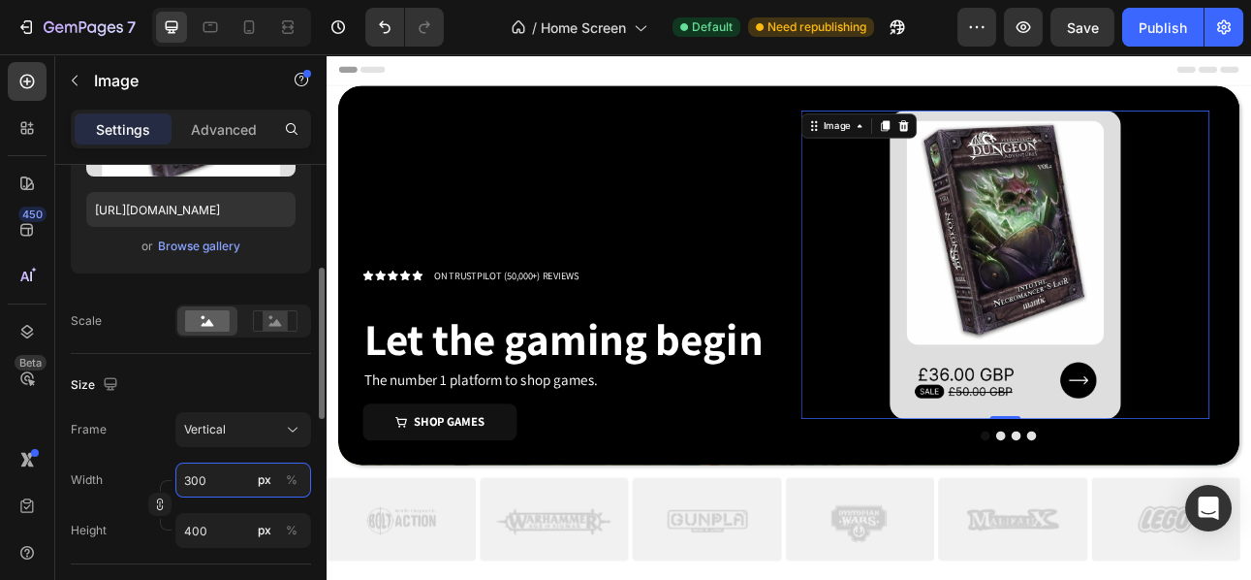
click at [203, 477] on input "300" at bounding box center [243, 479] width 136 height 35
type input "2"
type input "3"
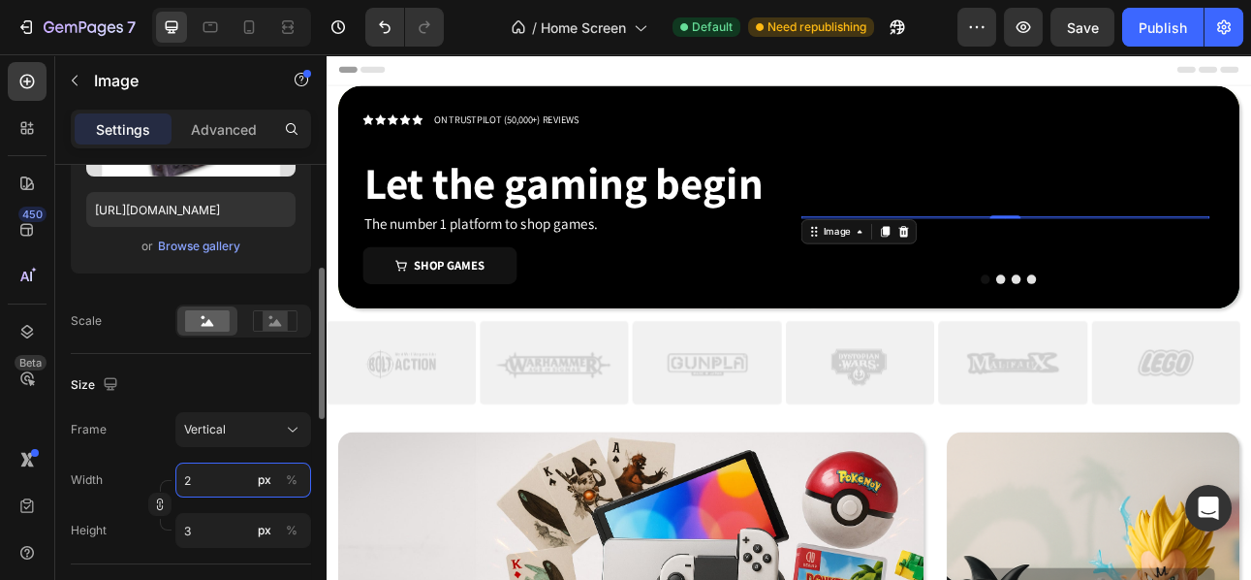
type input "25"
type input "33"
type input "250"
type input "333"
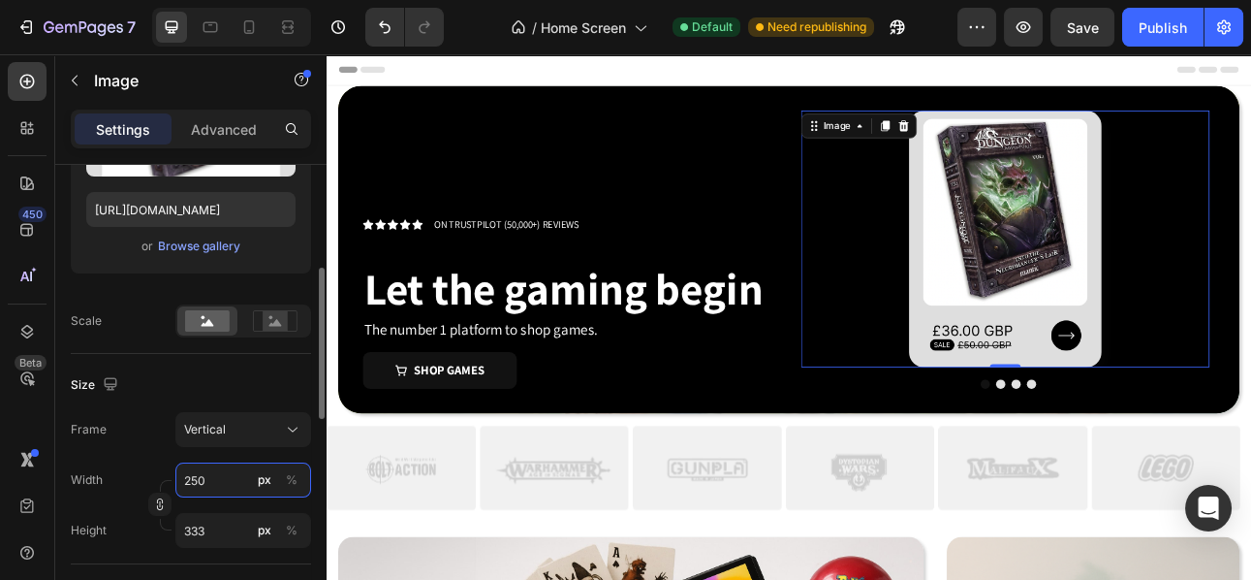
type input "25"
type input "33"
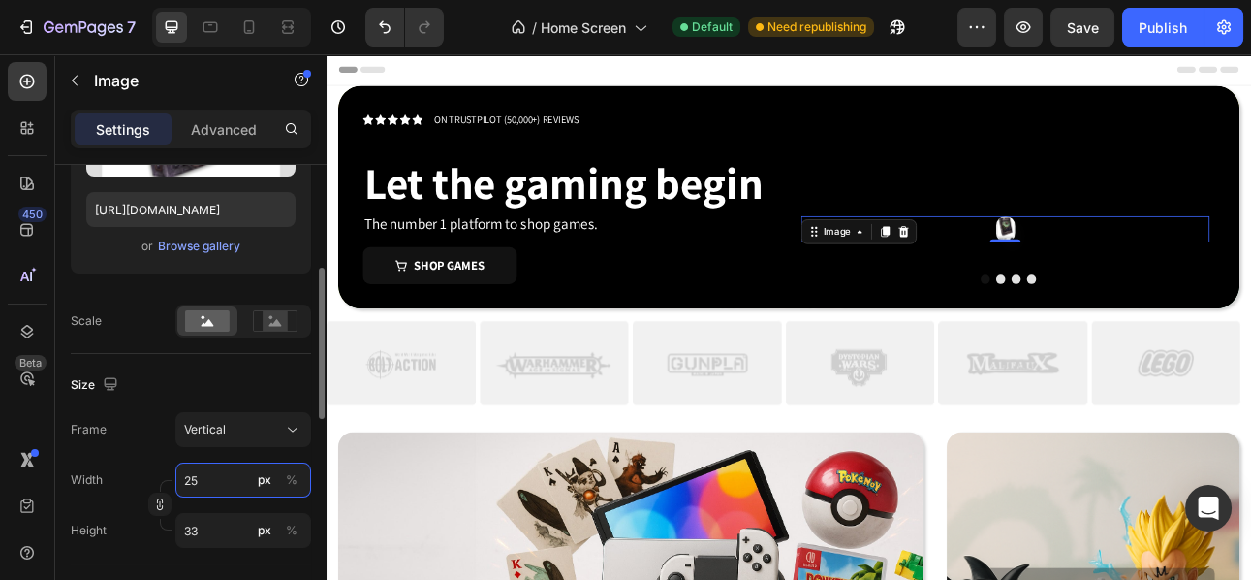
type input "2"
type input "3"
type input "20"
type input "27"
type input "200"
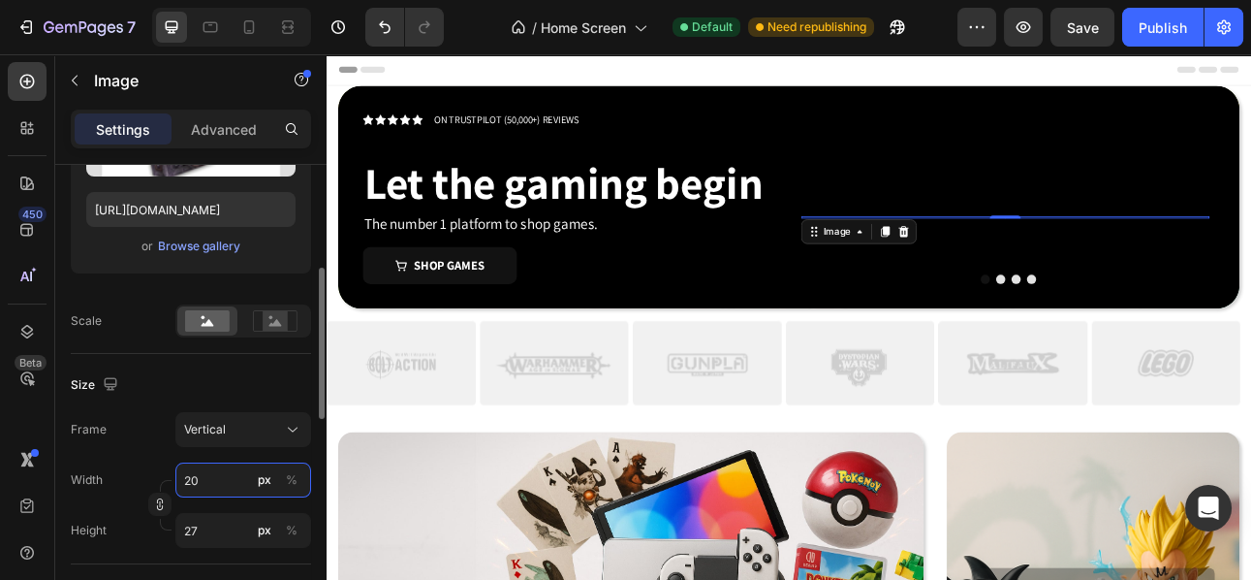
type input "267"
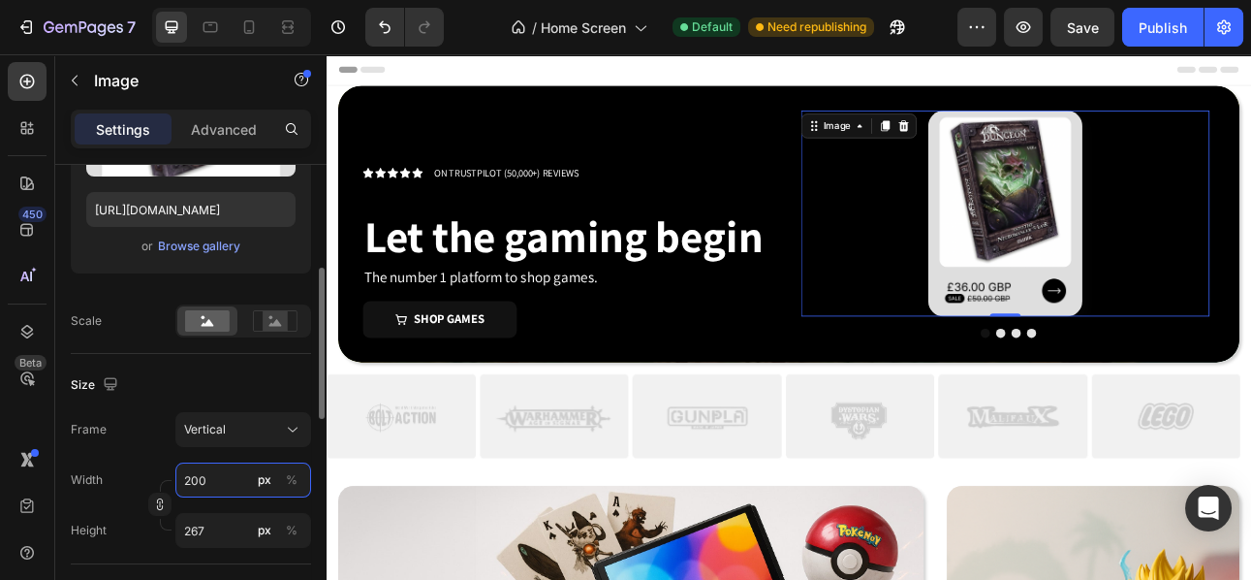
type input "20"
type input "27"
type input "2"
type input "3"
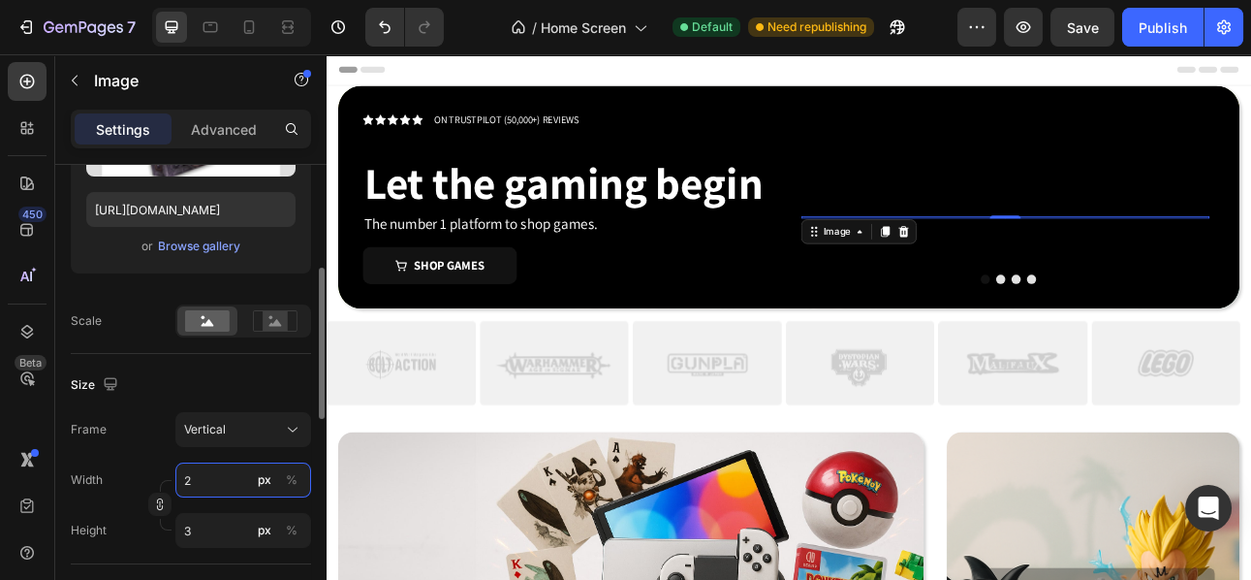
type input "25"
type input "33"
type input "250"
type input "333"
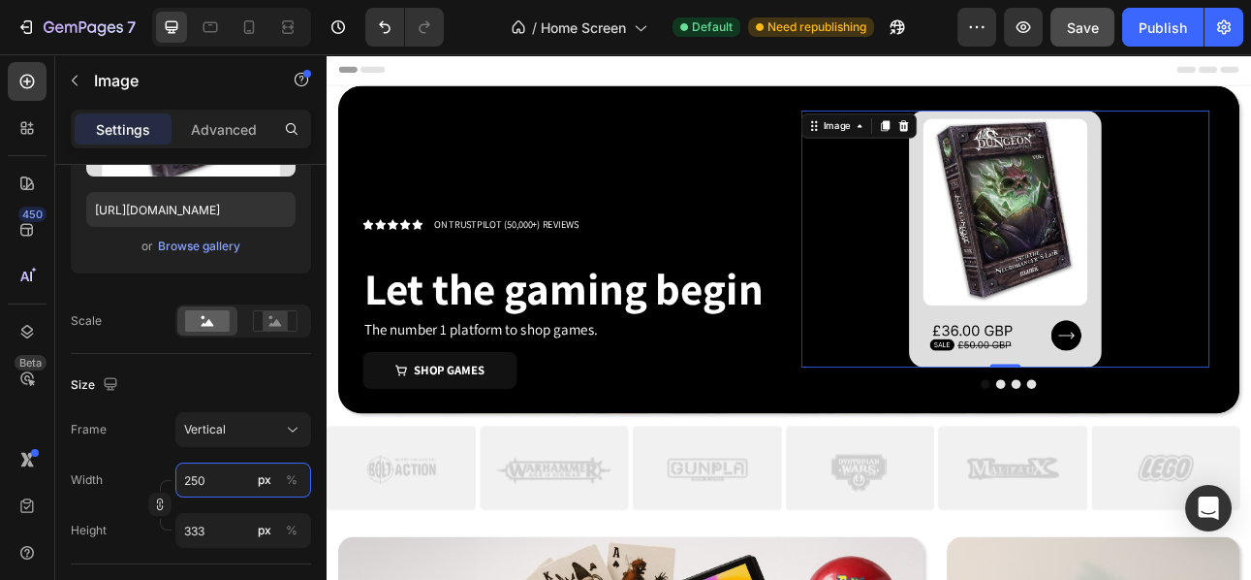
type input "250"
click at [1079, 26] on span "Save" at bounding box center [1083, 27] width 32 height 16
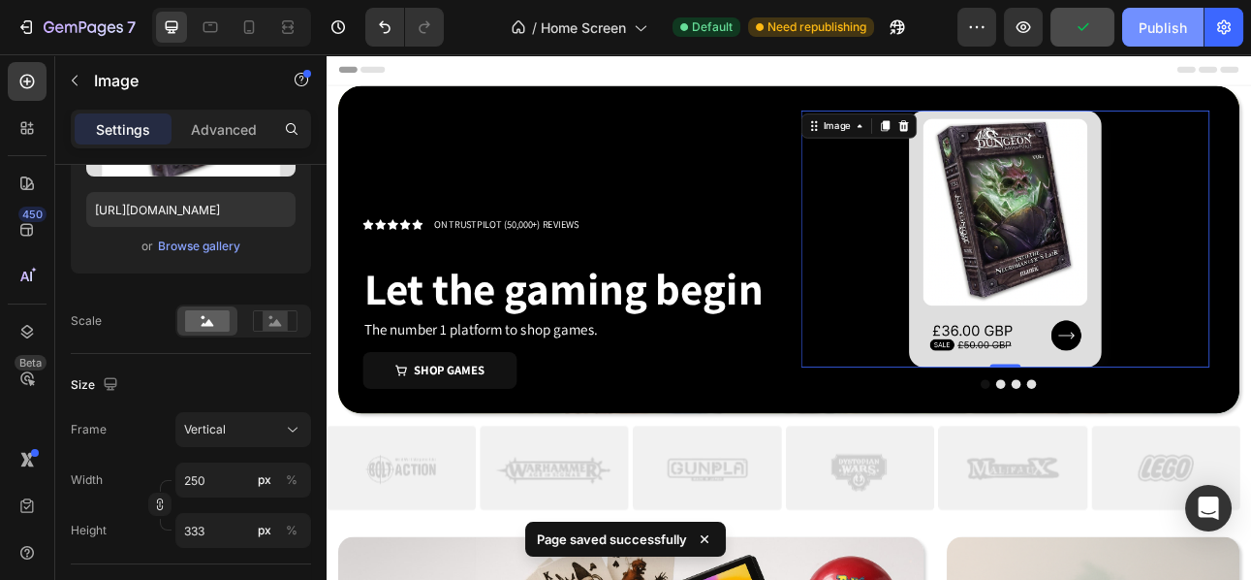
click at [1170, 26] on div "Publish" at bounding box center [1163, 27] width 48 height 20
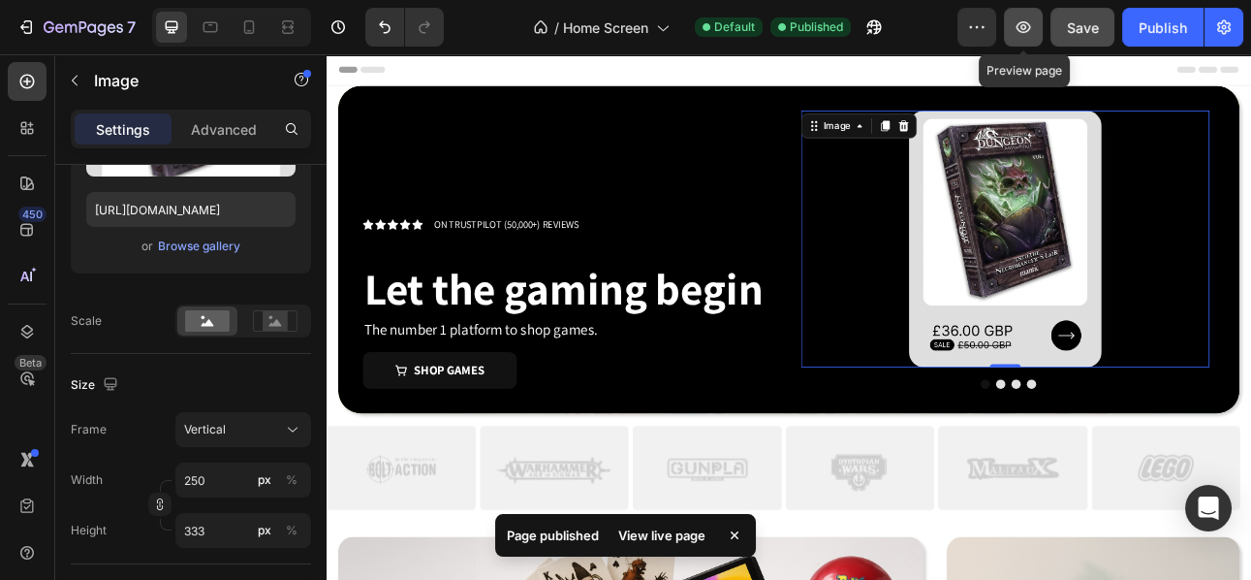
click at [1037, 29] on button "button" at bounding box center [1023, 27] width 39 height 39
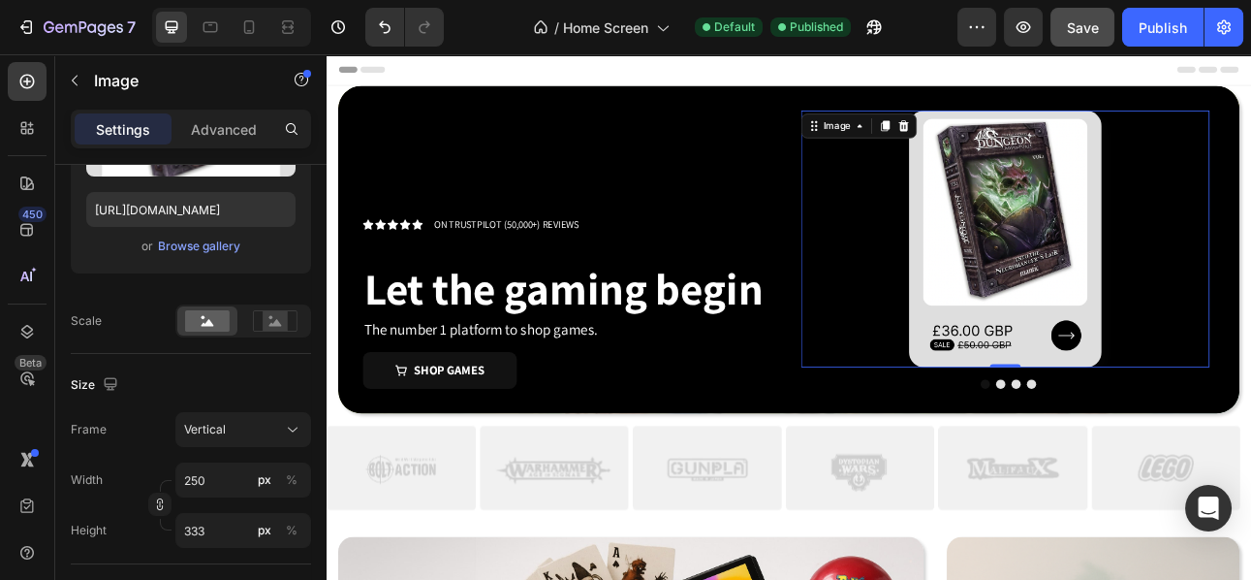
drag, startPoint x: 1164, startPoint y: 272, endPoint x: 1036, endPoint y: 278, distance: 128.1
click at [1049, 278] on div at bounding box center [1181, 286] width 514 height 323
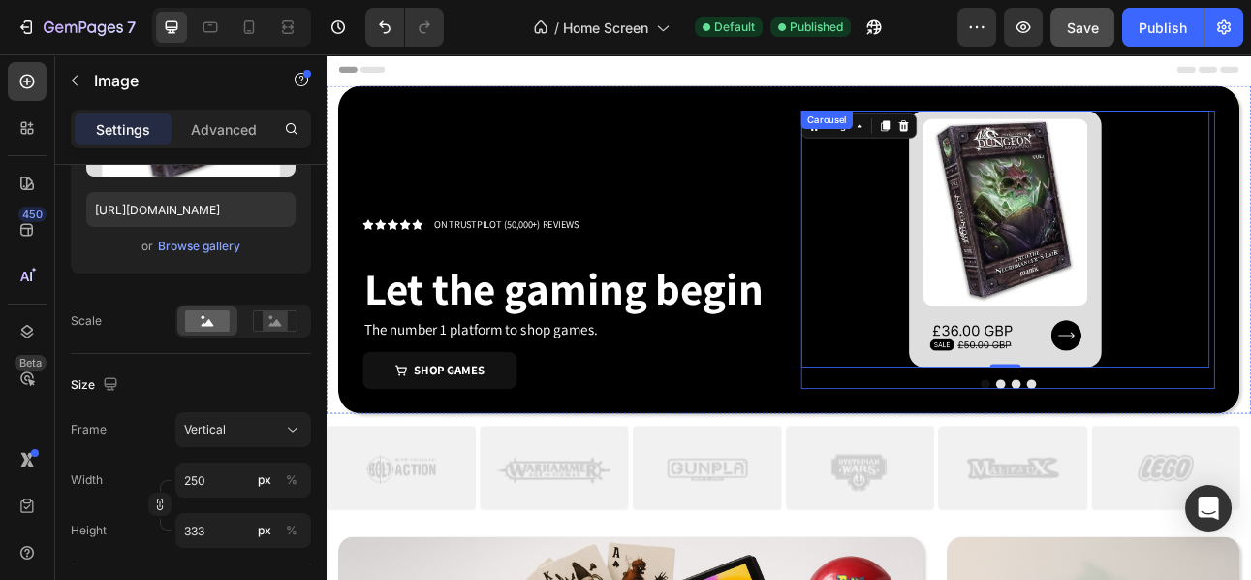
click at [1169, 468] on button "Dot" at bounding box center [1175, 469] width 12 height 12
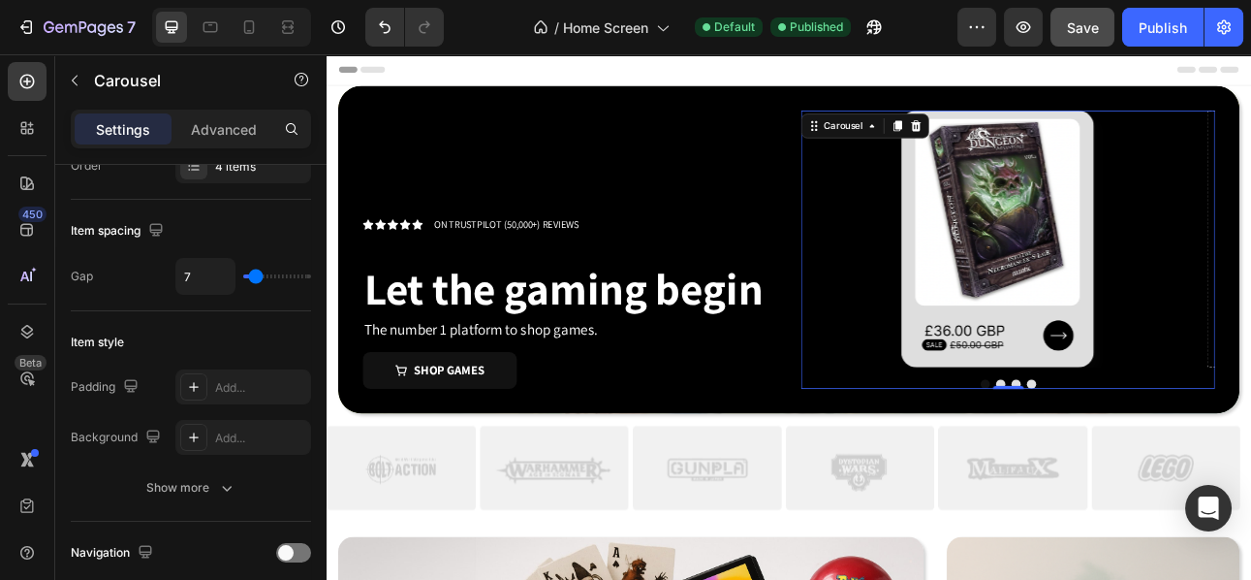
scroll to position [0, 0]
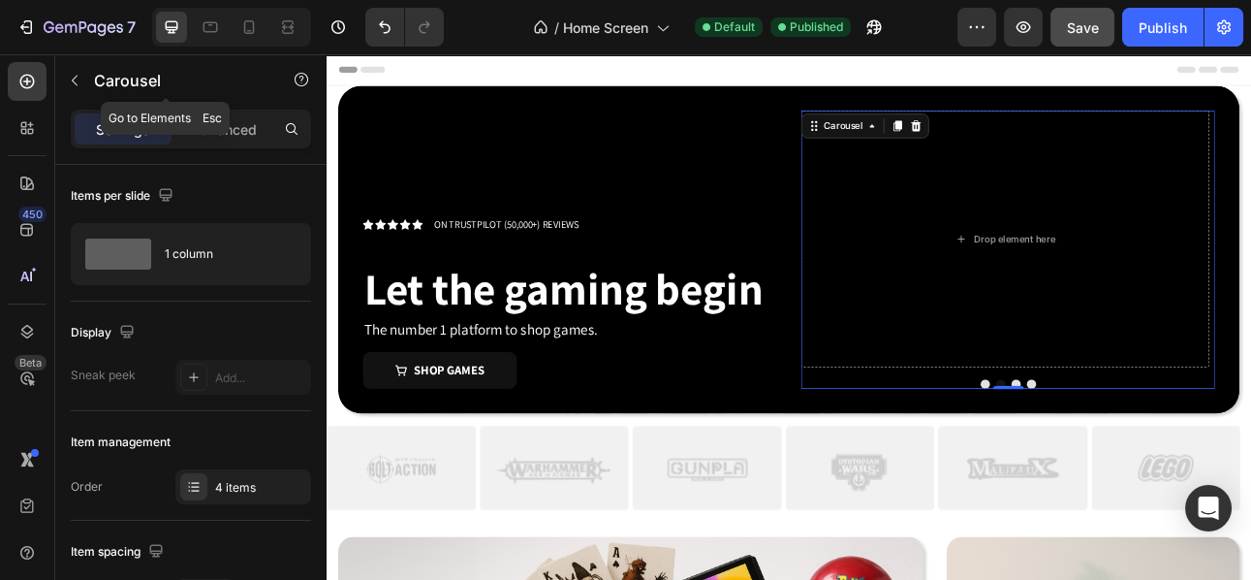
click at [67, 94] on button "button" at bounding box center [74, 80] width 31 height 31
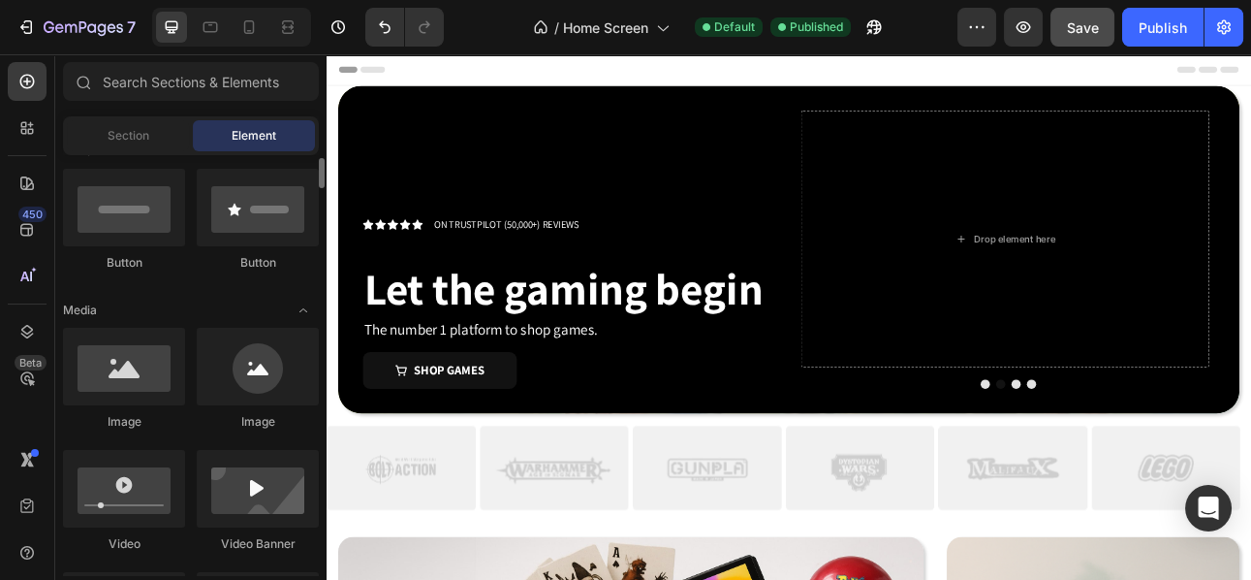
scroll to position [468, 0]
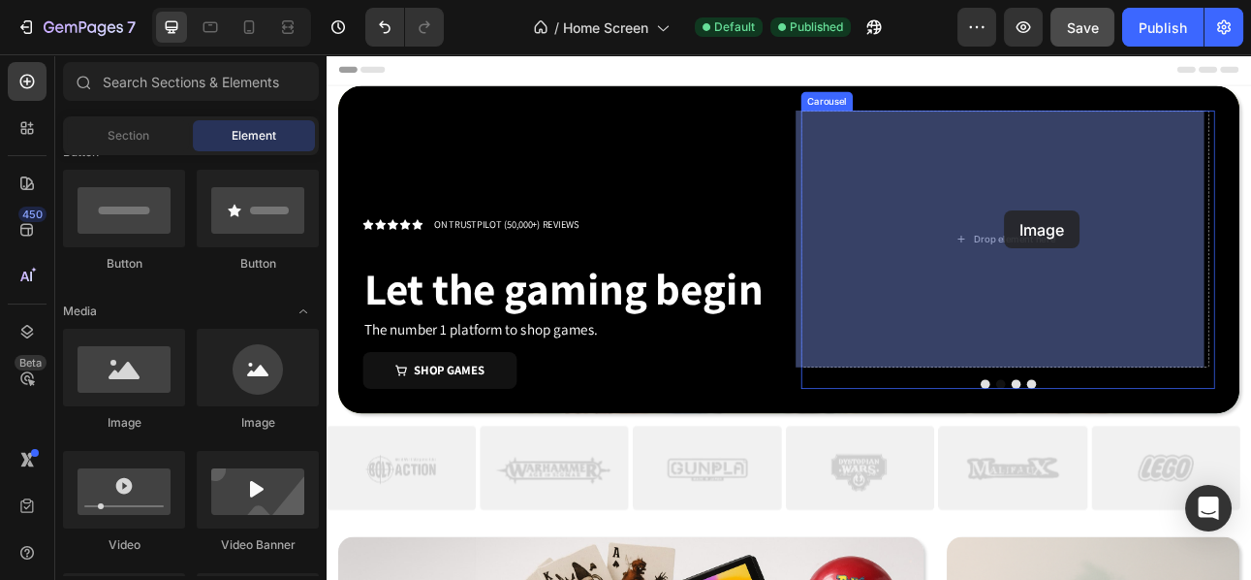
drag, startPoint x: 428, startPoint y: 459, endPoint x: 1179, endPoint y: 253, distance: 778.2
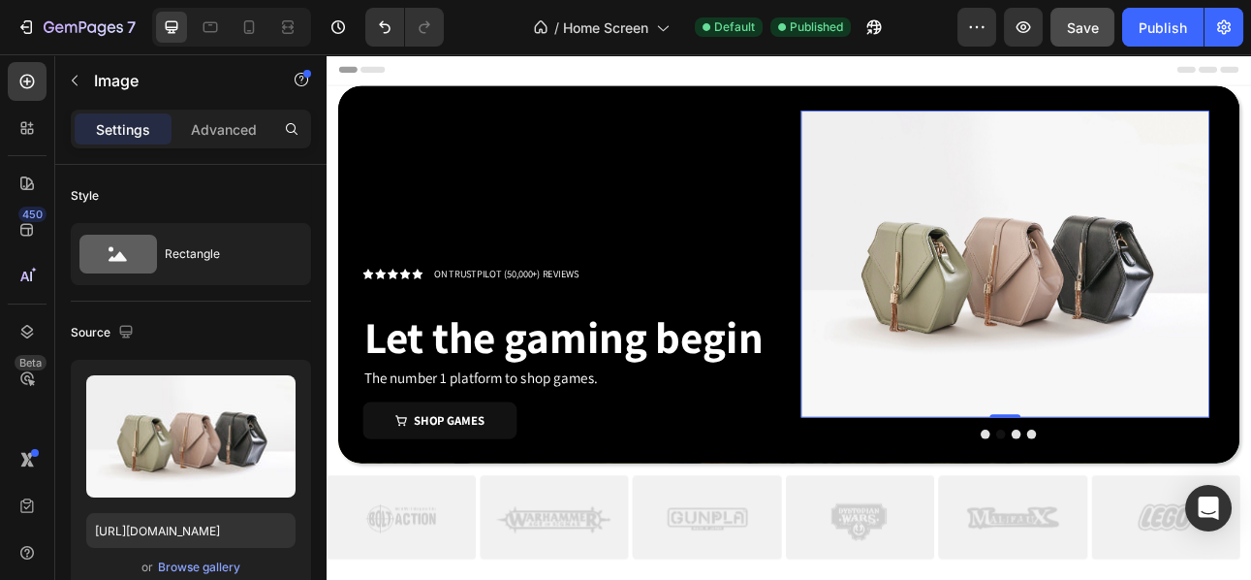
click at [1177, 423] on img at bounding box center [1181, 318] width 514 height 386
click at [1045, 138] on icon at bounding box center [1053, 145] width 16 height 16
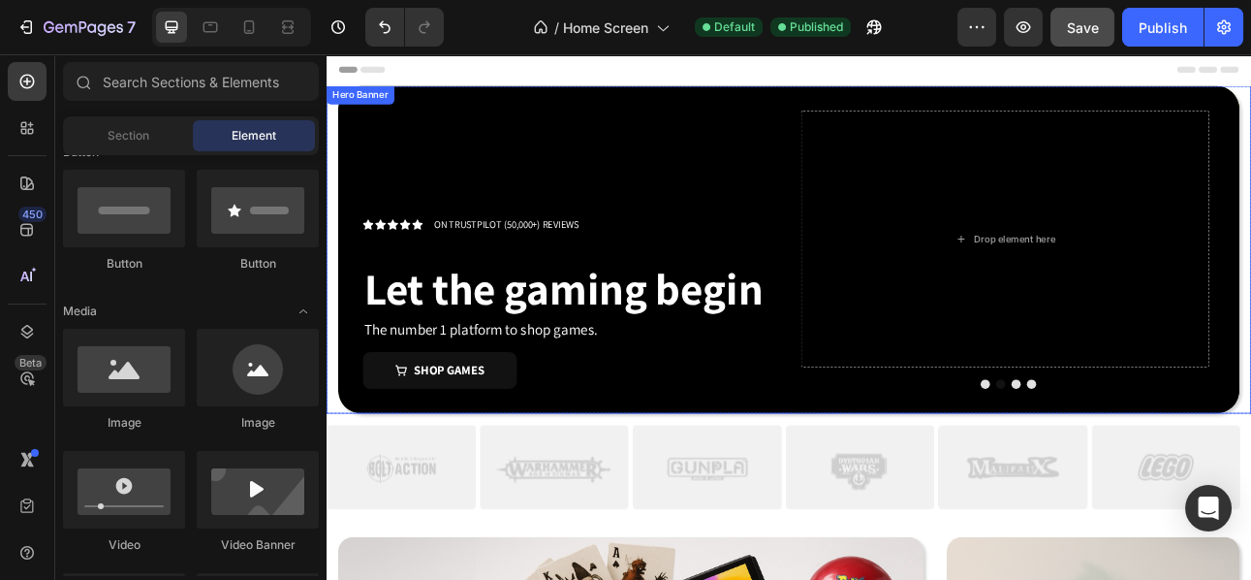
click at [1150, 466] on button "Dot" at bounding box center [1156, 469] width 12 height 12
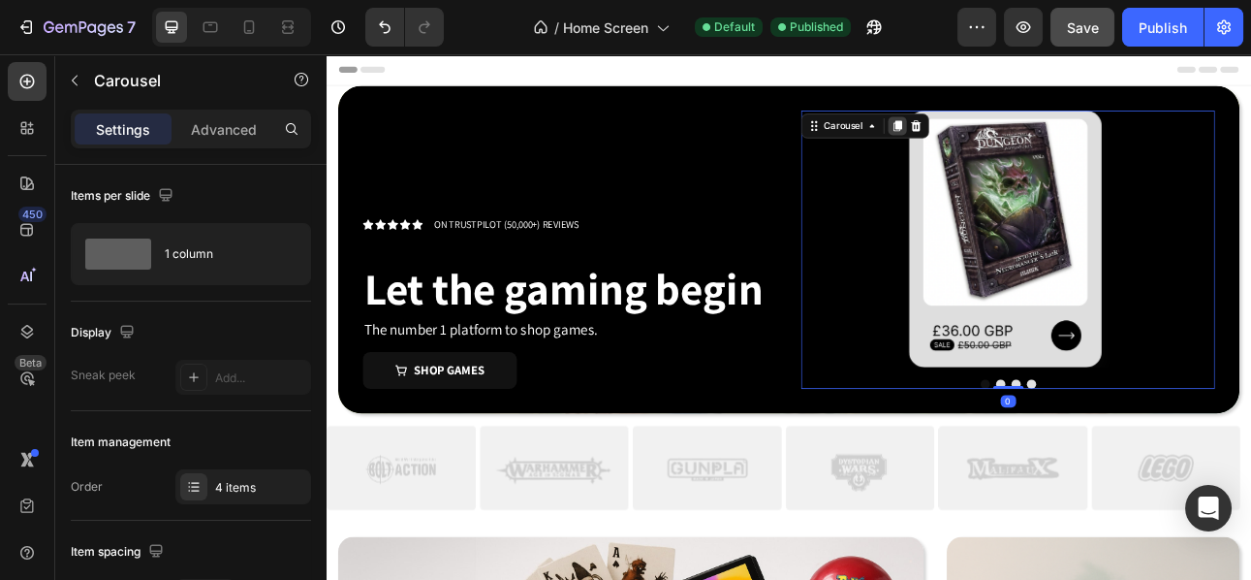
click at [1044, 147] on icon at bounding box center [1045, 145] width 16 height 16
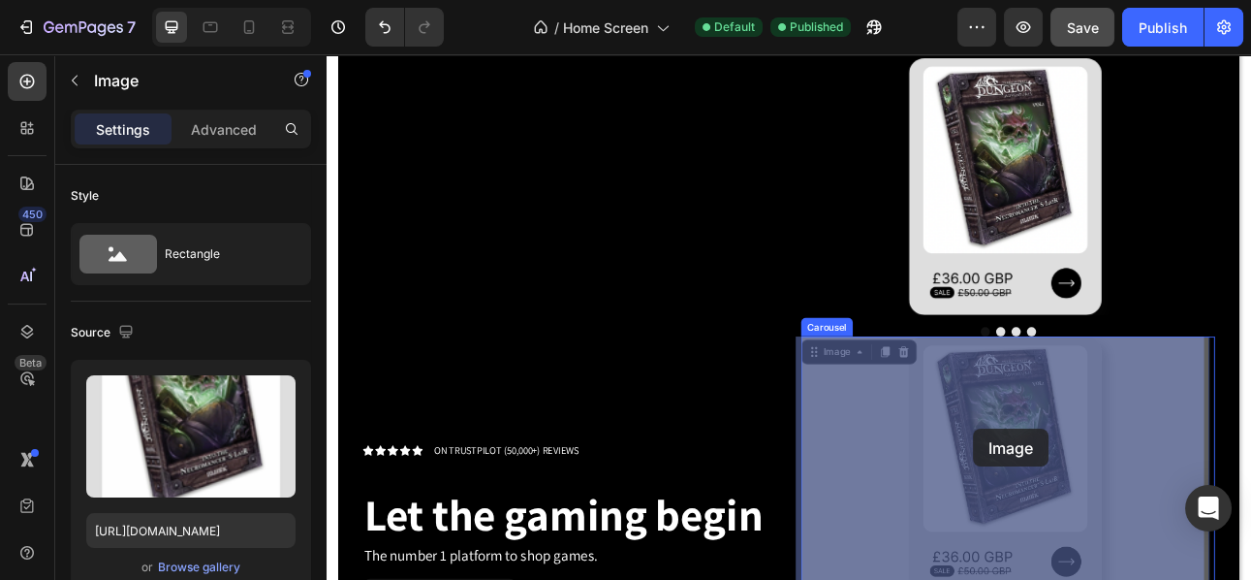
drag, startPoint x: 1170, startPoint y: 560, endPoint x: 1132, endPoint y: 536, distance: 44.9
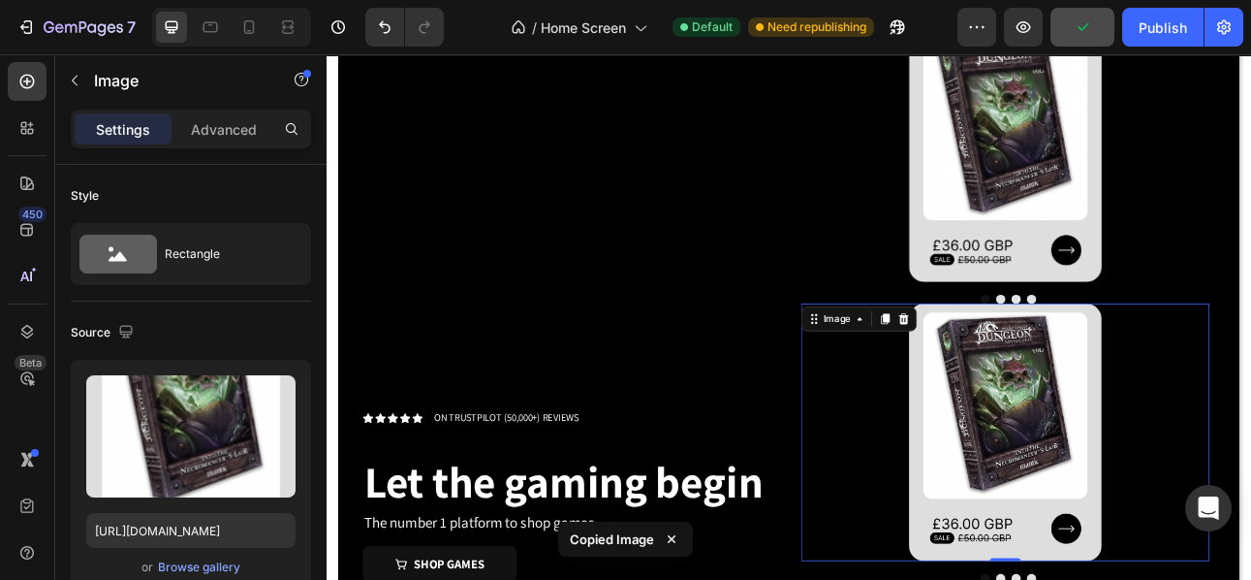
scroll to position [107, 0]
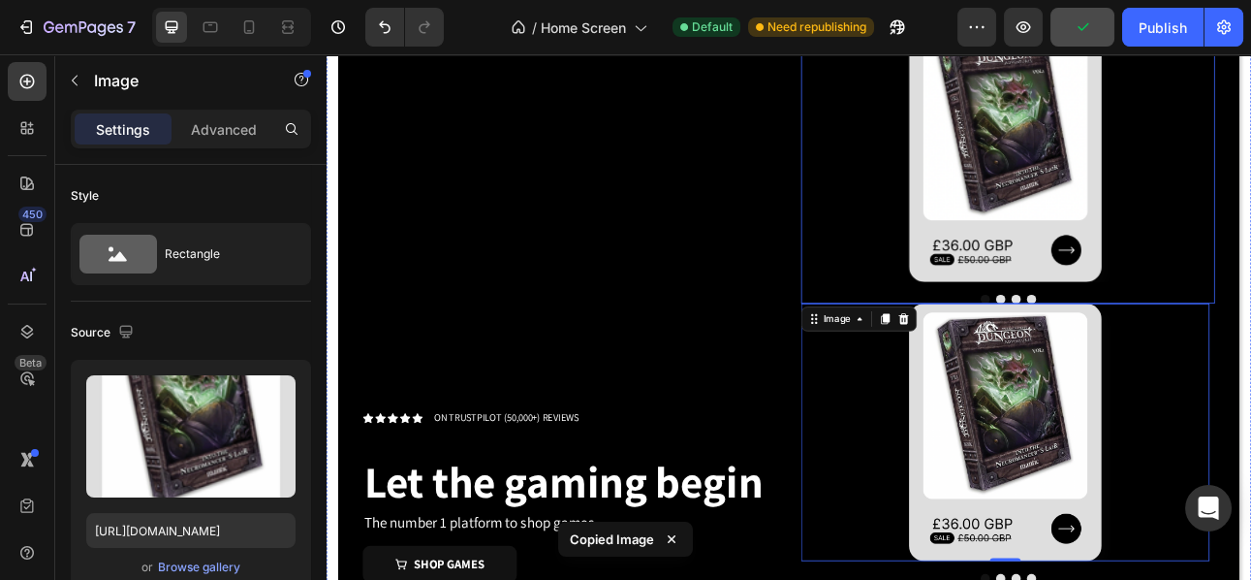
click at [1169, 362] on button "Dot" at bounding box center [1175, 363] width 12 height 12
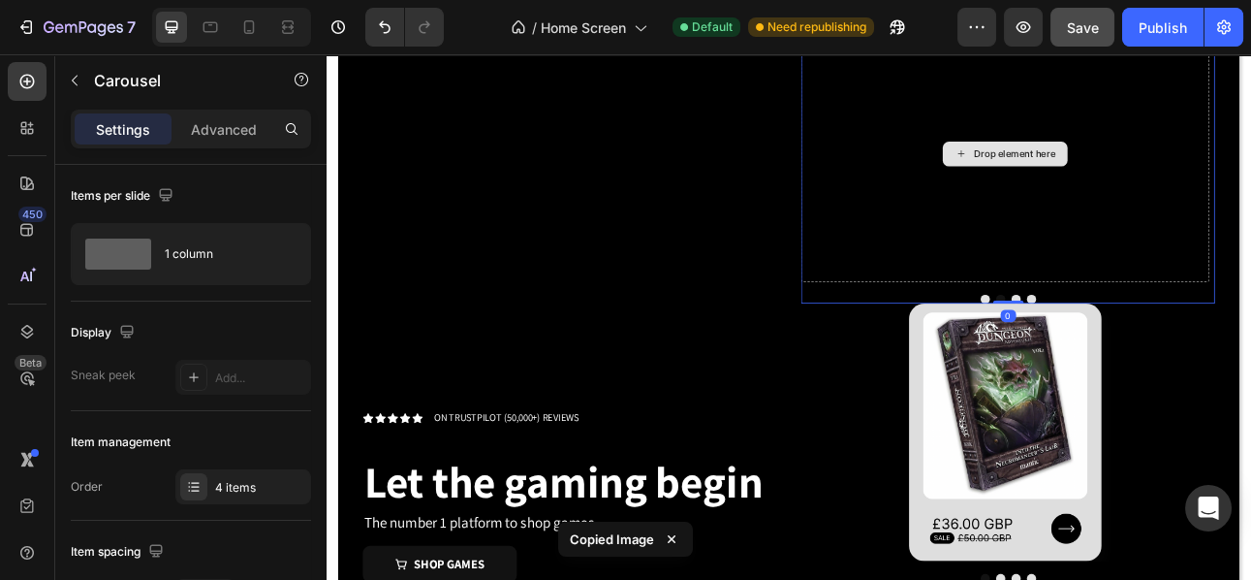
click at [1170, 246] on div "Drop element here" at bounding box center [1181, 179] width 514 height 323
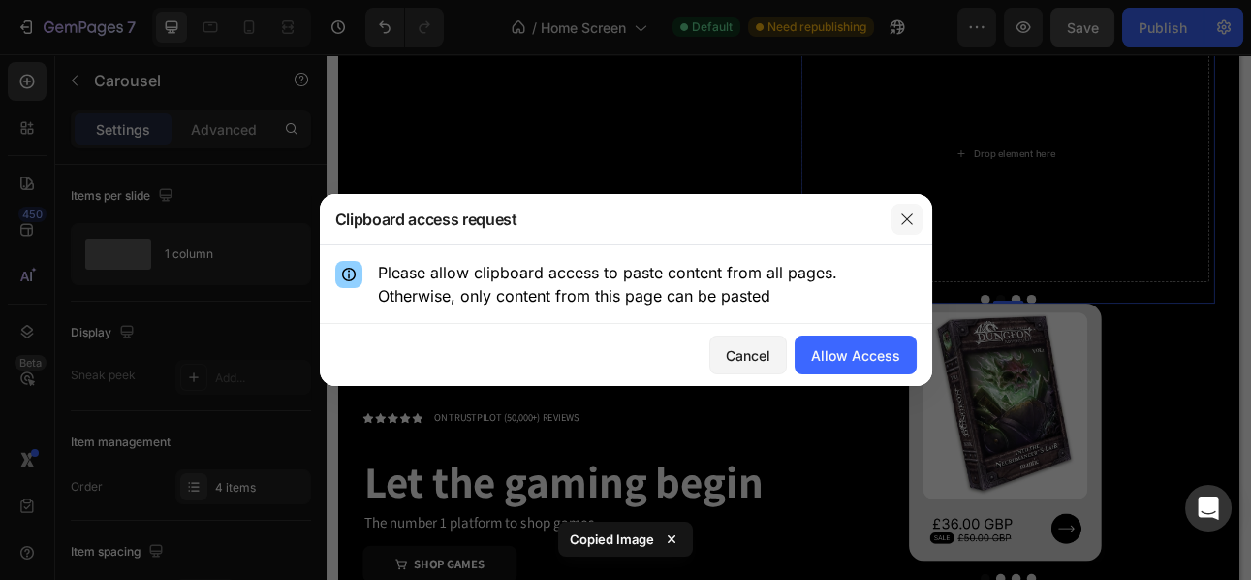
click at [901, 223] on icon "button" at bounding box center [908, 219] width 16 height 16
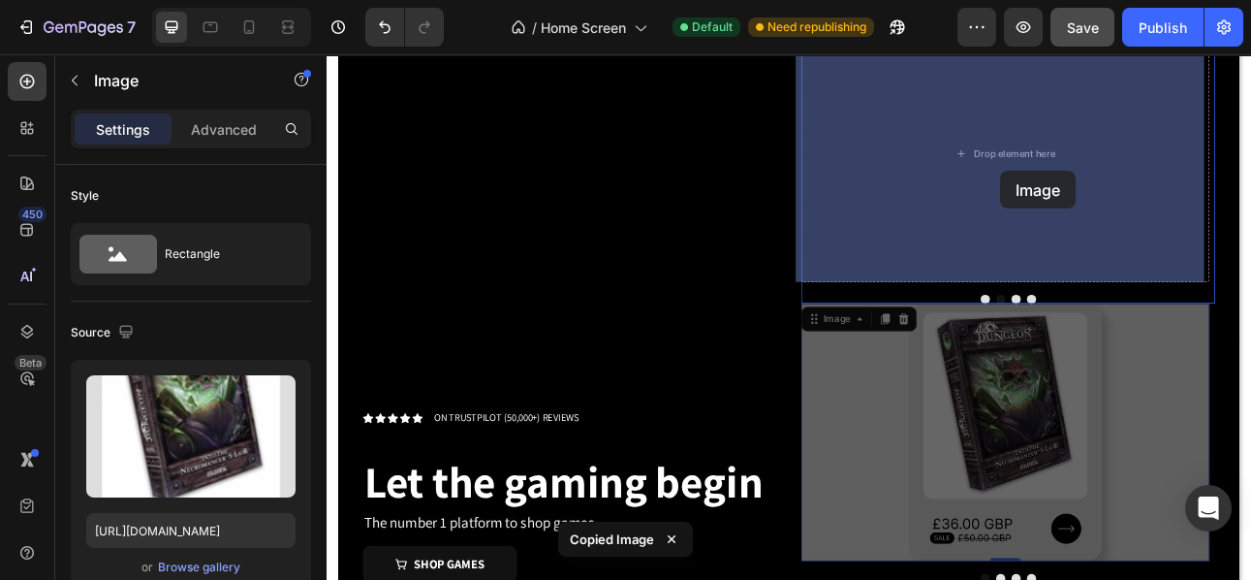
drag, startPoint x: 1172, startPoint y: 513, endPoint x: 1174, endPoint y: 201, distance: 312.1
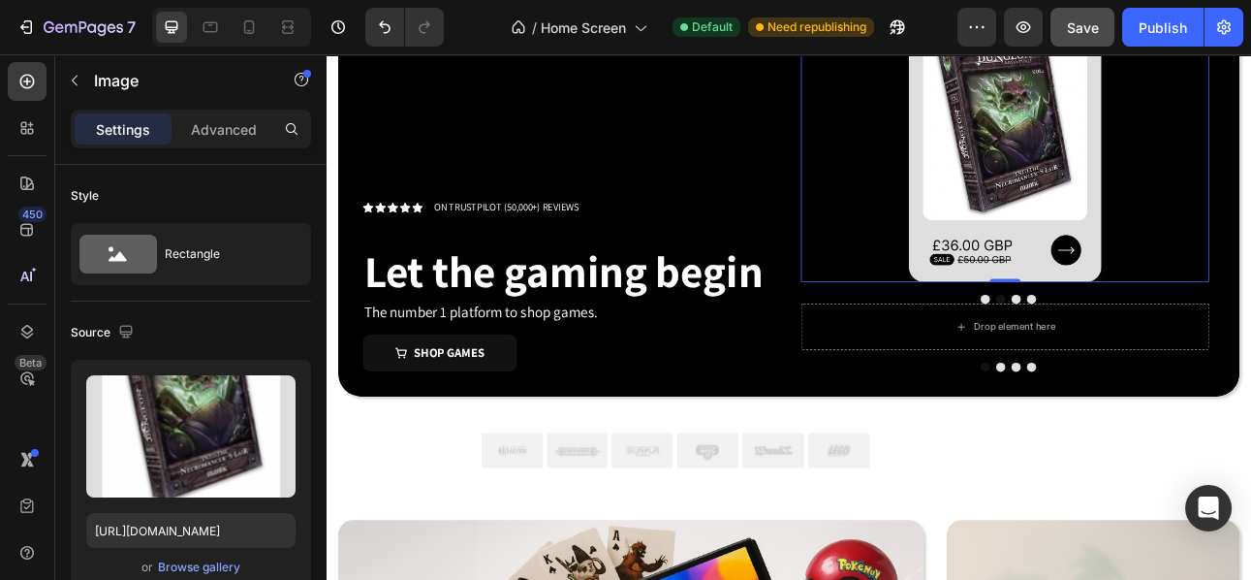
scroll to position [41, 0]
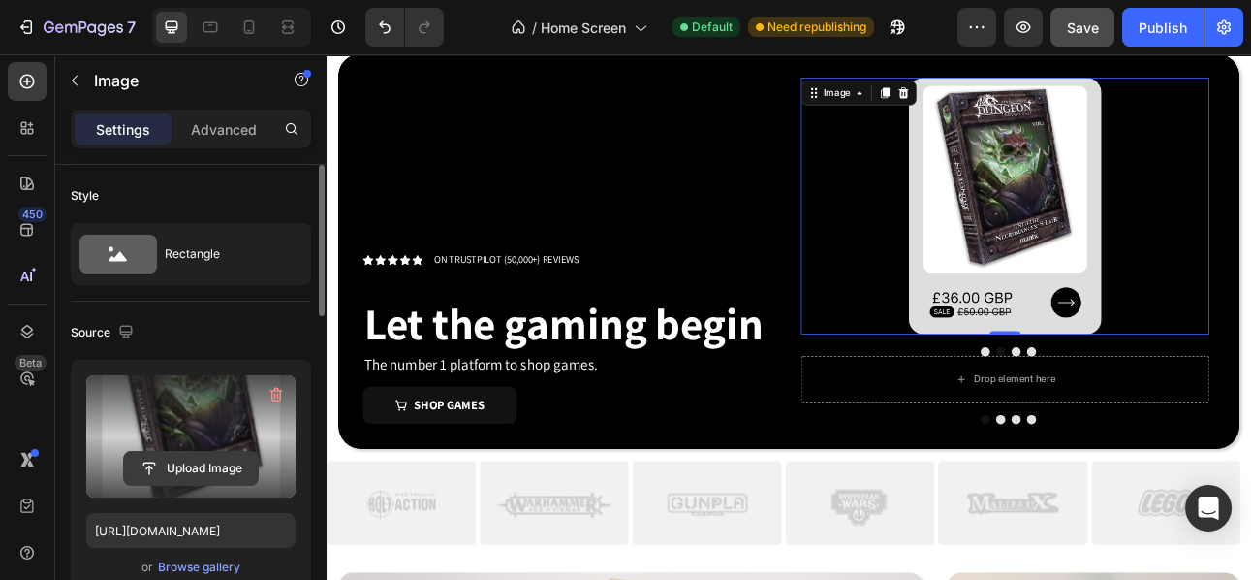
click at [174, 466] on input "file" at bounding box center [191, 468] width 134 height 33
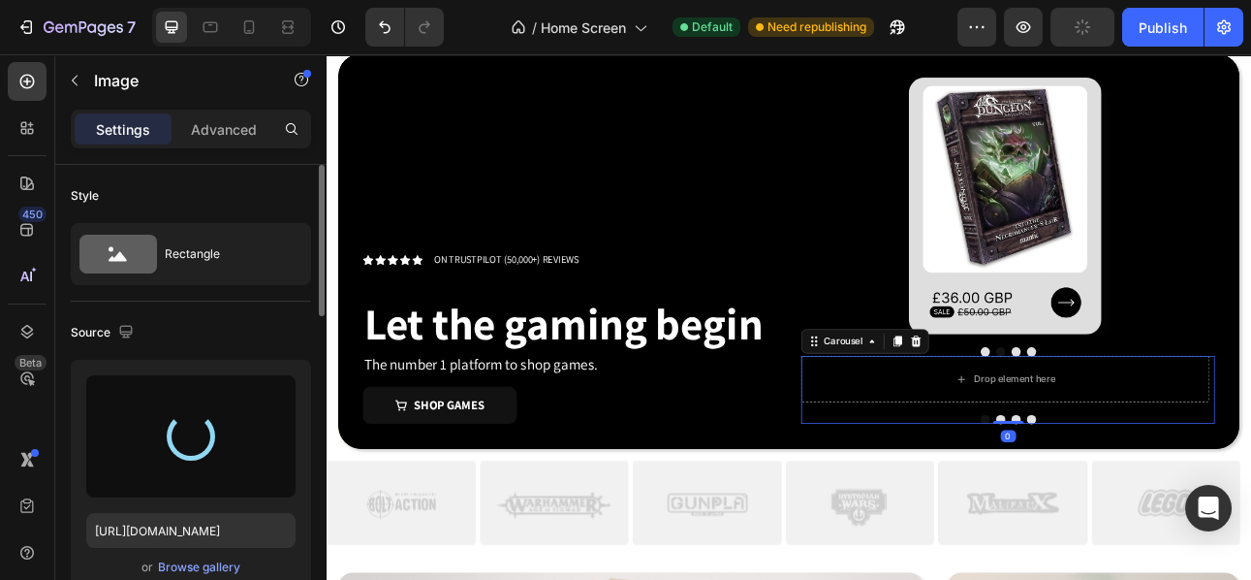
click at [1174, 504] on div "Drop element here Drop element here Drop element here Drop element here Carouse…" at bounding box center [1184, 476] width 521 height 85
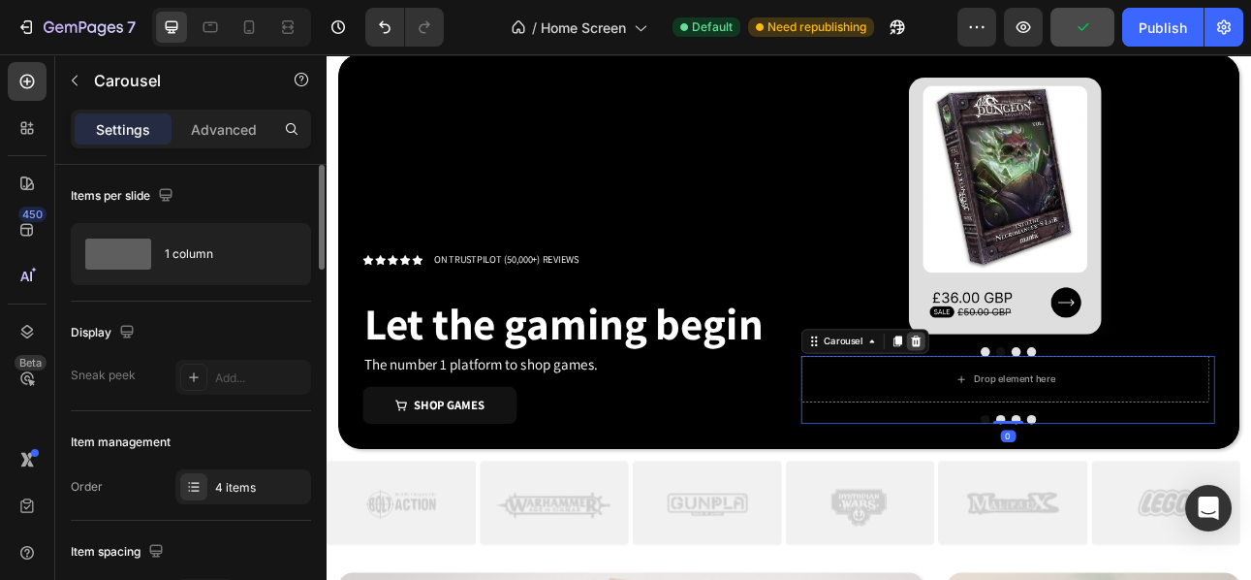
click at [1062, 419] on icon at bounding box center [1068, 416] width 16 height 16
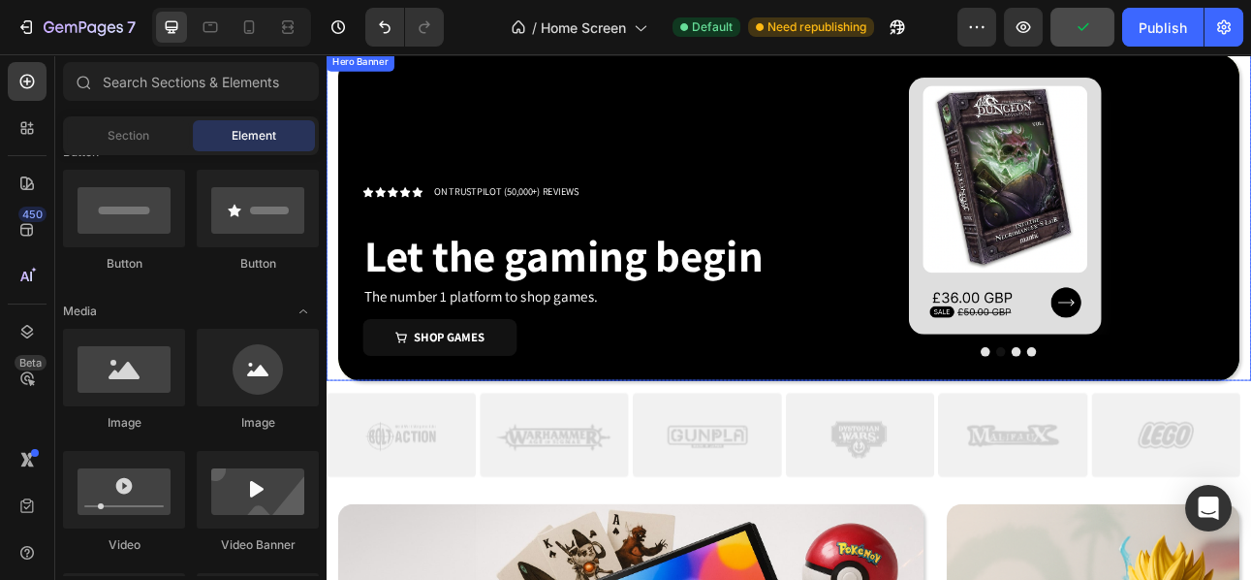
scroll to position [0, 0]
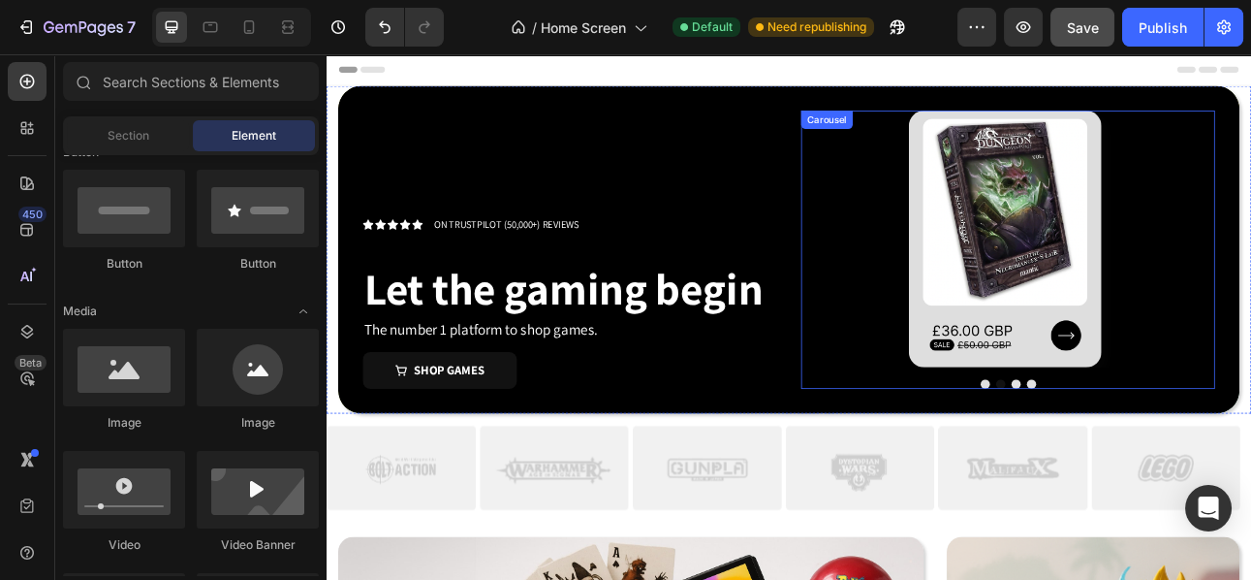
click at [1138, 470] on div at bounding box center [1184, 469] width 521 height 12
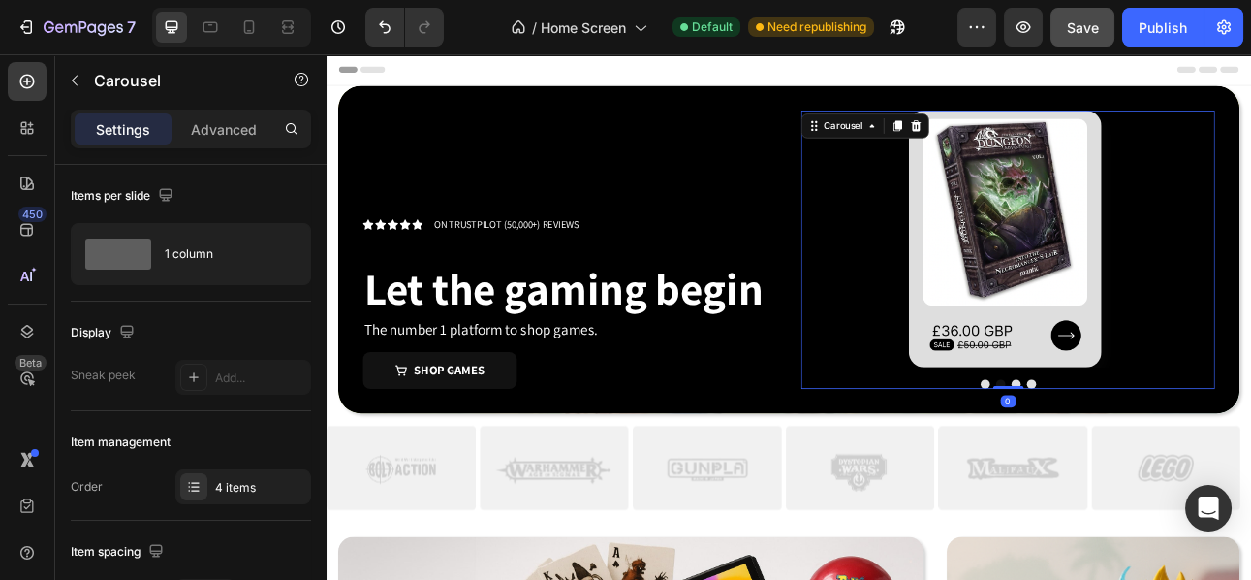
click at [1150, 469] on button "Dot" at bounding box center [1156, 469] width 12 height 12
click at [1169, 469] on button "Dot" at bounding box center [1175, 469] width 12 height 12
click at [1165, 362] on img at bounding box center [1180, 286] width 242 height 323
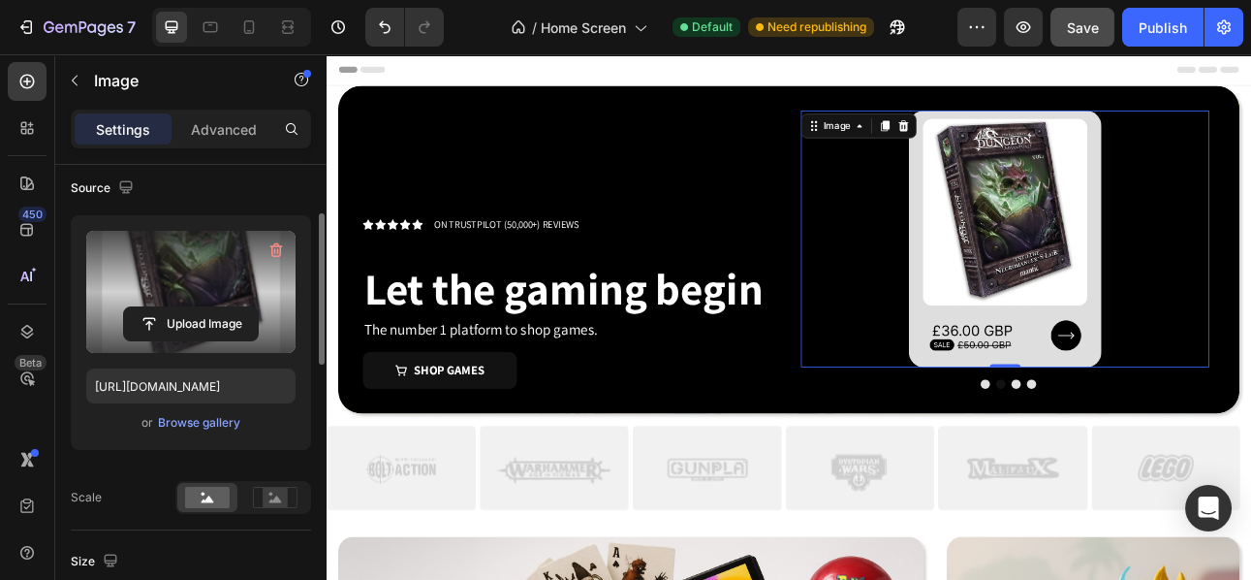
scroll to position [162, 0]
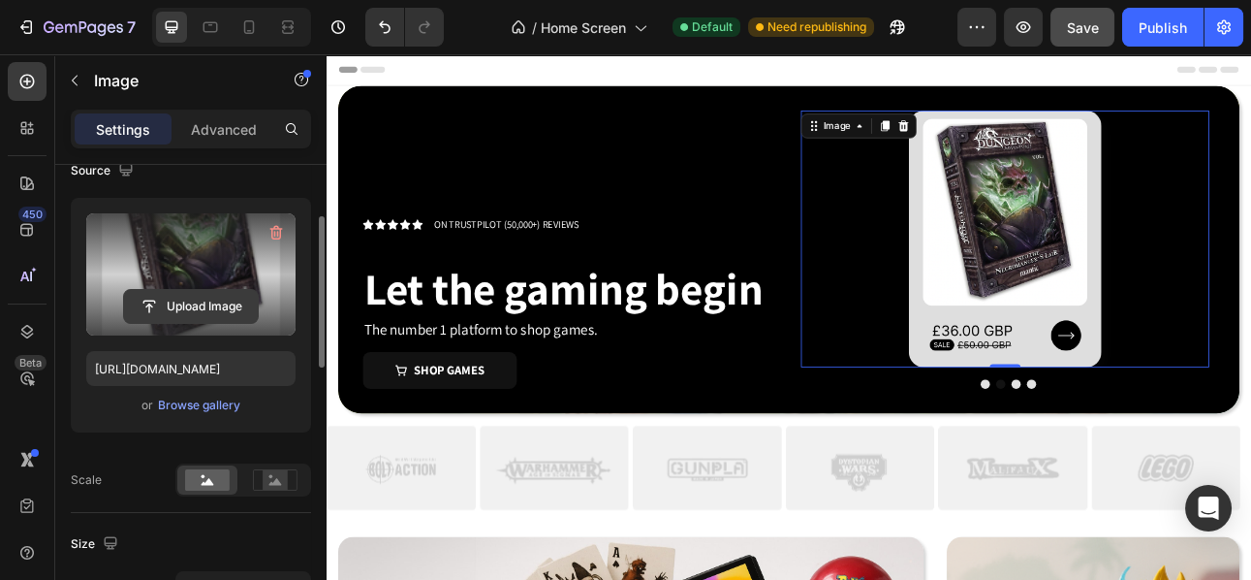
click at [192, 302] on input "file" at bounding box center [191, 306] width 134 height 33
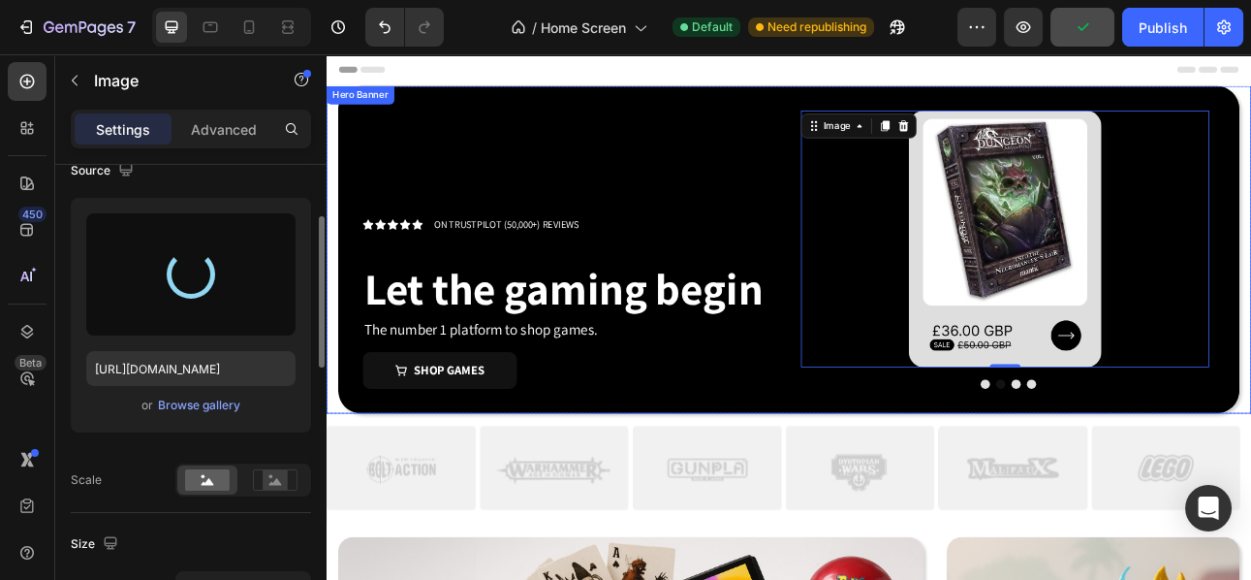
type input "https://cdn.shopify.com/s/files/1/0947/2140/9411/files/gempages_581327406824948…"
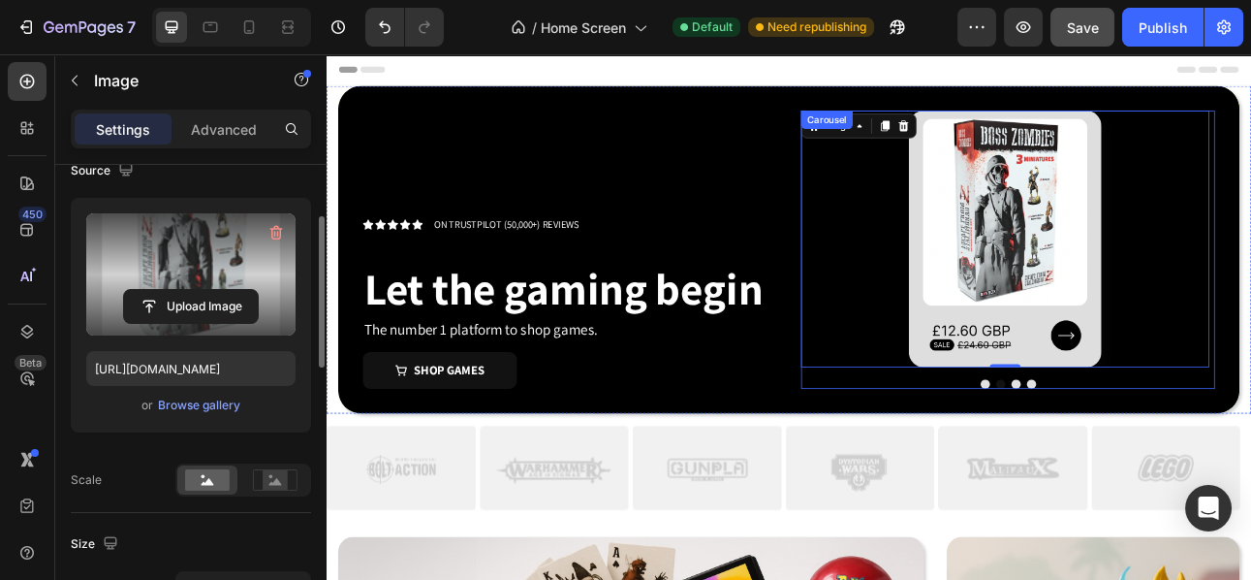
click at [1151, 467] on div at bounding box center [1184, 469] width 521 height 12
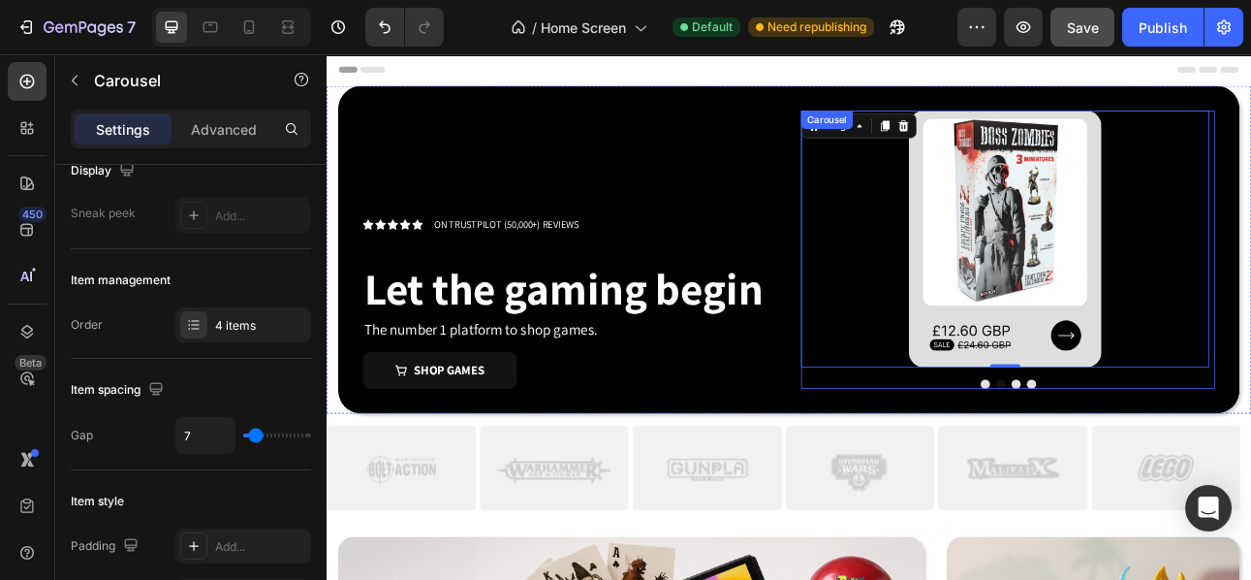
scroll to position [0, 0]
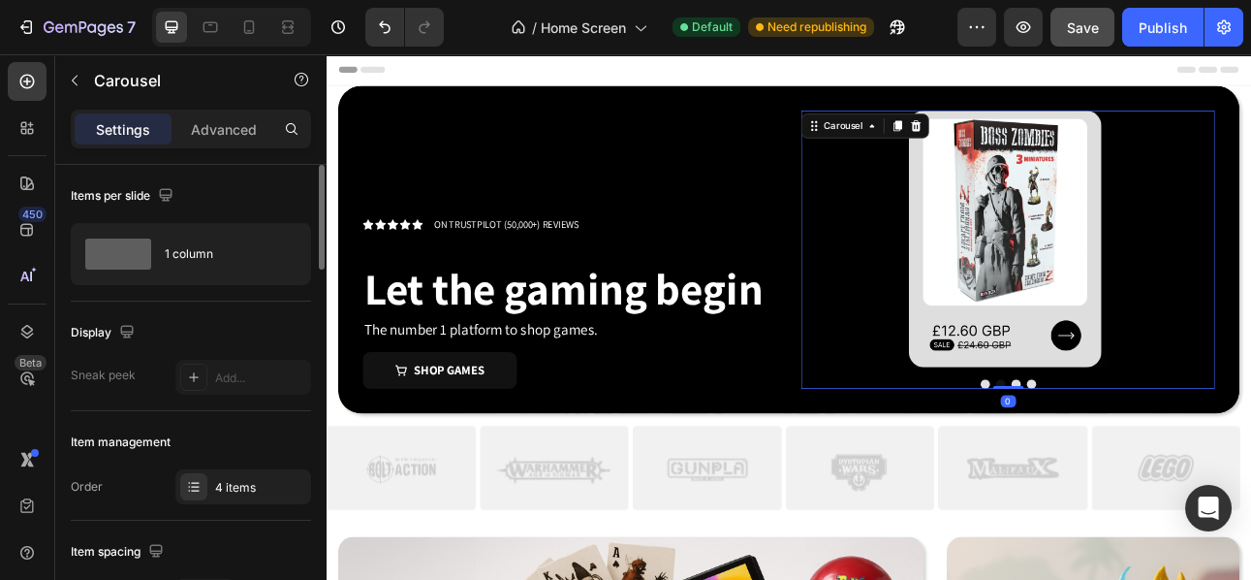
click at [1151, 467] on div at bounding box center [1184, 469] width 521 height 12
click at [1150, 468] on button "Dot" at bounding box center [1156, 469] width 12 height 12
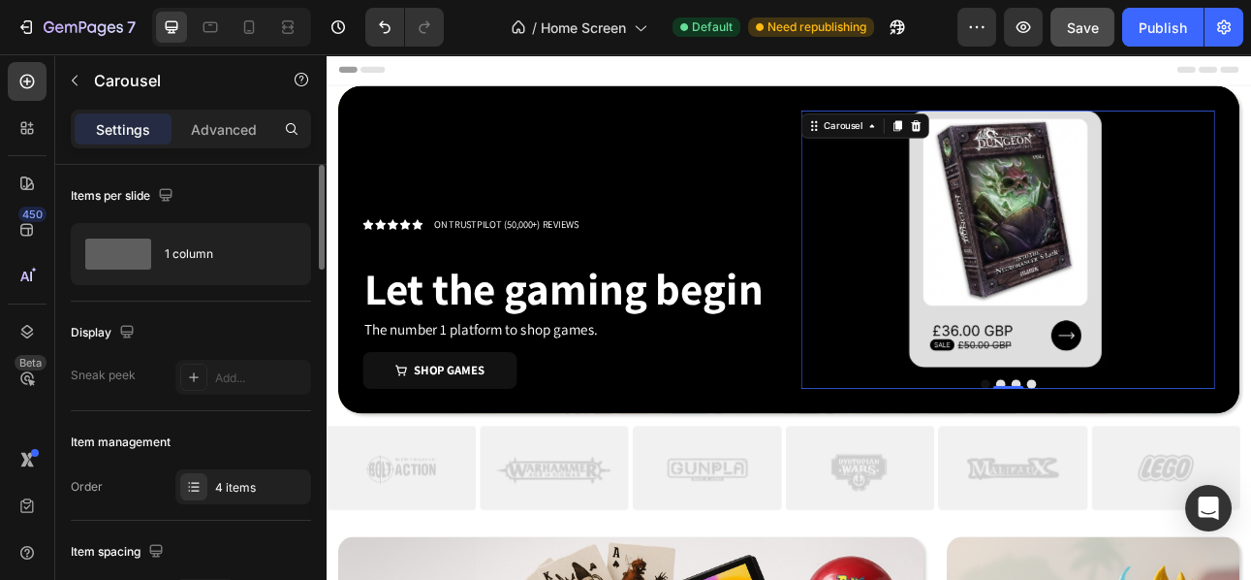
click at [1169, 468] on button "Dot" at bounding box center [1175, 469] width 12 height 12
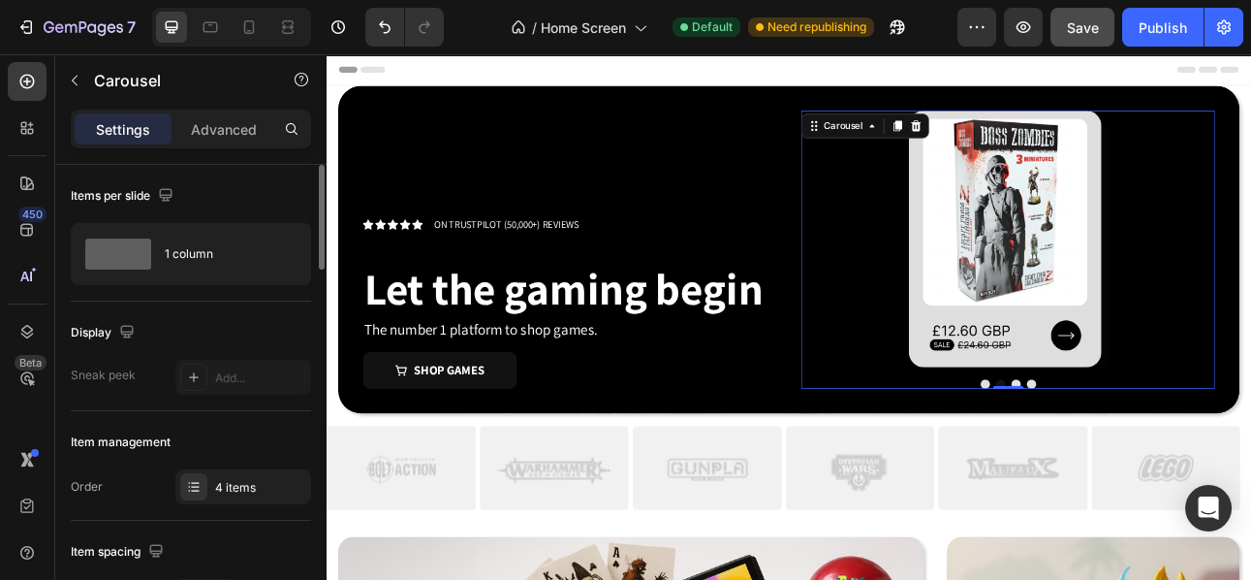
click at [1188, 466] on button "Dot" at bounding box center [1194, 469] width 12 height 12
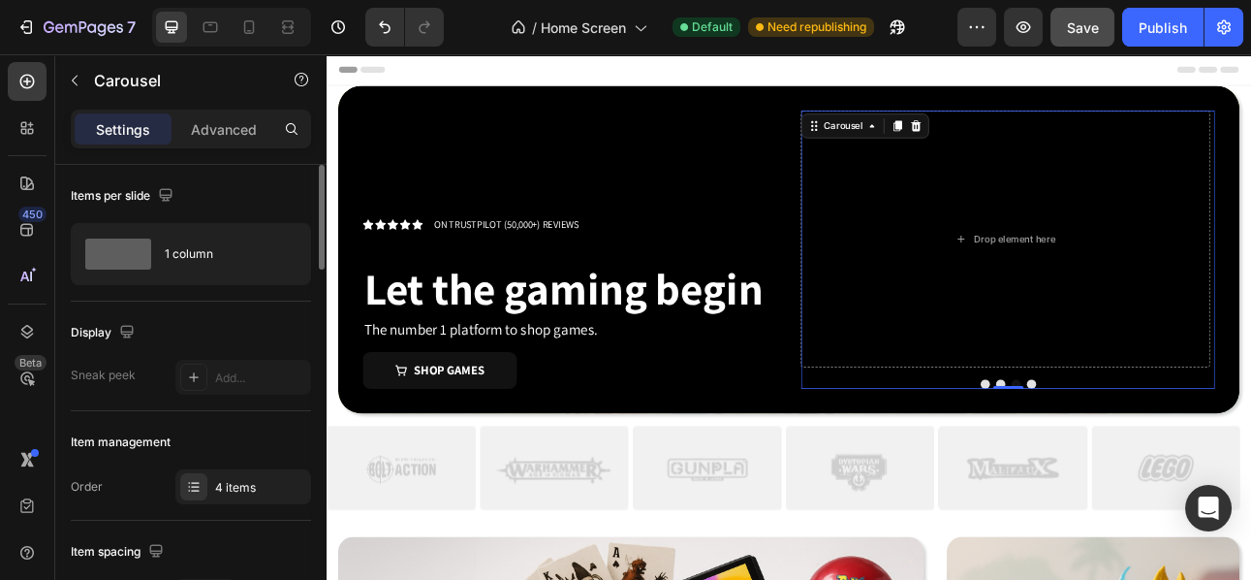
click at [1150, 468] on button "Dot" at bounding box center [1156, 469] width 12 height 12
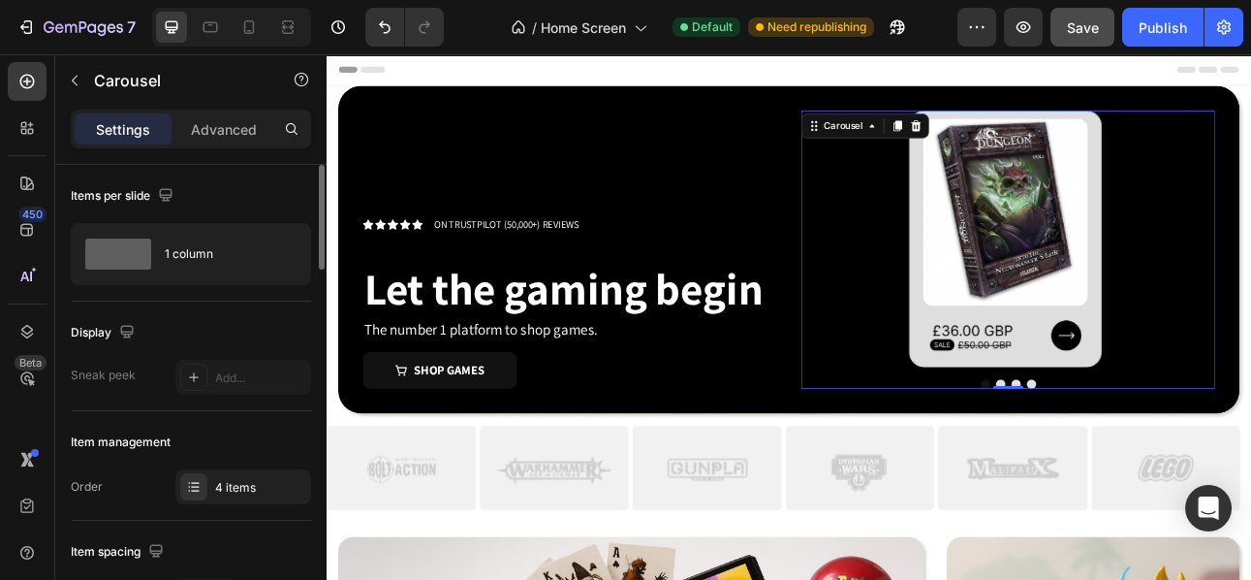
click at [1188, 464] on button "Dot" at bounding box center [1194, 469] width 12 height 12
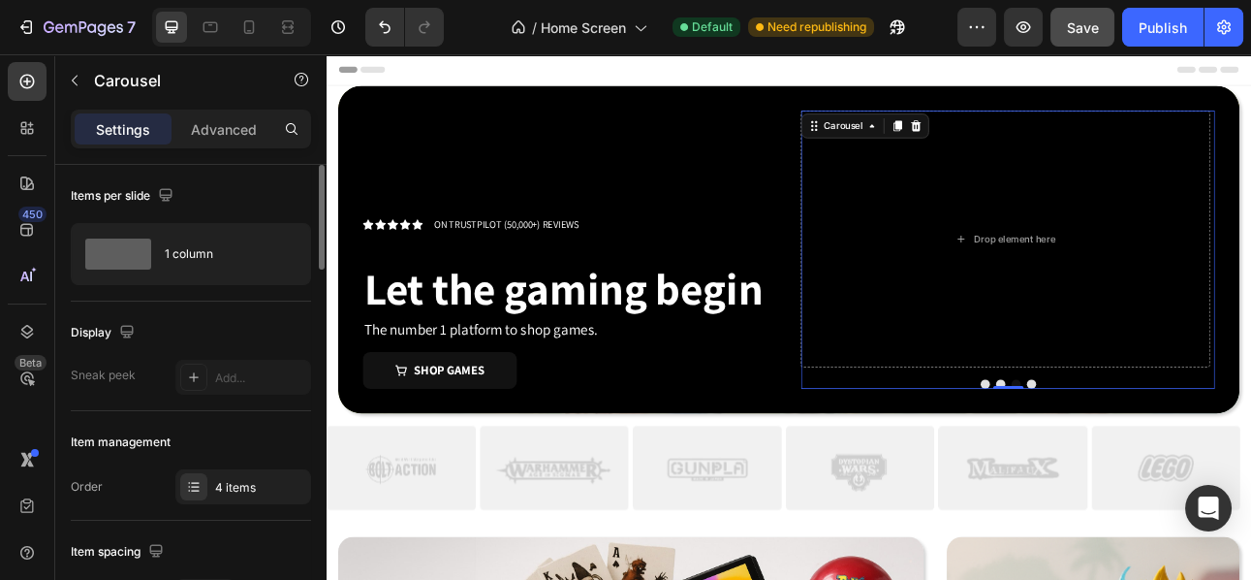
click at [1169, 466] on button "Dot" at bounding box center [1175, 469] width 12 height 12
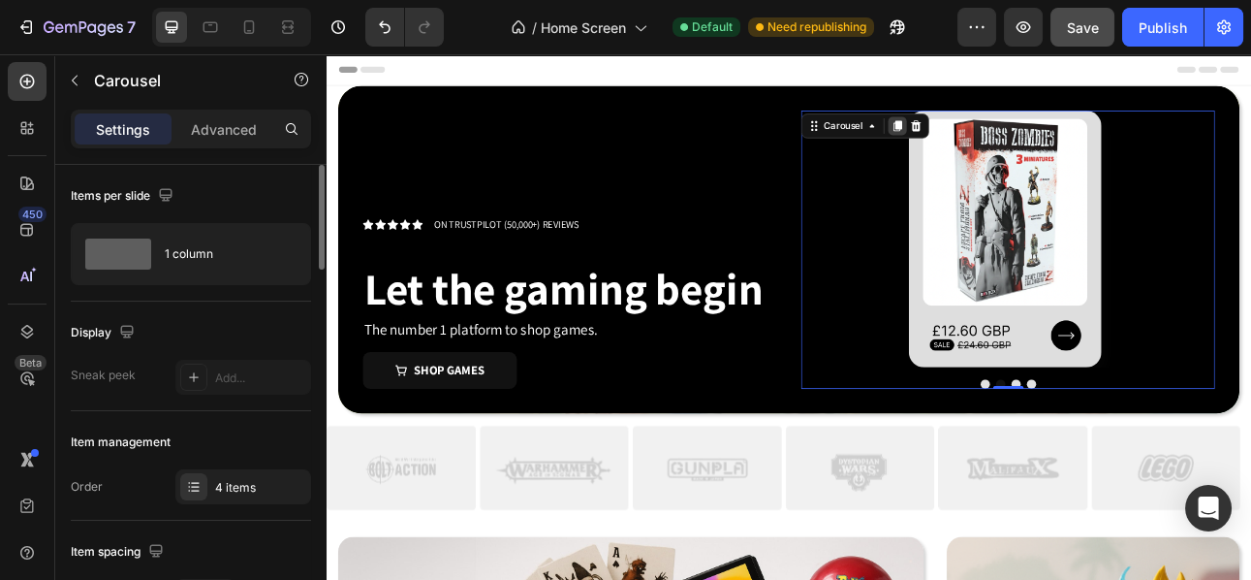
click at [1038, 148] on icon at bounding box center [1045, 145] width 16 height 16
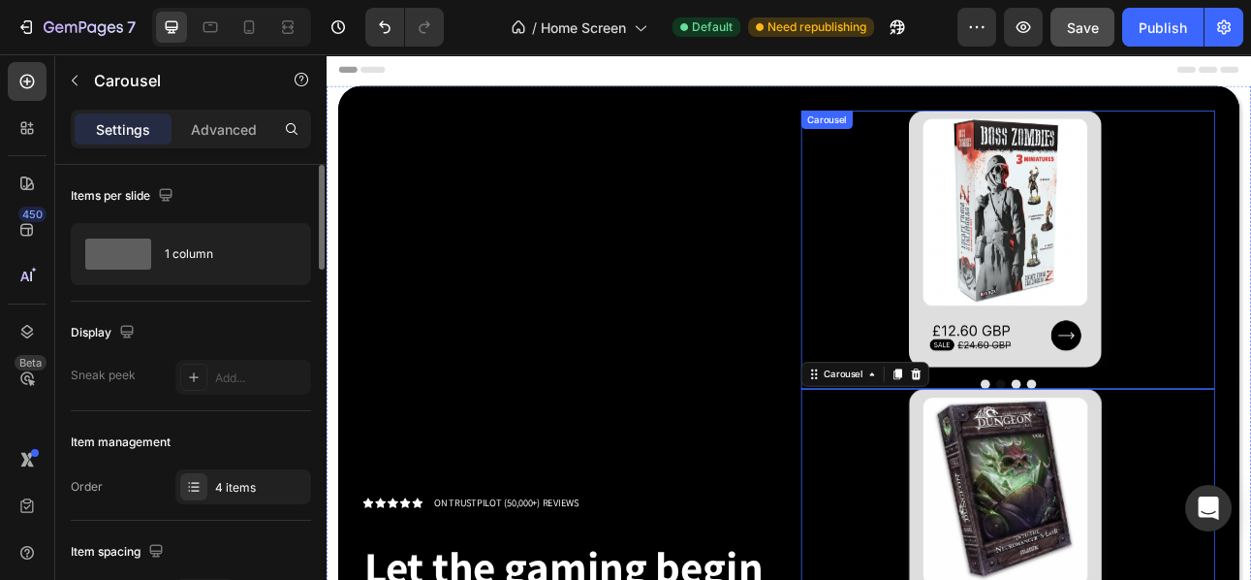
click at [1188, 466] on button "Dot" at bounding box center [1194, 469] width 12 height 12
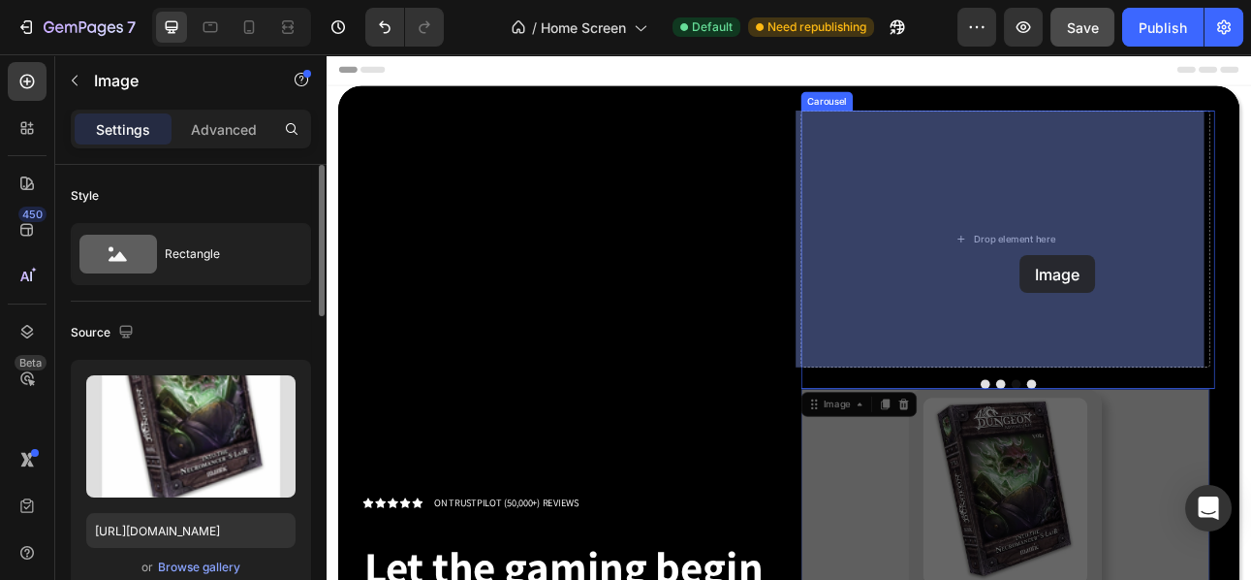
drag, startPoint x: 1198, startPoint y: 600, endPoint x: 1198, endPoint y: 331, distance: 269.5
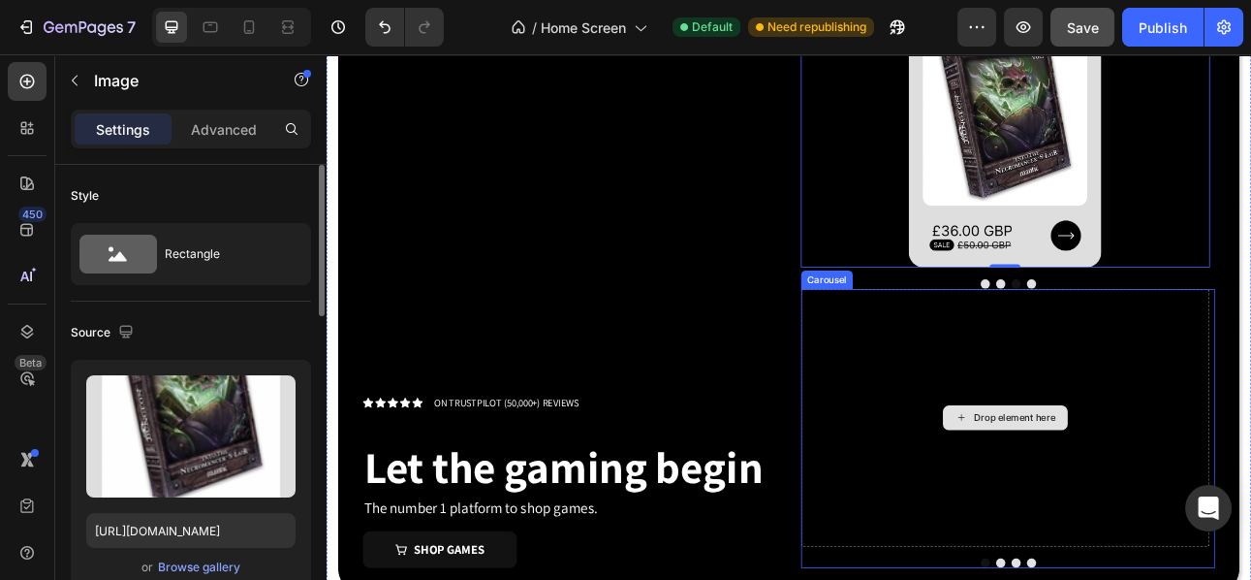
scroll to position [132, 0]
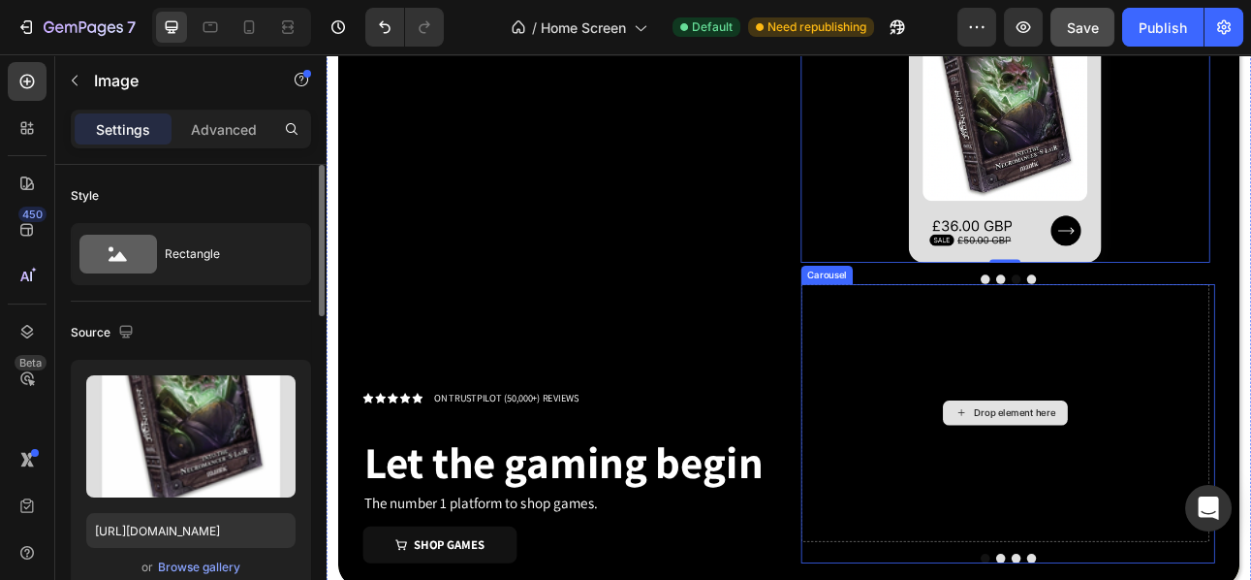
click at [1208, 579] on div "Drop element here" at bounding box center [1181, 504] width 514 height 323
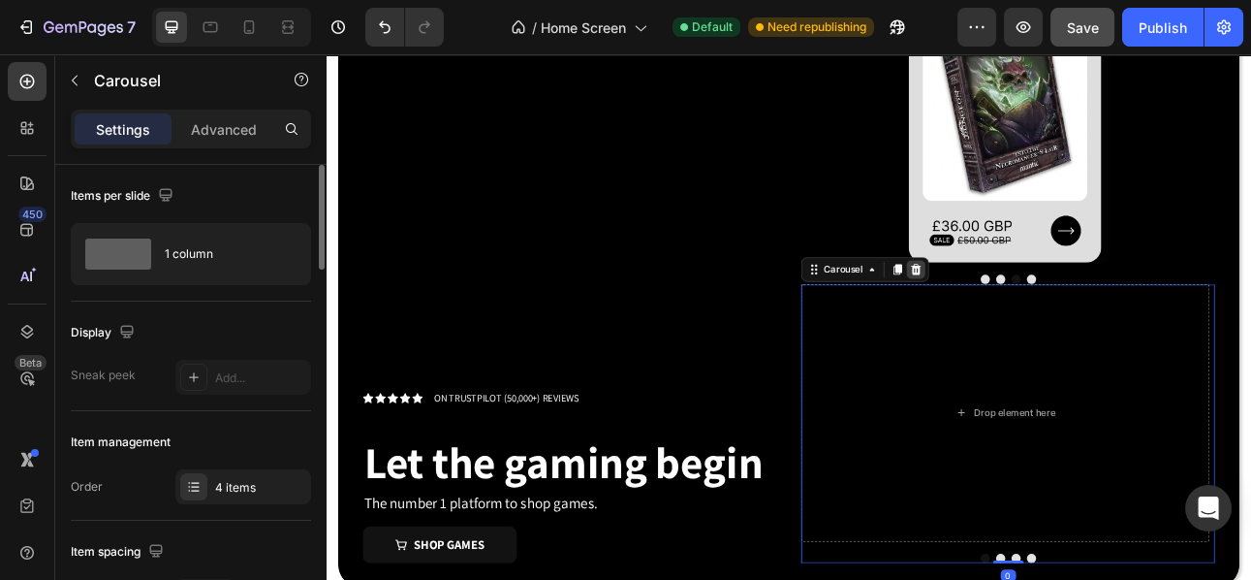
click at [1063, 320] on icon at bounding box center [1068, 325] width 13 height 14
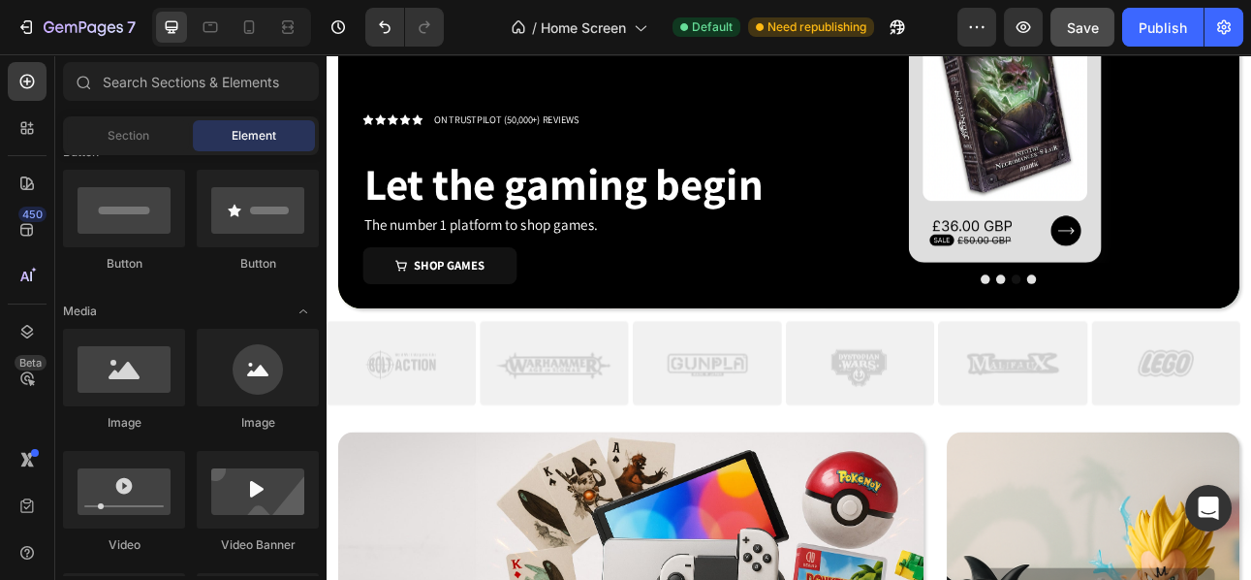
scroll to position [0, 0]
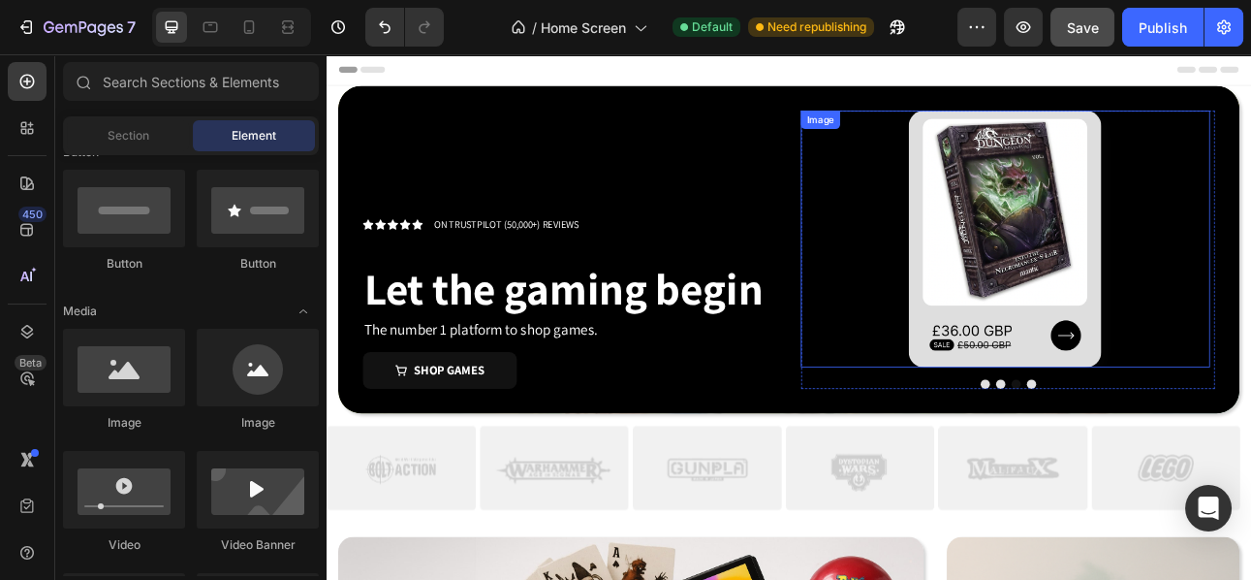
click at [1214, 332] on img at bounding box center [1180, 286] width 242 height 323
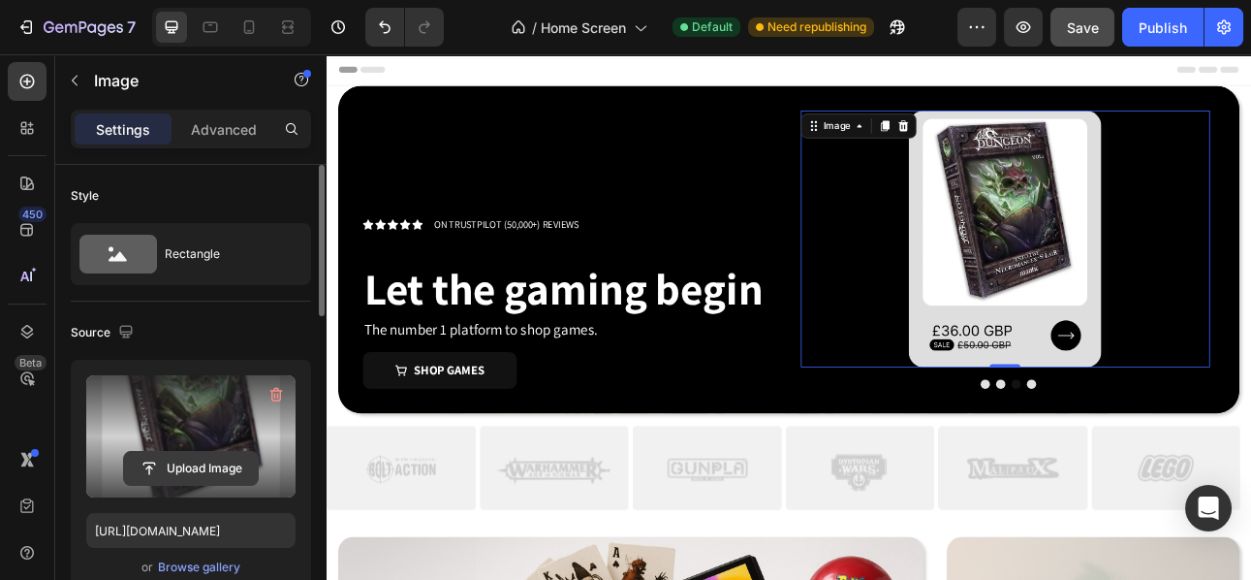
click at [214, 466] on input "file" at bounding box center [191, 468] width 134 height 33
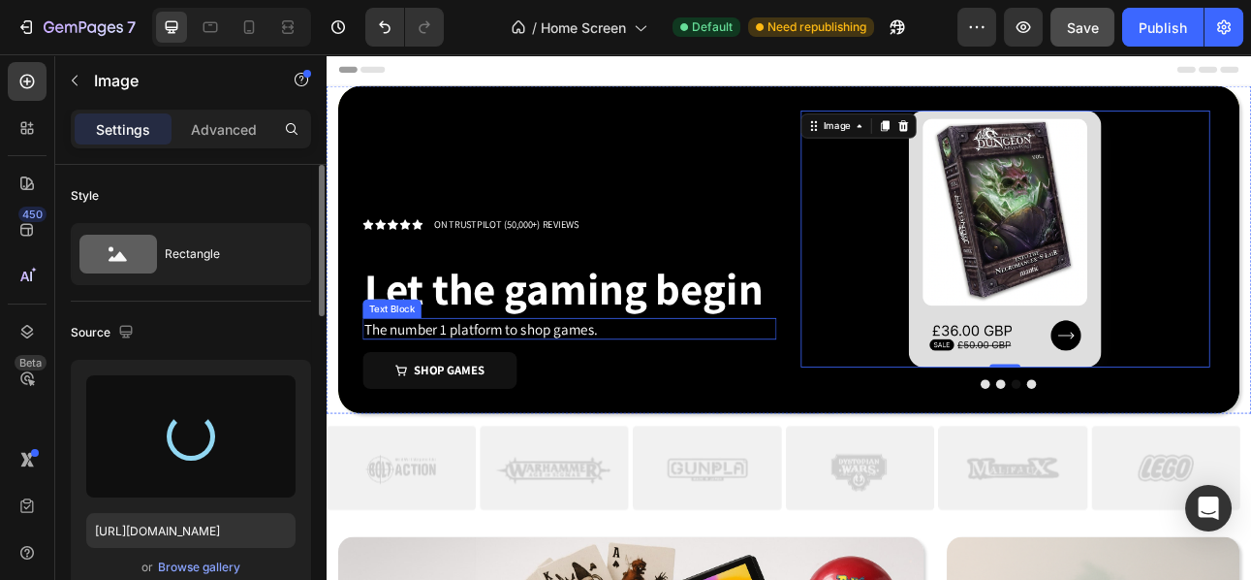
type input "https://cdn.shopify.com/s/files/1/0947/2140/9411/files/gempages_581327406824948…"
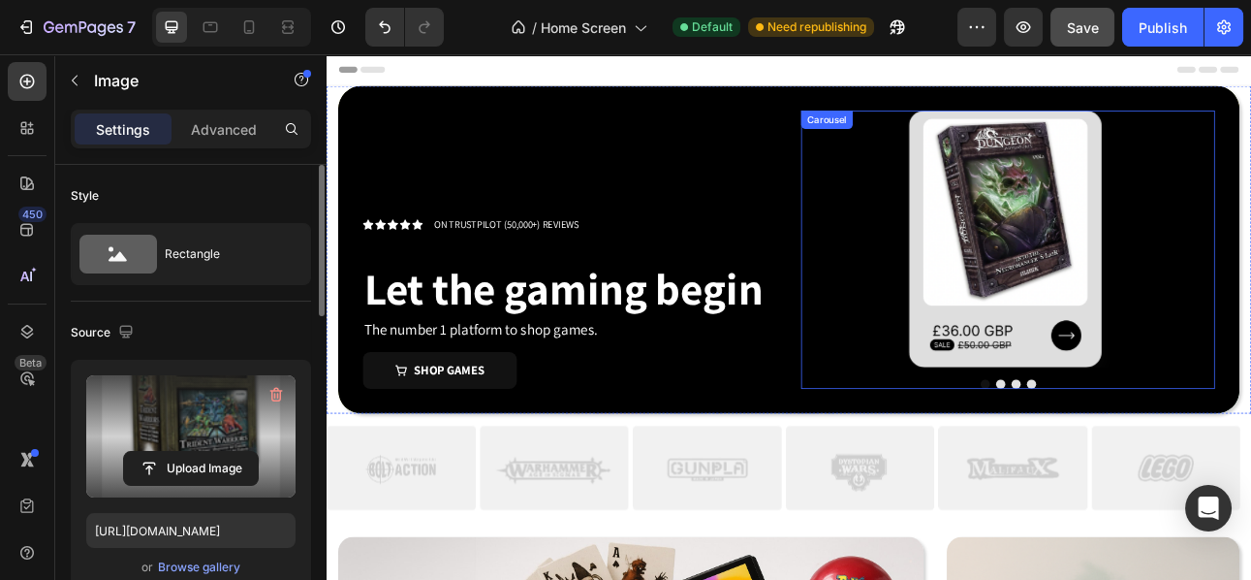
click at [1208, 471] on button "Dot" at bounding box center [1214, 469] width 12 height 12
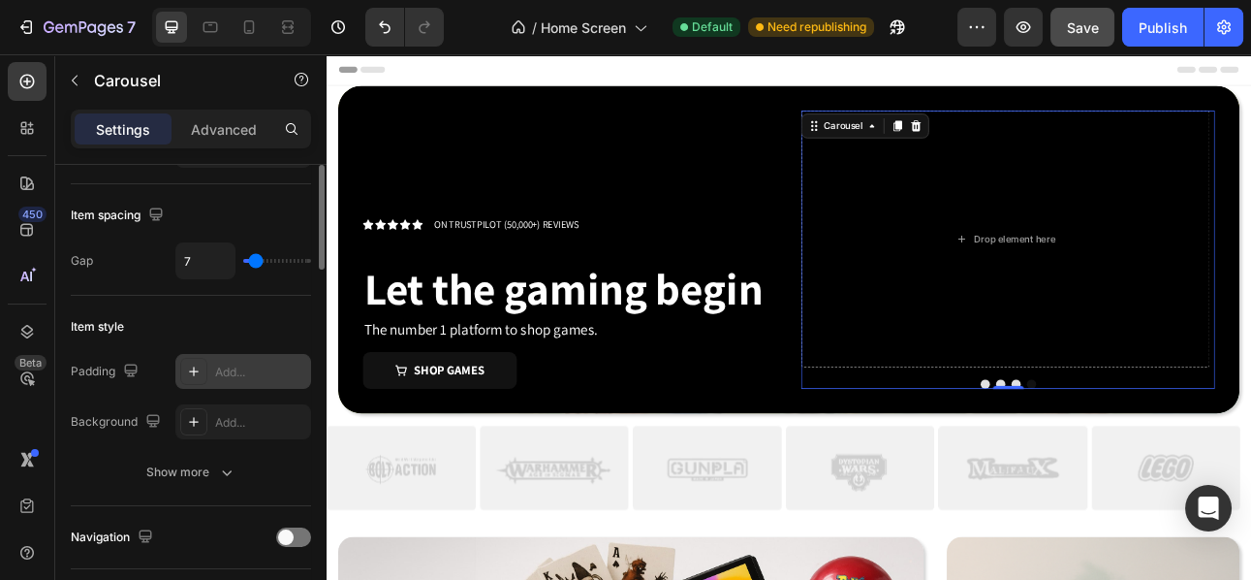
scroll to position [175, 0]
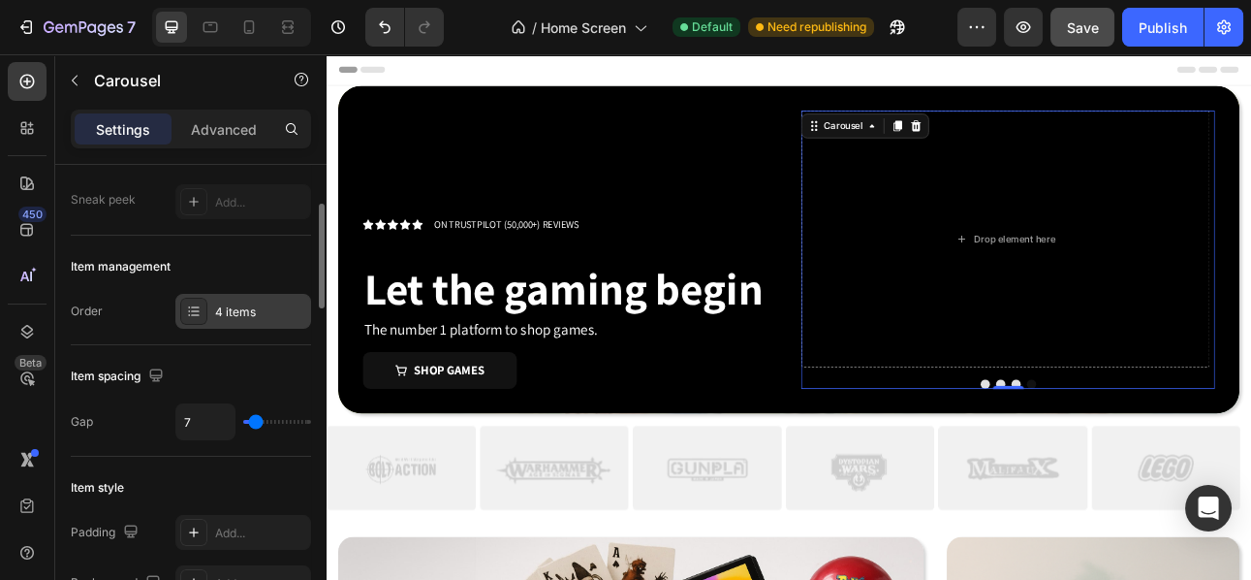
click at [266, 322] on div "4 items" at bounding box center [243, 311] width 136 height 35
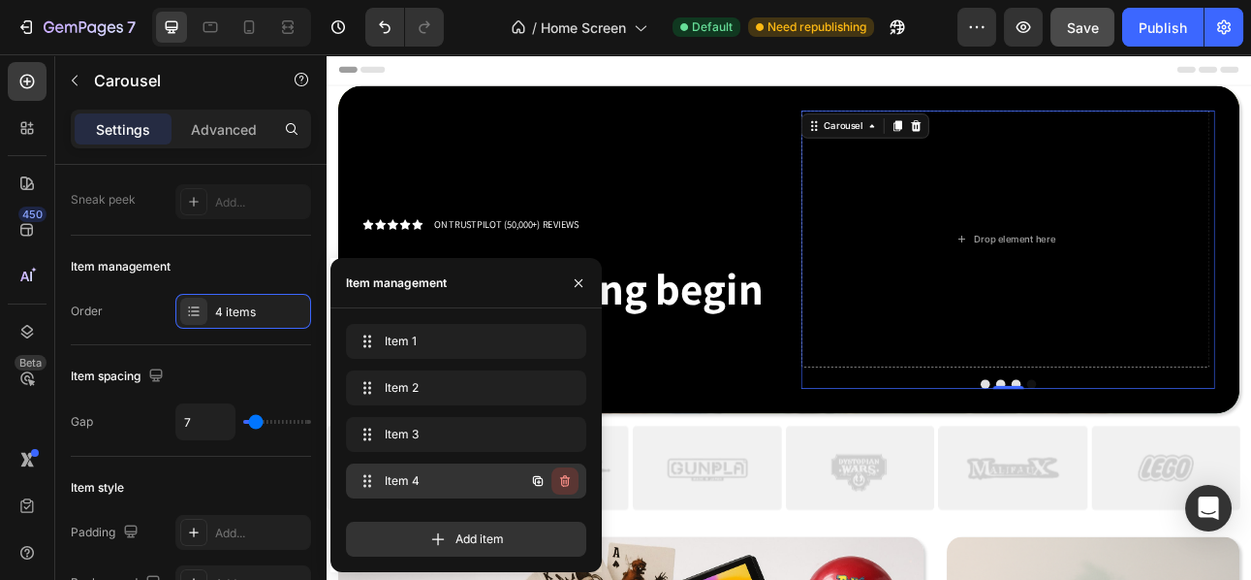
click at [562, 477] on icon "button" at bounding box center [565, 481] width 10 height 12
click at [565, 485] on div "Delete" at bounding box center [552, 480] width 36 height 17
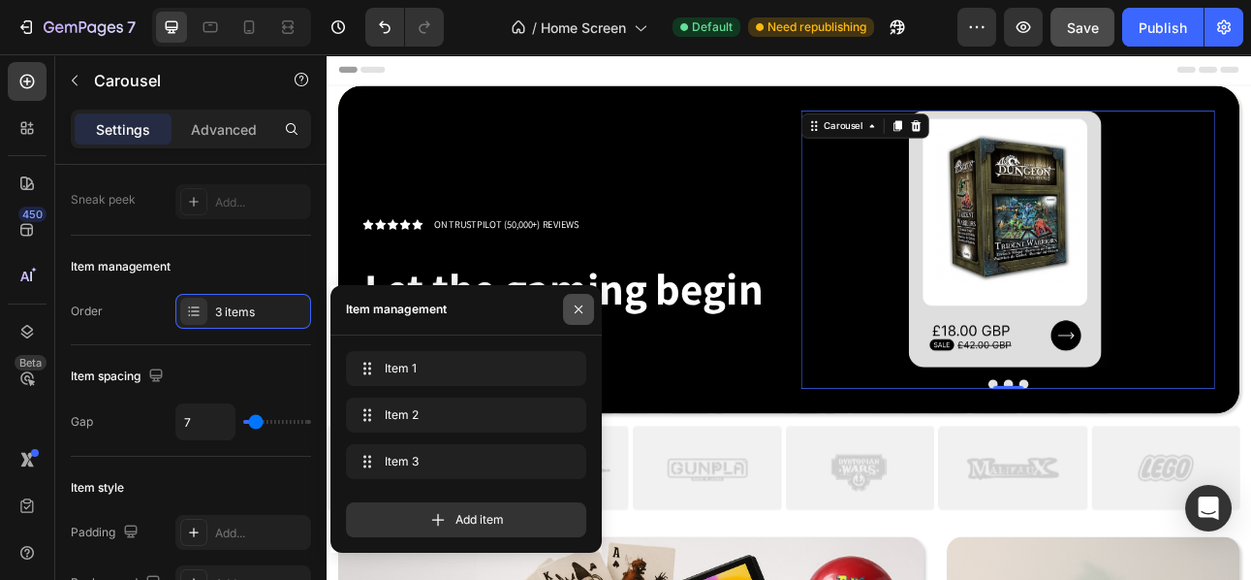
click at [583, 307] on icon "button" at bounding box center [579, 309] width 16 height 16
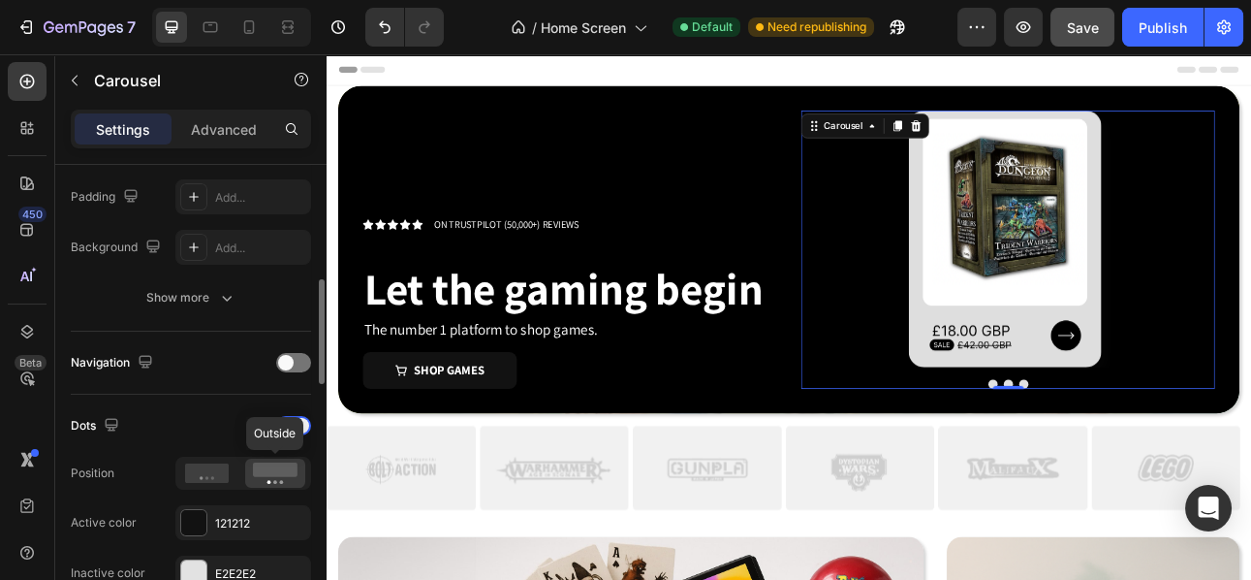
scroll to position [712, 0]
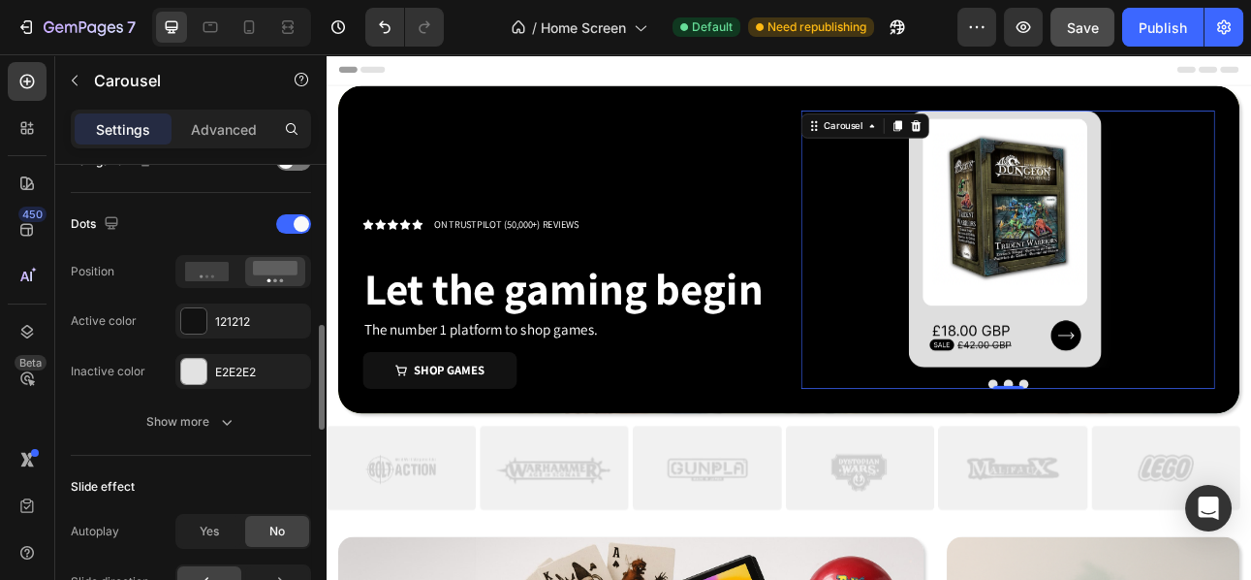
click at [192, 514] on div "Yes No" at bounding box center [243, 531] width 136 height 35
click at [199, 534] on div "Yes" at bounding box center [209, 531] width 64 height 31
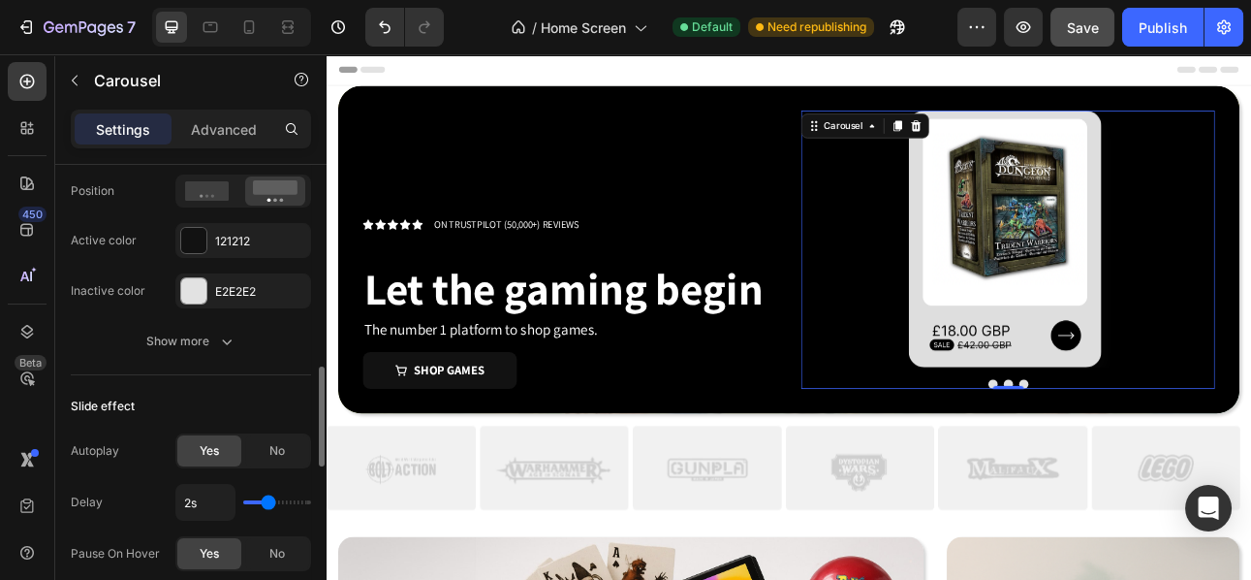
scroll to position [820, 0]
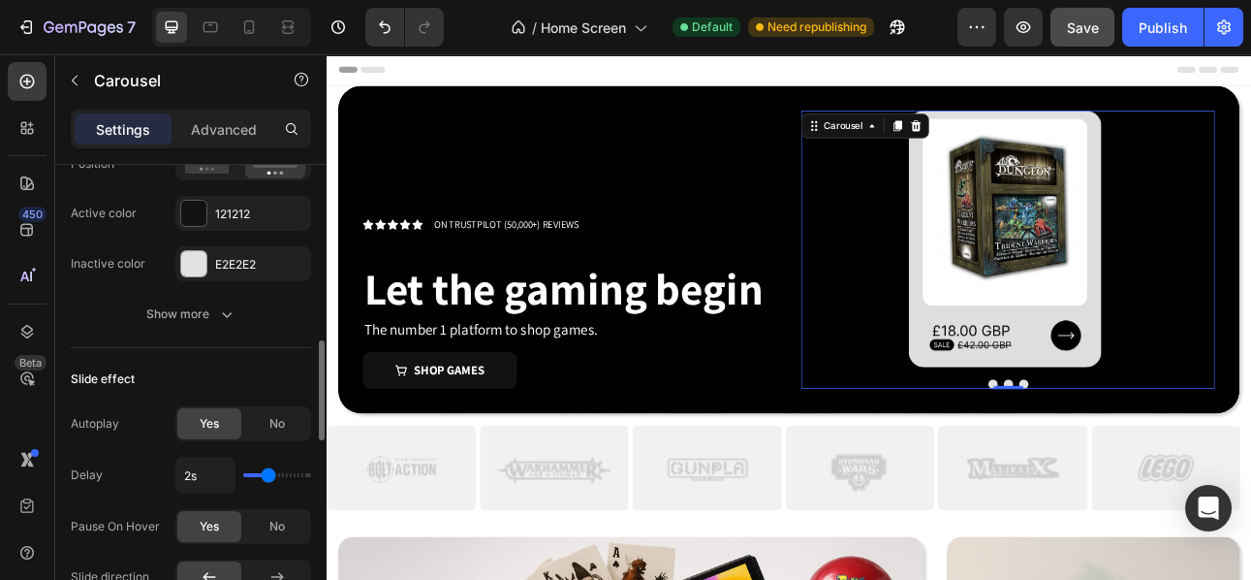
click at [251, 470] on div "2s" at bounding box center [243, 475] width 136 height 37
type input "1s"
type input "1"
click at [251, 473] on input "range" at bounding box center [277, 475] width 68 height 4
drag, startPoint x: 251, startPoint y: 470, endPoint x: 236, endPoint y: 470, distance: 15.5
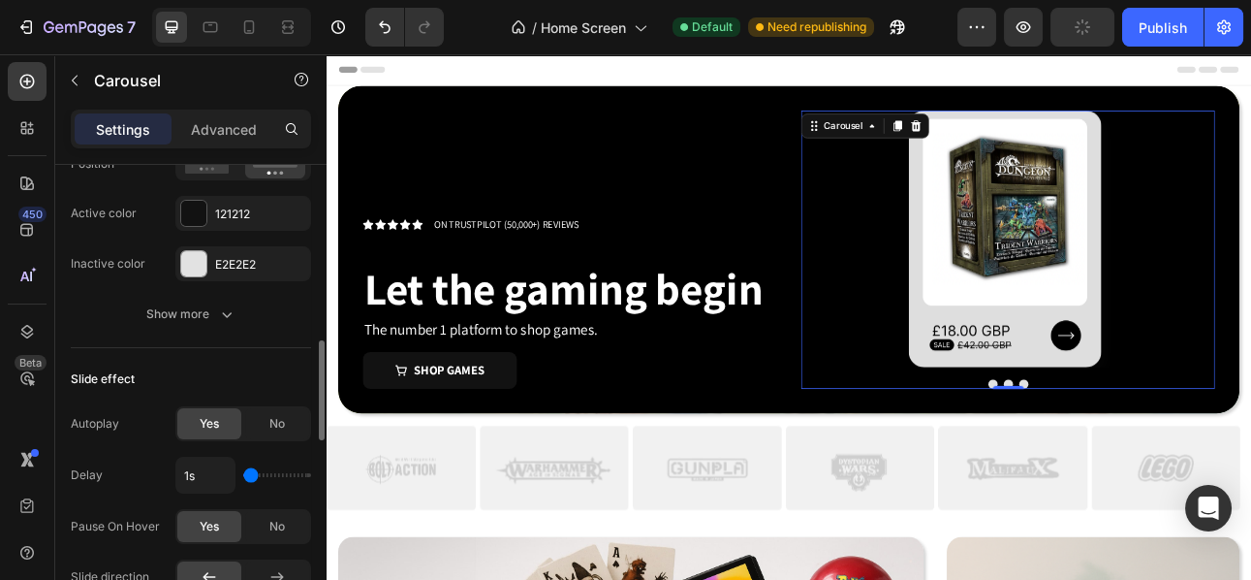
click at [243, 473] on input "range" at bounding box center [277, 475] width 68 height 4
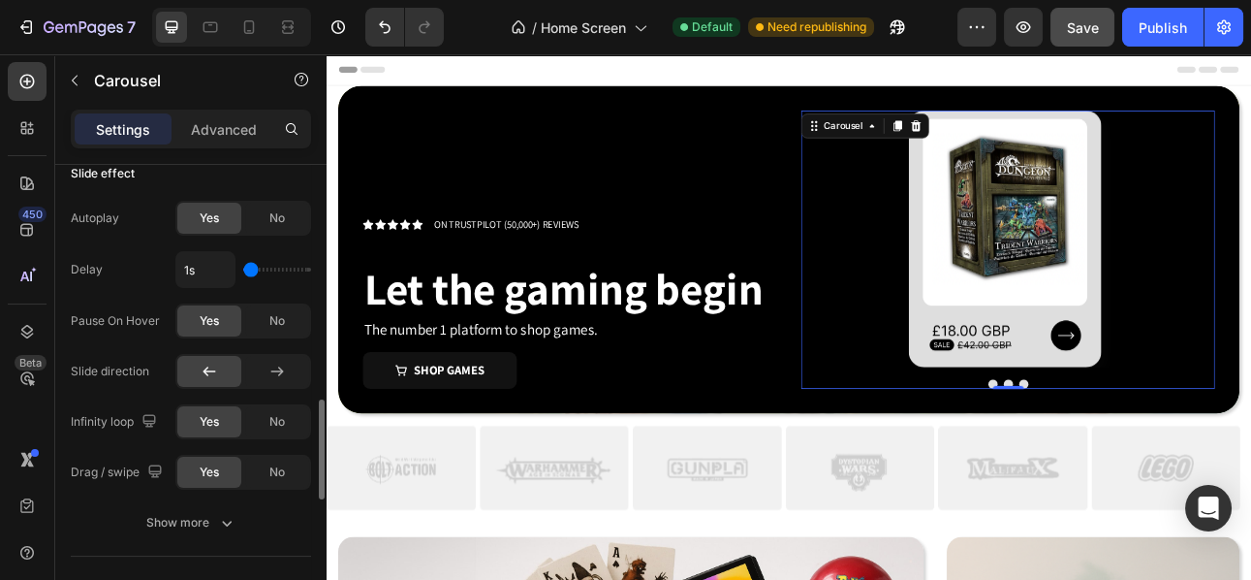
scroll to position [1040, 0]
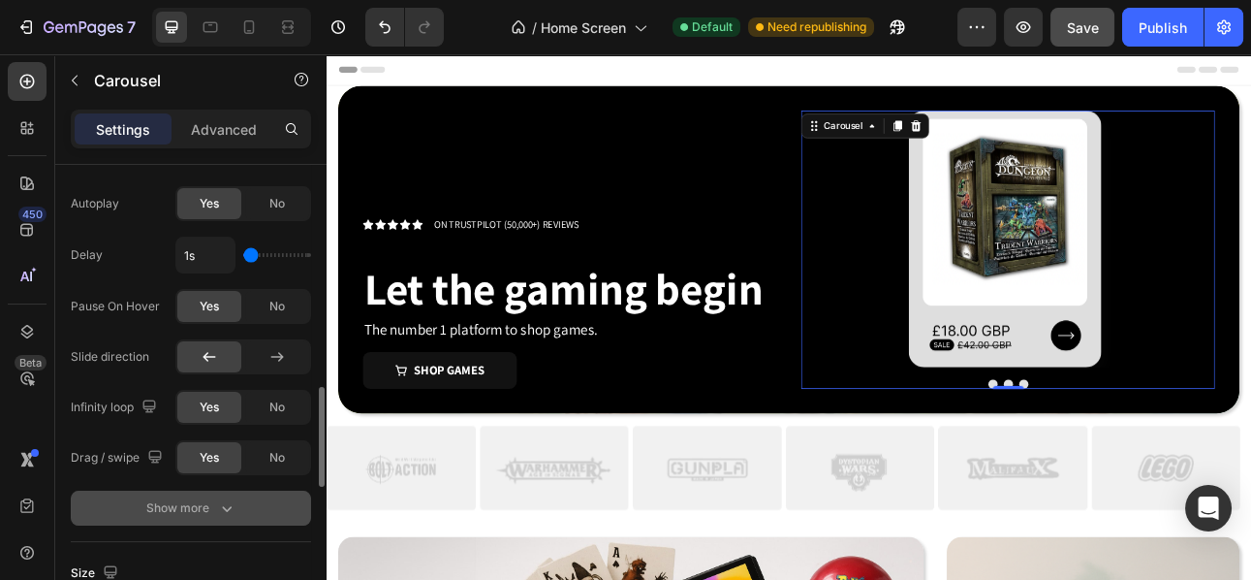
click at [247, 514] on button "Show more" at bounding box center [191, 507] width 240 height 35
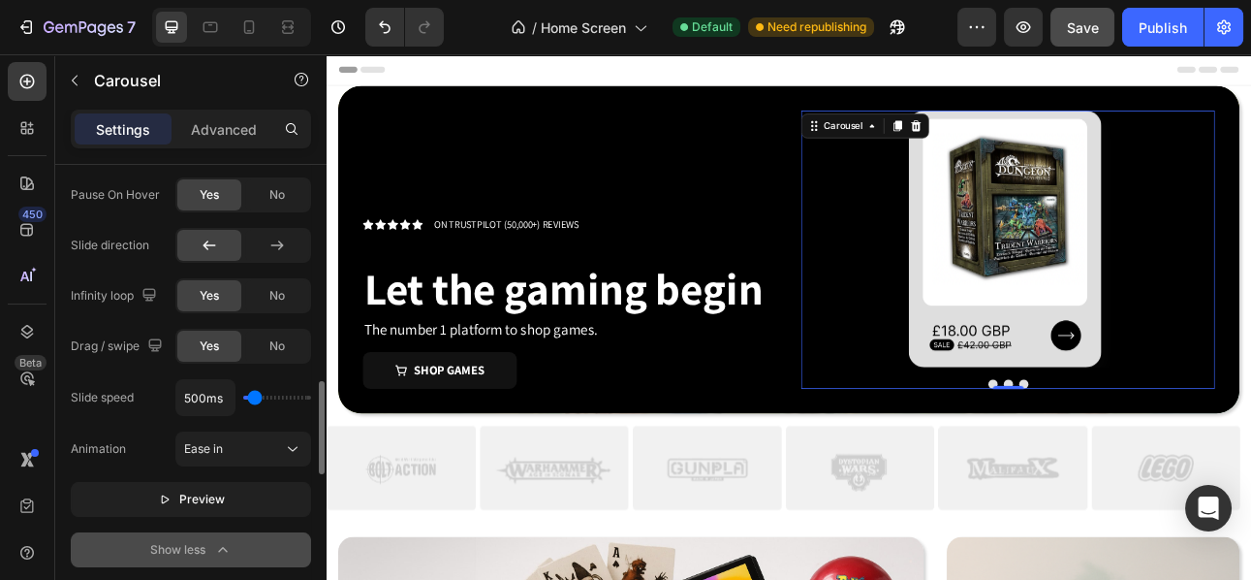
scroll to position [1153, 0]
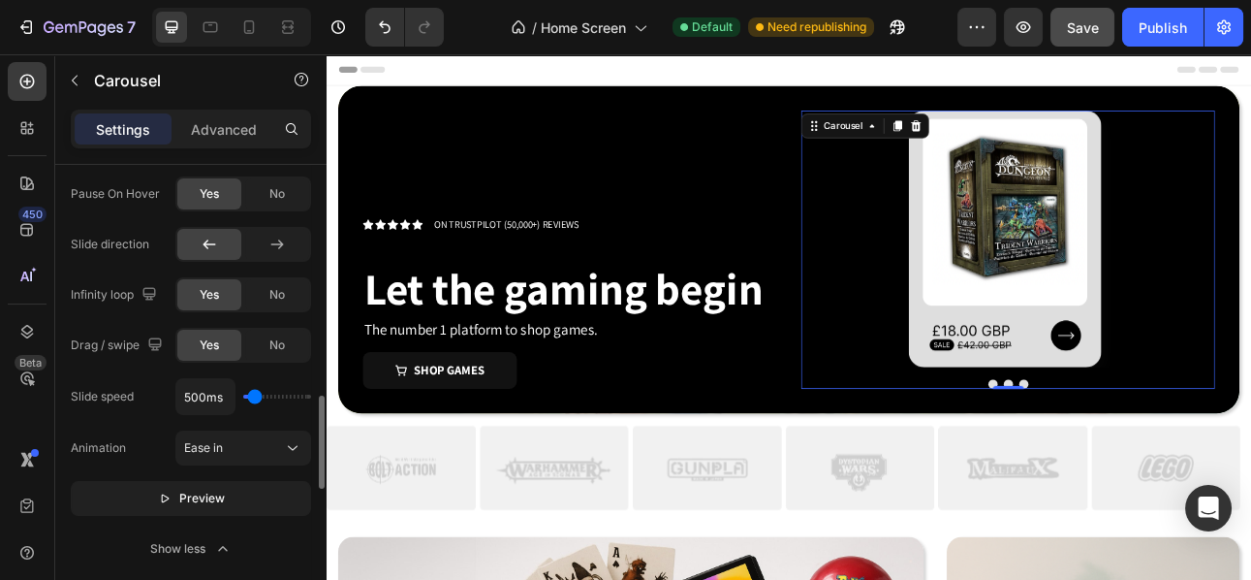
click at [278, 397] on div "500ms" at bounding box center [243, 396] width 136 height 37
type input "1050ms"
type input "1050"
type input "2150ms"
type input "2150"
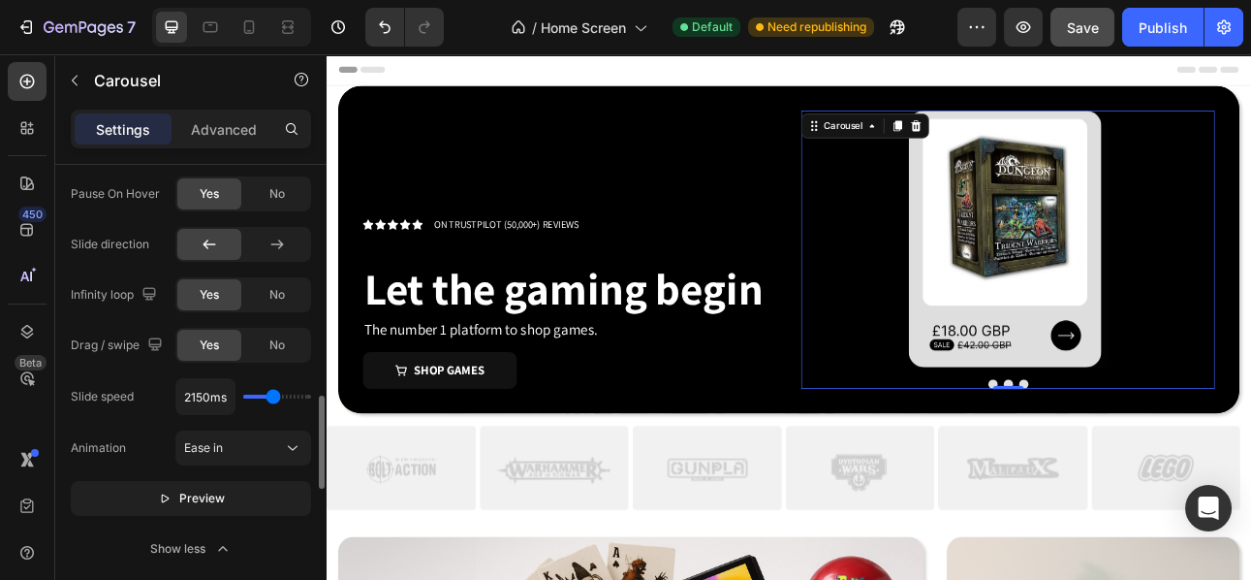
type input "2250ms"
type input "2250"
type input "2350ms"
type input "2350"
type input "2400ms"
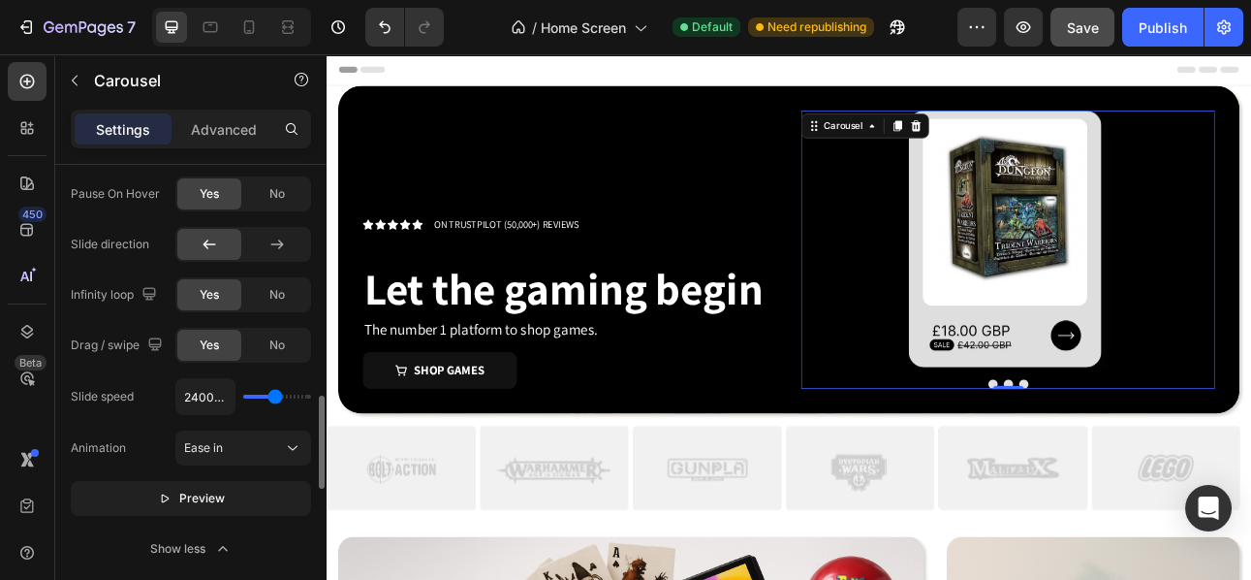
drag, startPoint x: 261, startPoint y: 398, endPoint x: 275, endPoint y: 398, distance: 14.5
type input "2400"
click at [275, 398] on input "range" at bounding box center [277, 397] width 68 height 4
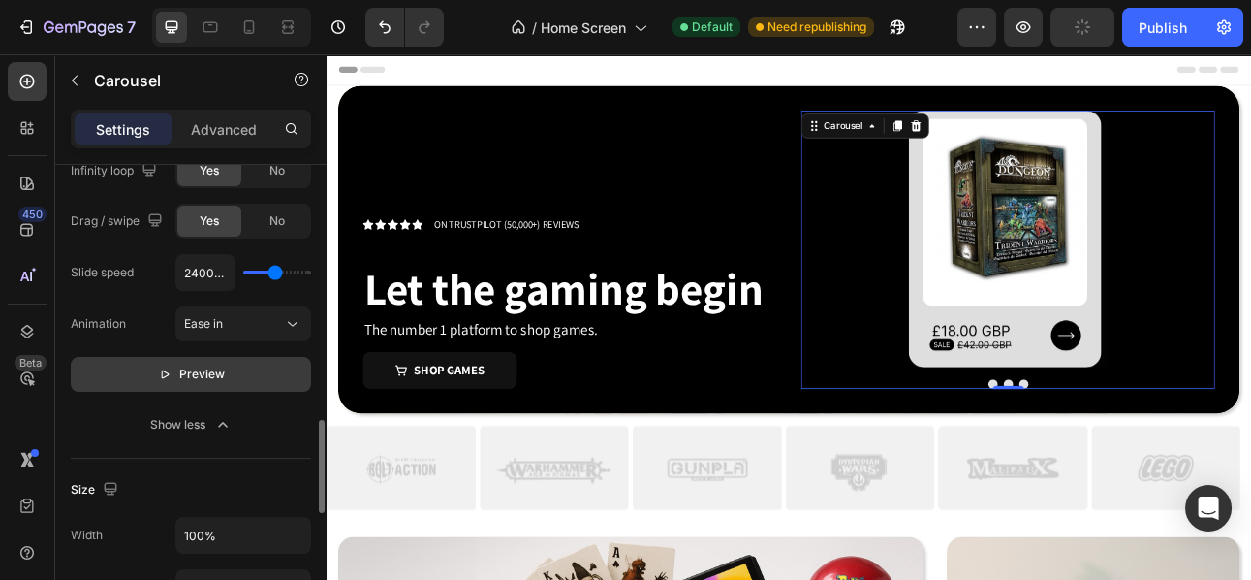
click at [198, 374] on span "Preview" at bounding box center [202, 373] width 46 height 19
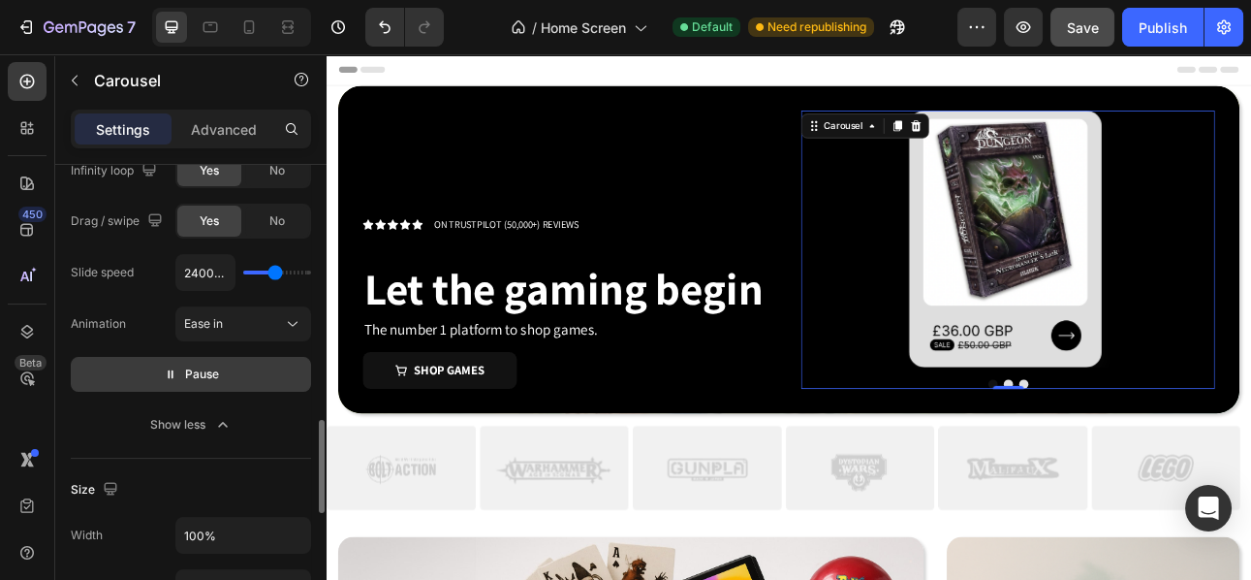
type input "3550ms"
type input "3550"
type input "4150ms"
type input "4150"
type input "4250ms"
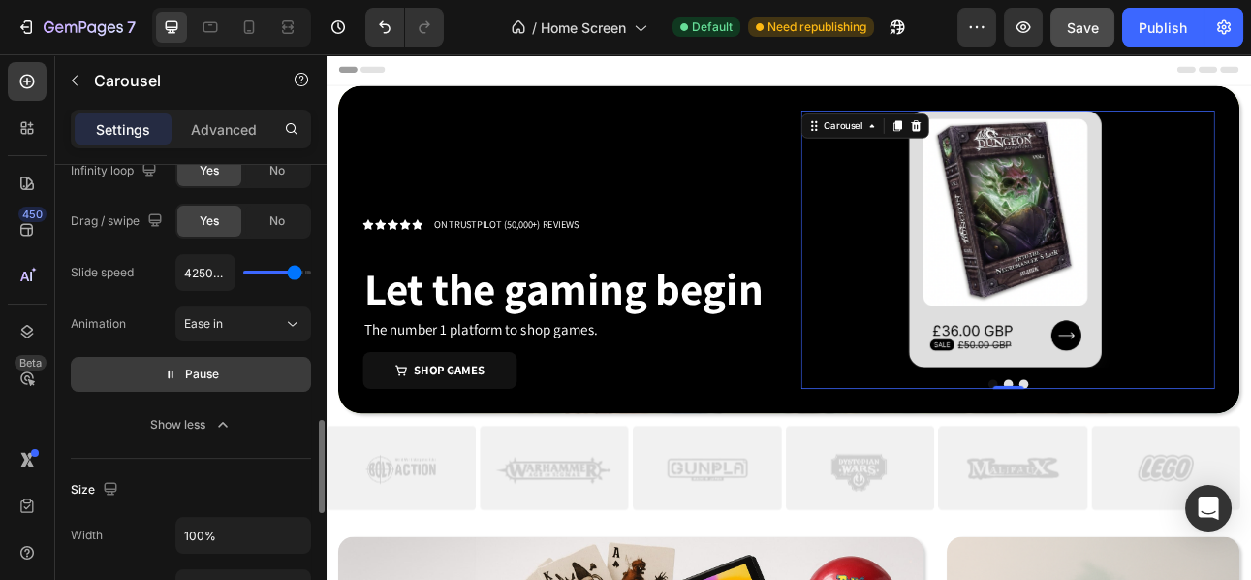
type input "4250"
type input "4350ms"
type input "4350"
type input "4450ms"
type input "4450"
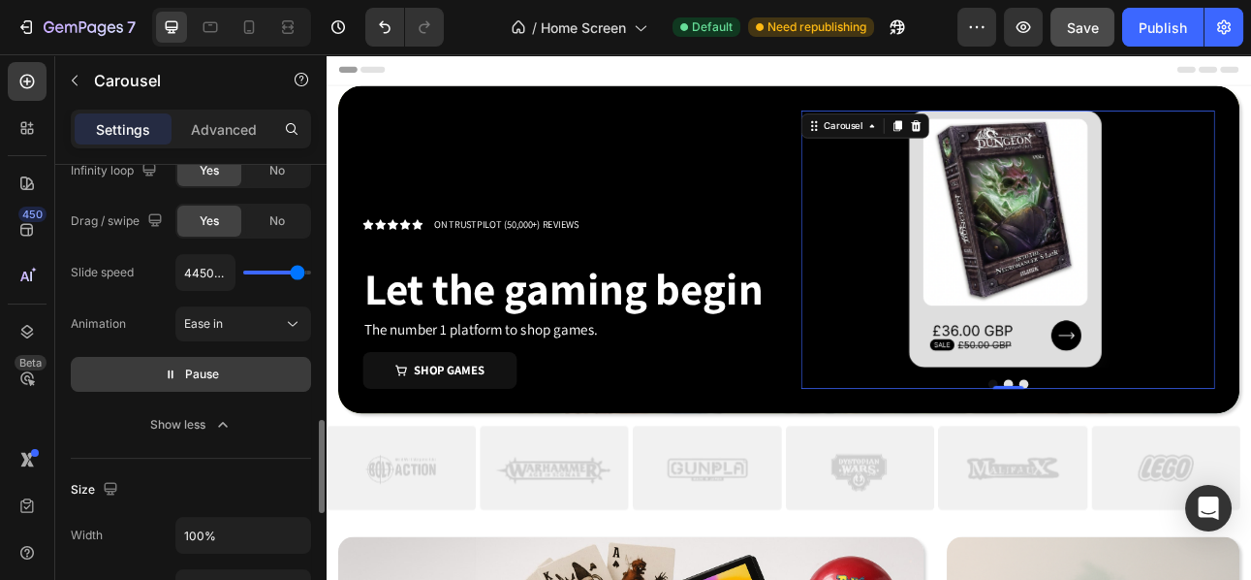
type input "4550ms"
type input "4550"
type input "4600ms"
type input "4600"
type input "4650ms"
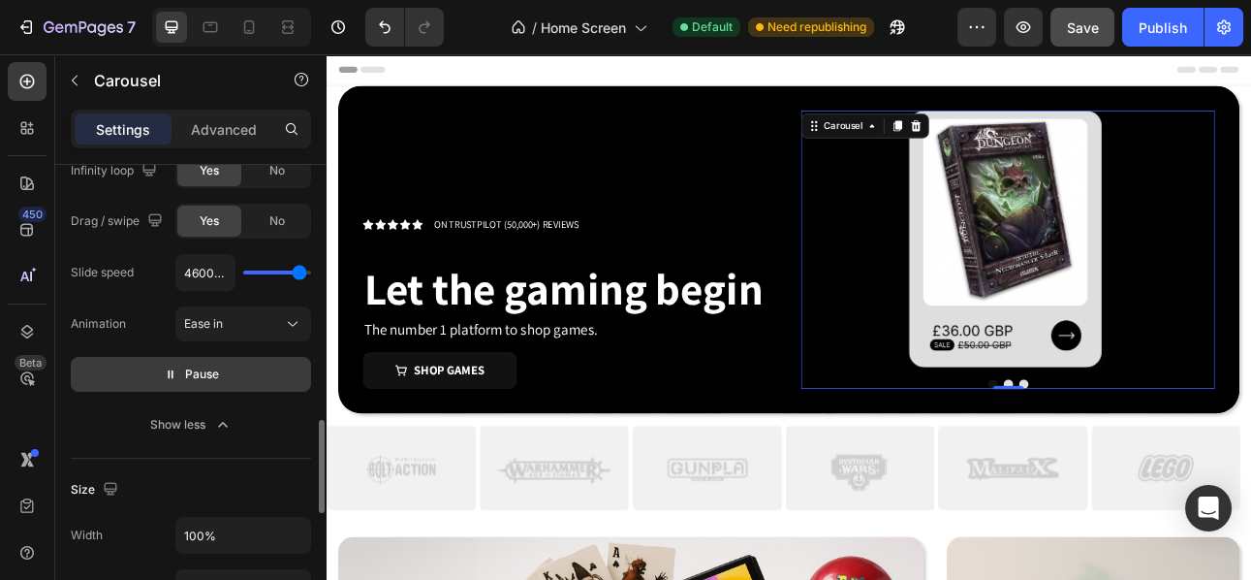
type input "4650"
type input "4700ms"
type input "4700"
type input "4750ms"
type input "4750"
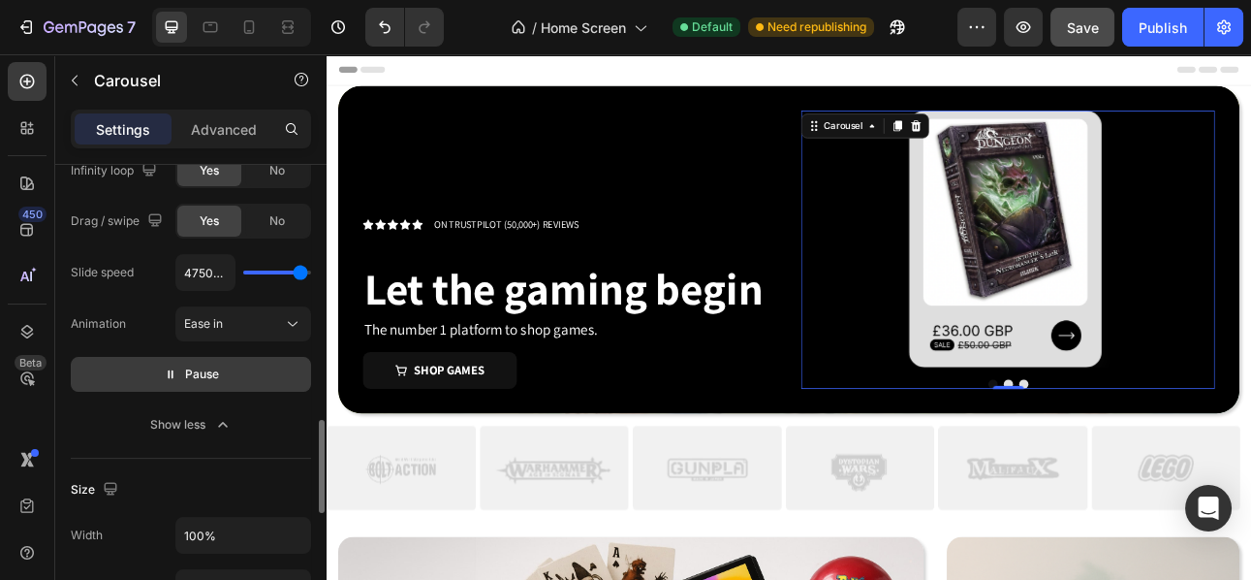
type input "4800ms"
type input "4800"
type input "4900ms"
drag, startPoint x: 276, startPoint y: 269, endPoint x: 301, endPoint y: 270, distance: 25.2
type input "4900"
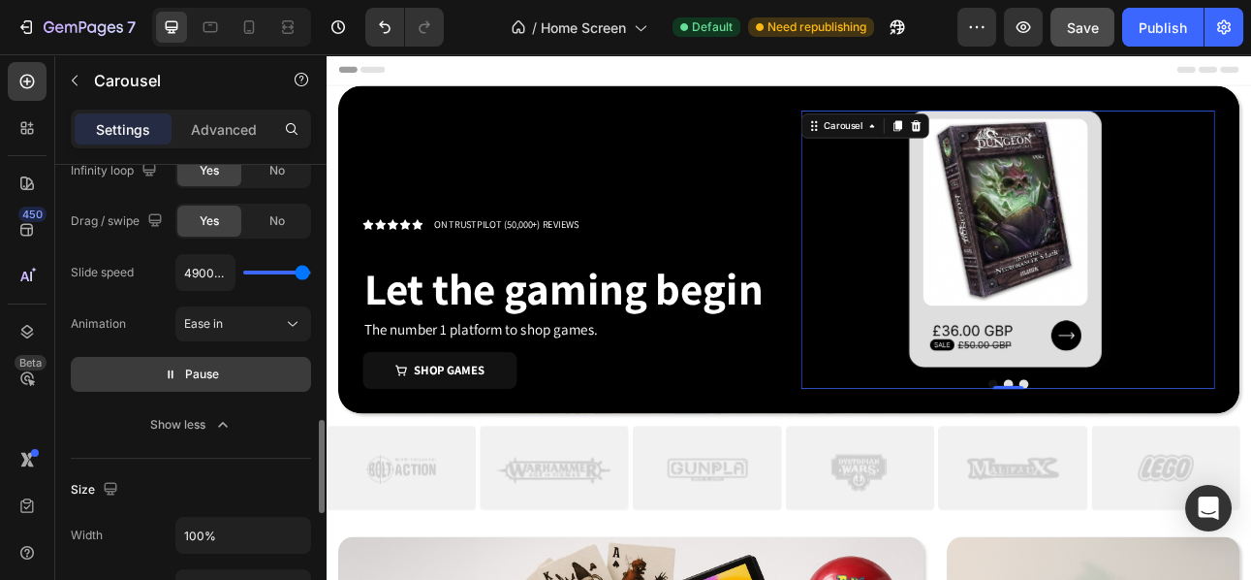
click at [301, 270] on input "range" at bounding box center [277, 272] width 68 height 4
click at [190, 375] on span "Pause" at bounding box center [202, 373] width 34 height 19
click at [190, 375] on span "Preview" at bounding box center [202, 373] width 46 height 19
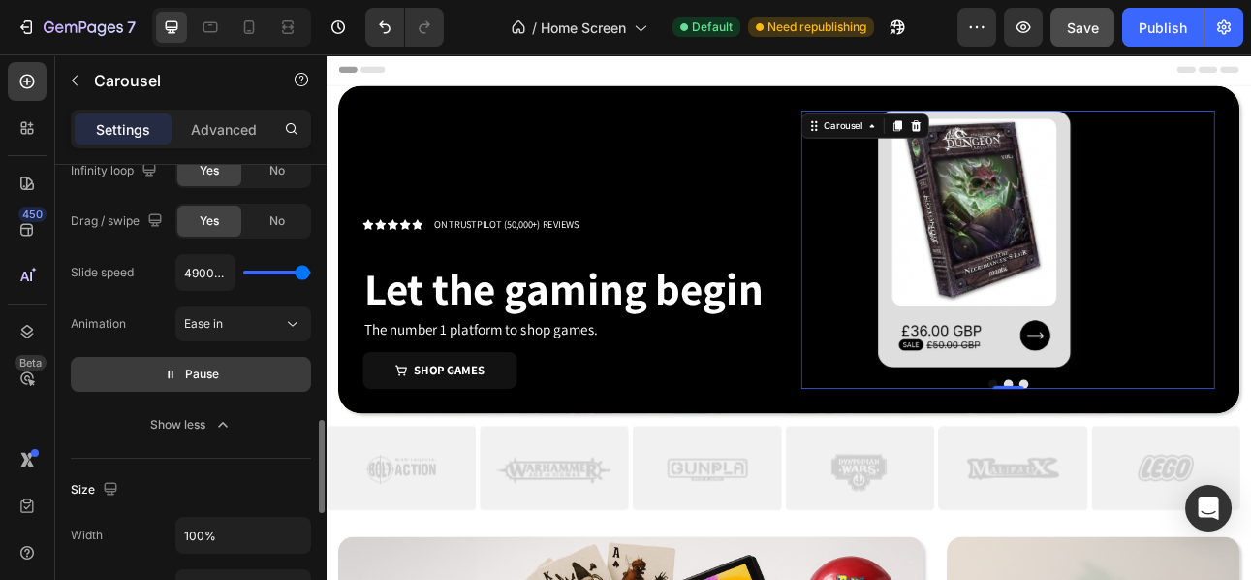
type input "5000ms"
type input "5000"
type input "4950ms"
type input "4950"
type input "4650ms"
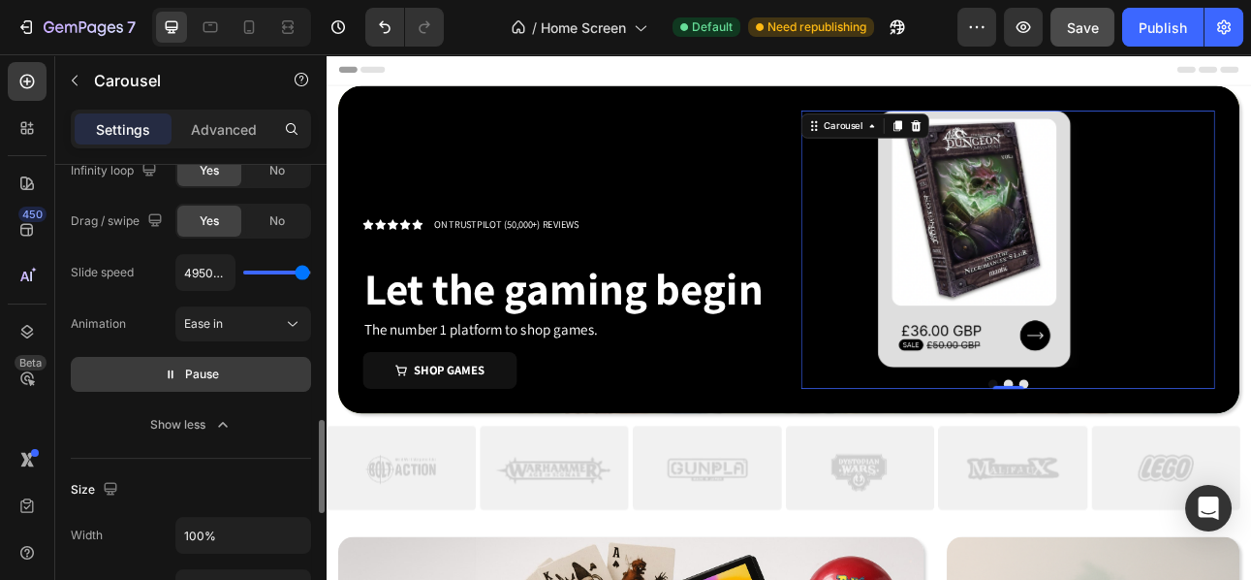
type input "4650"
type input "4250ms"
type input "4250"
type input "3800ms"
type input "3800"
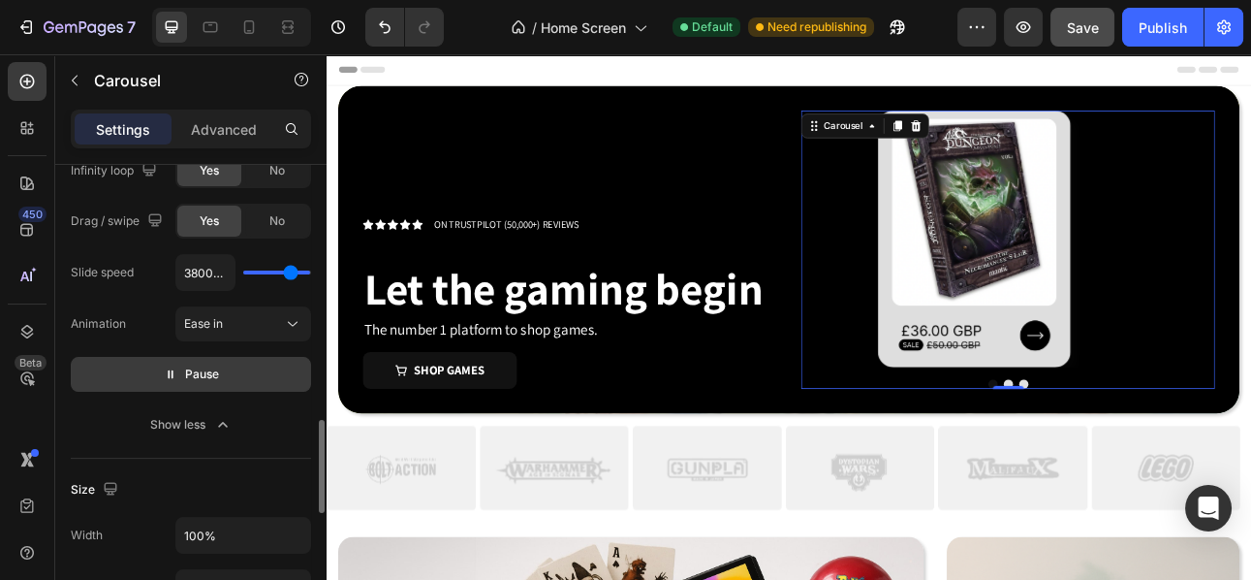
type input "3350ms"
type input "3350"
type input "1550ms"
type input "1550"
type input "1150ms"
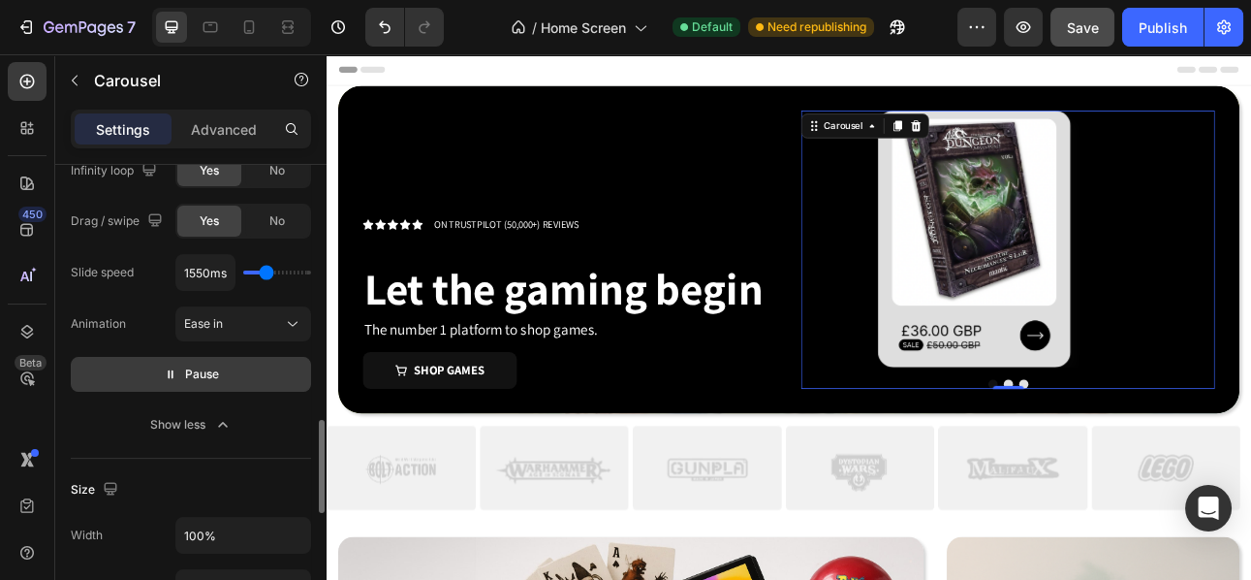
type input "1150"
type input "1100ms"
type input "1100"
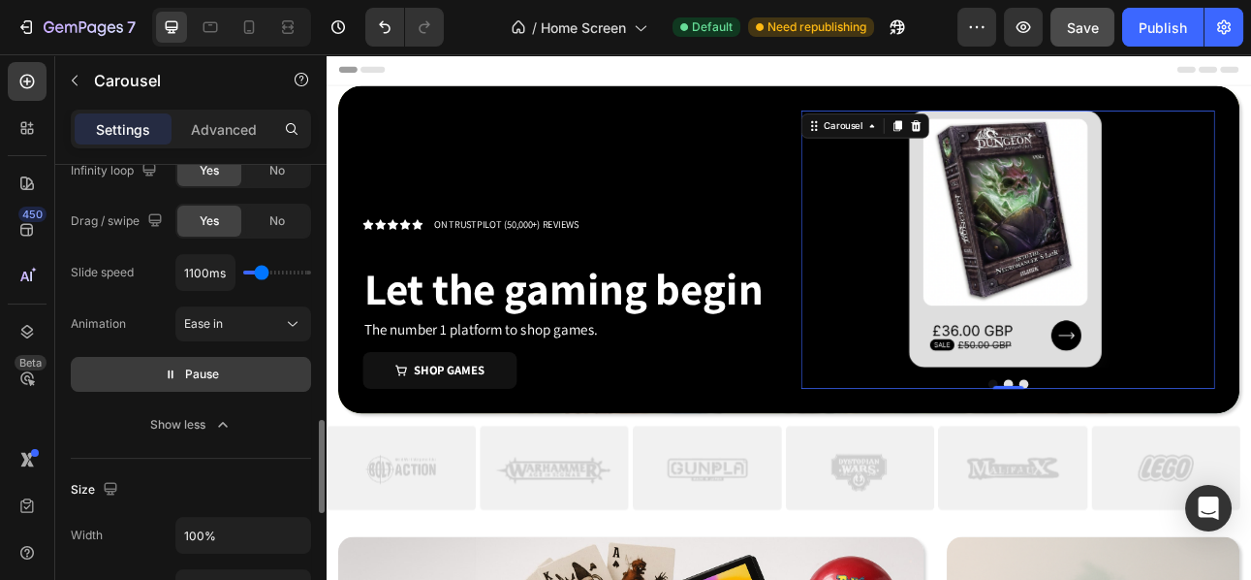
type input "1050ms"
type input "1050"
type input "550ms"
type input "550"
type input "100ms"
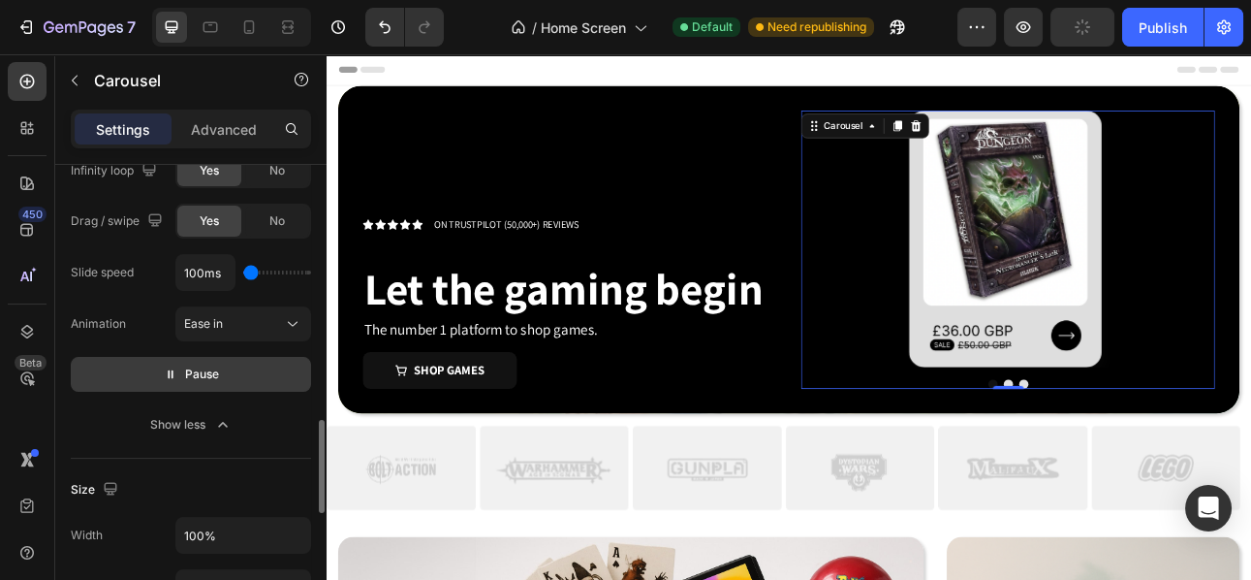
drag, startPoint x: 305, startPoint y: 272, endPoint x: 248, endPoint y: 273, distance: 57.2
type input "100"
click at [248, 273] on input "range" at bounding box center [277, 272] width 68 height 4
click at [186, 365] on span "Pause" at bounding box center [202, 373] width 34 height 19
click at [186, 366] on span "Preview" at bounding box center [202, 373] width 46 height 19
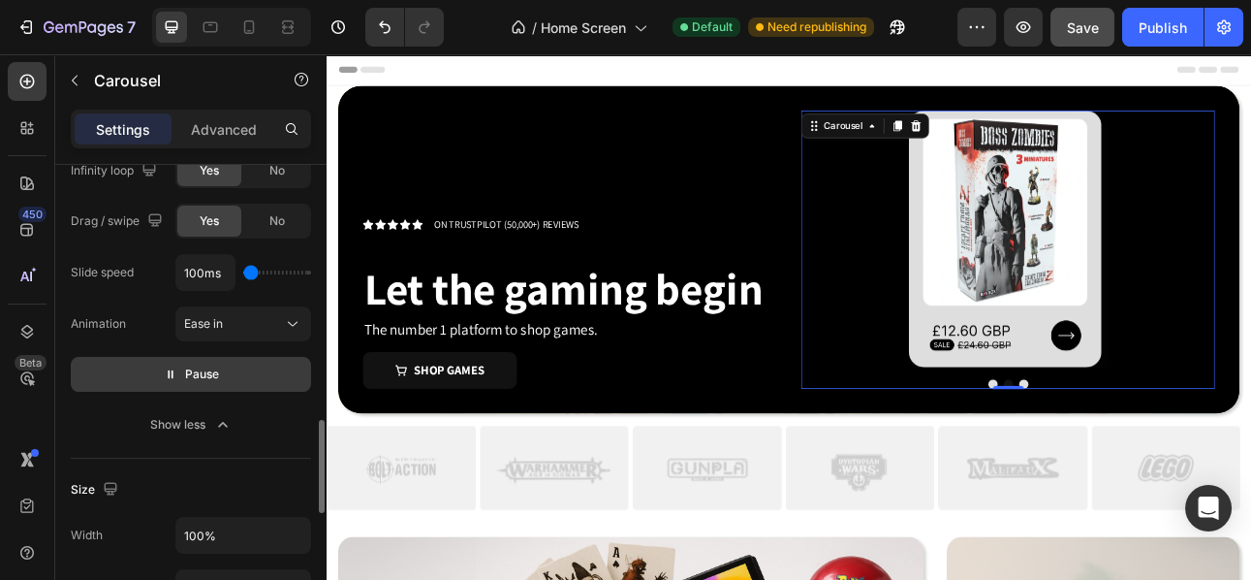
type input "850ms"
type input "850"
click at [259, 270] on input "range" at bounding box center [277, 272] width 68 height 4
type input "800ms"
type input "800"
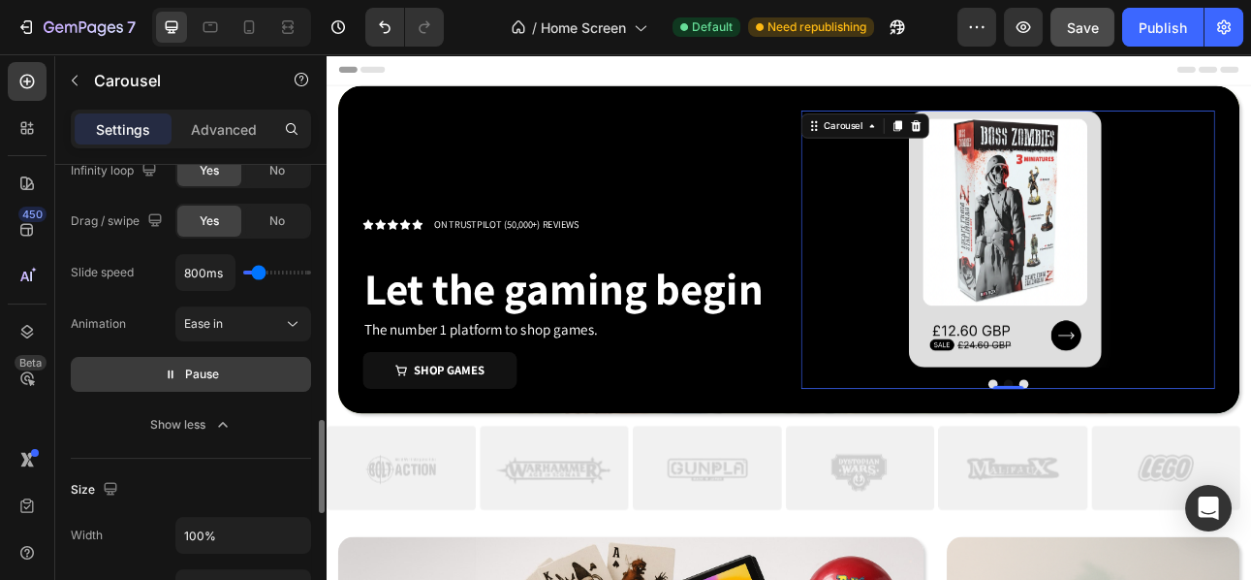
type input "700ms"
type input "700"
type input "600ms"
type input "600"
type input "550ms"
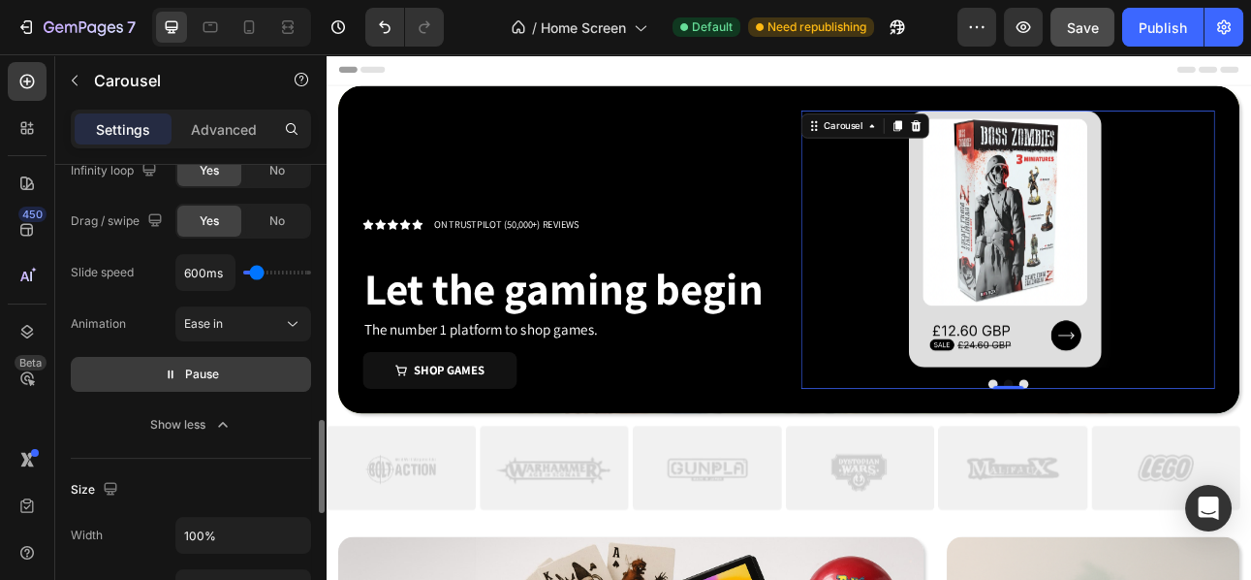
type input "550"
type input "500ms"
type input "500"
click at [255, 271] on input "range" at bounding box center [277, 272] width 68 height 4
click at [166, 386] on button "Pause" at bounding box center [191, 374] width 240 height 35
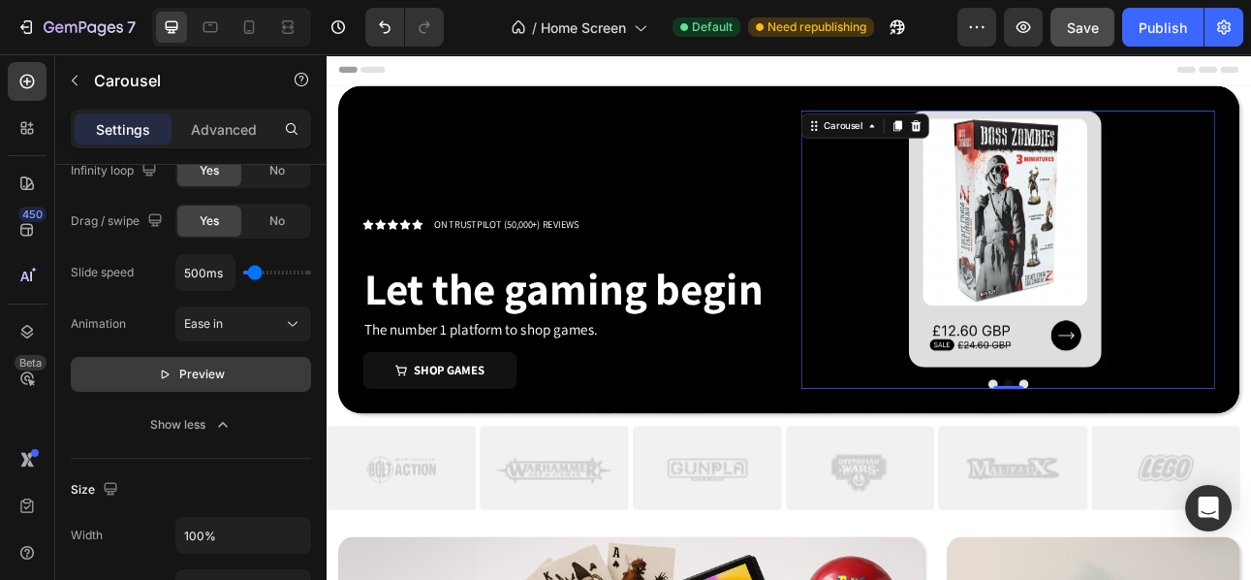
click at [166, 386] on button "Preview" at bounding box center [191, 374] width 240 height 35
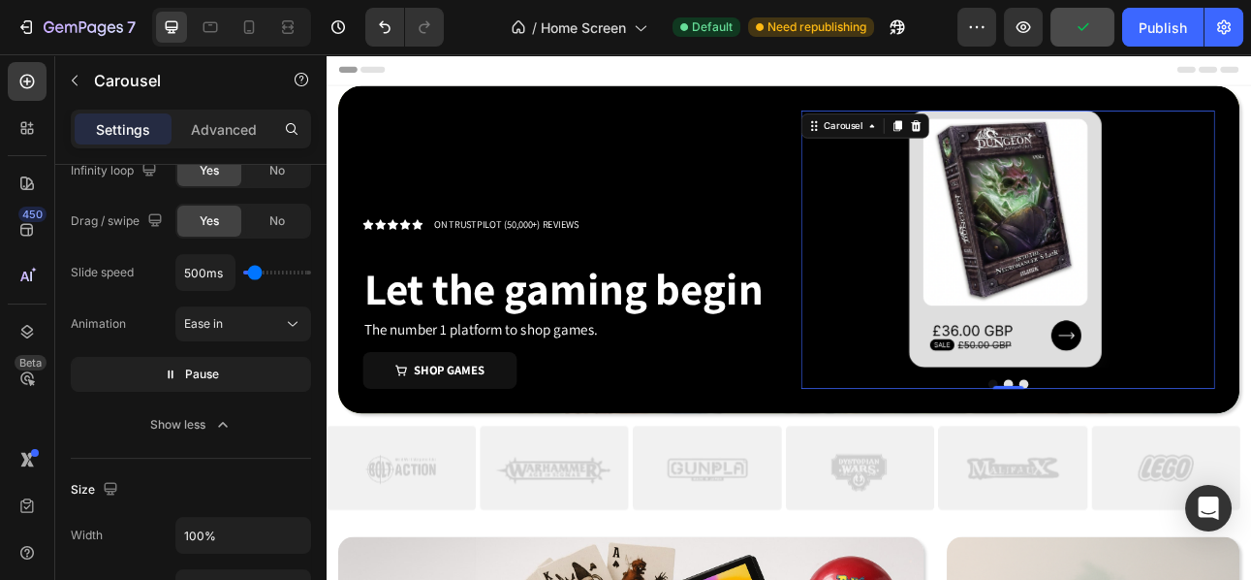
type input "350ms"
type input "350"
type input "400ms"
type input "400"
type input "500ms"
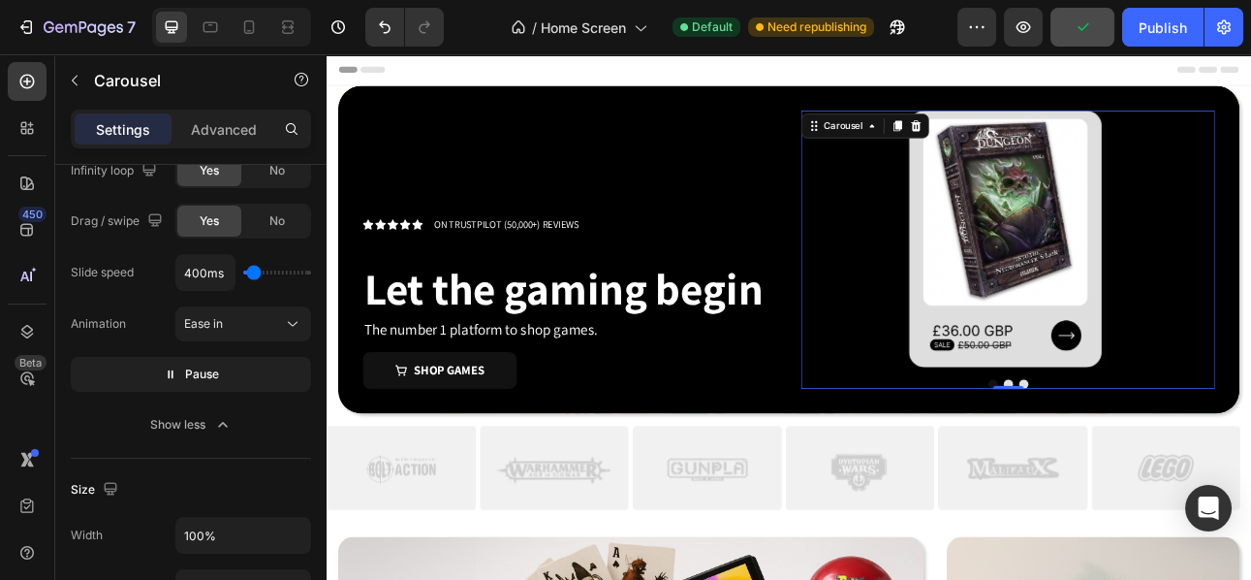
type input "500"
type input "550ms"
type input "550"
type input "600ms"
type input "600"
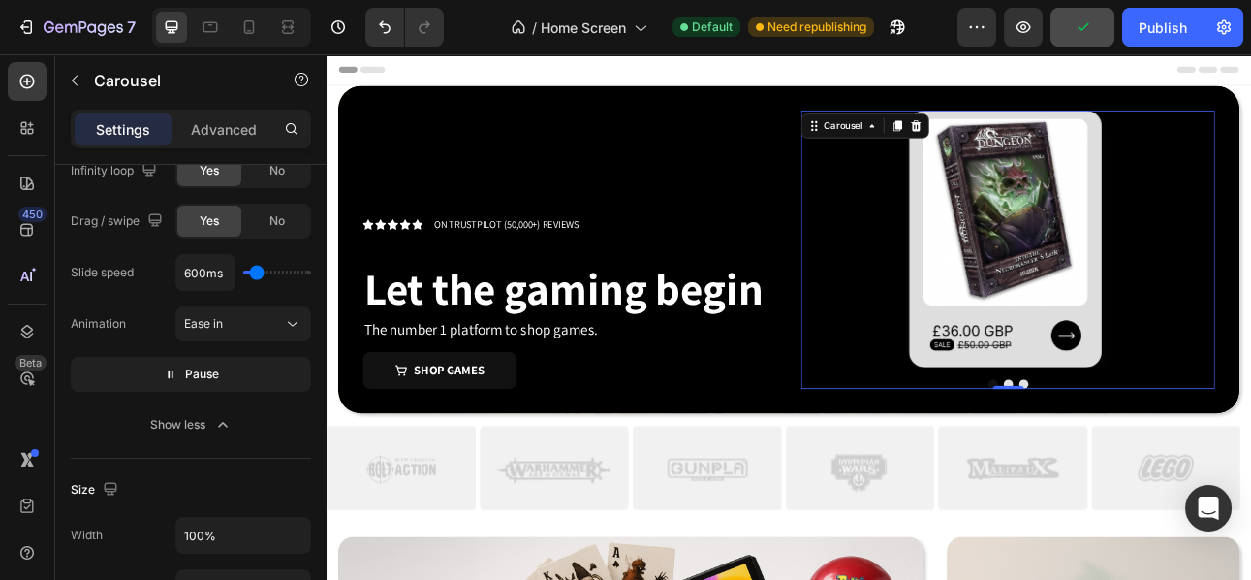
type input "650ms"
type input "650"
click at [256, 270] on input "range" at bounding box center [277, 272] width 68 height 4
click at [238, 339] on div "Slide speed 650ms Animation Ease in Pause" at bounding box center [191, 323] width 240 height 138
click at [238, 338] on button "Ease in" at bounding box center [243, 323] width 136 height 35
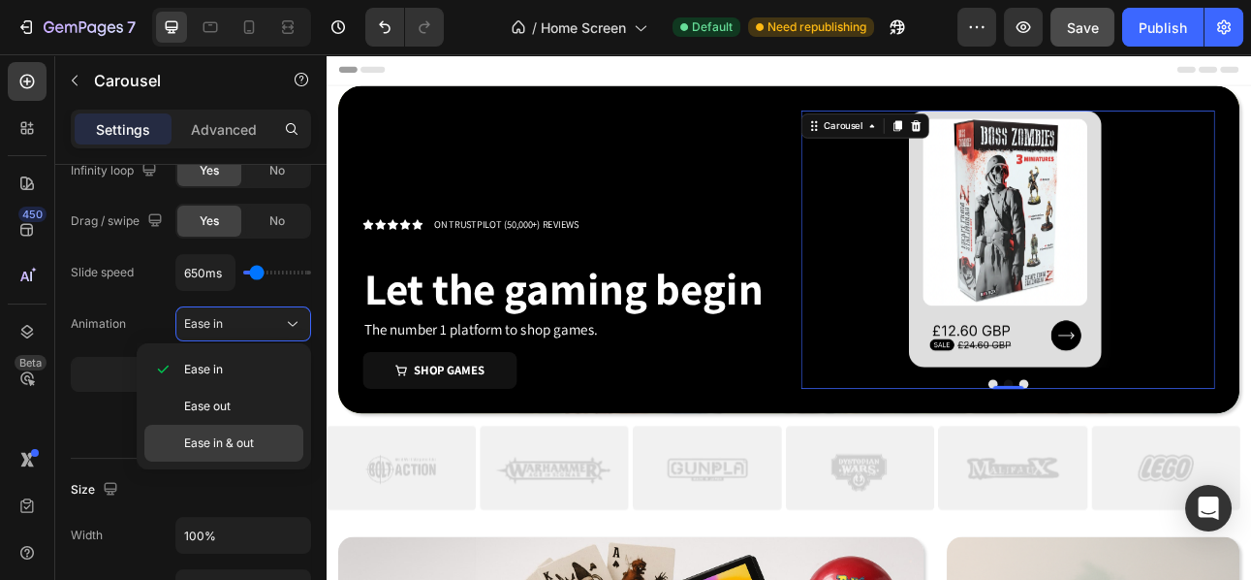
click at [209, 436] on span "Ease in & out" at bounding box center [219, 442] width 70 height 17
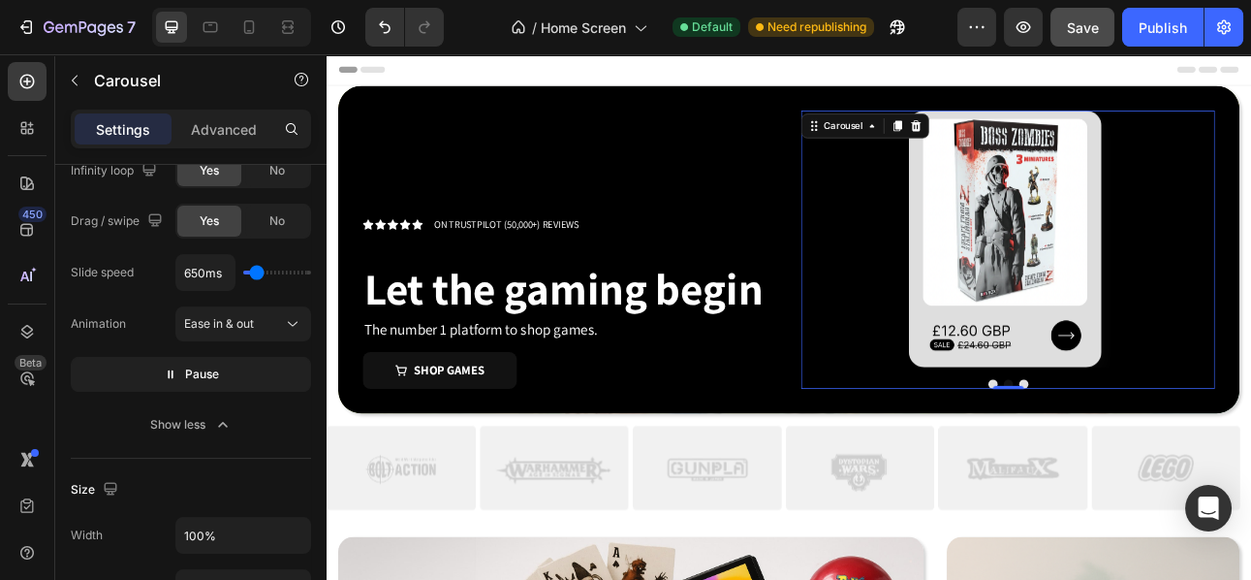
click at [167, 380] on p "Pause" at bounding box center [191, 373] width 55 height 19
click at [167, 380] on p "Preview" at bounding box center [191, 373] width 67 height 19
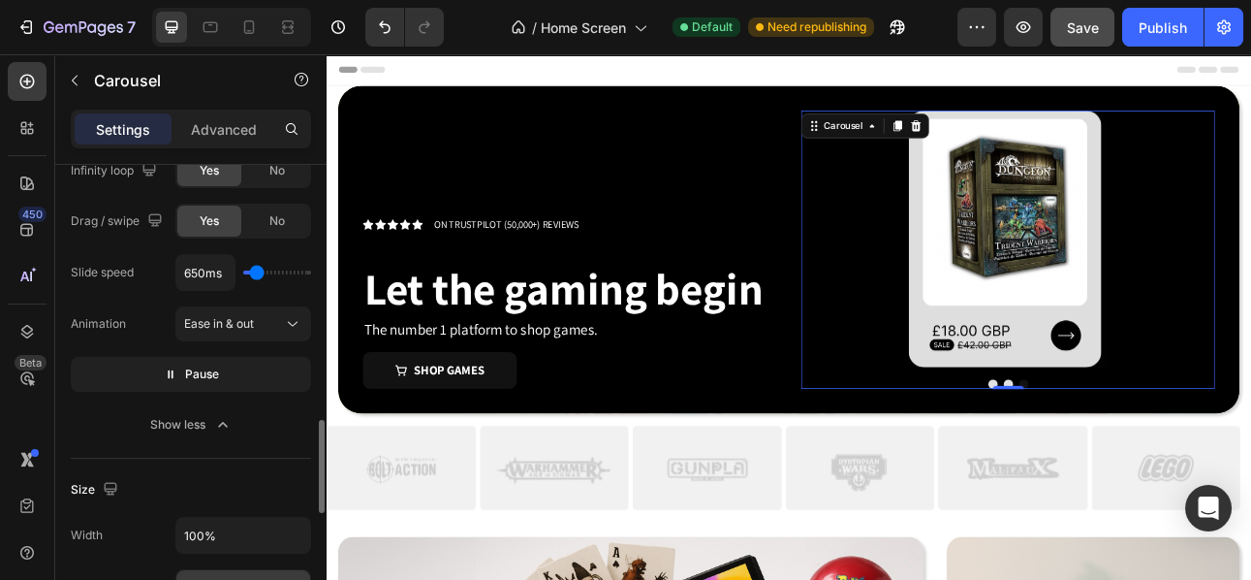
click at [189, 416] on div "Show less" at bounding box center [191, 424] width 82 height 19
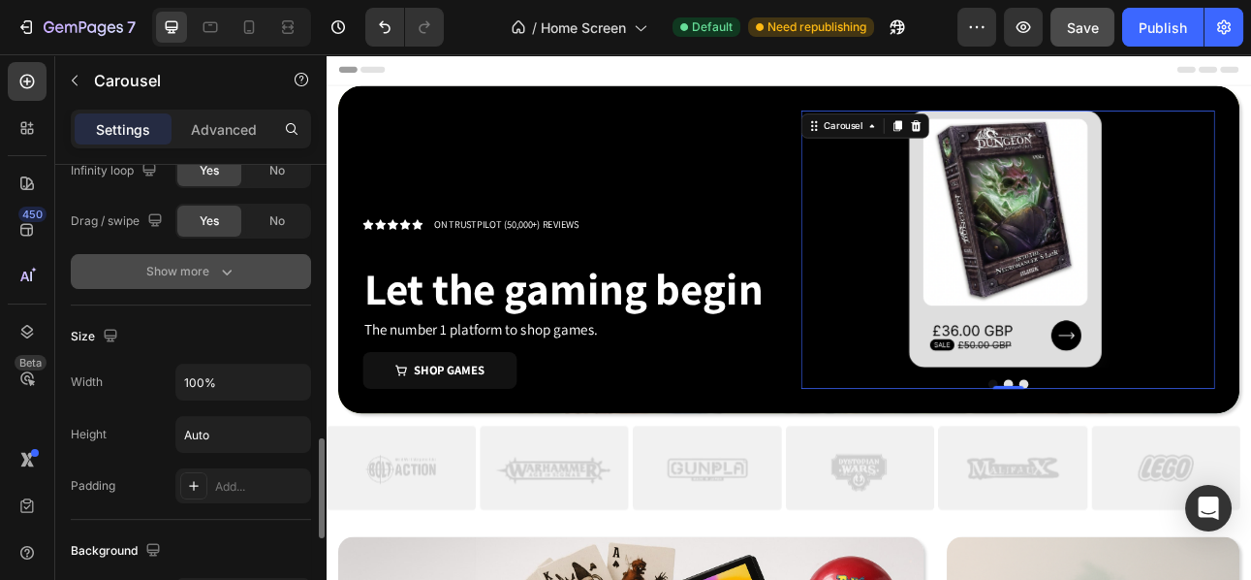
click at [192, 264] on div "Show more" at bounding box center [191, 271] width 90 height 19
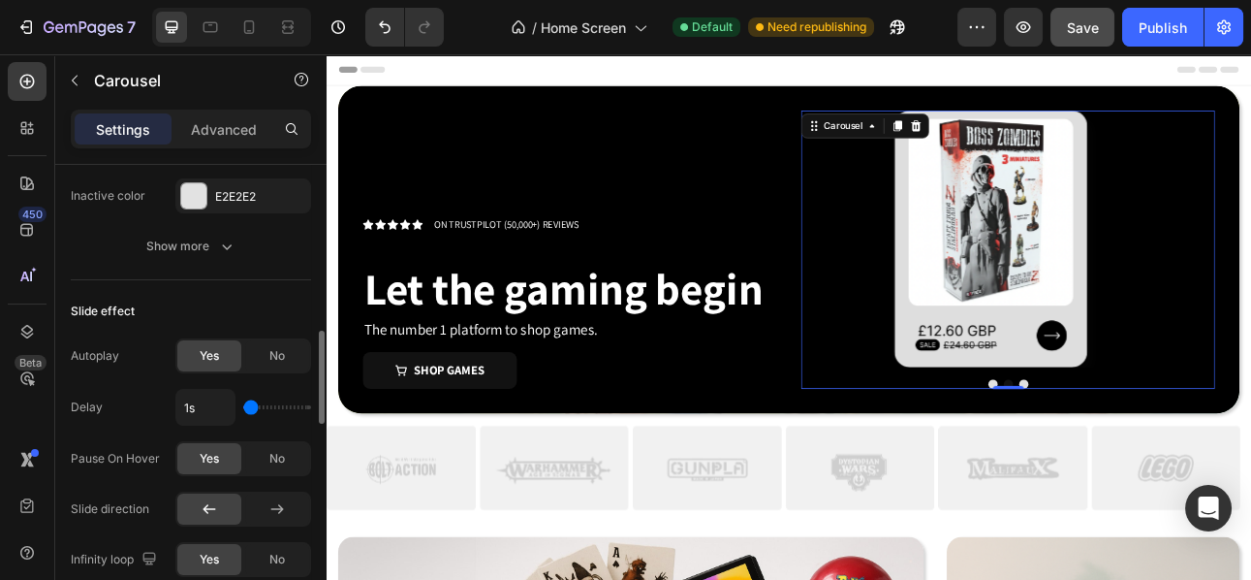
scroll to position [727, 0]
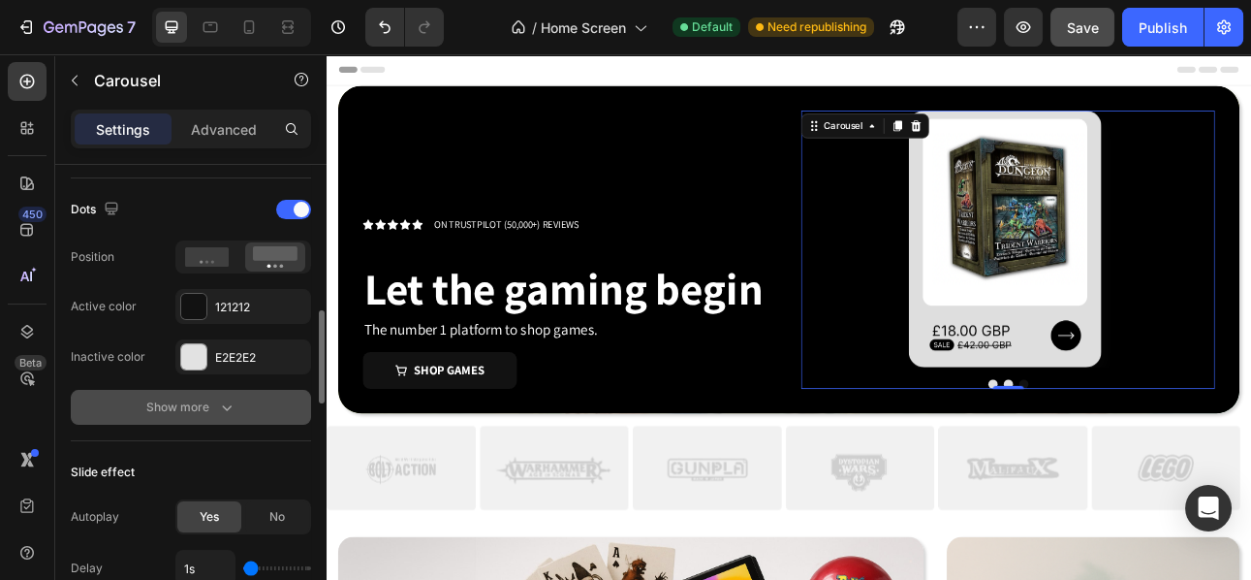
click at [197, 408] on div "Show more" at bounding box center [191, 406] width 90 height 19
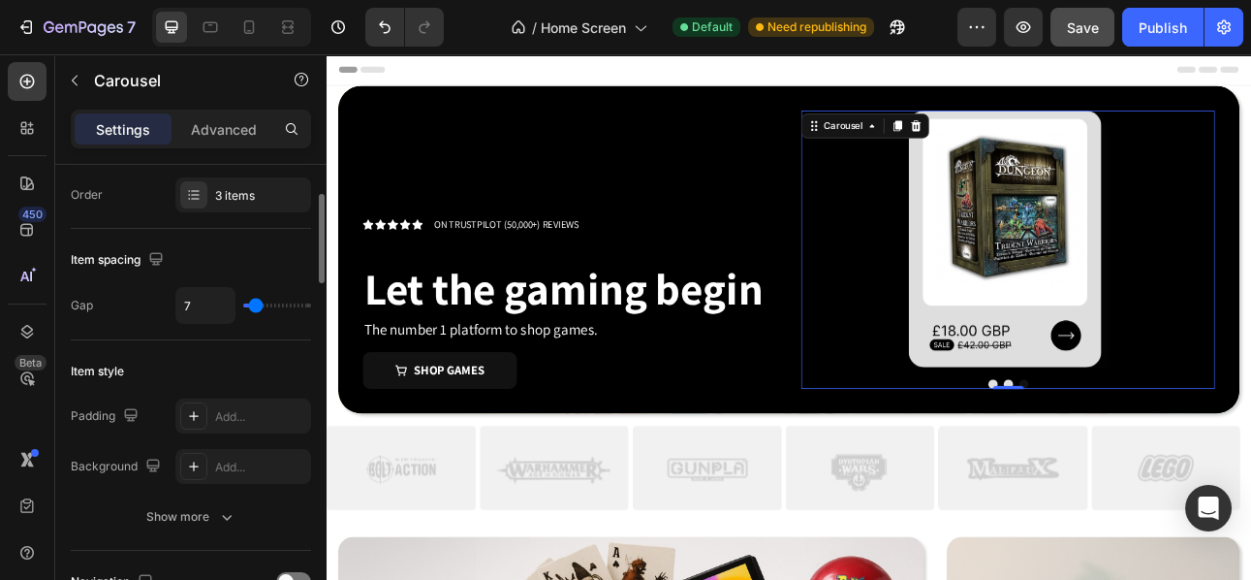
scroll to position [266, 0]
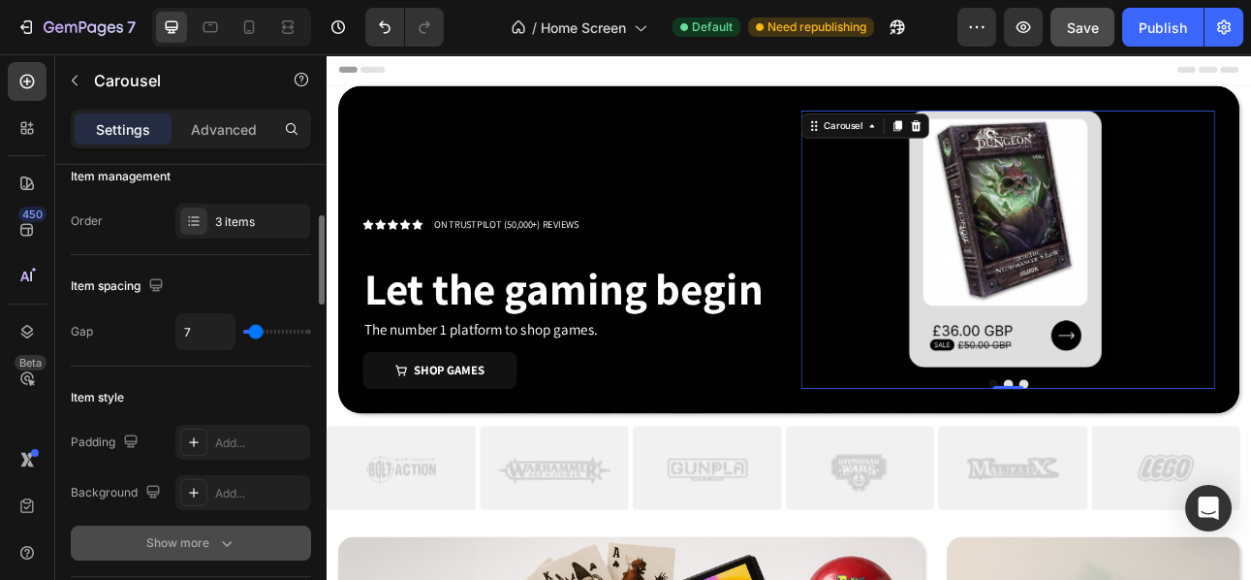
click at [163, 528] on button "Show more" at bounding box center [191, 542] width 240 height 35
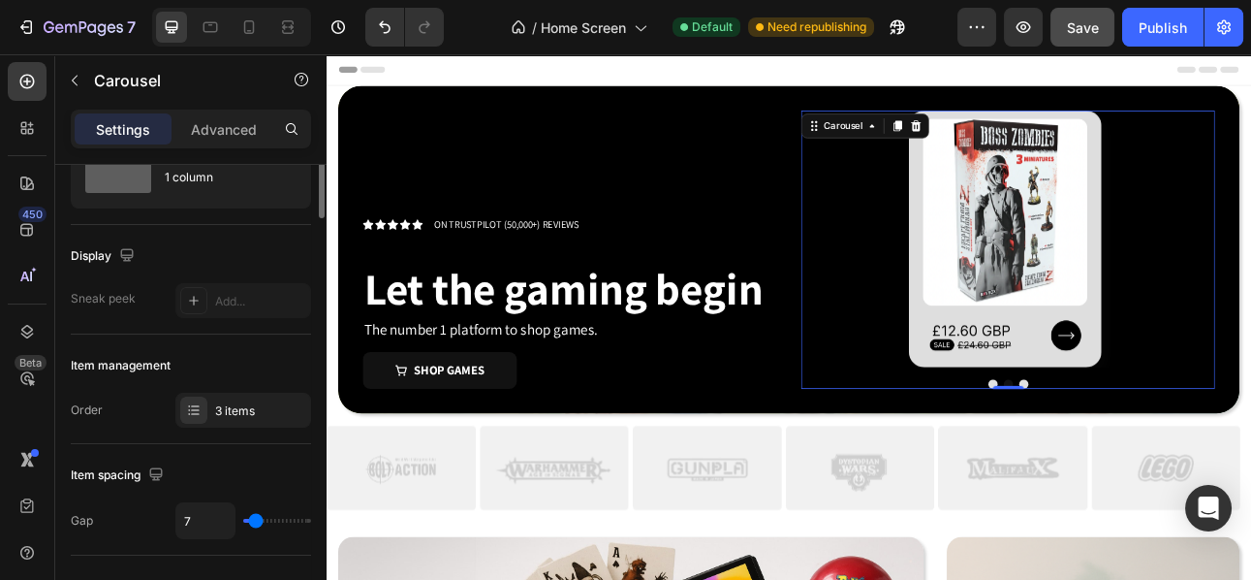
scroll to position [0, 0]
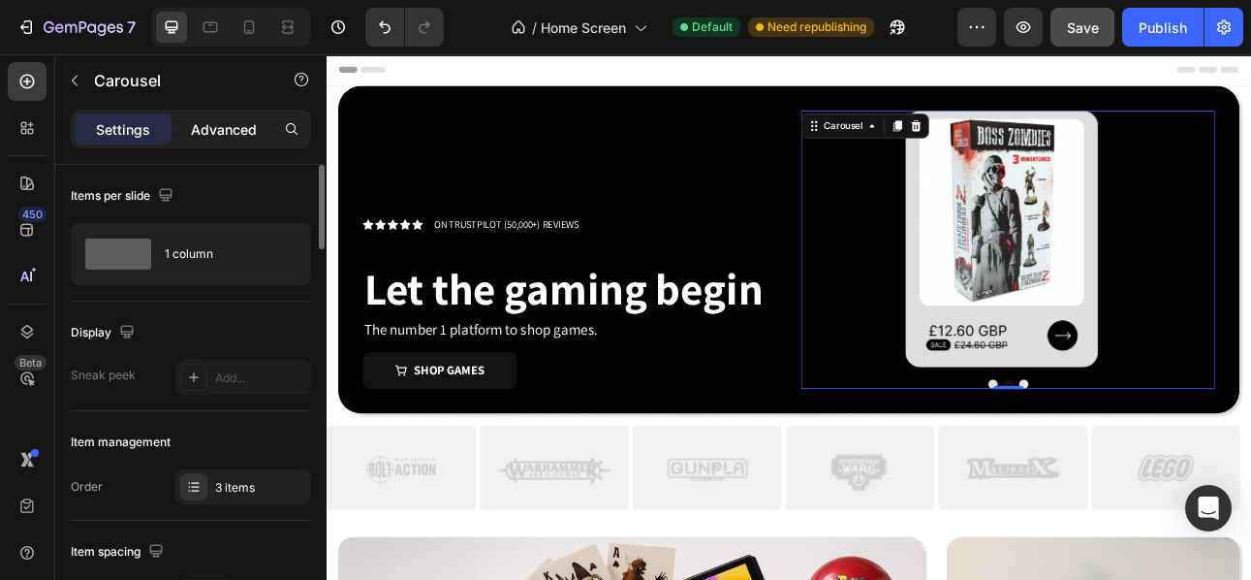
click at [226, 129] on p "Advanced" at bounding box center [224, 129] width 66 height 20
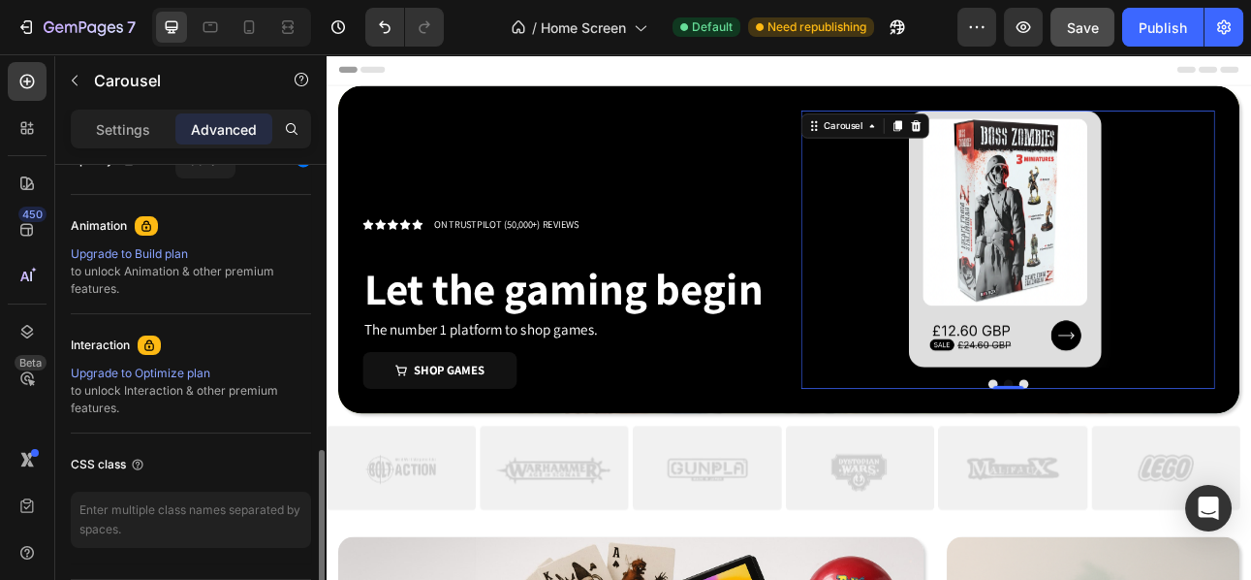
scroll to position [873, 0]
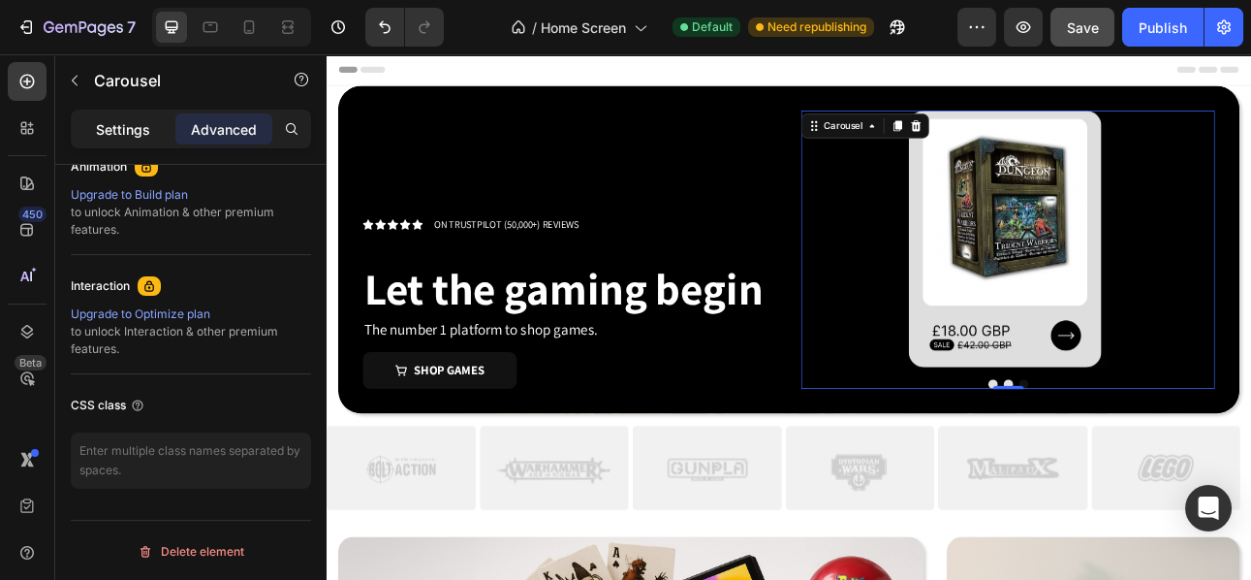
click at [121, 142] on div "Settings" at bounding box center [123, 128] width 97 height 31
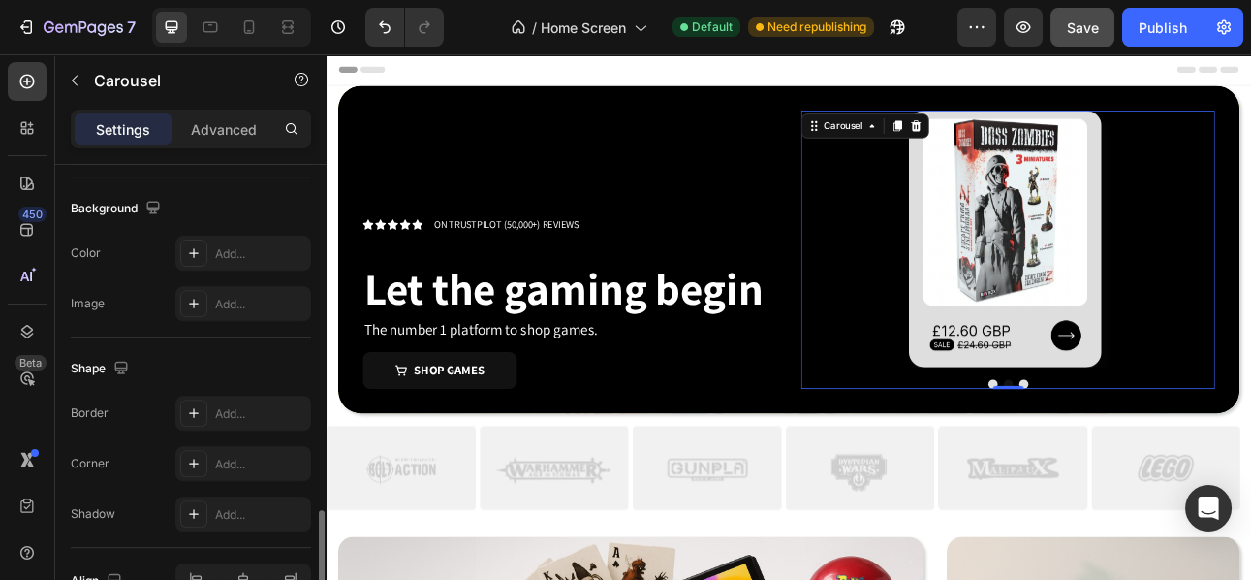
scroll to position [1616, 0]
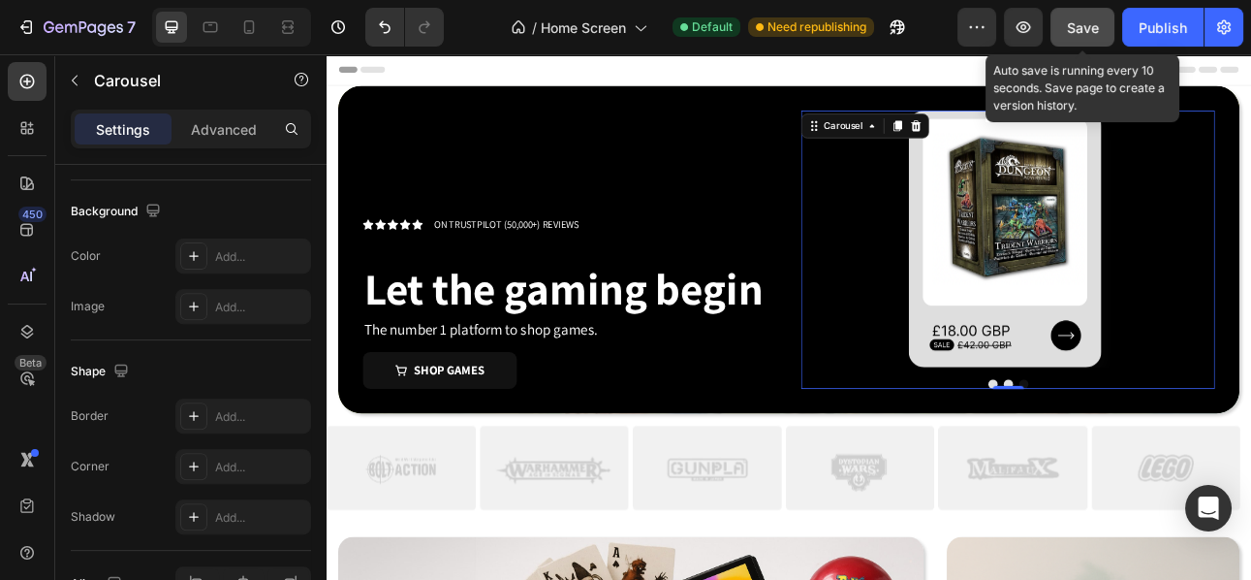
click at [1081, 19] on span "Save" at bounding box center [1083, 27] width 32 height 16
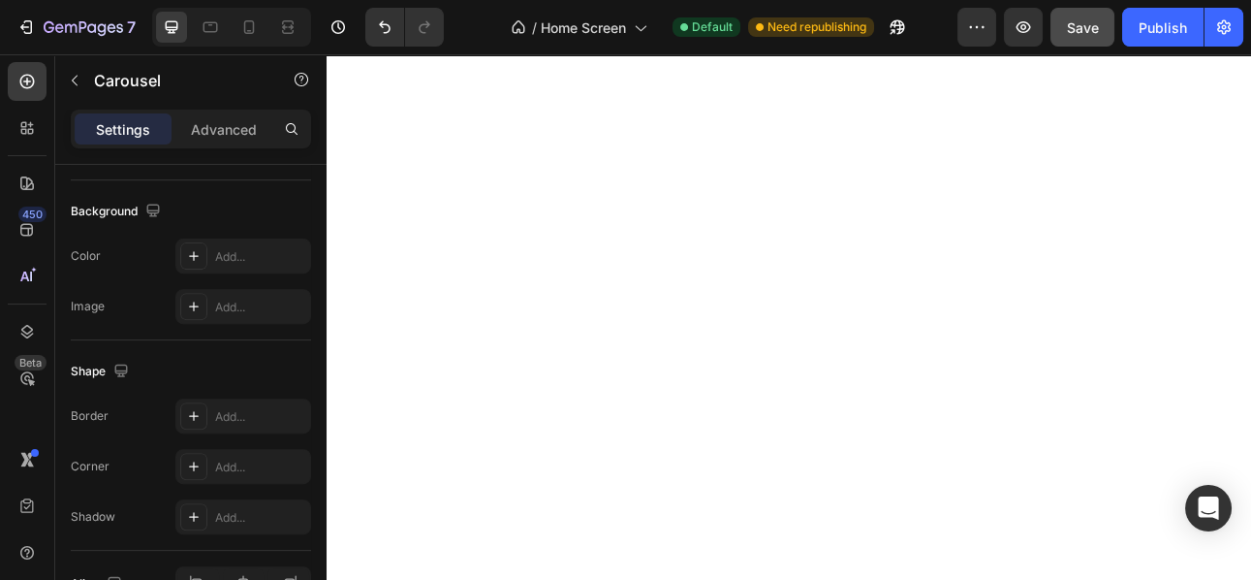
scroll to position [0, 0]
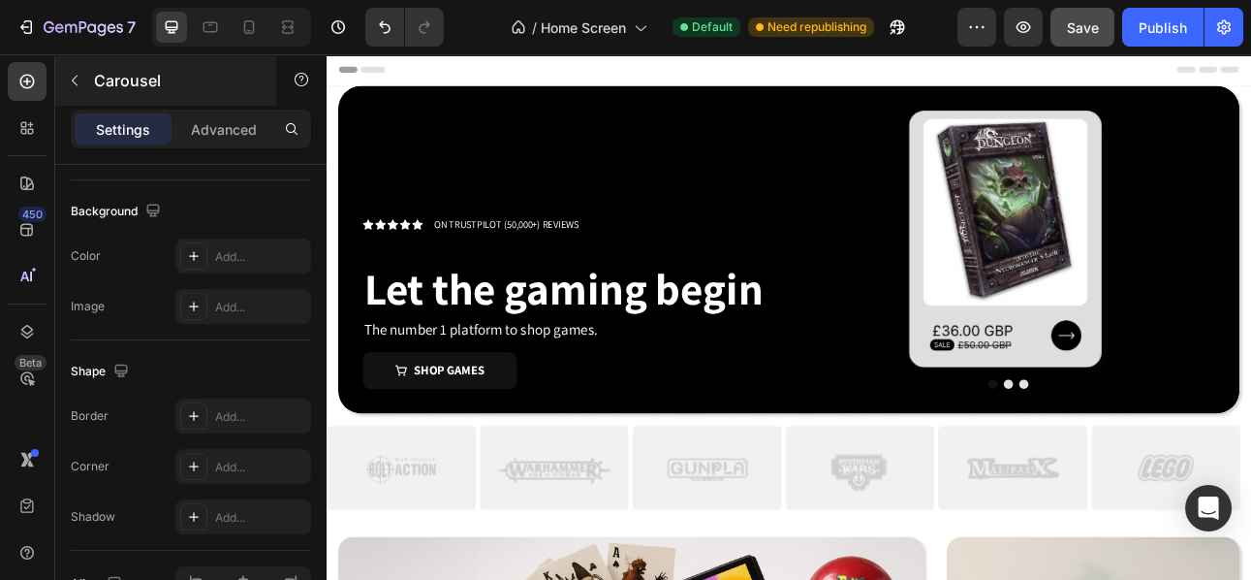
click at [69, 79] on icon "button" at bounding box center [75, 81] width 16 height 16
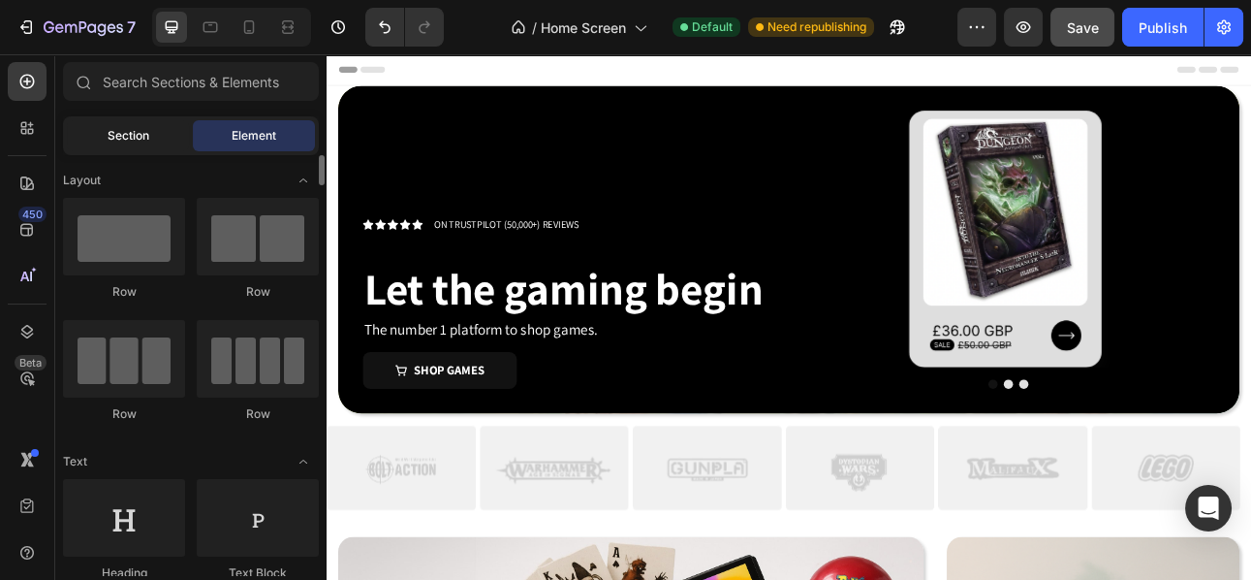
click at [151, 140] on div "Section" at bounding box center [128, 135] width 122 height 31
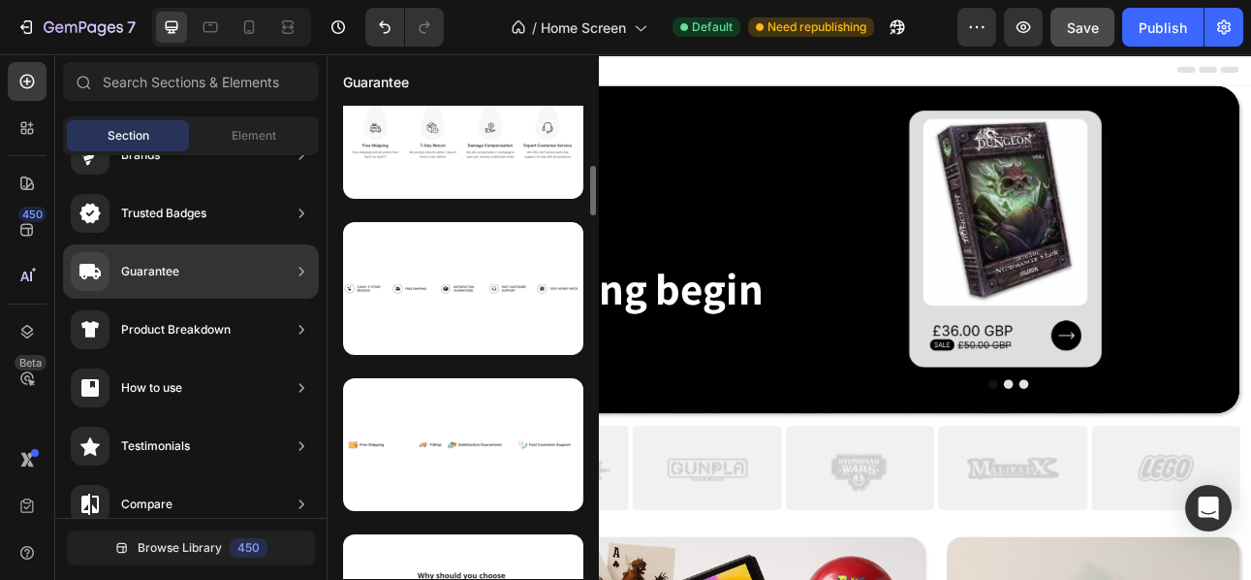
scroll to position [520, 0]
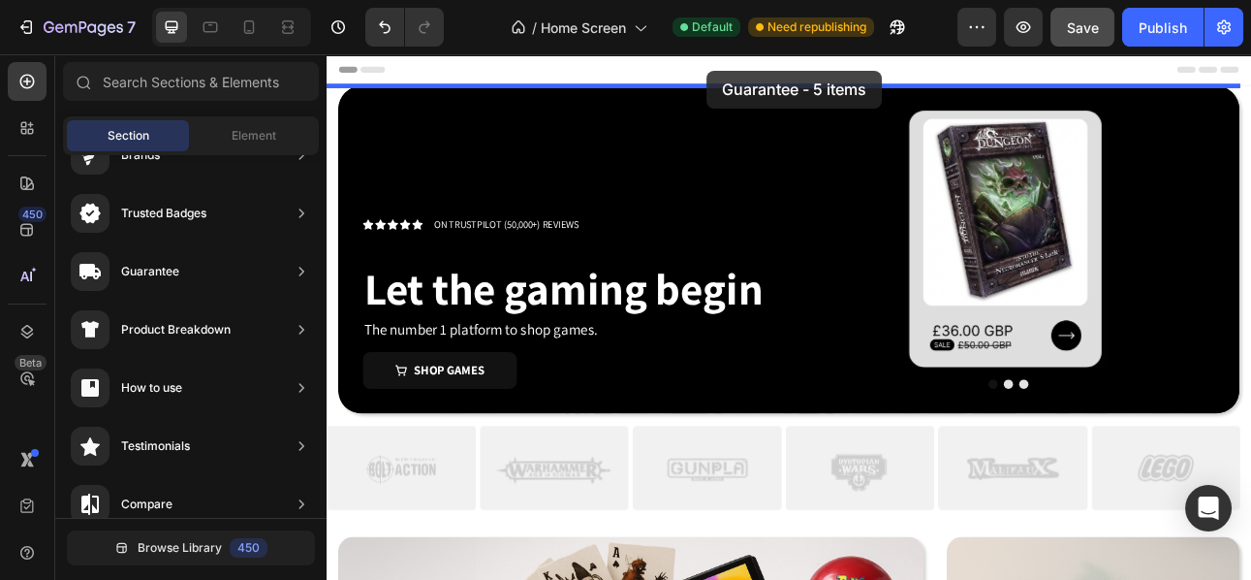
drag, startPoint x: 823, startPoint y: 339, endPoint x: 805, endPoint y: 75, distance: 265.3
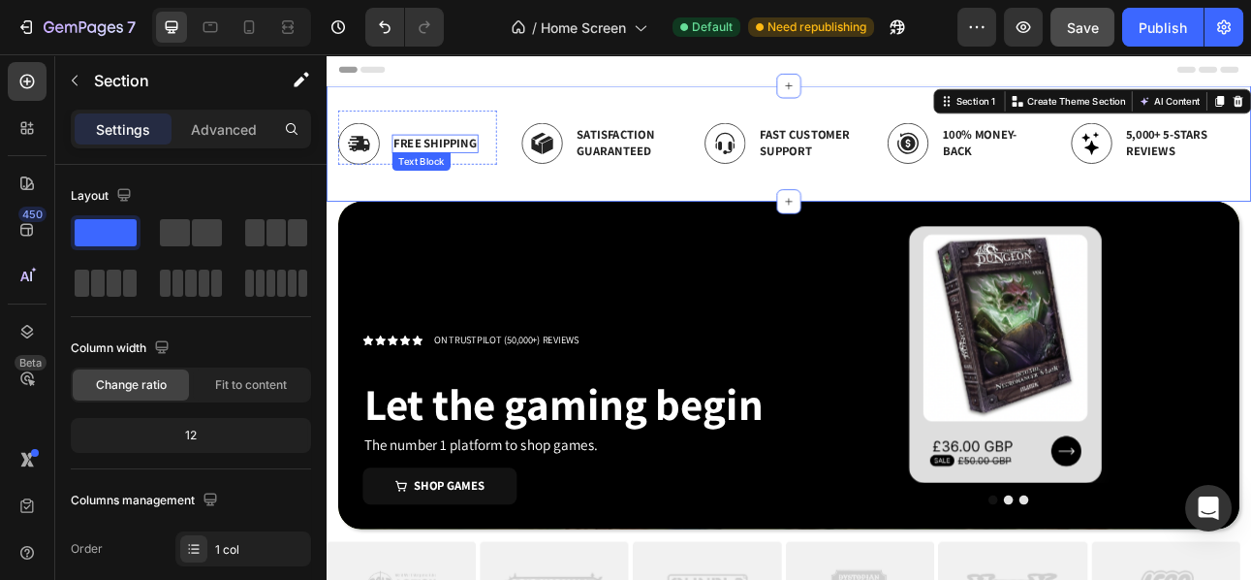
click at [444, 172] on p "Free Shipping" at bounding box center [463, 167] width 105 height 20
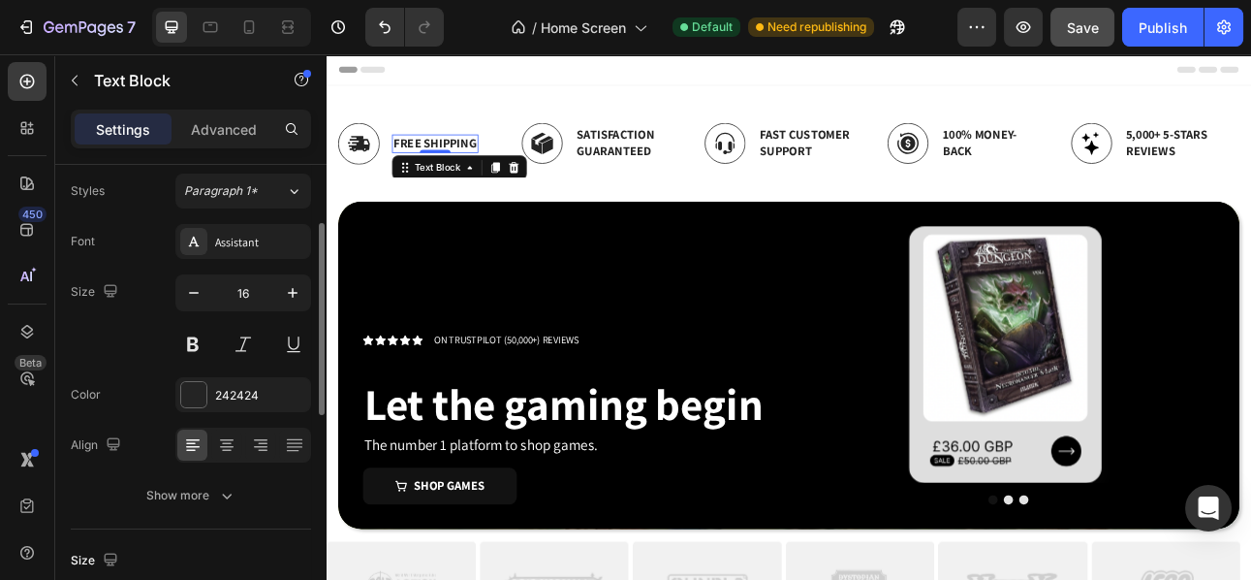
scroll to position [80, 0]
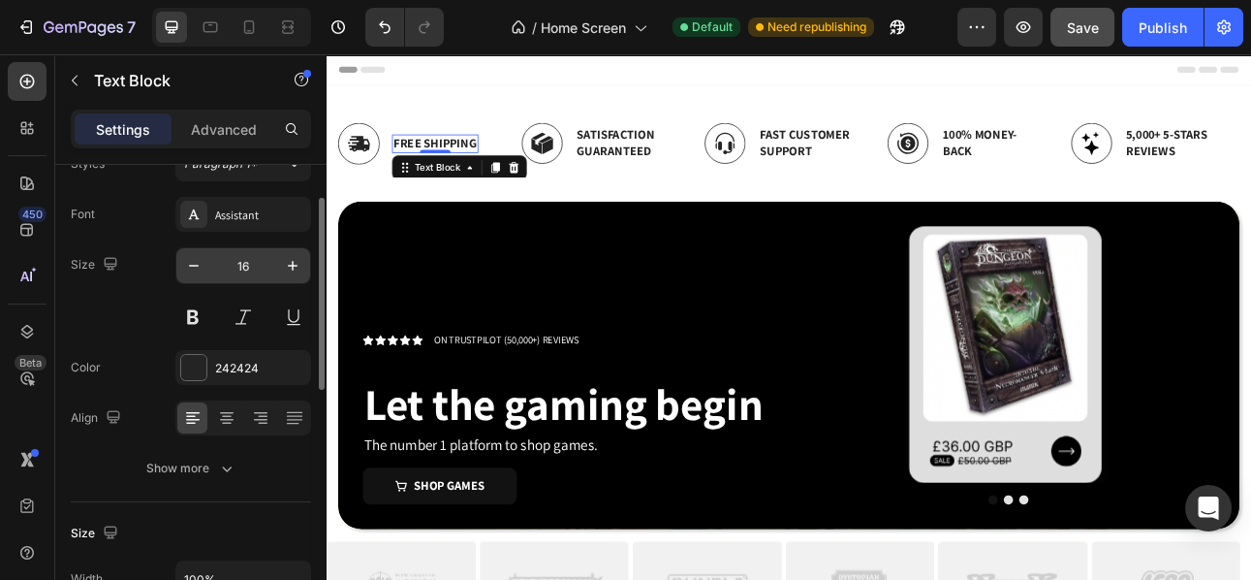
click at [257, 269] on input "16" at bounding box center [243, 265] width 64 height 35
type input "12"
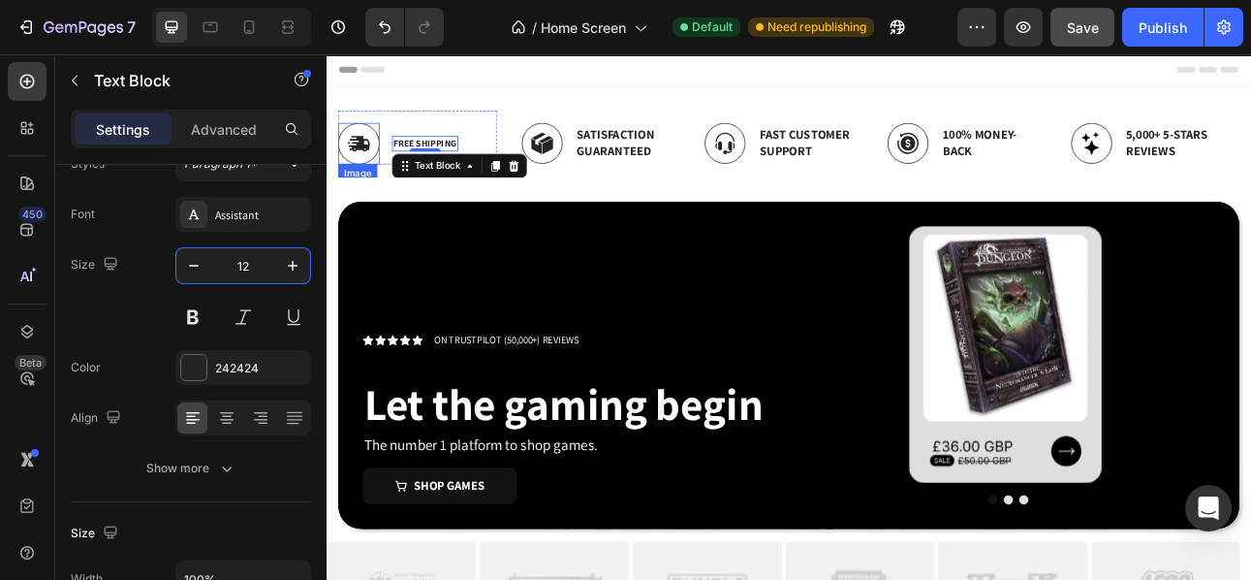
click at [377, 168] on img at bounding box center [367, 167] width 52 height 52
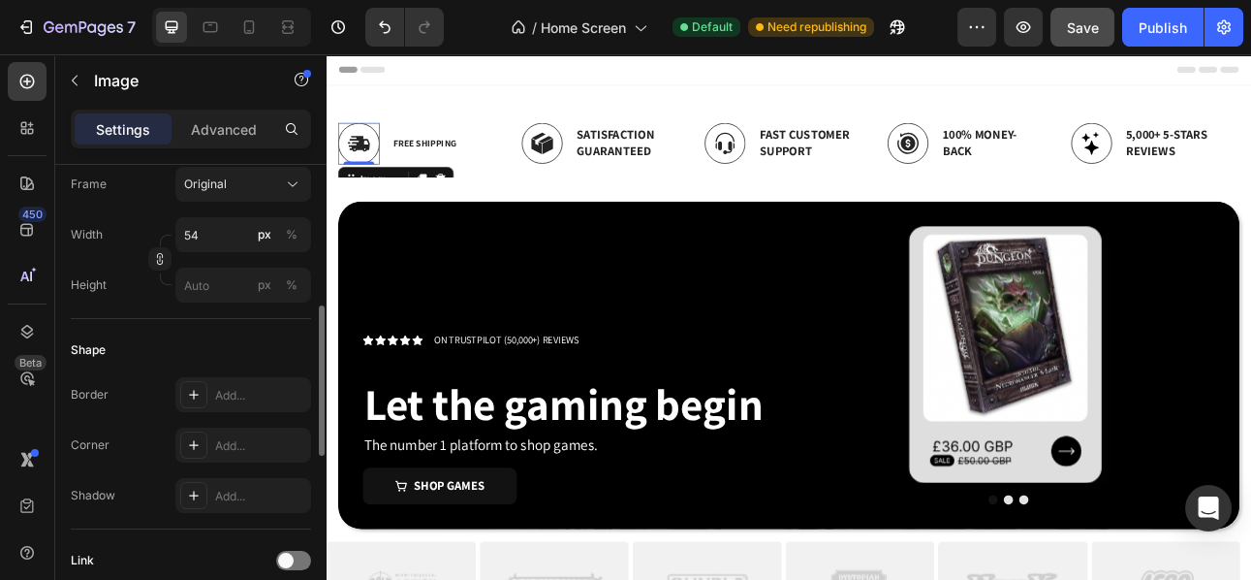
scroll to position [515, 0]
click at [204, 237] on input "54" at bounding box center [243, 237] width 136 height 35
type input "20"
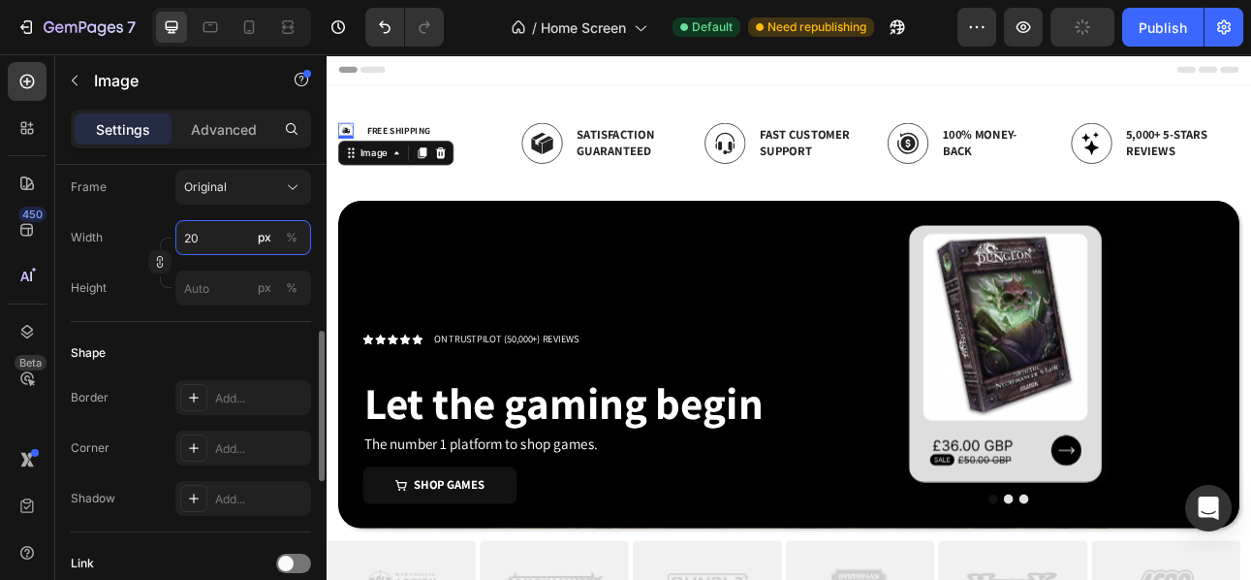
type input "https://cdn.shopify.com/s/files/1/0947/2140/9411/files/gempages_581327406824948…"
type input "2"
type input "35"
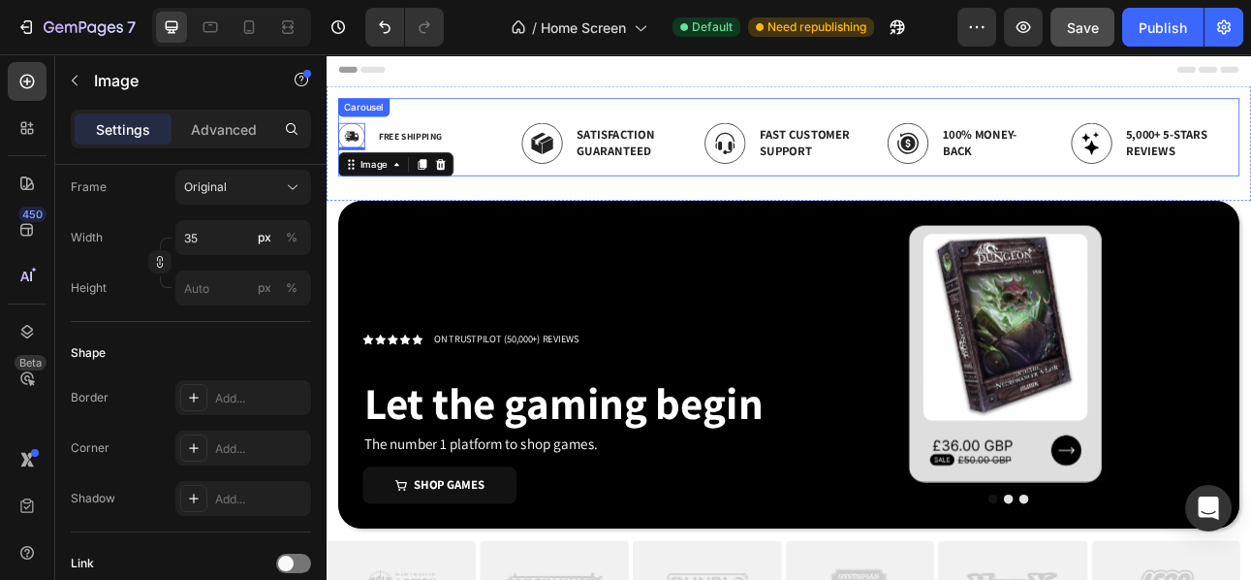
click at [580, 169] on img at bounding box center [598, 166] width 52 height 51
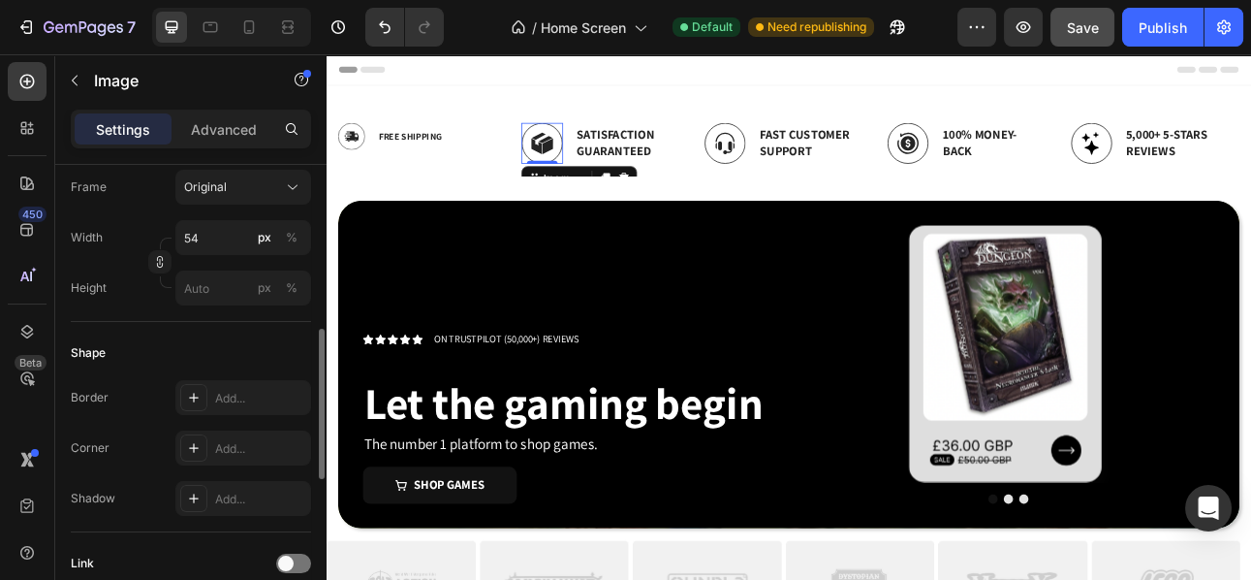
scroll to position [514, 0]
click at [214, 237] on input "54" at bounding box center [243, 238] width 136 height 35
type input "30"
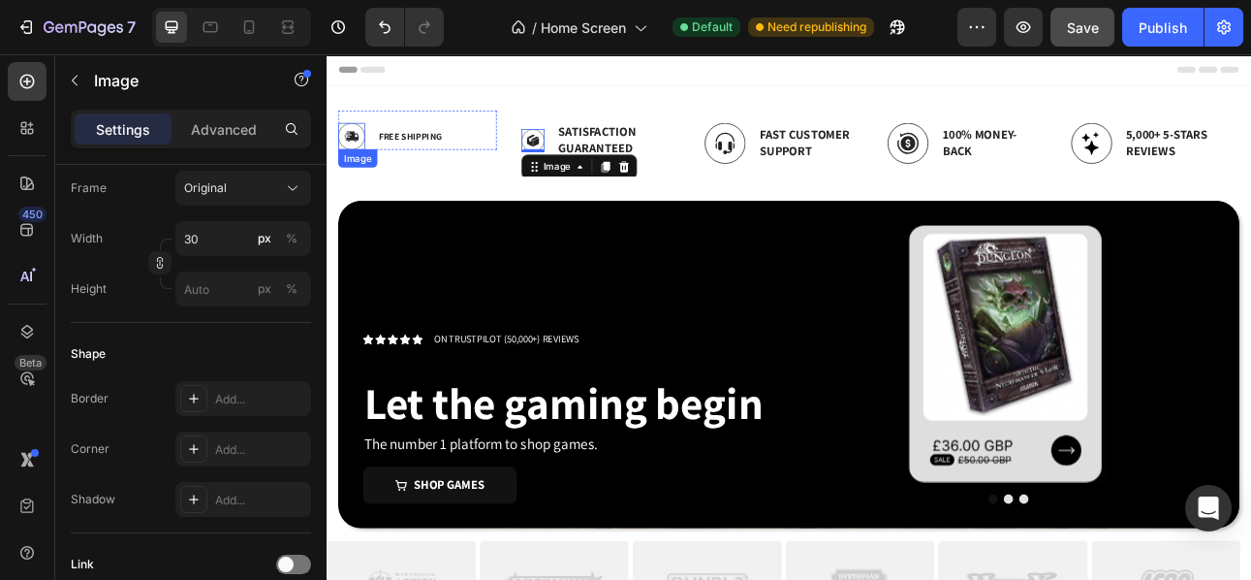
click at [355, 153] on img at bounding box center [358, 158] width 34 height 34
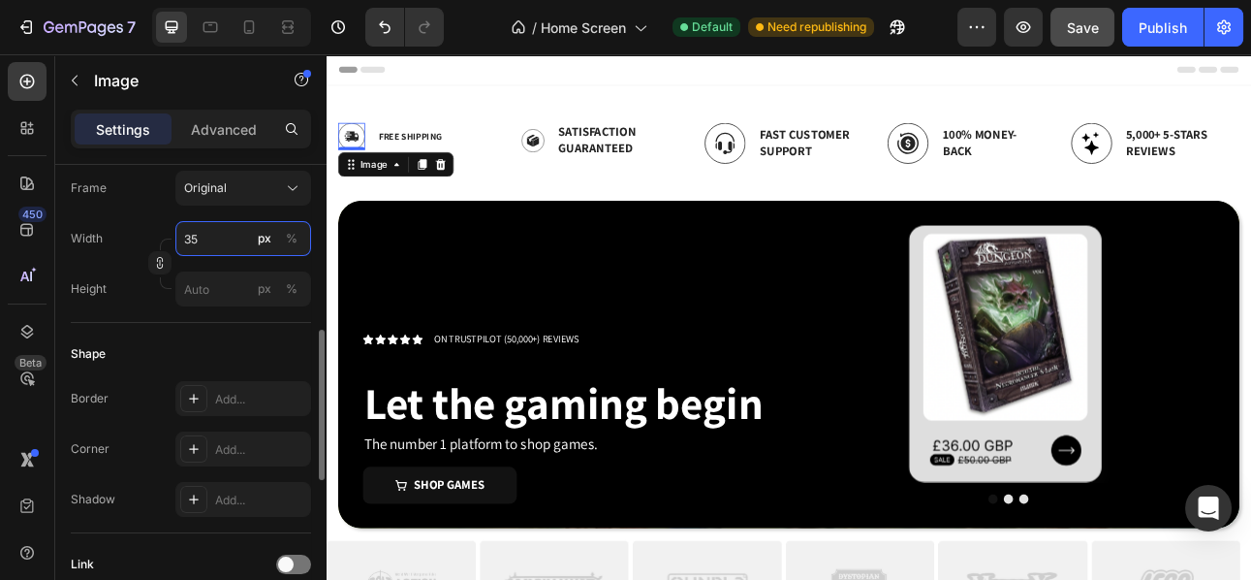
click at [204, 247] on input "35" at bounding box center [243, 238] width 136 height 35
type input "30"
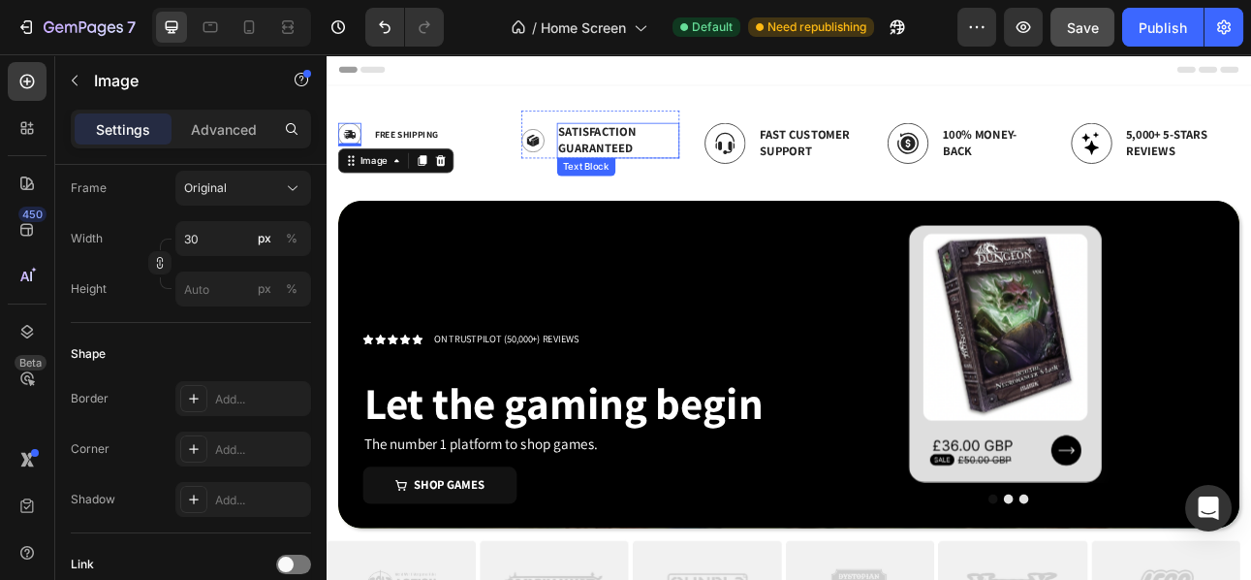
click at [682, 163] on p "Satisfaction Guaranteed" at bounding box center [693, 162] width 151 height 41
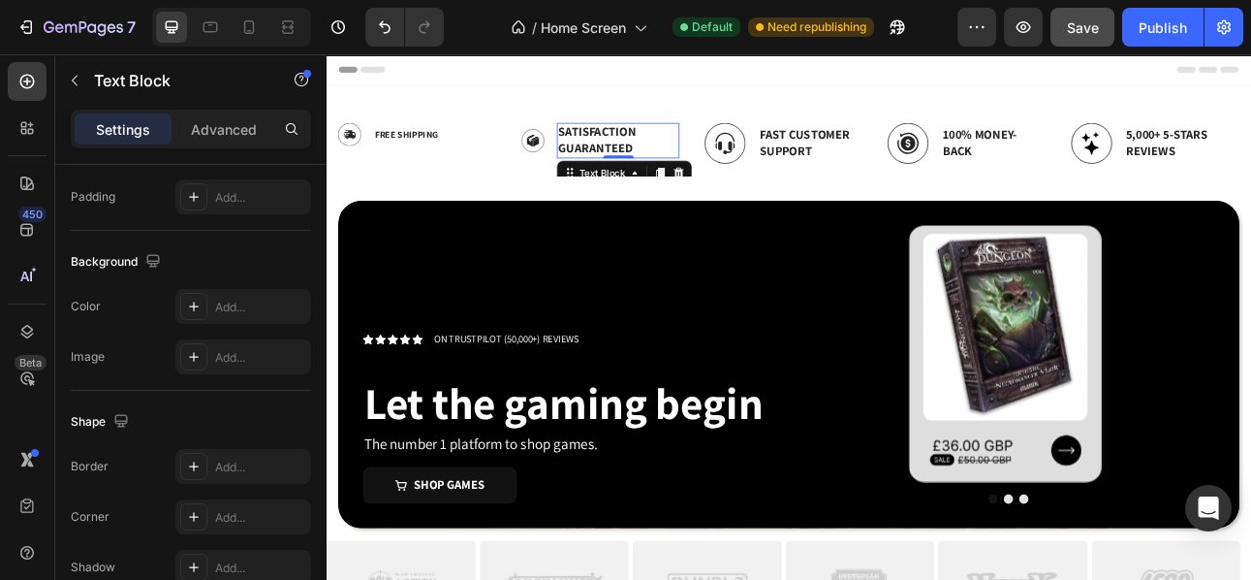
scroll to position [0, 0]
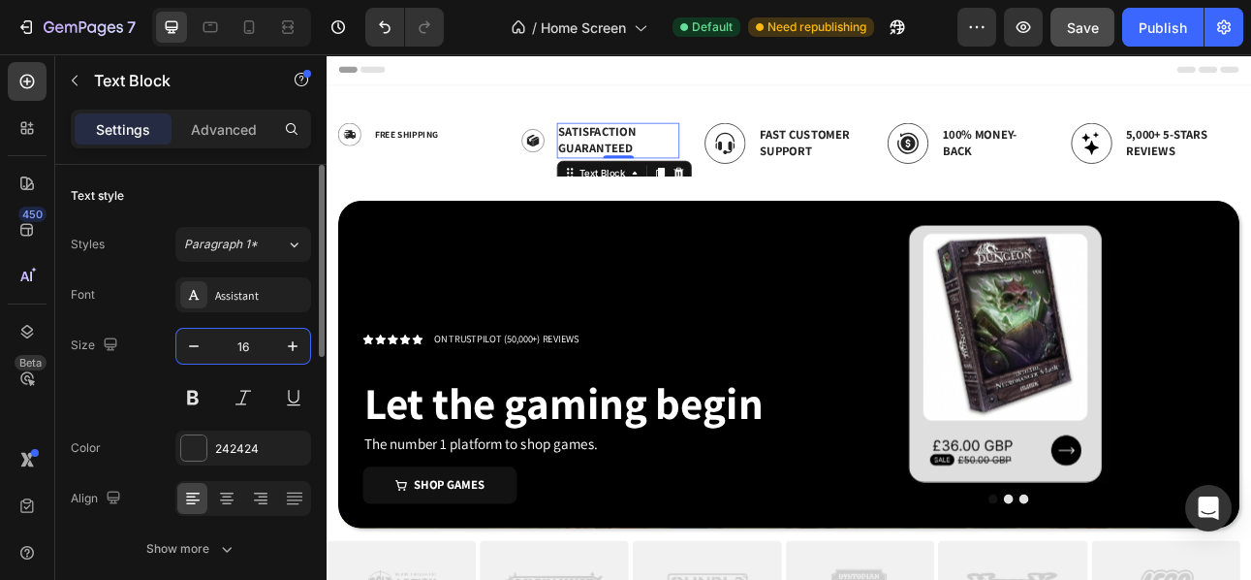
click at [244, 344] on input "16" at bounding box center [243, 346] width 64 height 35
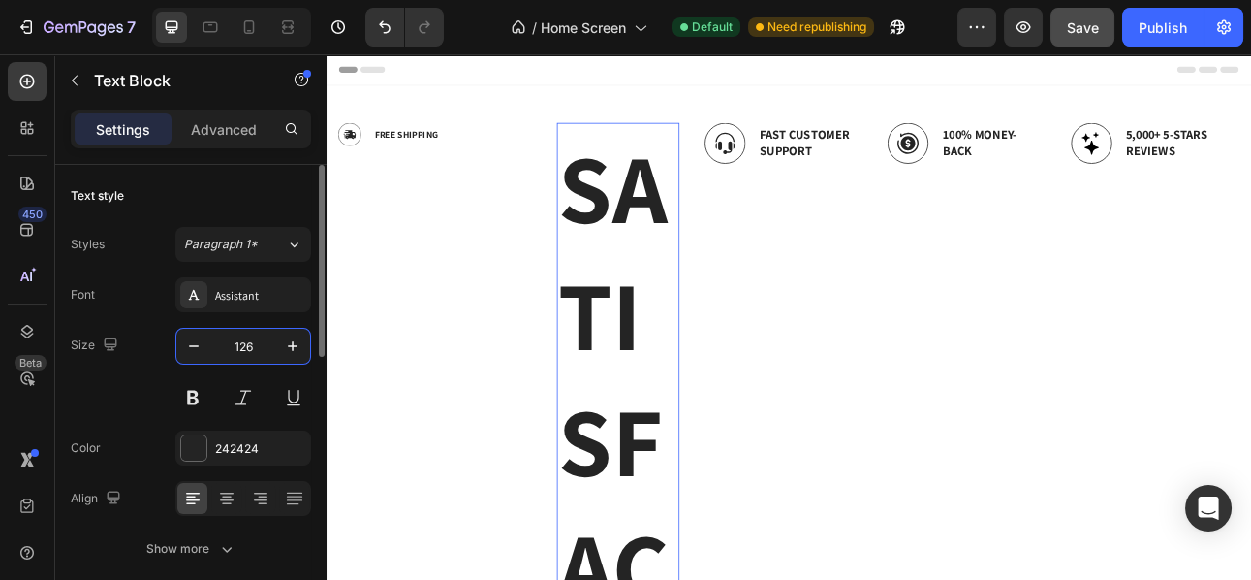
click at [244, 345] on input "126" at bounding box center [243, 346] width 64 height 35
click at [243, 345] on input "126" at bounding box center [243, 346] width 64 height 35
type input "12"
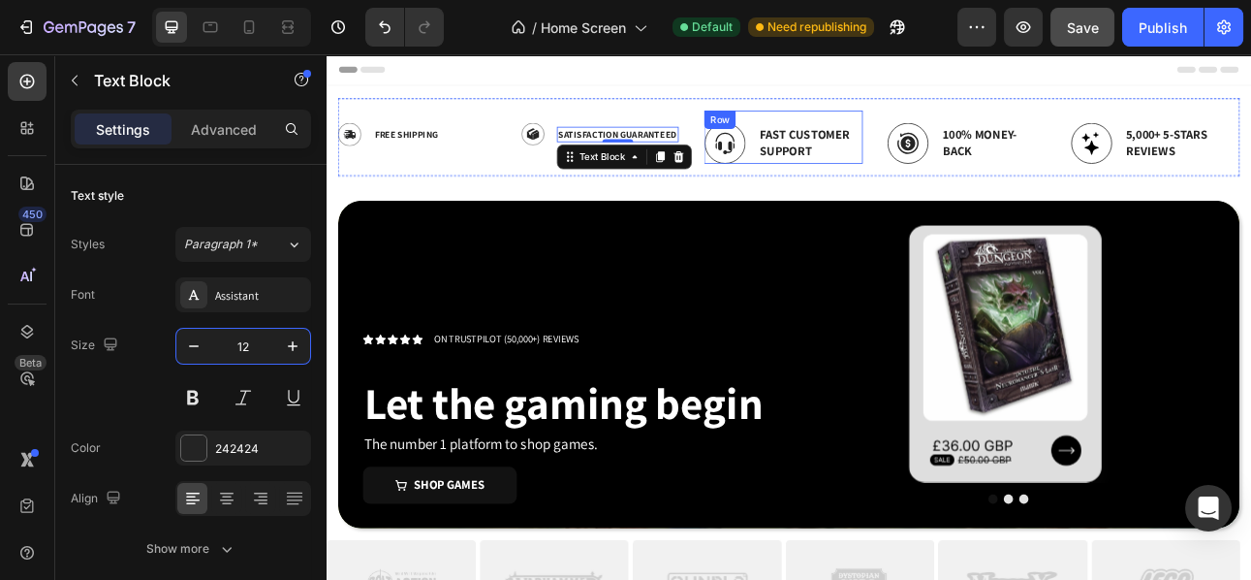
click at [870, 176] on div "Fast Customer Support" at bounding box center [935, 166] width 132 height 45
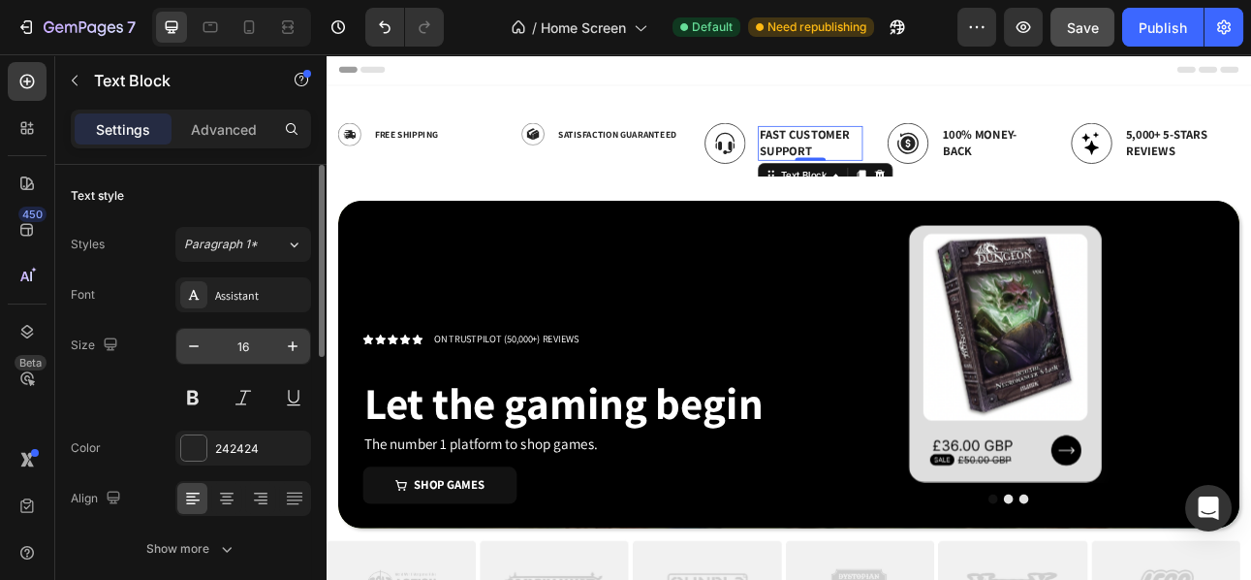
click at [238, 349] on input "16" at bounding box center [243, 346] width 64 height 35
type input "12"
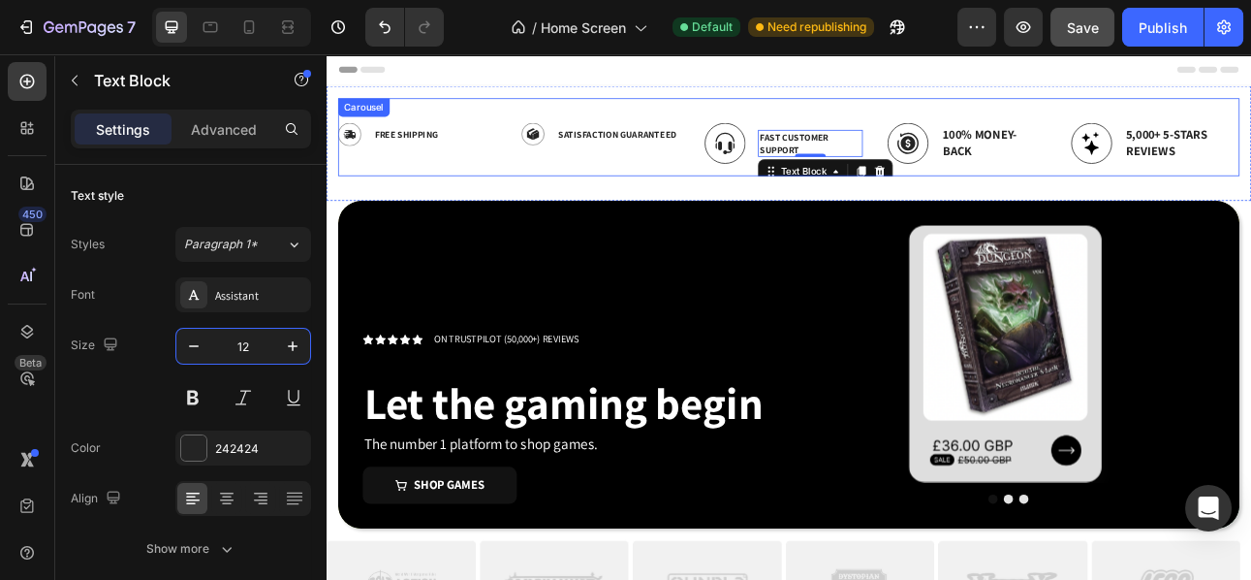
click at [840, 168] on img at bounding box center [828, 166] width 52 height 51
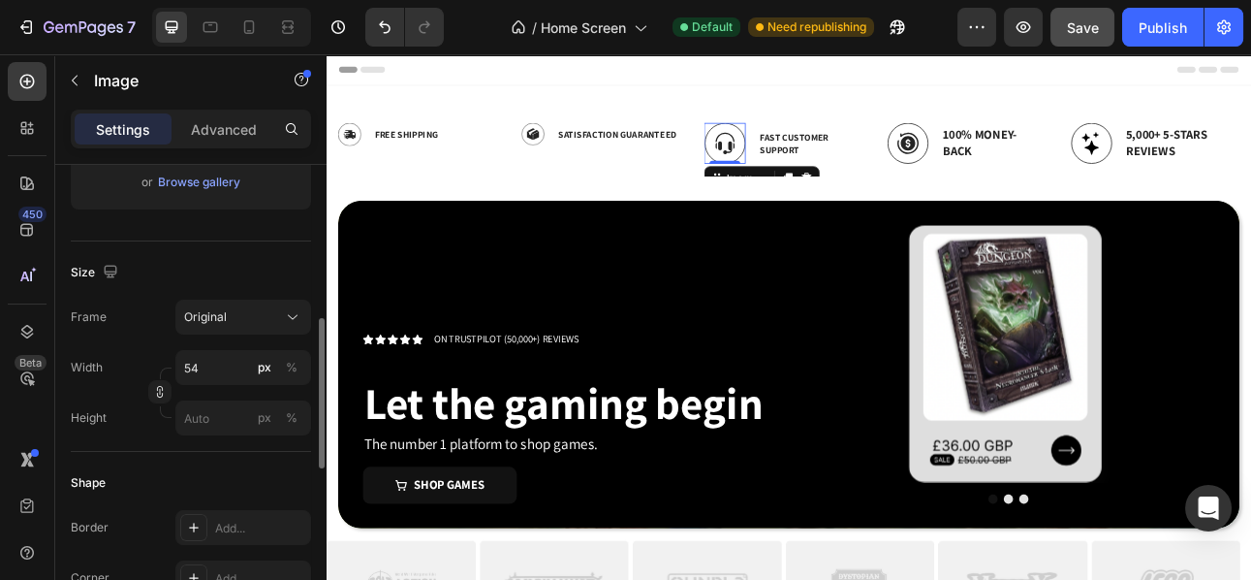
scroll to position [417, 0]
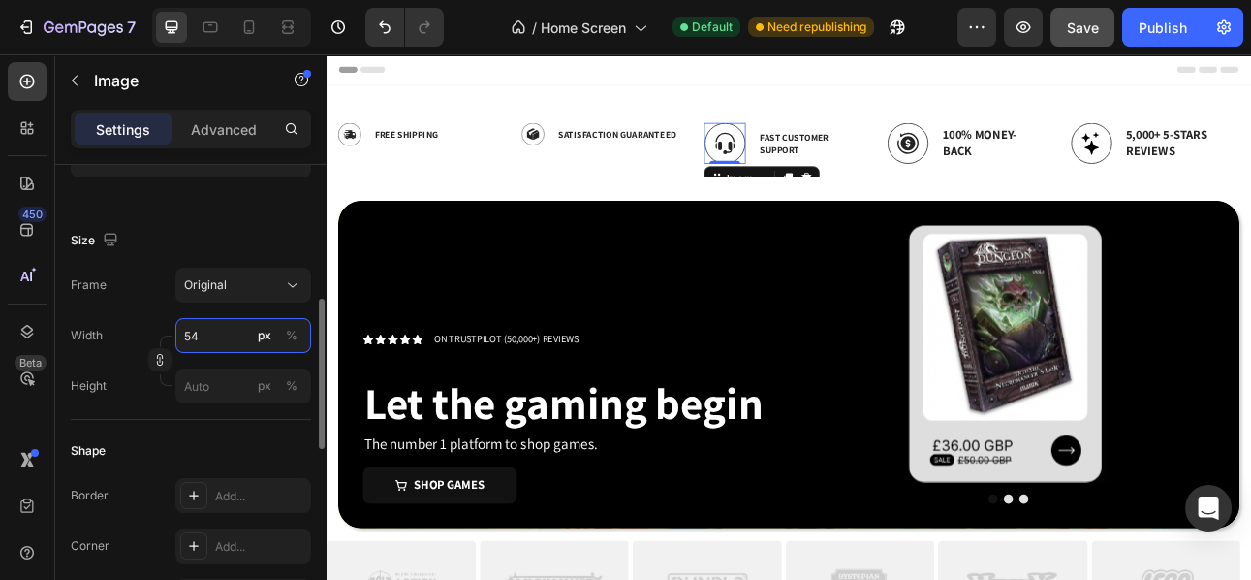
click at [210, 340] on input "54" at bounding box center [243, 335] width 136 height 35
type input "30"
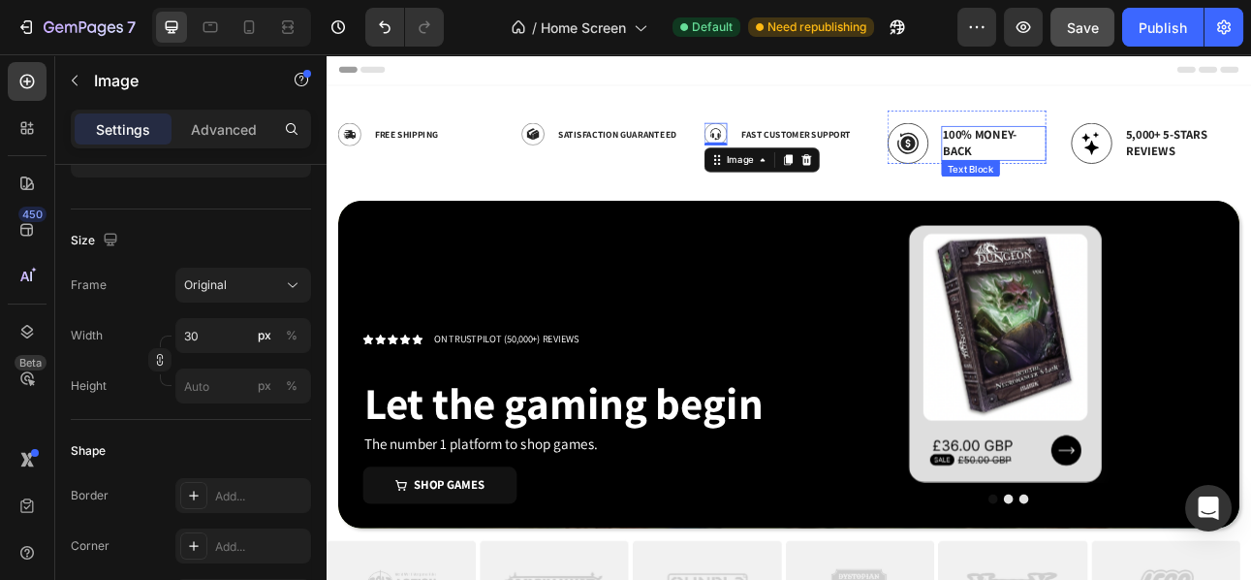
click at [1058, 177] on img at bounding box center [1058, 166] width 52 height 51
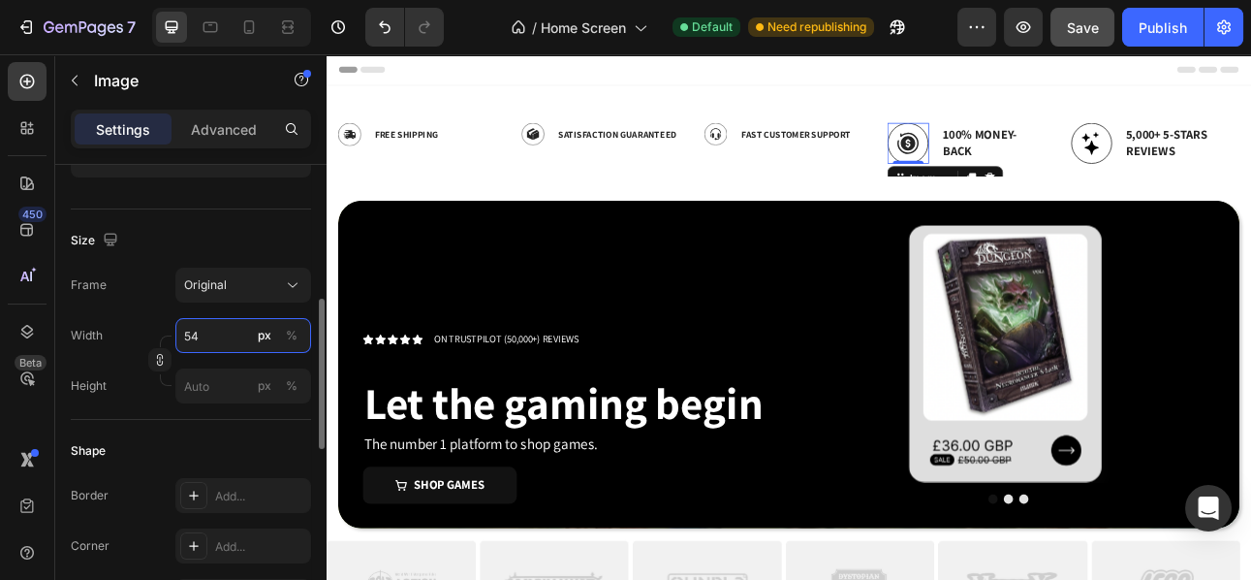
click at [198, 332] on input "54" at bounding box center [243, 335] width 136 height 35
type input "30"
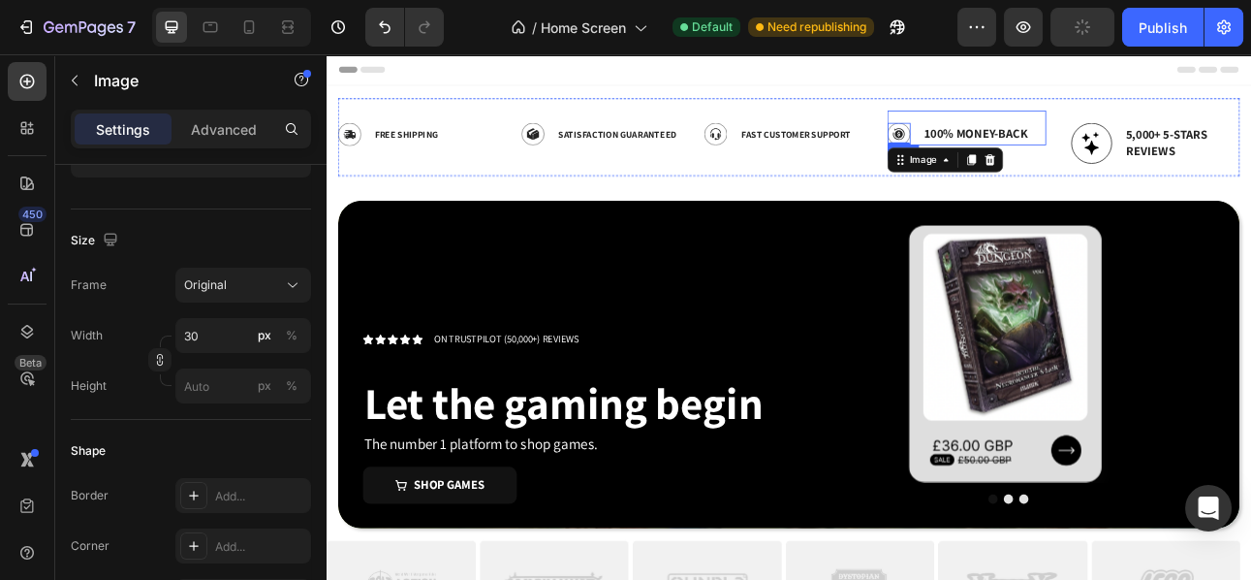
click at [1121, 136] on div "Image 0 100% Money-Back Text Block Row" at bounding box center [1132, 147] width 200 height 44
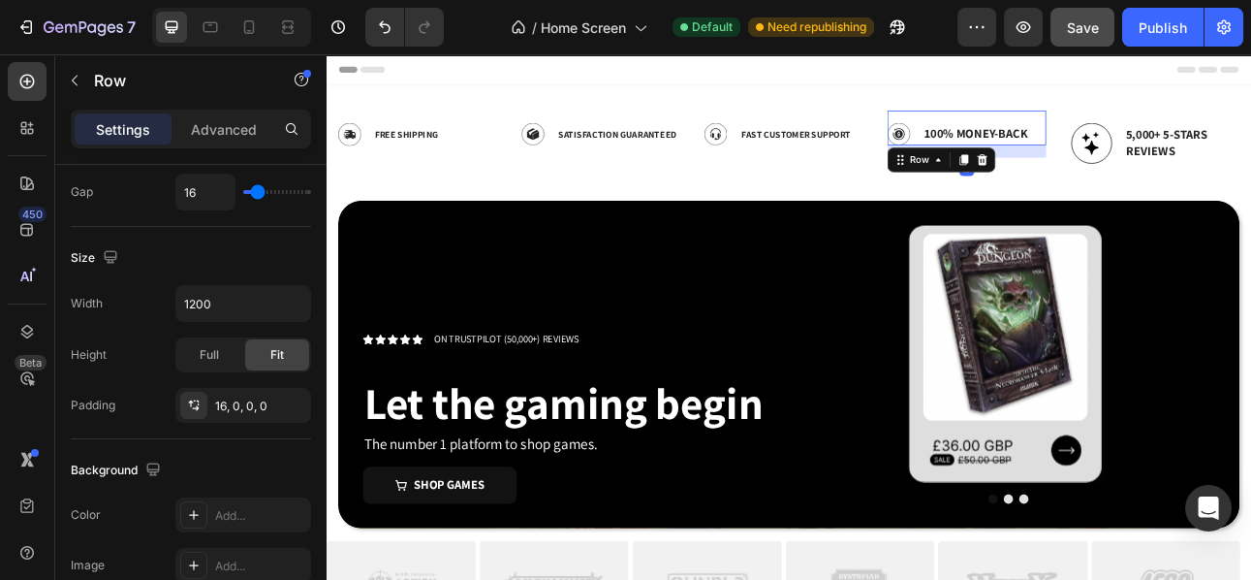
scroll to position [0, 0]
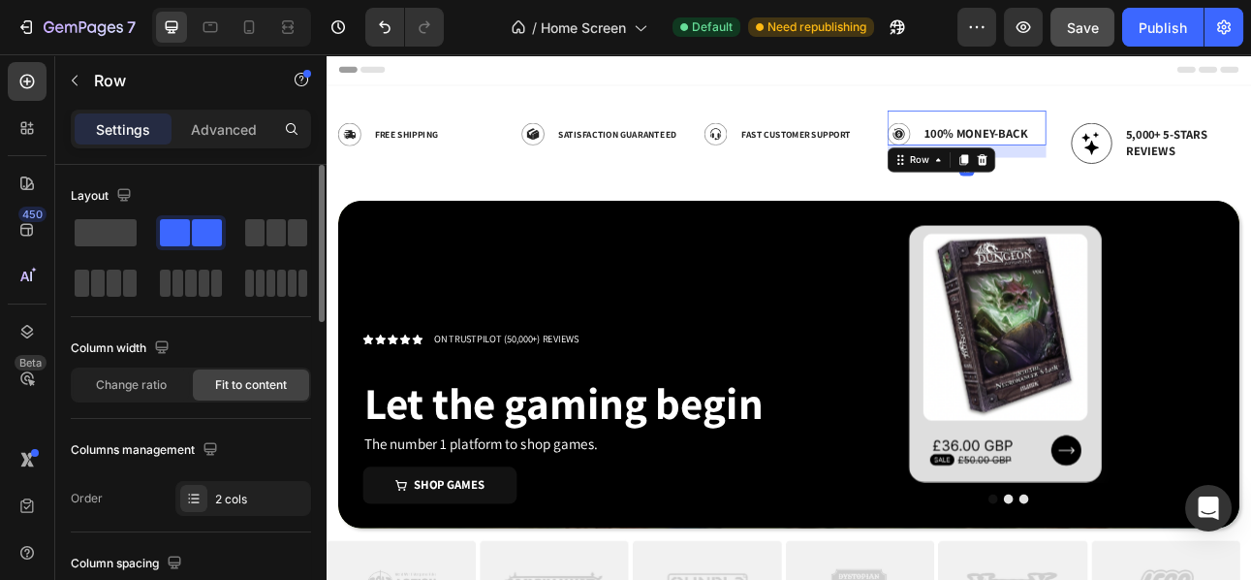
click at [1106, 147] on p "100% Money-Back" at bounding box center [1144, 154] width 130 height 20
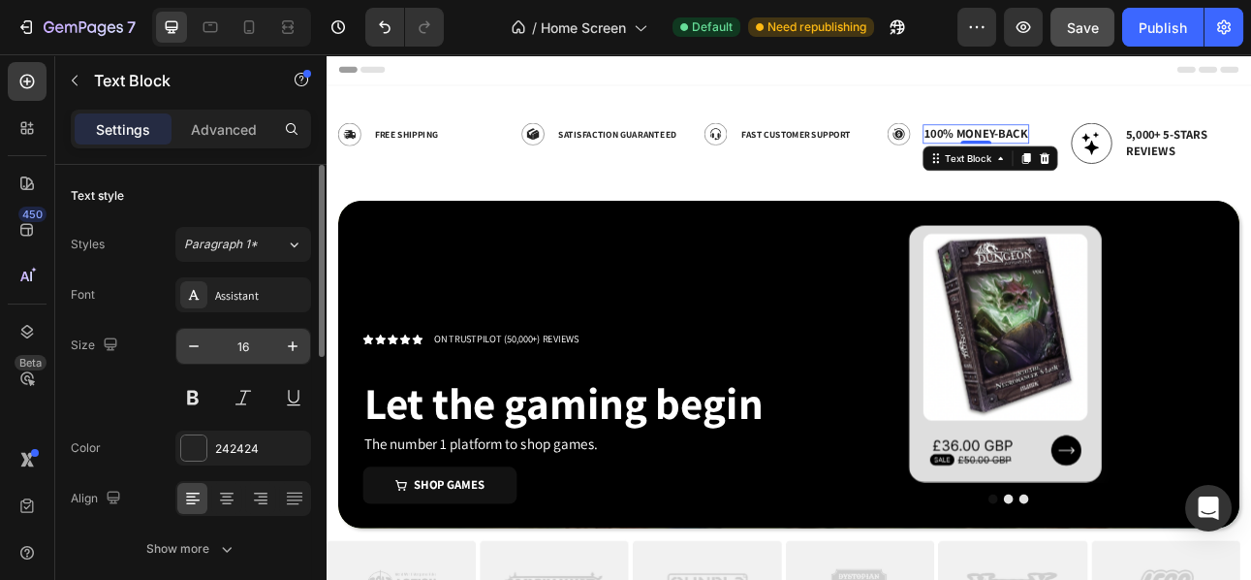
click at [248, 330] on input "16" at bounding box center [243, 346] width 64 height 35
click at [247, 337] on input "16" at bounding box center [243, 346] width 64 height 35
click at [247, 338] on input "16" at bounding box center [243, 346] width 64 height 35
type input "12"
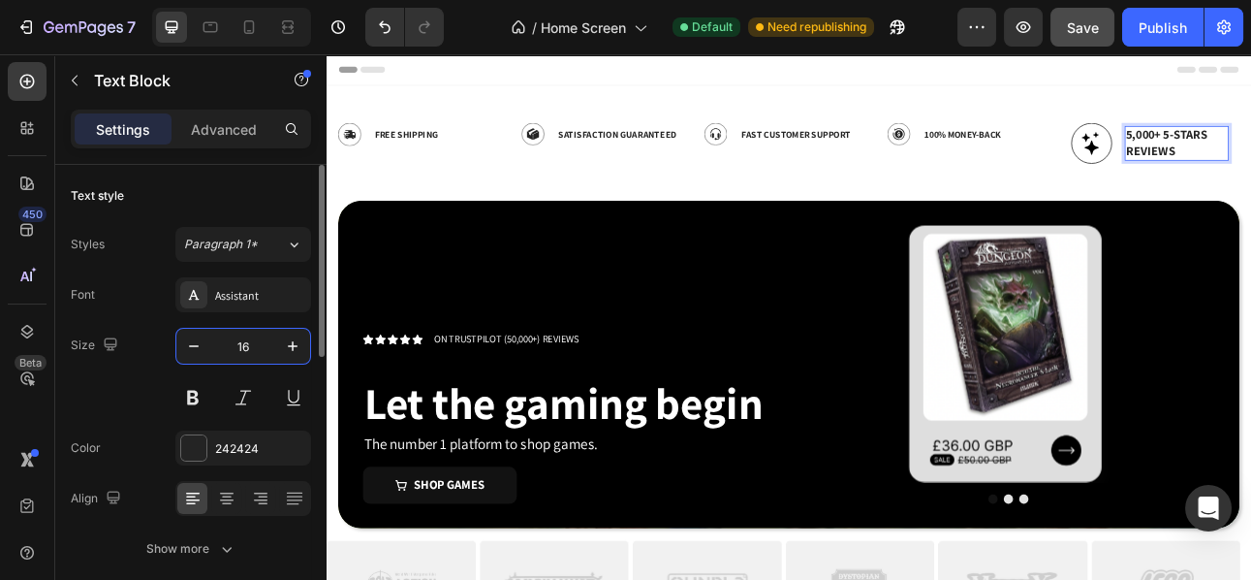
click at [241, 356] on input "16" at bounding box center [243, 346] width 64 height 35
type input "12"
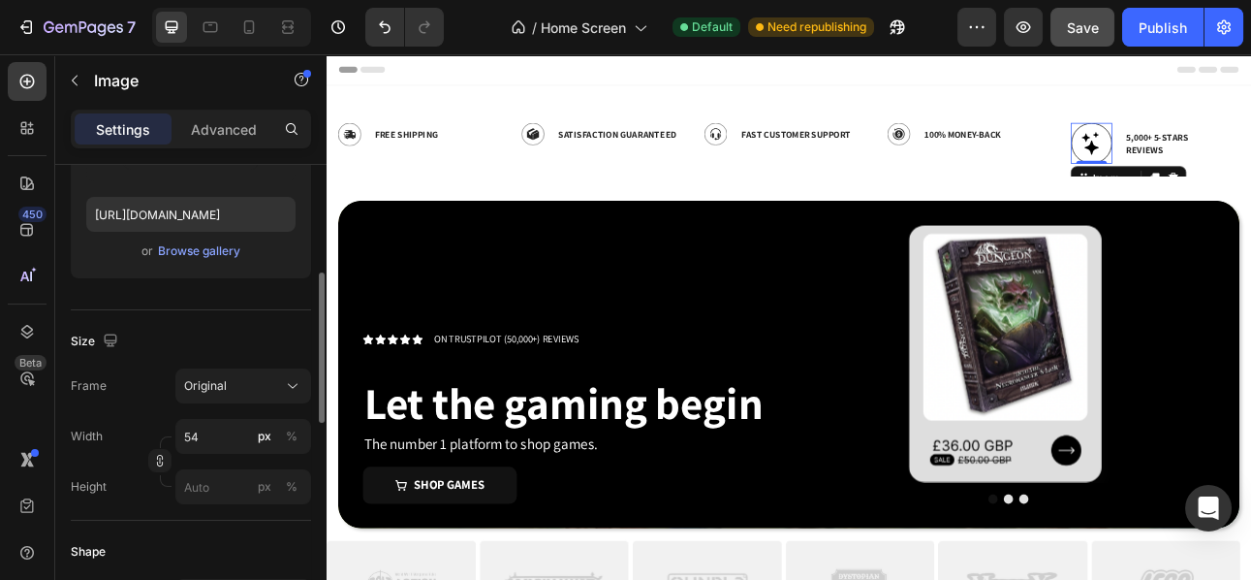
scroll to position [321, 0]
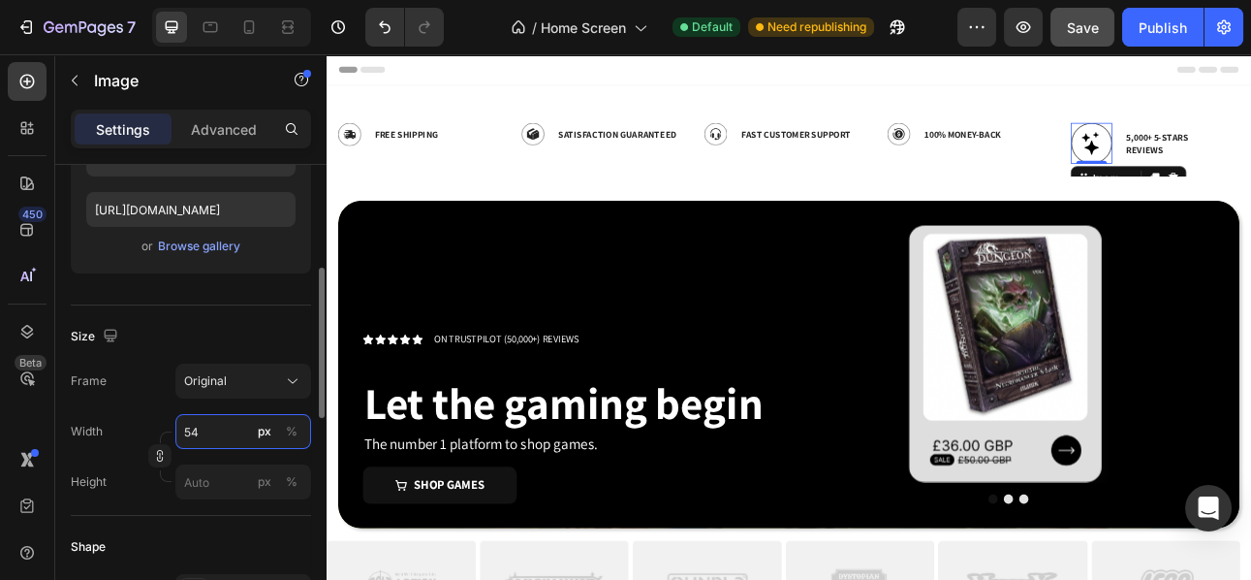
click at [205, 433] on input "54" at bounding box center [243, 431] width 136 height 35
type input "30"
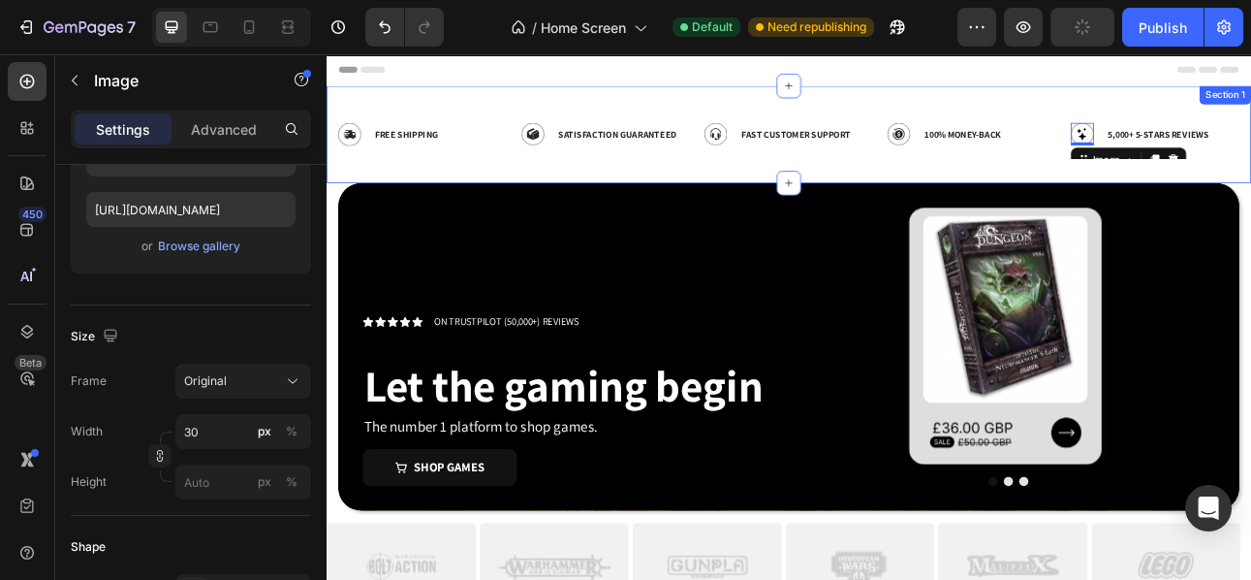
click at [523, 198] on div "Image Free Shipping Text Block Row Image Satisfaction Guaranteed Text Block Row…" at bounding box center [908, 155] width 1134 height 91
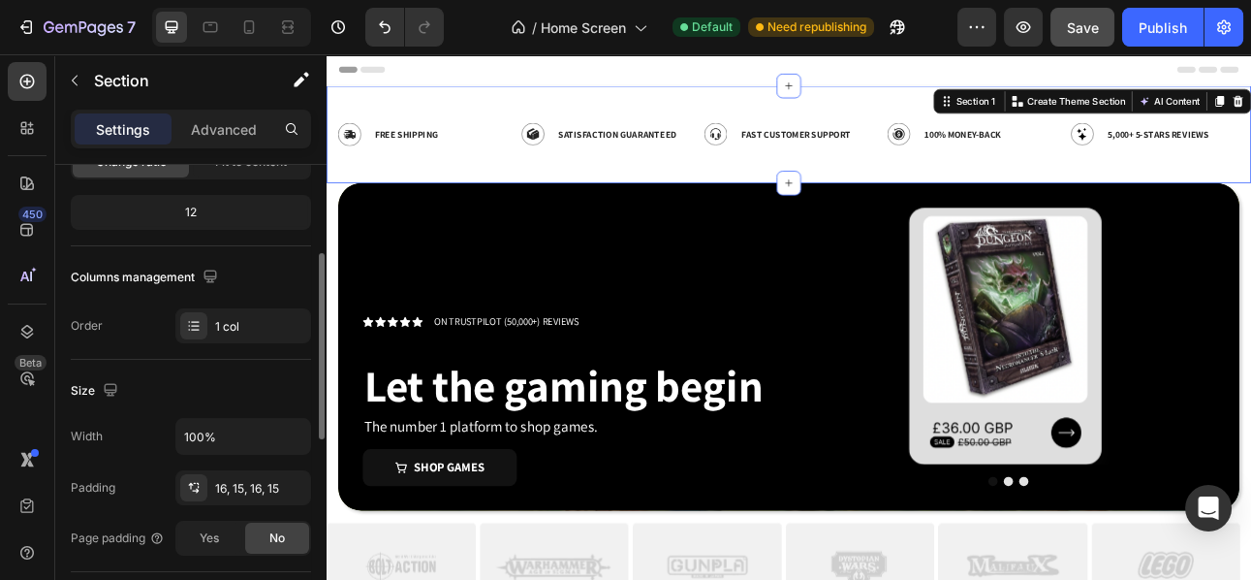
scroll to position [311, 0]
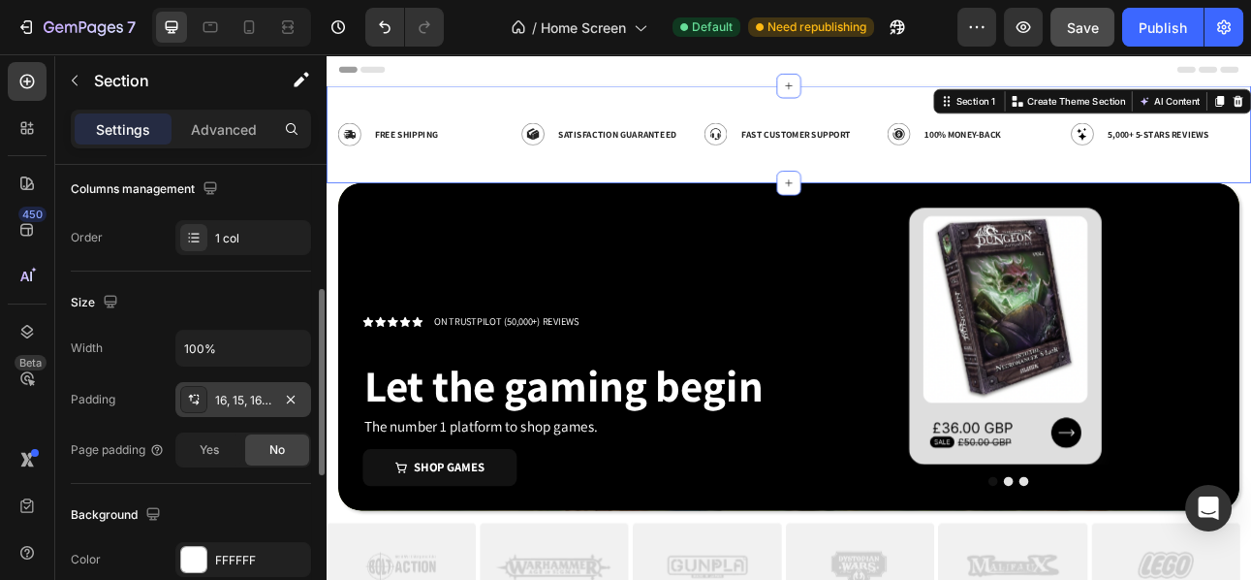
click at [197, 395] on icon at bounding box center [194, 400] width 16 height 16
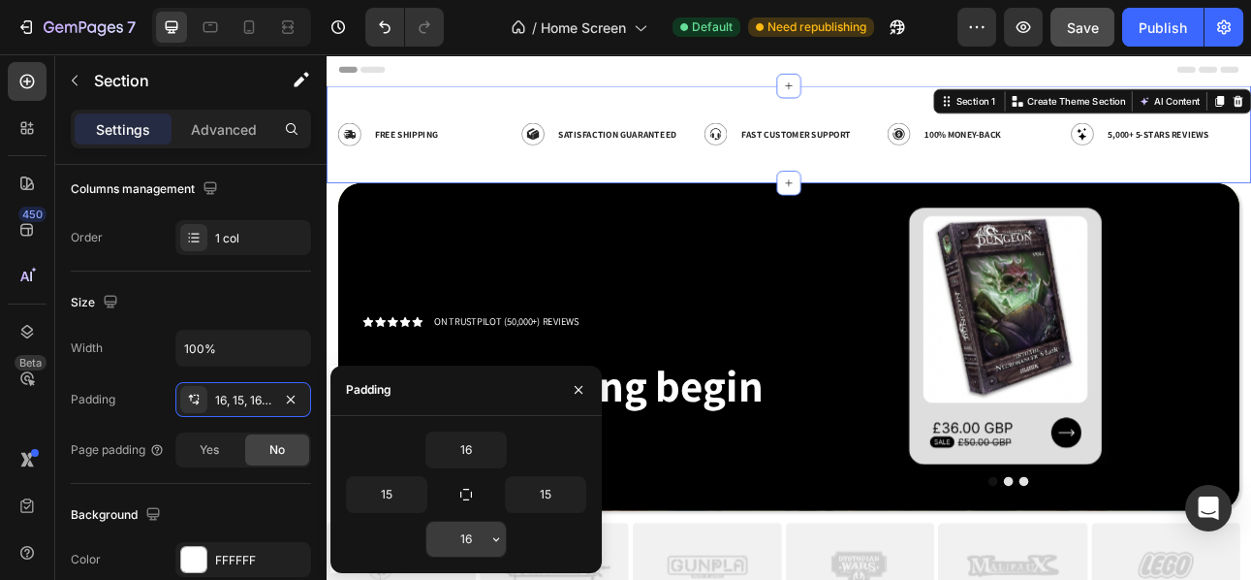
click at [470, 538] on input "16" at bounding box center [466, 539] width 79 height 35
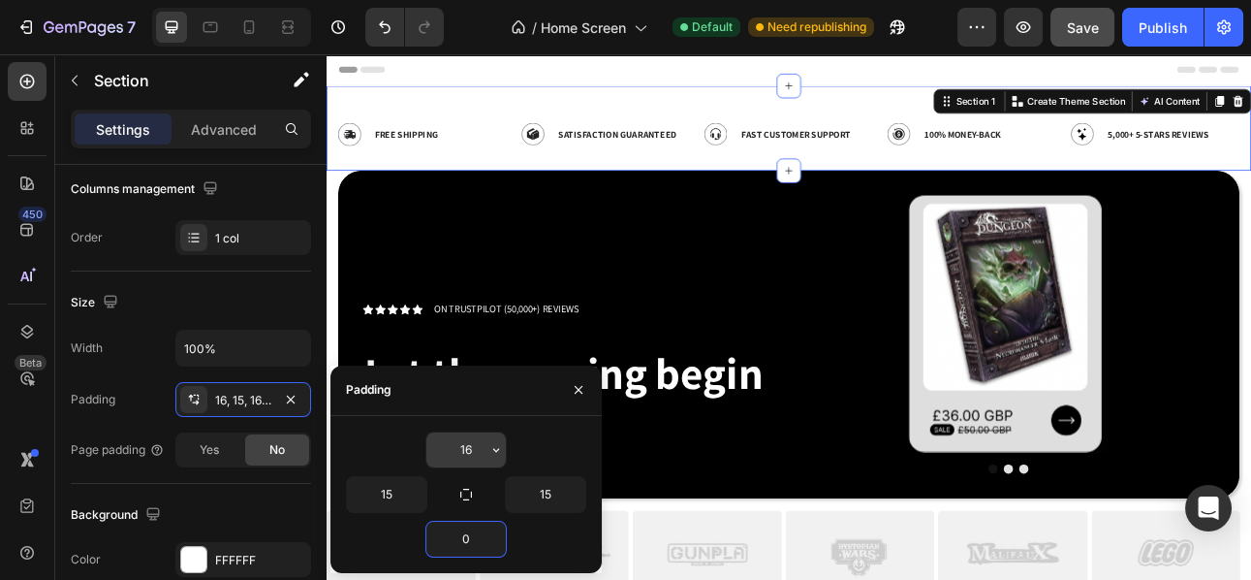
type input "0"
click at [469, 454] on input "16" at bounding box center [466, 449] width 79 height 35
type input "0"
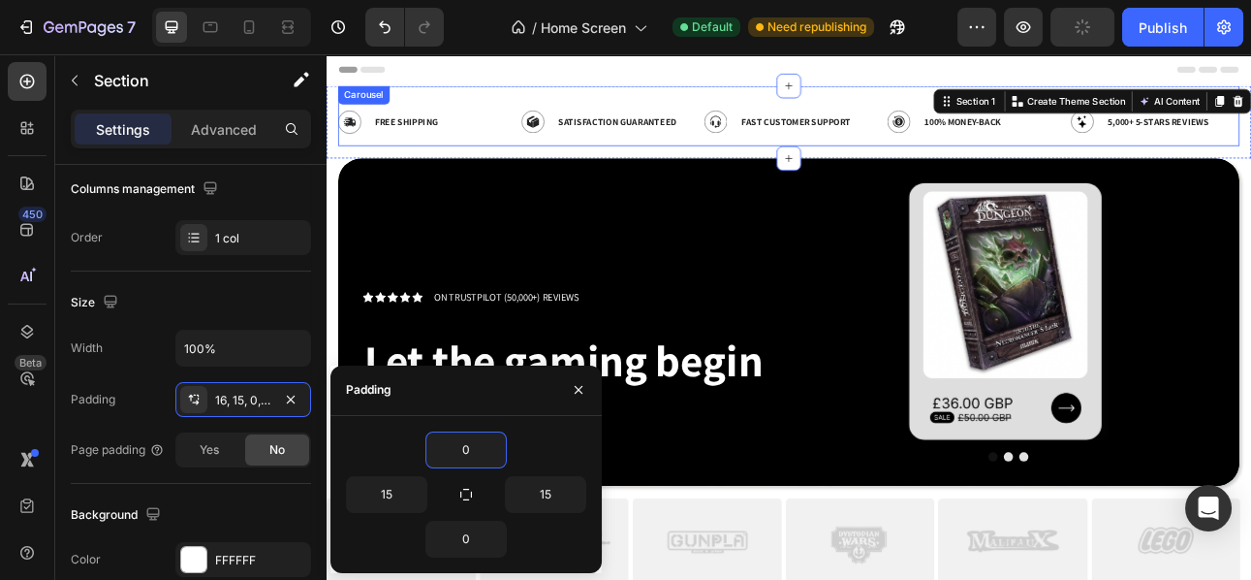
click at [475, 97] on div "Image Free Shipping Text Block Row Image Satisfaction Guaranteed Text Block Row…" at bounding box center [908, 132] width 1134 height 76
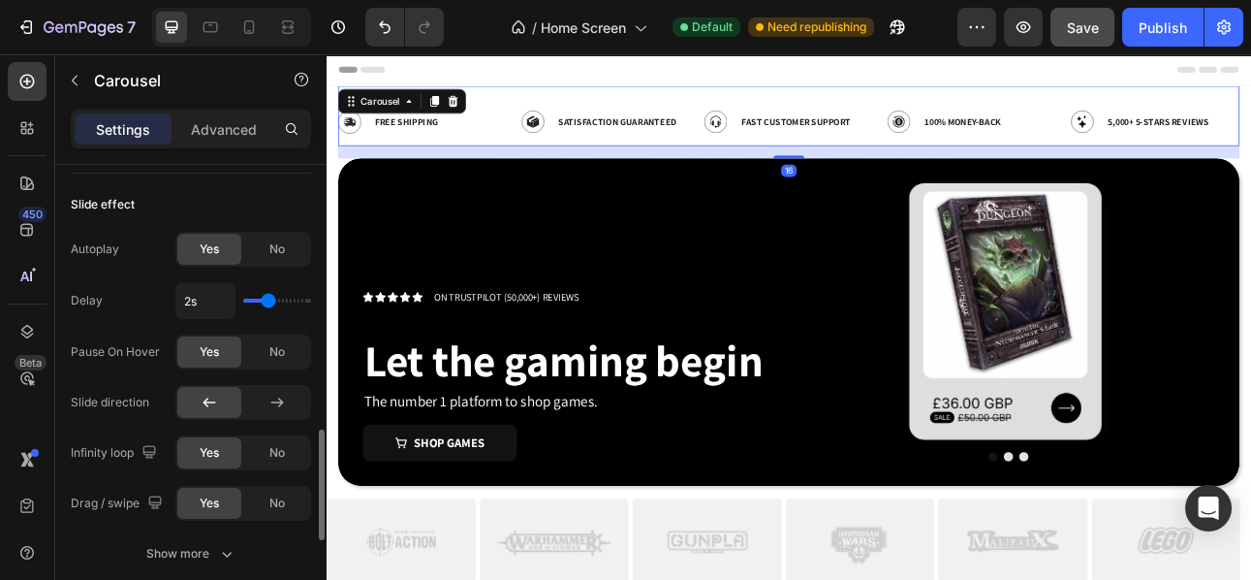
scroll to position [858, 0]
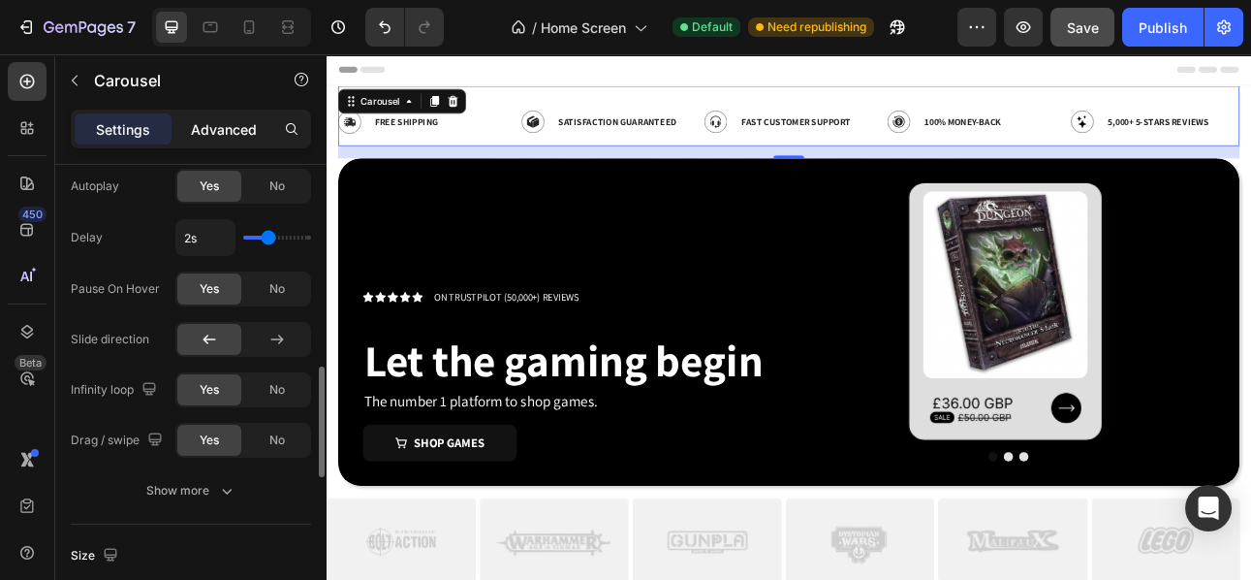
click at [245, 125] on p "Advanced" at bounding box center [224, 129] width 66 height 20
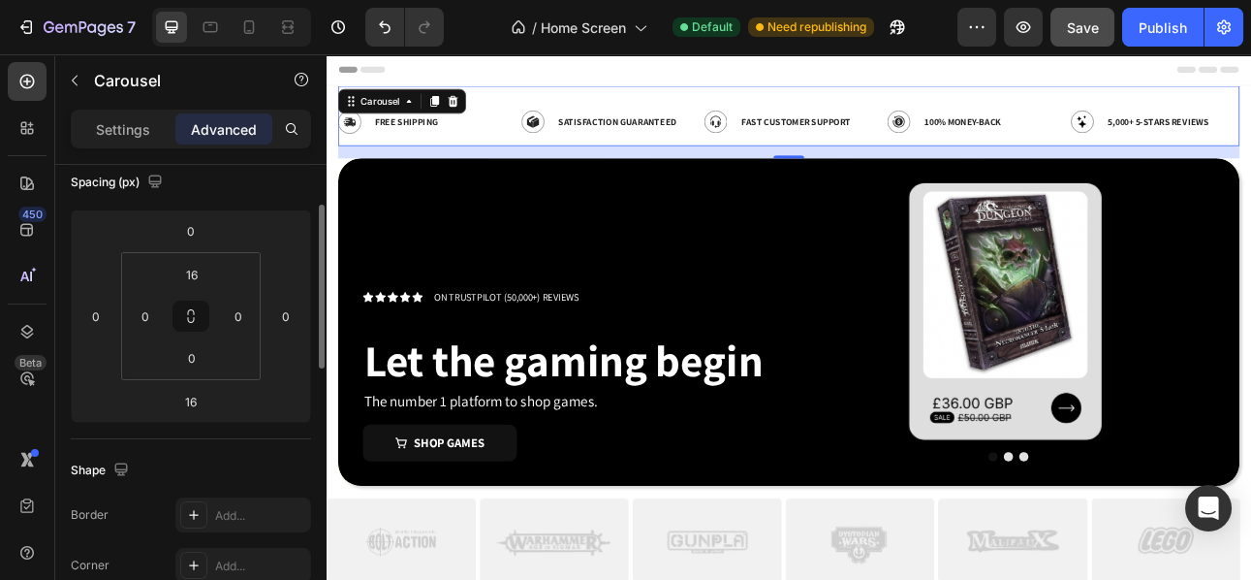
scroll to position [225, 0]
click at [214, 408] on div "16" at bounding box center [191, 400] width 48 height 31
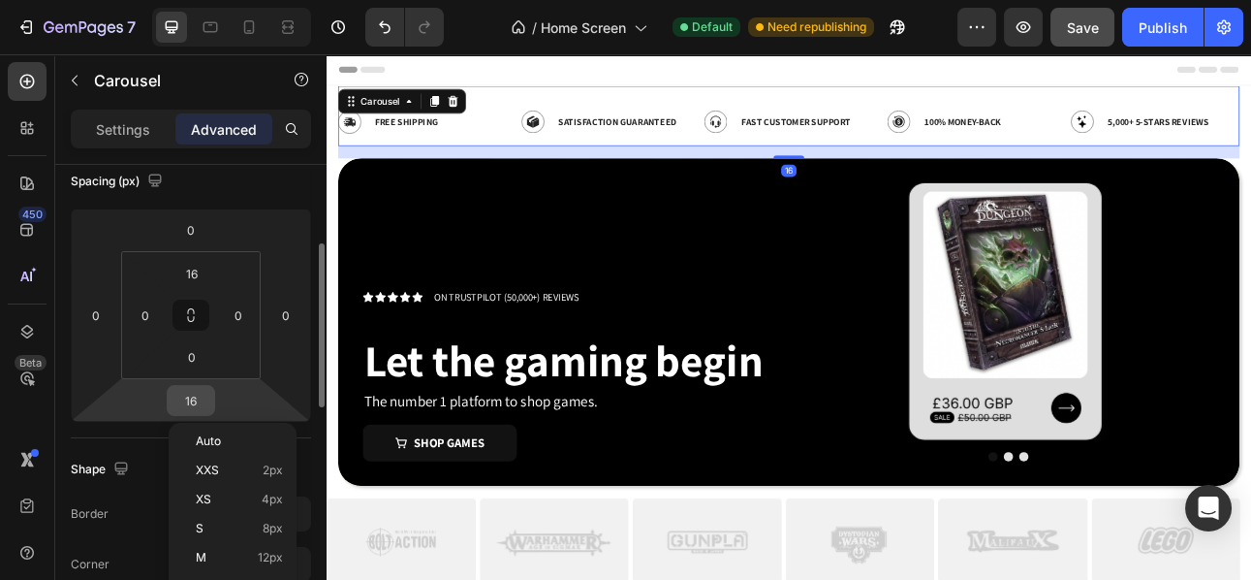
click at [196, 402] on input "16" at bounding box center [191, 400] width 39 height 29
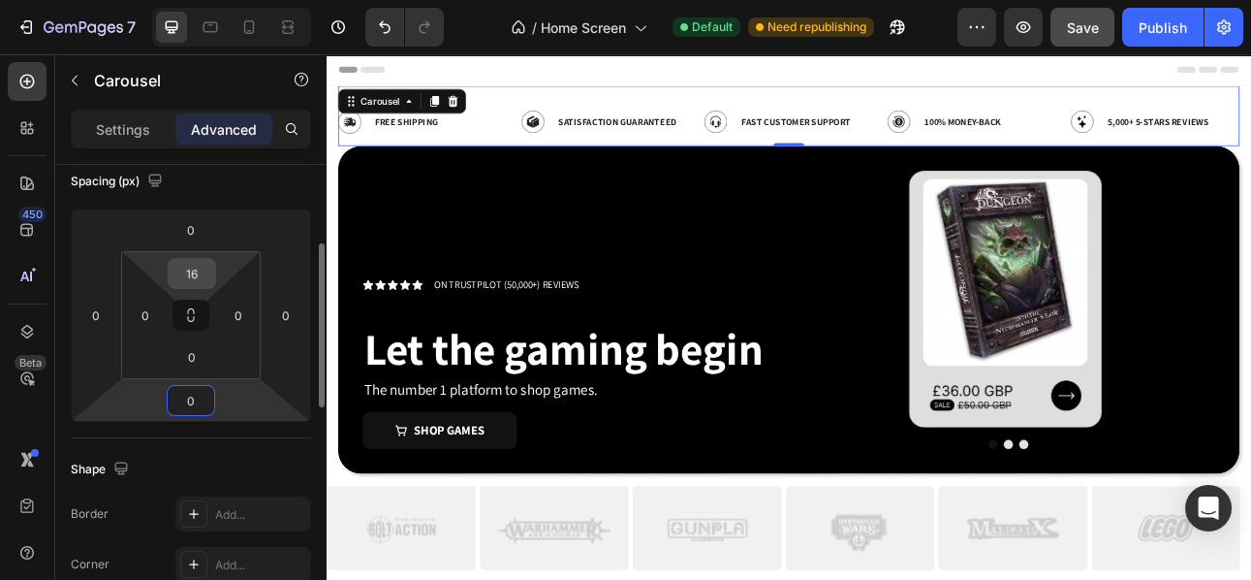
type input "0"
click at [201, 271] on input "16" at bounding box center [192, 273] width 39 height 29
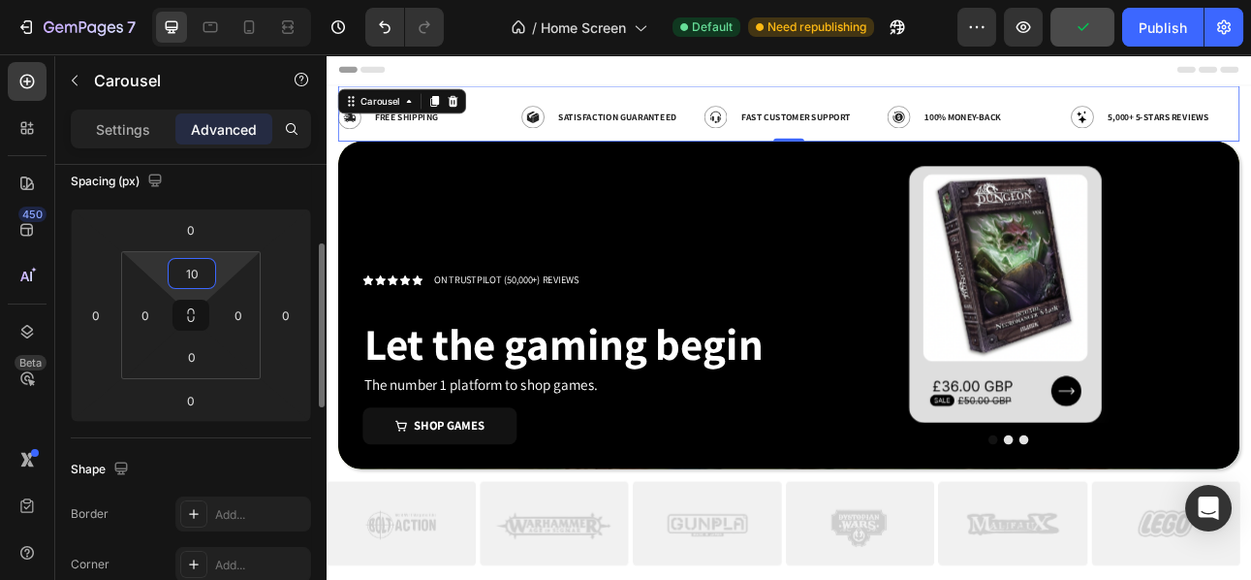
type input "1"
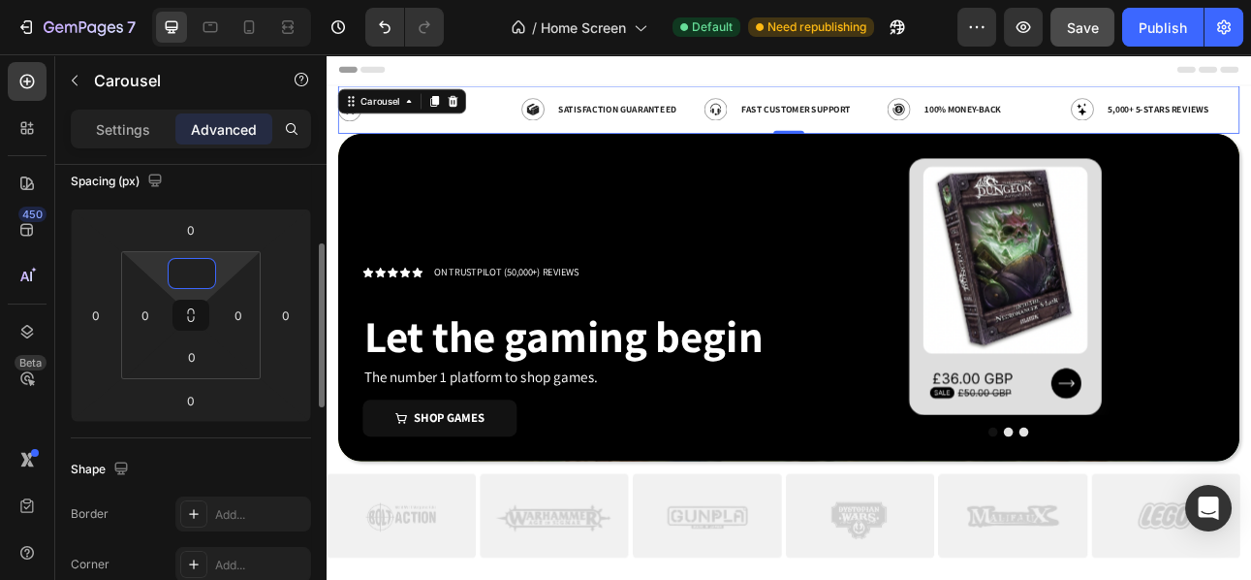
type input "0"
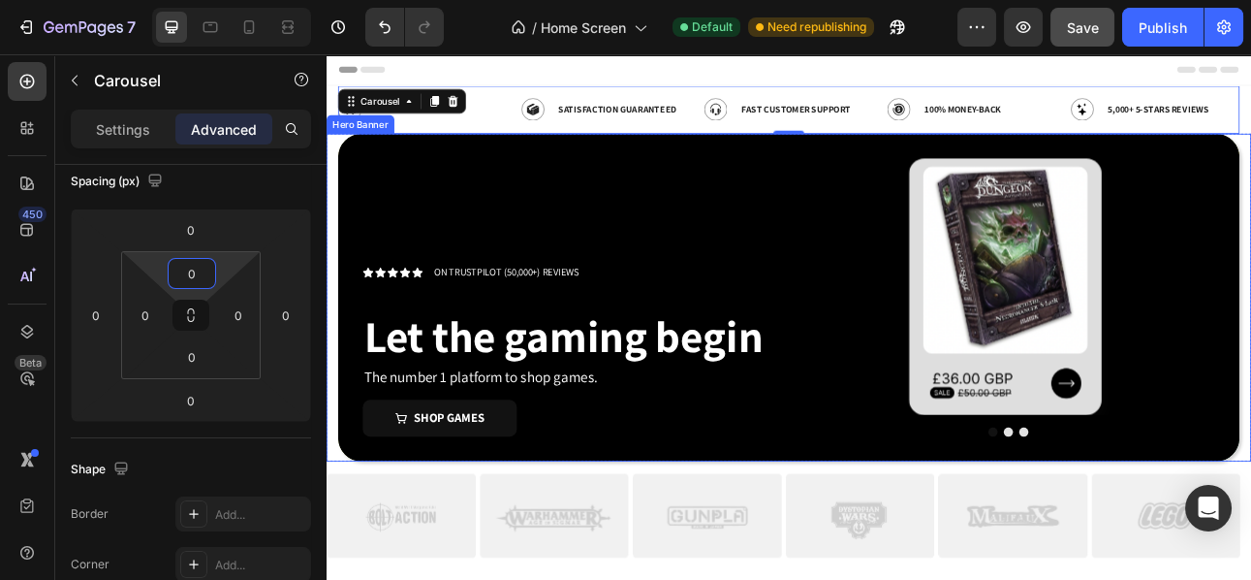
click at [353, 195] on div "Icon Icon Icon Icon Icon Icon List ON TRUSTPILOT (50,000+) REVIEWS Text Block R…" at bounding box center [908, 360] width 1134 height 412
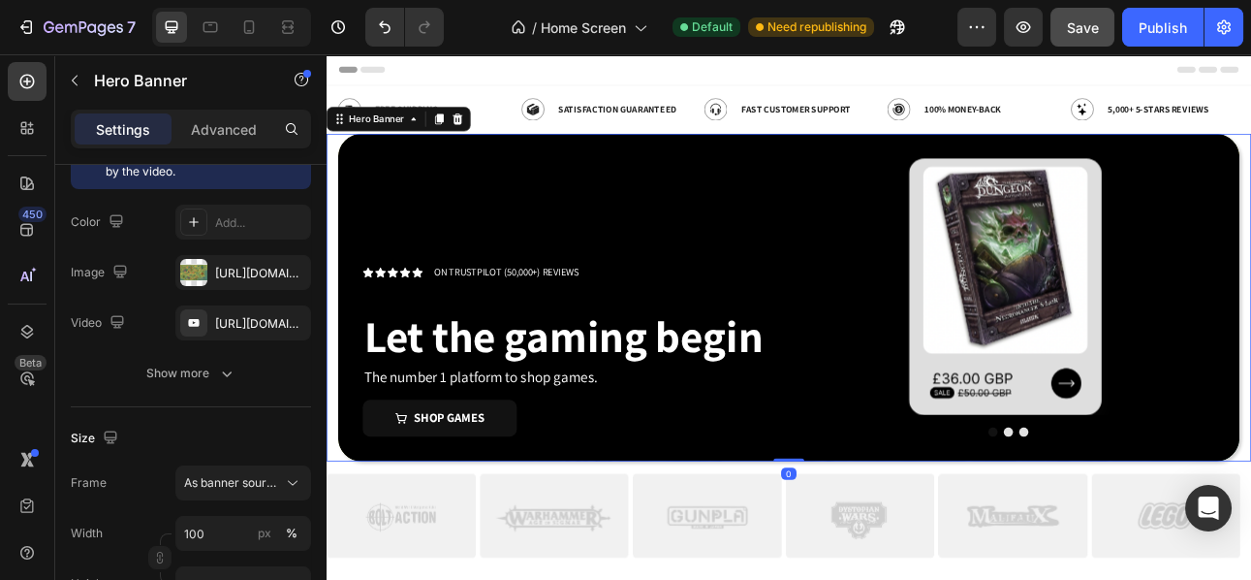
scroll to position [0, 0]
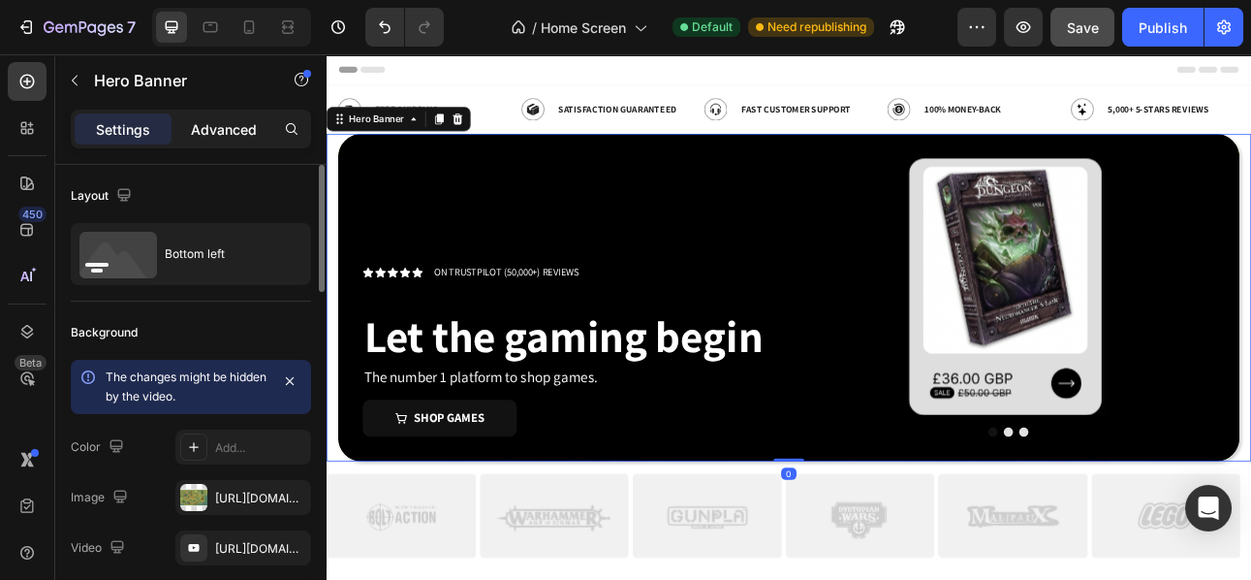
click at [203, 126] on p "Advanced" at bounding box center [224, 129] width 66 height 20
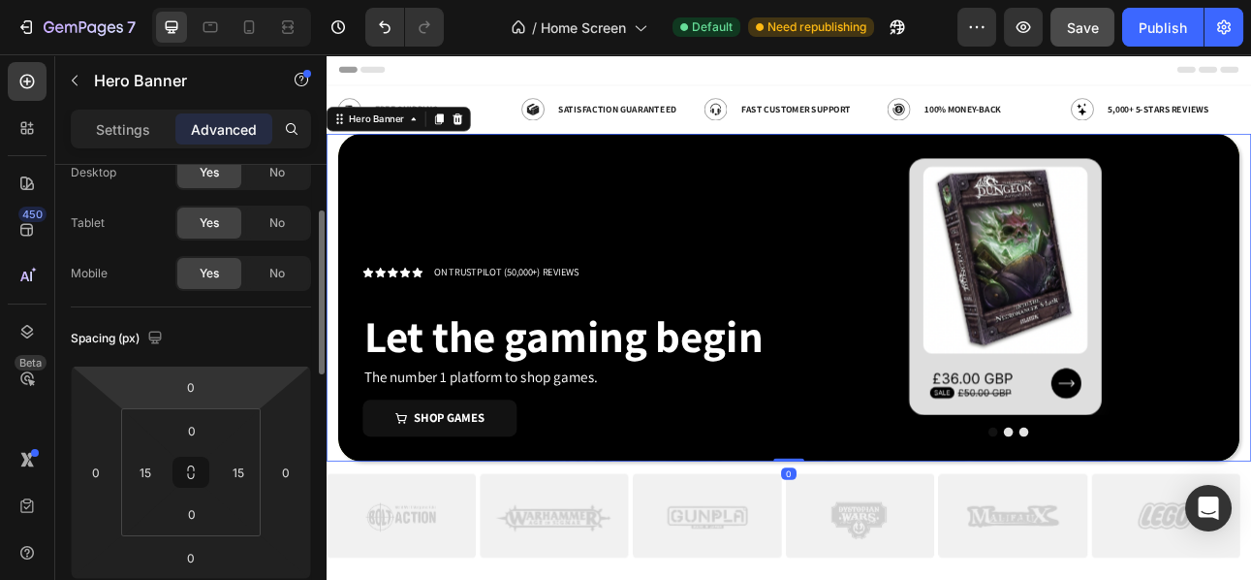
scroll to position [85, 0]
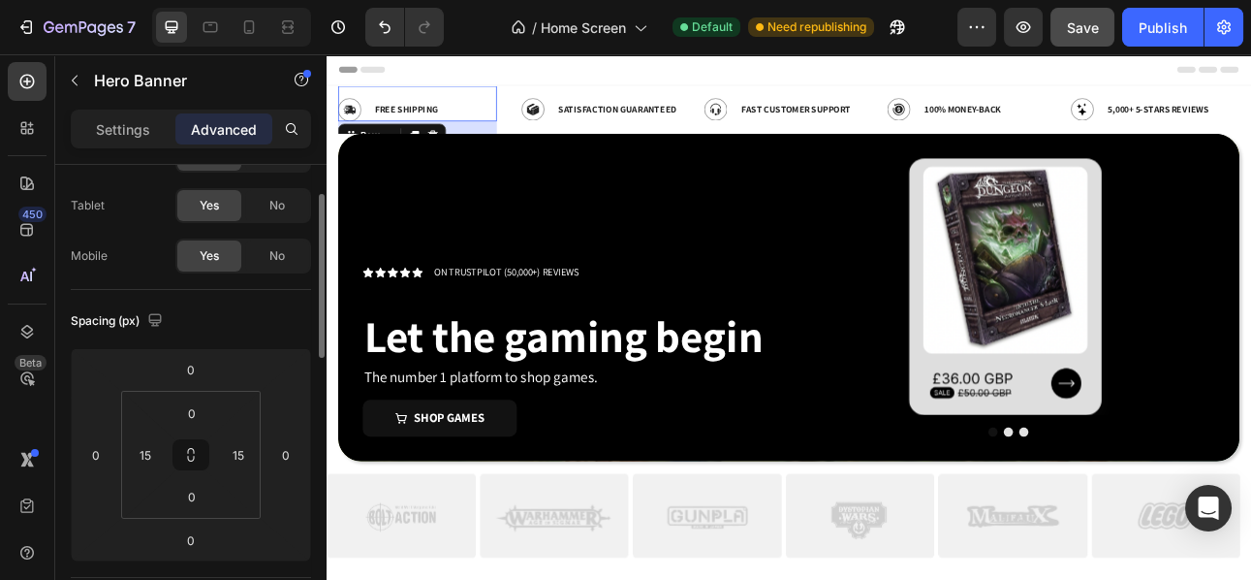
click at [533, 112] on div "Image Free Shipping Text Block Row 16" at bounding box center [441, 116] width 200 height 45
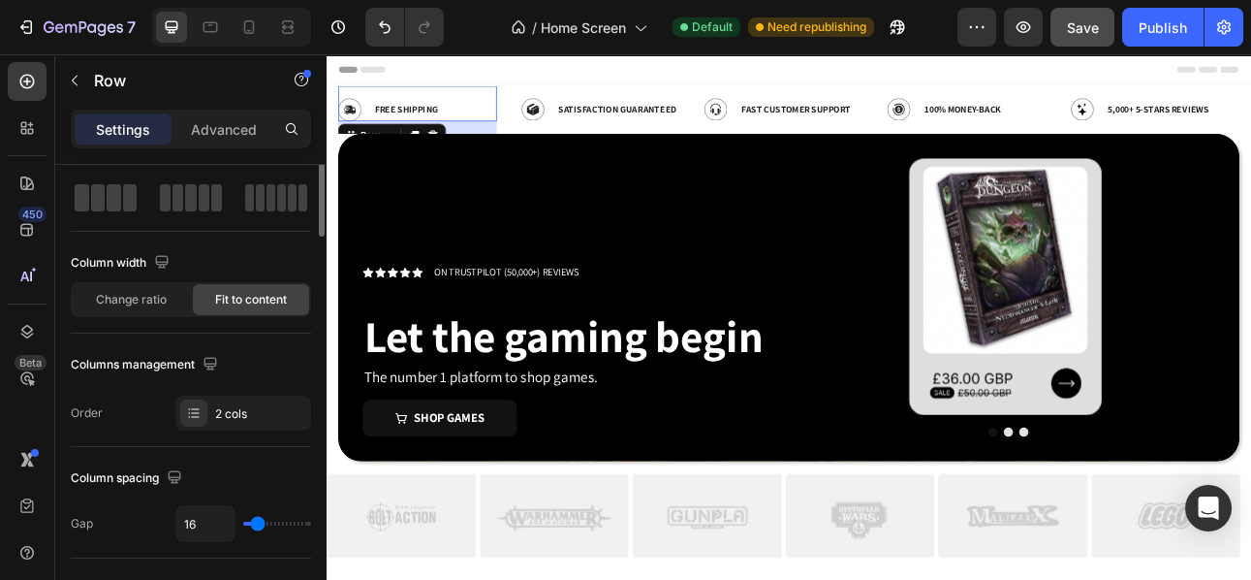
scroll to position [0, 0]
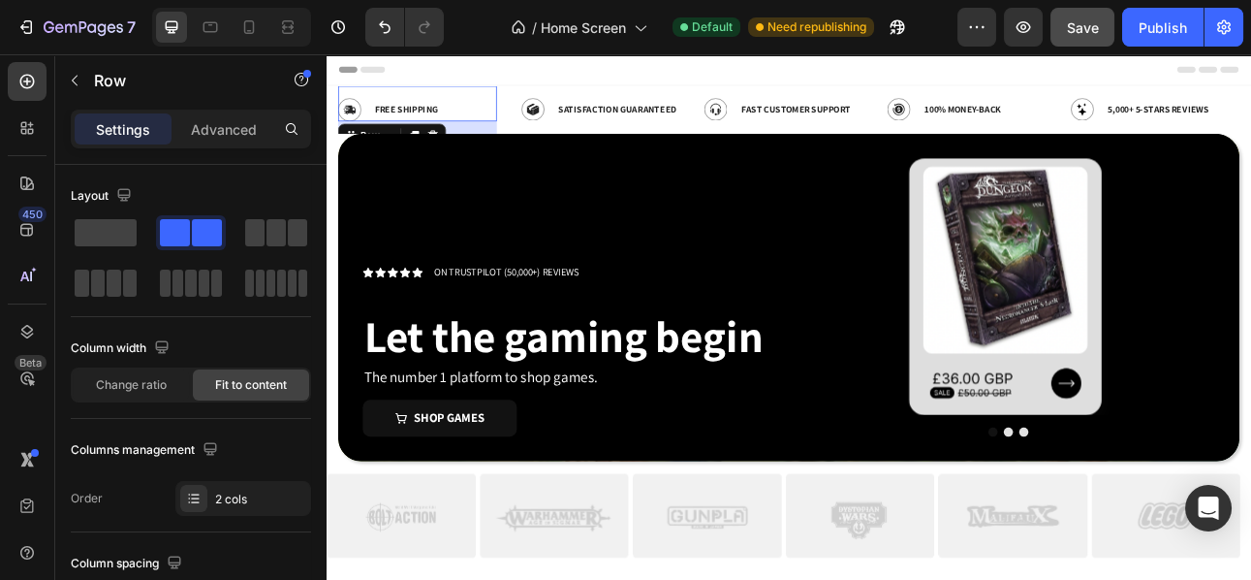
click at [553, 139] on div "Image Free Shipping Text Block Row 16 Image Satisfaction Guaranteed Text Block …" at bounding box center [908, 124] width 1134 height 60
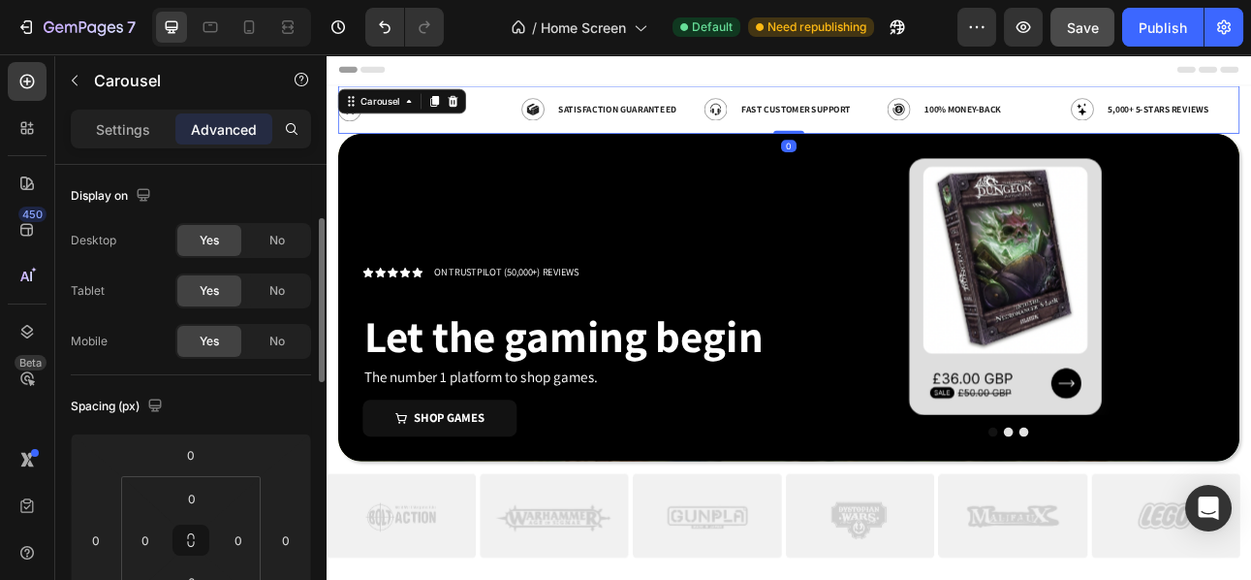
scroll to position [110, 0]
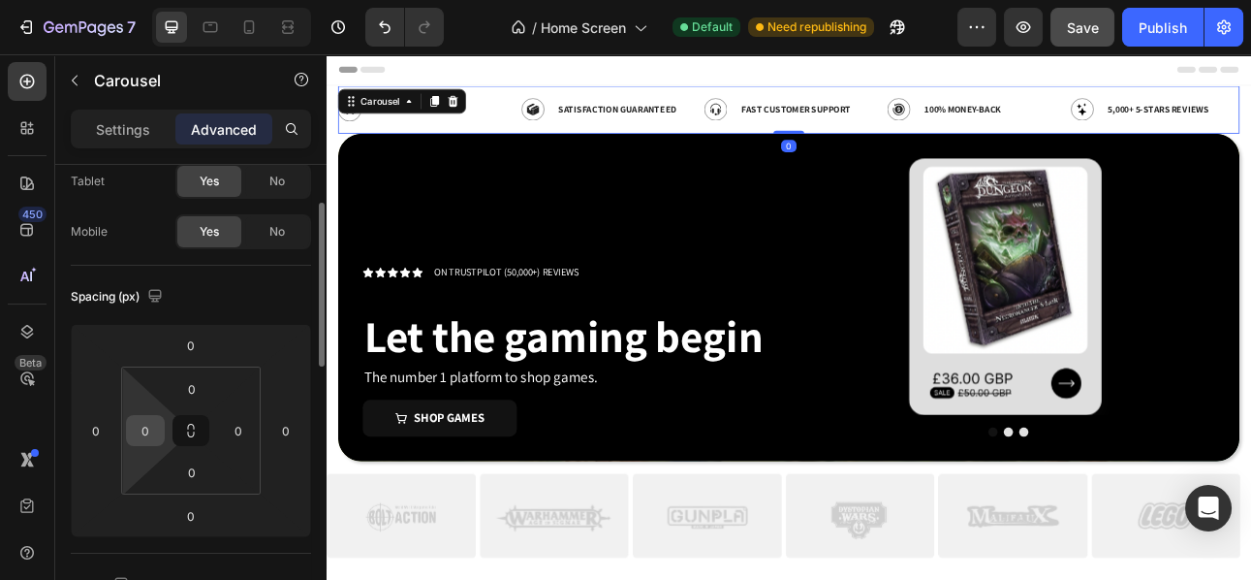
click at [162, 433] on div "0" at bounding box center [145, 430] width 39 height 31
click at [152, 431] on input "0" at bounding box center [145, 430] width 29 height 29
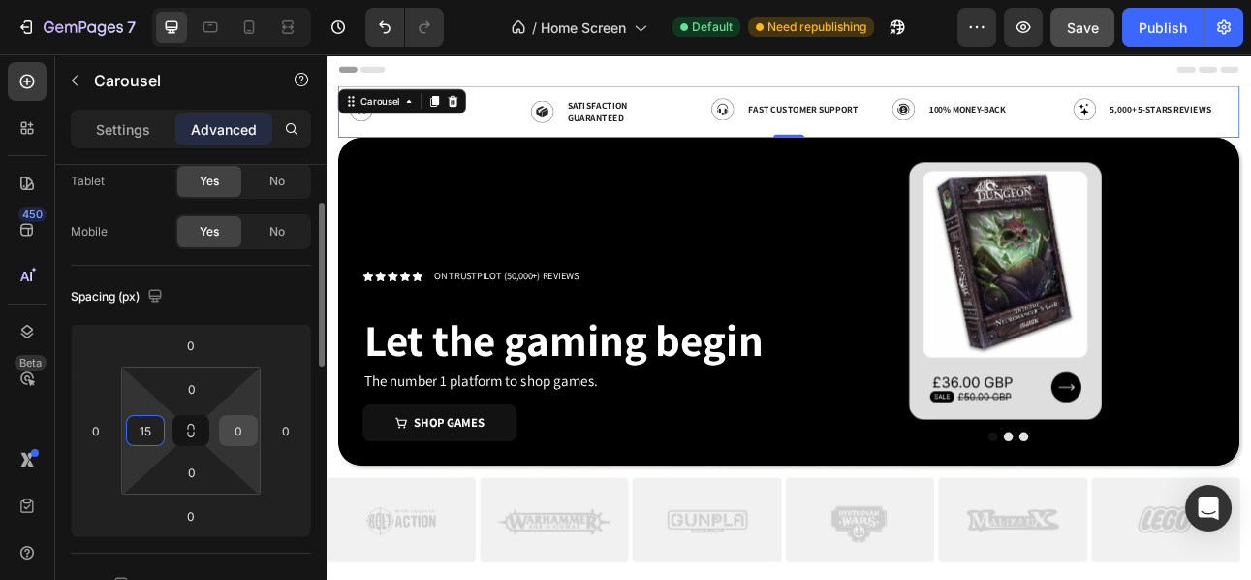
type input "15"
click at [238, 428] on input "0" at bounding box center [238, 430] width 29 height 29
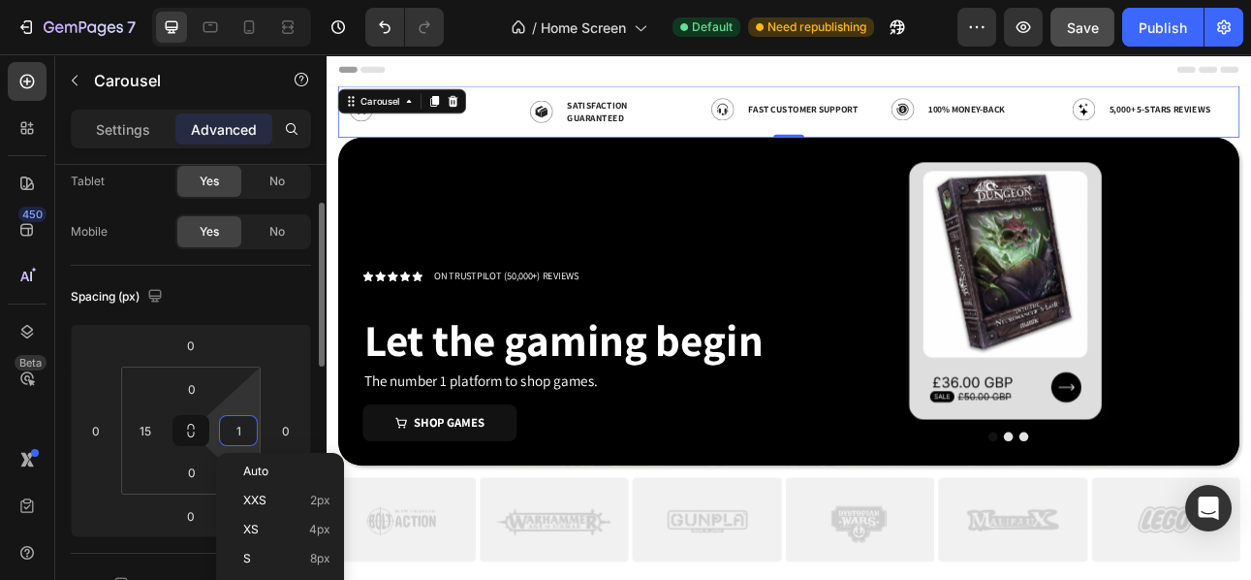
type input "15"
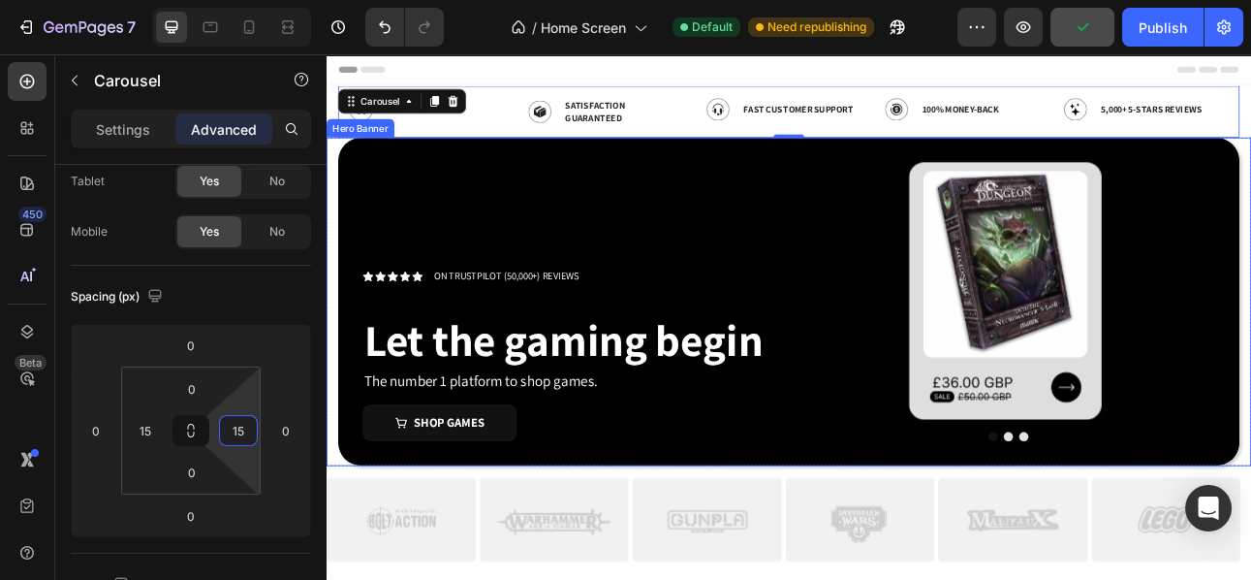
click at [621, 279] on div "Icon Icon Icon Icon Icon Icon List ON TRUSTPILOT (50,000+) REVIEWS Text Block R…" at bounding box center [632, 365] width 521 height 350
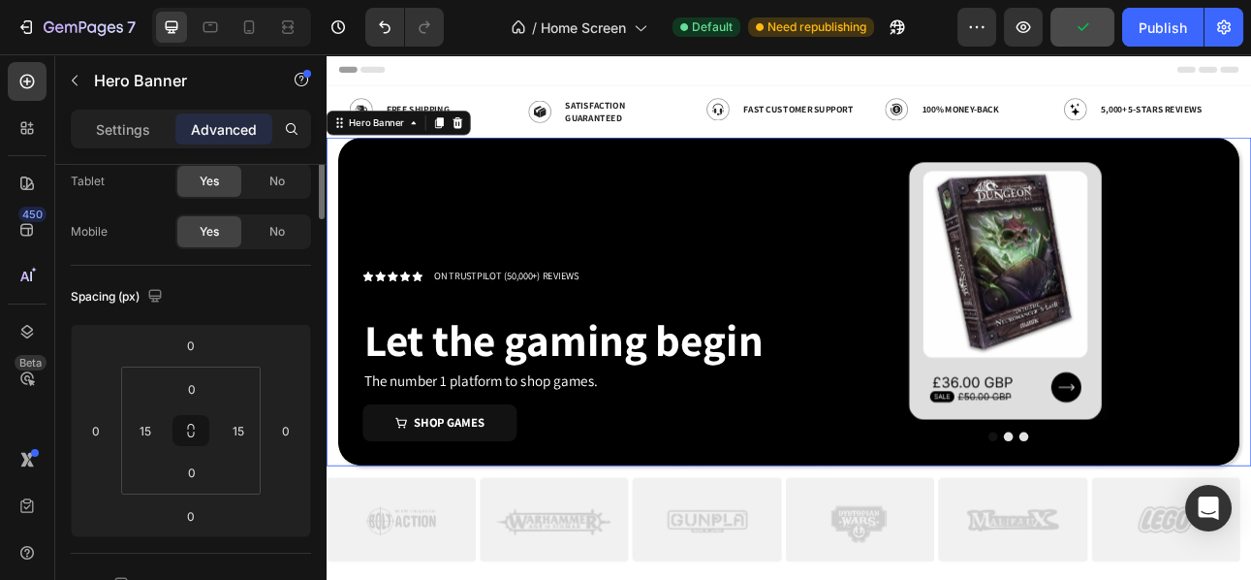
scroll to position [0, 0]
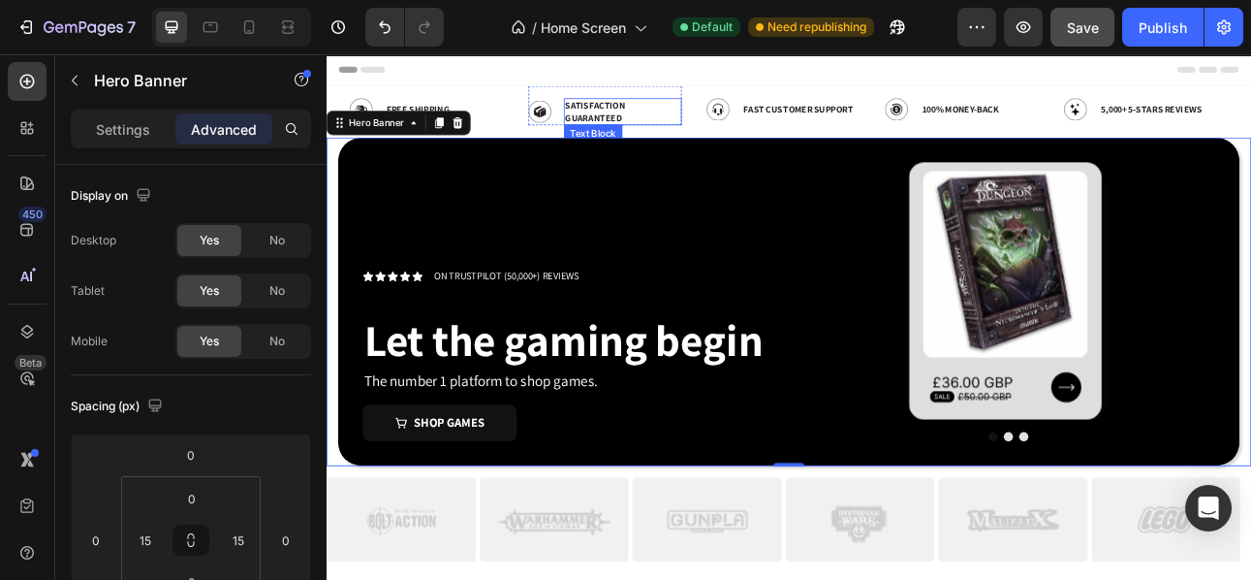
click at [679, 118] on p "Satisfaction Guaranteed" at bounding box center [699, 126] width 145 height 30
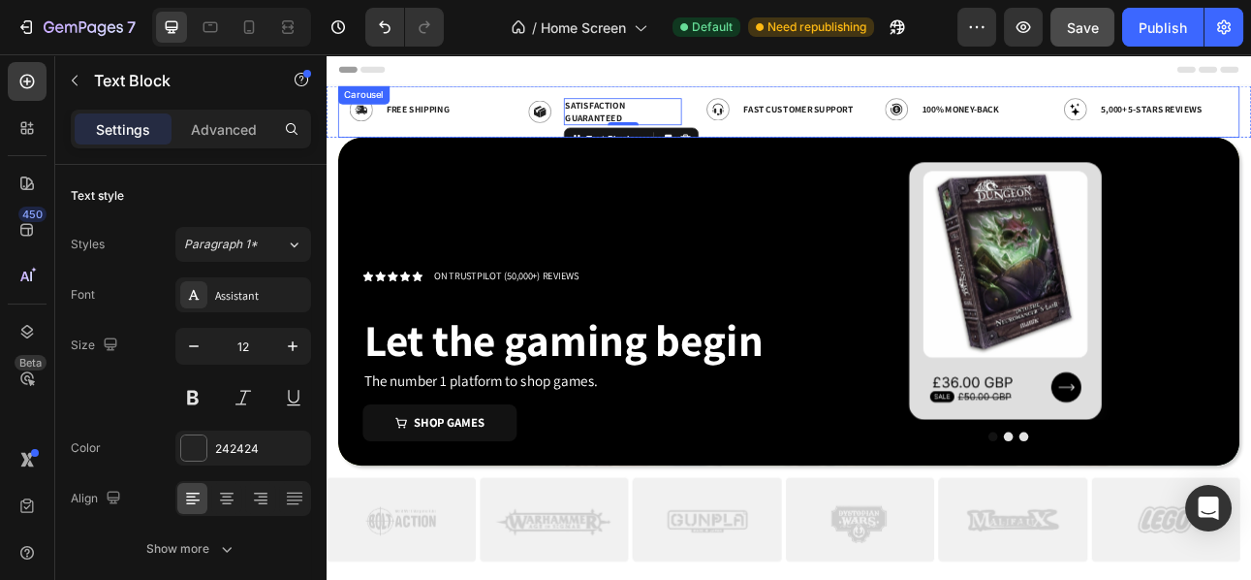
click at [422, 123] on p "Free Shipping" at bounding box center [441, 124] width 79 height 16
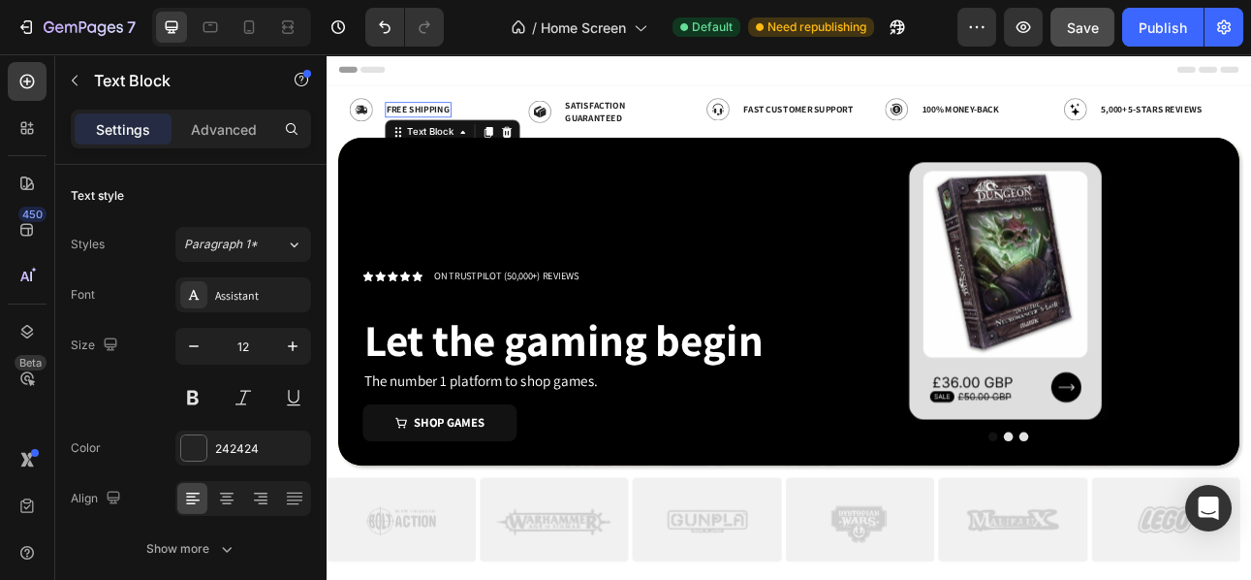
click at [422, 123] on p "Free Shipping" at bounding box center [441, 124] width 79 height 16
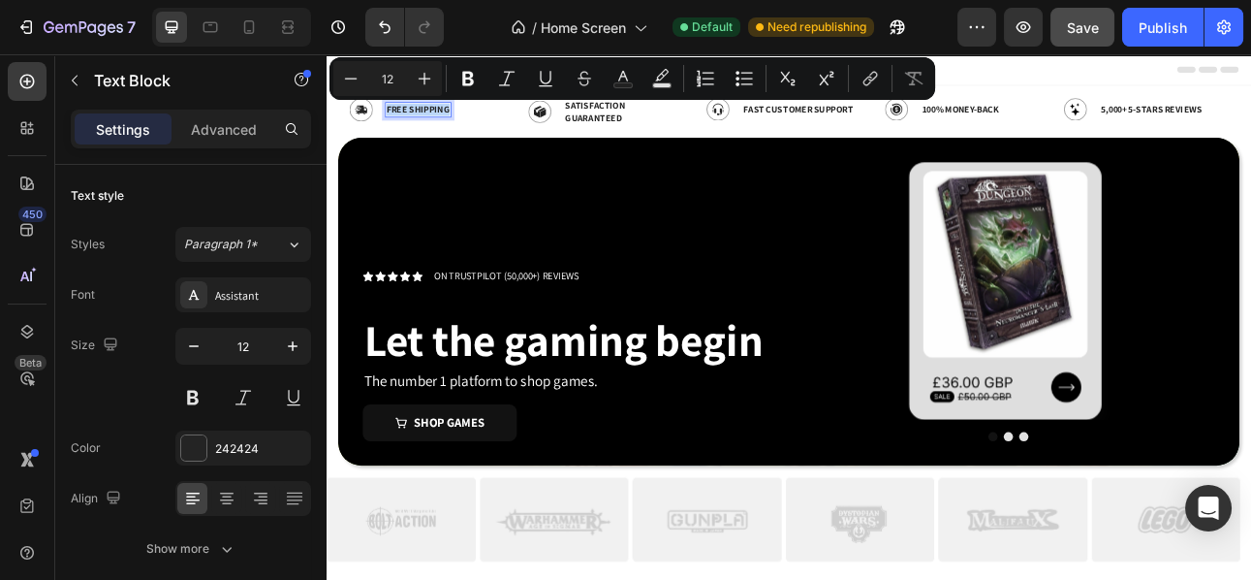
click at [442, 123] on p "Free Shipping" at bounding box center [441, 124] width 79 height 16
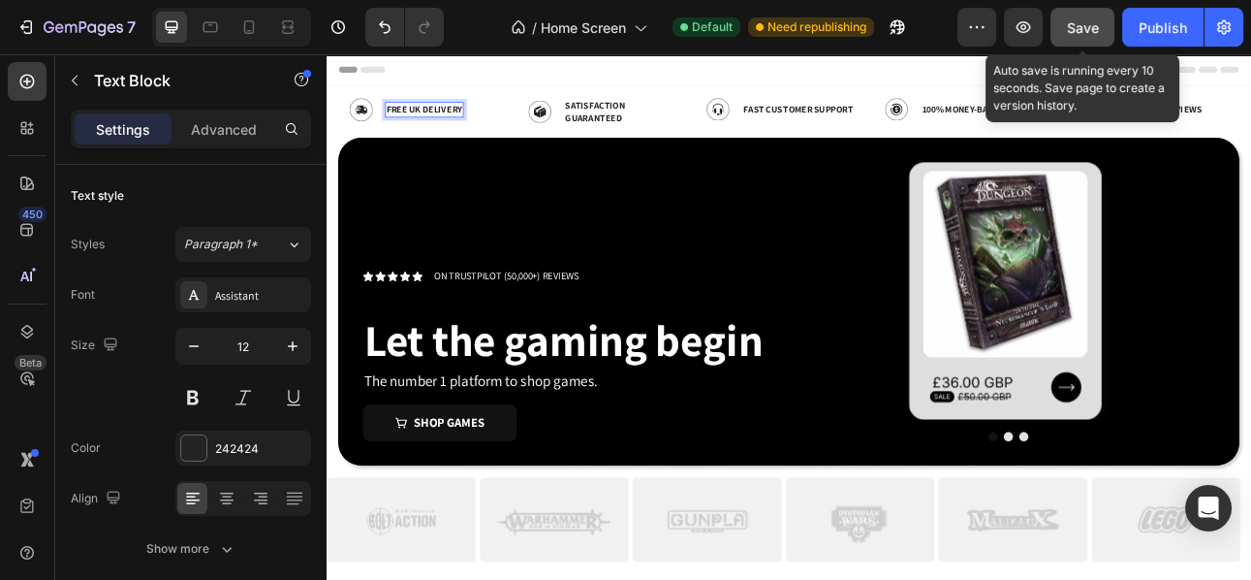
click at [1089, 38] on button "Save" at bounding box center [1083, 27] width 64 height 39
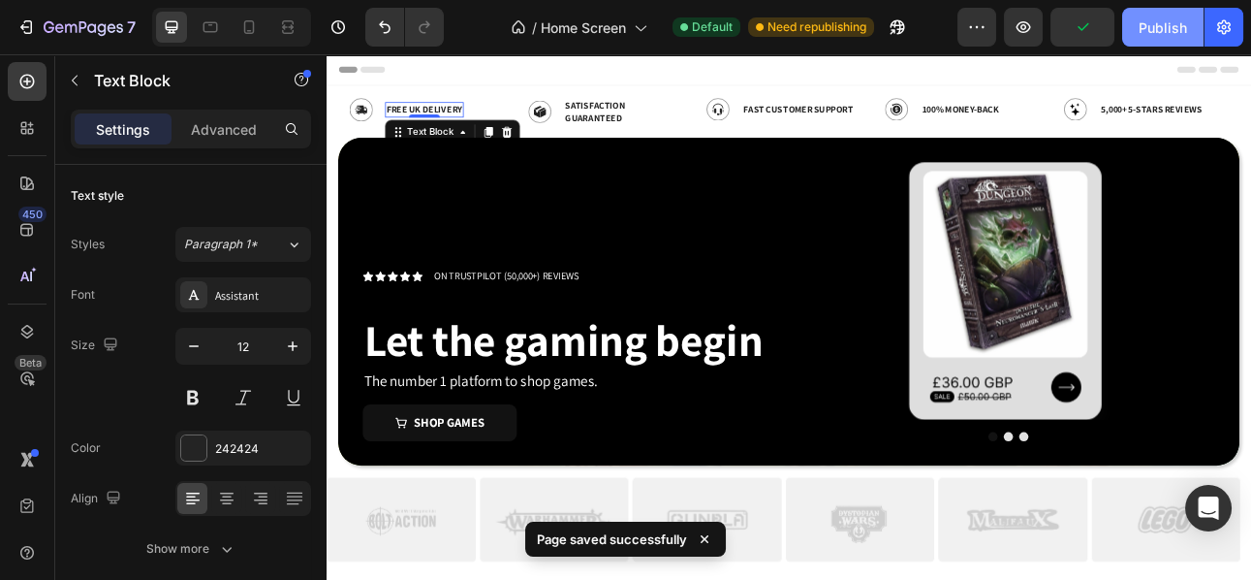
click at [1172, 26] on div "Publish" at bounding box center [1163, 27] width 48 height 20
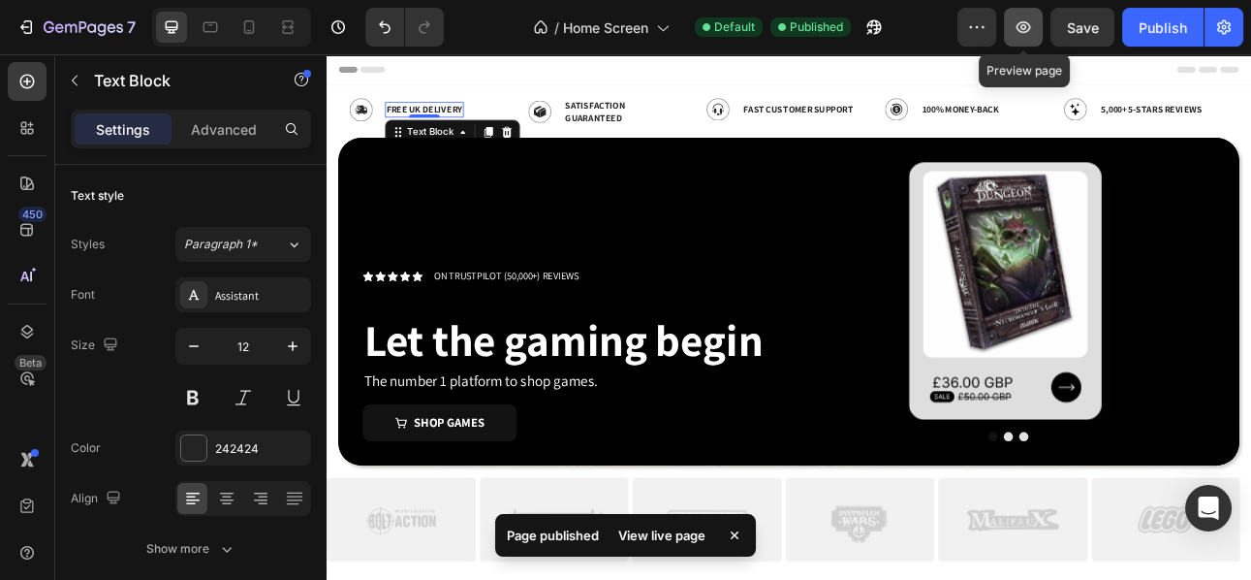
click at [1032, 26] on icon "button" at bounding box center [1023, 26] width 19 height 19
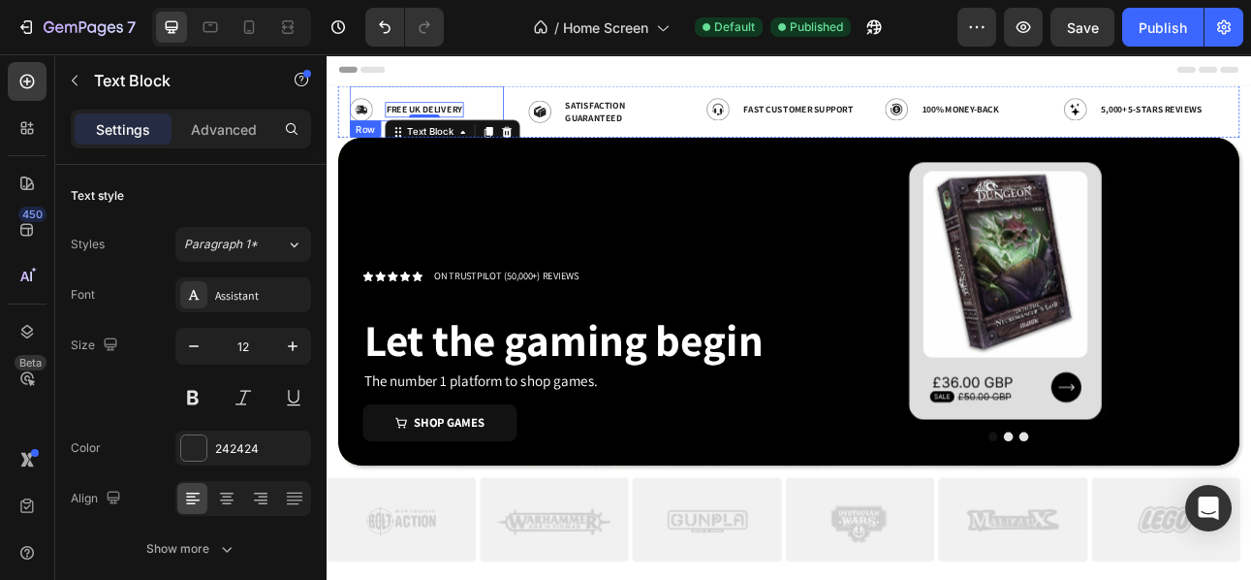
click at [549, 117] on div "Image Free UK Delivery Text Block 0 Row" at bounding box center [453, 116] width 194 height 45
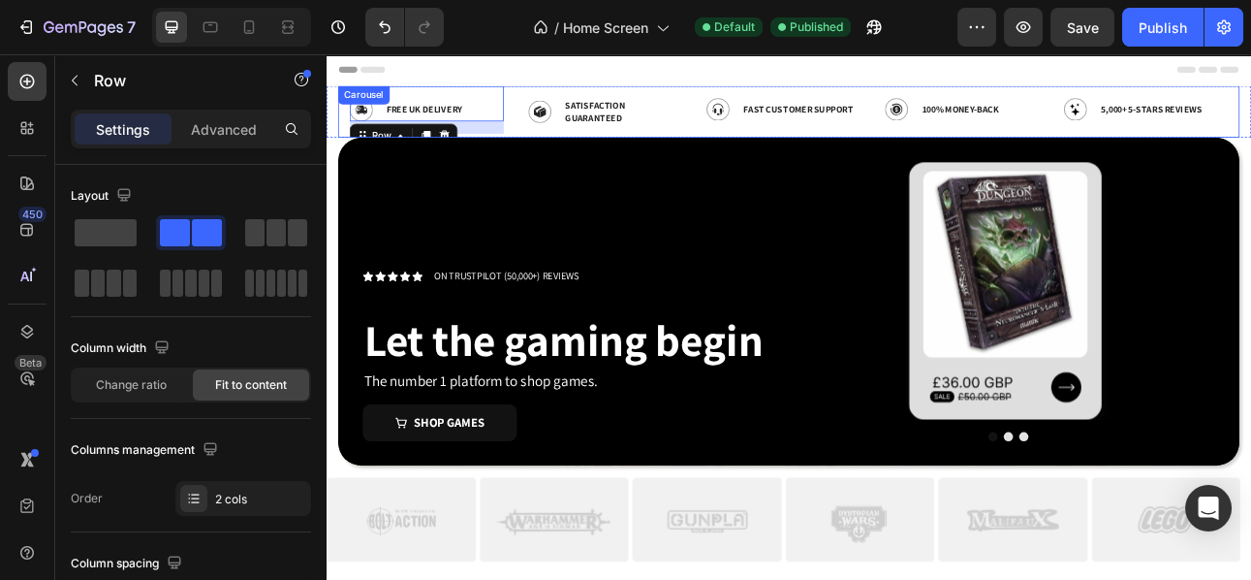
click at [561, 116] on div "Image Free UK Delivery Text Block Row 16 Image Satisfaction Guaranteed Text Blo…" at bounding box center [908, 126] width 1105 height 65
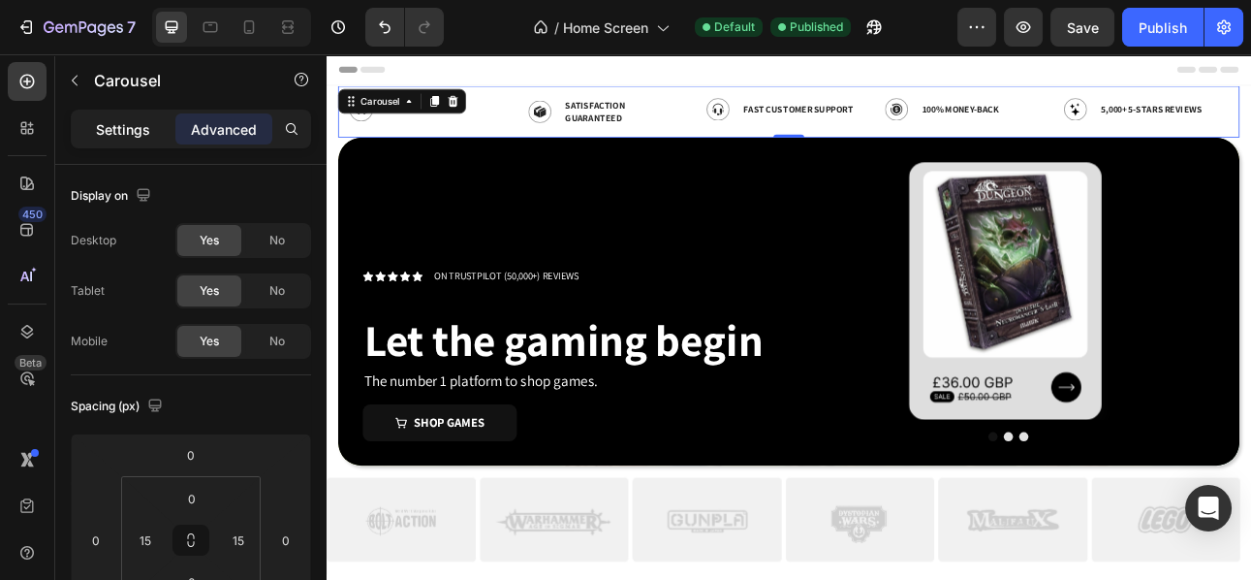
click at [124, 134] on p "Settings" at bounding box center [123, 129] width 54 height 20
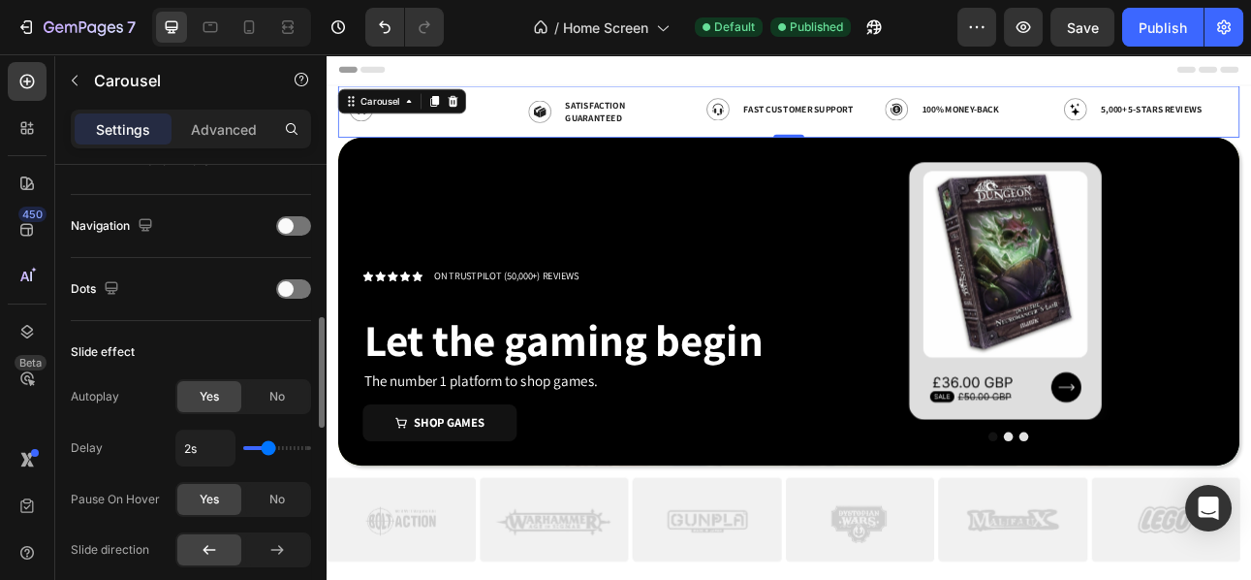
scroll to position [656, 0]
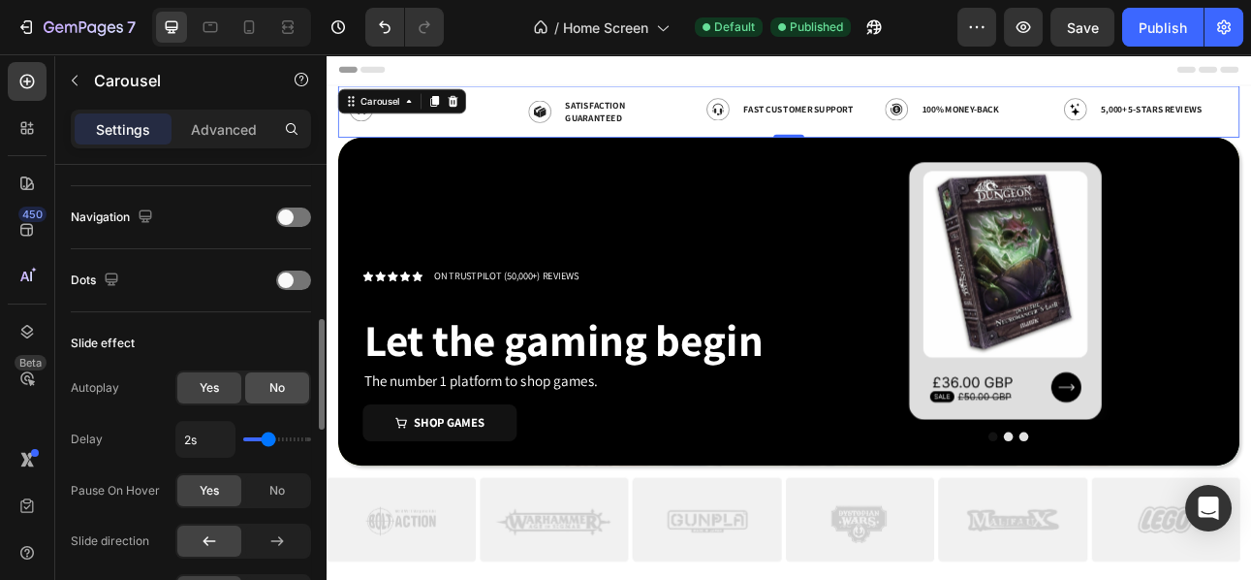
click at [271, 390] on span "No" at bounding box center [277, 387] width 16 height 17
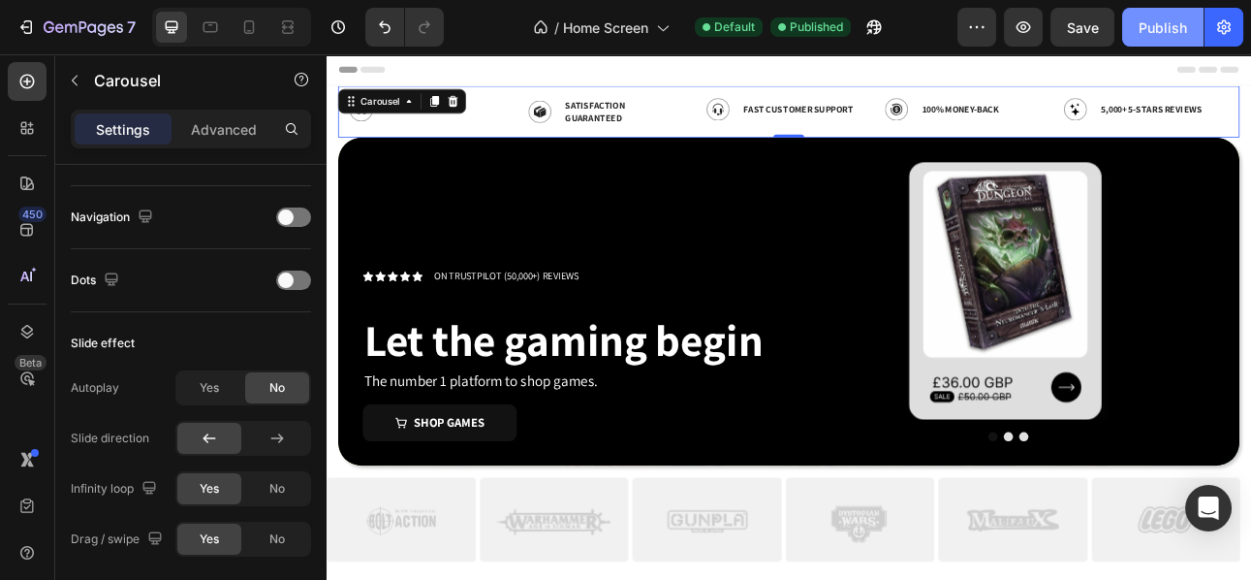
click at [1164, 21] on div "Publish" at bounding box center [1163, 27] width 48 height 20
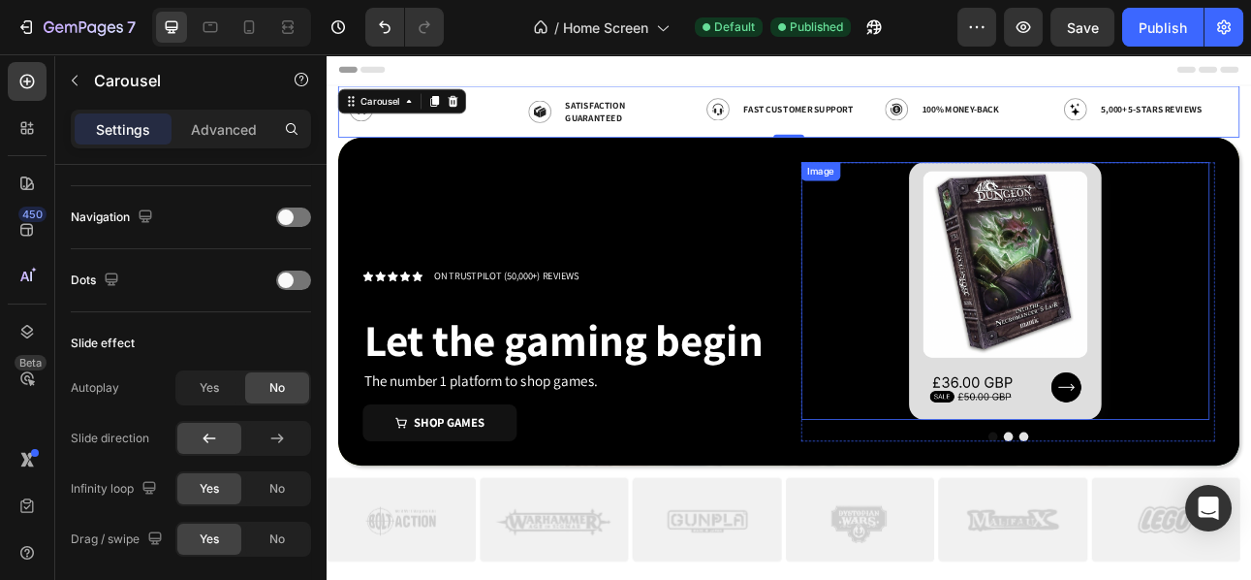
click at [1155, 401] on img at bounding box center [1180, 351] width 242 height 323
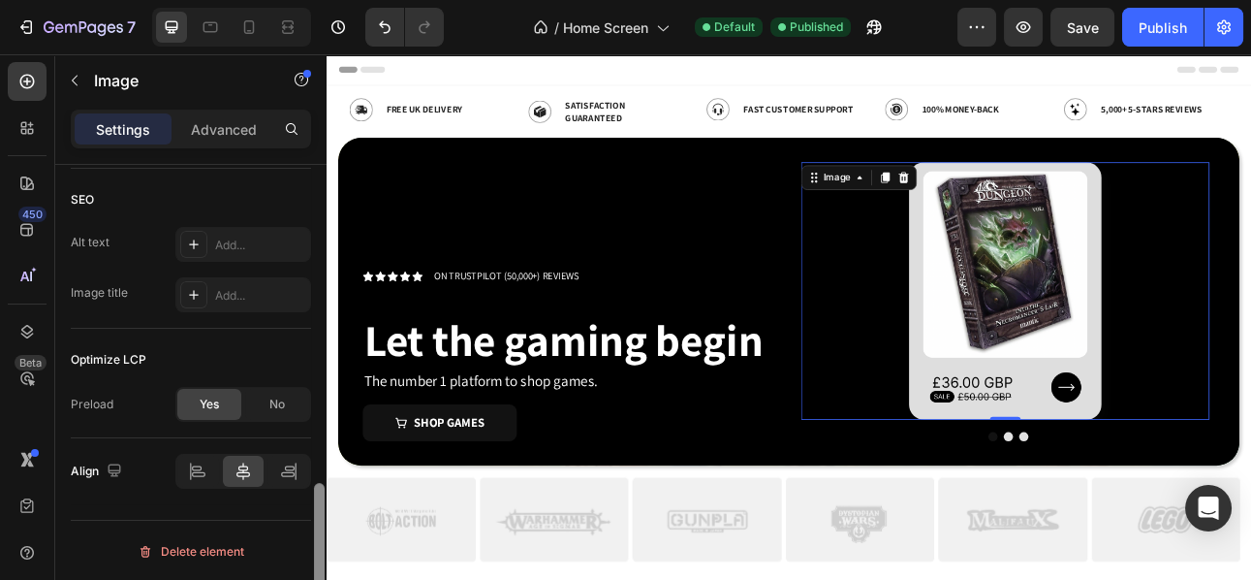
scroll to position [989, 0]
click at [191, 135] on p "Advanced" at bounding box center [224, 129] width 66 height 20
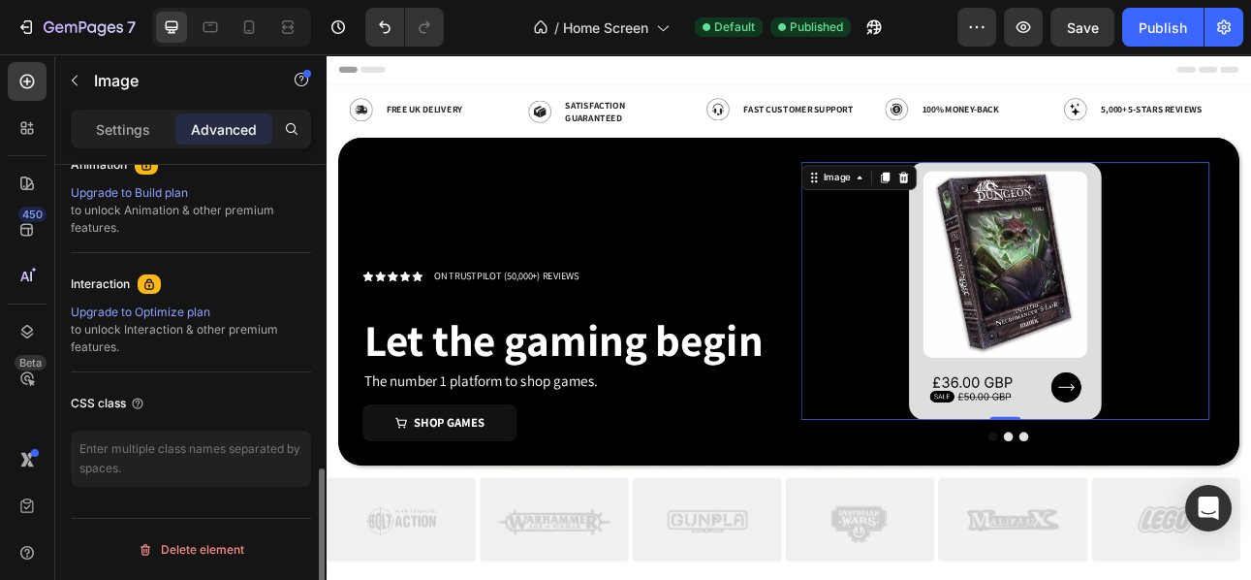
scroll to position [873, 0]
click at [135, 131] on p "Settings" at bounding box center [123, 129] width 54 height 20
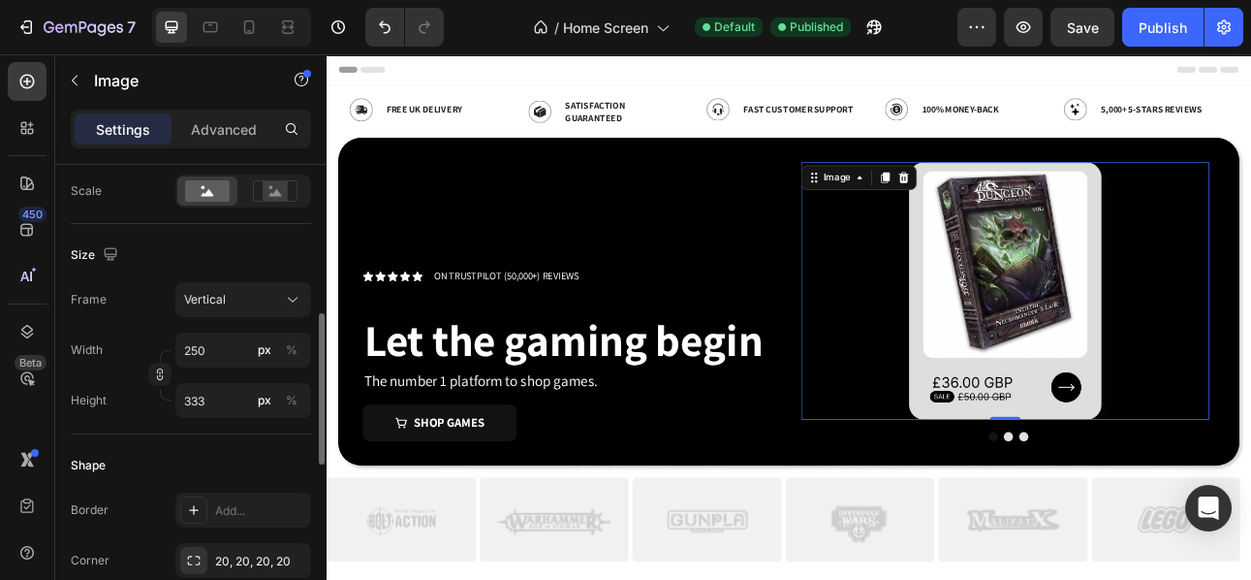
scroll to position [436, 0]
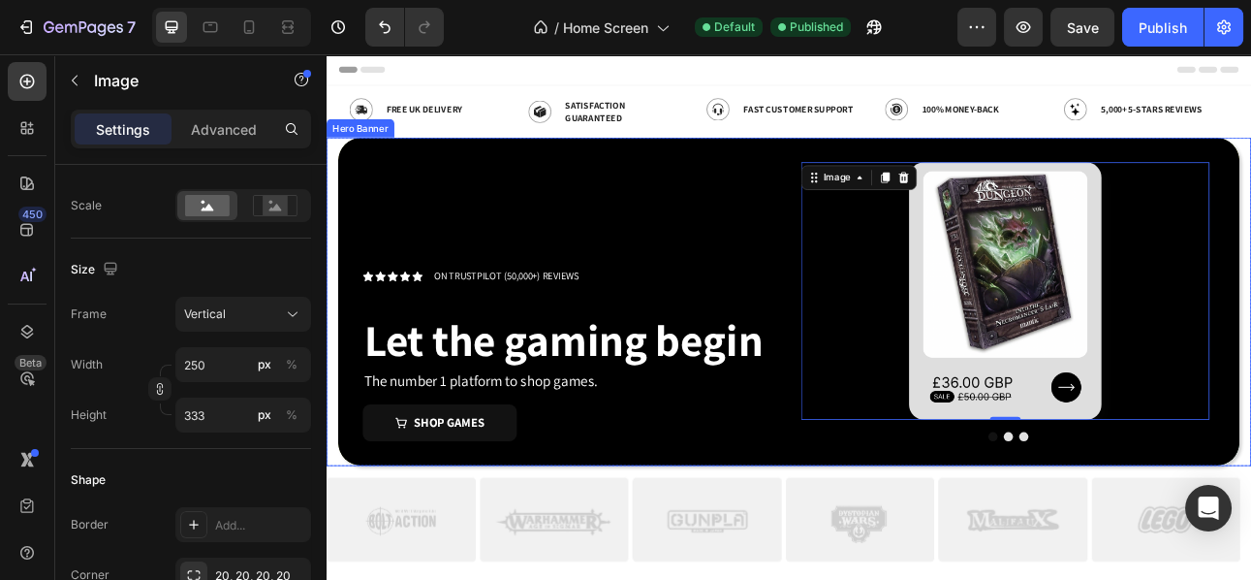
click at [1250, 371] on img at bounding box center [1180, 351] width 242 height 323
click at [1181, 537] on div "Icon Icon Icon Icon Icon Icon List ON TRUSTPILOT (50,000+) REVIEWS Text Block R…" at bounding box center [908, 365] width 1134 height 412
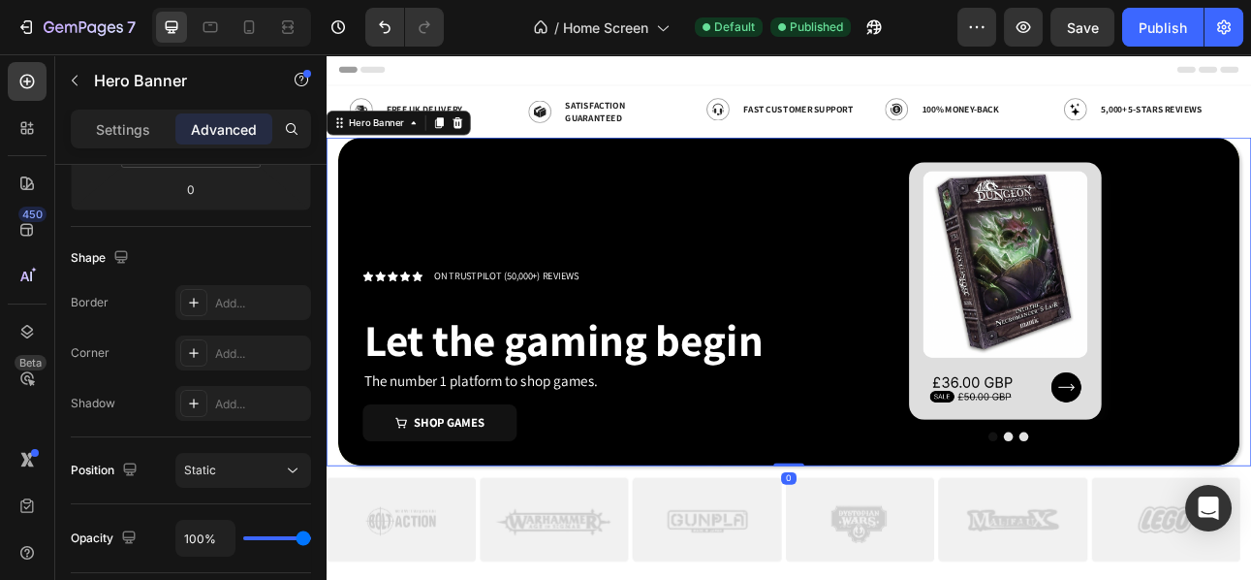
scroll to position [0, 0]
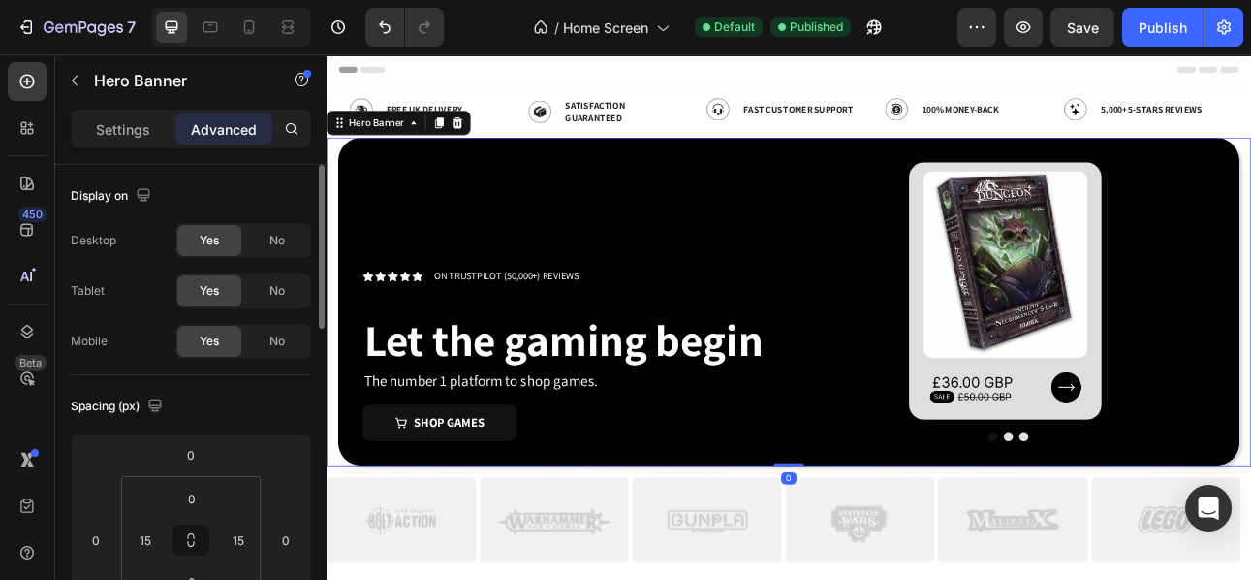
click at [1220, 529] on div at bounding box center [1184, 535] width 521 height 12
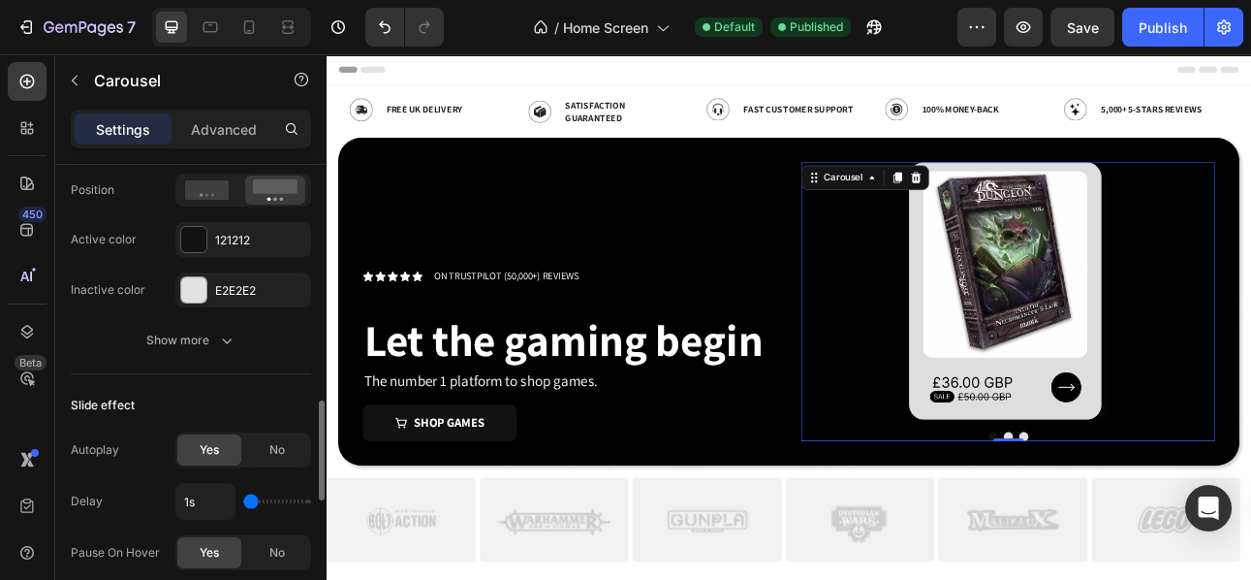
scroll to position [885, 0]
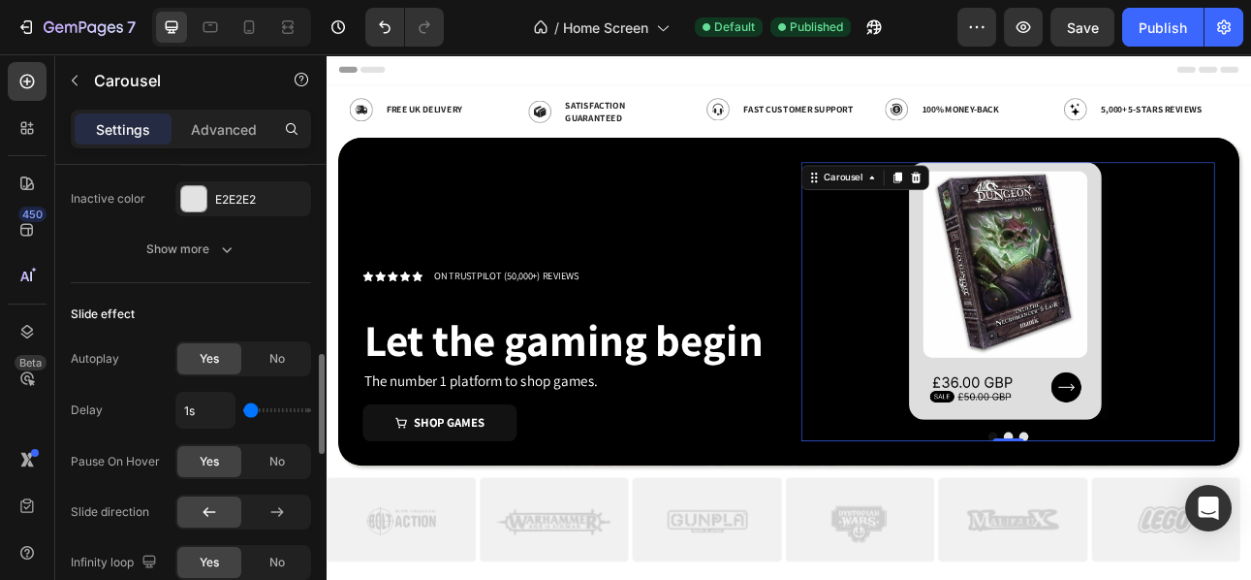
type input "1.6s"
type input "1.6"
click at [262, 409] on input "range" at bounding box center [277, 410] width 68 height 4
type input "1.4s"
type input "1.4"
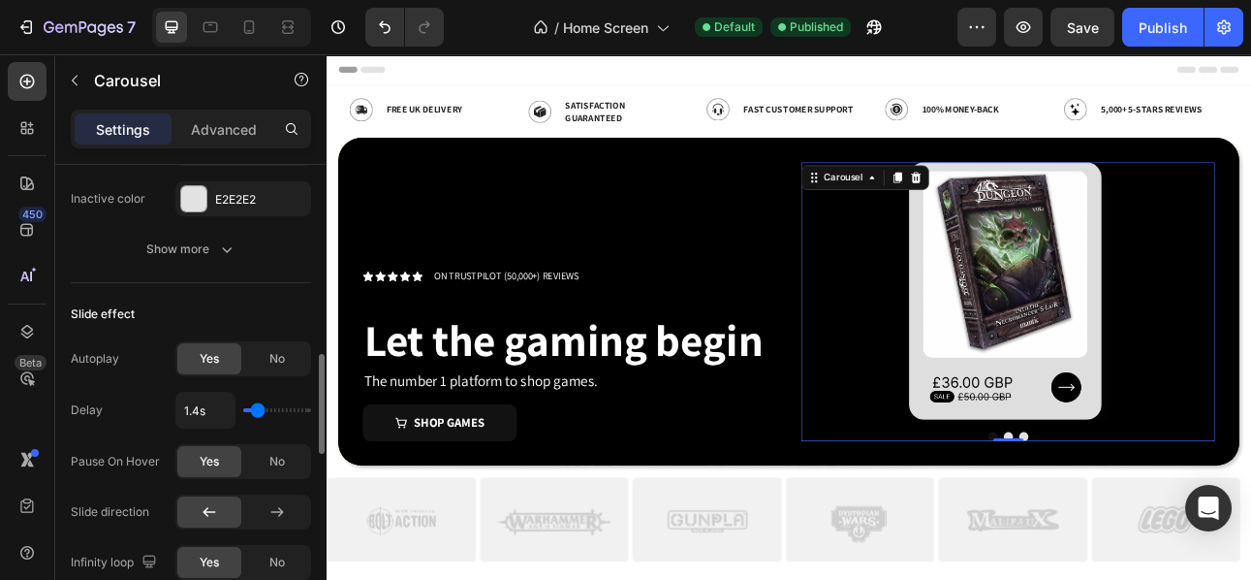
type input "1.5s"
type input "1.5"
type input "1.6s"
type input "1.6"
type input "1.7s"
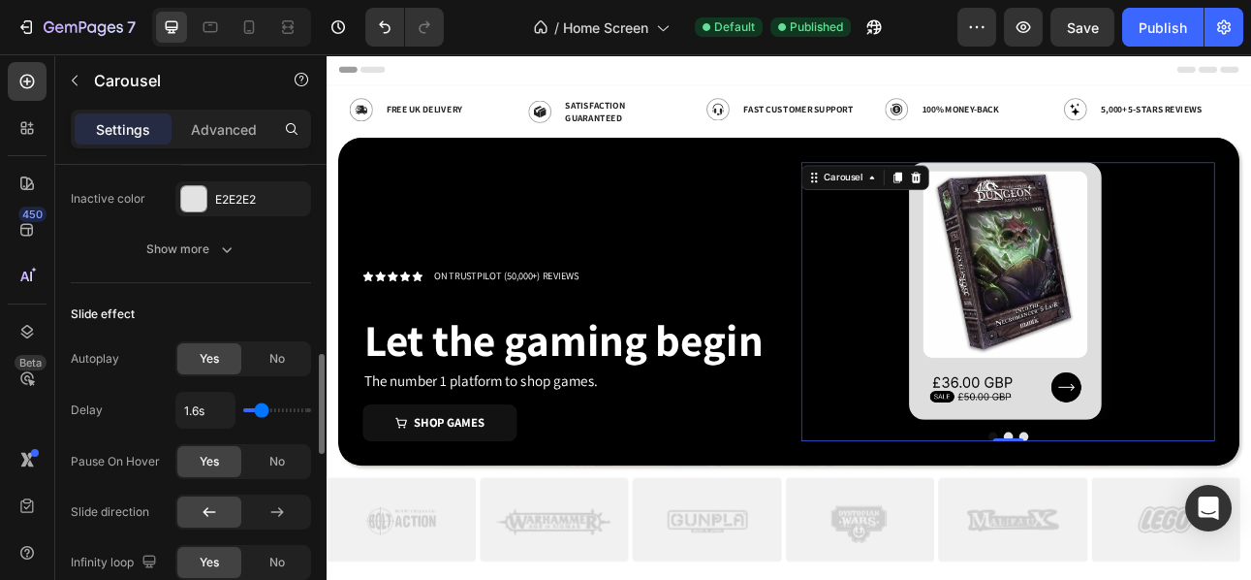
type input "1.7"
type input "1.8s"
type input "1.8"
type input "1.9s"
type input "1.9"
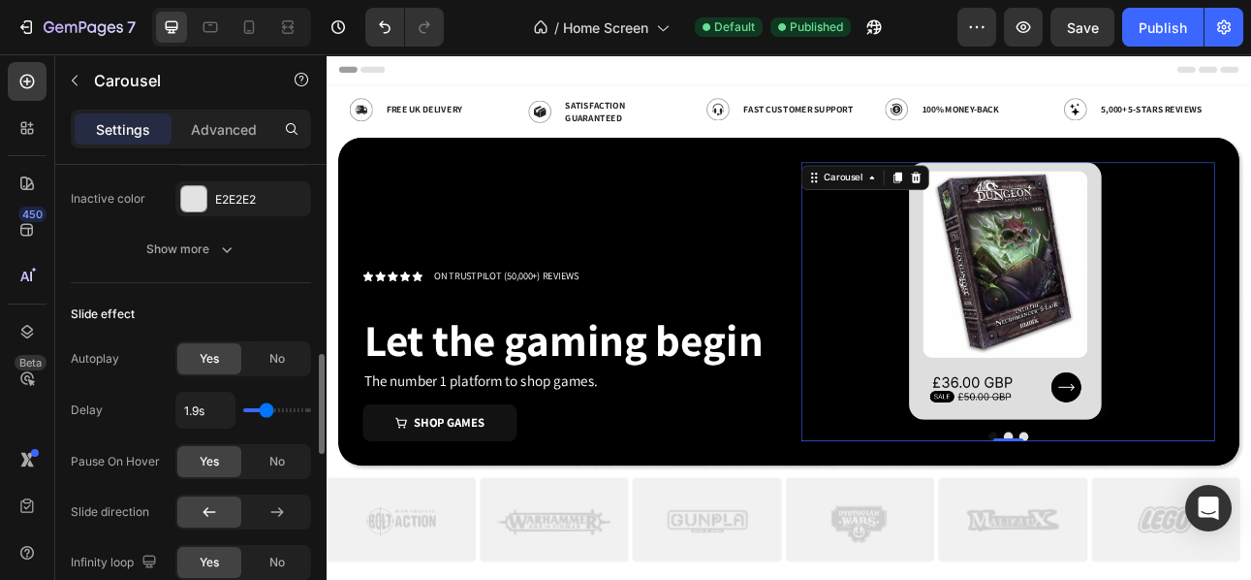
click at [267, 408] on input "range" at bounding box center [277, 410] width 68 height 4
click at [1157, 30] on div "Publish" at bounding box center [1163, 27] width 48 height 20
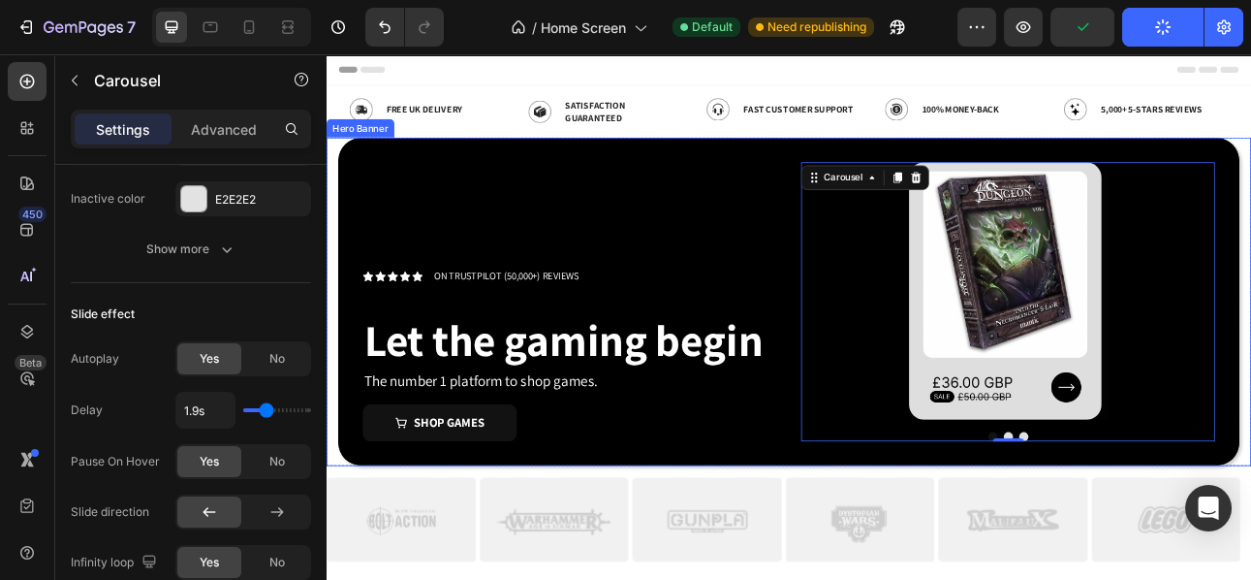
click at [481, 207] on div "Icon Icon Icon Icon Icon Icon List ON TRUSTPILOT (50,000+) REVIEWS Text Block R…" at bounding box center [632, 365] width 521 height 350
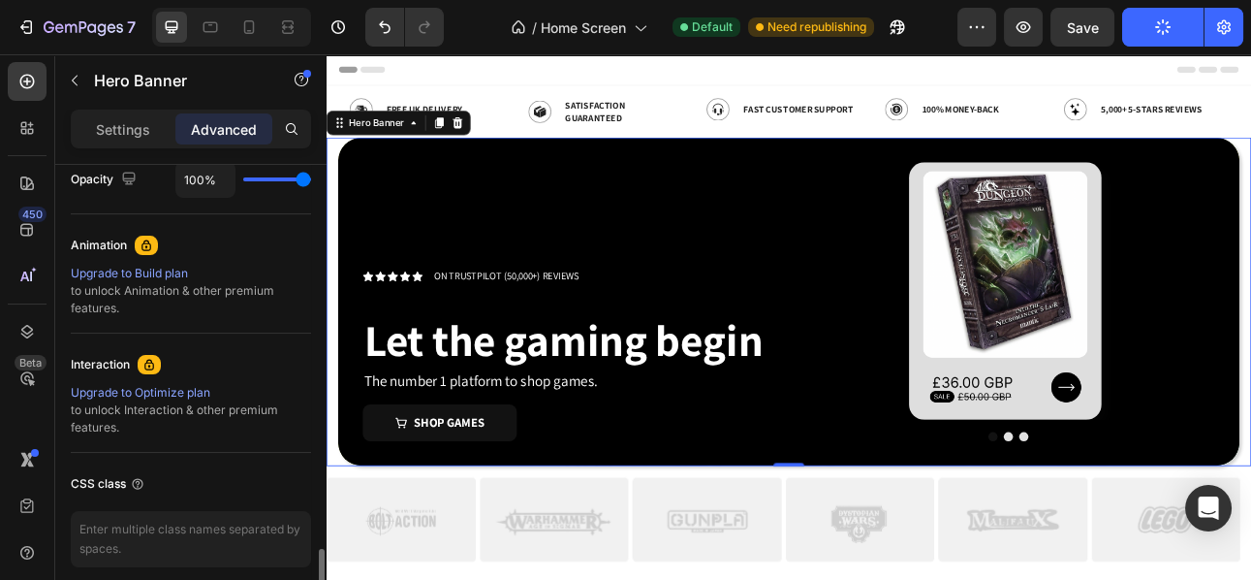
scroll to position [873, 0]
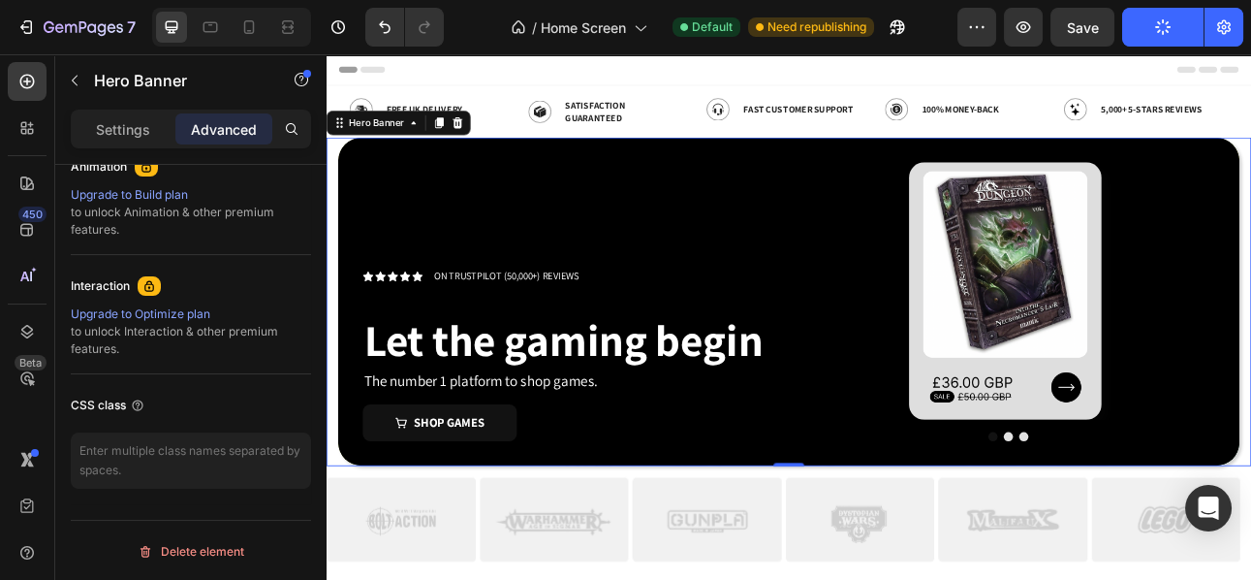
click at [330, 241] on div "Icon Icon Icon Icon Icon Icon List ON TRUSTPILOT (50,000+) REVIEWS Text Block R…" at bounding box center [908, 365] width 1163 height 412
click at [385, 232] on div "Icon Icon Icon Icon Icon Icon List ON TRUSTPILOT (50,000+) REVIEWS Text Block R…" at bounding box center [632, 365] width 521 height 350
click at [107, 141] on div "Settings" at bounding box center [123, 128] width 97 height 31
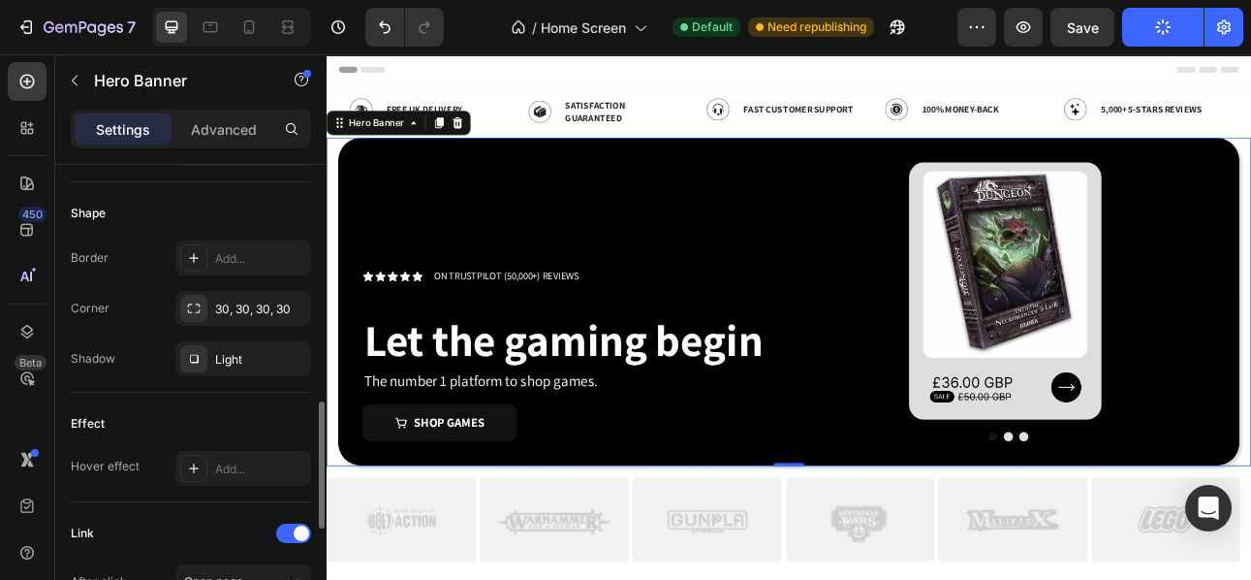
click at [123, 127] on p "Settings" at bounding box center [123, 129] width 54 height 20
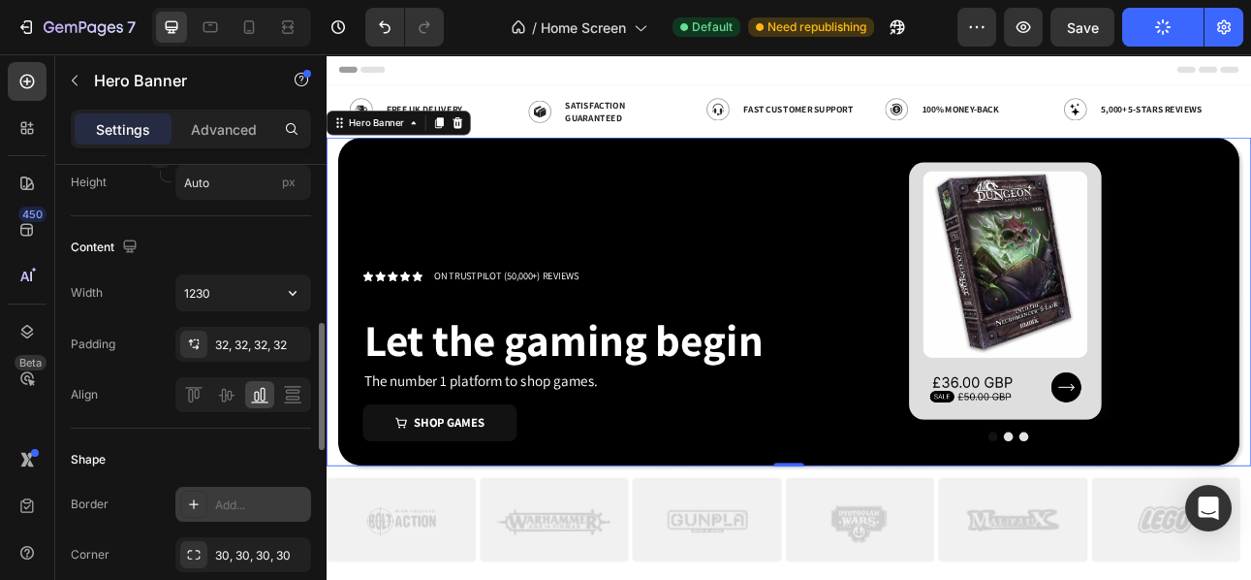
scroll to position [615, 0]
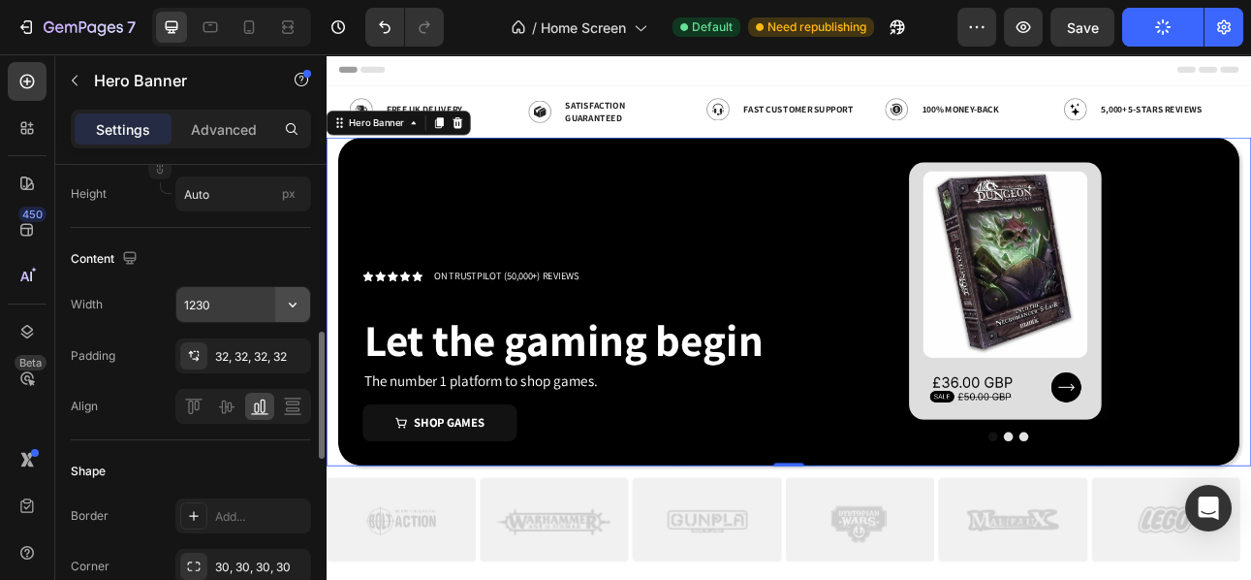
click at [285, 304] on icon "button" at bounding box center [292, 304] width 19 height 19
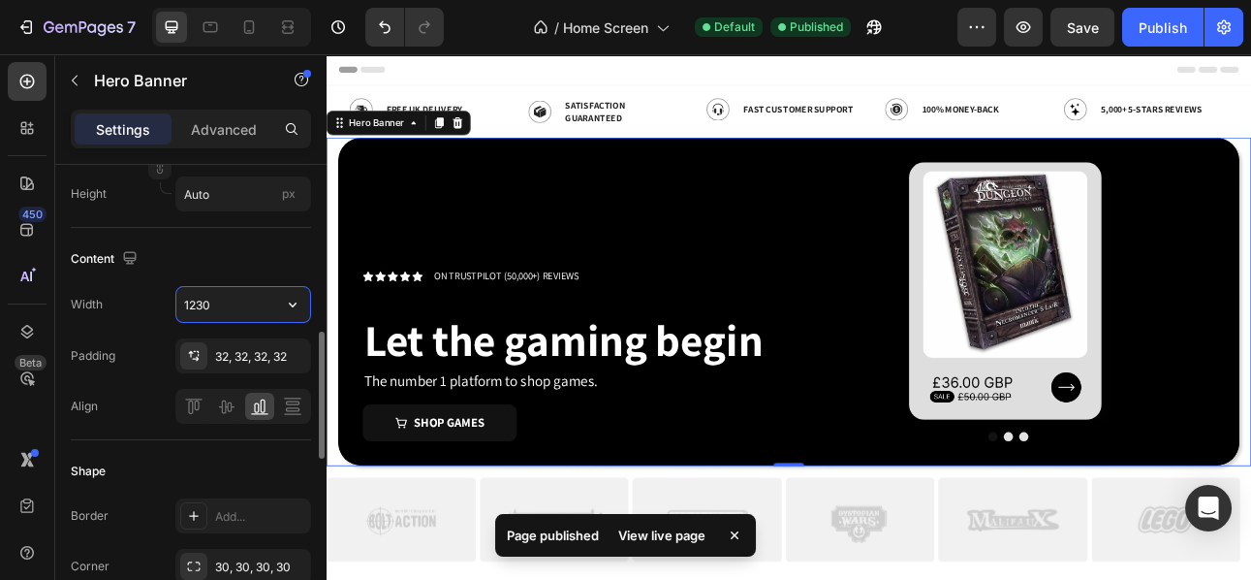
click at [227, 307] on input "1230" at bounding box center [243, 304] width 134 height 35
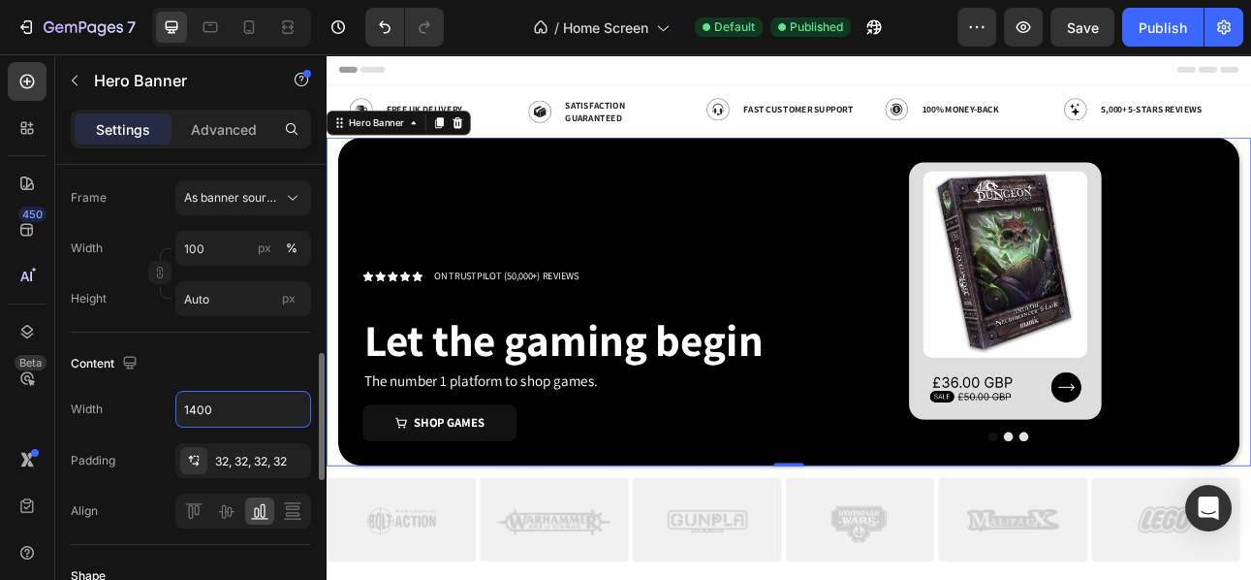
scroll to position [509, 0]
type input "1320"
click at [223, 304] on input "Auto" at bounding box center [243, 299] width 136 height 35
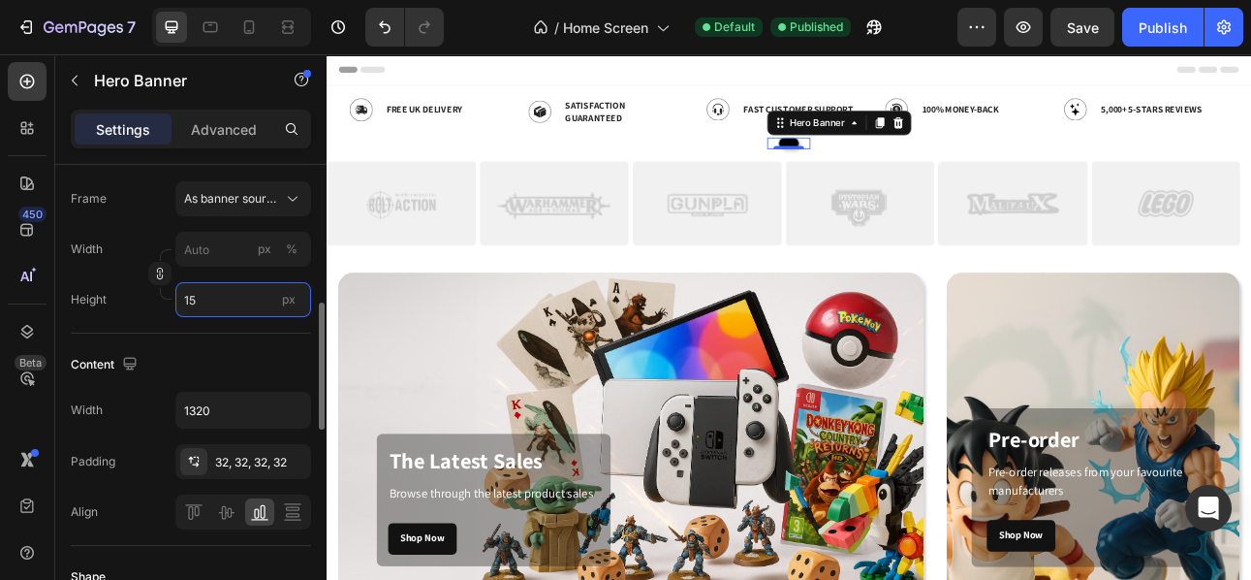
type input "1"
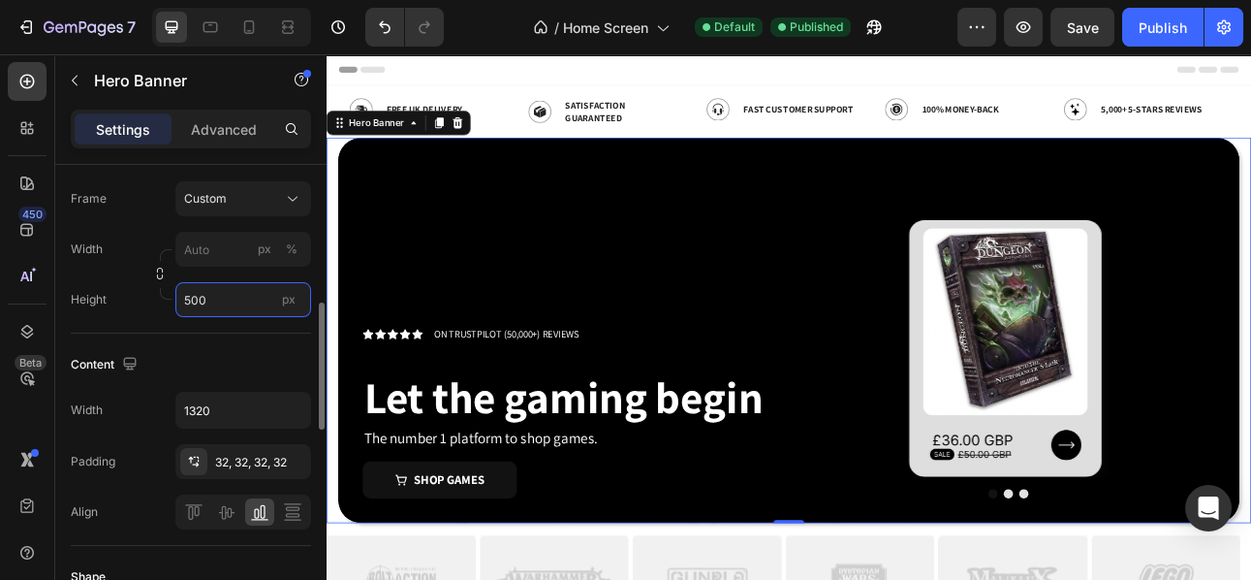
type input "1"
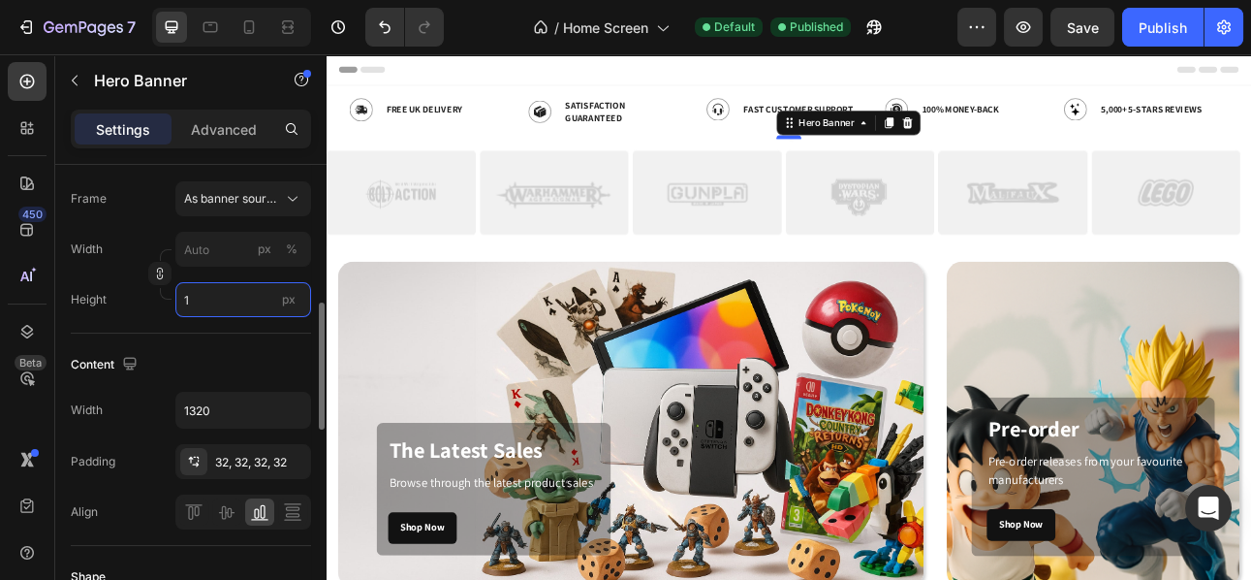
click at [256, 295] on input "1" at bounding box center [243, 299] width 136 height 35
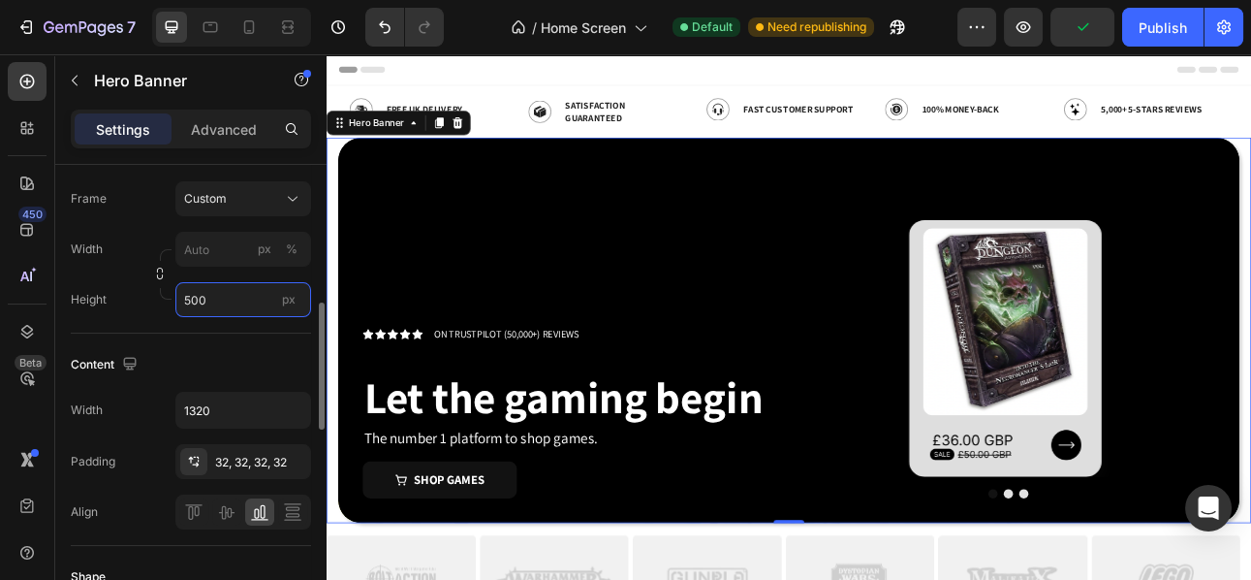
click at [187, 302] on input "500" at bounding box center [243, 299] width 136 height 35
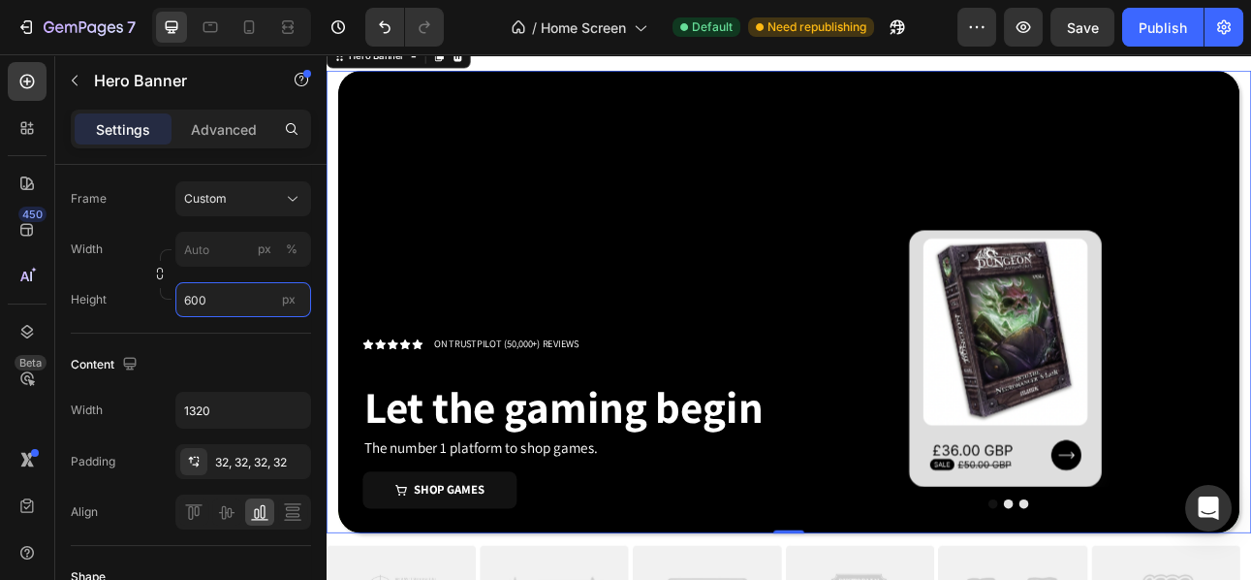
scroll to position [85, 0]
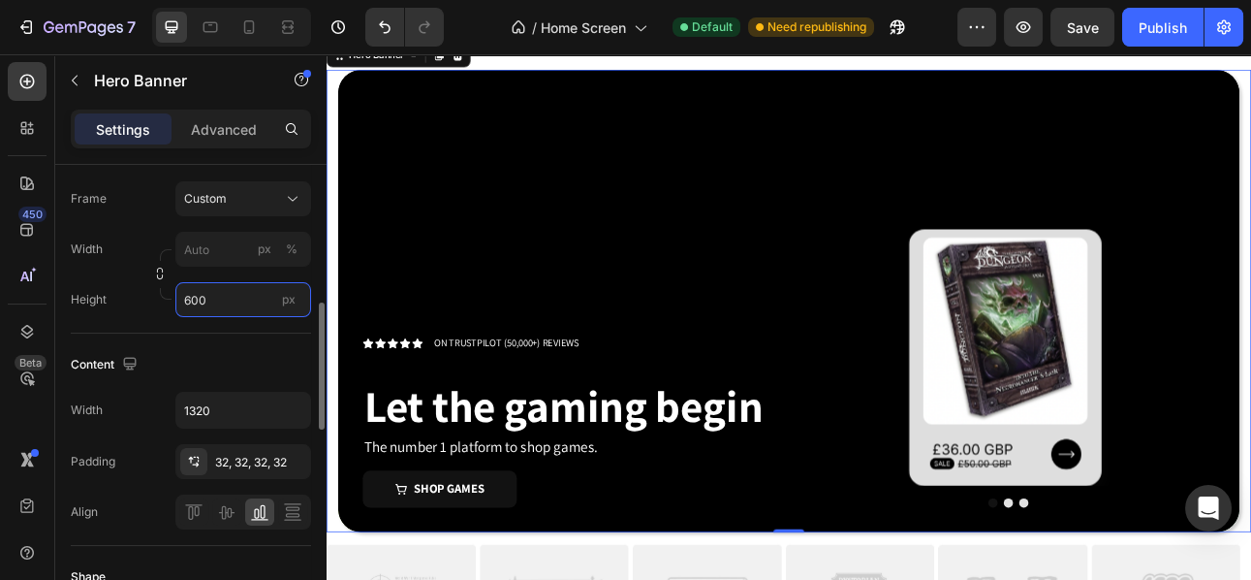
click at [193, 298] on input "600" at bounding box center [243, 299] width 136 height 35
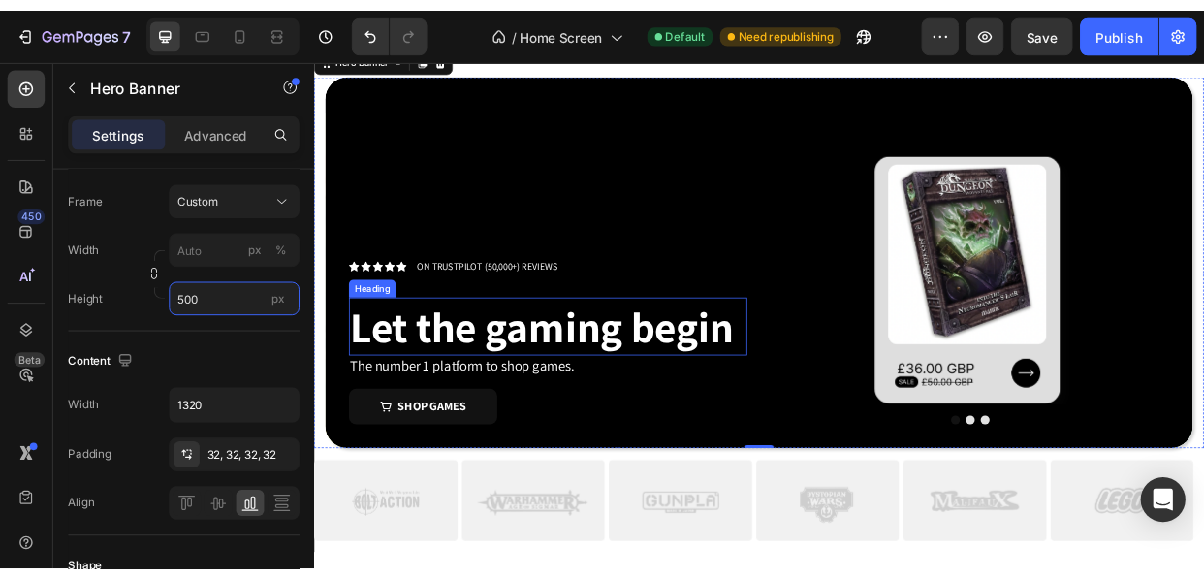
scroll to position [0, 0]
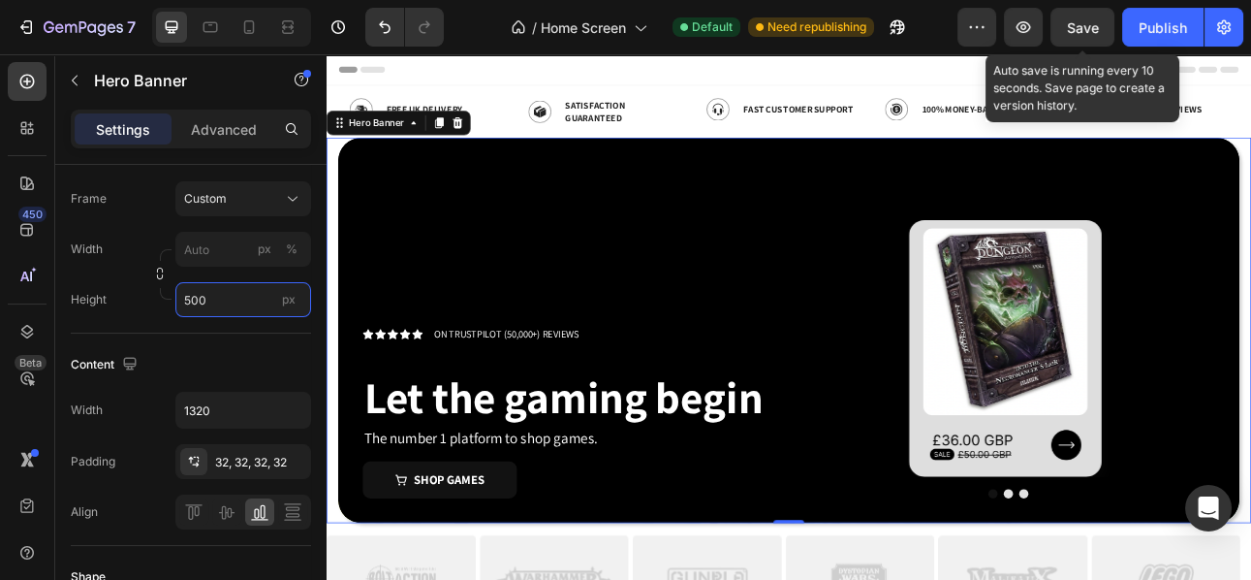
type input "500"
click at [1086, 19] on span "Save" at bounding box center [1083, 27] width 32 height 16
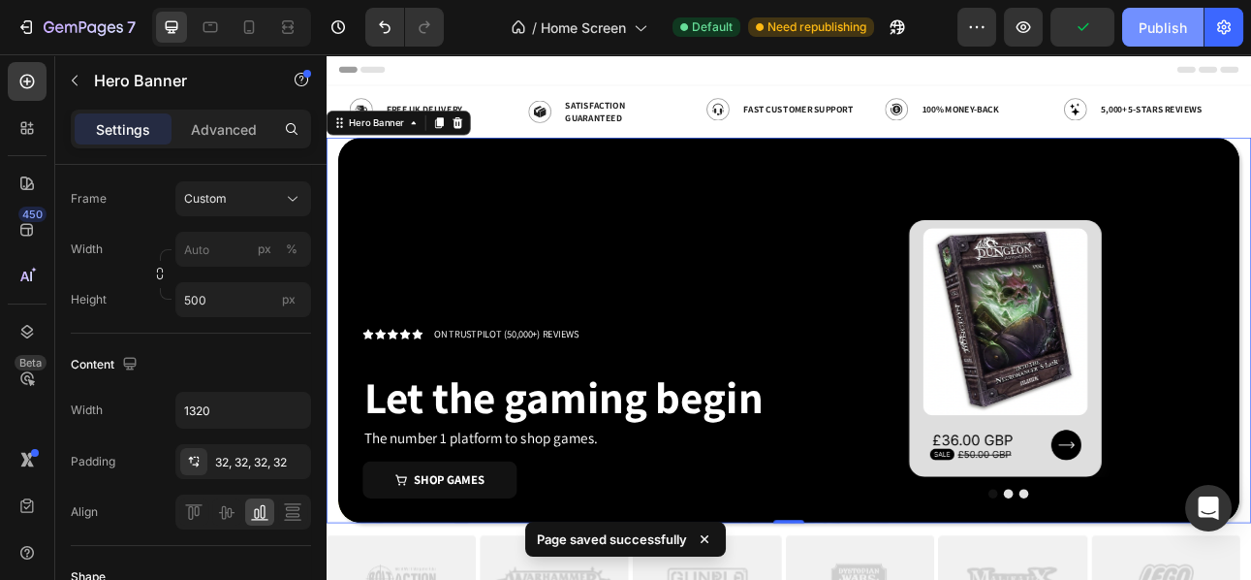
click at [1143, 26] on div "Publish" at bounding box center [1163, 27] width 48 height 20
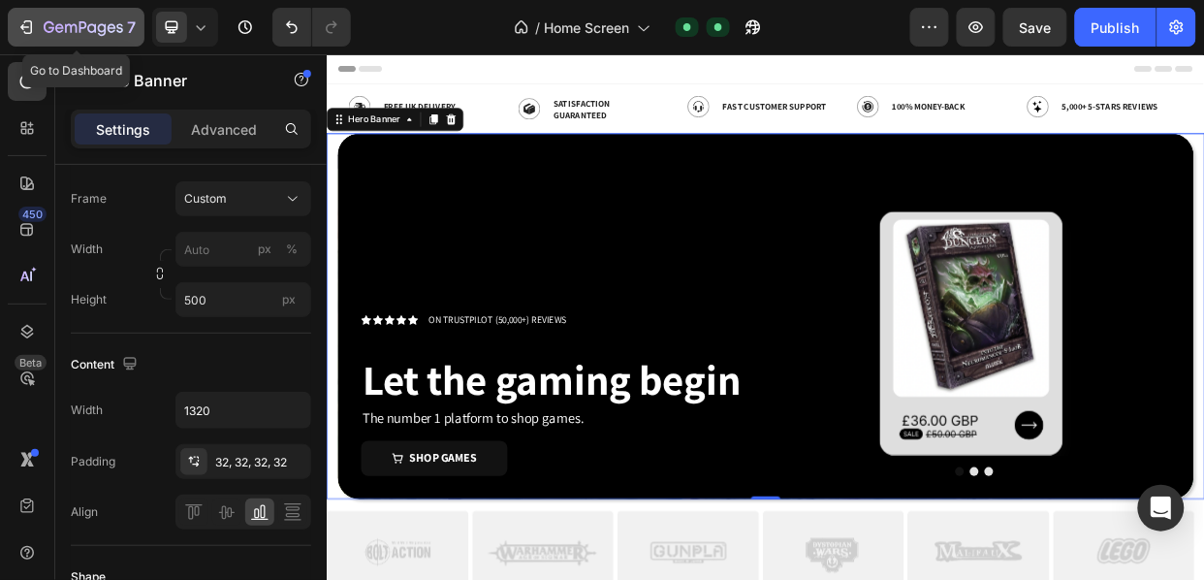
click at [26, 32] on icon "button" at bounding box center [25, 26] width 19 height 19
